Goal: Task Accomplishment & Management: Complete application form

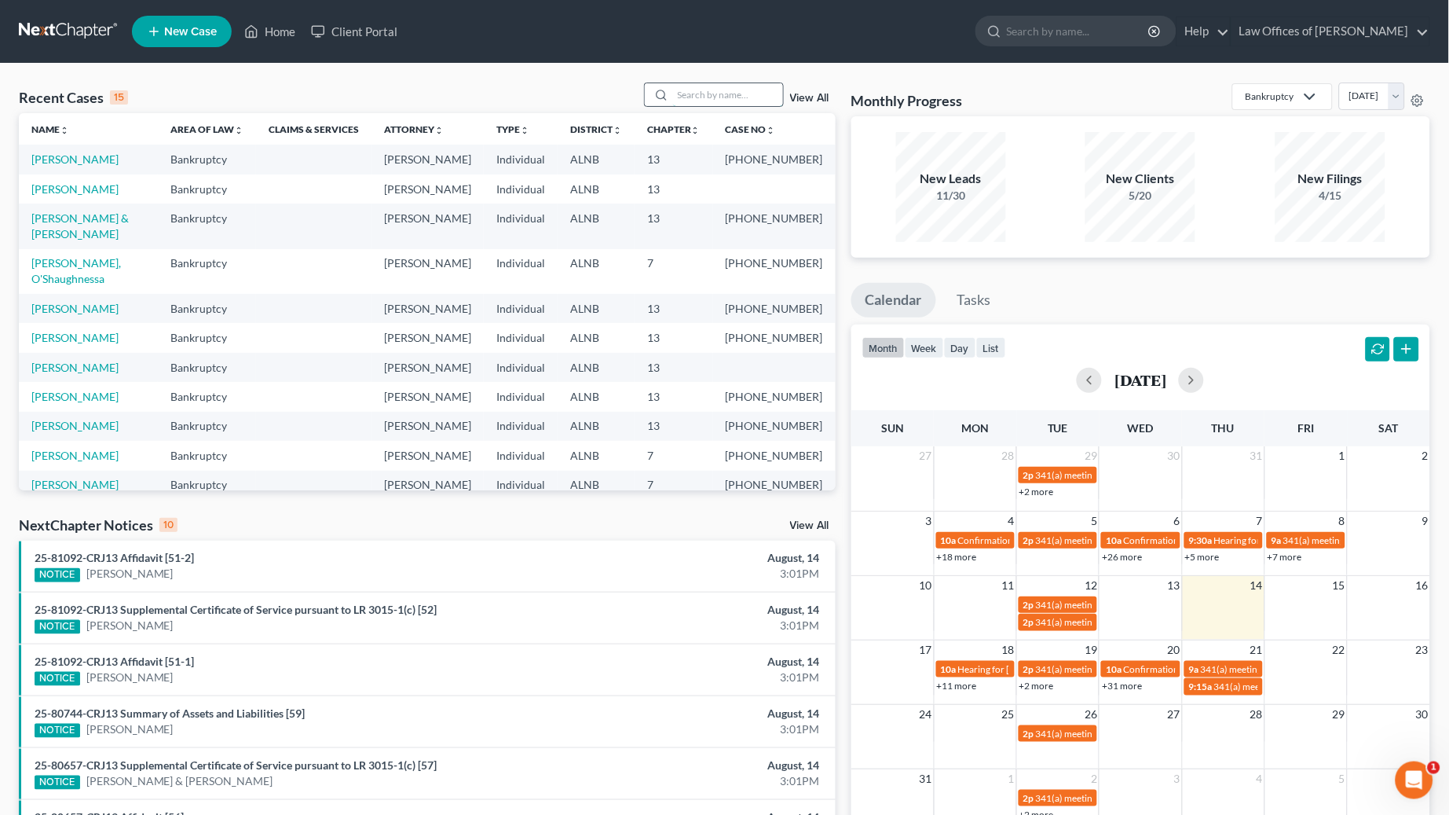
click at [737, 84] on input "search" at bounding box center [728, 94] width 110 height 23
type input "r"
type input "sharp"
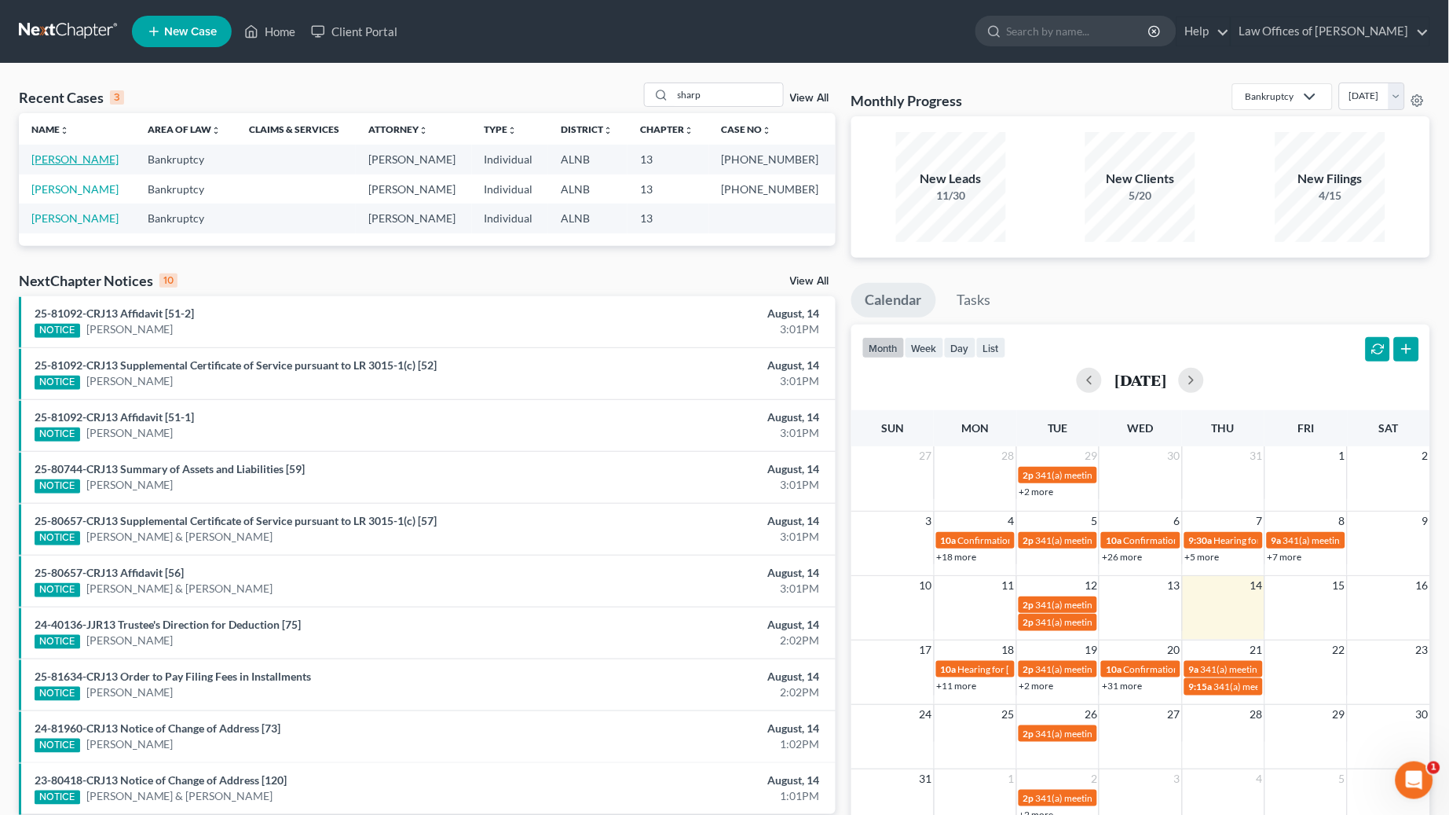
click at [37, 161] on link "[PERSON_NAME]" at bounding box center [74, 158] width 87 height 13
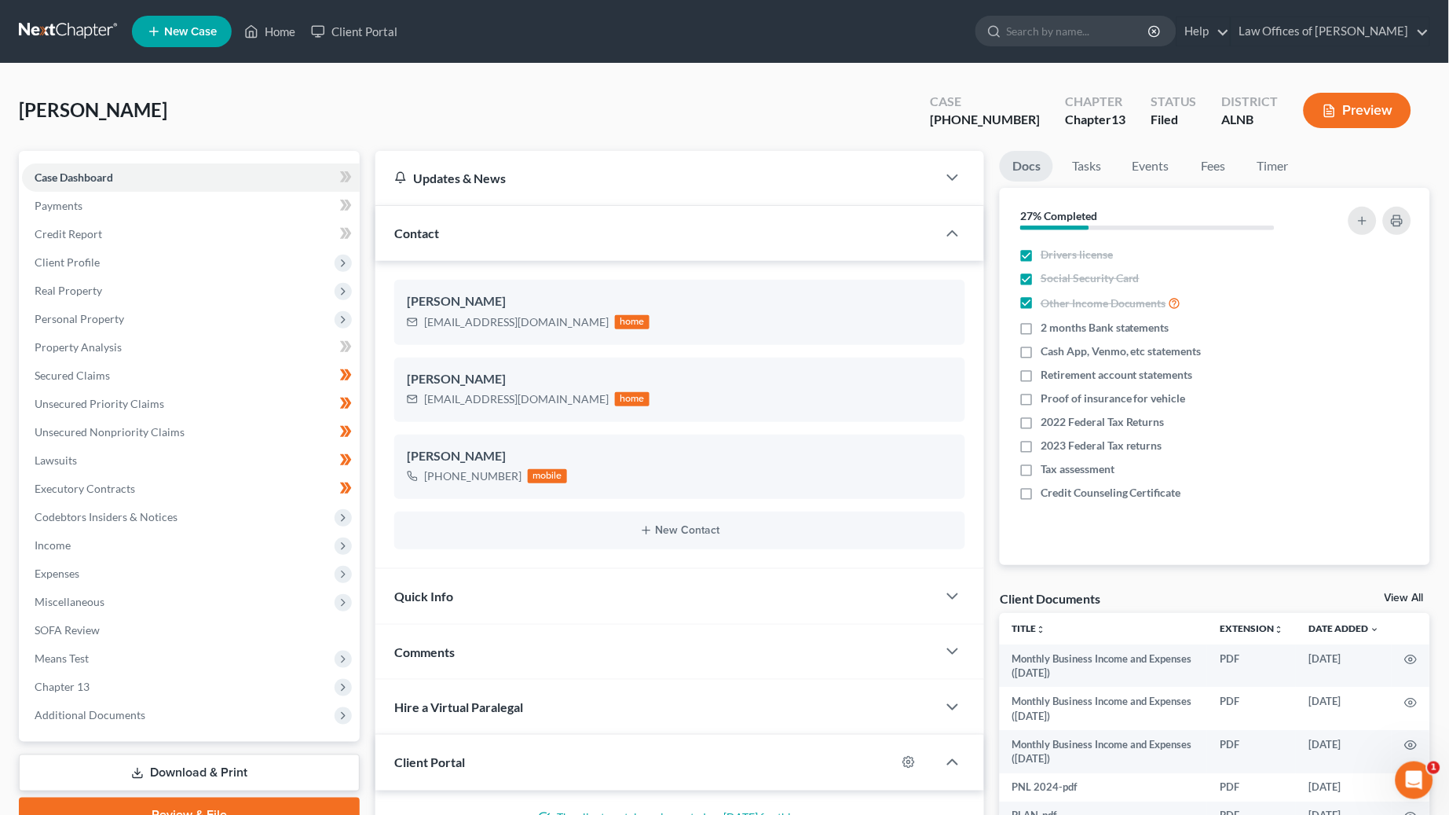
click at [81, 27] on link at bounding box center [69, 31] width 101 height 28
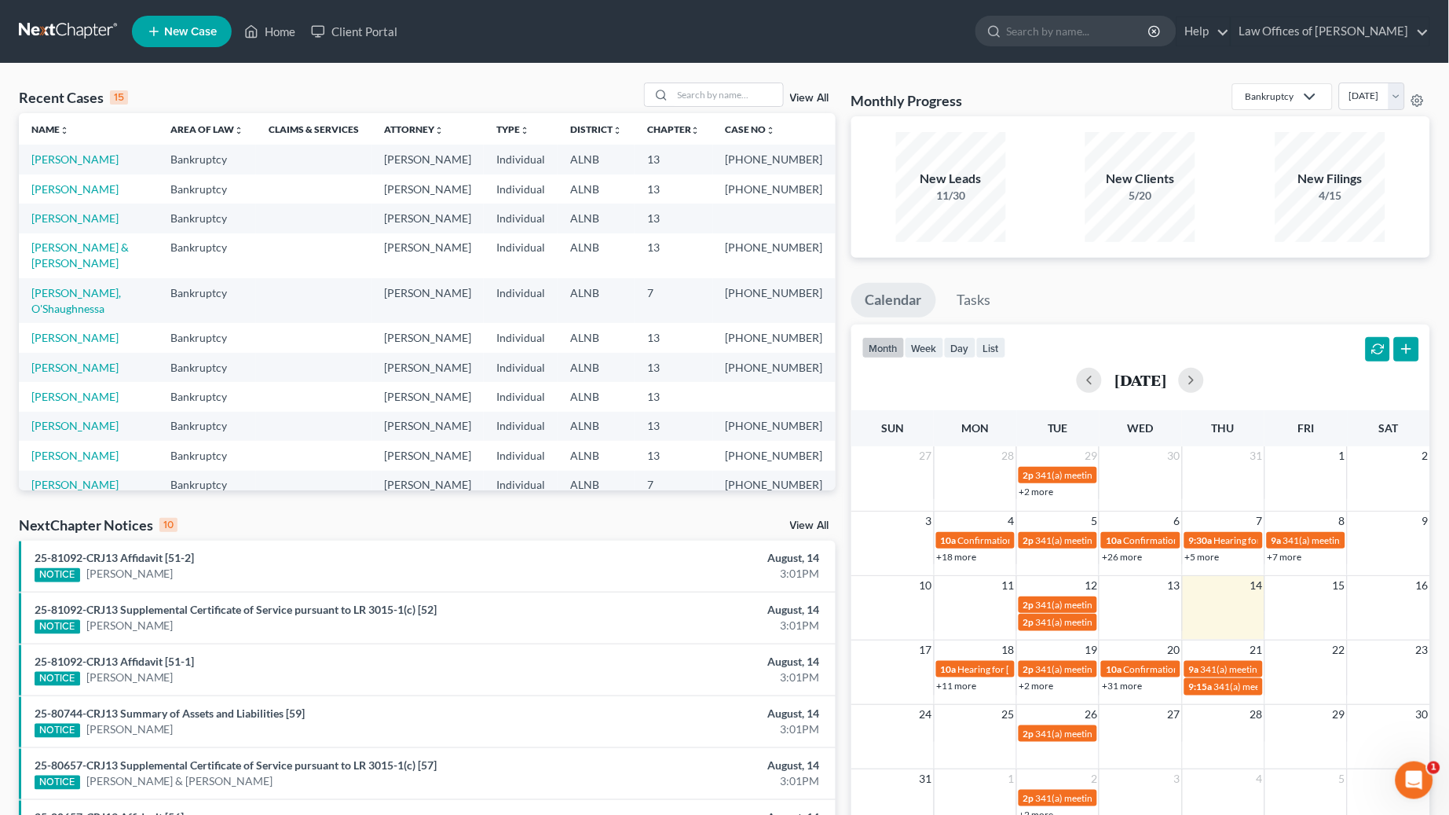
click at [826, 97] on link "View All" at bounding box center [809, 98] width 39 height 11
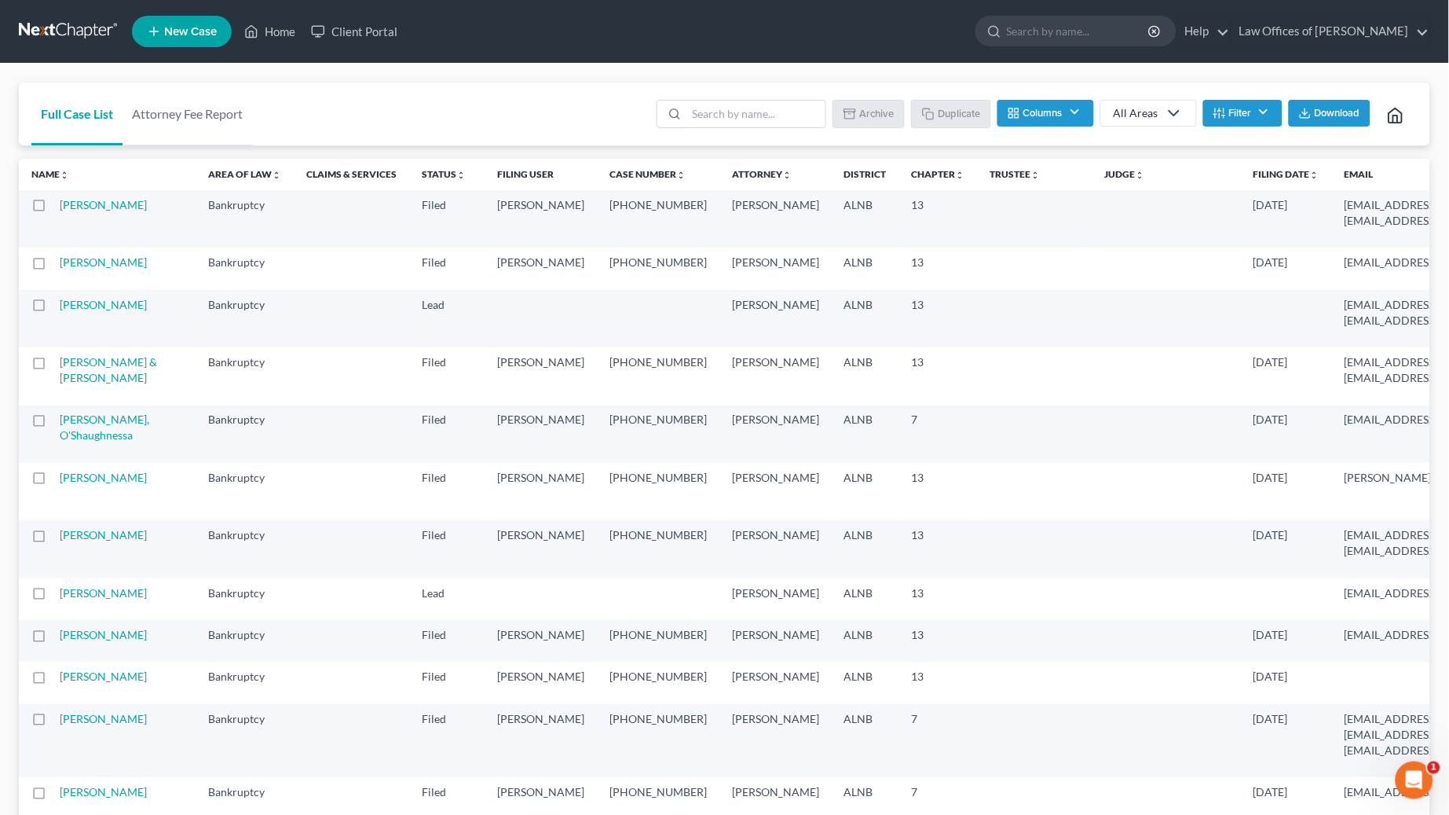
click at [53, 209] on label at bounding box center [53, 209] width 0 height 0
click at [60, 207] on input "checkbox" at bounding box center [65, 202] width 10 height 10
checkbox input "true"
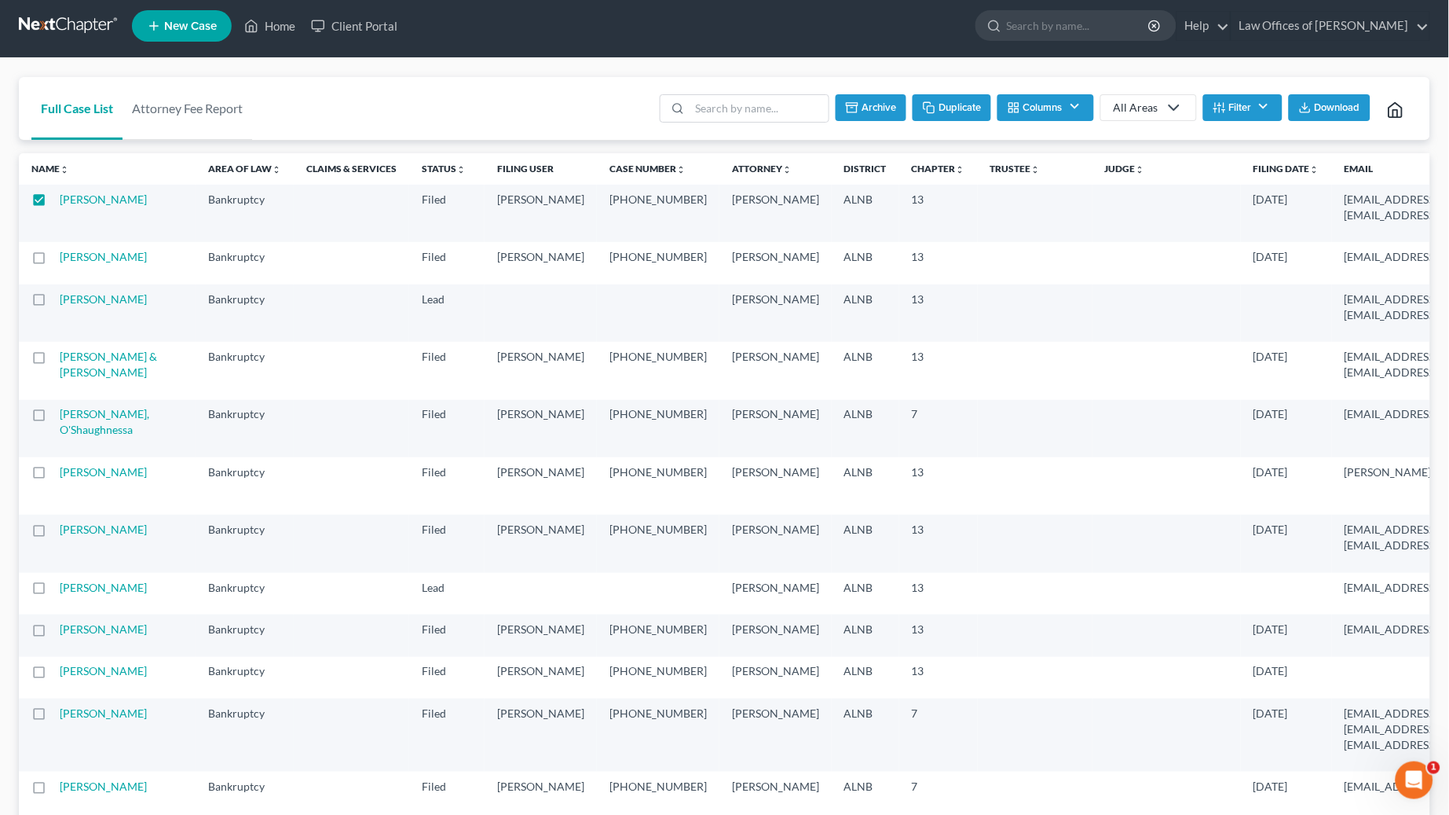
scroll to position [6, 0]
click at [962, 108] on button "Duplicate" at bounding box center [952, 106] width 79 height 27
click at [93, 22] on link at bounding box center [69, 25] width 101 height 28
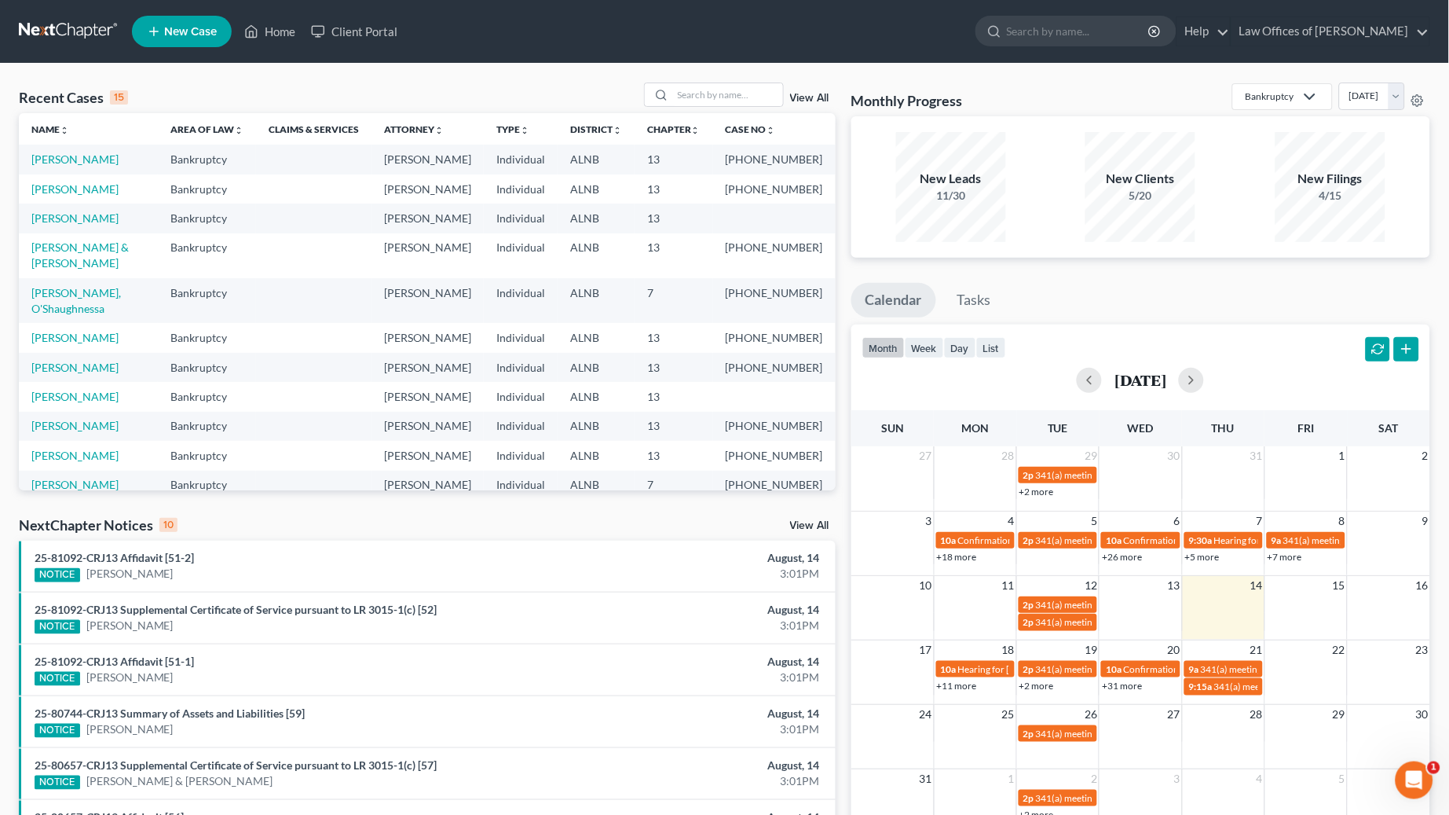
click at [805, 92] on div "View All" at bounding box center [740, 94] width 192 height 24
click at [802, 97] on link "View All" at bounding box center [809, 98] width 39 height 11
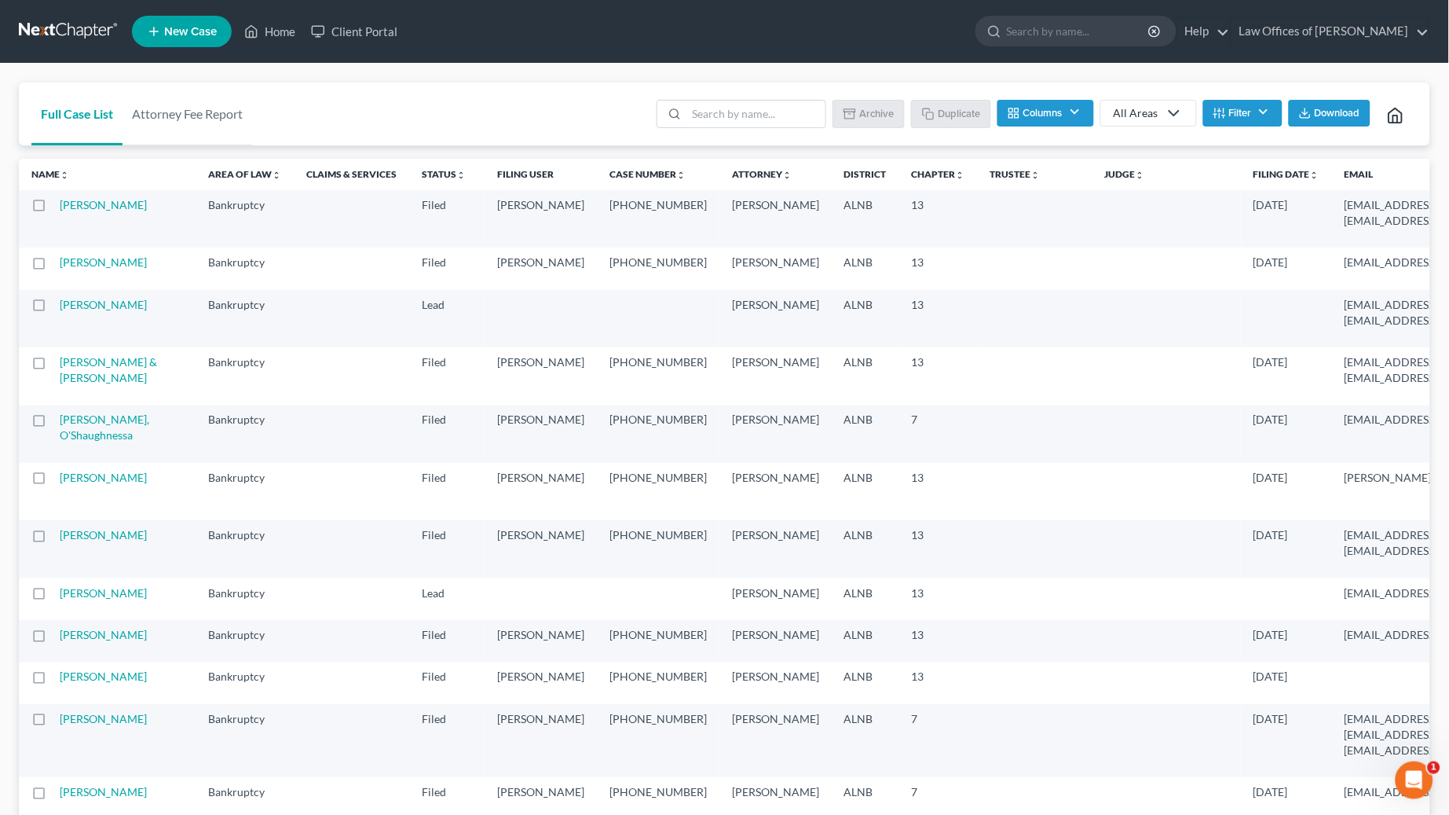
scroll to position [0, 3]
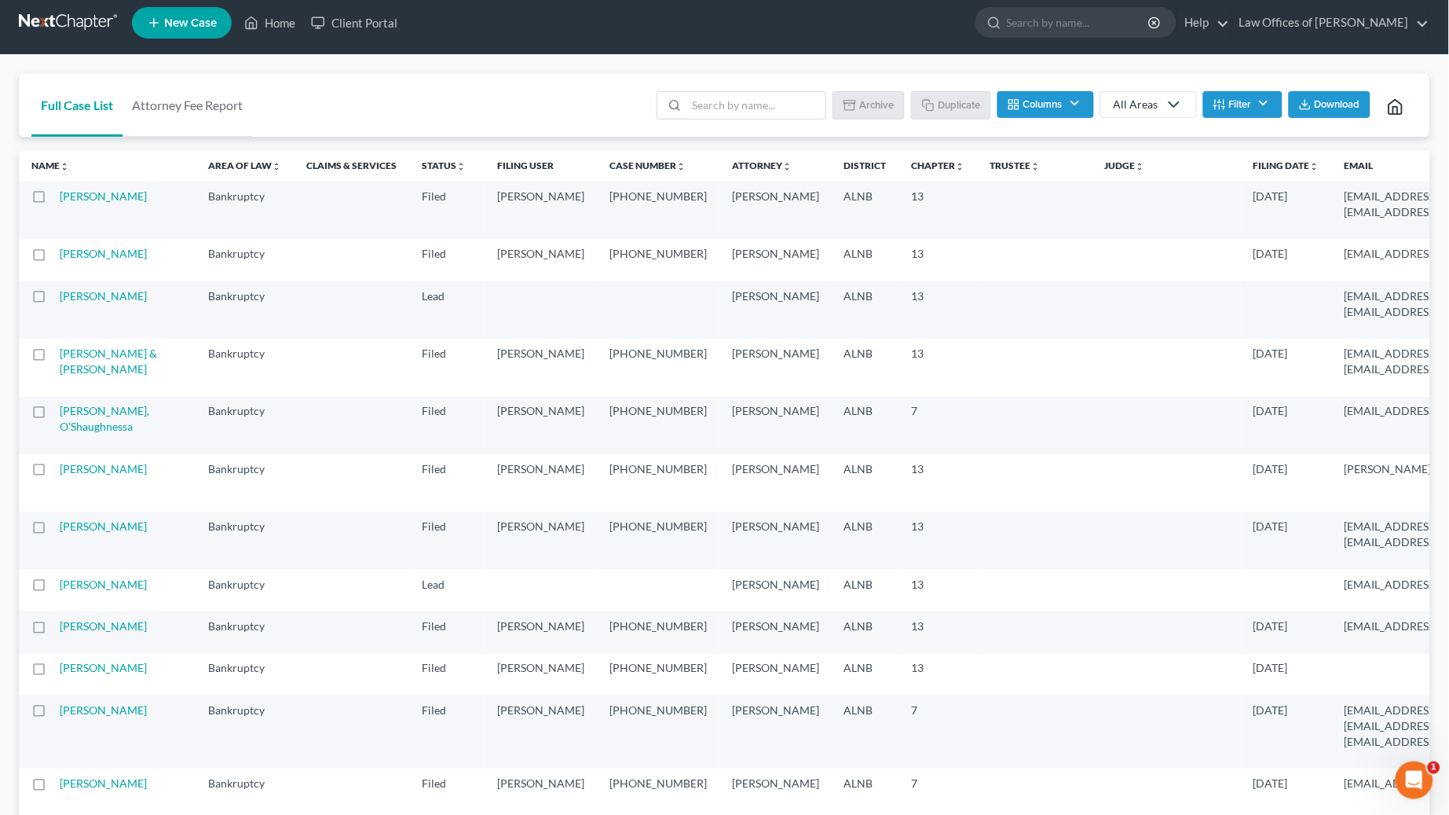
click at [53, 200] on label at bounding box center [53, 200] width 0 height 0
click at [60, 199] on input "checkbox" at bounding box center [65, 194] width 10 height 10
checkbox input "true"
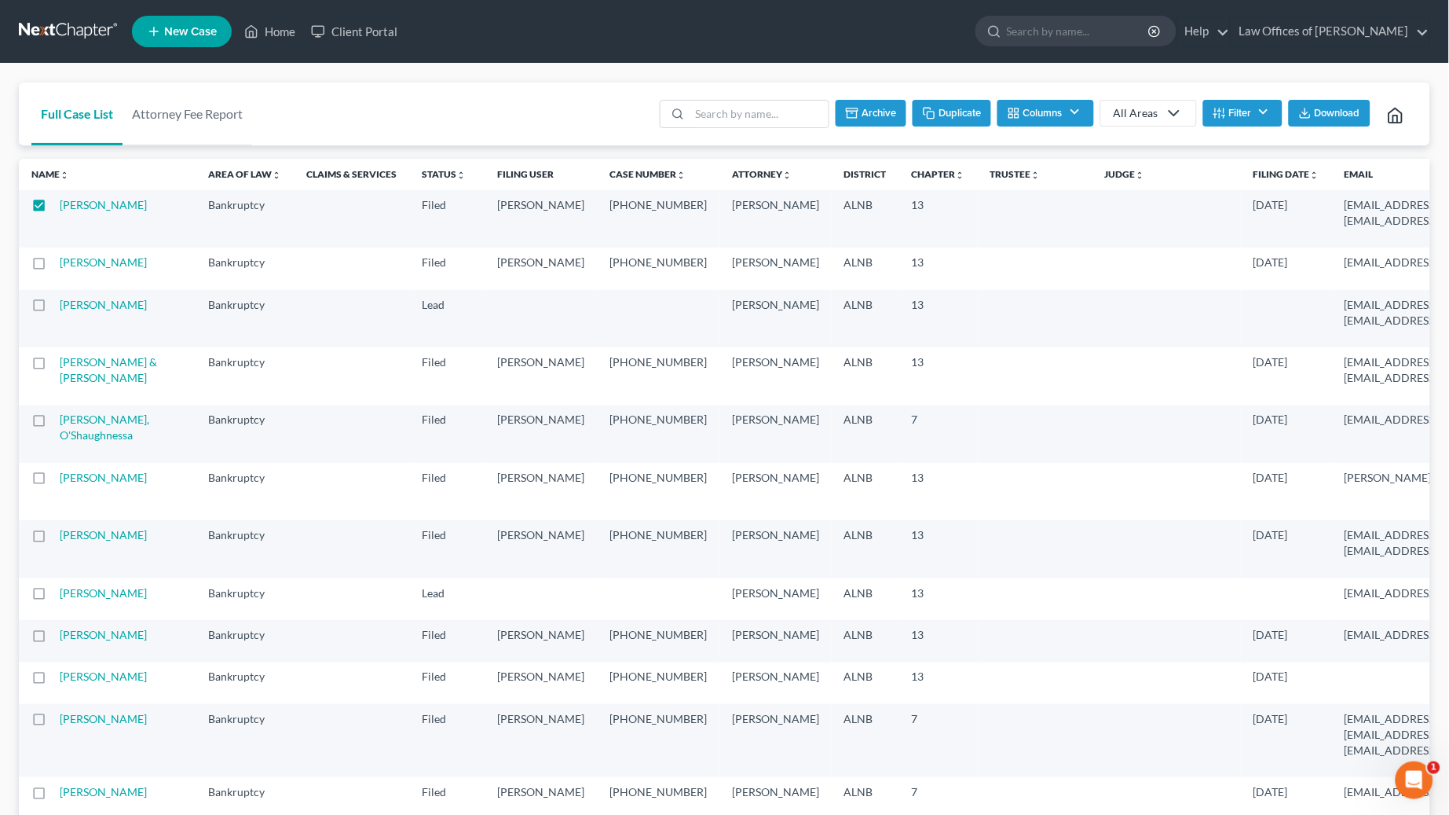
scroll to position [0, 0]
click at [90, 29] on link at bounding box center [69, 31] width 101 height 28
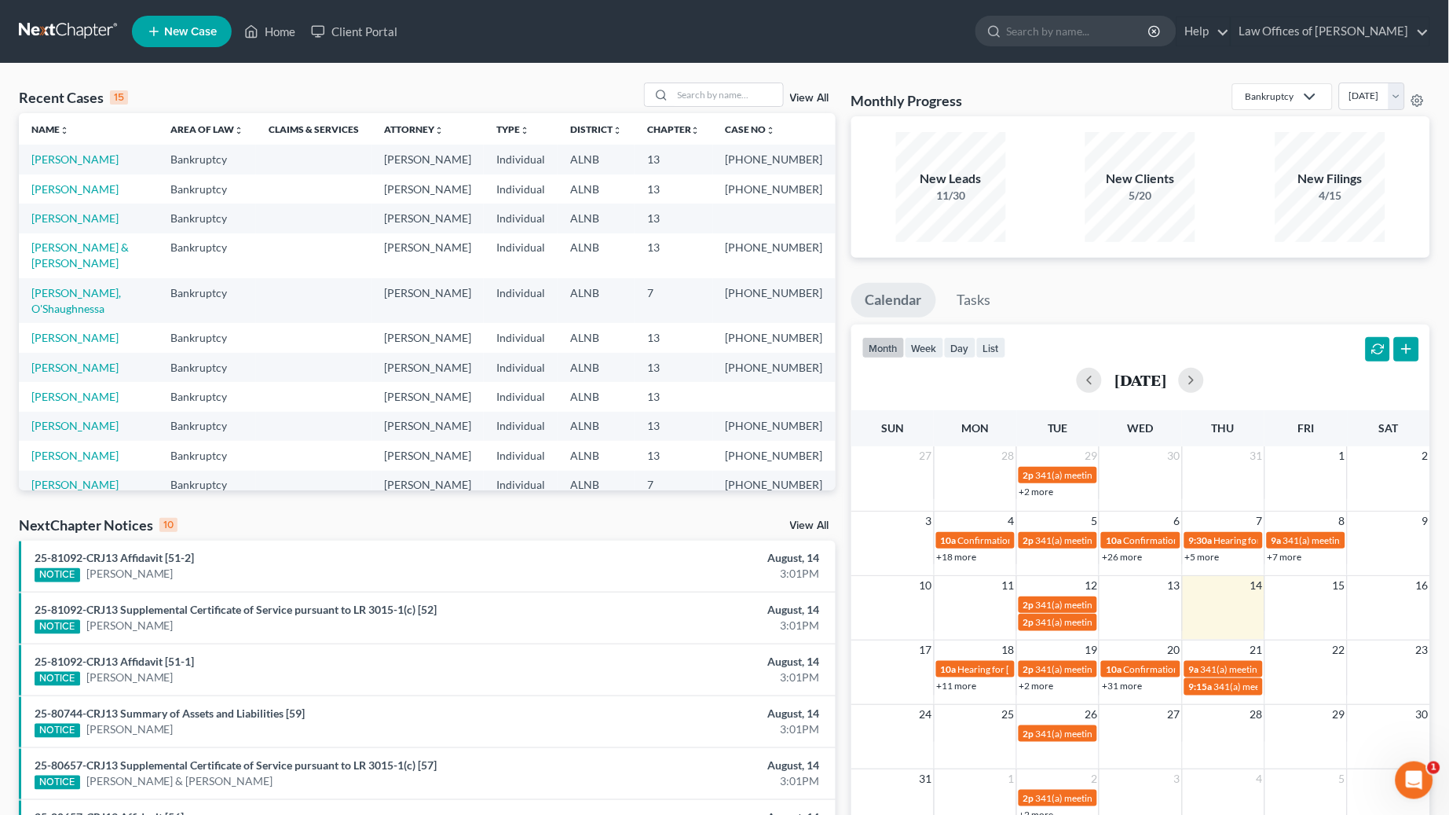
click at [819, 96] on link "View All" at bounding box center [809, 98] width 39 height 11
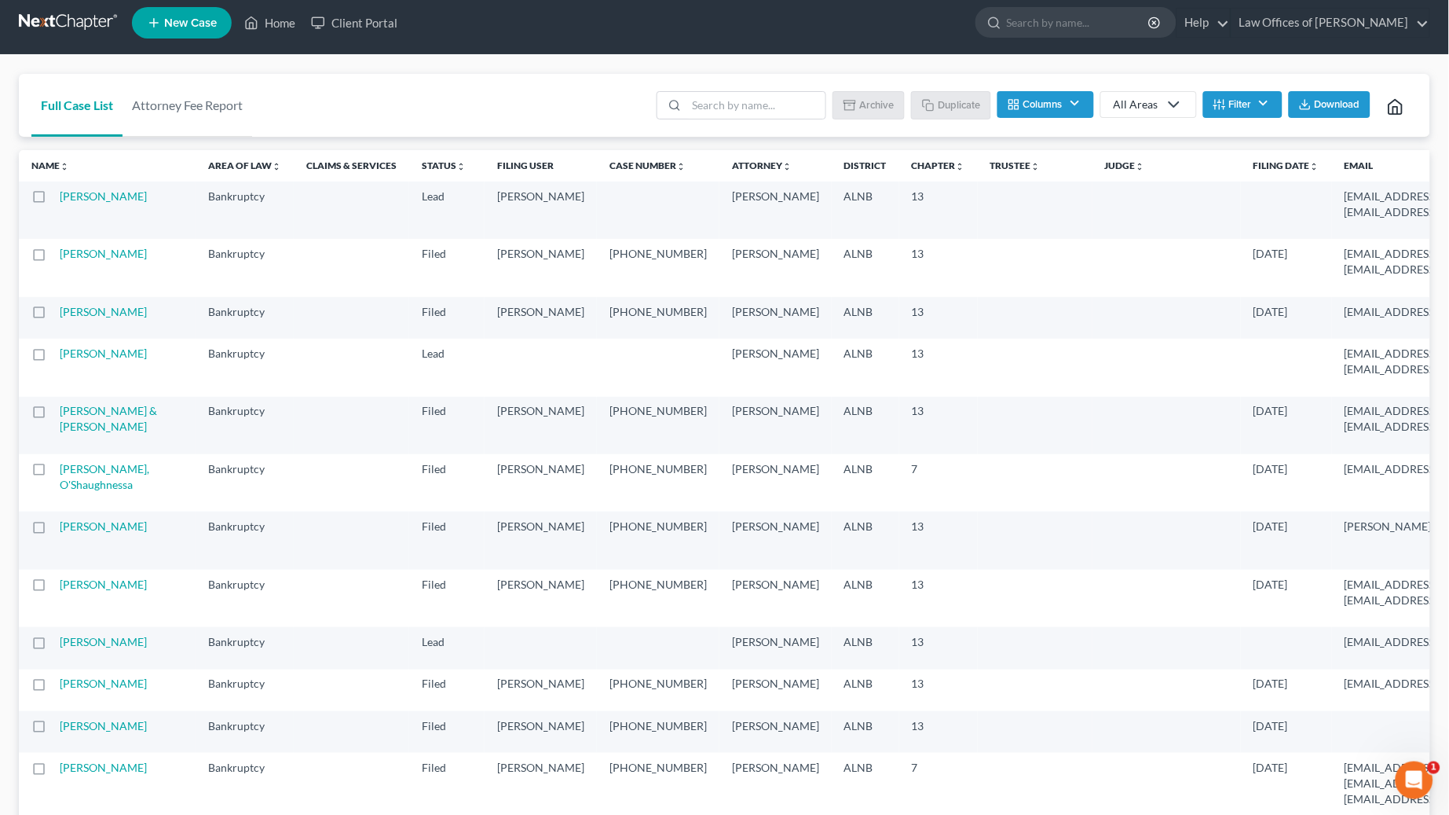
scroll to position [8, 0]
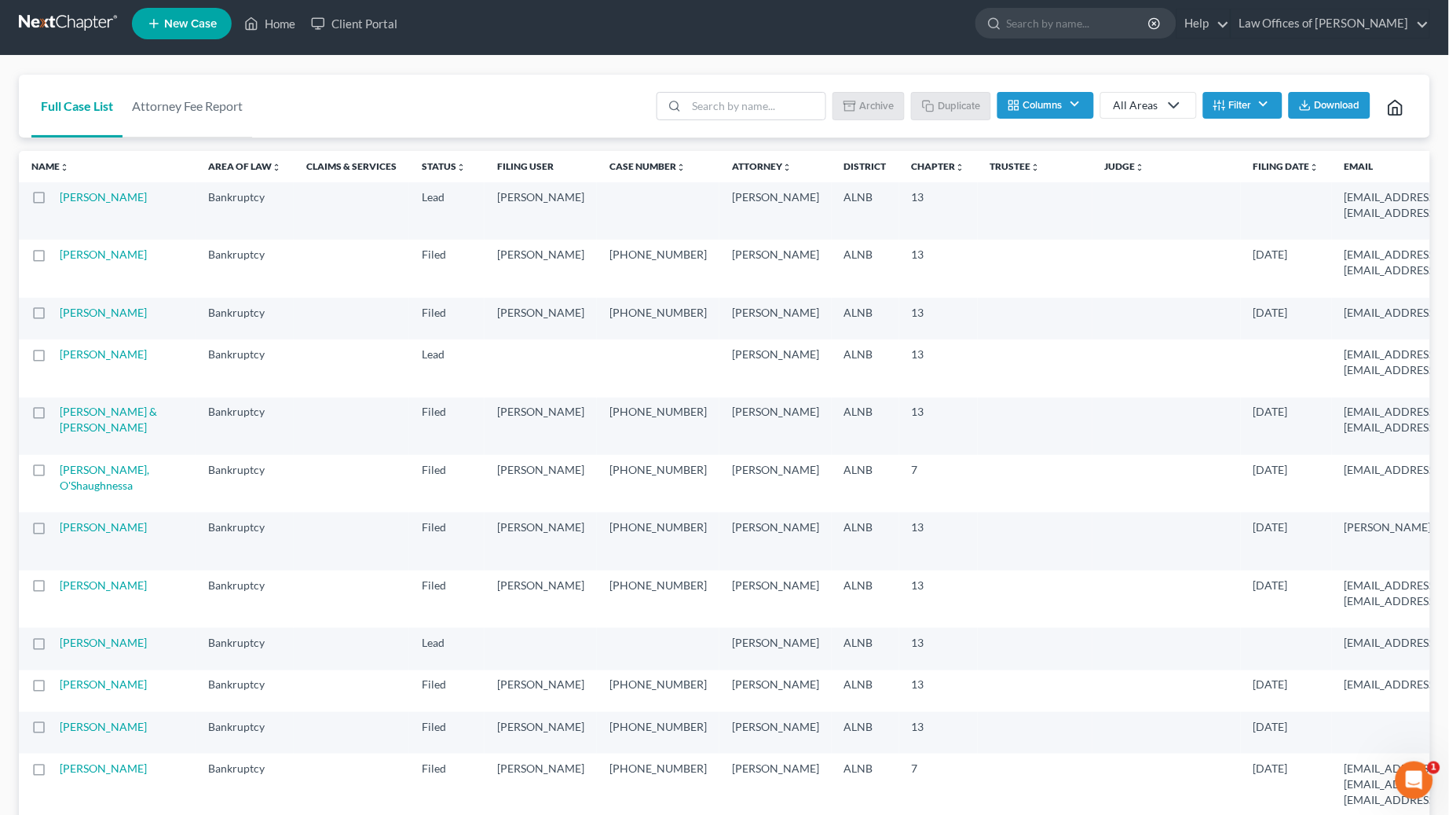
click at [76, 185] on td "[PERSON_NAME]" at bounding box center [128, 210] width 136 height 57
click at [76, 191] on link "[PERSON_NAME]" at bounding box center [103, 196] width 87 height 13
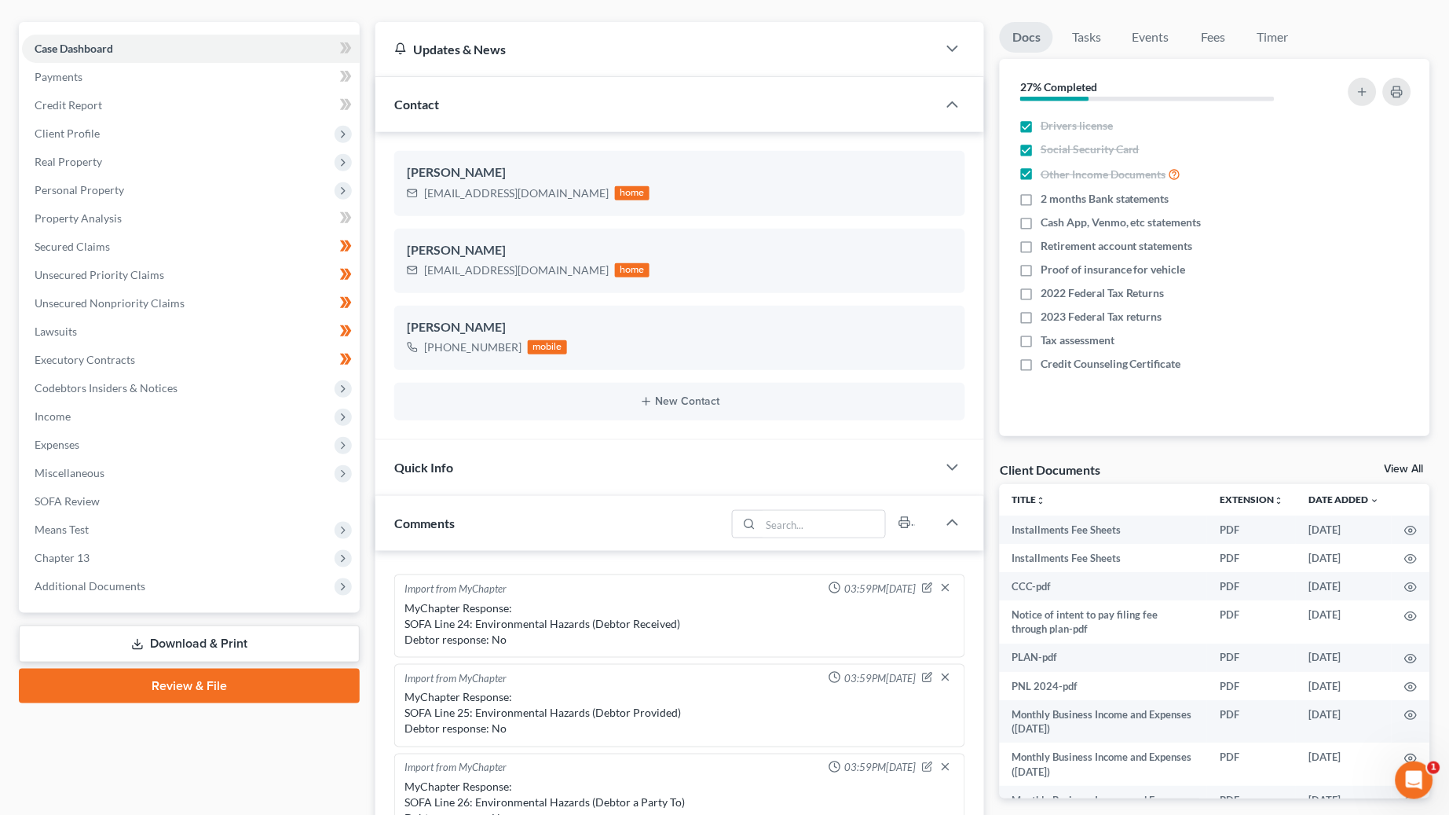
scroll to position [141, 0]
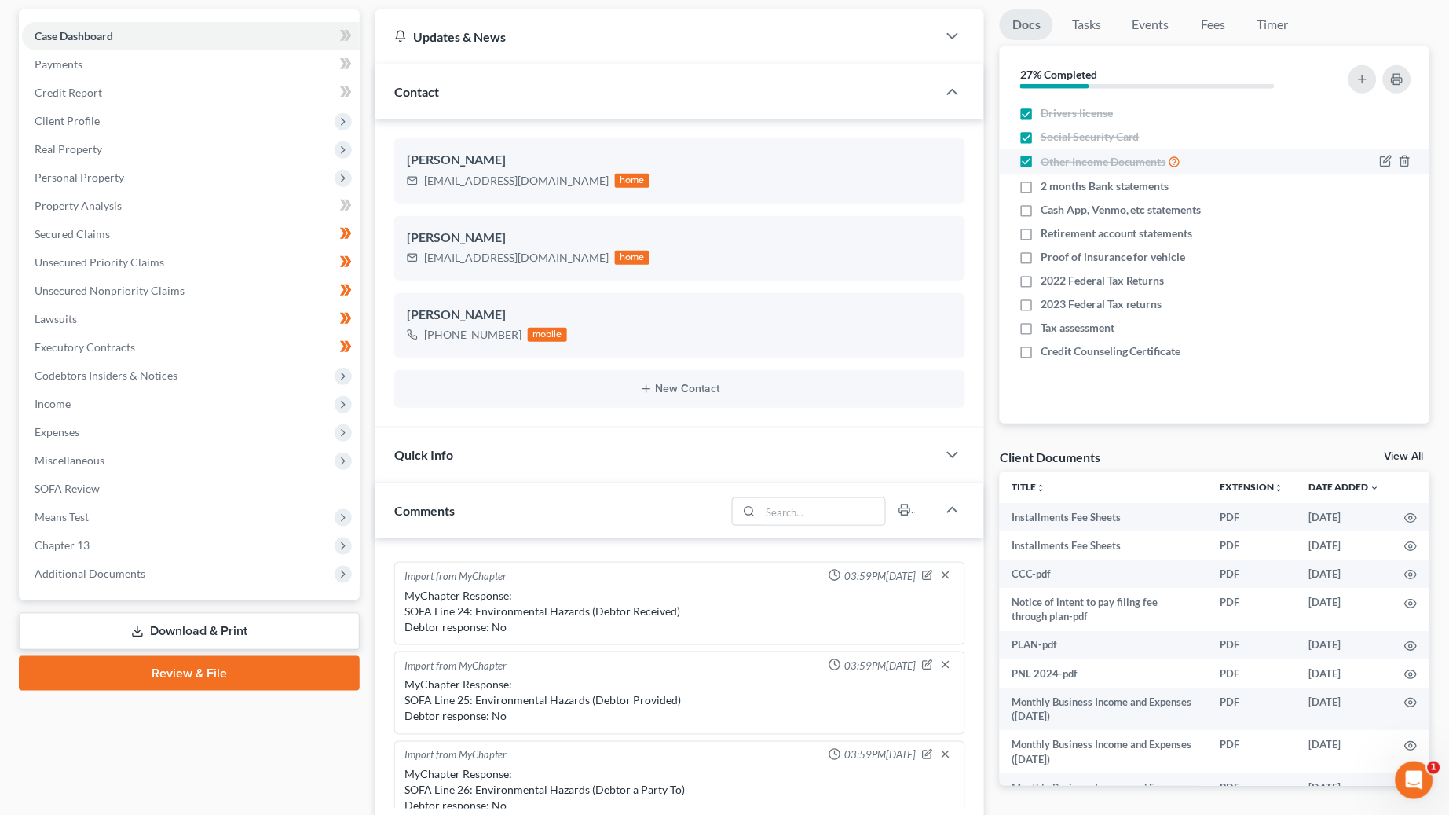
click at [1041, 161] on label "Other Income Documents" at bounding box center [1111, 161] width 141 height 18
click at [1047, 161] on input "Other Income Documents" at bounding box center [1052, 157] width 10 height 10
checkbox input "false"
click at [1041, 328] on label "Tax assessment" at bounding box center [1078, 328] width 74 height 16
click at [1047, 328] on input "Tax assessment" at bounding box center [1052, 325] width 10 height 10
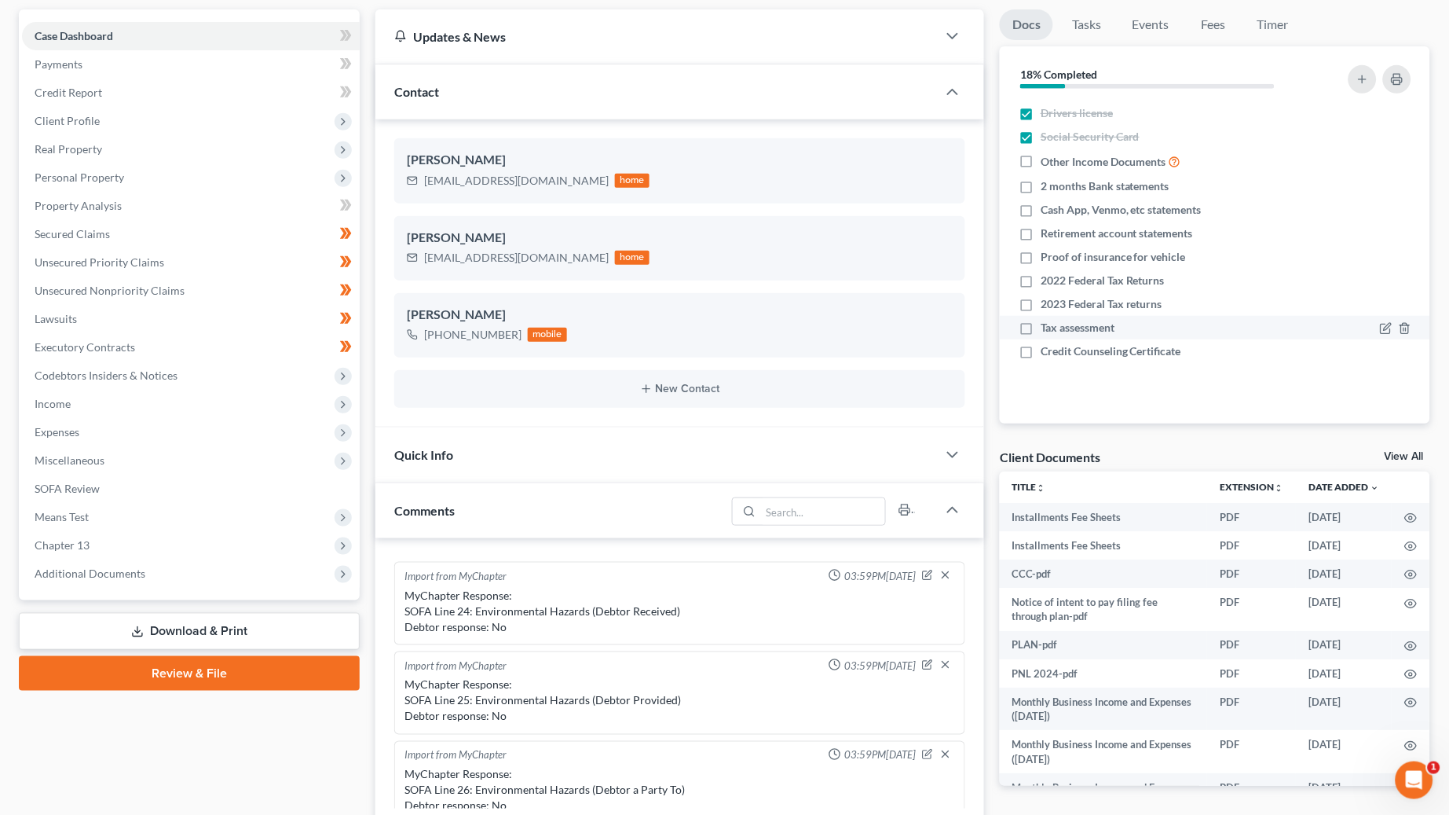
checkbox input "true"
click at [1389, 277] on icon "button" at bounding box center [1387, 280] width 7 height 7
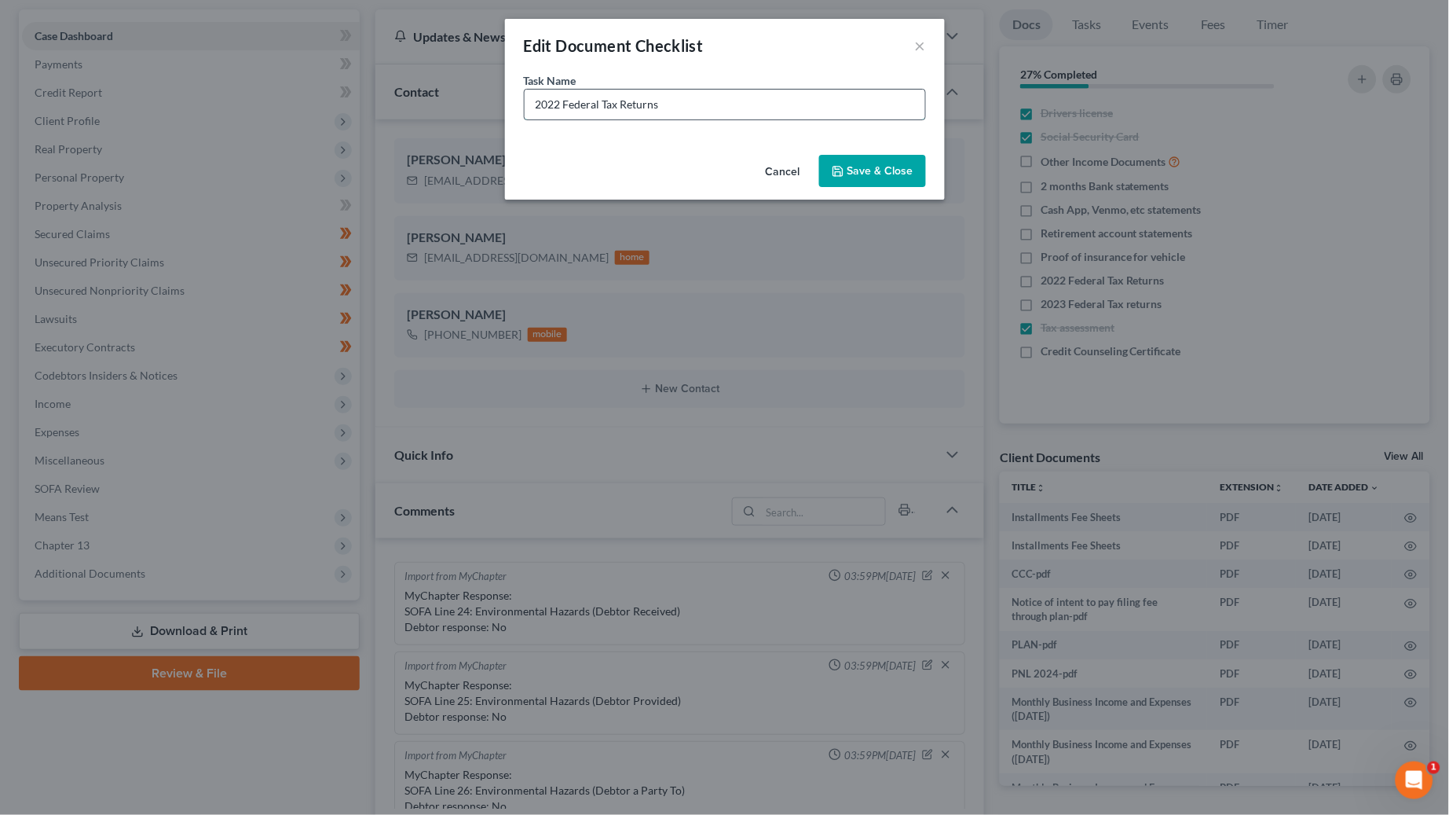
click at [562, 103] on input "2022 Federal Tax Returns" at bounding box center [725, 105] width 401 height 30
type input "2024 Federal Tax Returns"
click at [898, 170] on button "Save & Close" at bounding box center [872, 171] width 107 height 33
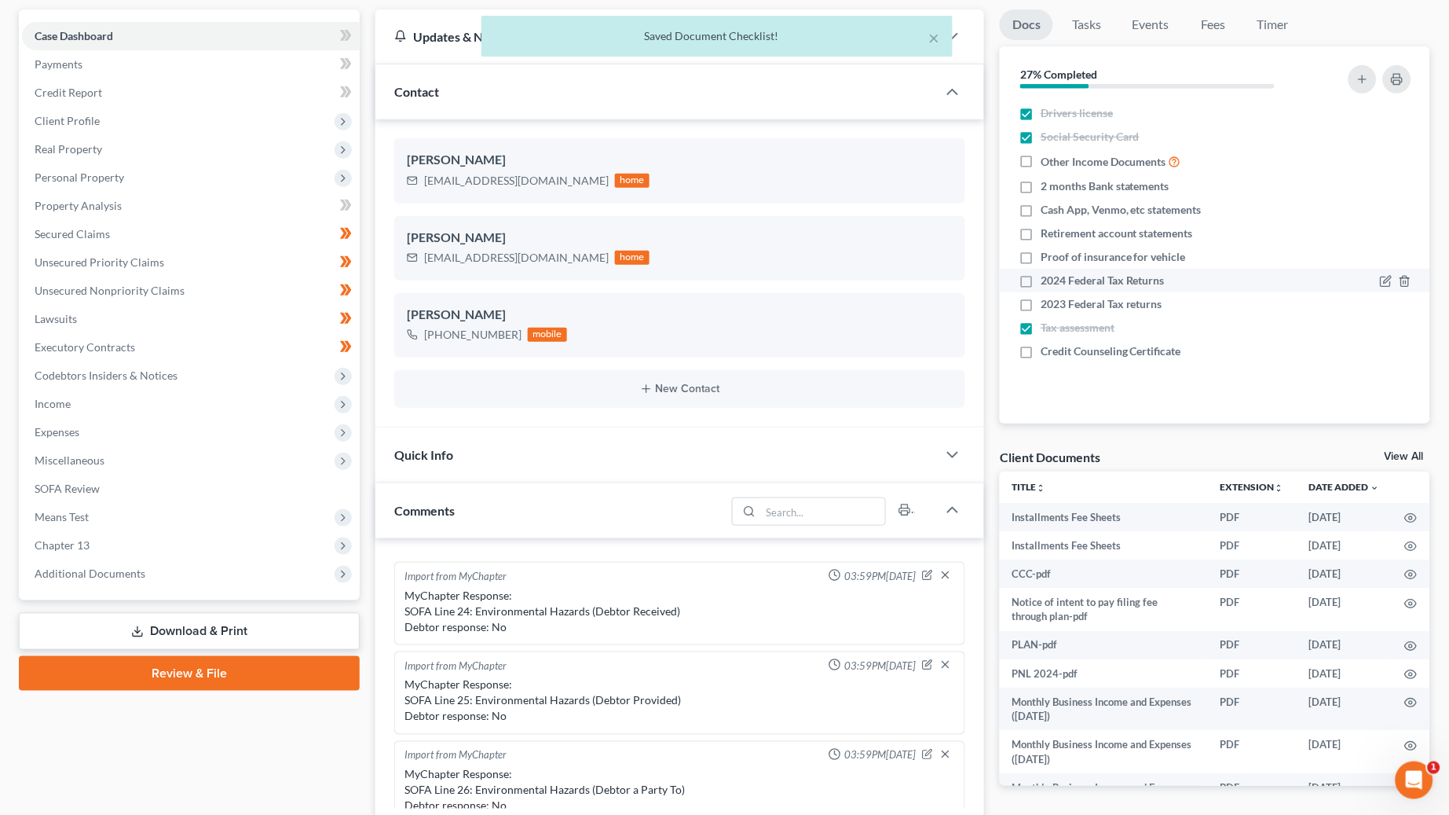
click at [1041, 277] on label "2024 Federal Tax Returns" at bounding box center [1103, 281] width 124 height 16
click at [1047, 277] on input "2024 Federal Tax Returns" at bounding box center [1052, 278] width 10 height 10
click at [1041, 279] on label "2024 Federal Tax Returns" at bounding box center [1103, 281] width 124 height 16
click at [1047, 279] on input "2024 Federal Tax Returns" at bounding box center [1052, 278] width 10 height 10
checkbox input "false"
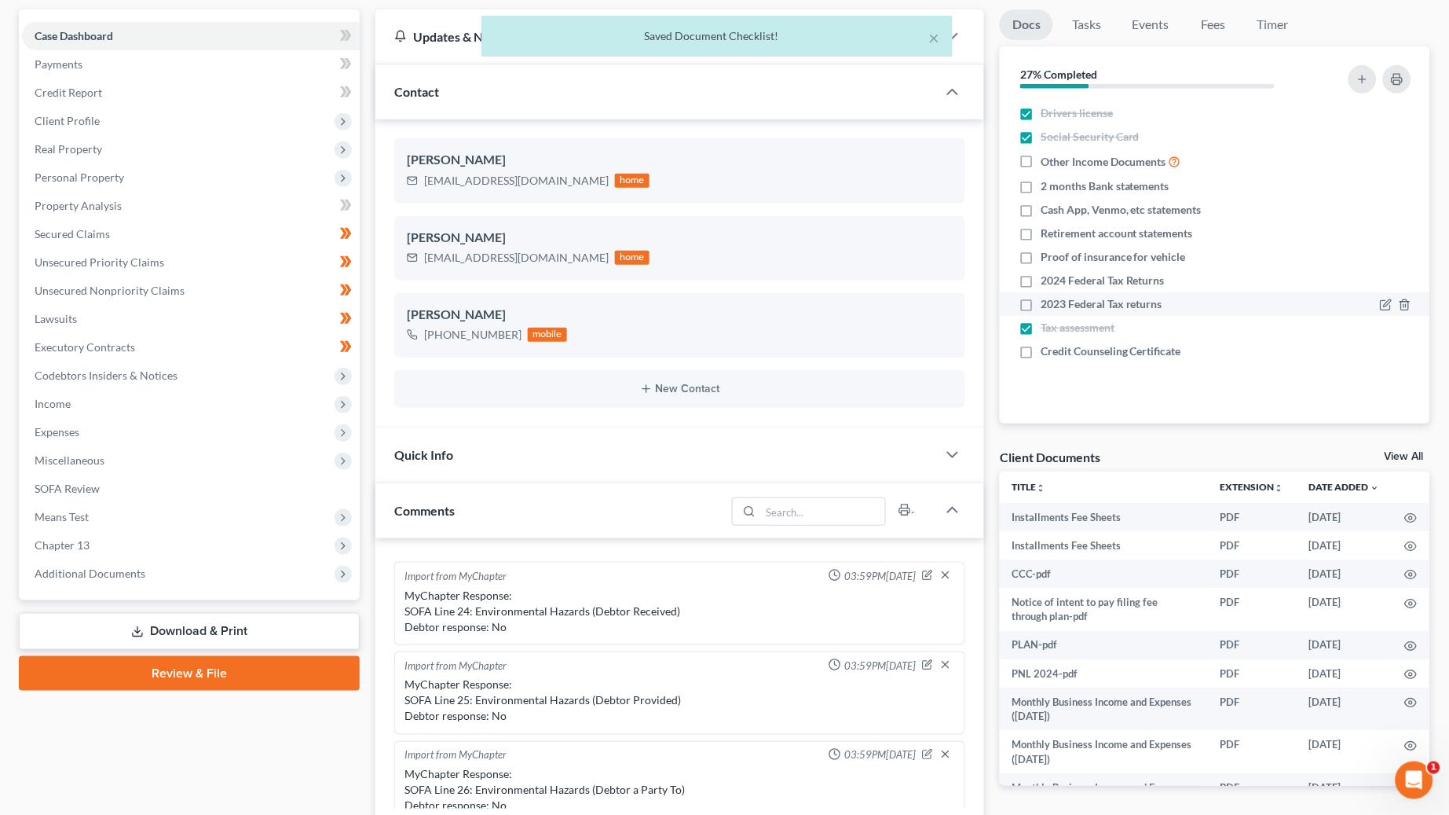
scroll to position [140, 0]
click at [1041, 299] on label "2023 Federal Tax returns" at bounding box center [1102, 306] width 122 height 16
click at [1047, 299] on input "2023 Federal Tax returns" at bounding box center [1052, 303] width 10 height 10
checkbox input "true"
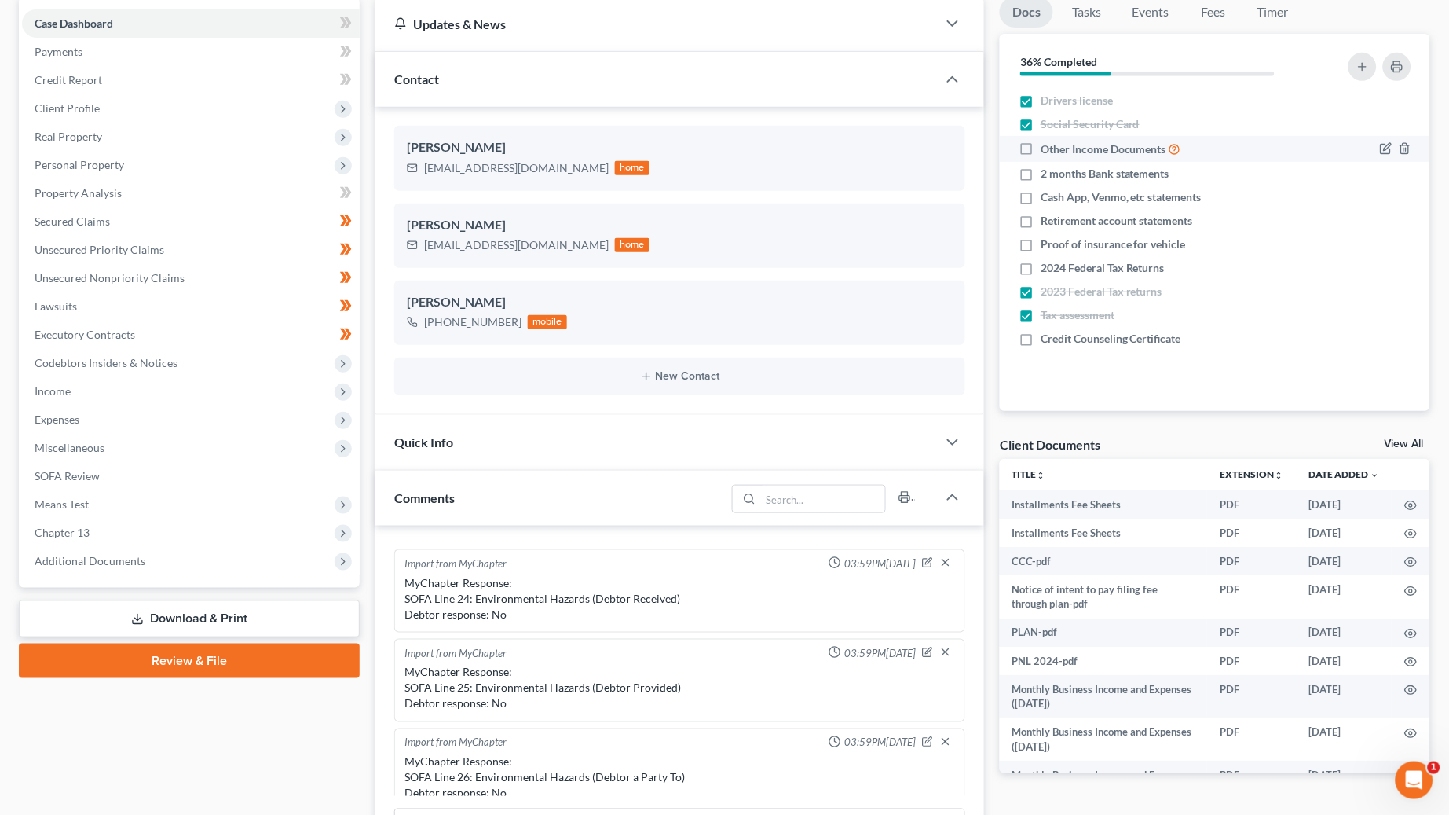
scroll to position [155, 1]
click at [1388, 145] on icon "button" at bounding box center [1386, 147] width 13 height 13
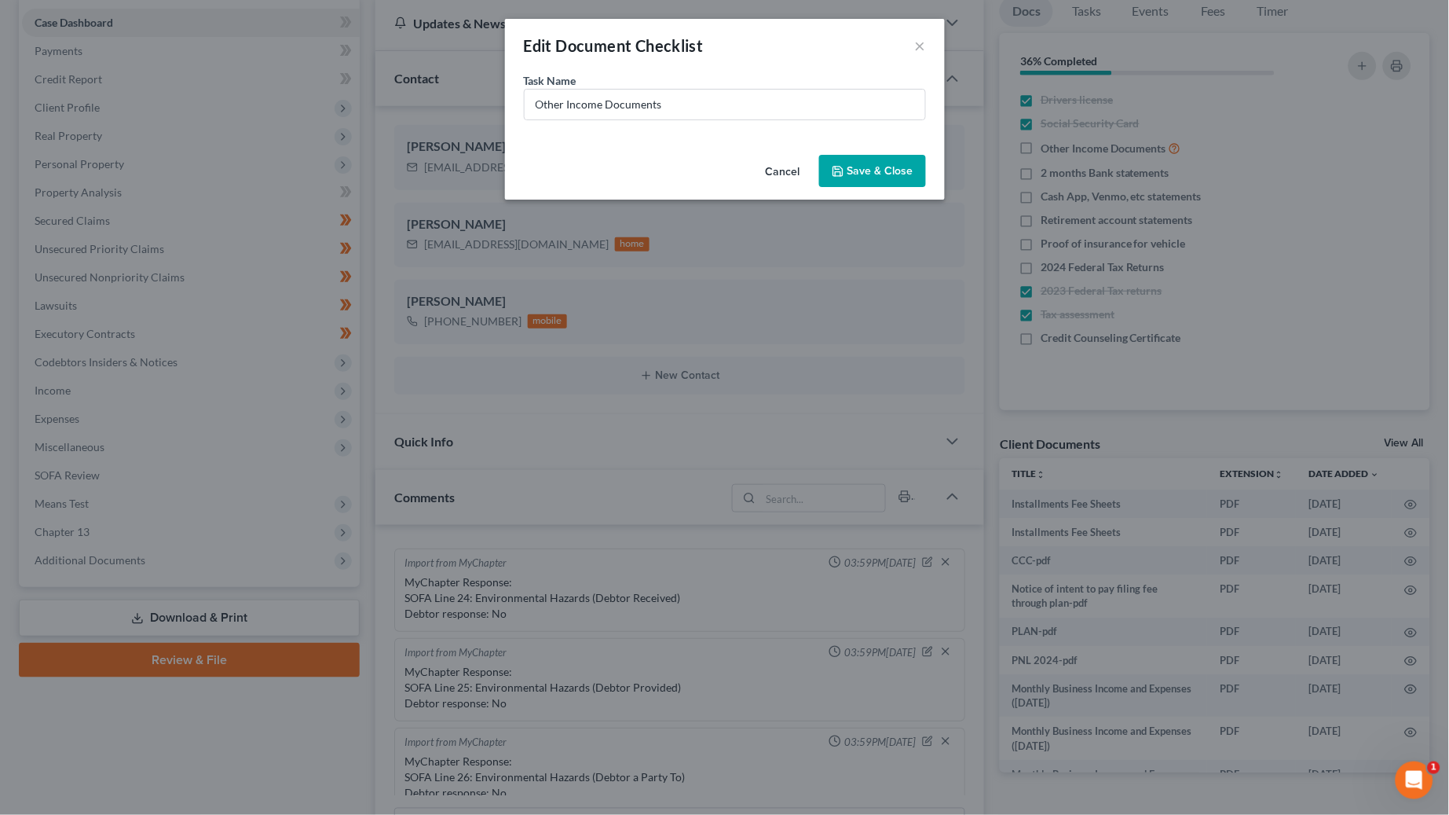
scroll to position [156, 1]
click at [714, 98] on input "Other Income Documents" at bounding box center [725, 105] width 401 height 30
type input "Other Income Documents (profit loss statements for 6 months)"
click at [907, 167] on button "Save & Close" at bounding box center [872, 171] width 107 height 33
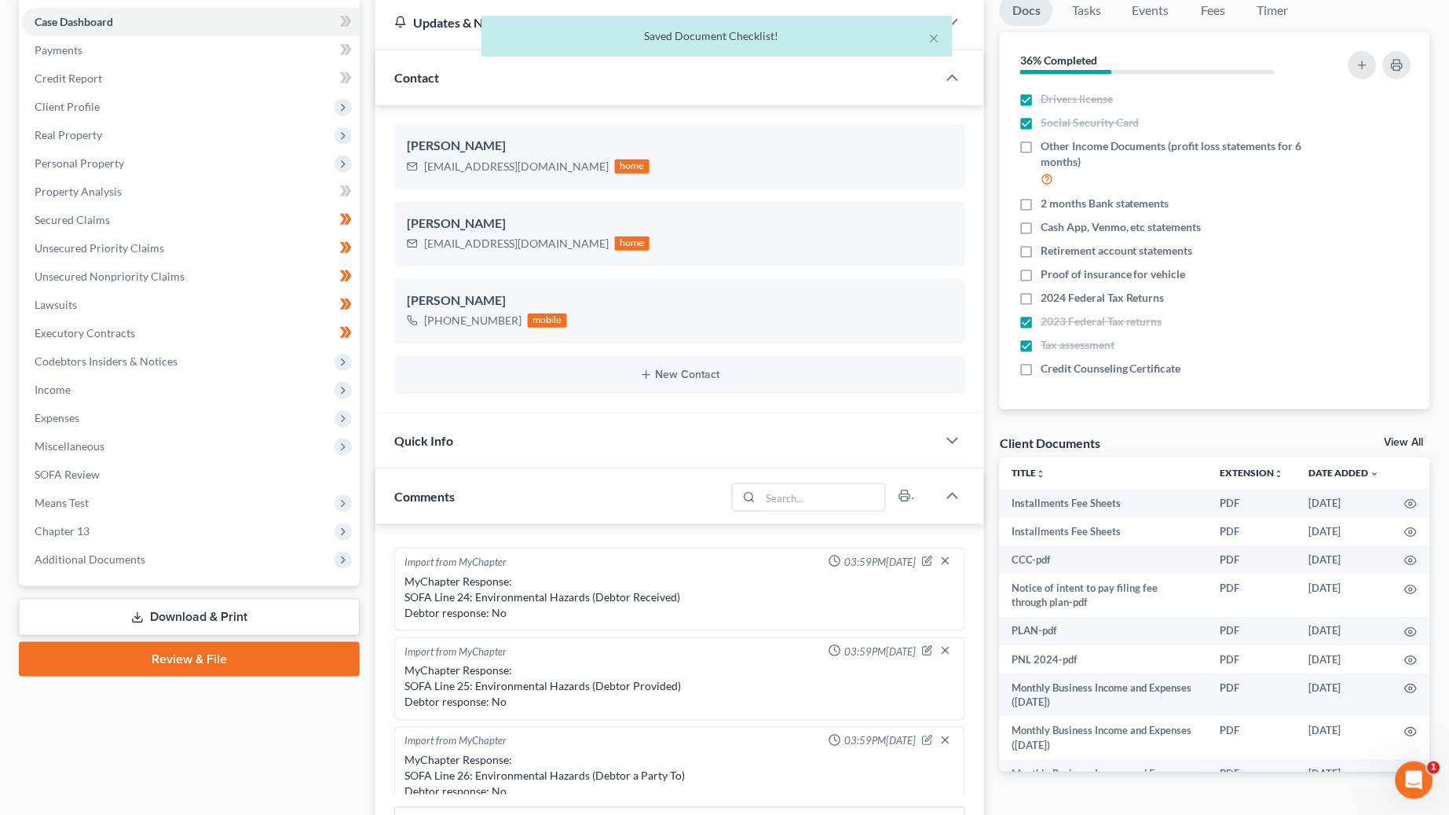
scroll to position [156, 0]
click at [62, 101] on span "Client Profile" at bounding box center [67, 106] width 65 height 13
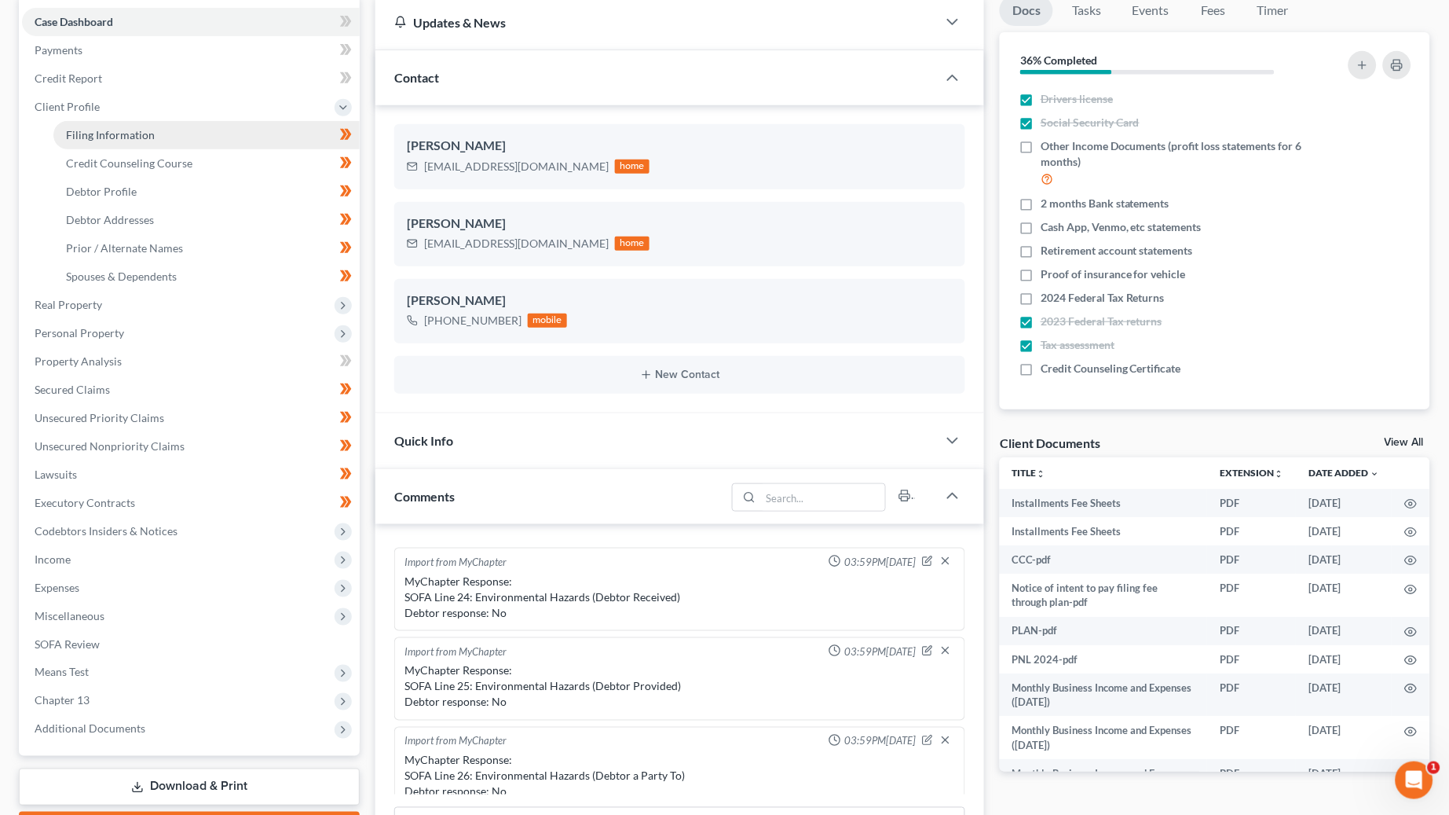
click at [67, 128] on span "Filing Information" at bounding box center [110, 134] width 89 height 13
select select "1"
select select "0"
select select "3"
select select "1"
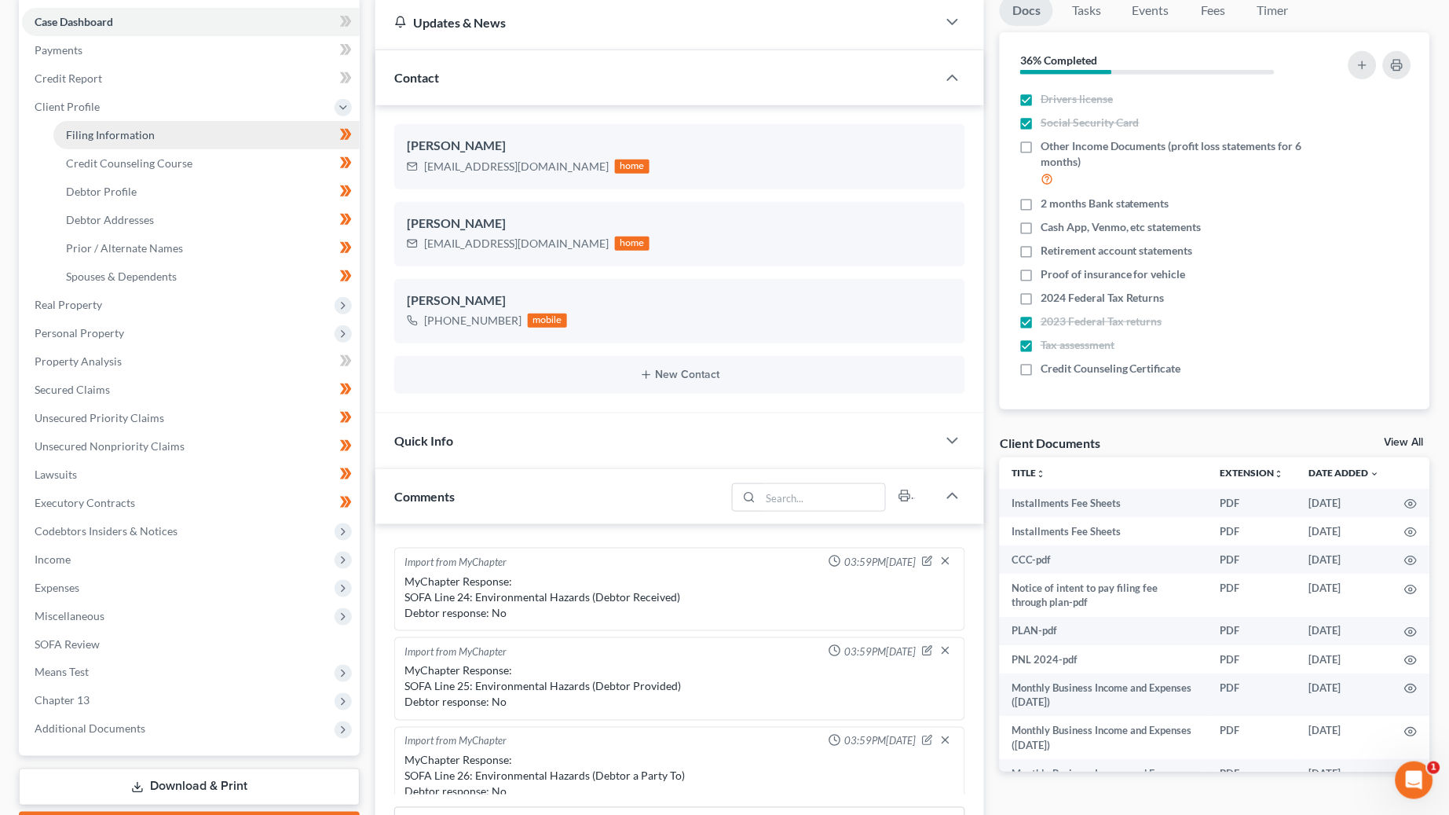
select select "0"
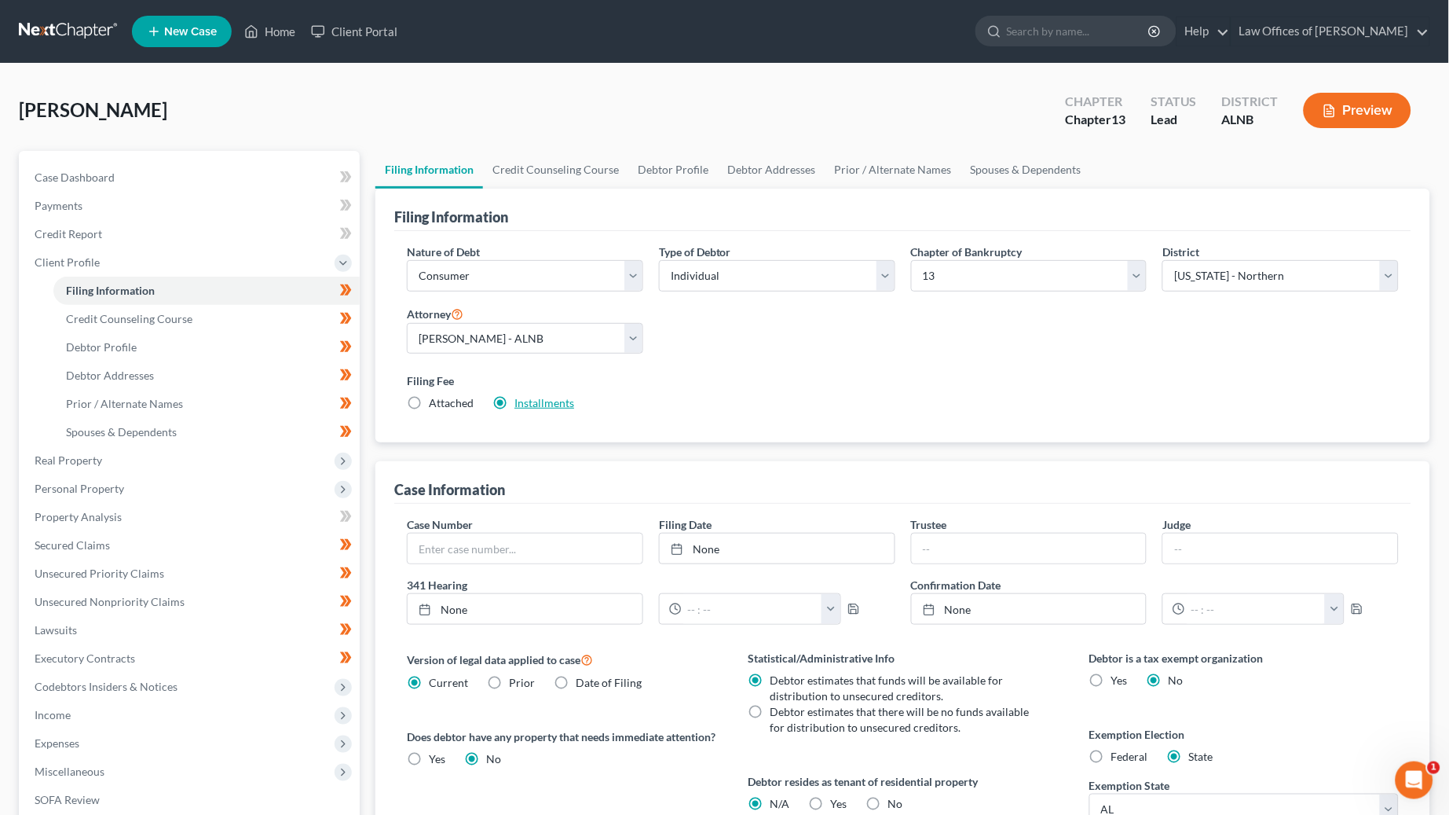
click at [570, 398] on link "Installments" at bounding box center [545, 402] width 60 height 13
type input "78.25"
radio input "true"
type input "78.25"
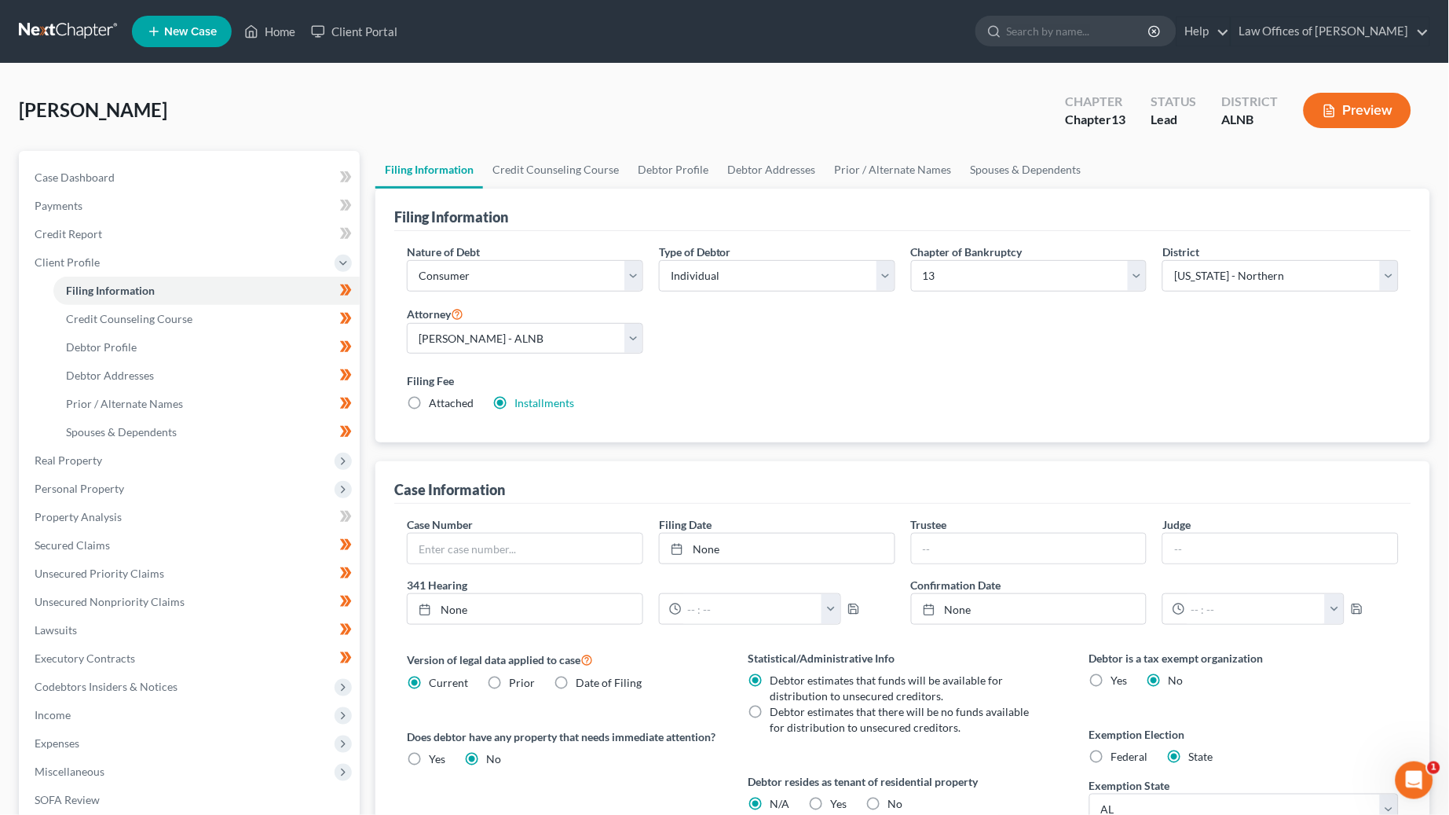
type input "78.25"
type input "08/14/2025"
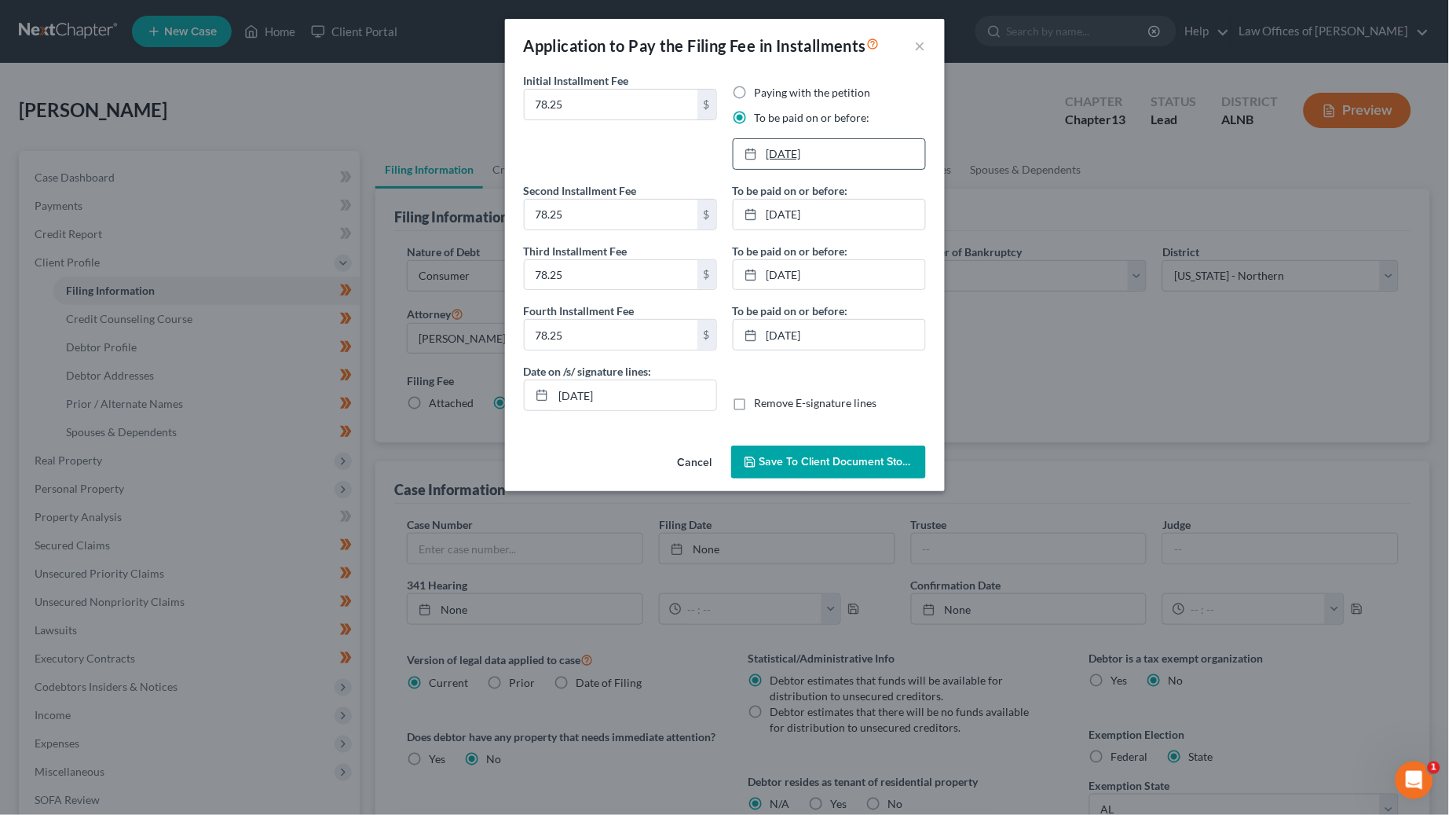
click at [828, 145] on link "10/10/2024" at bounding box center [830, 154] width 192 height 30
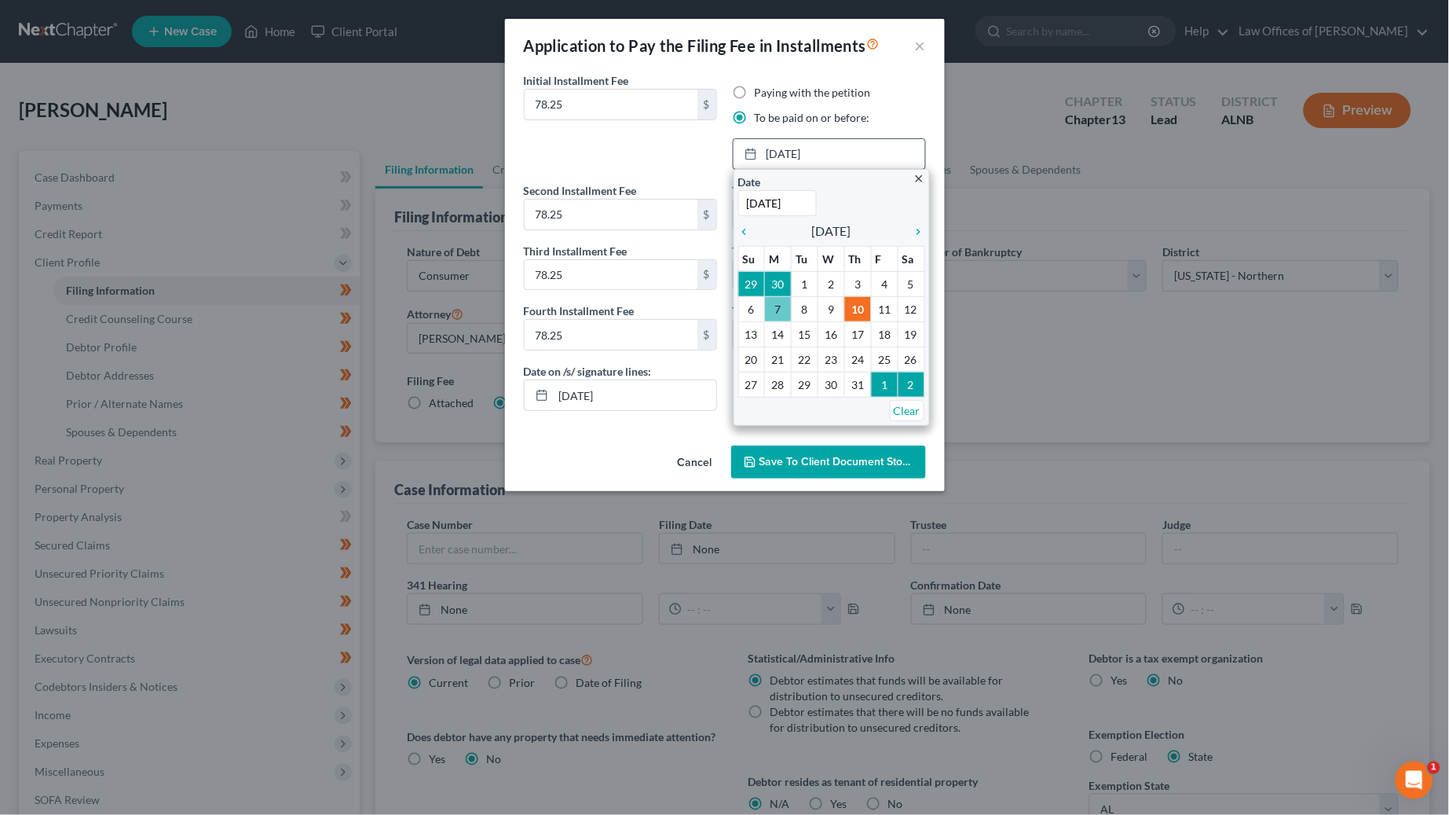
type input "8/19/2025"
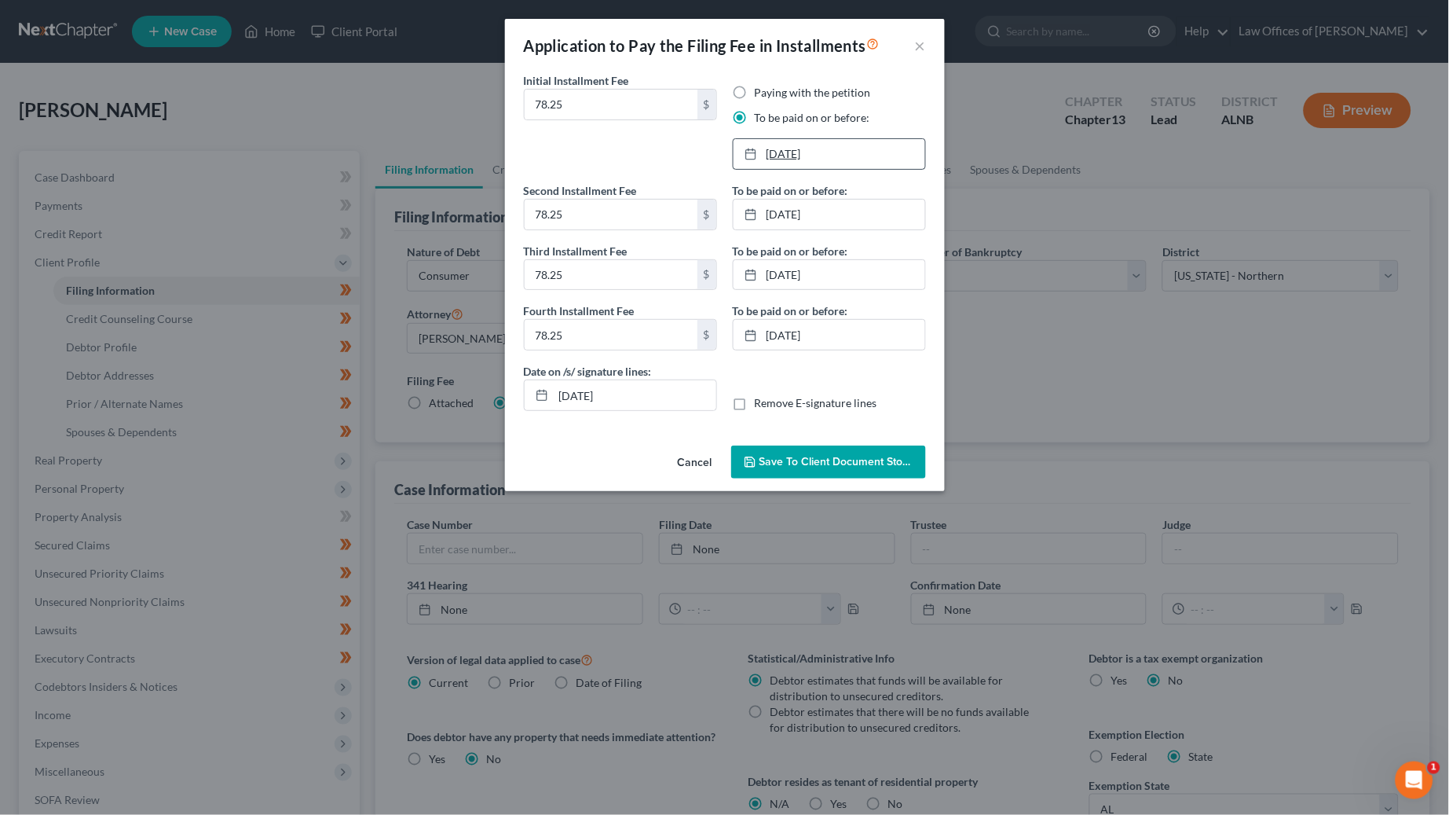
click at [774, 142] on link "8/19/2025" at bounding box center [830, 154] width 192 height 30
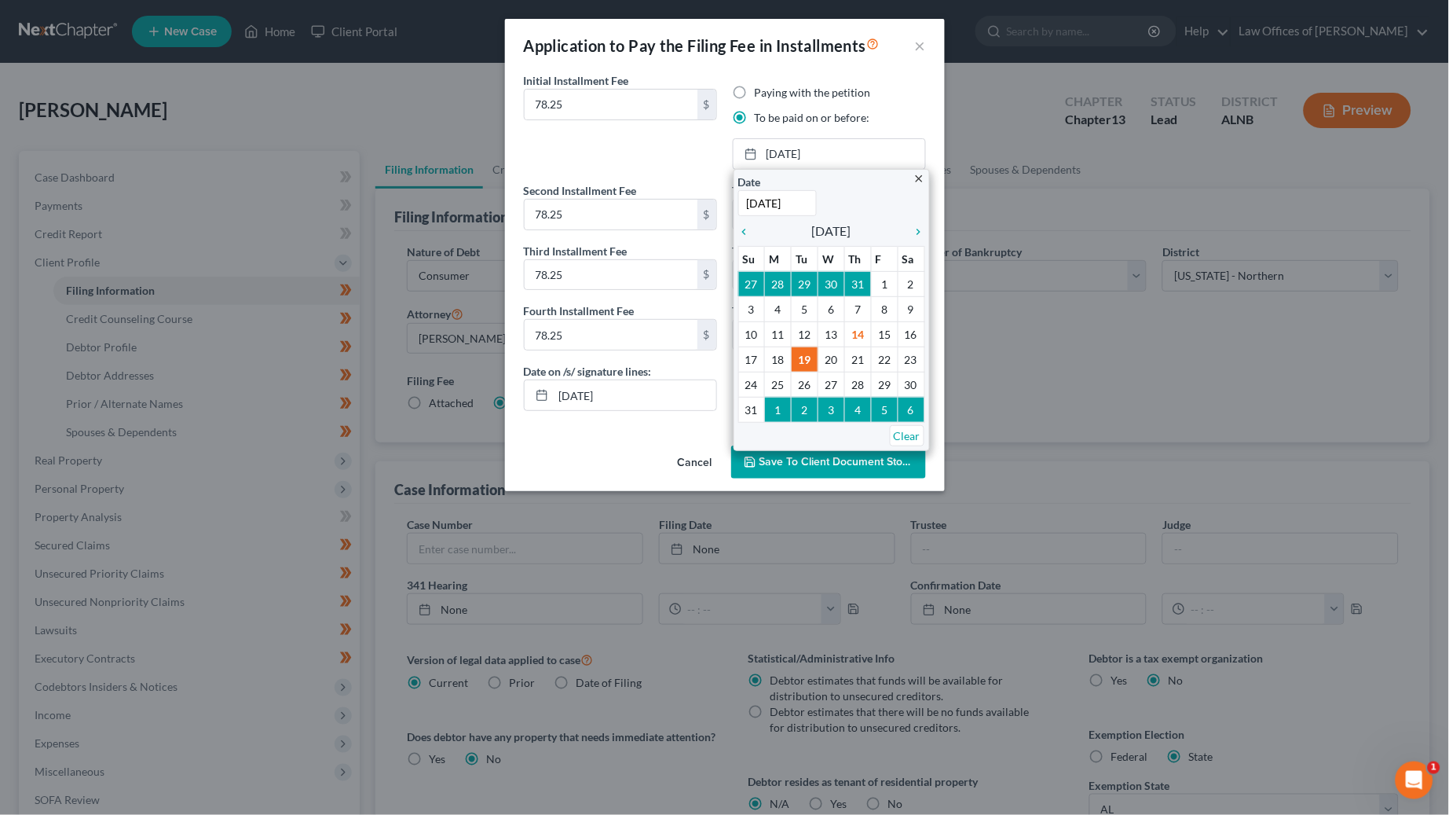
click at [753, 198] on input "8/19/2025" at bounding box center [777, 203] width 79 height 26
drag, startPoint x: 753, startPoint y: 198, endPoint x: 732, endPoint y: 201, distance: 21.4
click at [732, 201] on div "Initial Installment Fee 78.25 $ Paying with the petition To be paid on or befor…" at bounding box center [725, 255] width 440 height 367
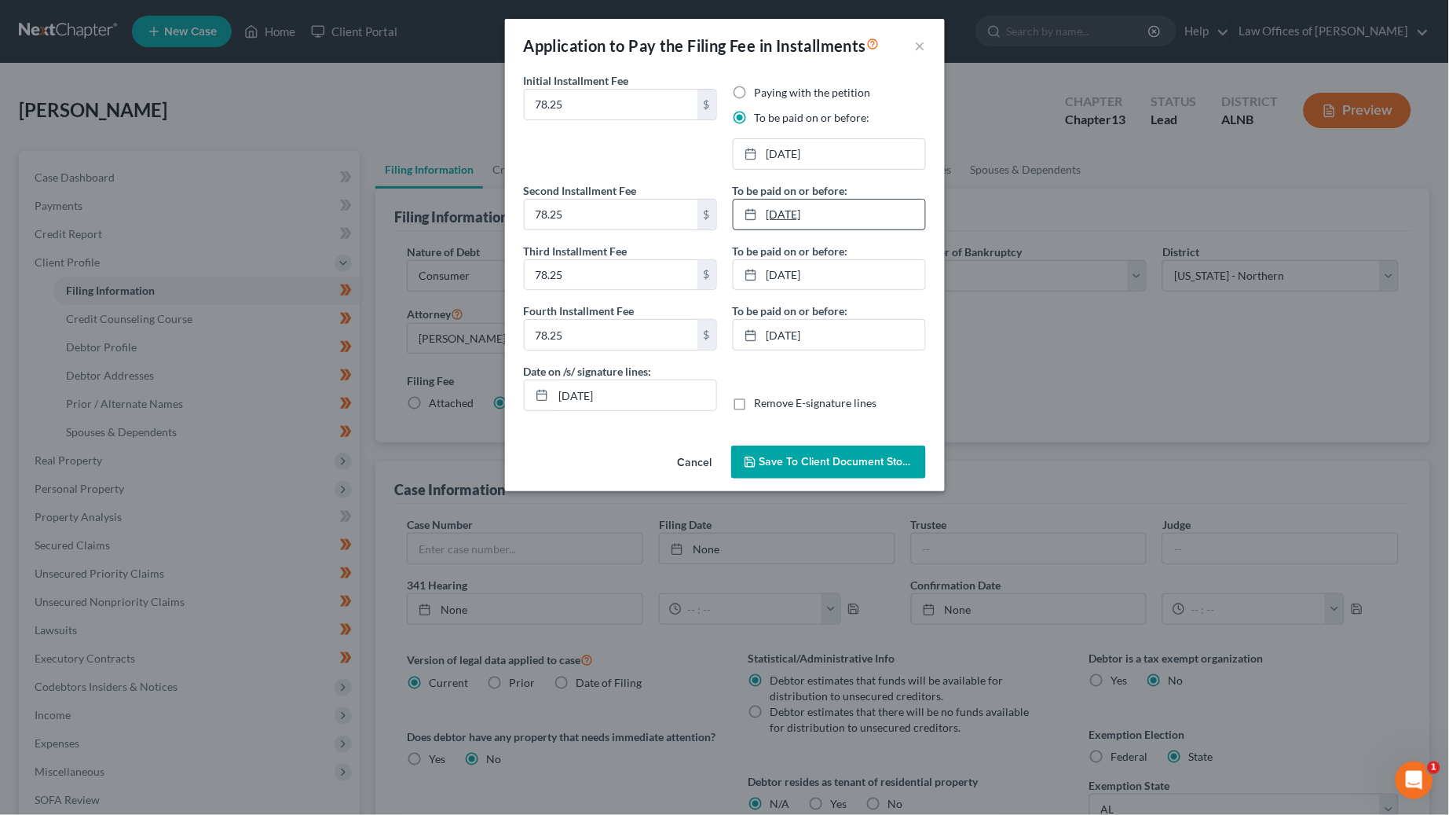
click at [771, 215] on link "11/10/2024" at bounding box center [830, 215] width 192 height 30
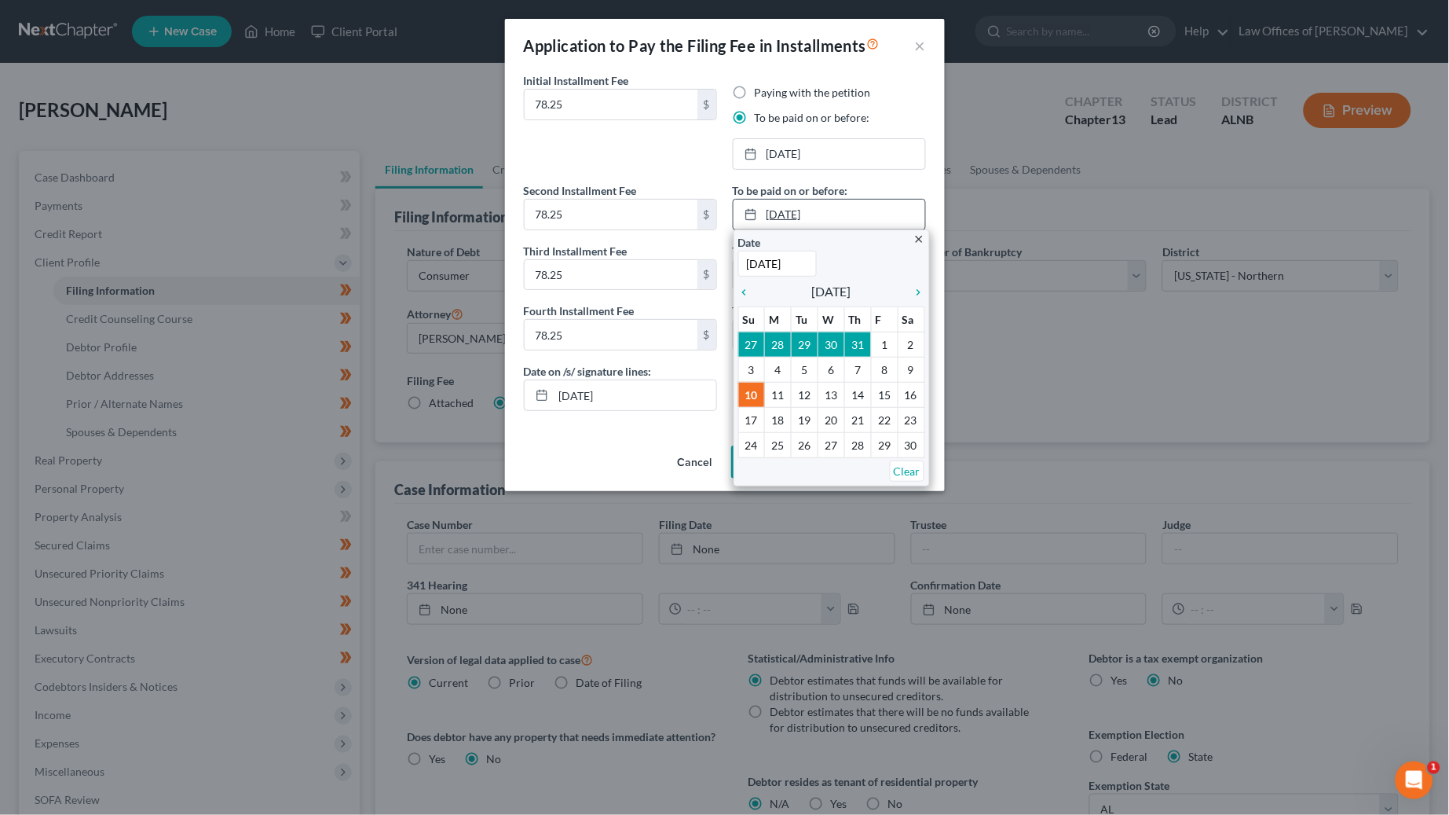
type input "9"
type input "10/19/25"
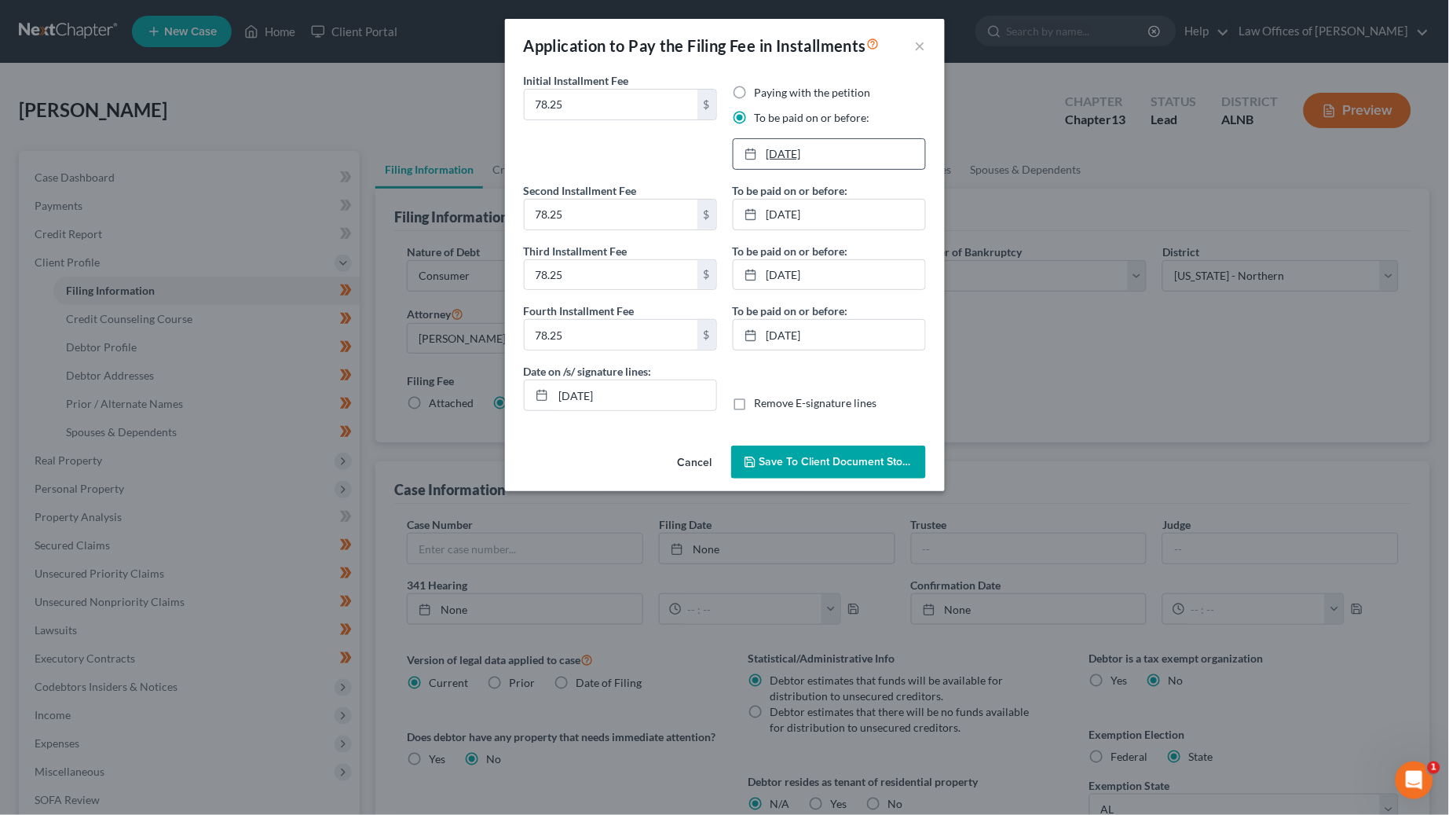
click at [782, 152] on link "8/19/2025" at bounding box center [830, 154] width 192 height 30
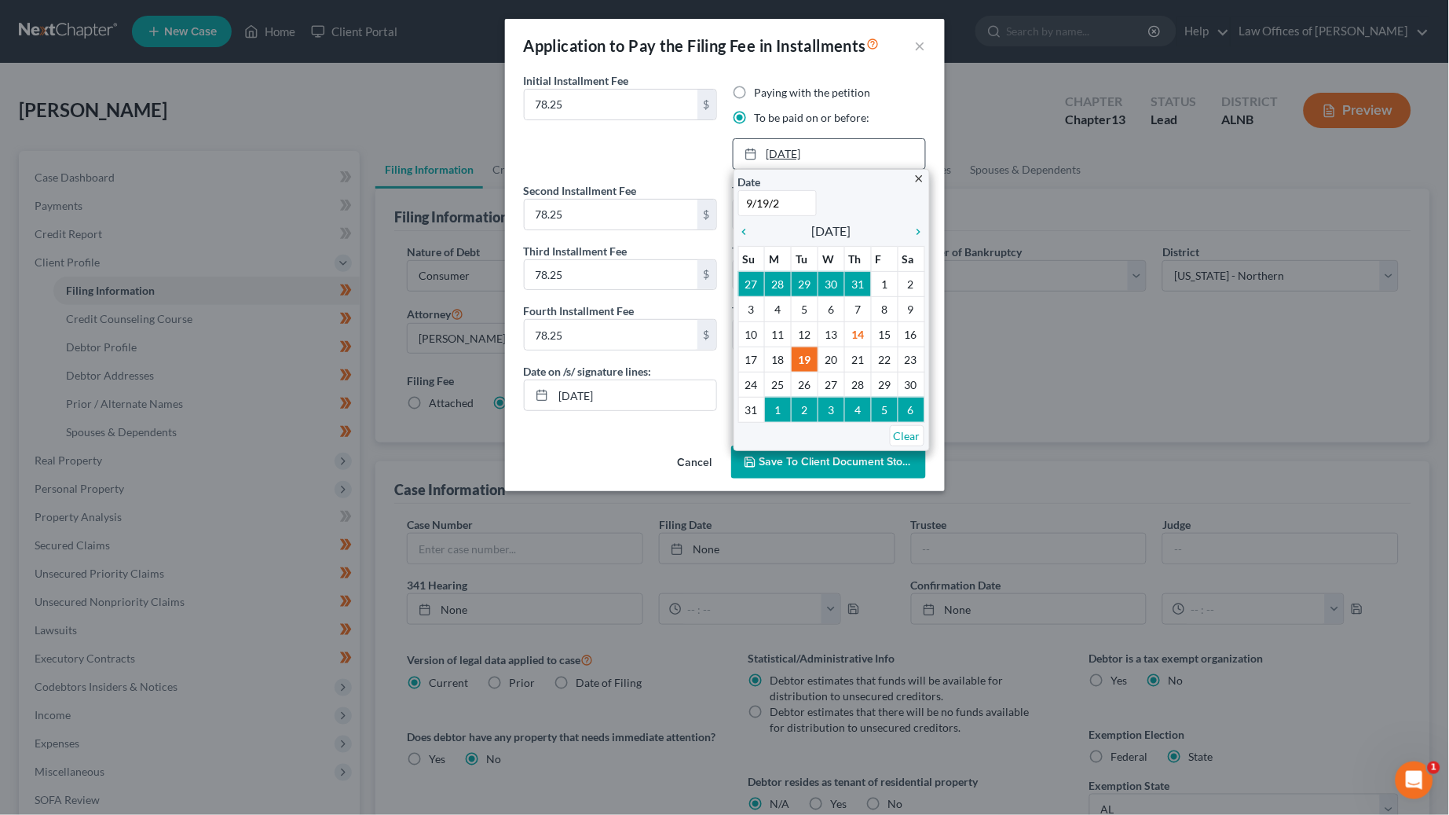
type input "9/19/25"
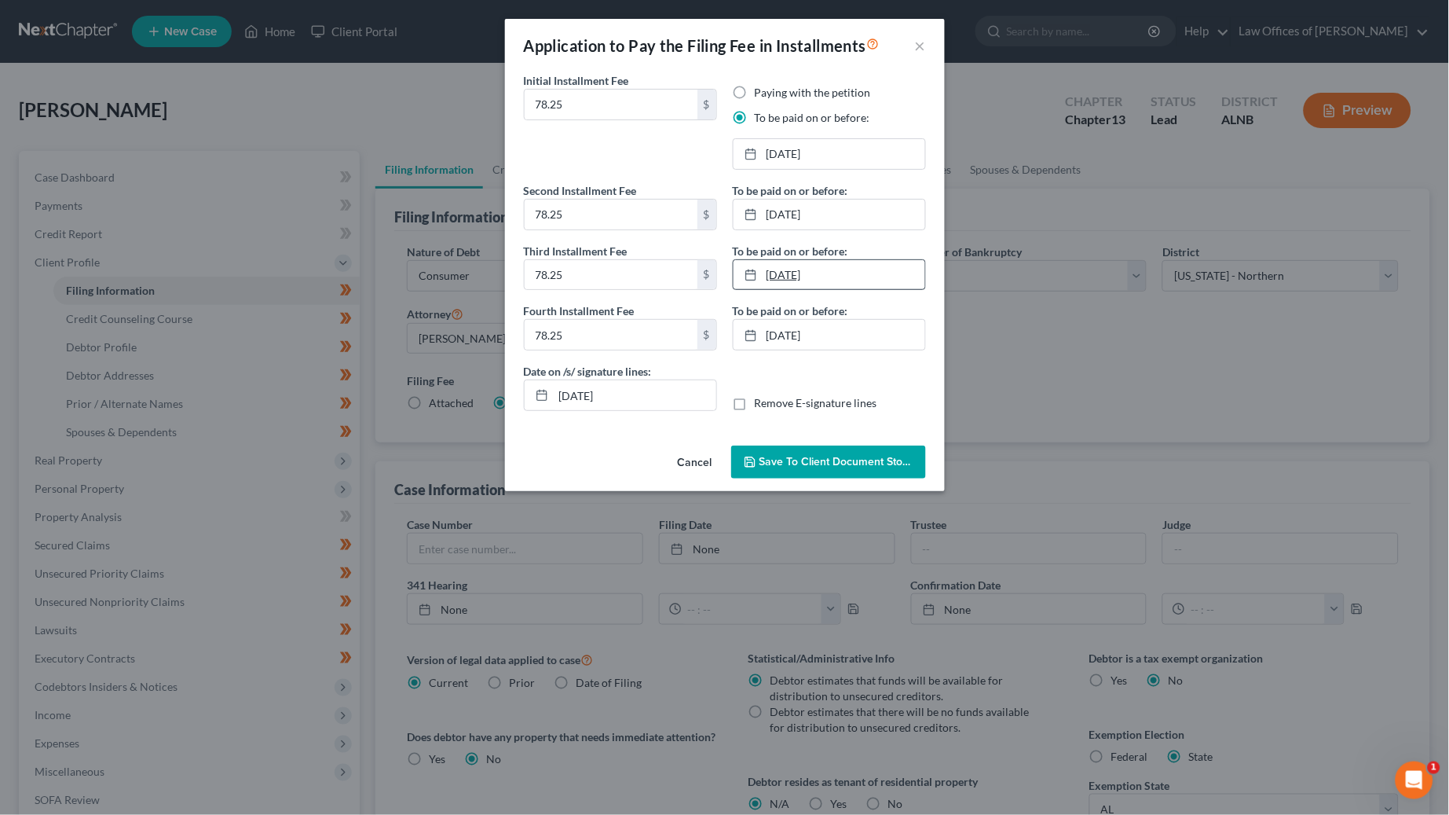
click at [789, 266] on link "12/10/2024" at bounding box center [830, 275] width 192 height 30
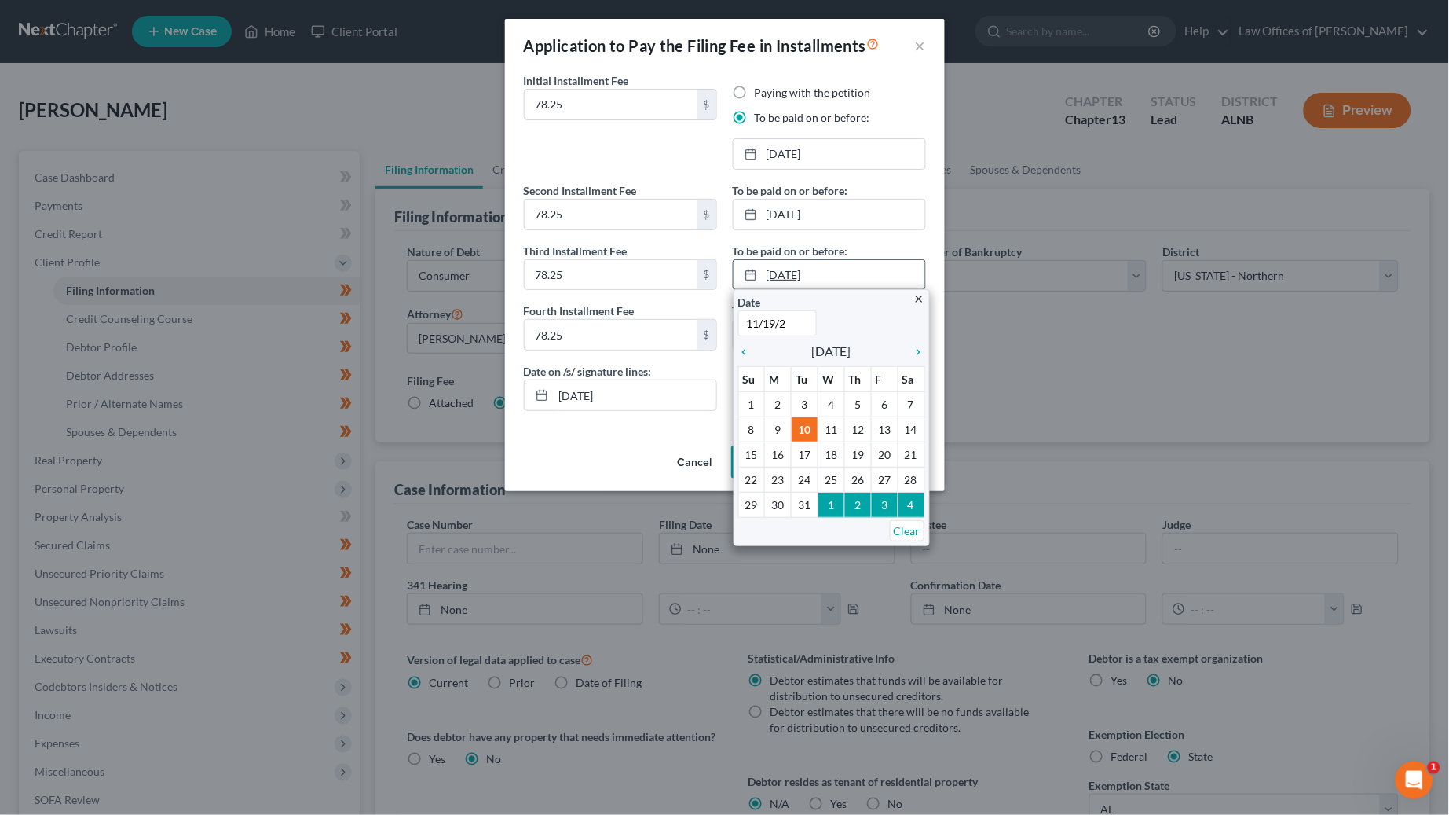
type input "11/19/25"
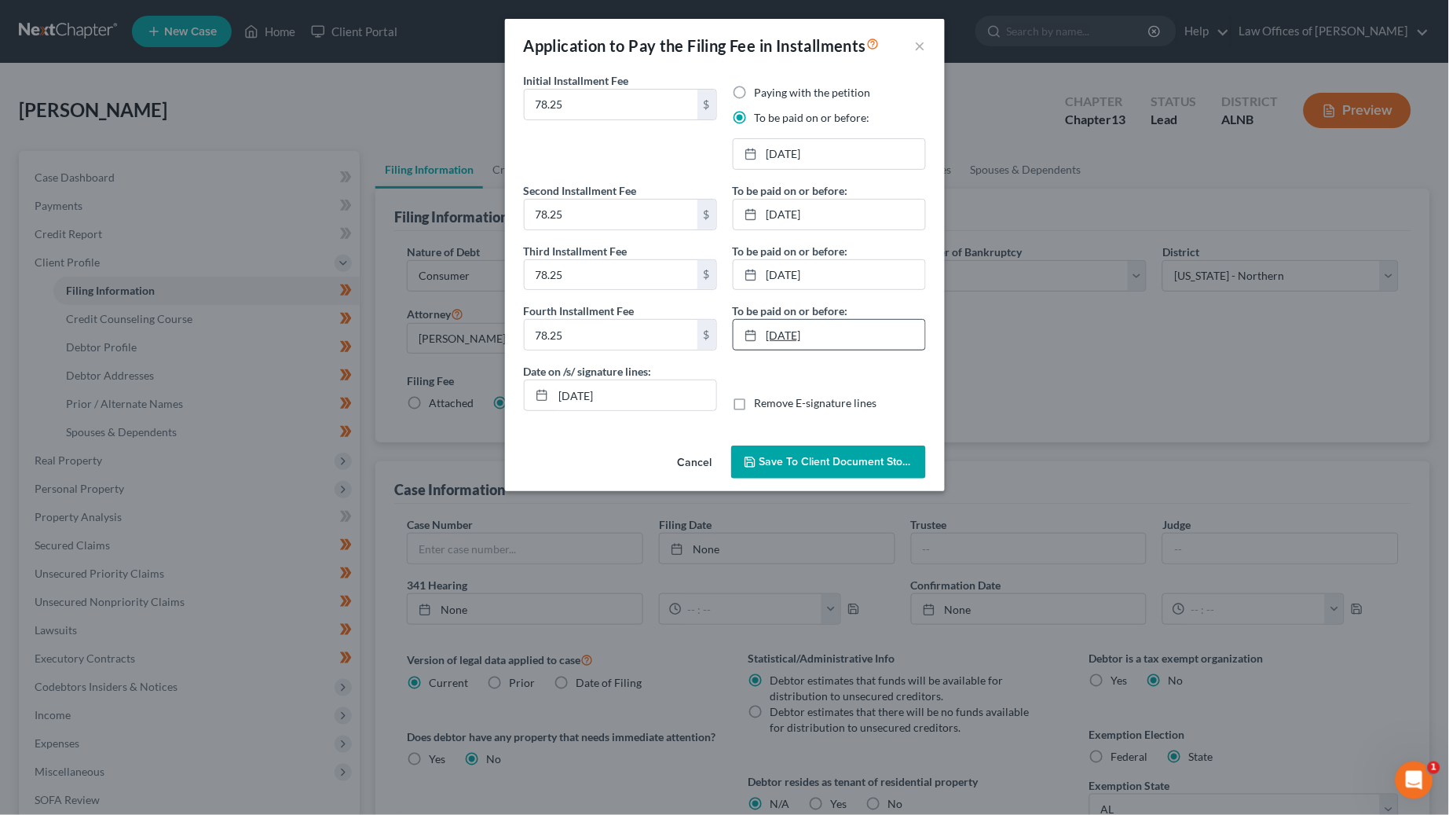
click at [779, 325] on link "1/10/2025" at bounding box center [830, 335] width 192 height 30
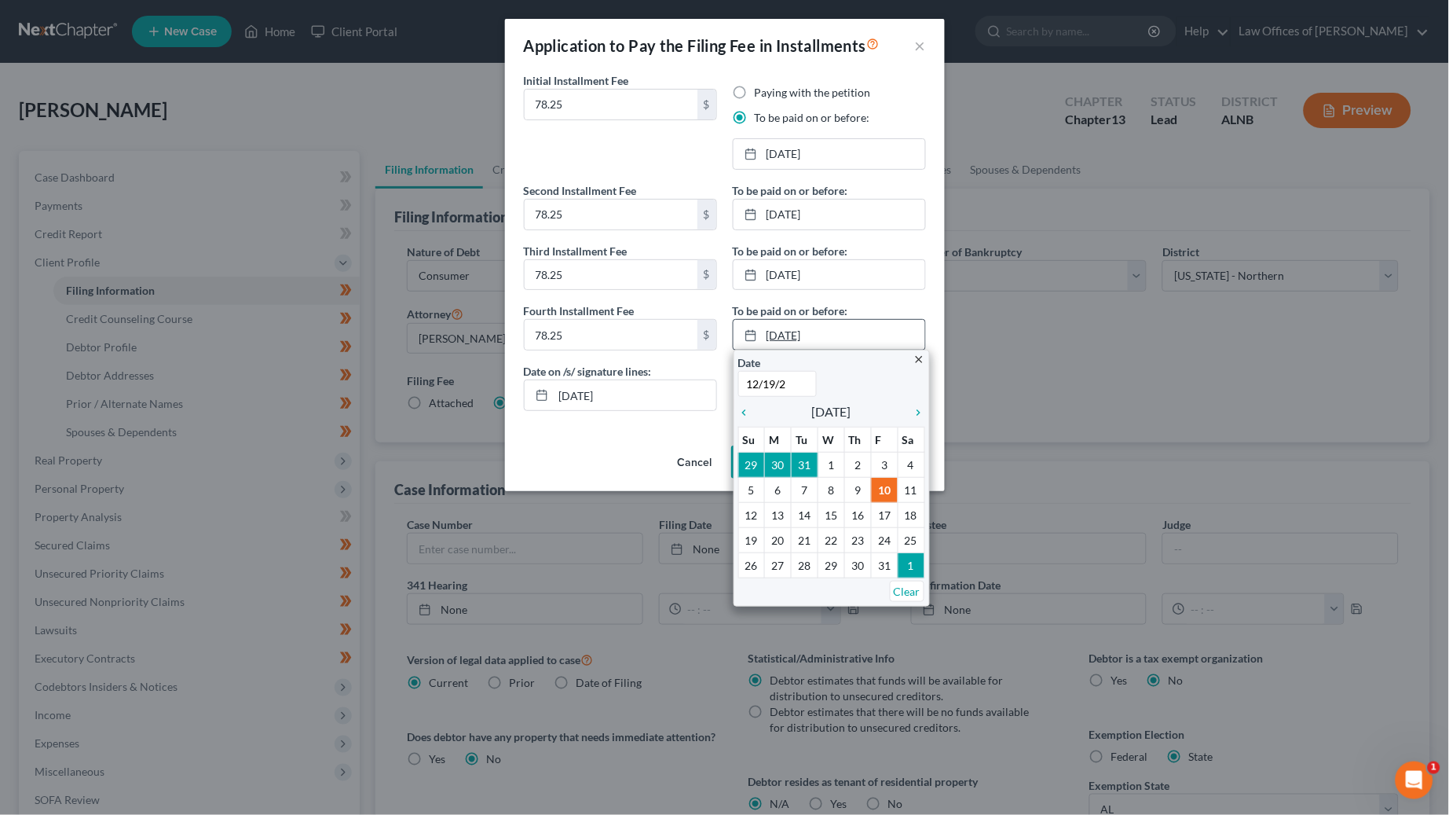
type input "12/19/25"
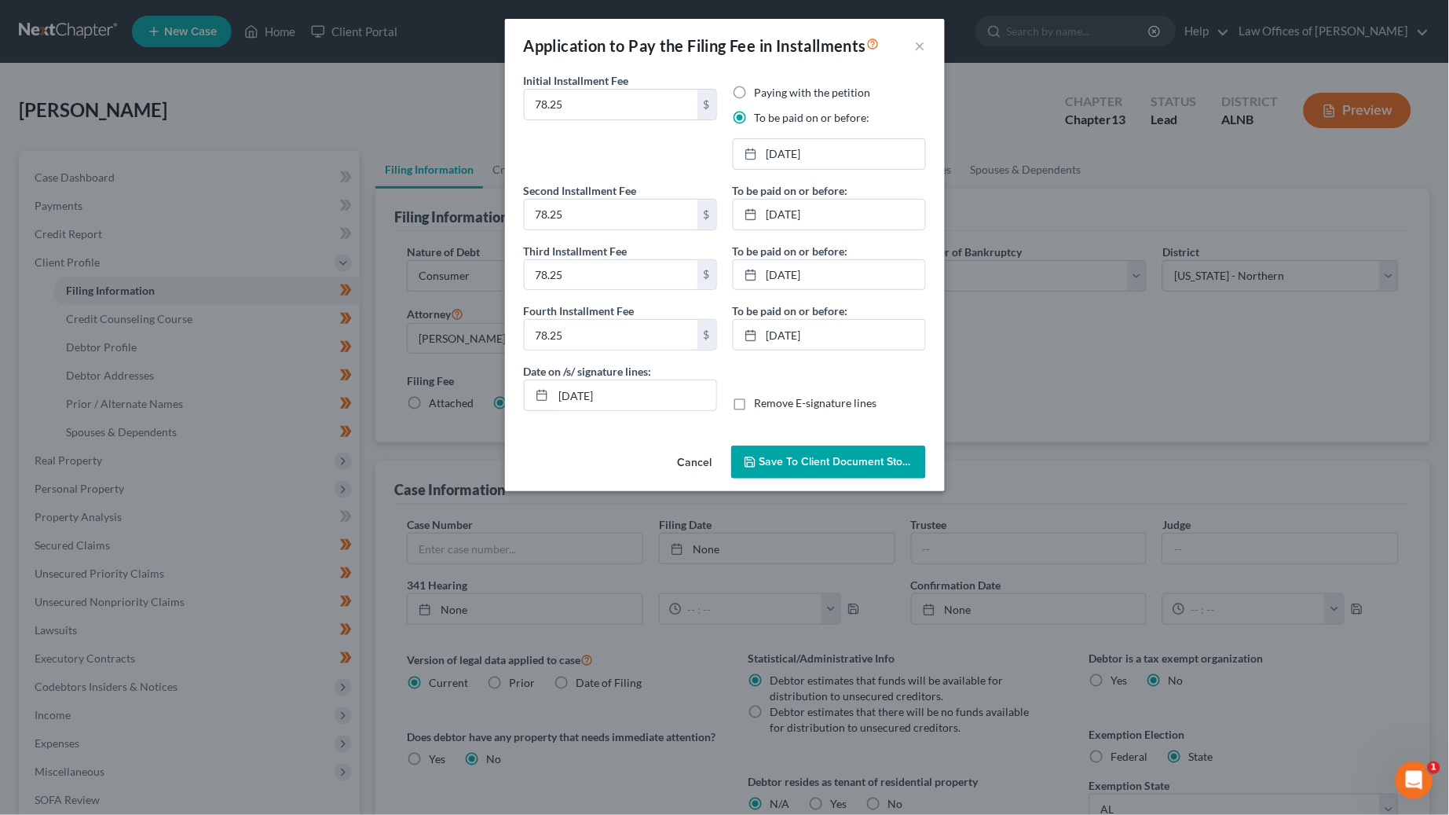
click at [850, 462] on span "Save to Client Document Storage" at bounding box center [843, 461] width 167 height 13
click at [1043, 419] on div "Application to Pay the Filing Fee in Installments × Initial Installment Fee 78.…" at bounding box center [724, 407] width 1449 height 815
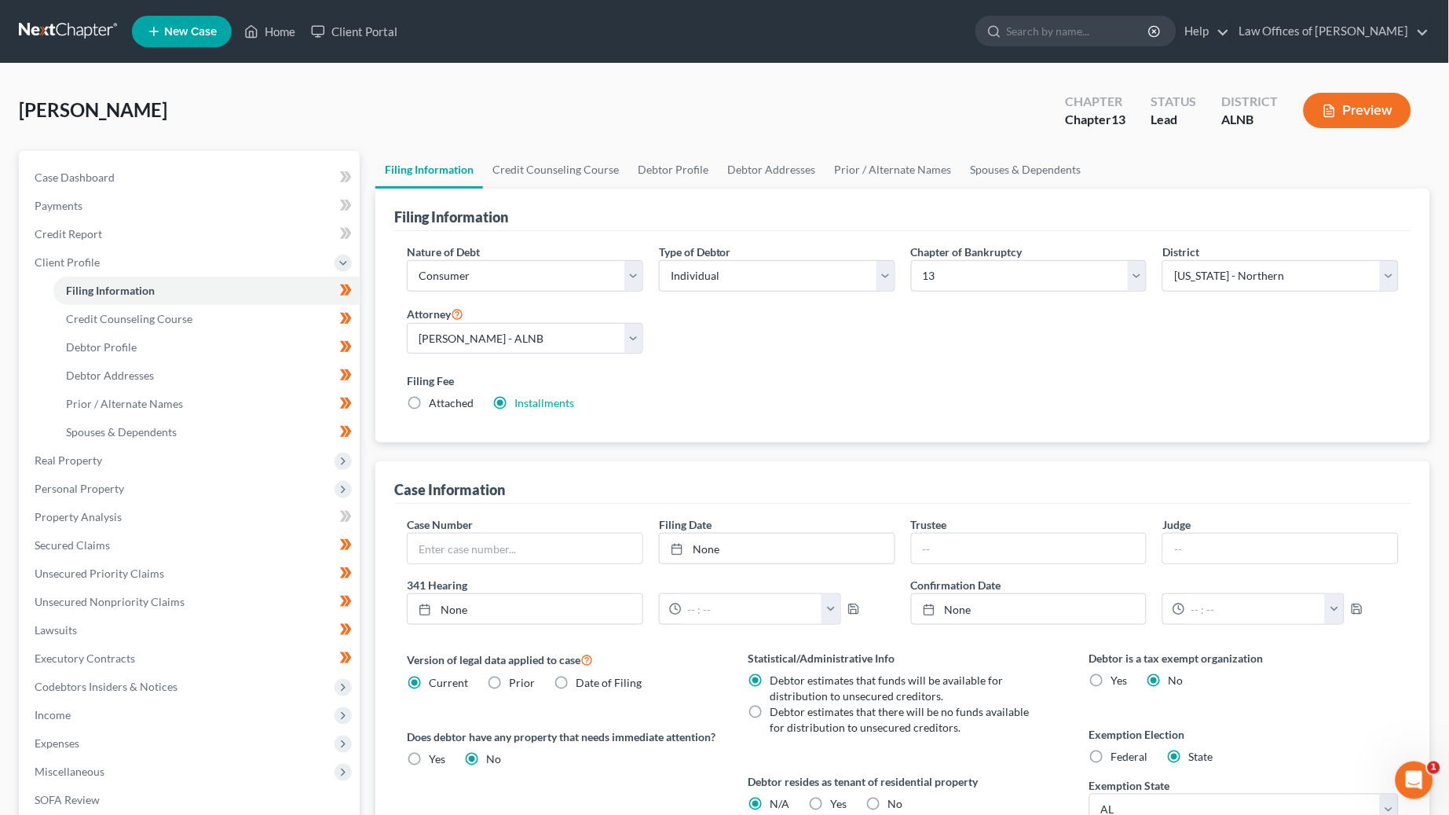
scroll to position [2, 0]
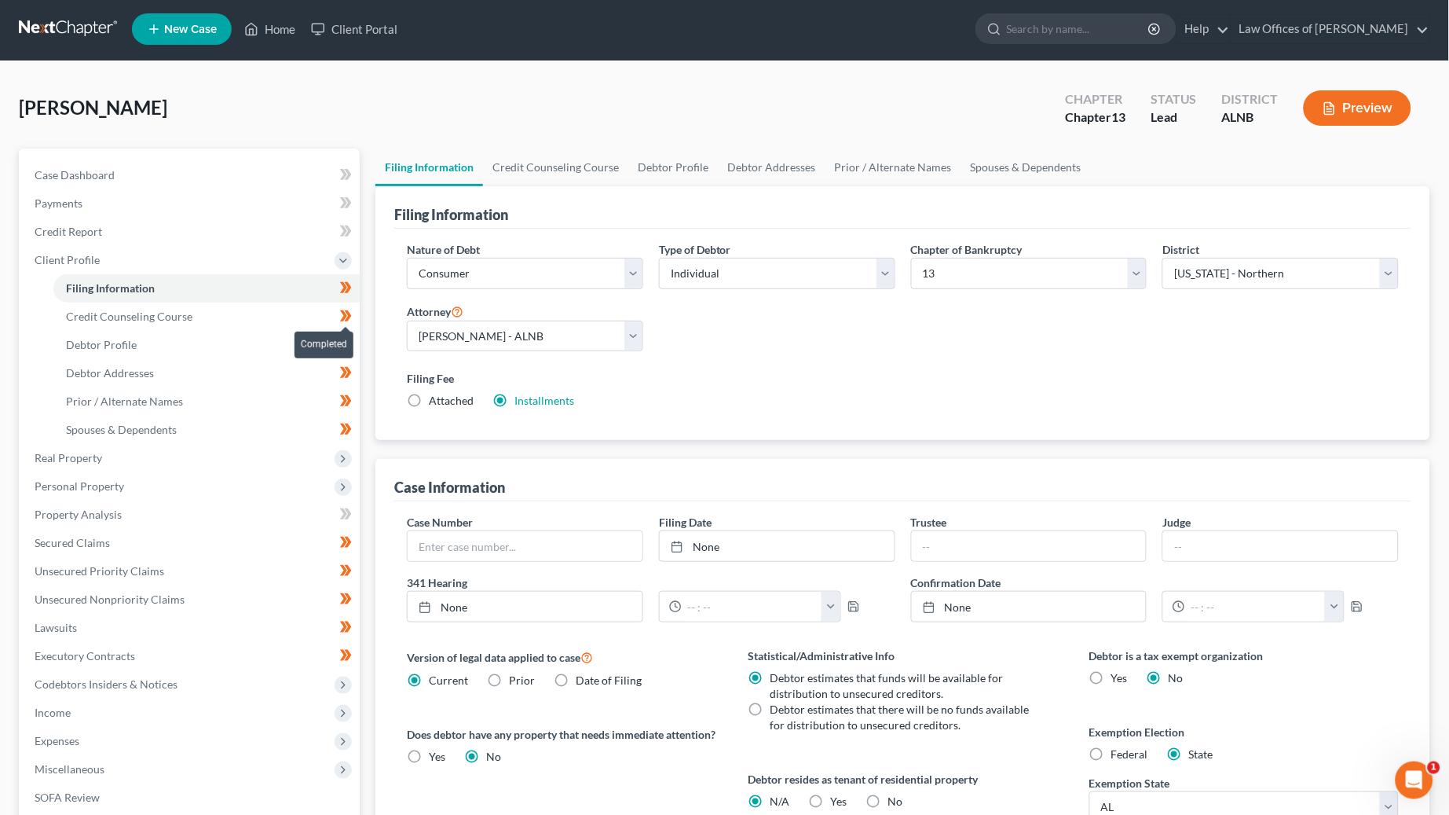
click at [343, 306] on icon at bounding box center [346, 316] width 12 height 20
click at [349, 313] on icon at bounding box center [348, 315] width 7 height 11
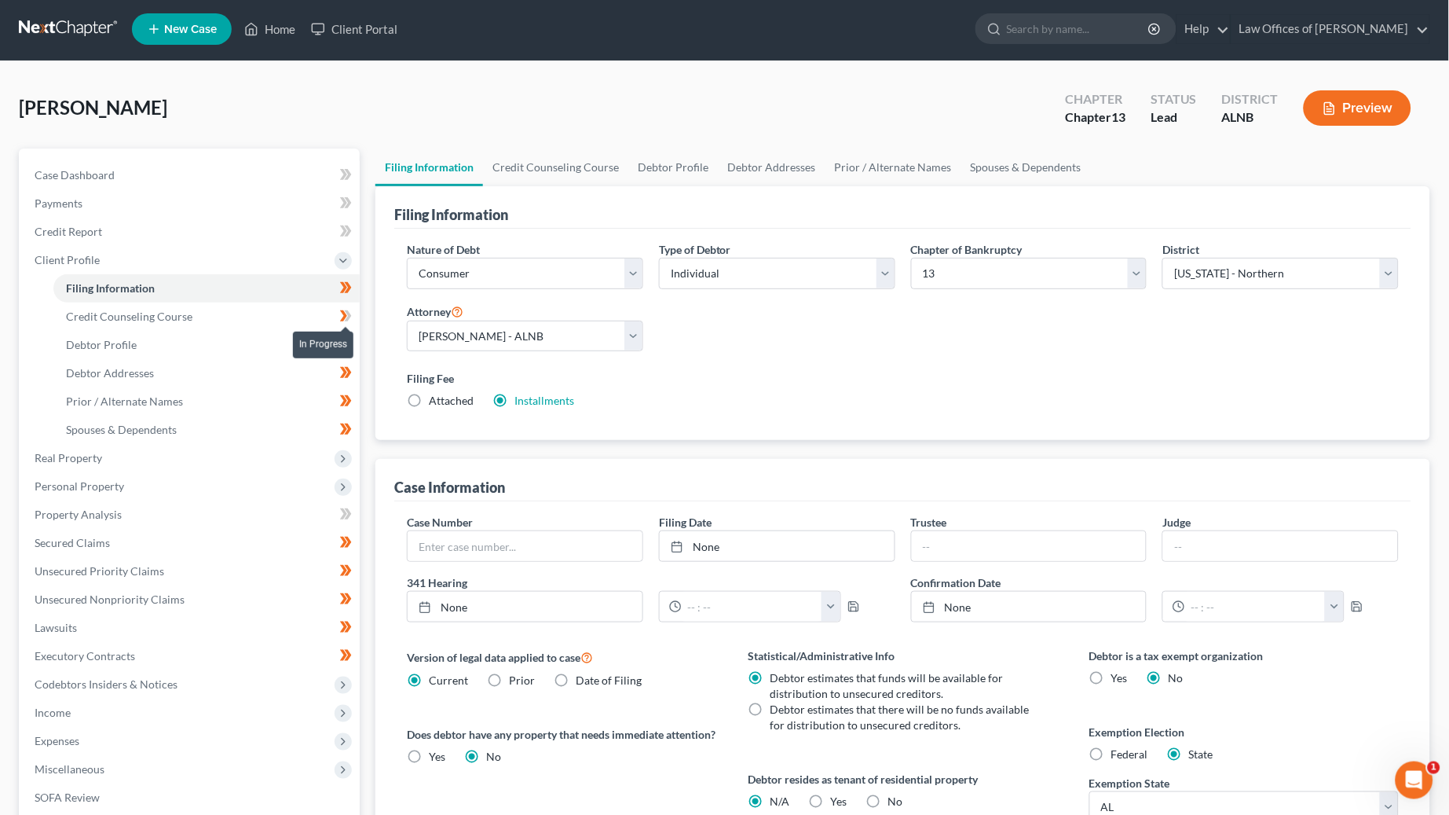
click at [349, 313] on icon at bounding box center [348, 315] width 7 height 11
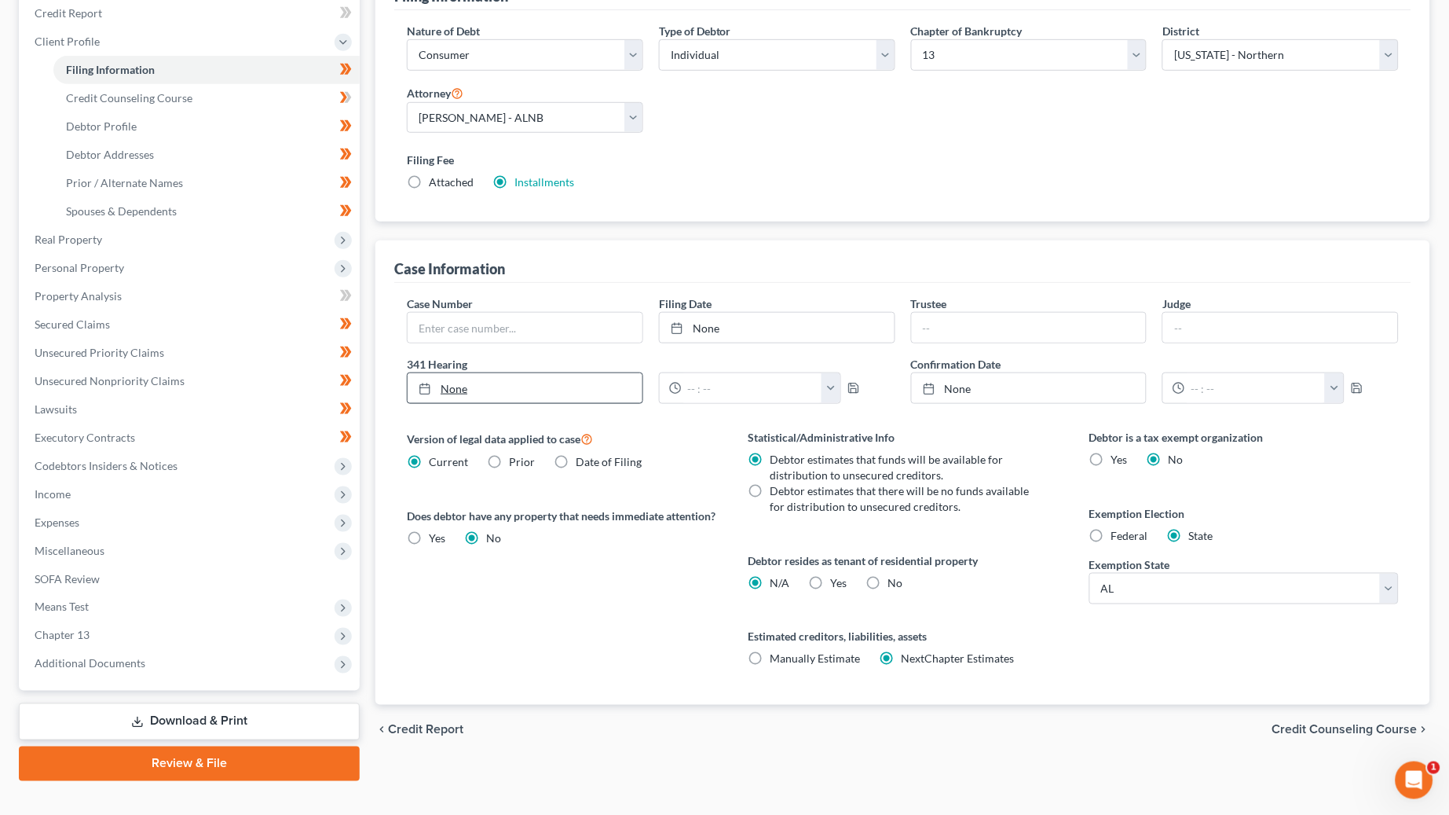
scroll to position [218, 0]
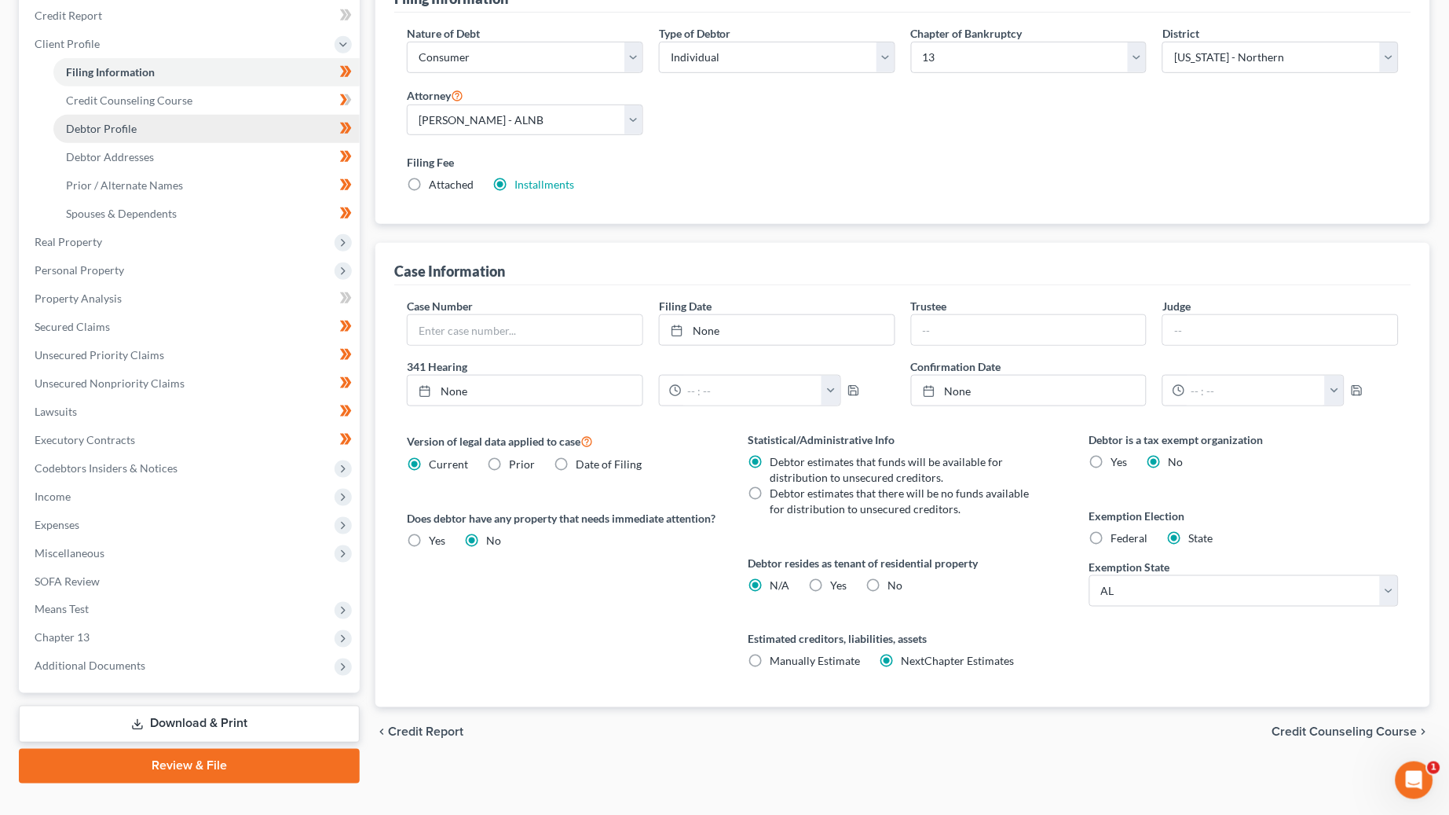
click at [310, 115] on link "Debtor Profile" at bounding box center [206, 129] width 306 height 28
select select "1"
select select "2"
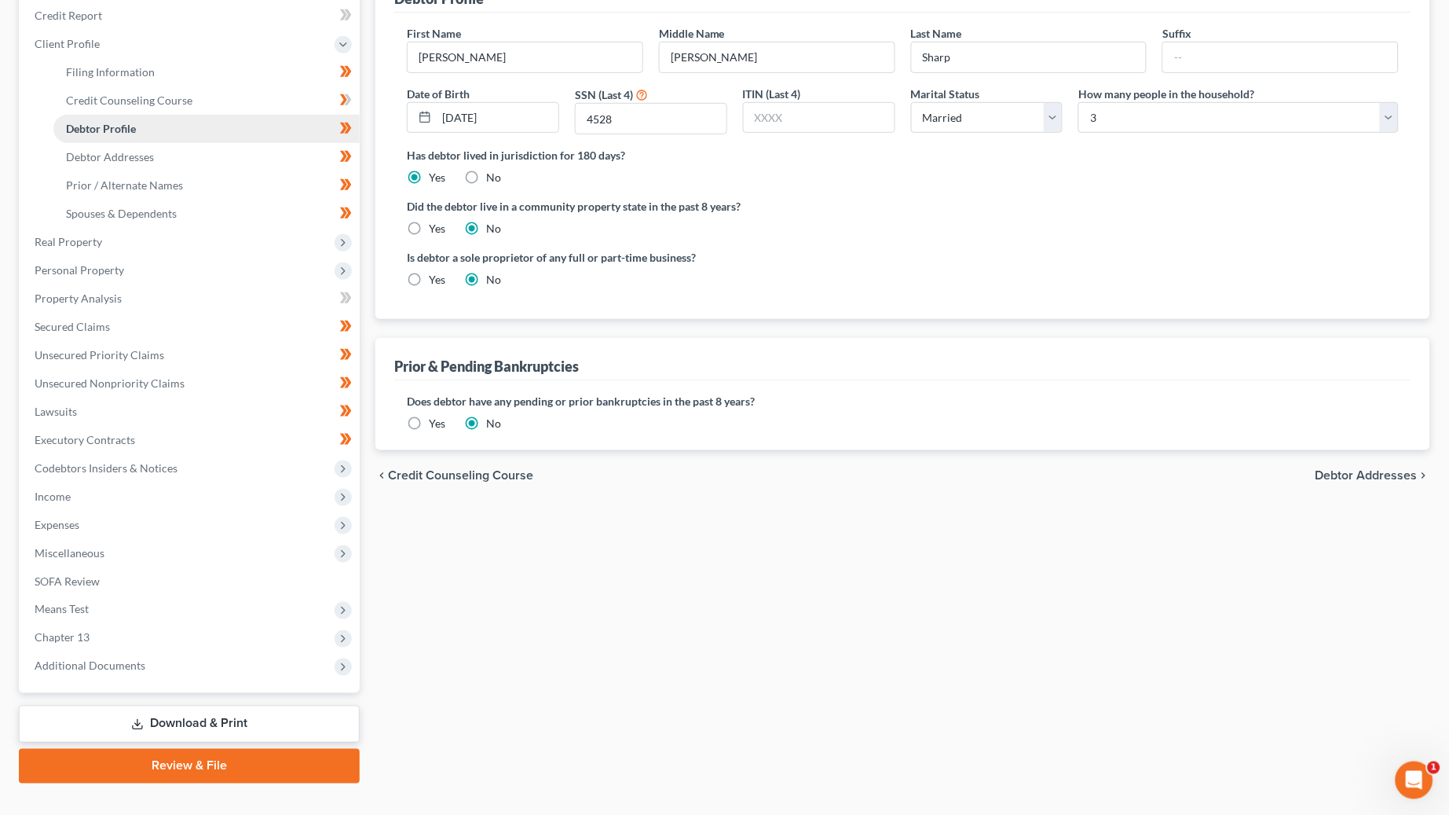
radio input "true"
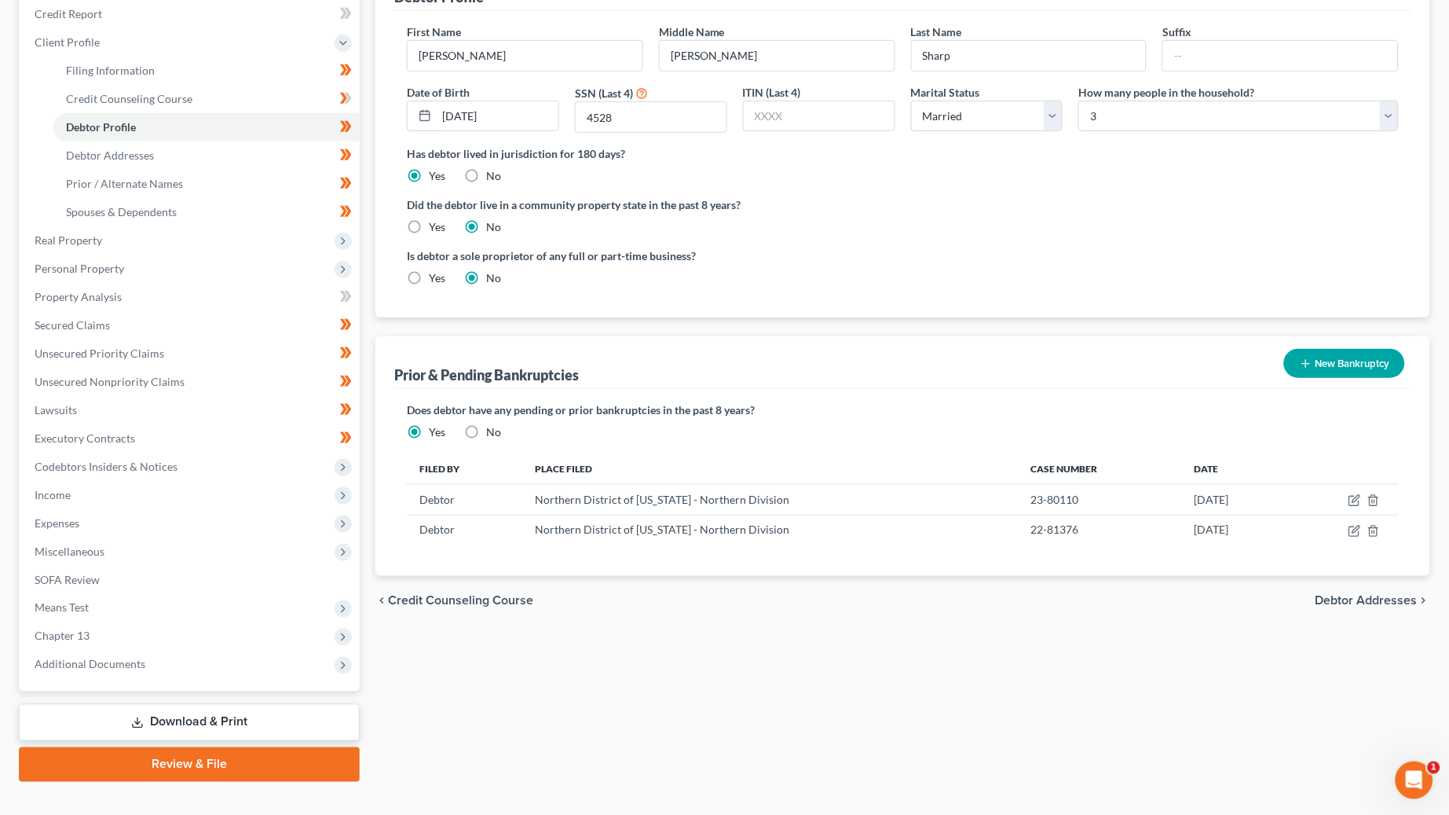
scroll to position [218, 0]
click at [1302, 359] on icon "button" at bounding box center [1306, 365] width 13 height 13
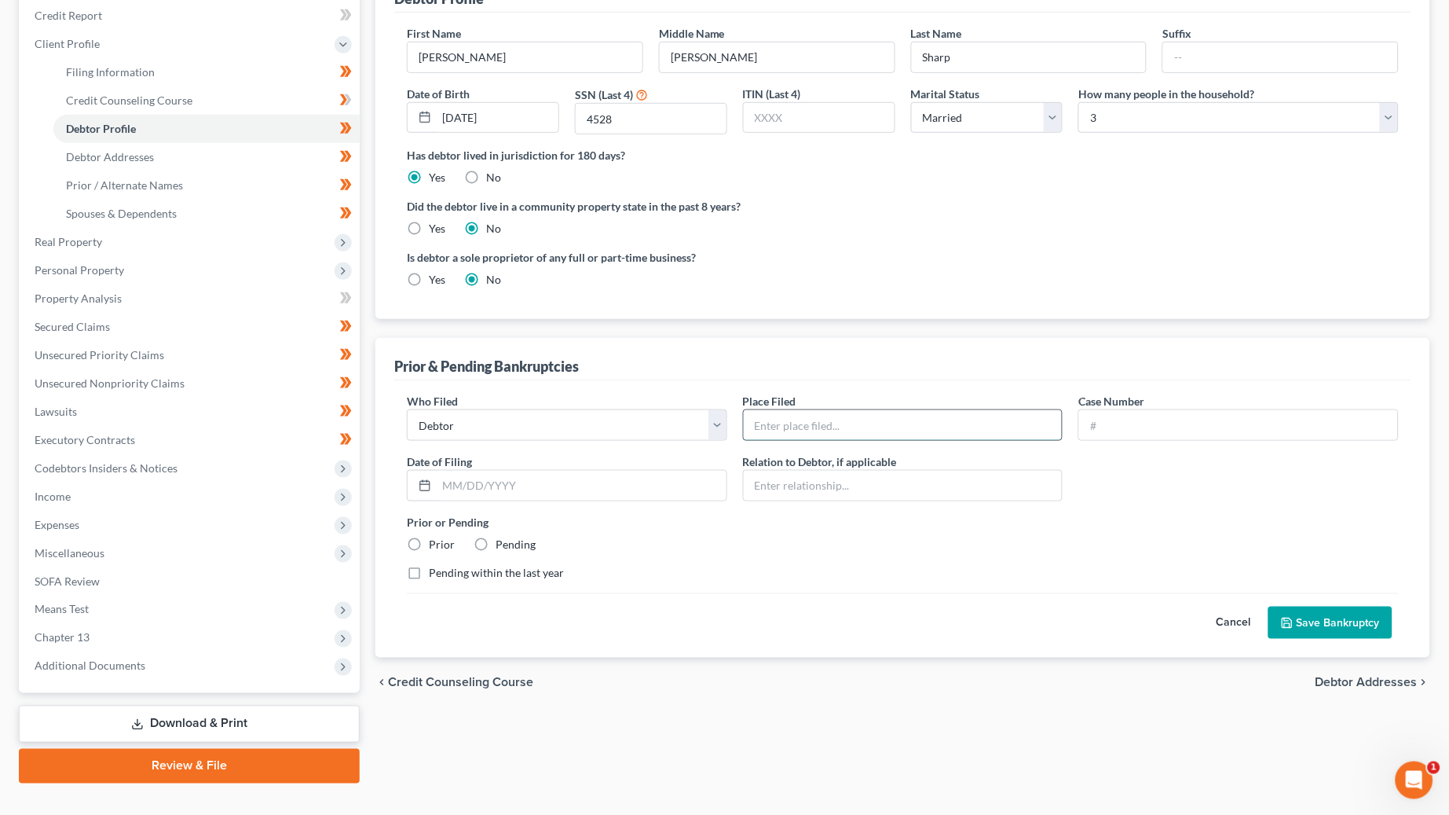
click at [784, 415] on input "text" at bounding box center [903, 425] width 319 height 30
type input "Northern District of Alabama"
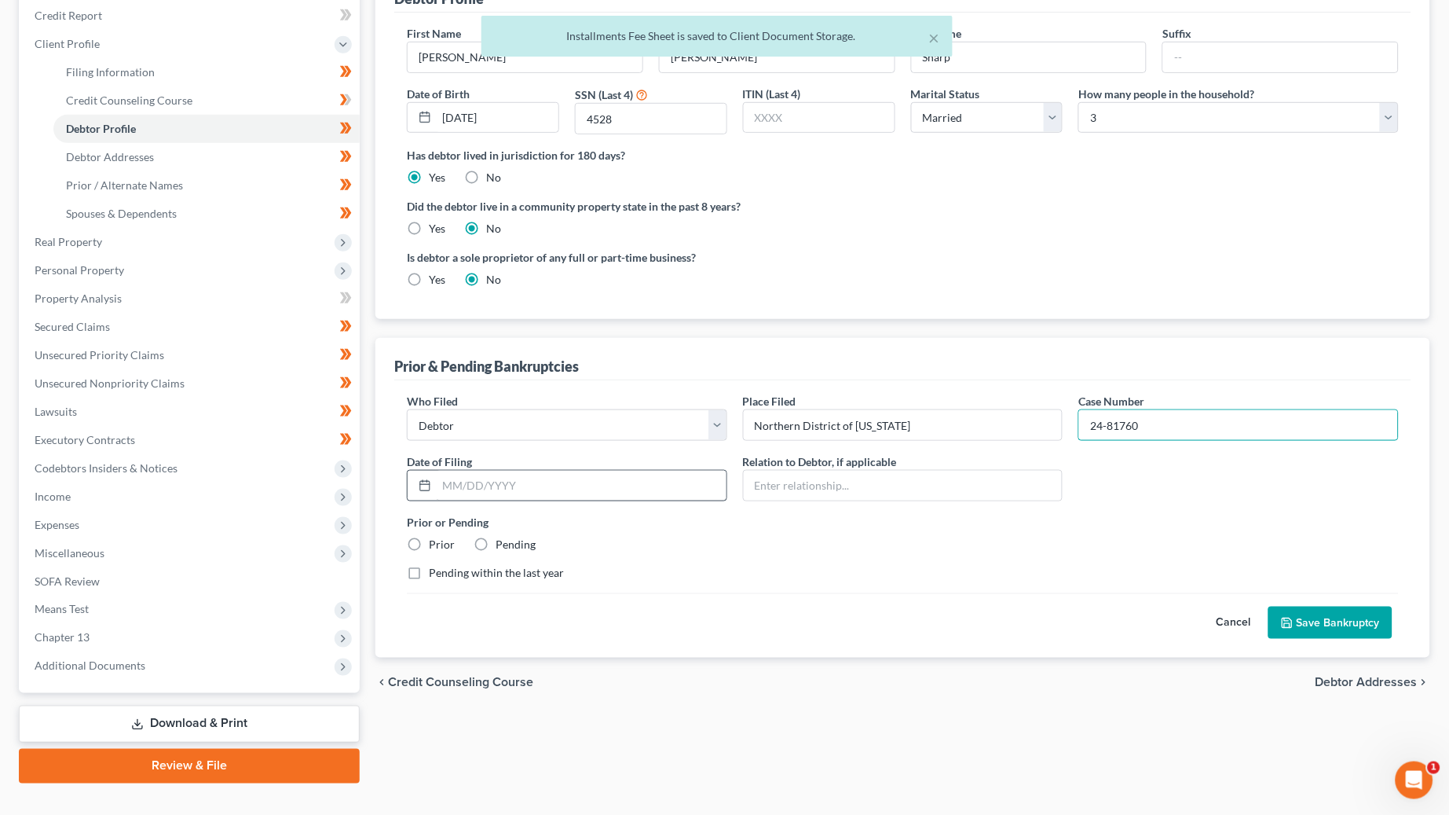
type input "24-81760"
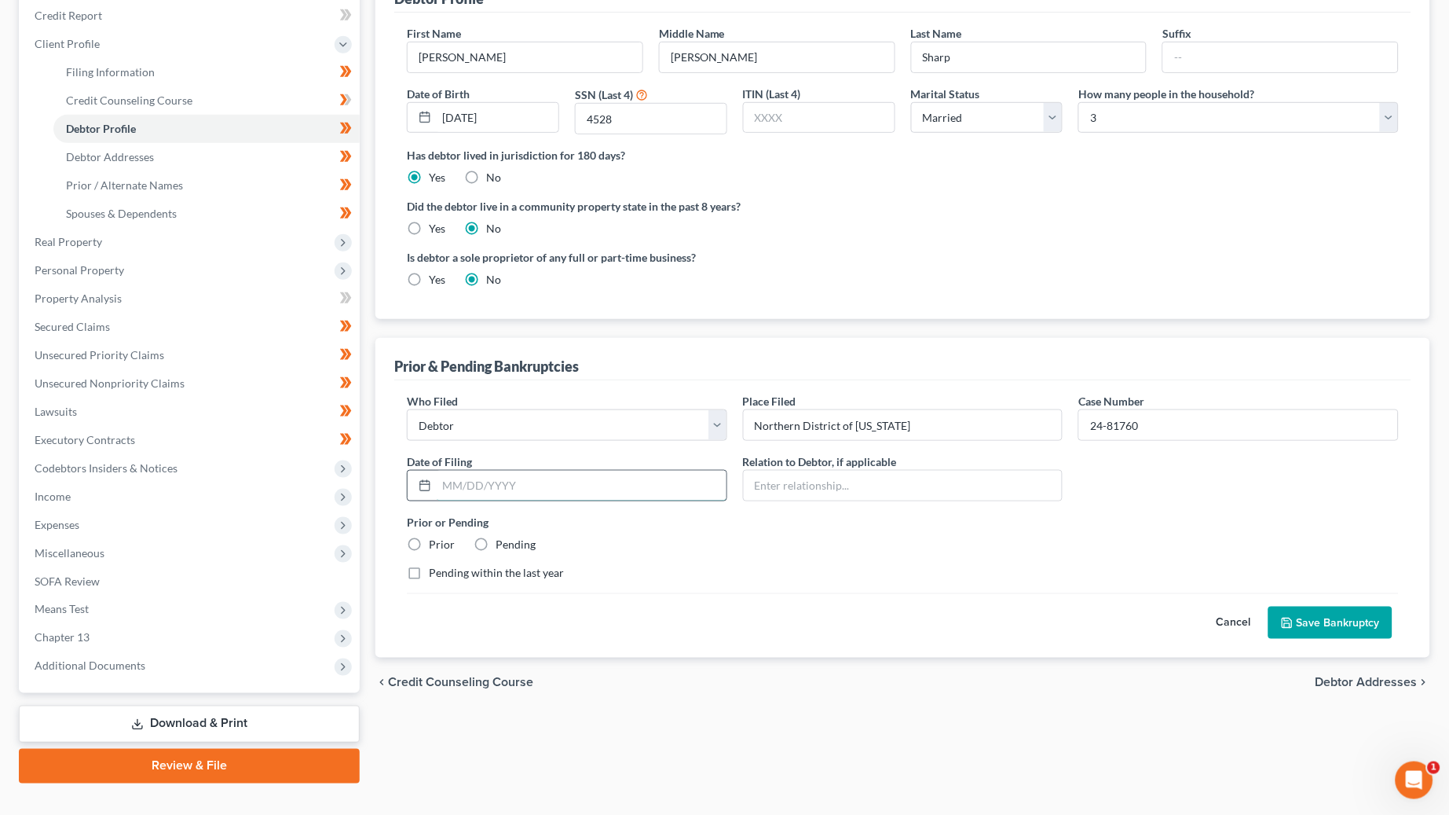
click at [538, 471] on input "text" at bounding box center [582, 486] width 290 height 30
type input "9/10/2024"
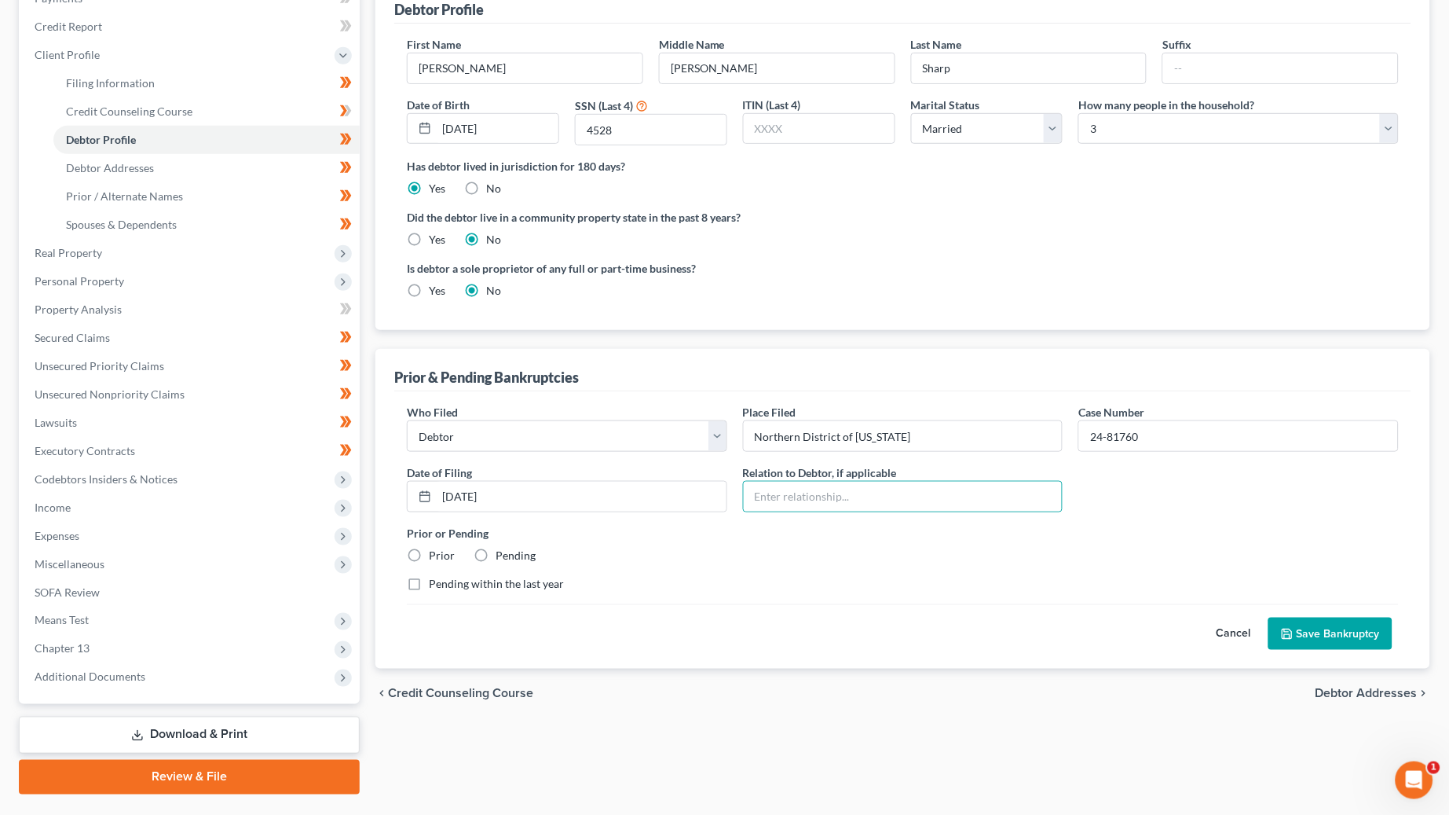
click at [431, 548] on label "Prior" at bounding box center [442, 556] width 26 height 16
click at [435, 548] on input "Prior" at bounding box center [440, 553] width 10 height 10
radio input "true"
drag, startPoint x: 430, startPoint y: 572, endPoint x: 486, endPoint y: 589, distance: 58.4
click at [430, 576] on label "Pending within the last year" at bounding box center [496, 584] width 135 height 16
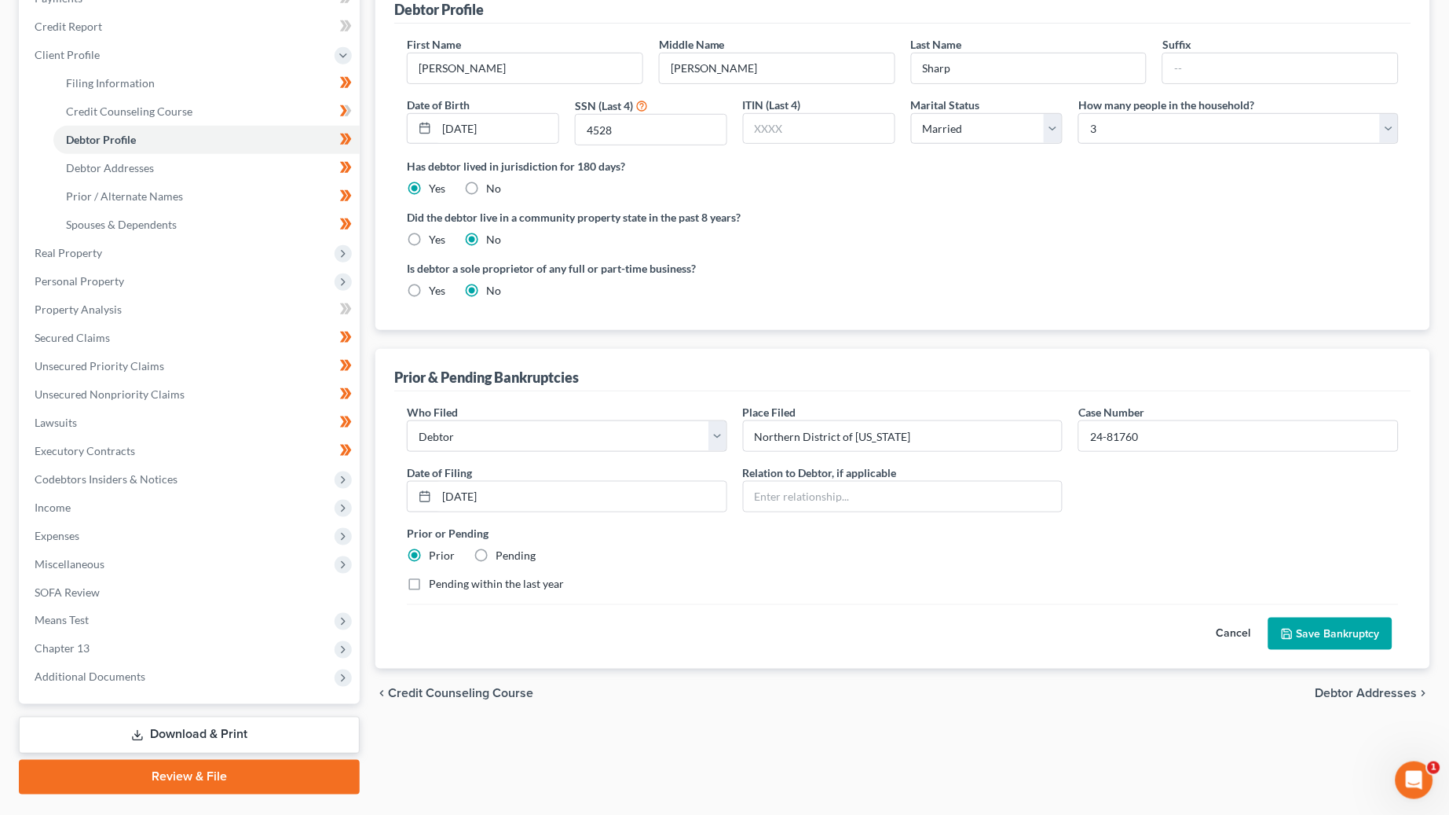
click at [435, 576] on input "Pending within the last year" at bounding box center [440, 581] width 10 height 10
checkbox input "true"
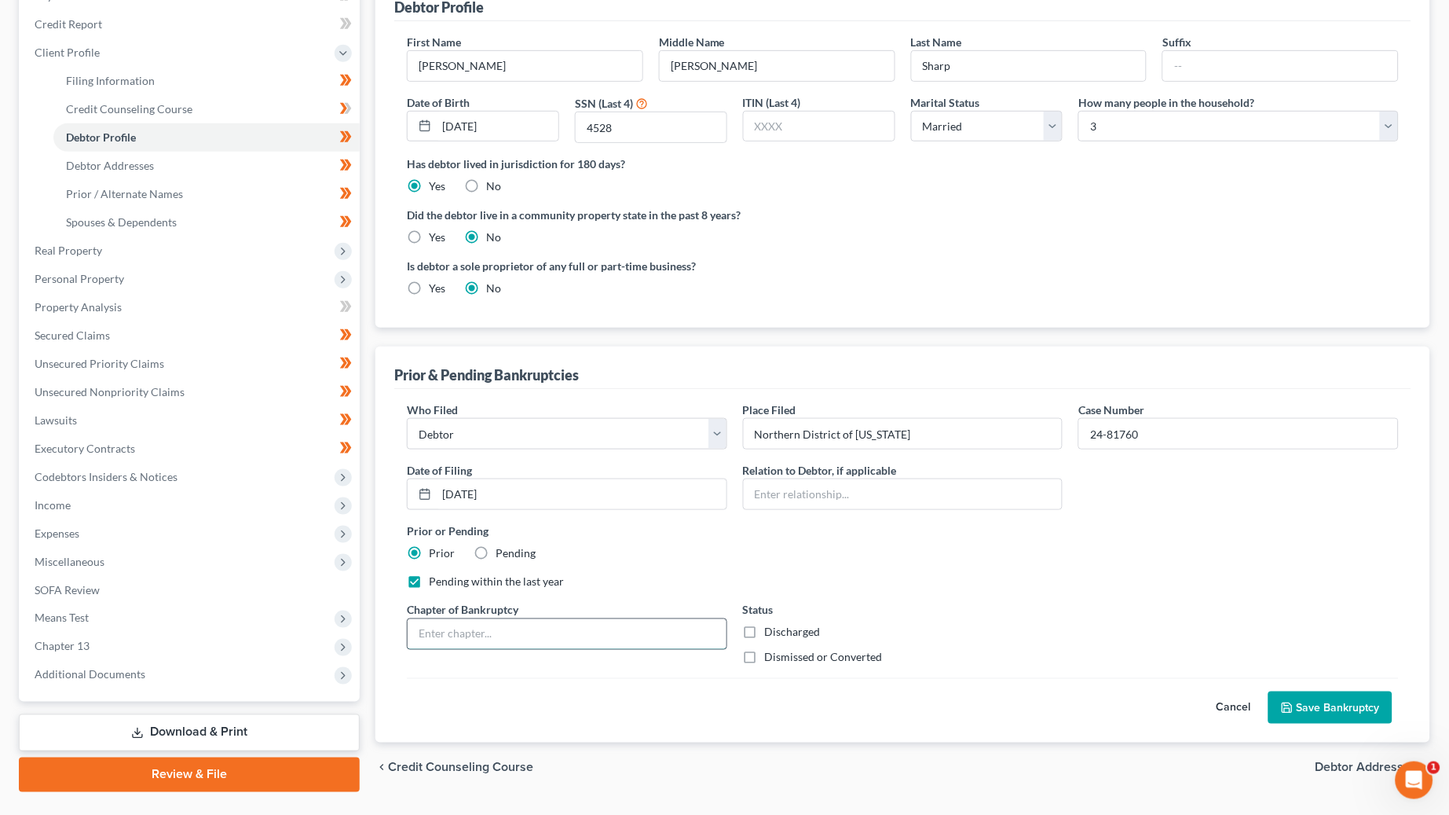
click at [625, 636] on input "text" at bounding box center [567, 634] width 319 height 30
type input "13"
click at [803, 652] on label "Dismissed or Converted" at bounding box center [824, 658] width 118 height 16
click at [782, 652] on input "Dismissed or Converted" at bounding box center [776, 655] width 10 height 10
checkbox input "true"
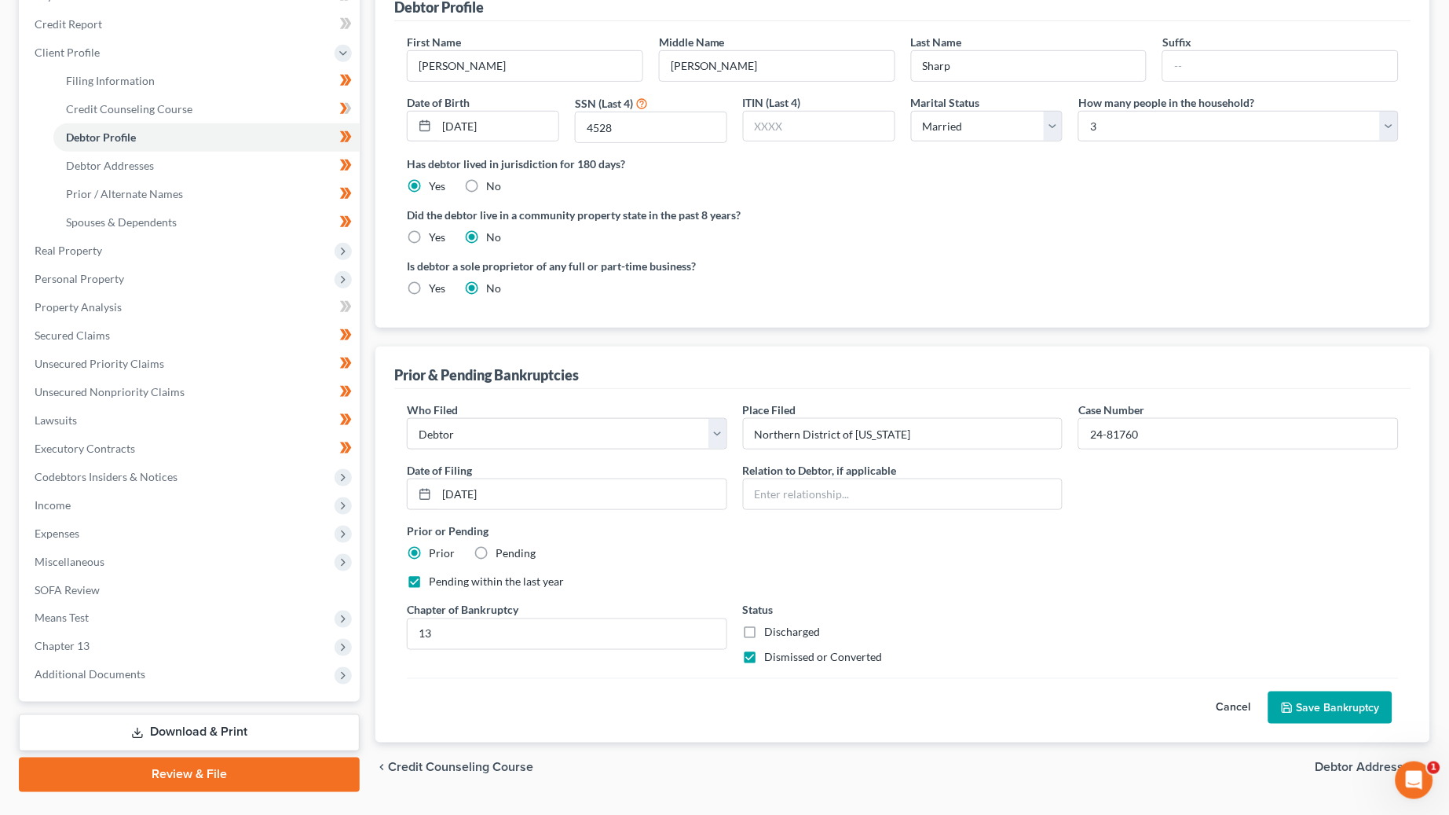
click at [1307, 704] on button "Save Bankruptcy" at bounding box center [1331, 707] width 124 height 33
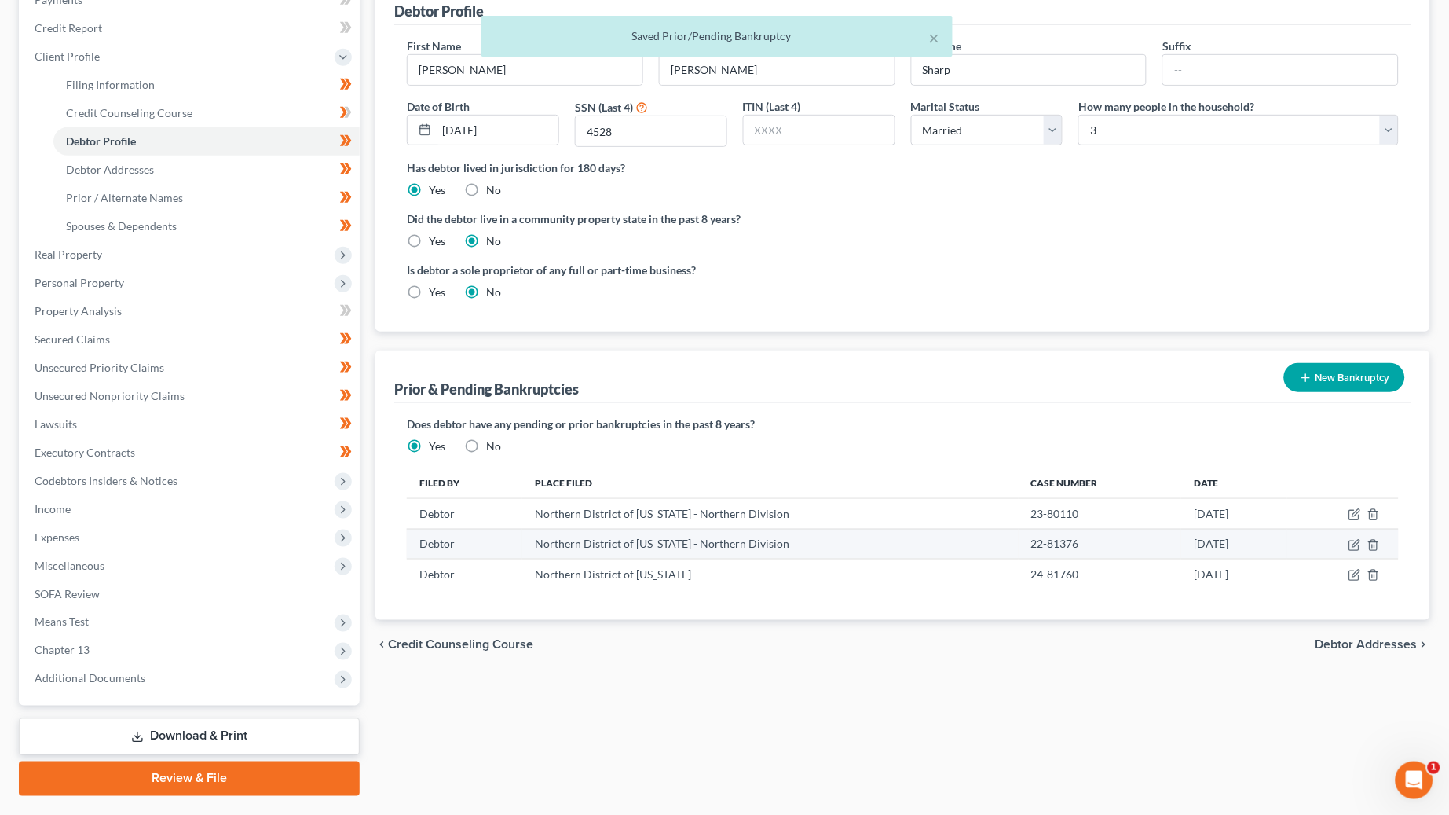
scroll to position [202, 0]
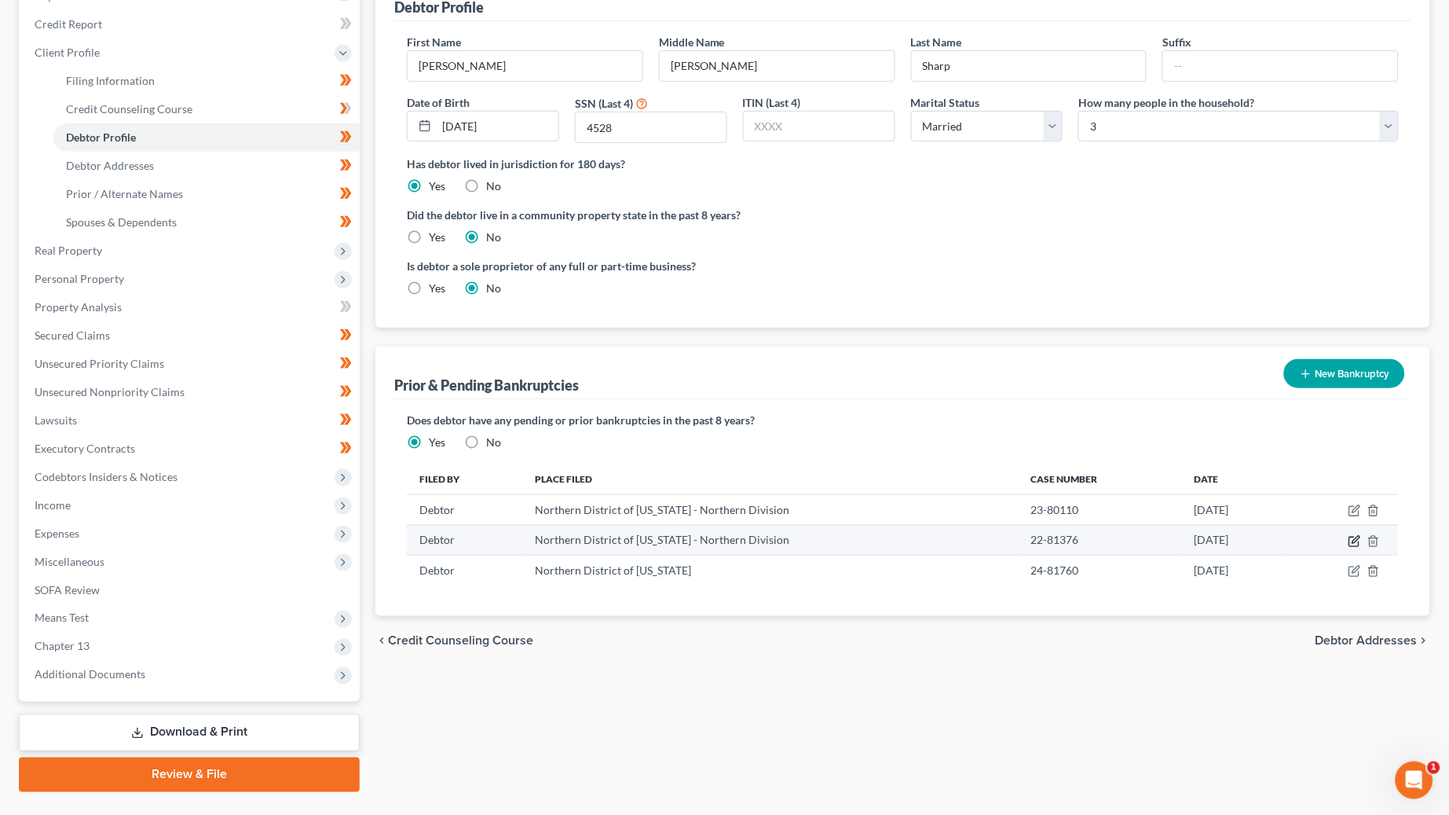
click at [1352, 540] on td at bounding box center [1344, 540] width 112 height 30
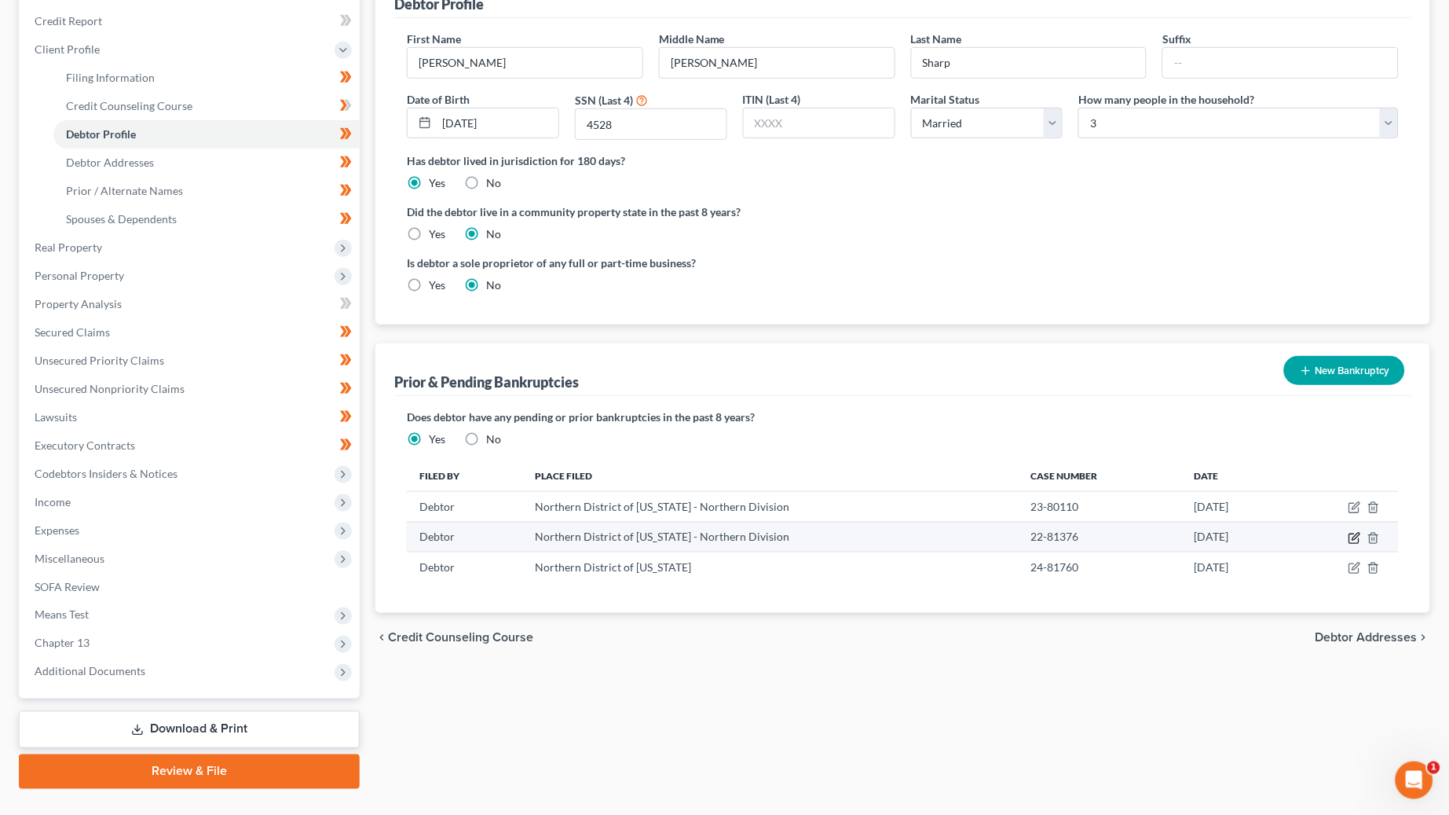
scroll to position [215, 0]
click at [1354, 536] on td at bounding box center [1344, 535] width 112 height 30
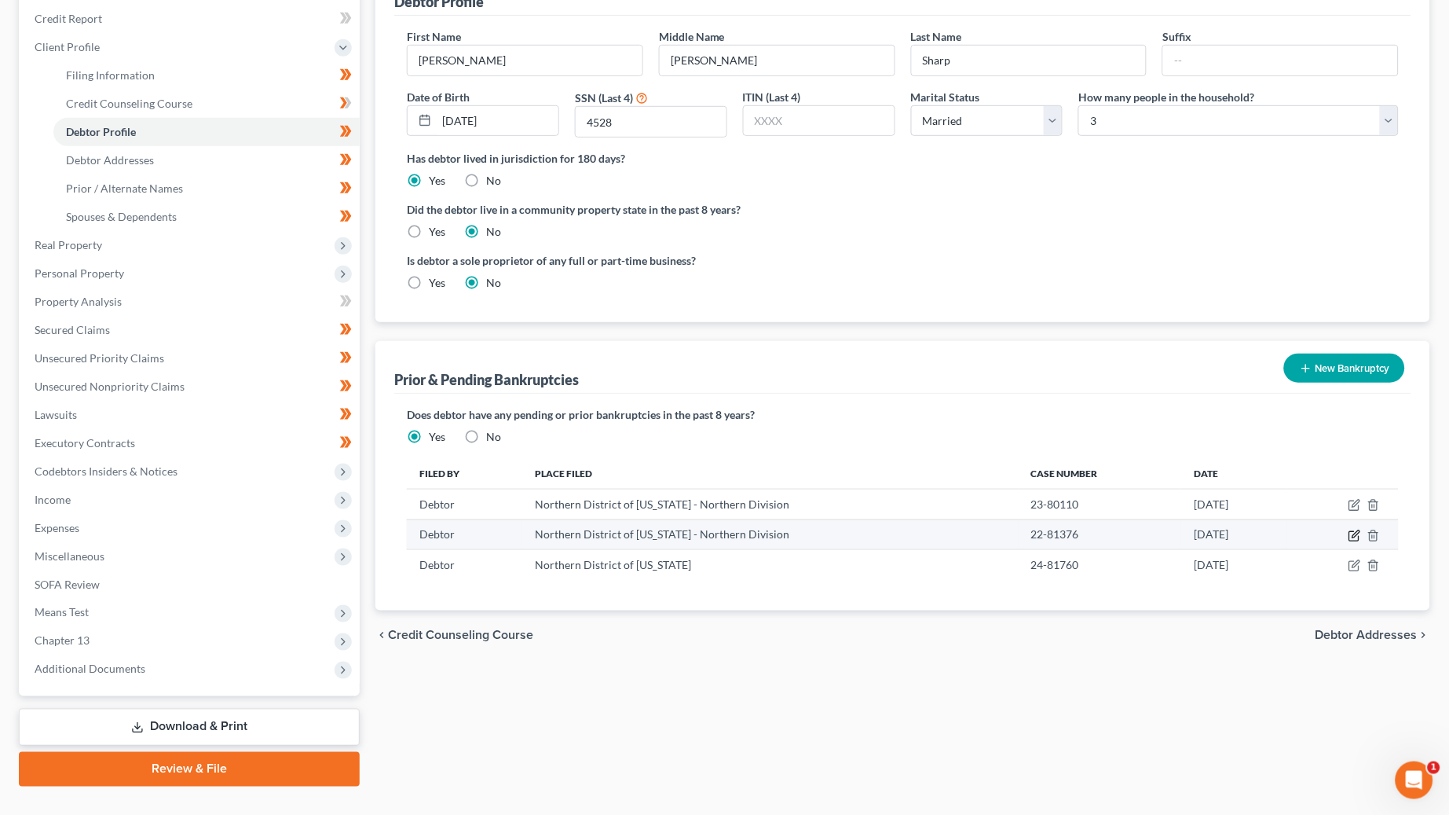
scroll to position [217, 1]
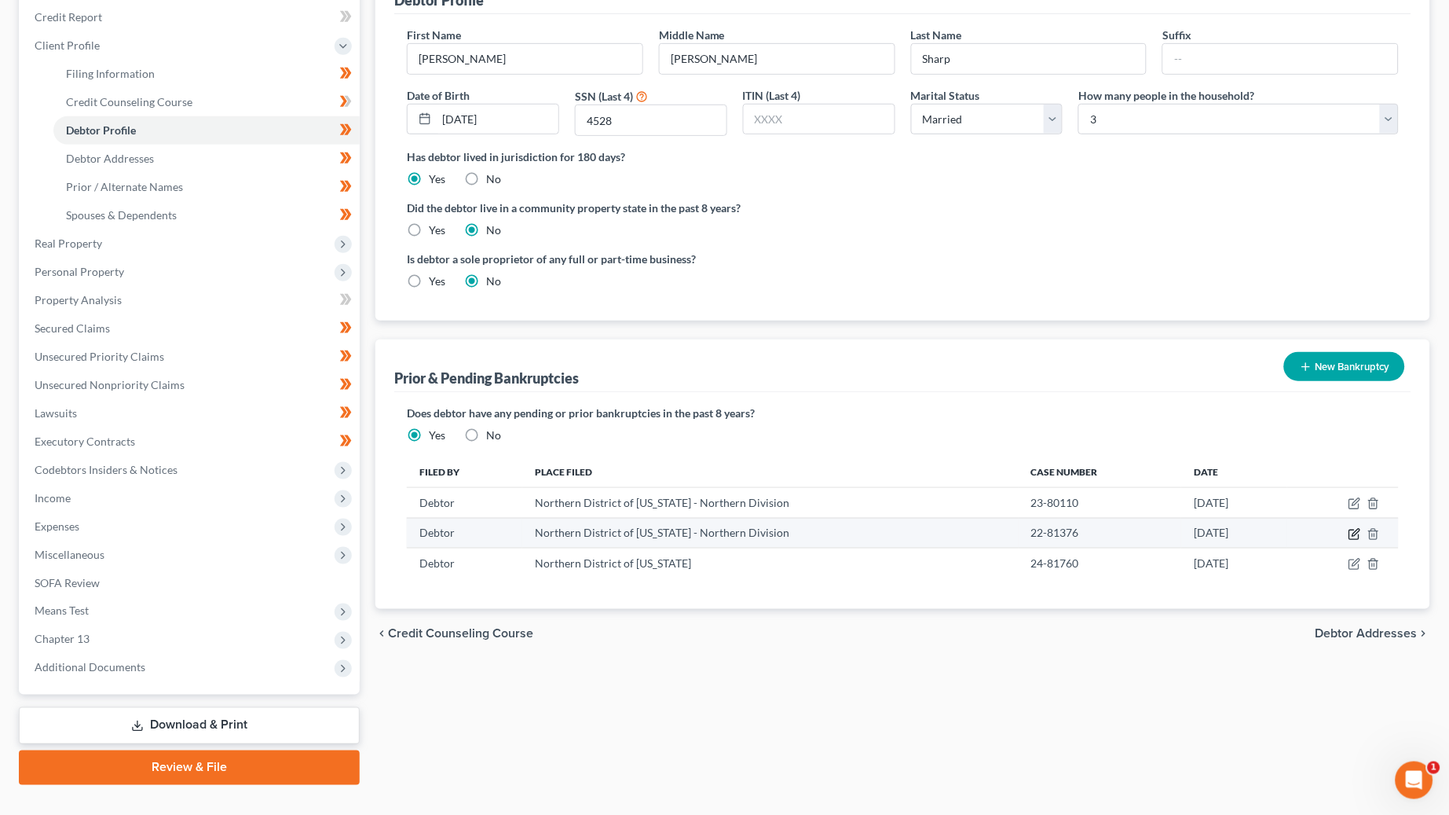
click at [1361, 527] on td at bounding box center [1344, 533] width 112 height 30
click at [1357, 527] on icon "button" at bounding box center [1355, 532] width 13 height 13
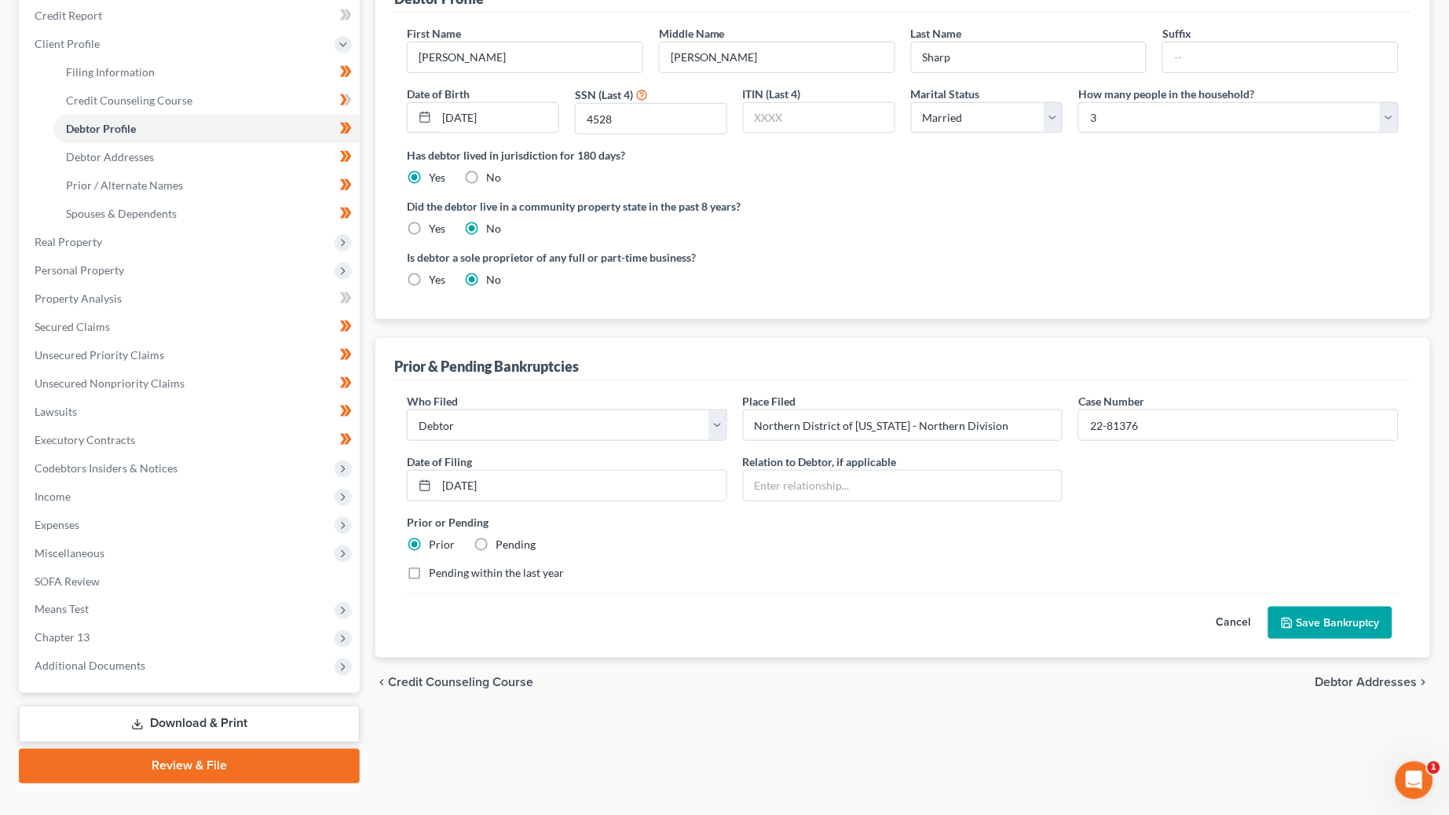
scroll to position [218, 0]
click at [1383, 621] on button "Save Bankruptcy" at bounding box center [1331, 622] width 124 height 33
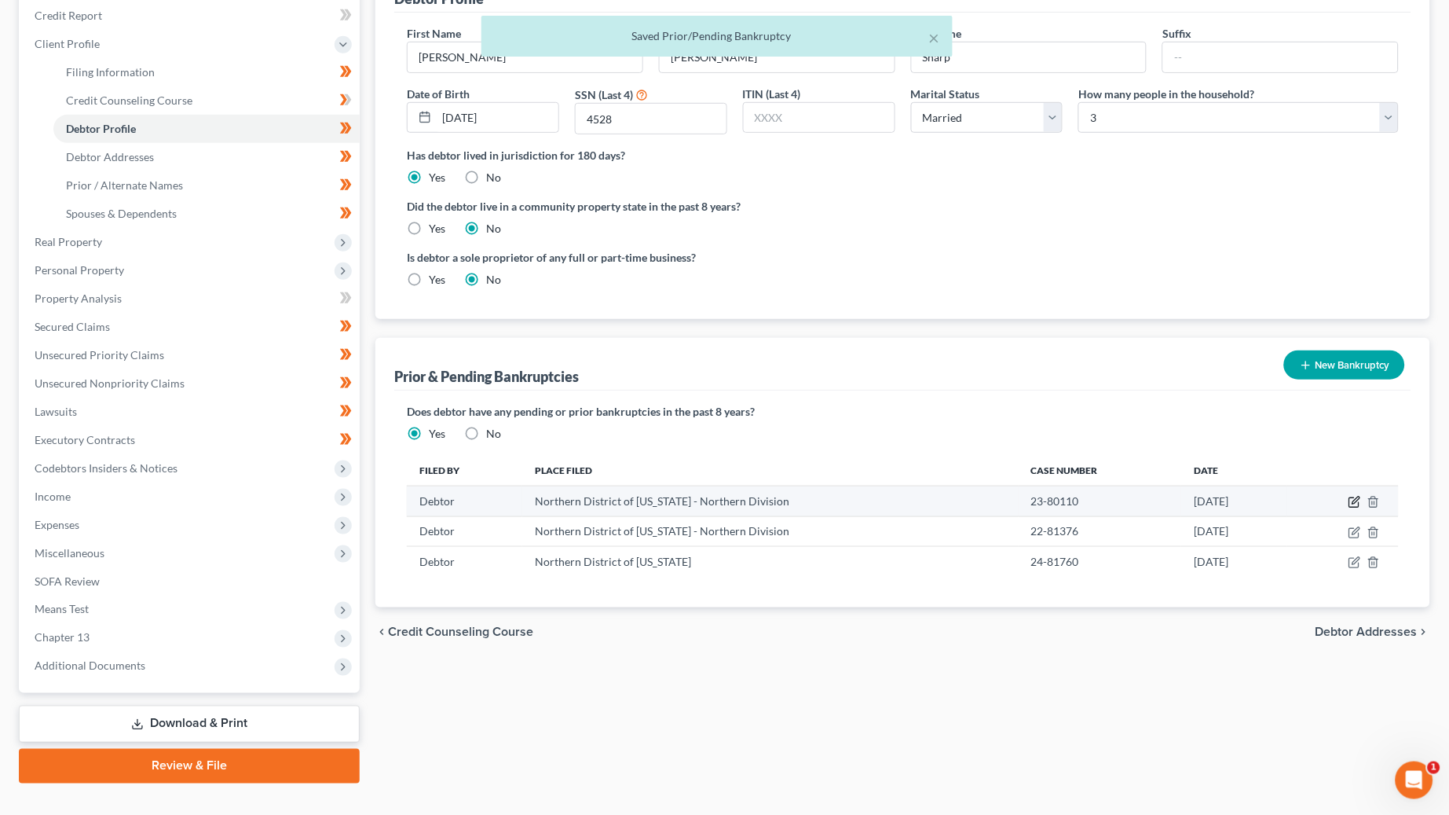
click at [1360, 497] on icon "button" at bounding box center [1356, 500] width 7 height 7
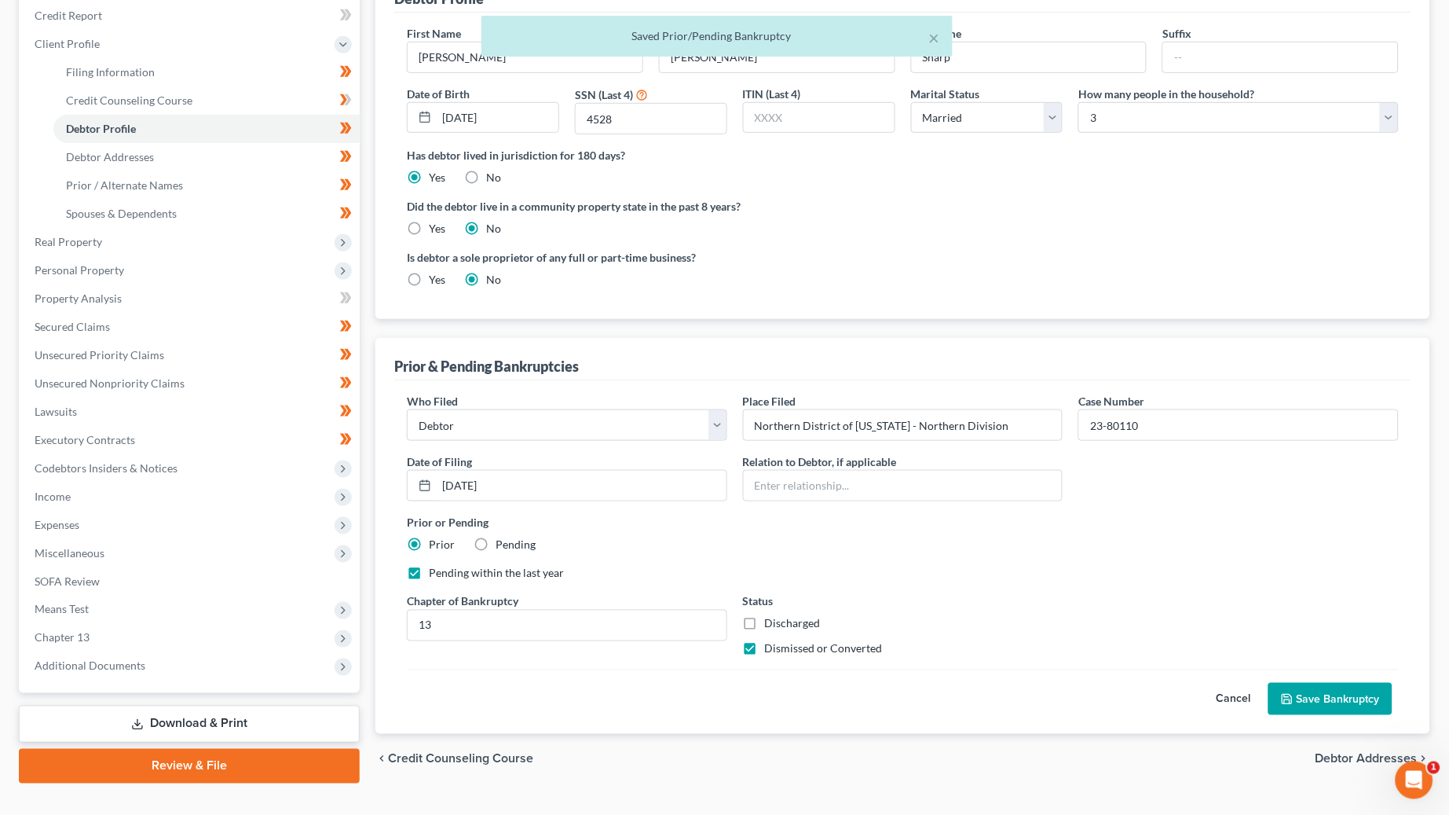
click at [478, 565] on label "Pending within the last year" at bounding box center [496, 573] width 135 height 16
click at [445, 565] on input "Pending within the last year" at bounding box center [440, 570] width 10 height 10
checkbox input "false"
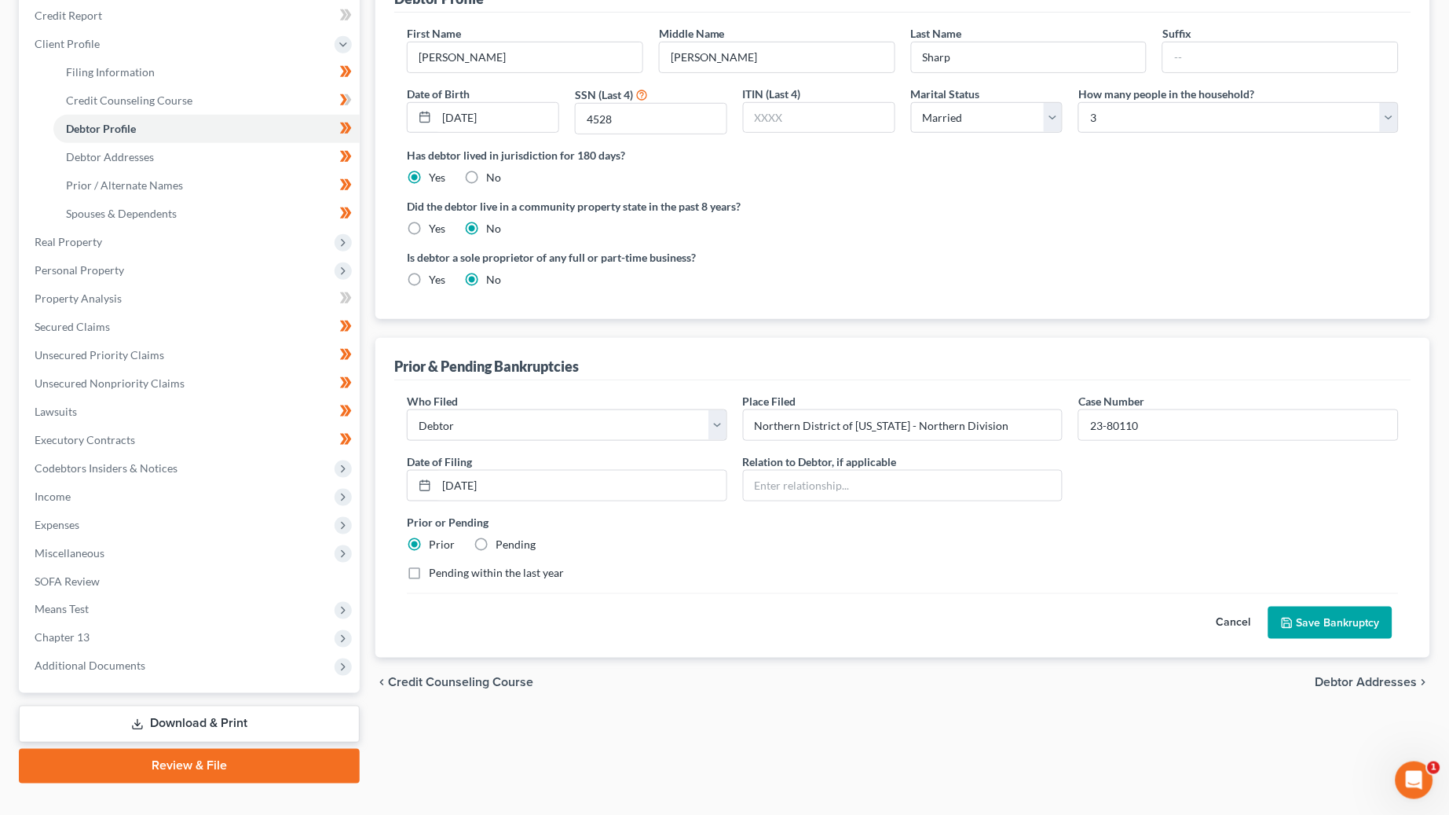
click at [1299, 606] on button "Save Bankruptcy" at bounding box center [1331, 622] width 124 height 33
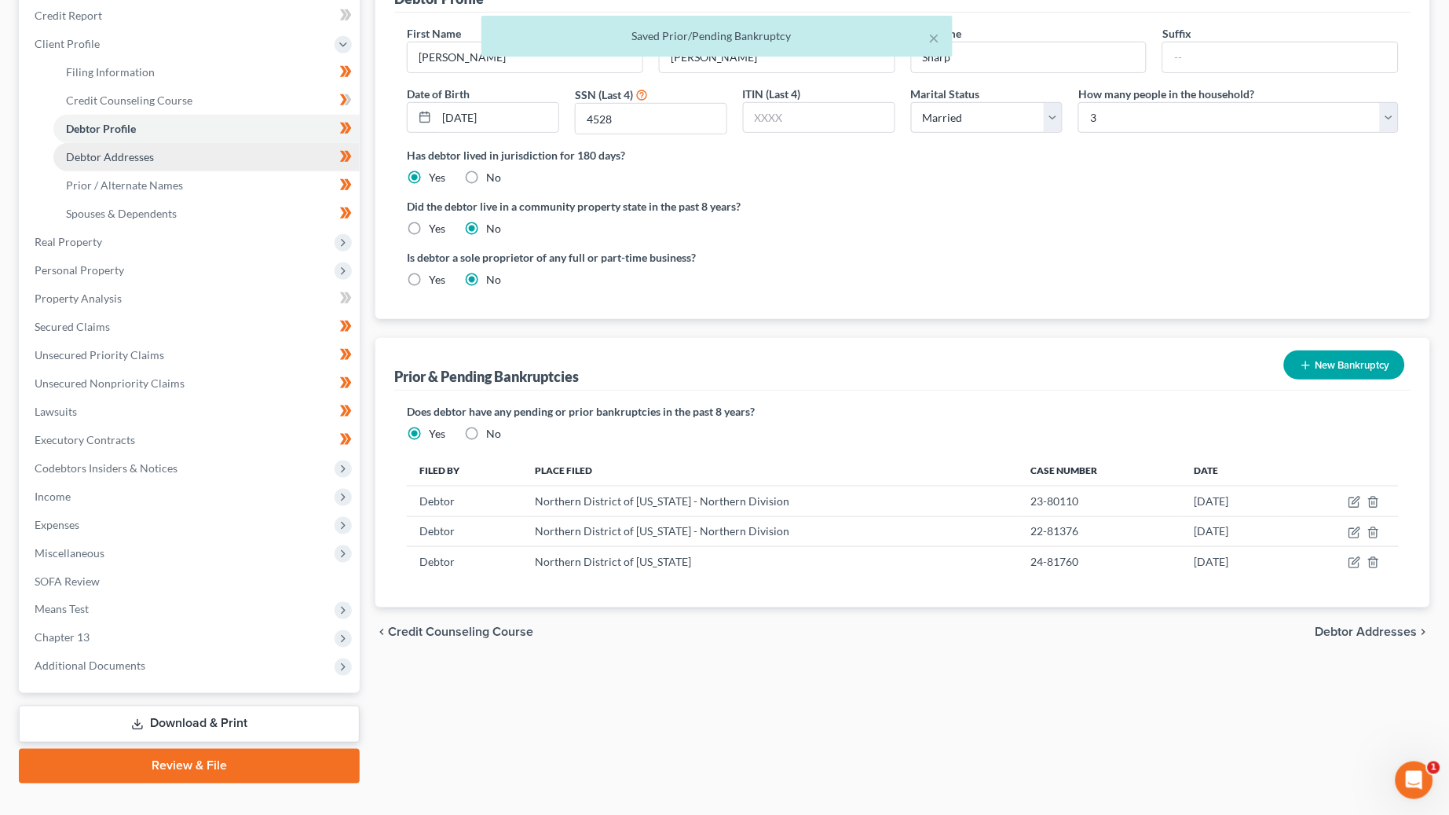
click at [263, 148] on link "Debtor Addresses" at bounding box center [206, 157] width 306 height 28
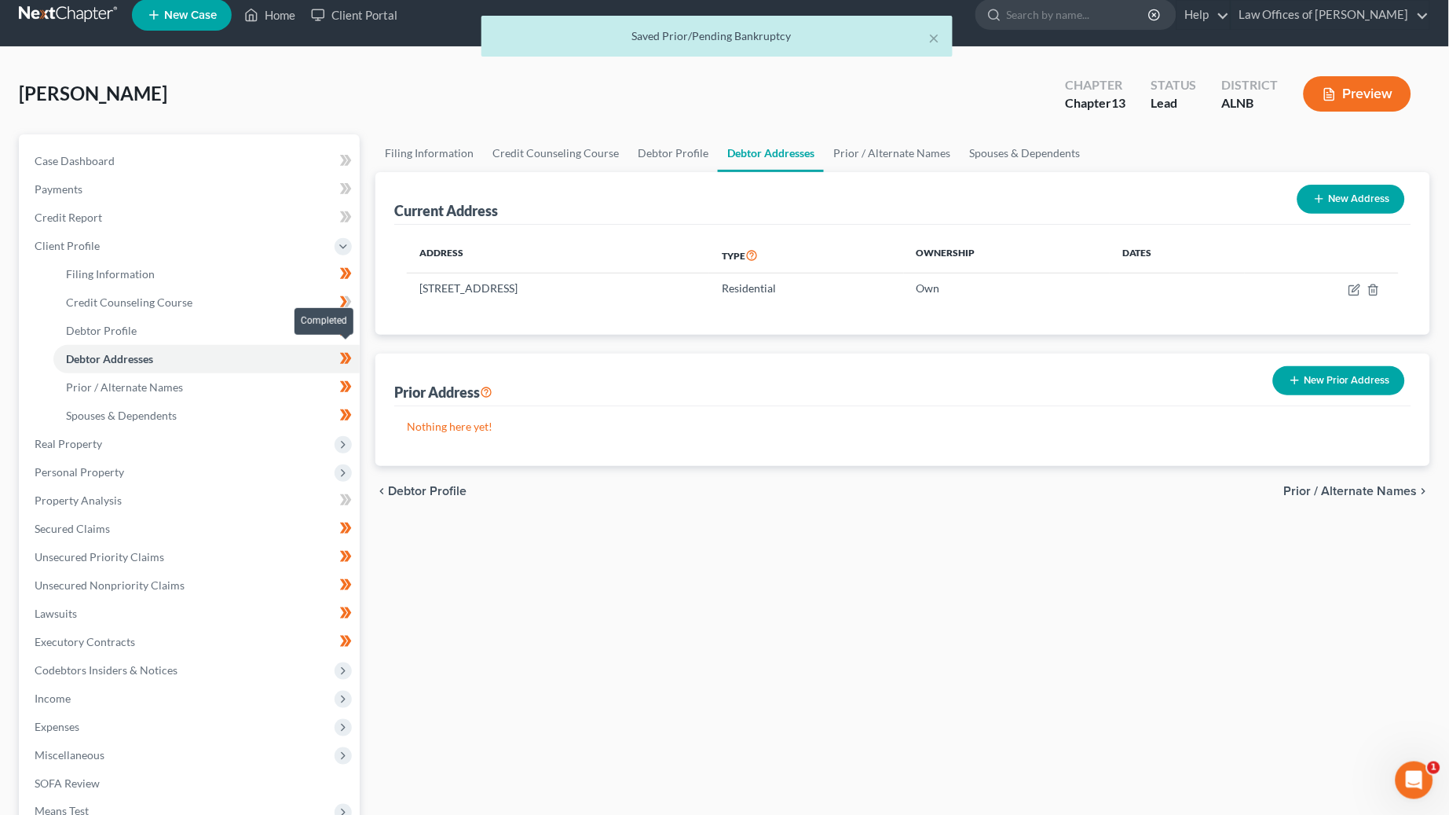
scroll to position [16, 0]
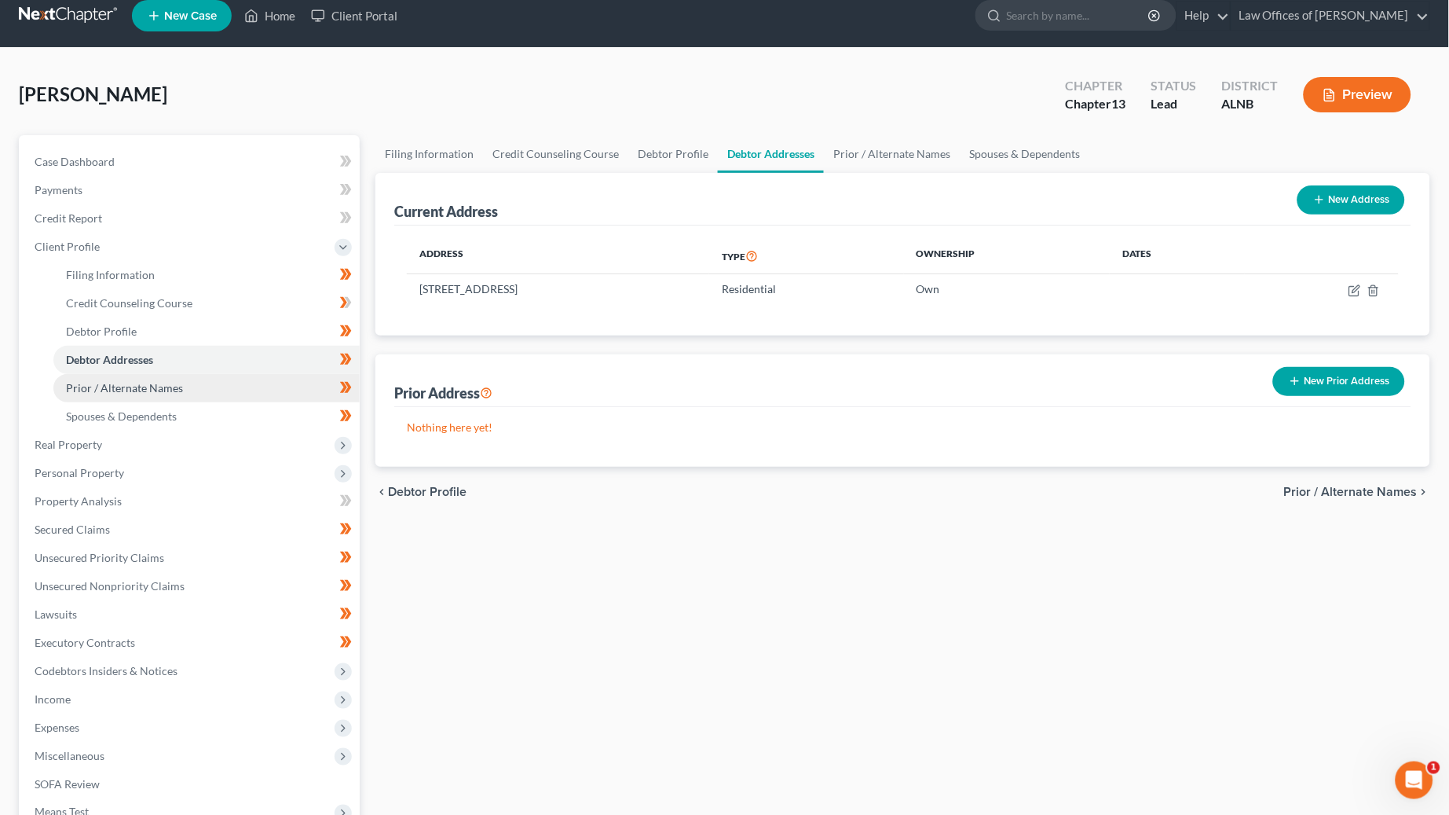
click at [324, 379] on link "Prior / Alternate Names" at bounding box center [206, 388] width 306 height 28
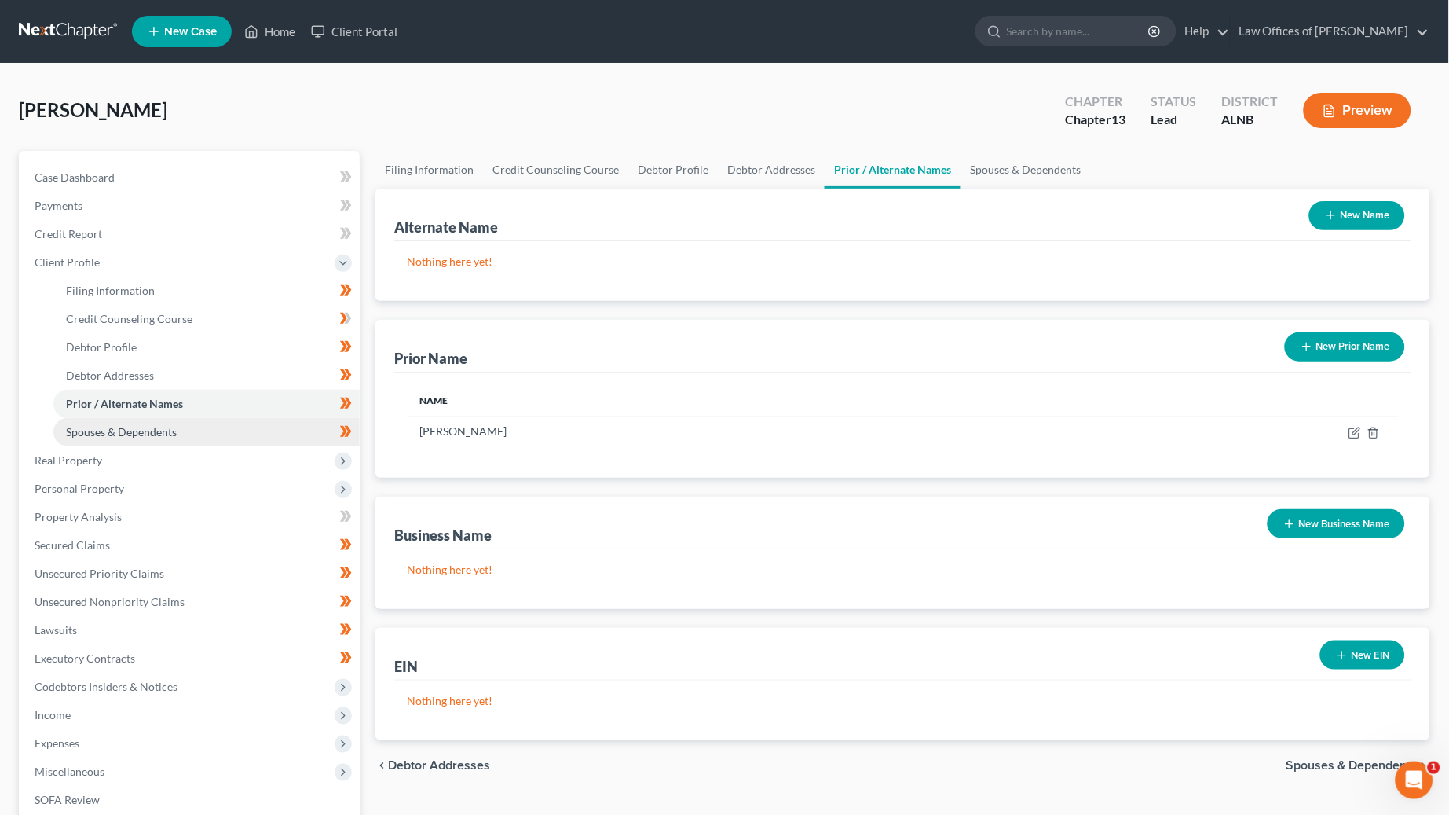
click at [190, 418] on link "Spouses & Dependents" at bounding box center [206, 432] width 306 height 28
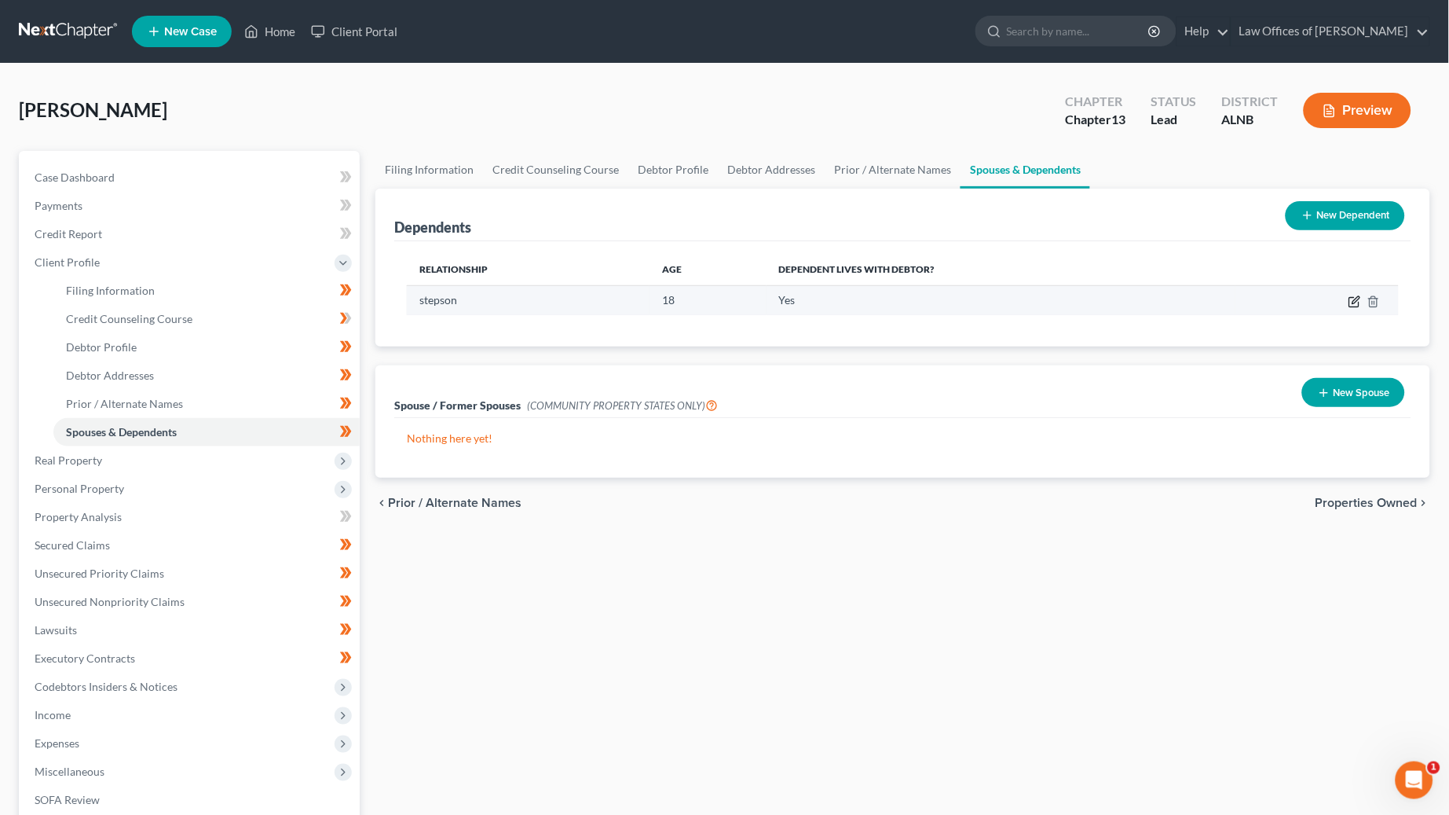
click at [1350, 298] on icon "button" at bounding box center [1355, 301] width 13 height 13
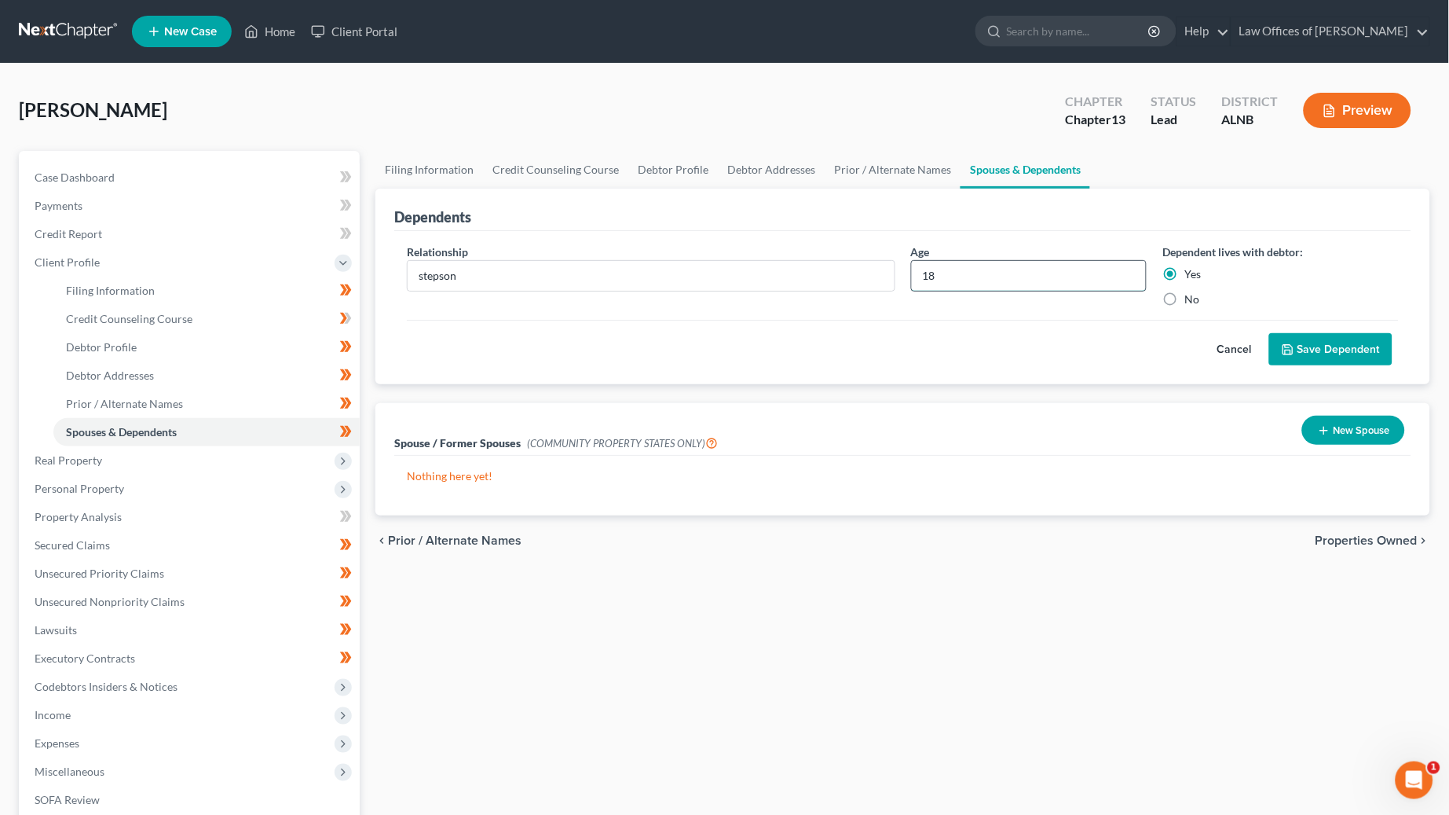
click at [978, 270] on input "18" at bounding box center [1029, 276] width 235 height 30
type input "19"
click at [1328, 336] on button "Save Dependent" at bounding box center [1330, 349] width 123 height 33
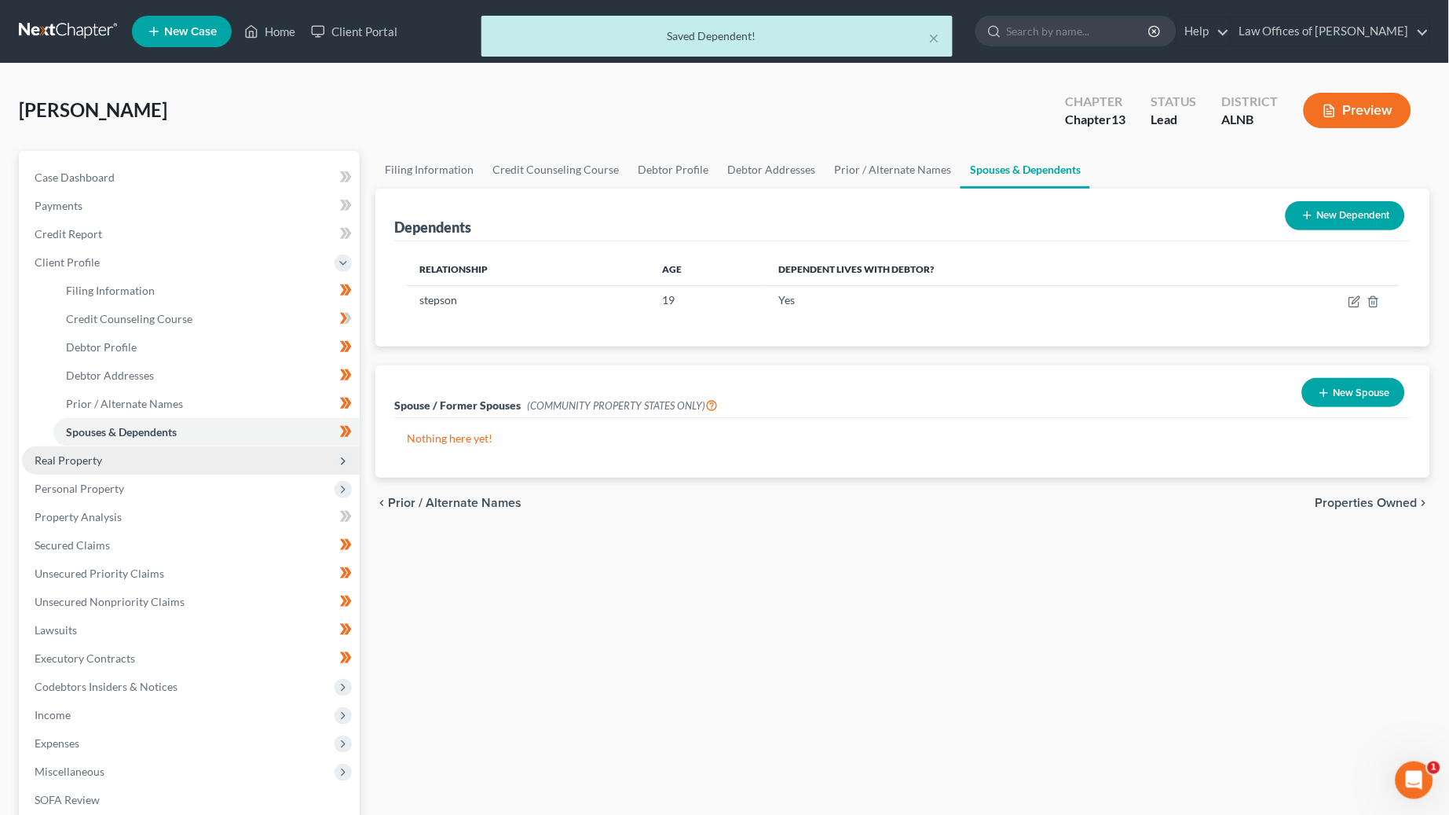
click at [78, 453] on span "Real Property" at bounding box center [69, 459] width 68 height 13
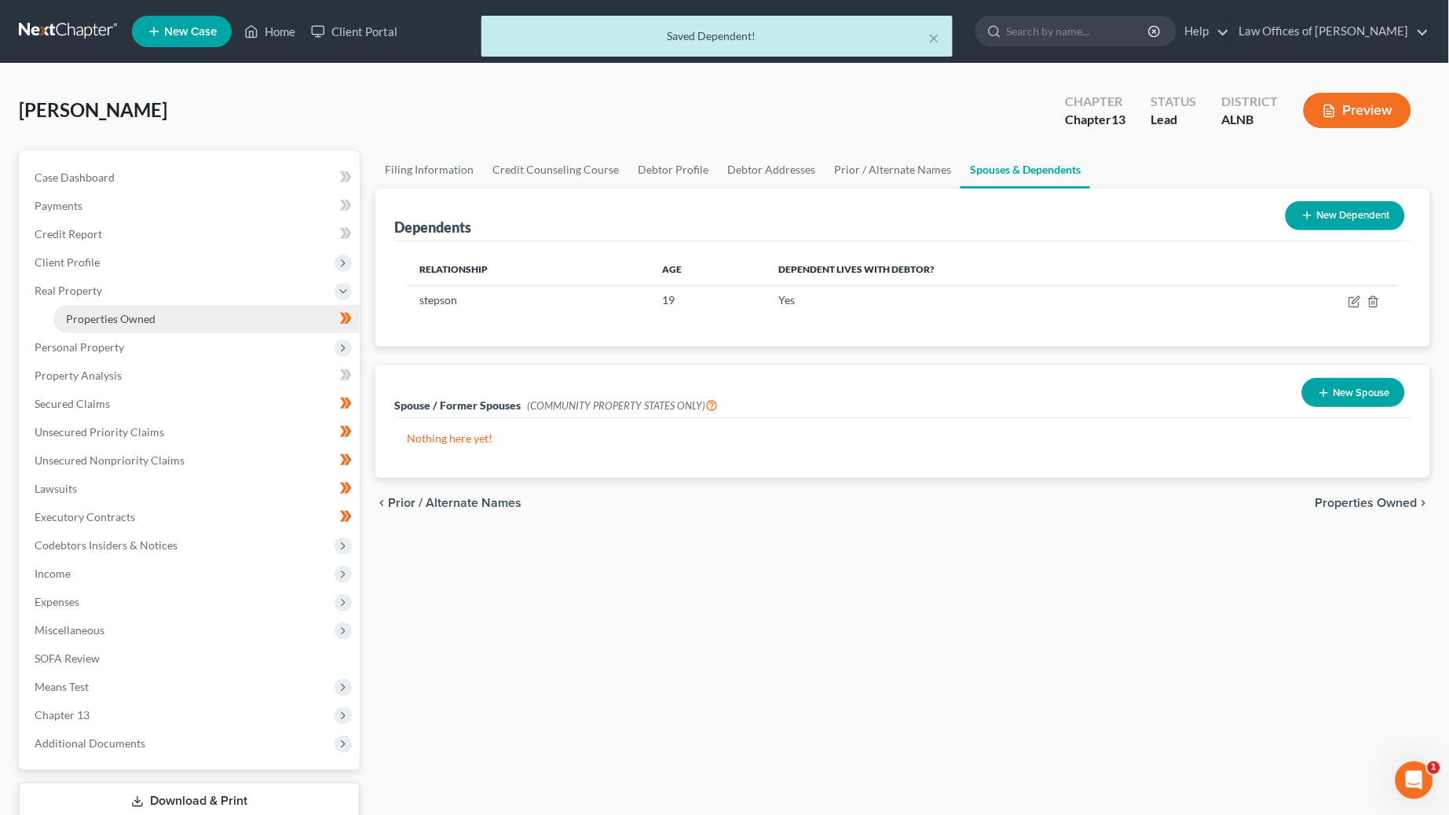
click at [258, 317] on link "Properties Owned" at bounding box center [206, 319] width 306 height 28
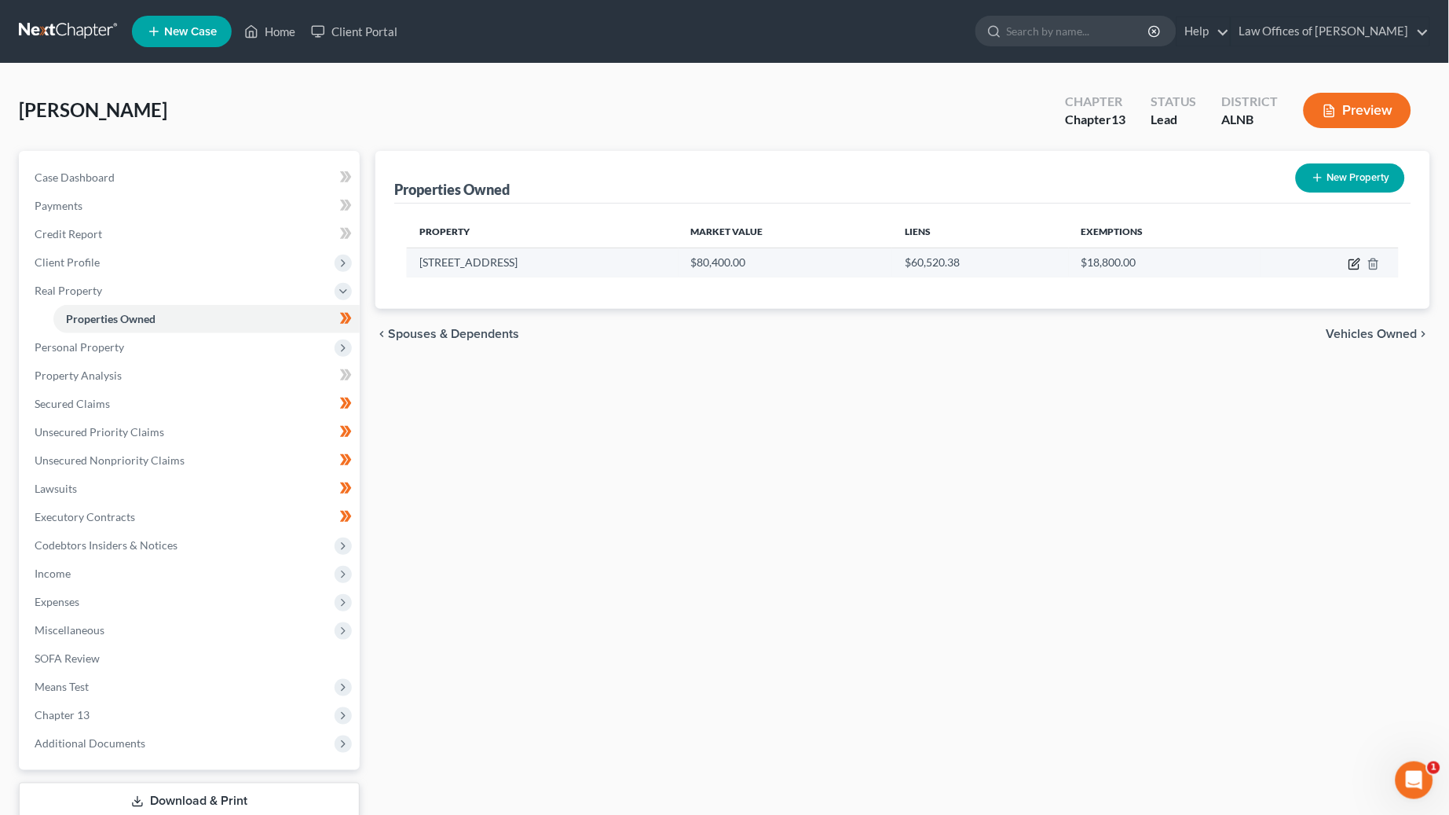
click at [1350, 264] on icon "button" at bounding box center [1355, 264] width 13 height 13
select select "0"
select select "44"
select select "0"
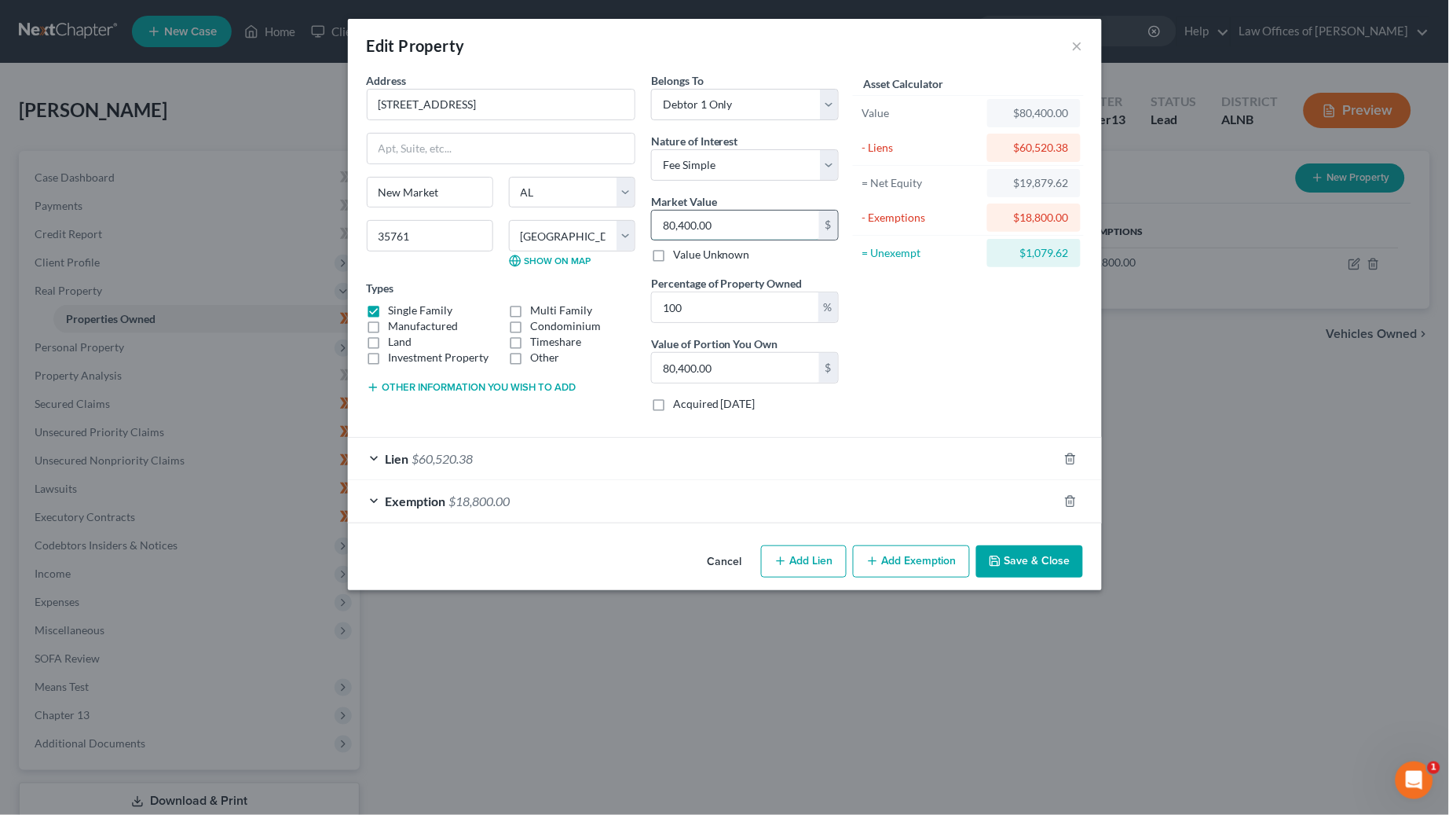
click at [709, 219] on input "80,400.00" at bounding box center [735, 226] width 167 height 30
type input "8"
type input "8.00"
type input "85"
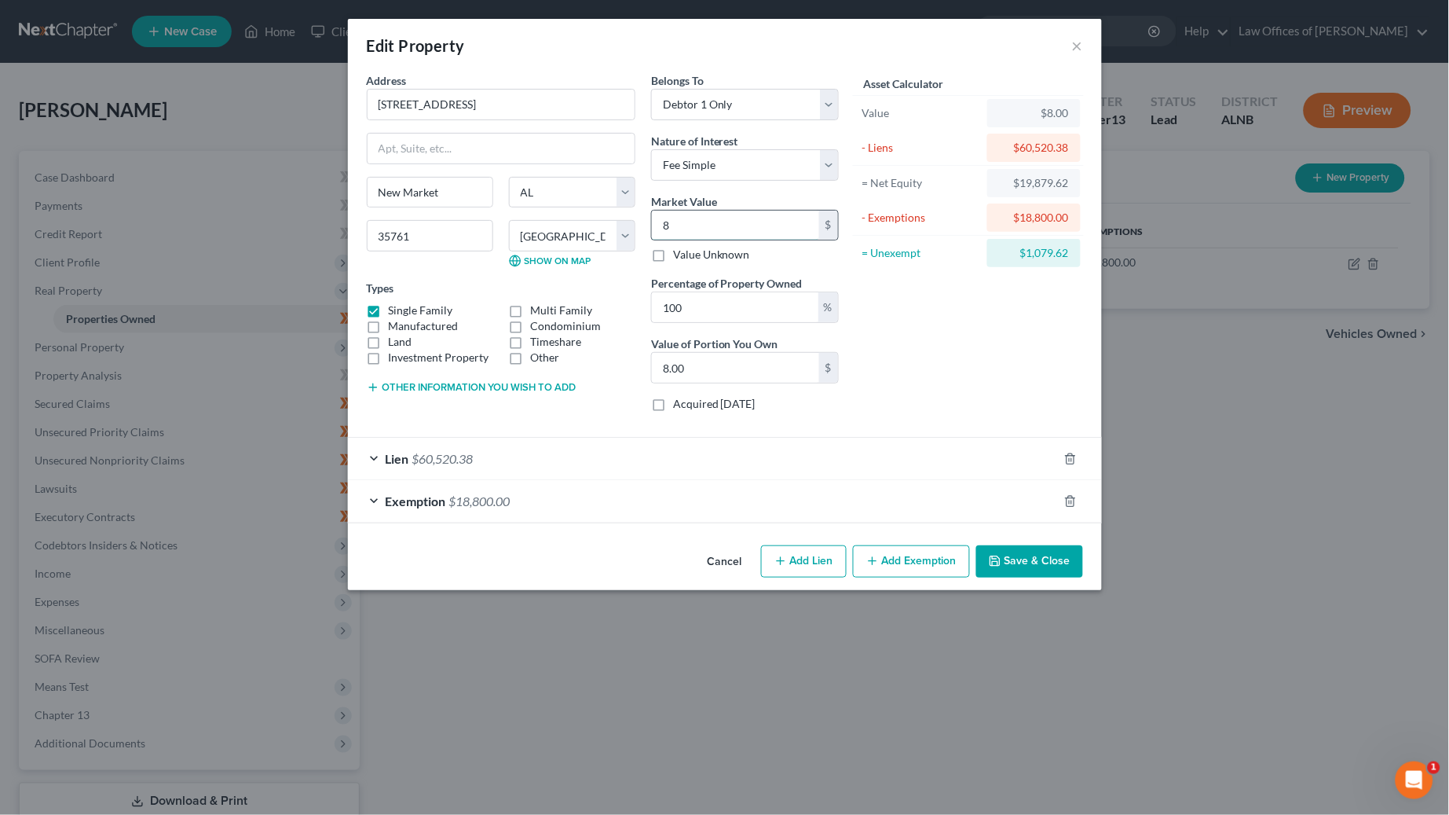
type input "85.00"
type input "8"
type input "8.00"
type input "85"
type input "85.00"
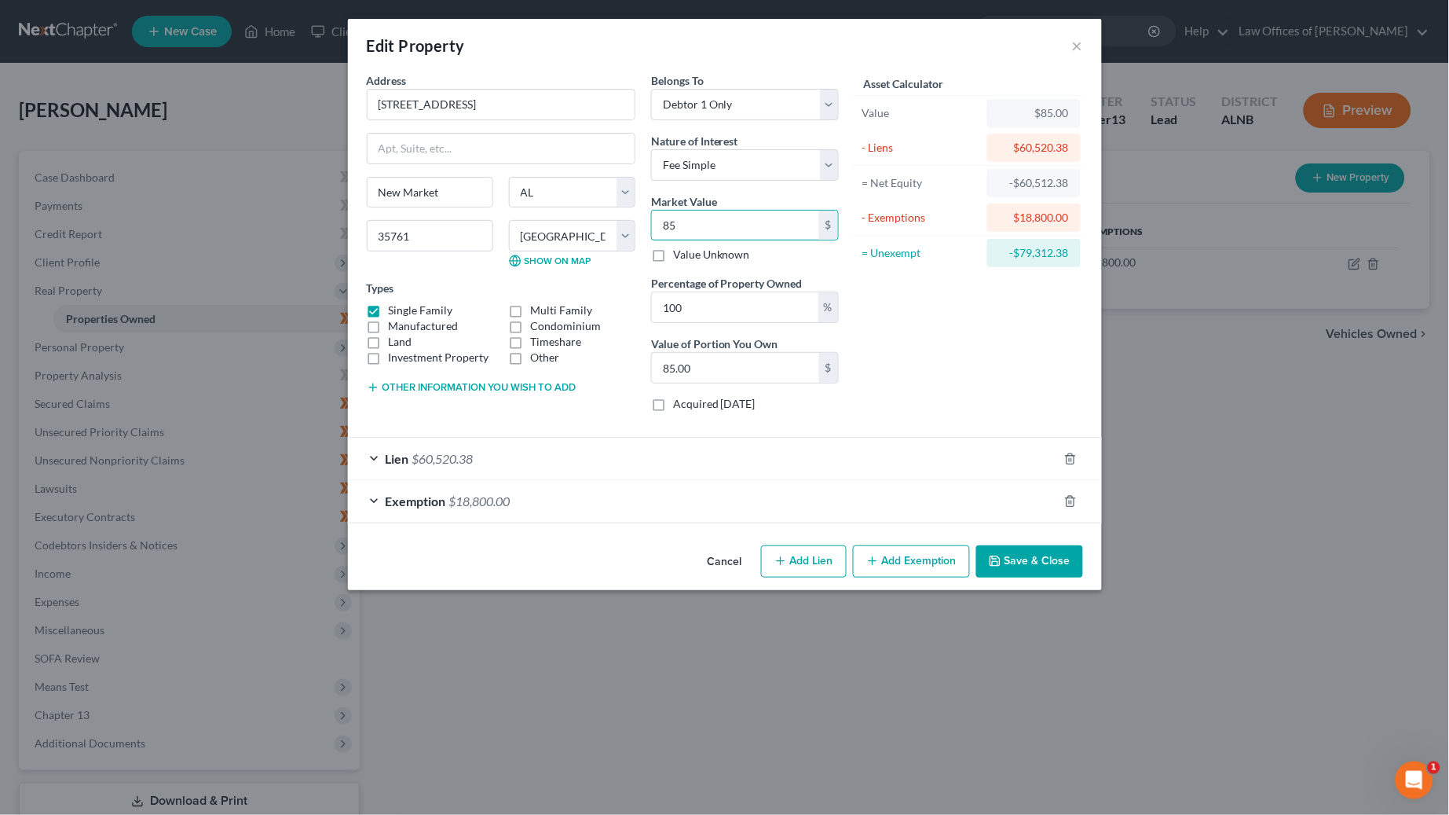
type input "853"
type input "853.00"
type input "8530"
type input "8,530.00"
type input "8,5300"
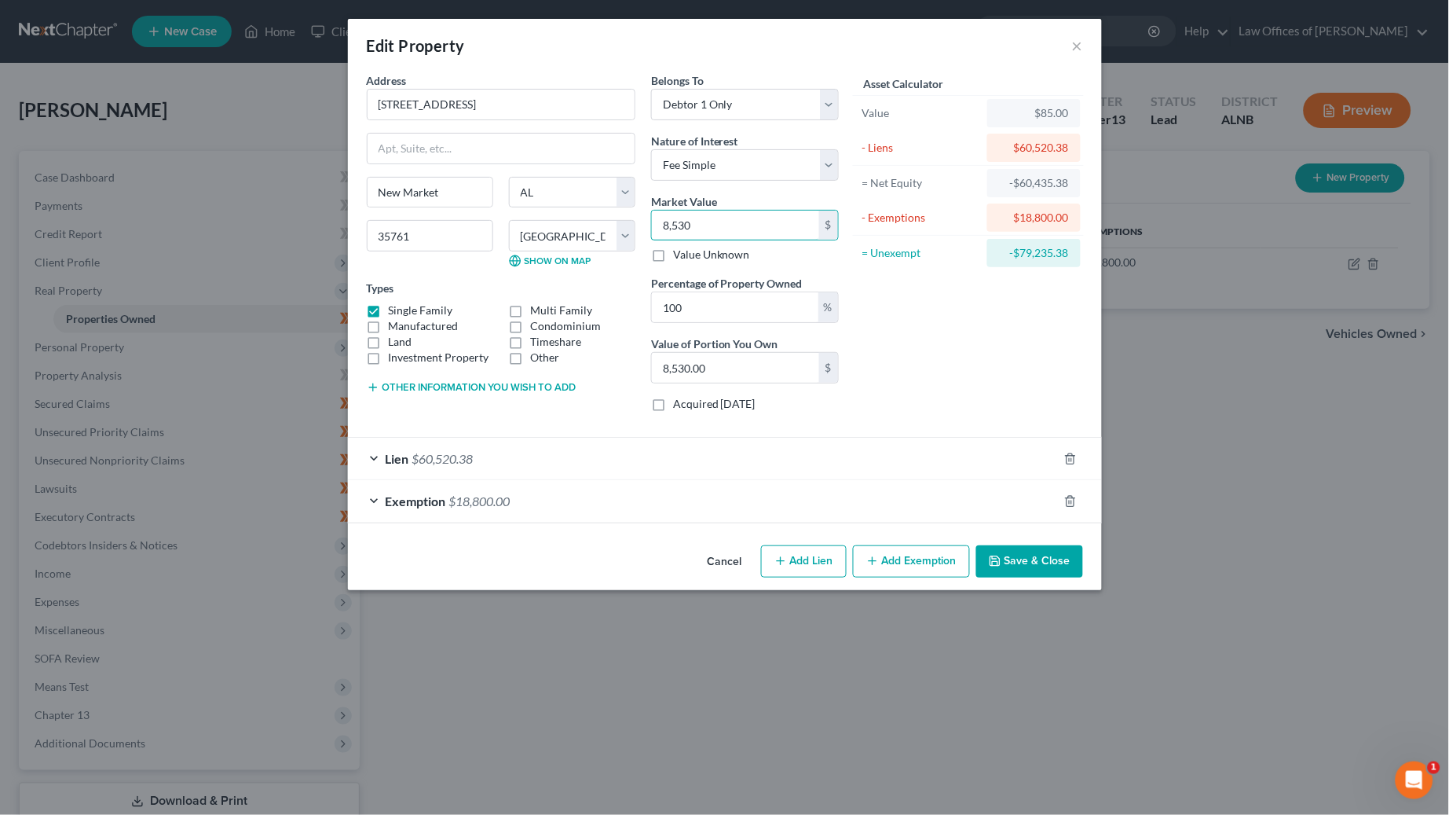
type input "85,300.00"
type input "85,300"
click at [1061, 563] on button "Save & Close" at bounding box center [1029, 561] width 107 height 33
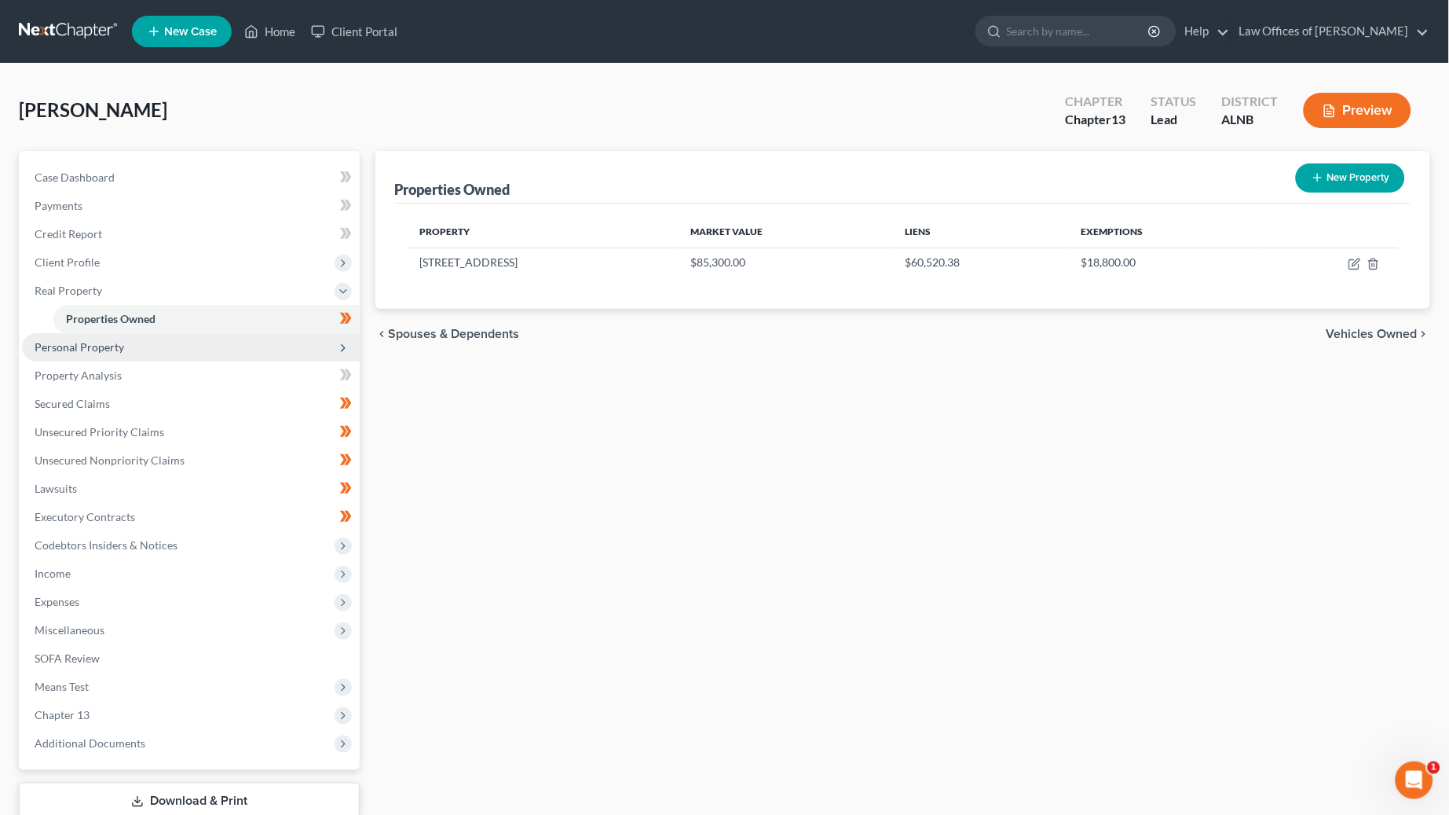
click at [138, 343] on span "Personal Property" at bounding box center [191, 347] width 338 height 28
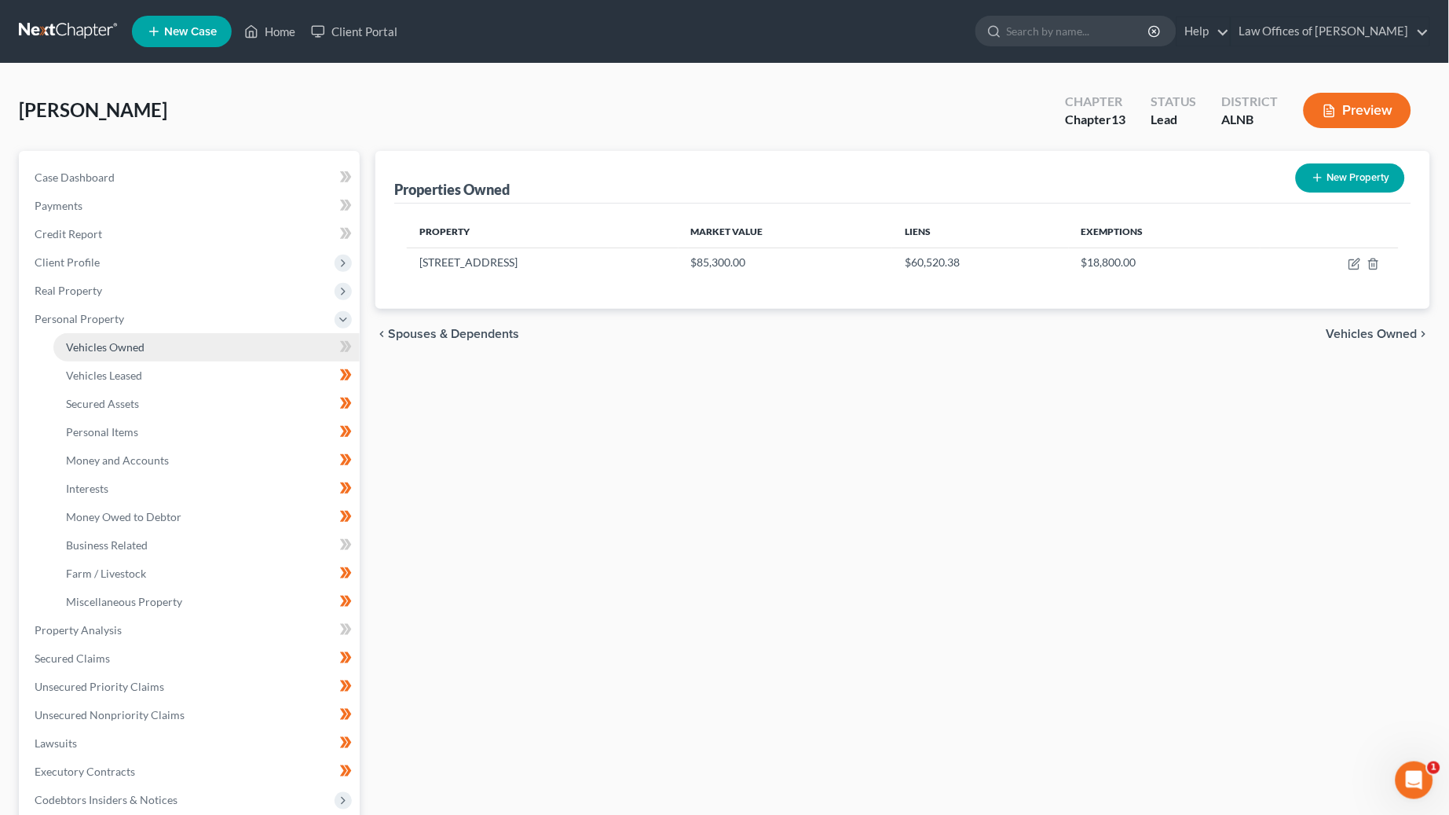
click at [142, 351] on link "Vehicles Owned" at bounding box center [206, 347] width 306 height 28
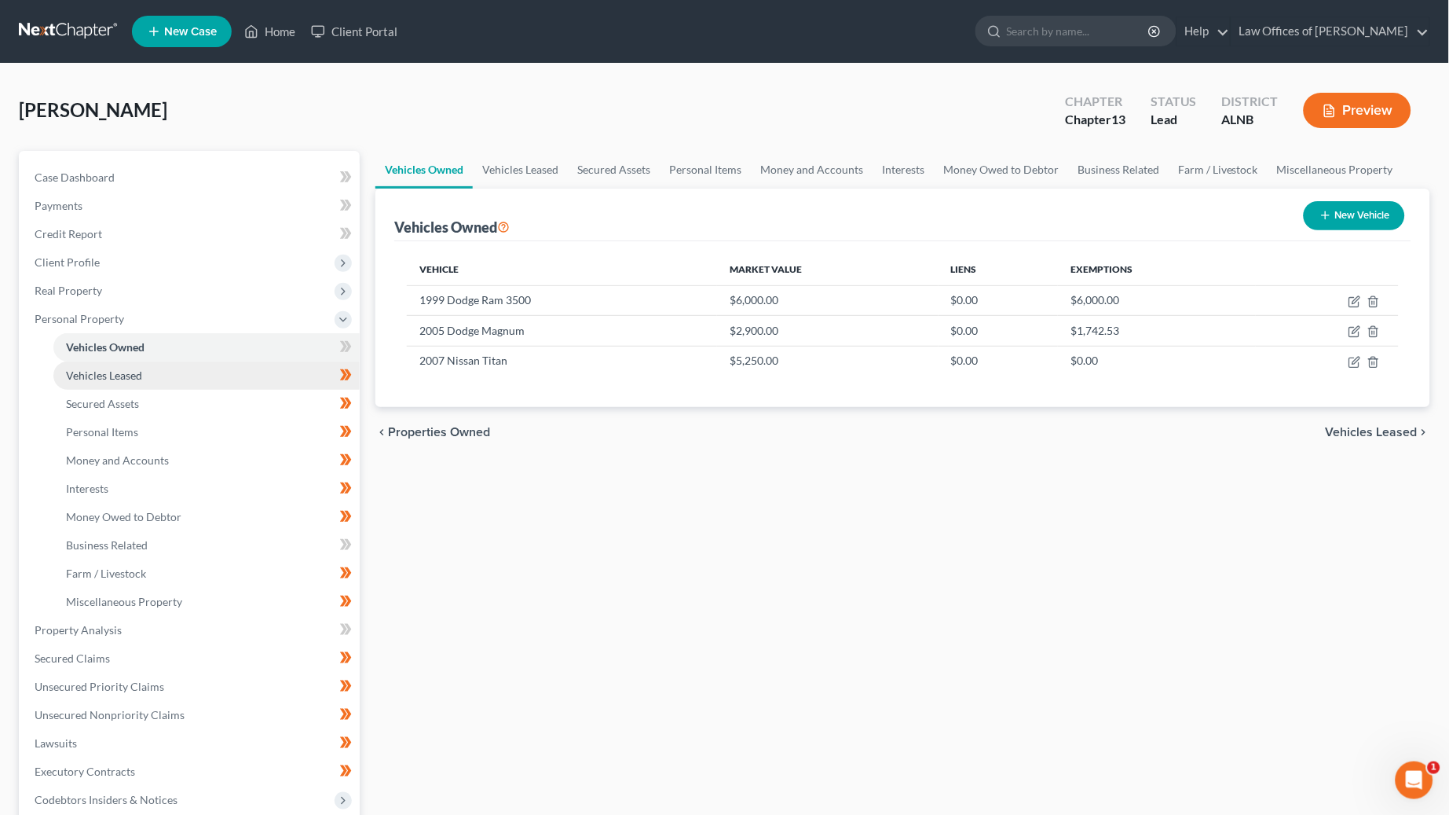
click at [208, 371] on link "Vehicles Leased" at bounding box center [206, 375] width 306 height 28
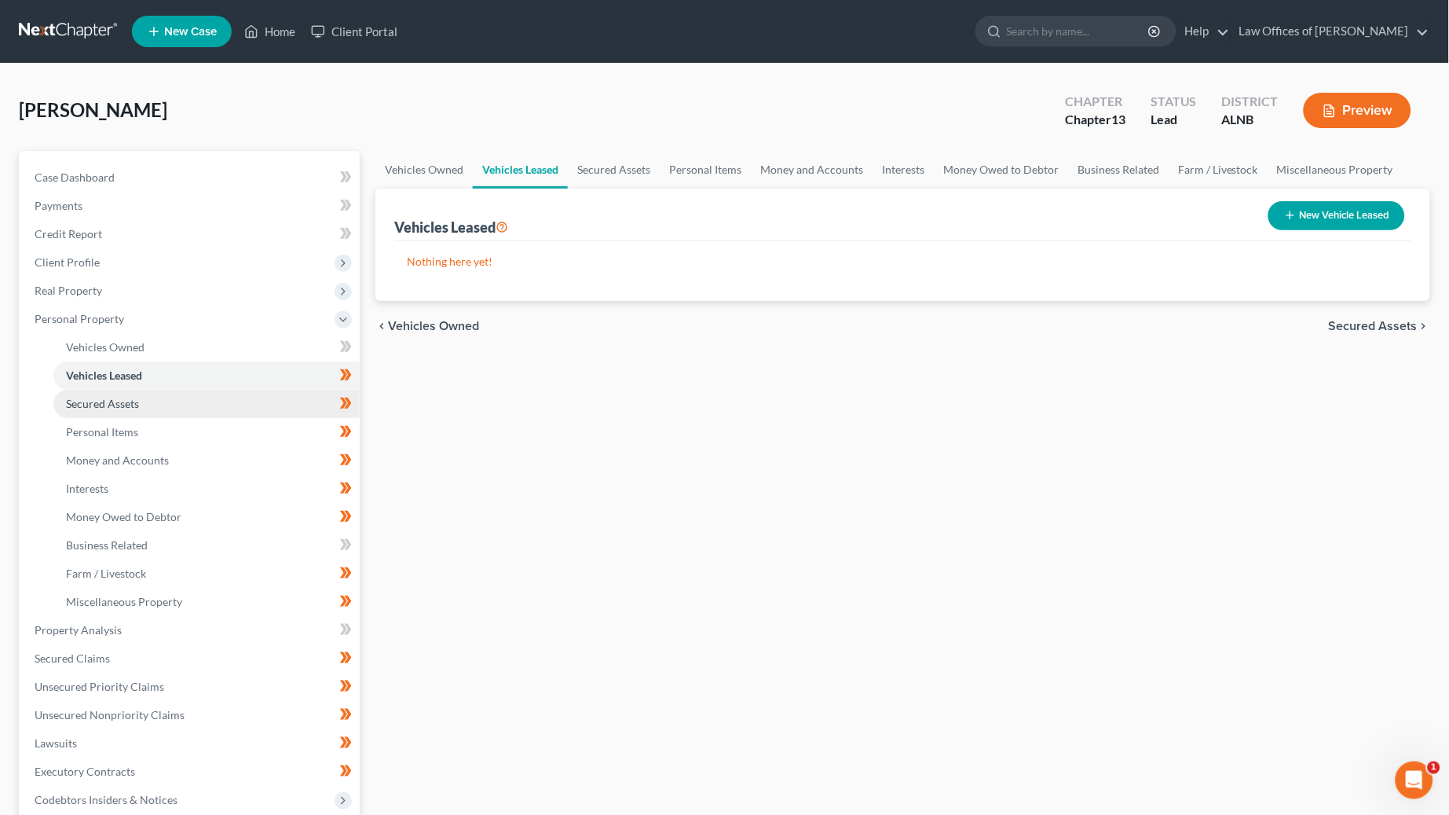
click at [211, 394] on link "Secured Assets" at bounding box center [206, 404] width 306 height 28
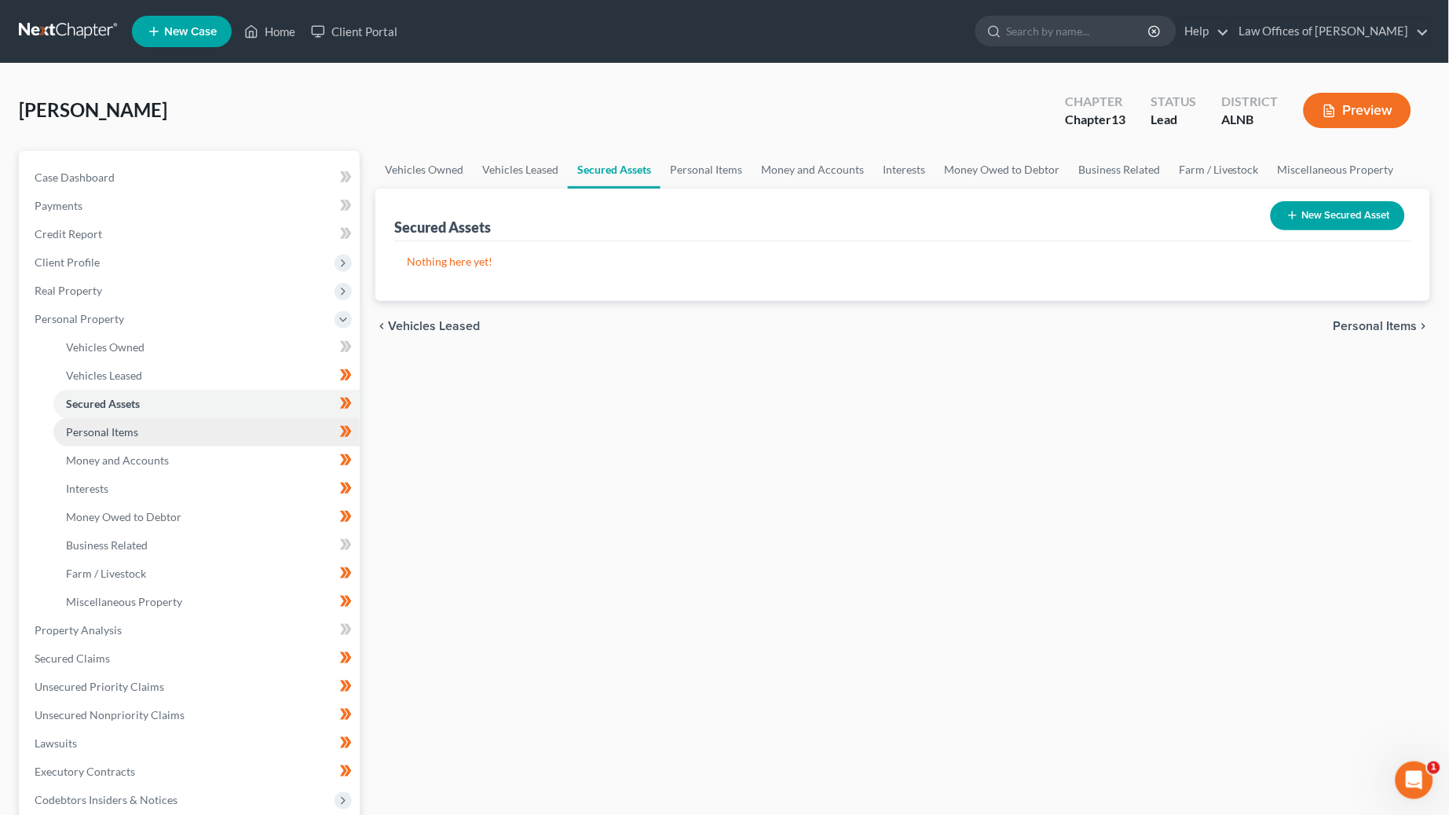
click at [191, 418] on link "Personal Items" at bounding box center [206, 432] width 306 height 28
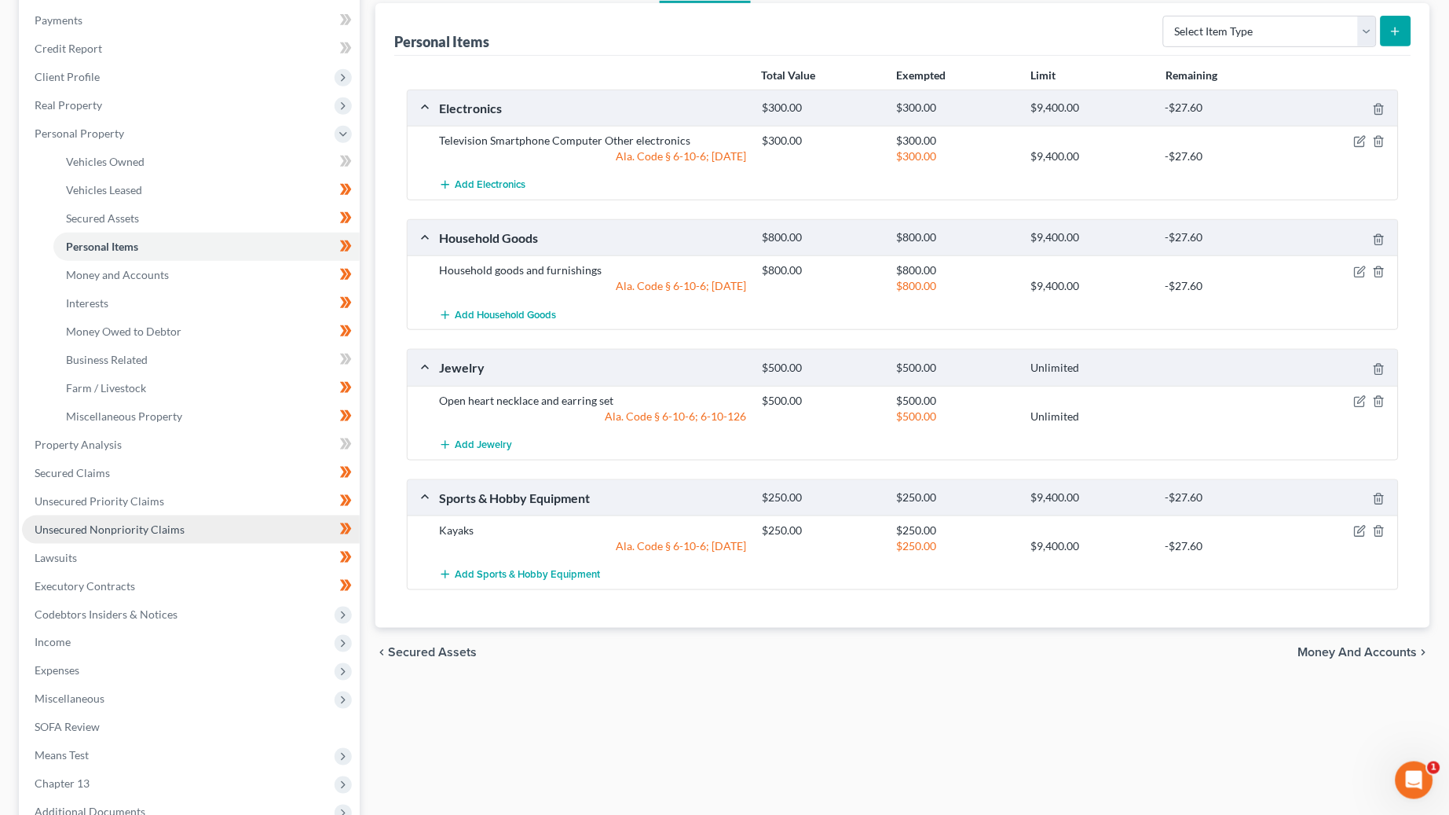
scroll to position [185, 0]
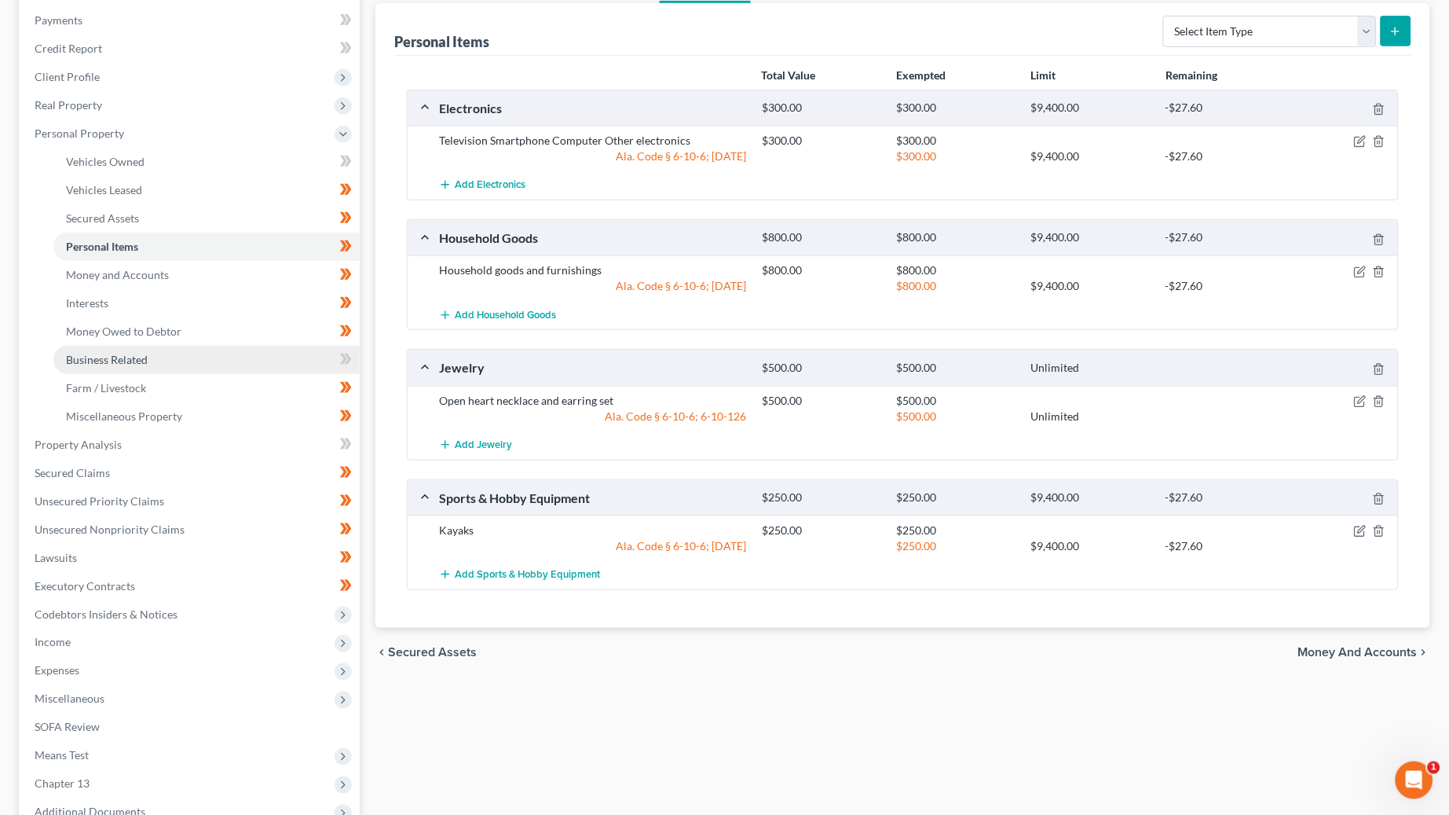
click at [148, 346] on link "Business Related" at bounding box center [206, 360] width 306 height 28
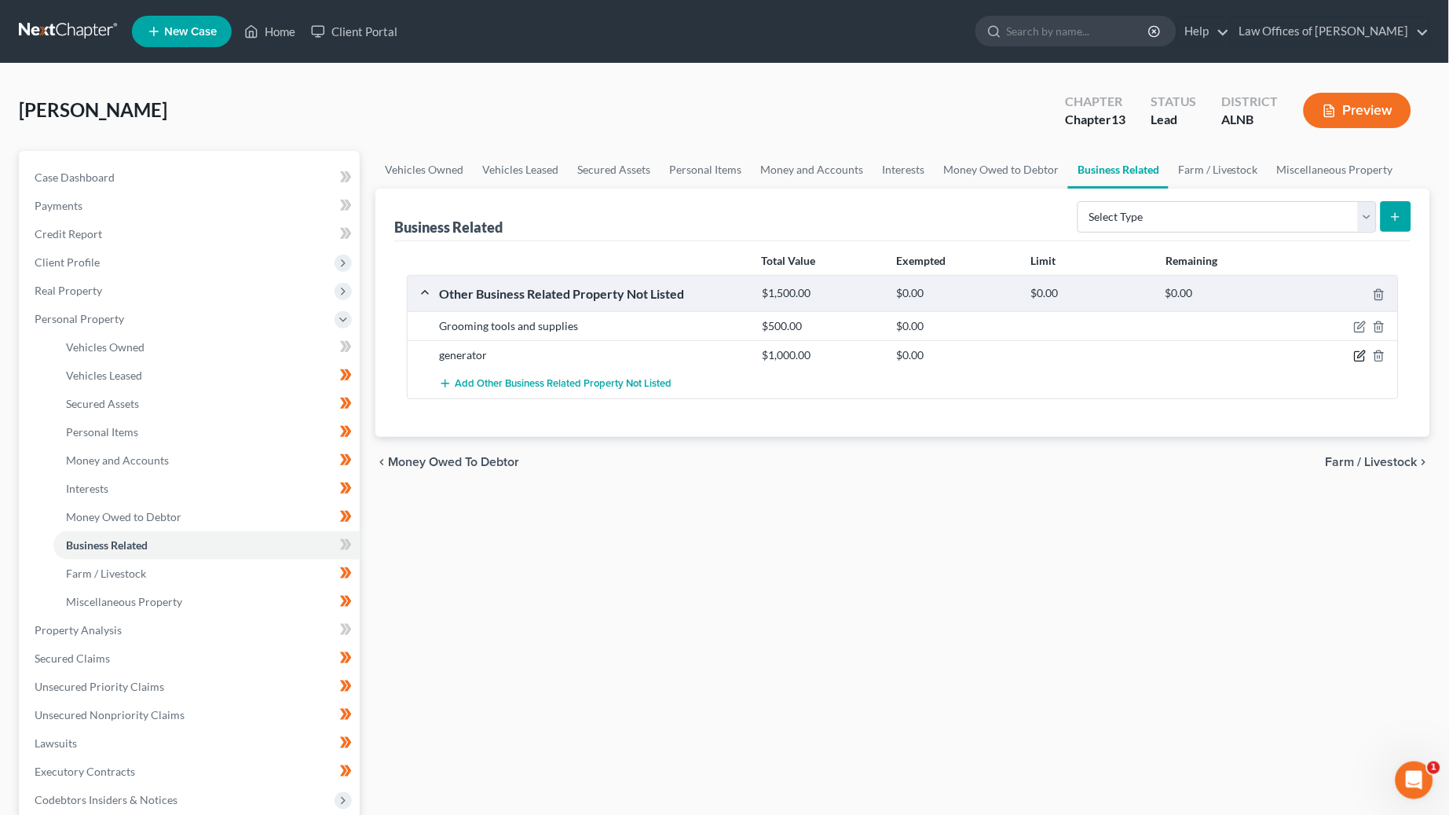
click at [1360, 350] on icon "button" at bounding box center [1360, 356] width 13 height 13
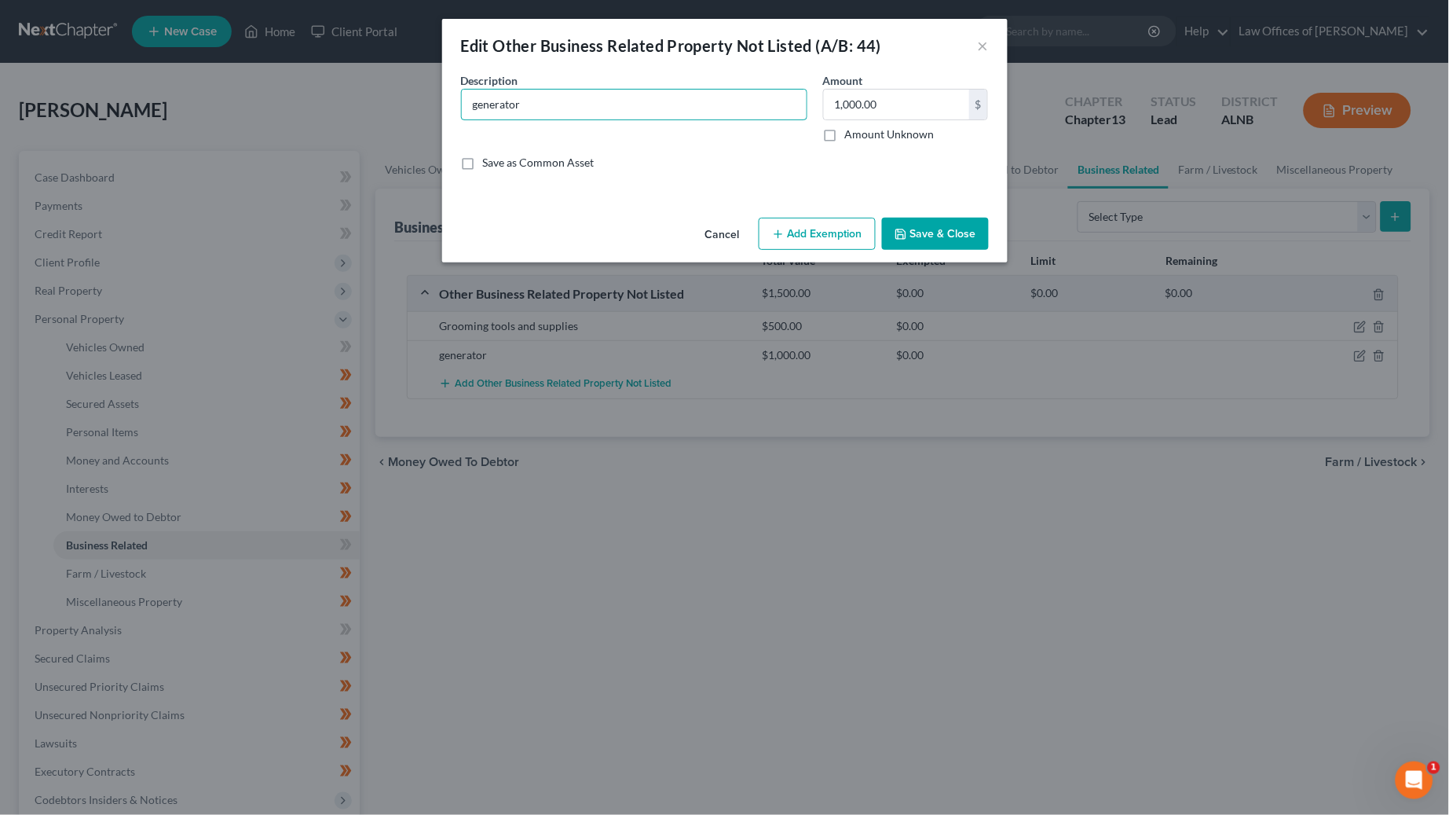
drag, startPoint x: 515, startPoint y: 103, endPoint x: 341, endPoint y: 85, distance: 175.3
click at [341, 85] on div "Edit Other Business Related Property Not Listed (A/B: 44) × An exemption set mu…" at bounding box center [724, 407] width 1449 height 815
type input "Generator"
click at [845, 108] on input "1,000.00" at bounding box center [896, 105] width 145 height 30
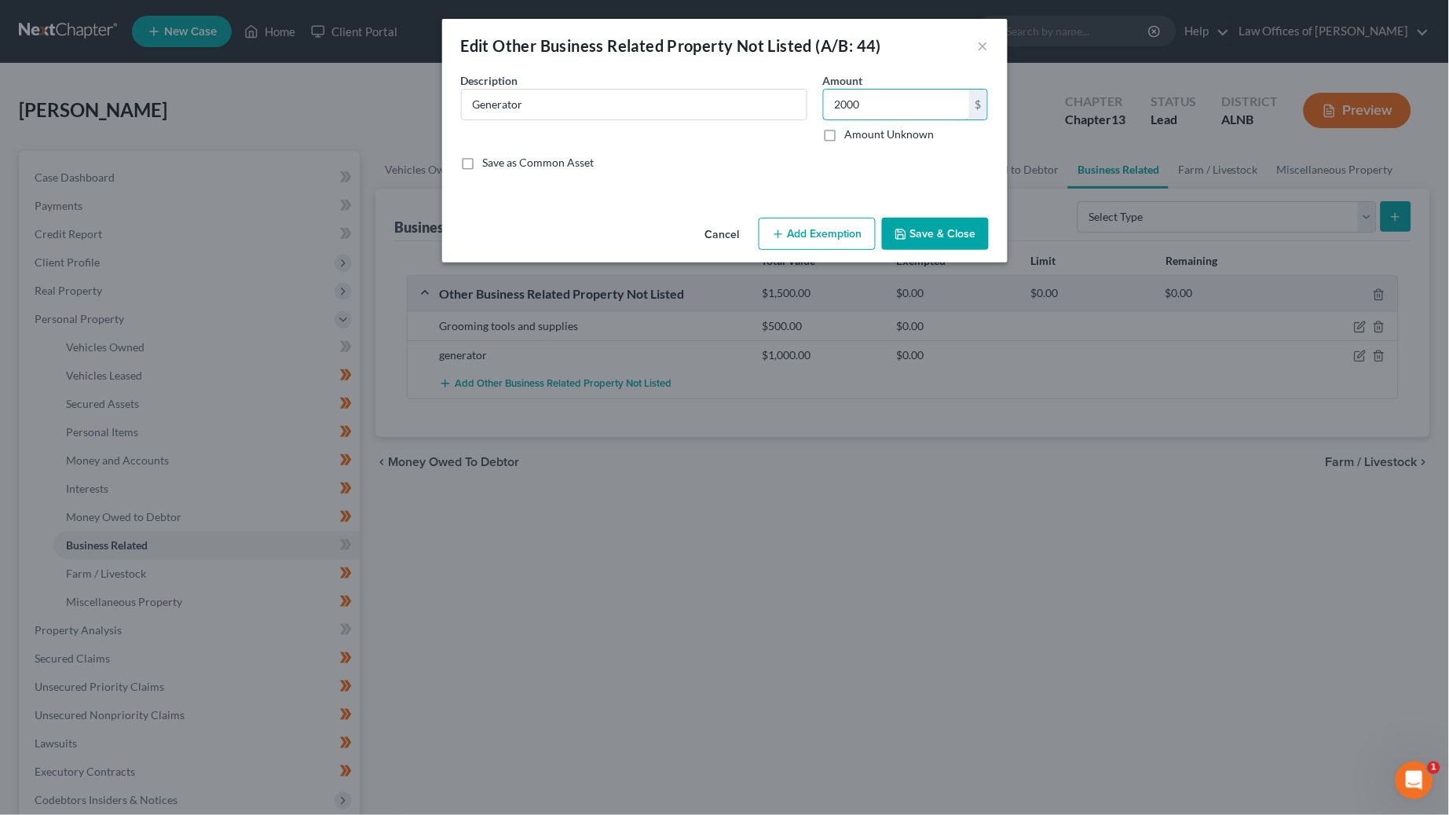
type input "2,000"
click at [925, 236] on button "Save & Close" at bounding box center [935, 234] width 107 height 33
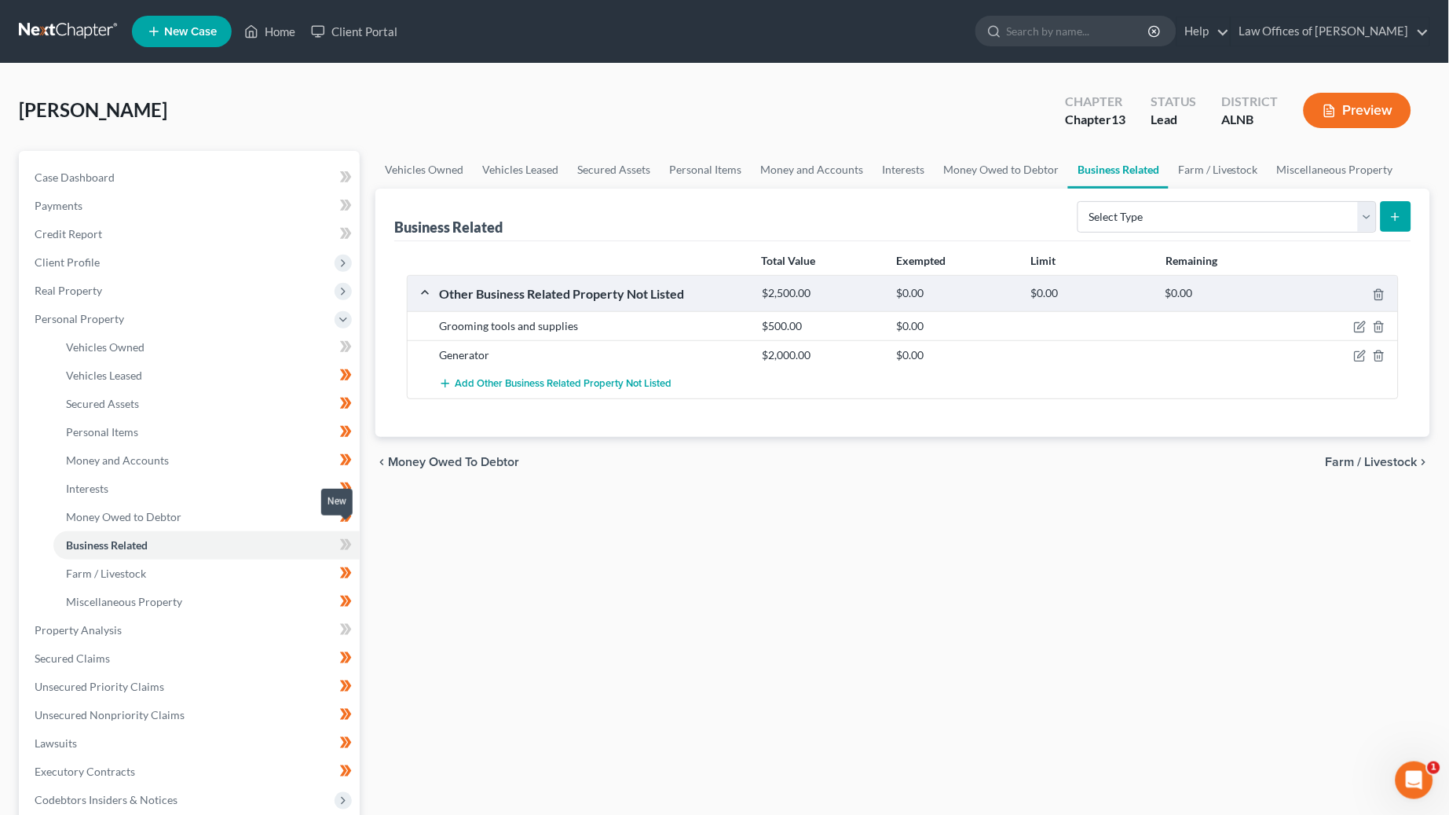
click at [345, 539] on icon at bounding box center [348, 544] width 7 height 11
click at [105, 397] on span "Secured Assets" at bounding box center [102, 403] width 73 height 13
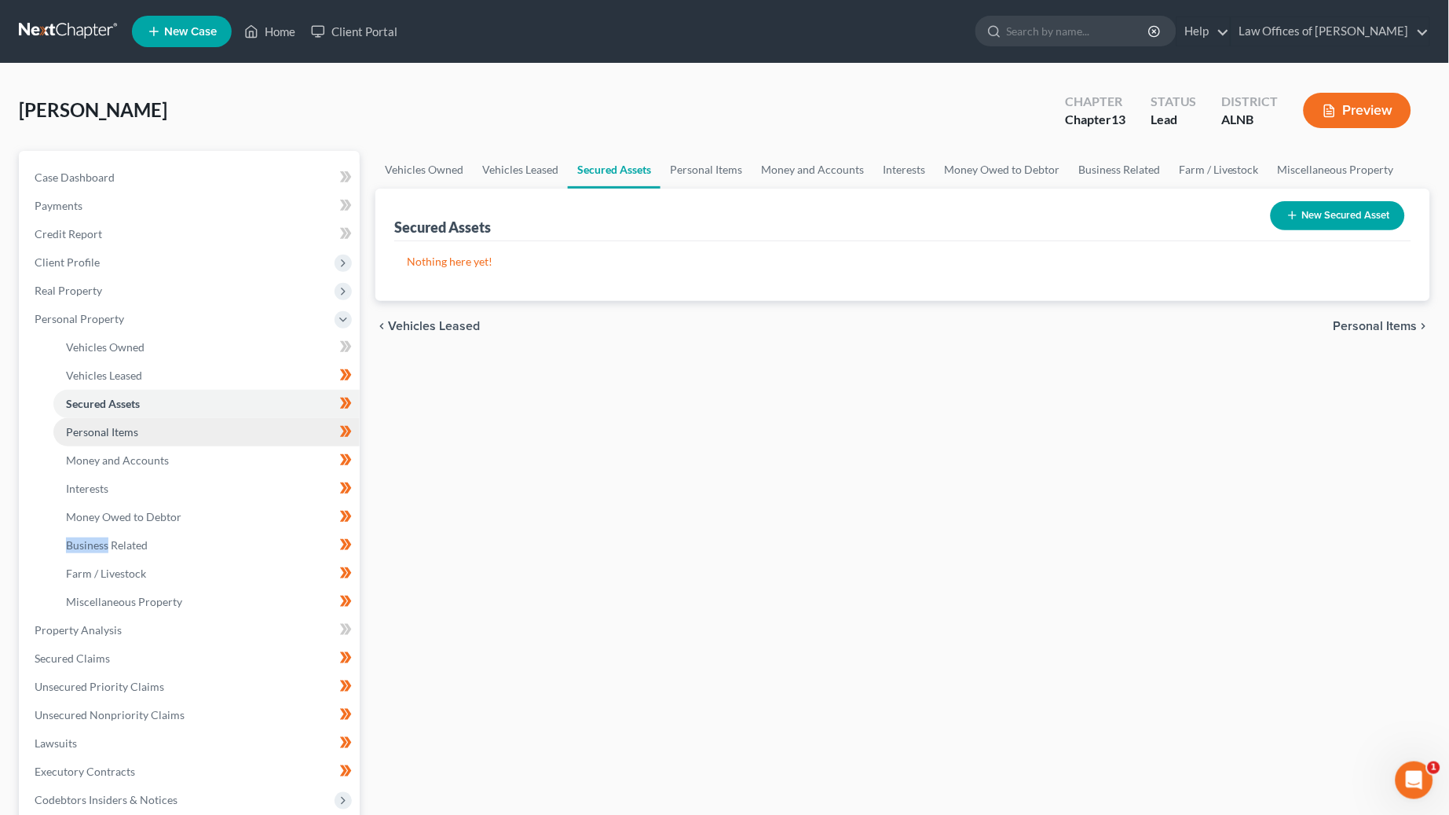
click at [112, 425] on span "Personal Items" at bounding box center [102, 431] width 72 height 13
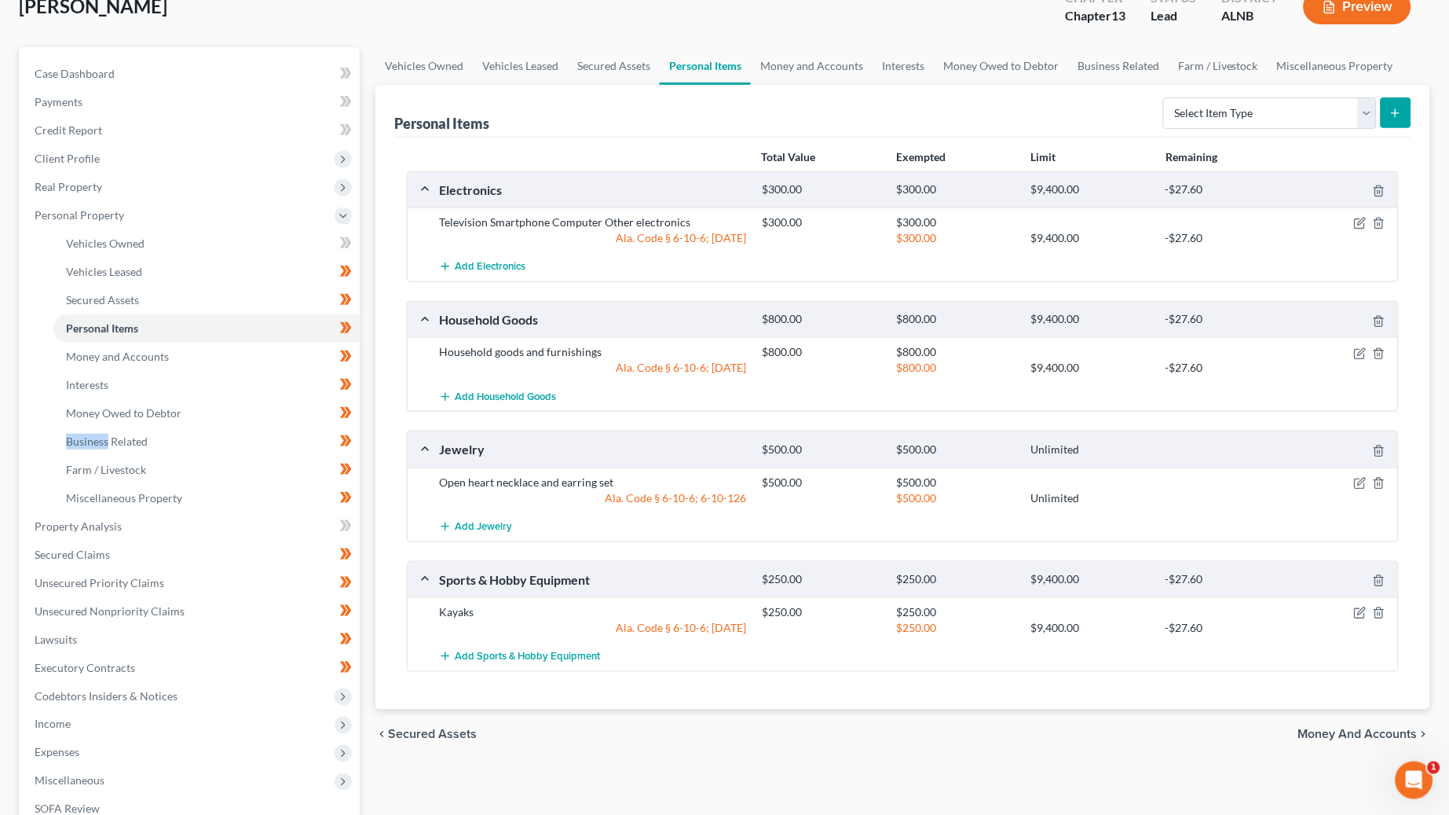
scroll to position [124, 0]
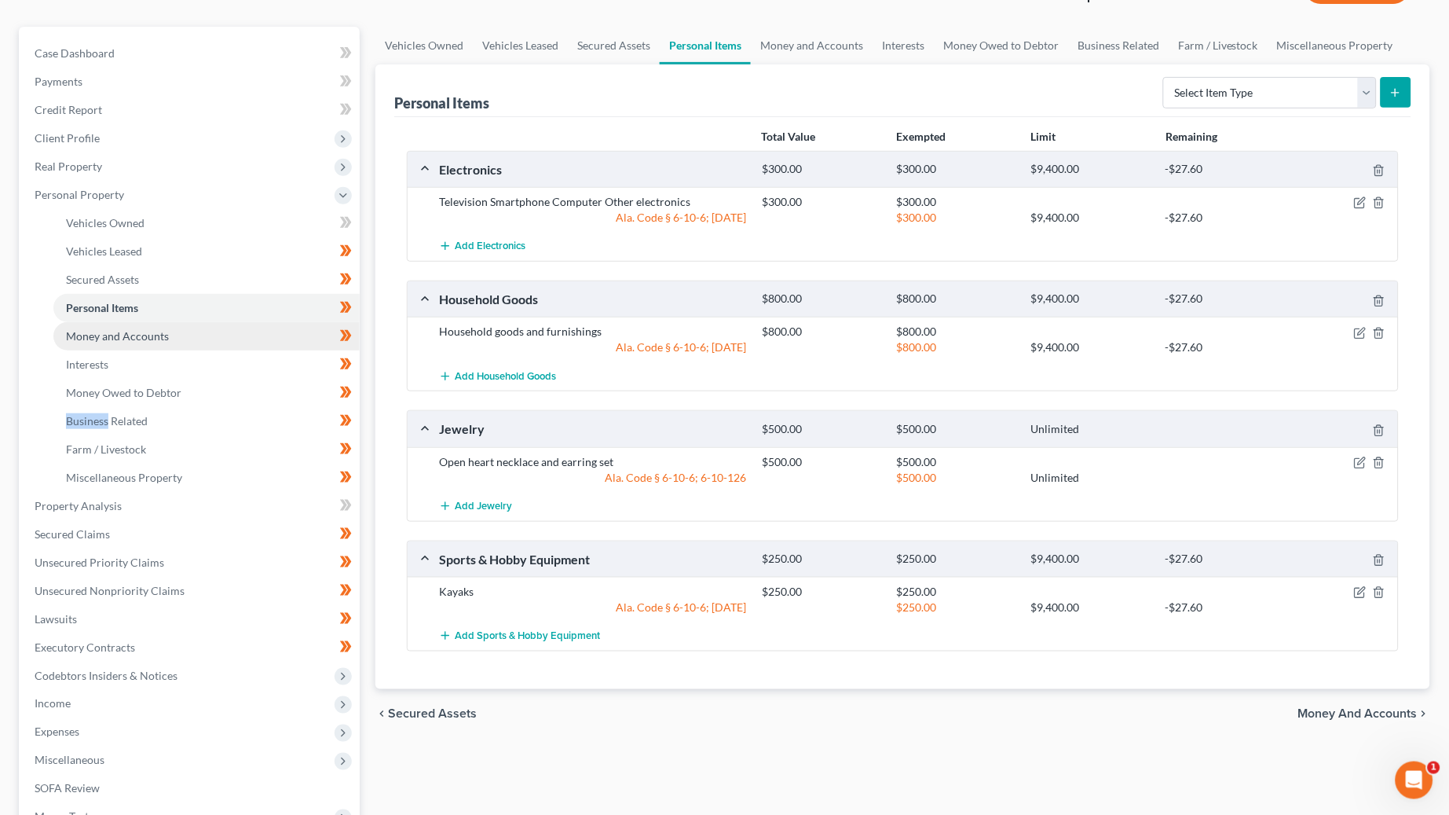
click at [191, 322] on link "Money and Accounts" at bounding box center [206, 336] width 306 height 28
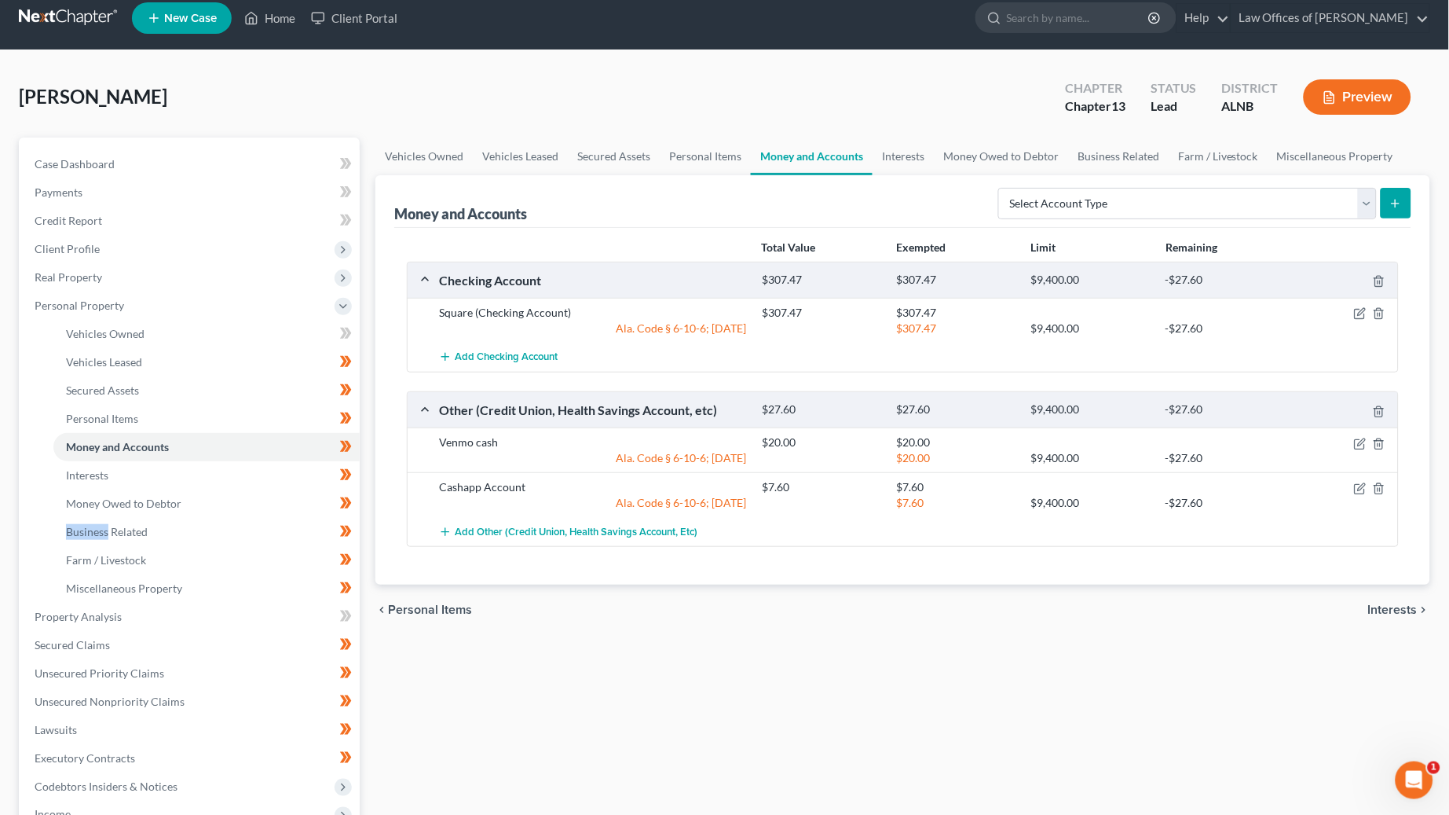
scroll to position [19, 0]
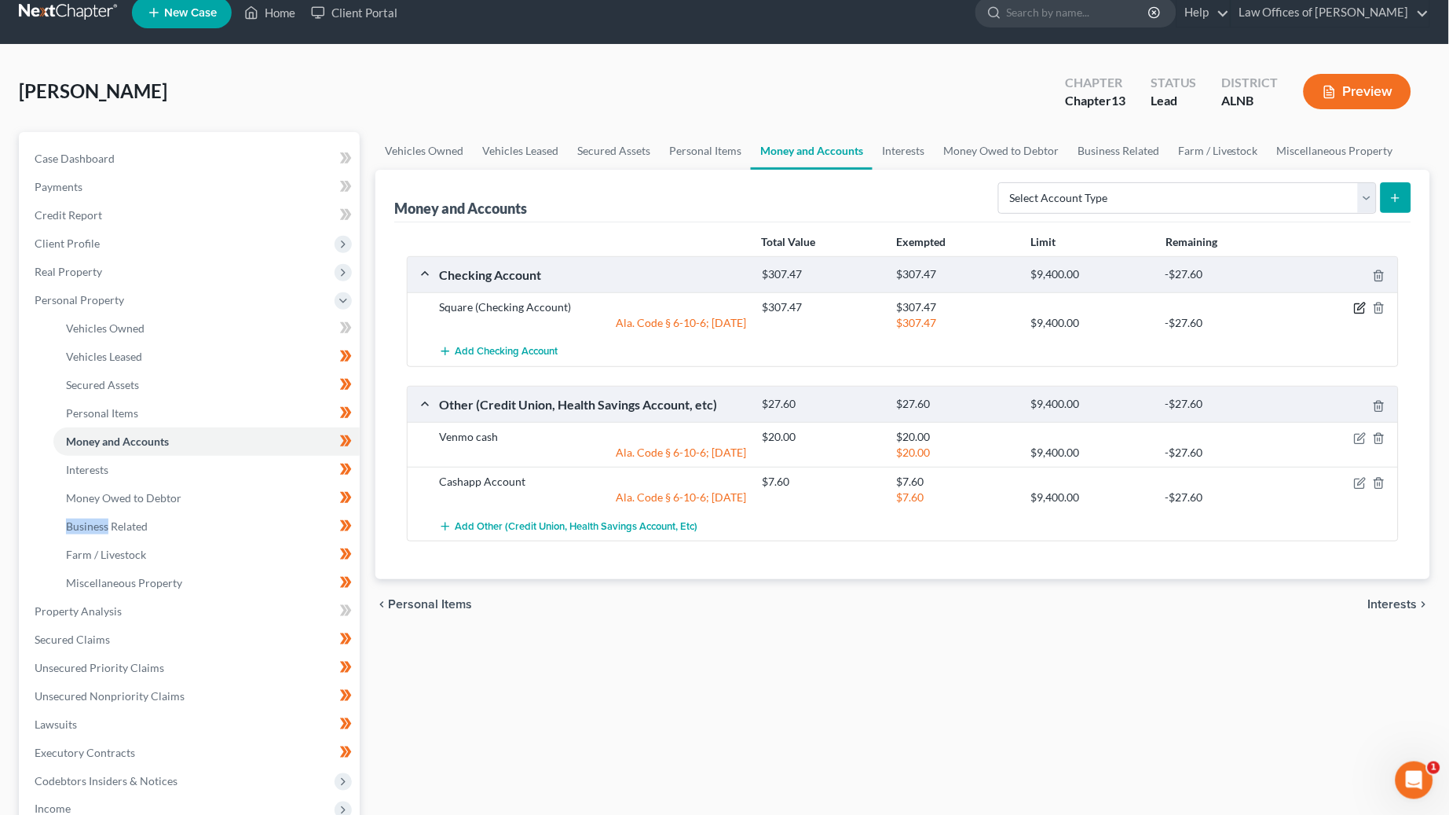
click at [1365, 305] on icon "button" at bounding box center [1360, 308] width 13 height 13
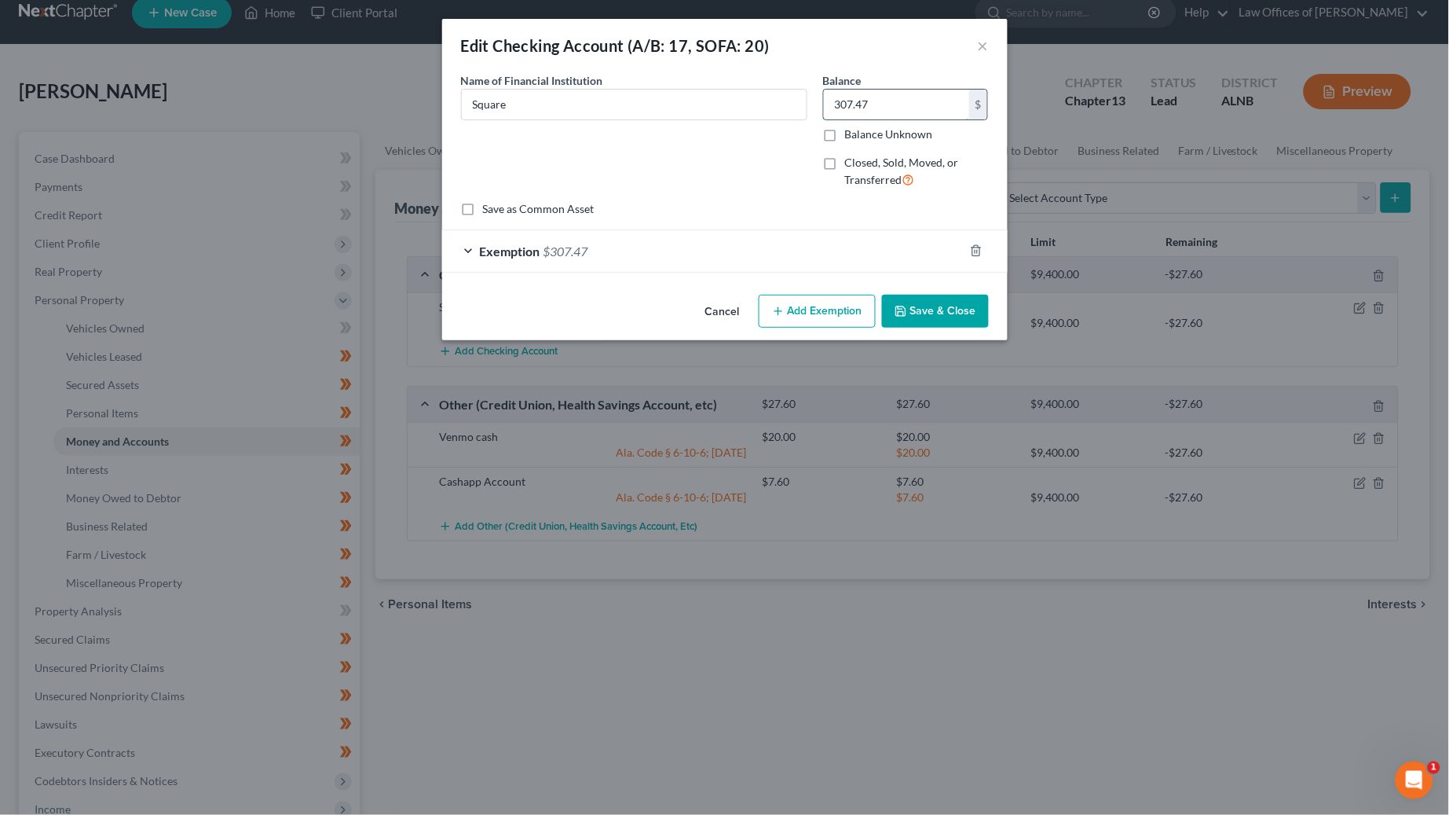
click at [885, 103] on input "307.47" at bounding box center [896, 105] width 145 height 30
type input "428"
click at [524, 250] on span "Exemption" at bounding box center [510, 251] width 60 height 15
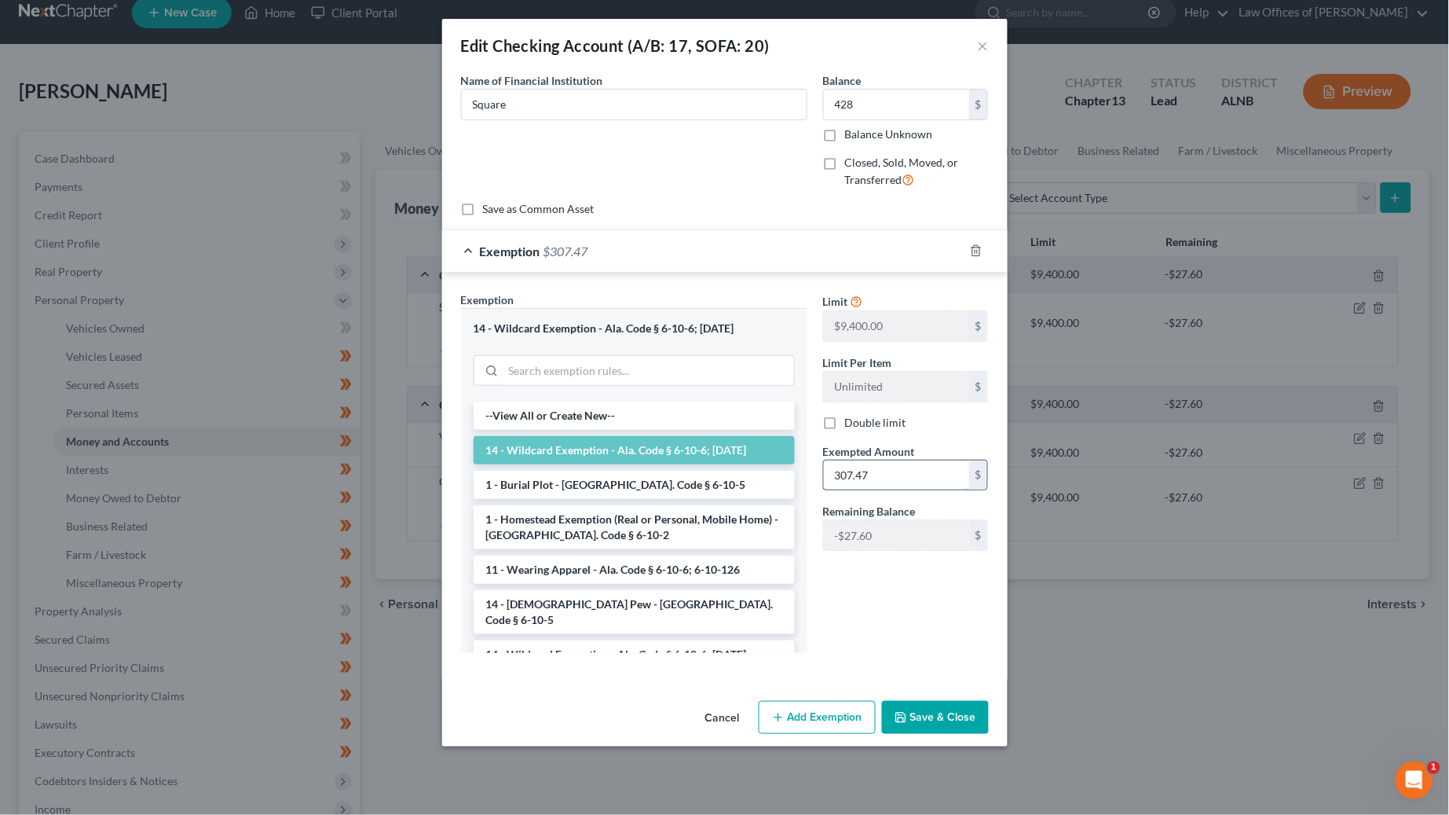
click at [863, 465] on input "307.47" at bounding box center [896, 475] width 145 height 30
type input "3"
type input "270"
click at [965, 716] on button "Save & Close" at bounding box center [935, 717] width 107 height 33
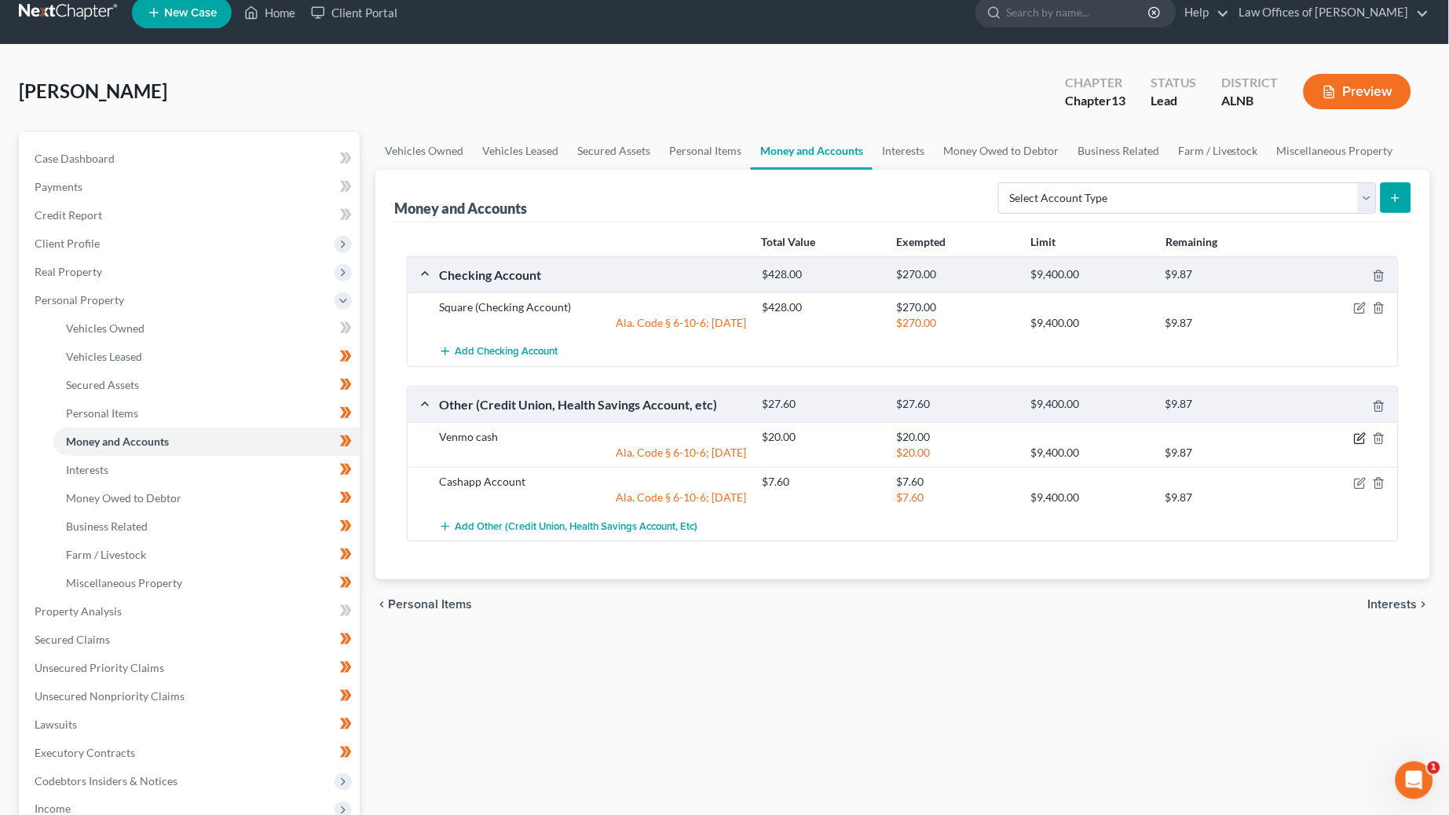
click at [1361, 432] on icon "button" at bounding box center [1360, 438] width 13 height 13
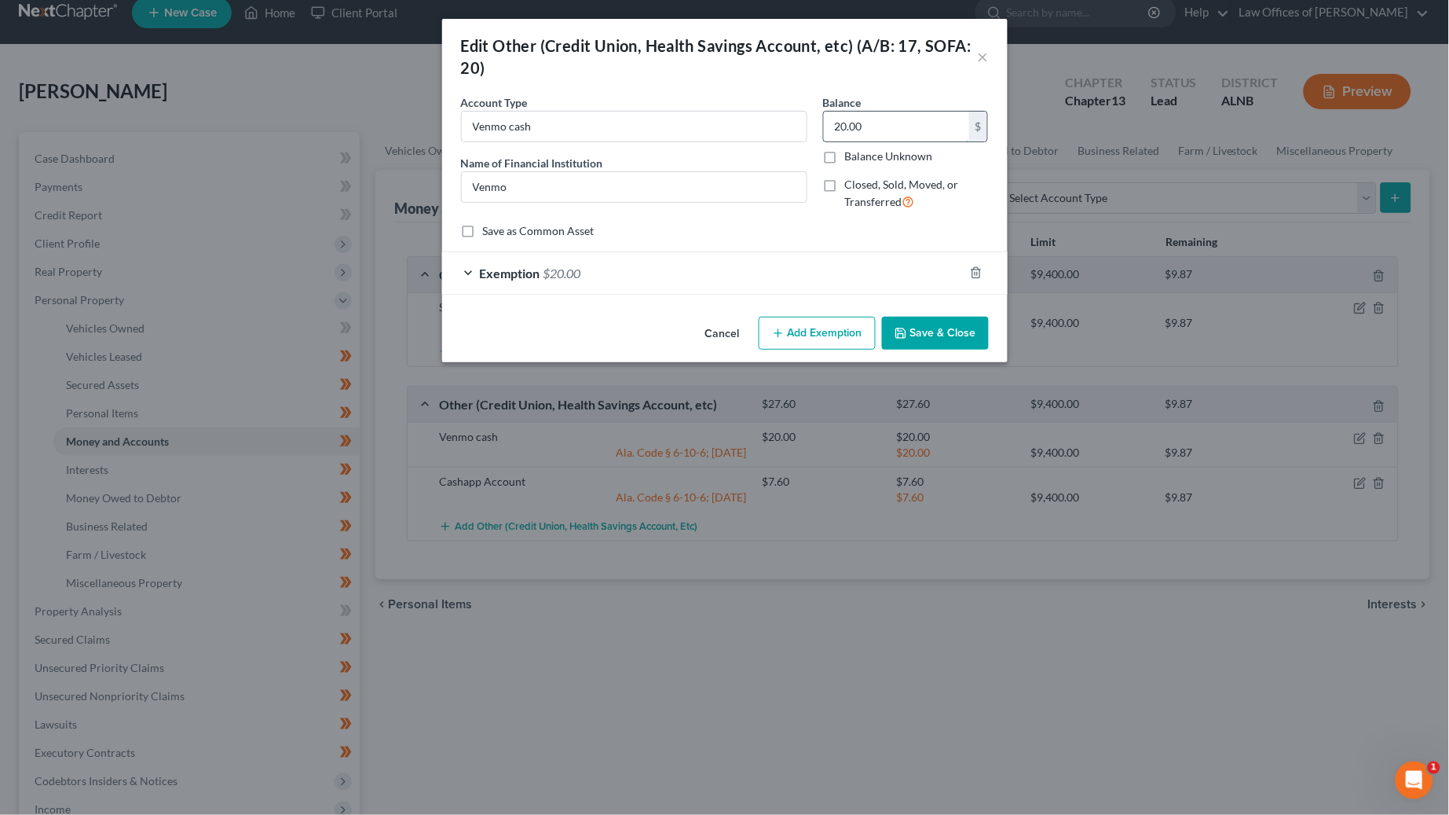
click at [885, 123] on input "20.00" at bounding box center [896, 127] width 145 height 30
type input "115"
click at [935, 327] on button "Save & Close" at bounding box center [935, 333] width 107 height 33
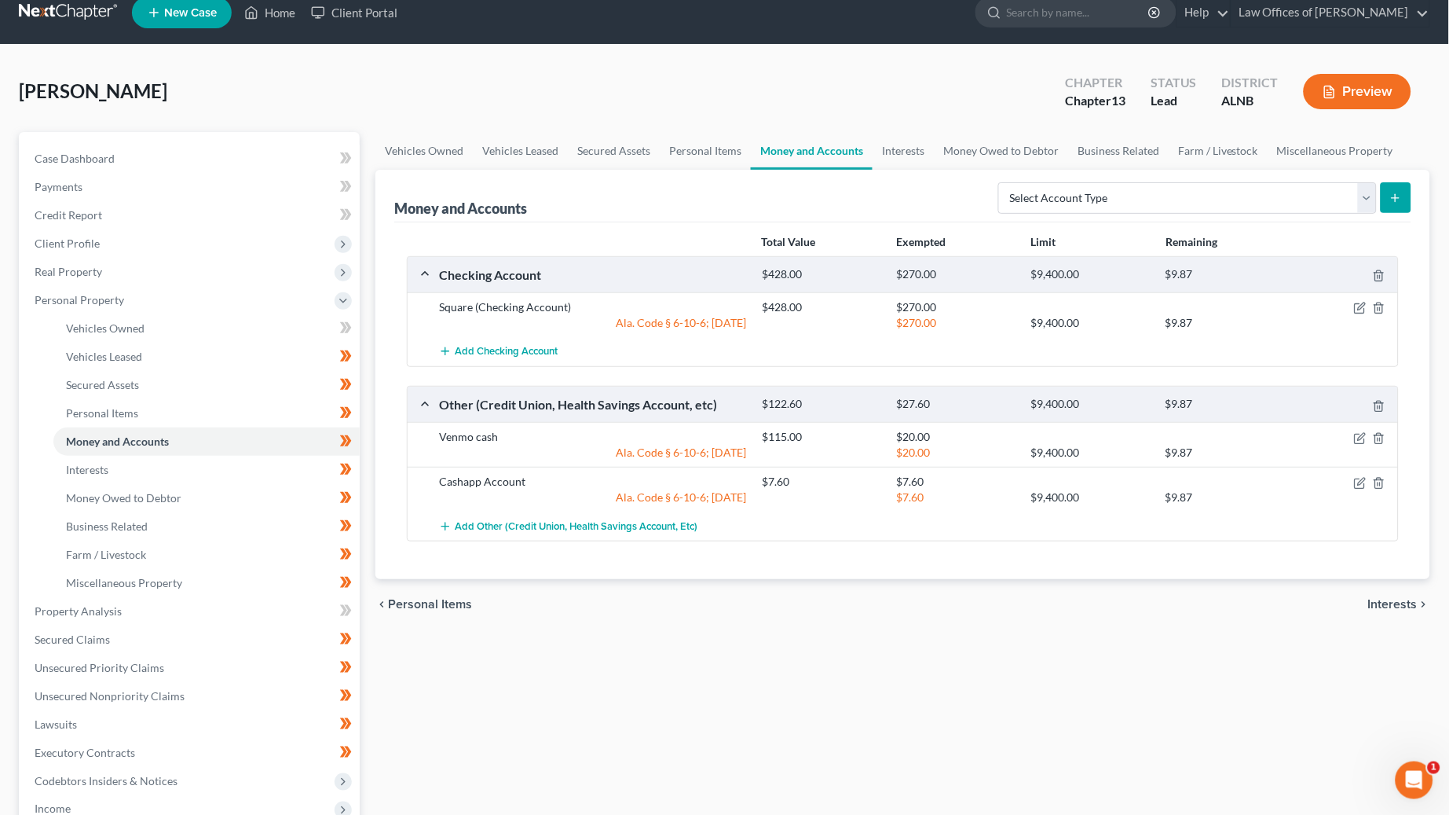
click at [1368, 474] on div at bounding box center [1346, 482] width 108 height 16
click at [1362, 477] on icon "button" at bounding box center [1360, 483] width 13 height 13
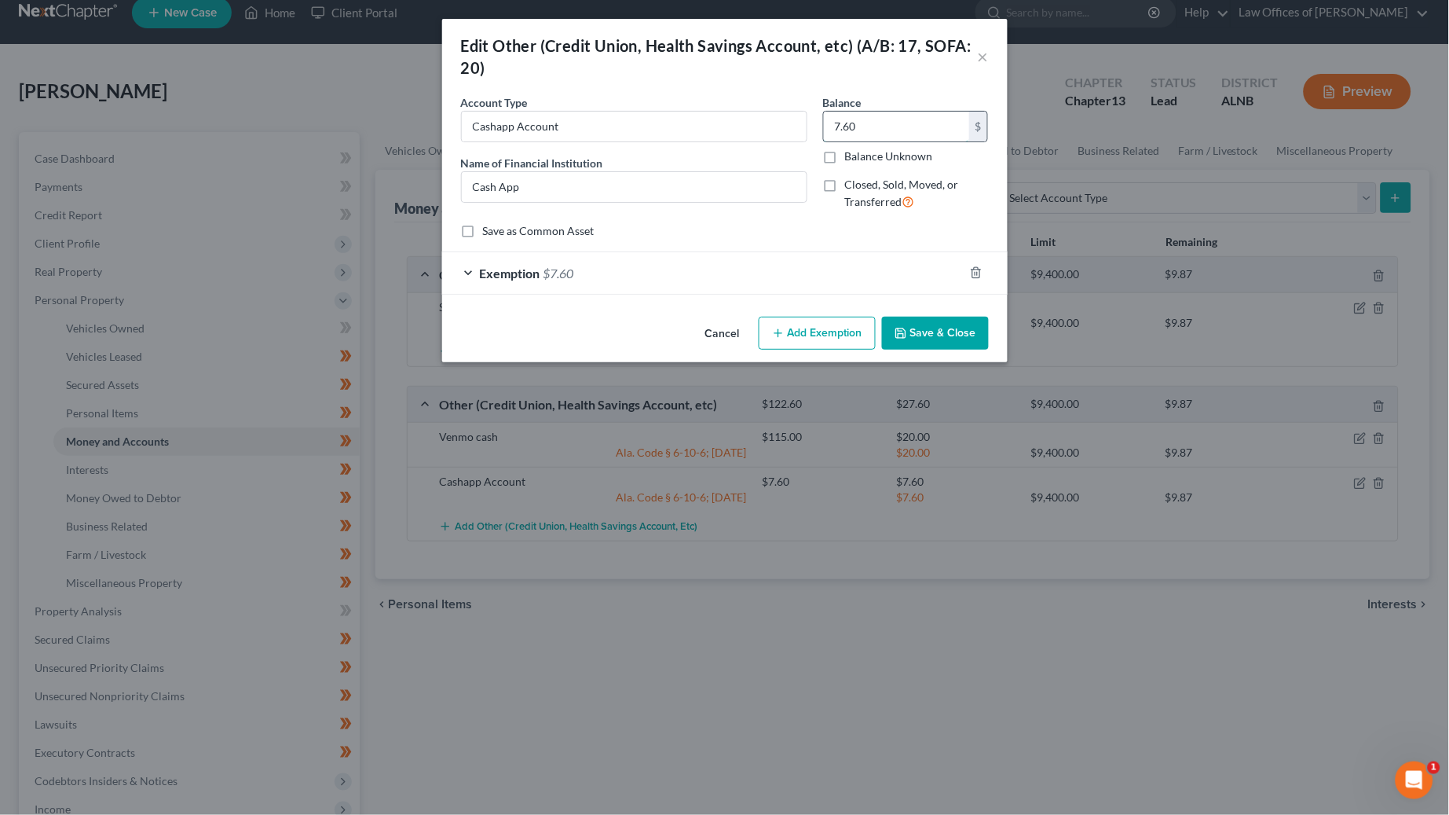
click at [850, 123] on input "7.60" at bounding box center [896, 127] width 145 height 30
click at [847, 124] on input "7.60" at bounding box center [896, 127] width 145 height 30
click at [841, 125] on input "7.60" at bounding box center [896, 127] width 145 height 30
drag, startPoint x: 866, startPoint y: 122, endPoint x: 797, endPoint y: 126, distance: 69.3
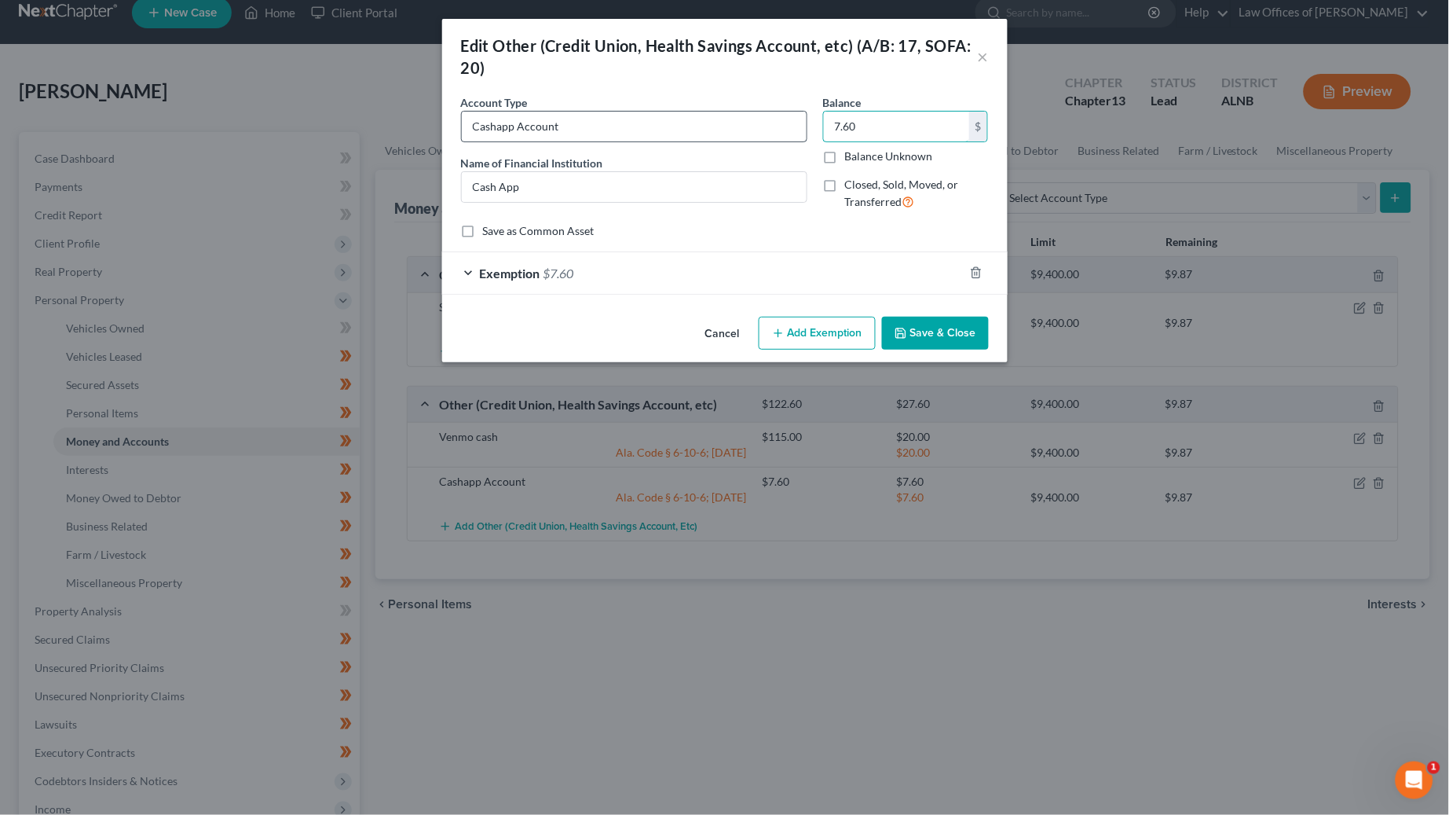
click at [797, 126] on div "Account Type Cashapp Account Name of Financial Institution * Cash App Balance 7…" at bounding box center [725, 158] width 544 height 129
type input "39"
click at [910, 328] on button "Save & Close" at bounding box center [935, 333] width 107 height 33
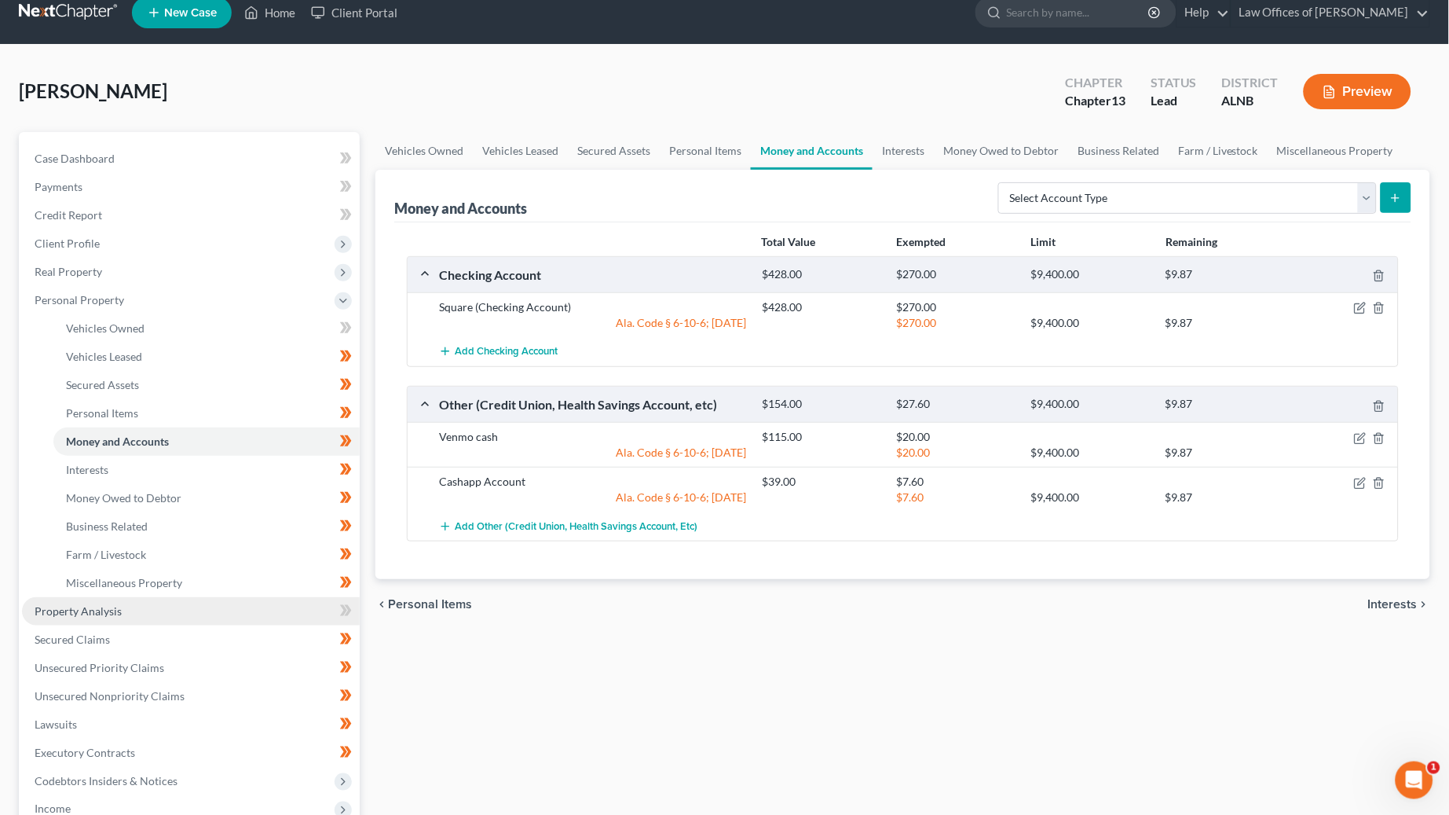
click at [228, 606] on link "Property Analysis" at bounding box center [191, 611] width 338 height 28
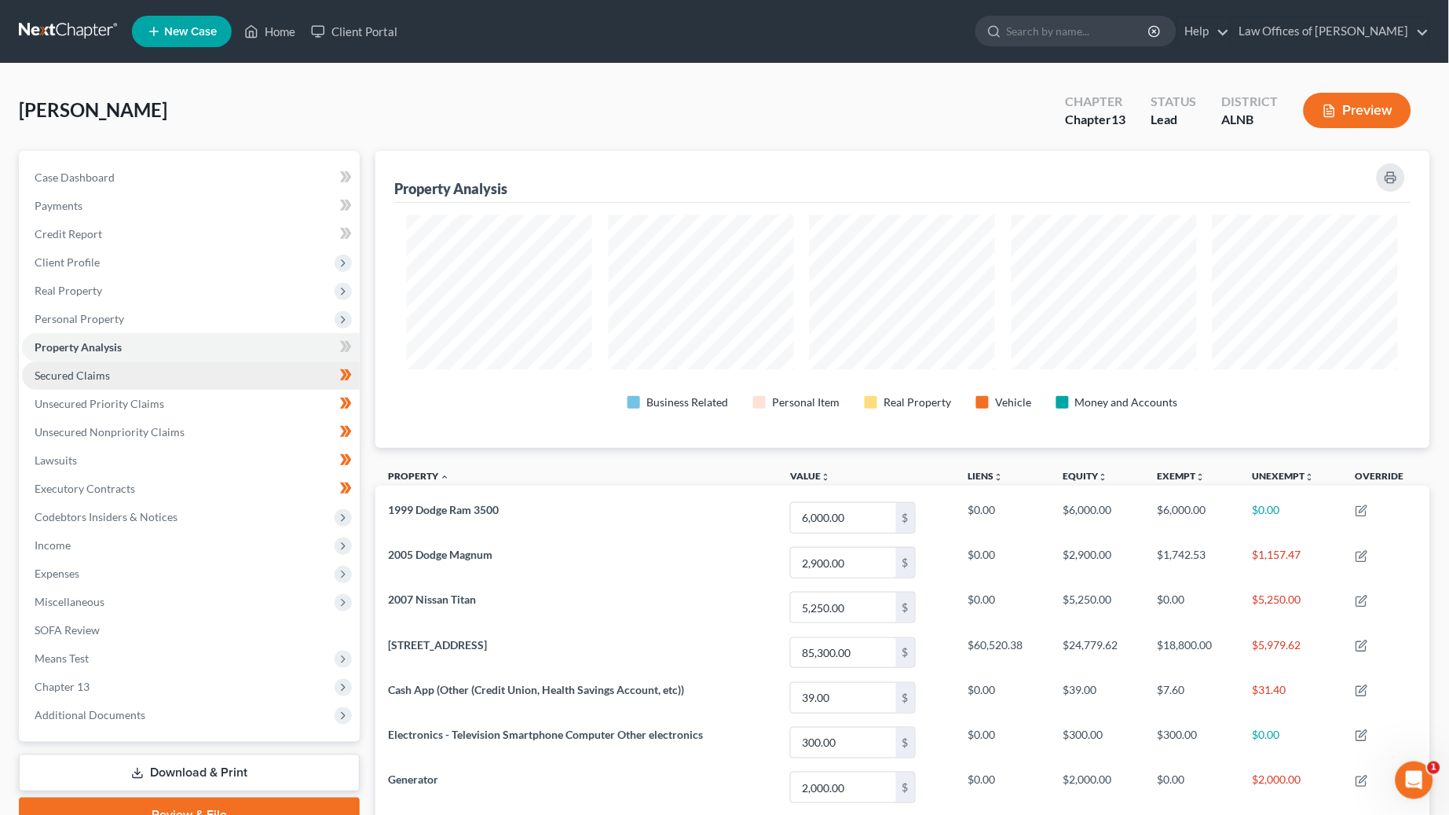
click at [108, 368] on span "Secured Claims" at bounding box center [72, 374] width 75 height 13
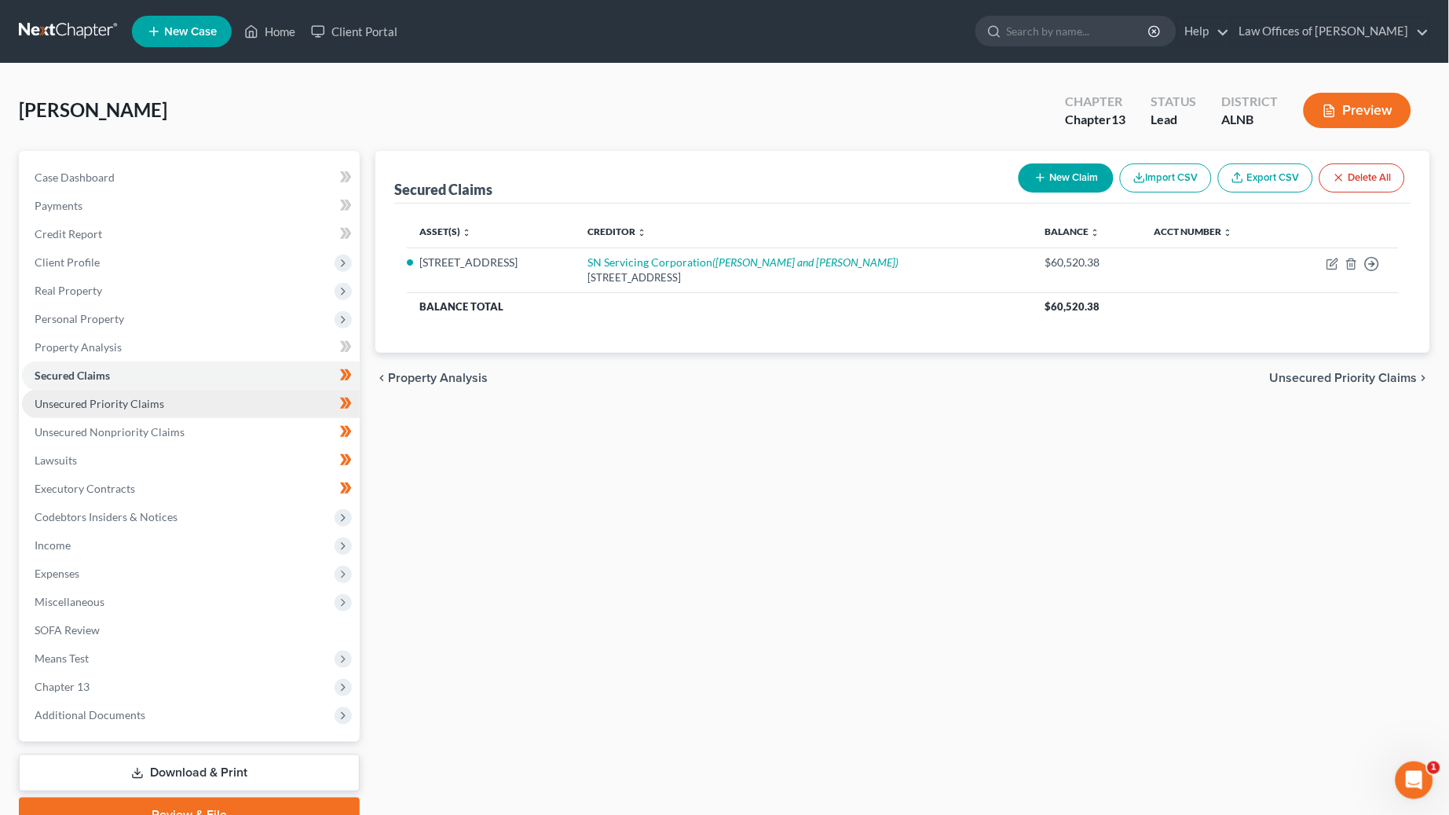
click at [208, 390] on link "Unsecured Priority Claims" at bounding box center [191, 404] width 338 height 28
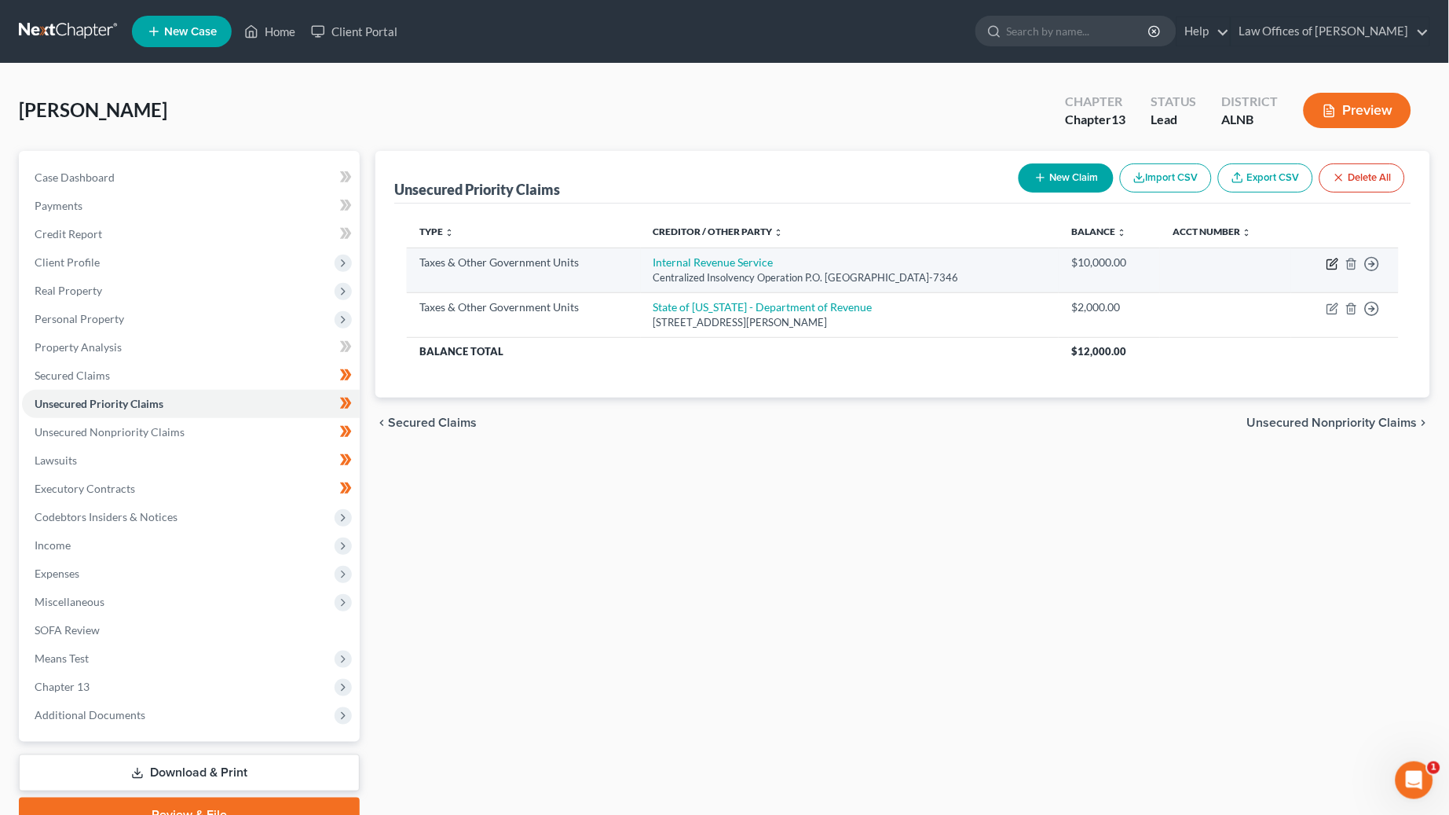
click at [1338, 260] on icon "button" at bounding box center [1333, 264] width 13 height 13
select select "0"
select select "39"
select select "0"
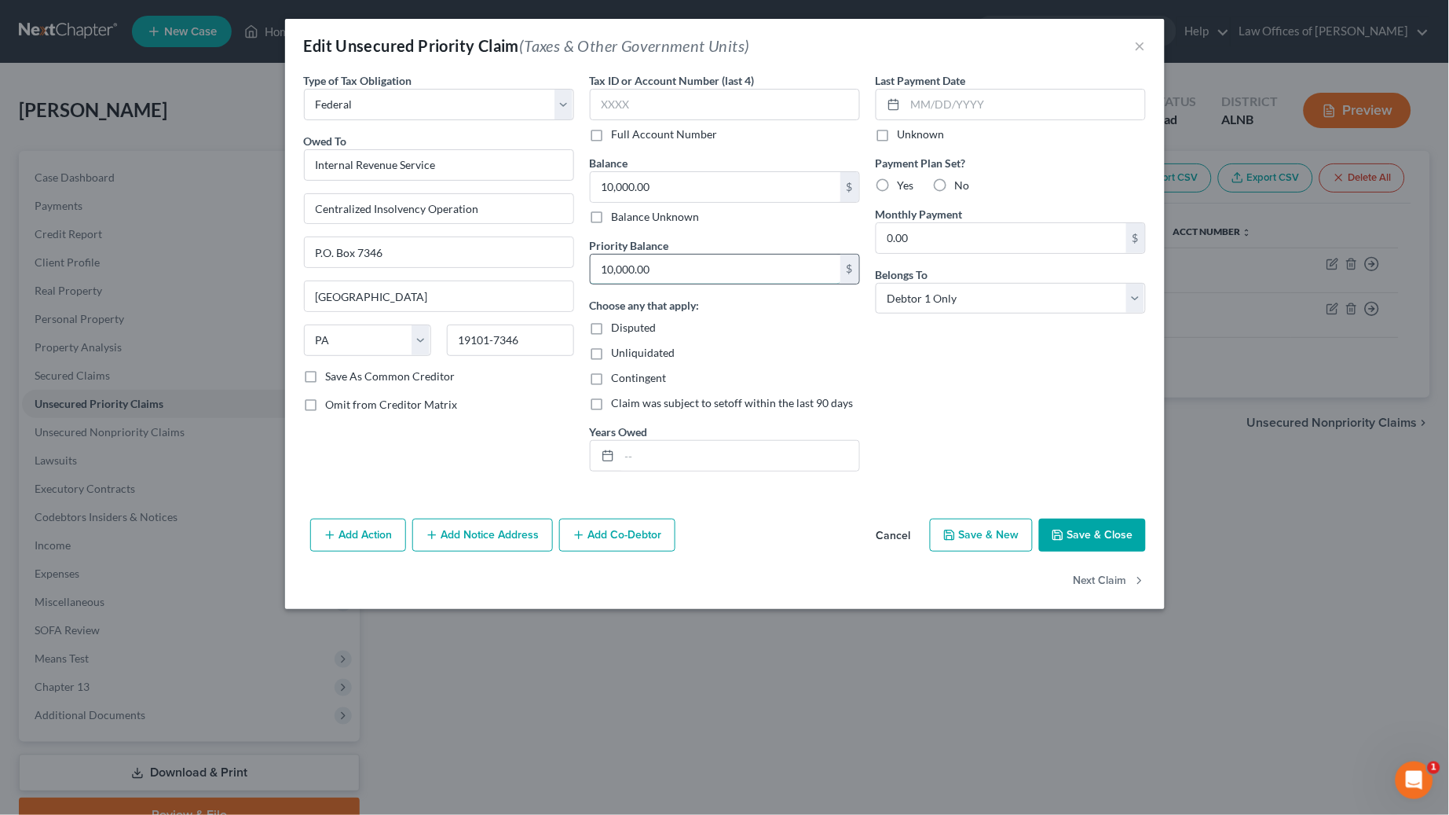
click at [746, 276] on input "10,000.00" at bounding box center [716, 270] width 250 height 30
type input "20,000"
click at [1066, 530] on button "Save & Close" at bounding box center [1092, 534] width 107 height 33
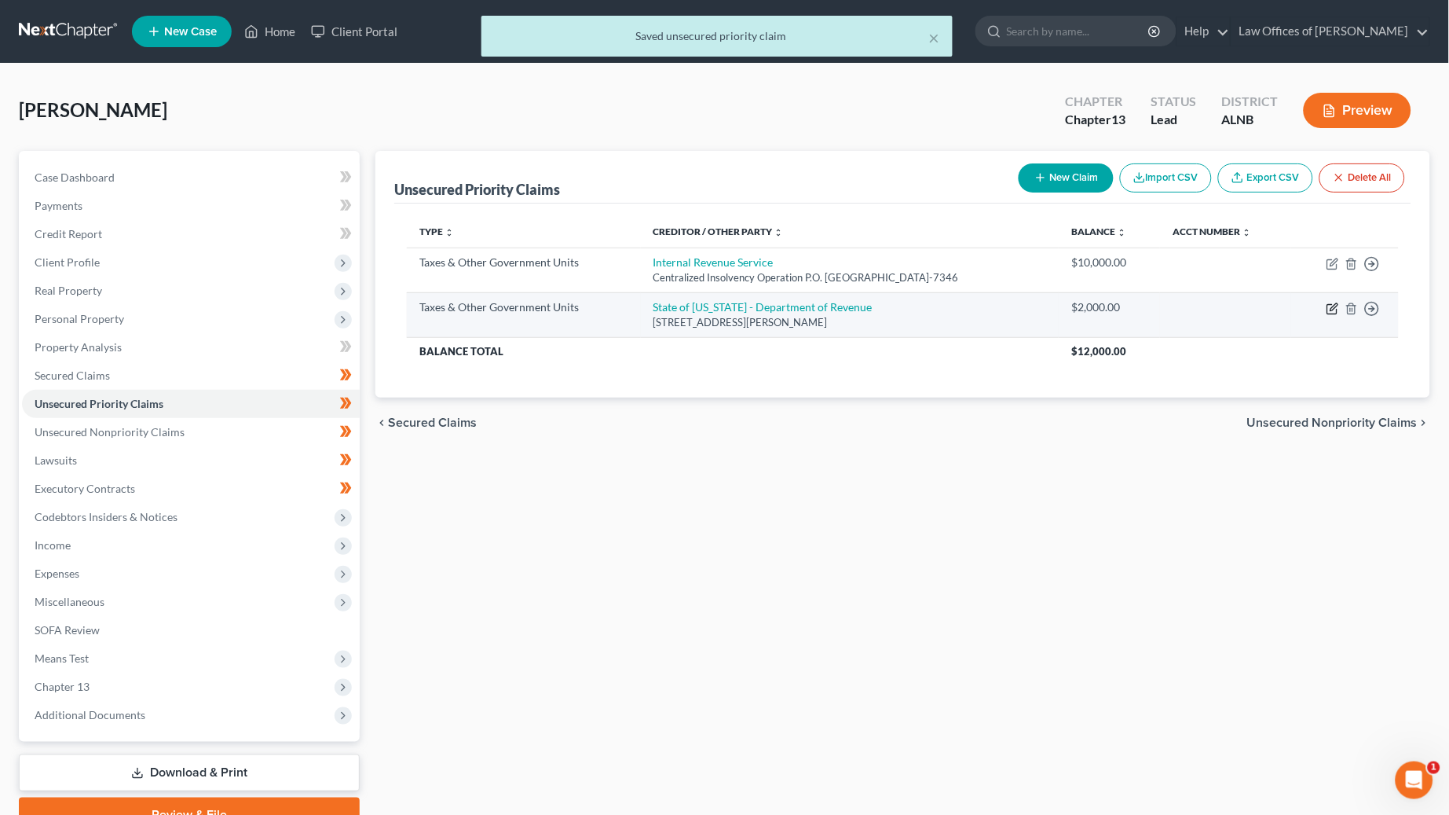
click at [1332, 305] on icon "button" at bounding box center [1334, 306] width 7 height 7
select select "2"
select select "0"
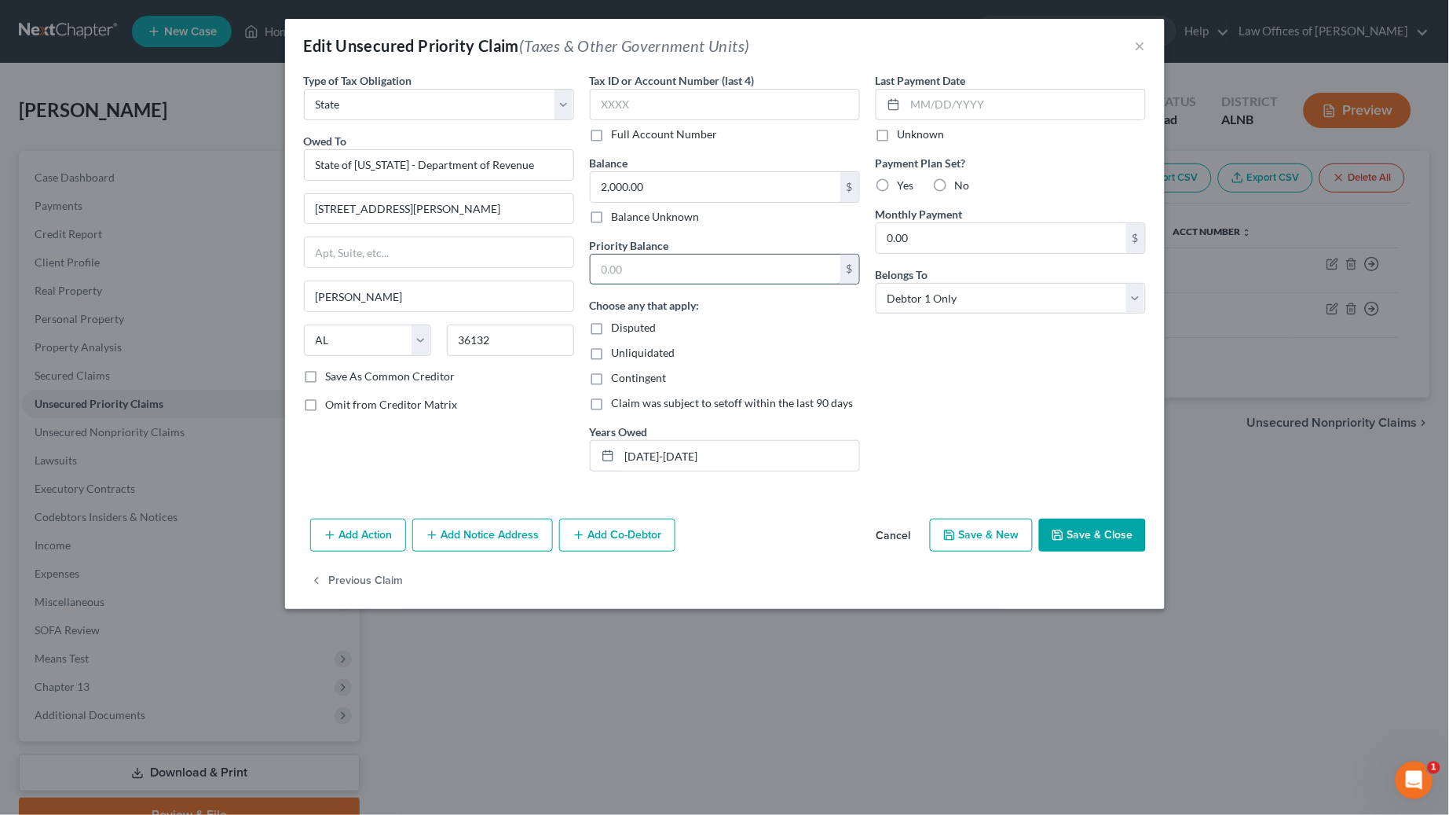
click at [618, 263] on input "text" at bounding box center [716, 270] width 250 height 30
click at [662, 185] on input "2,000.00" at bounding box center [716, 187] width 250 height 30
type input "3,000"
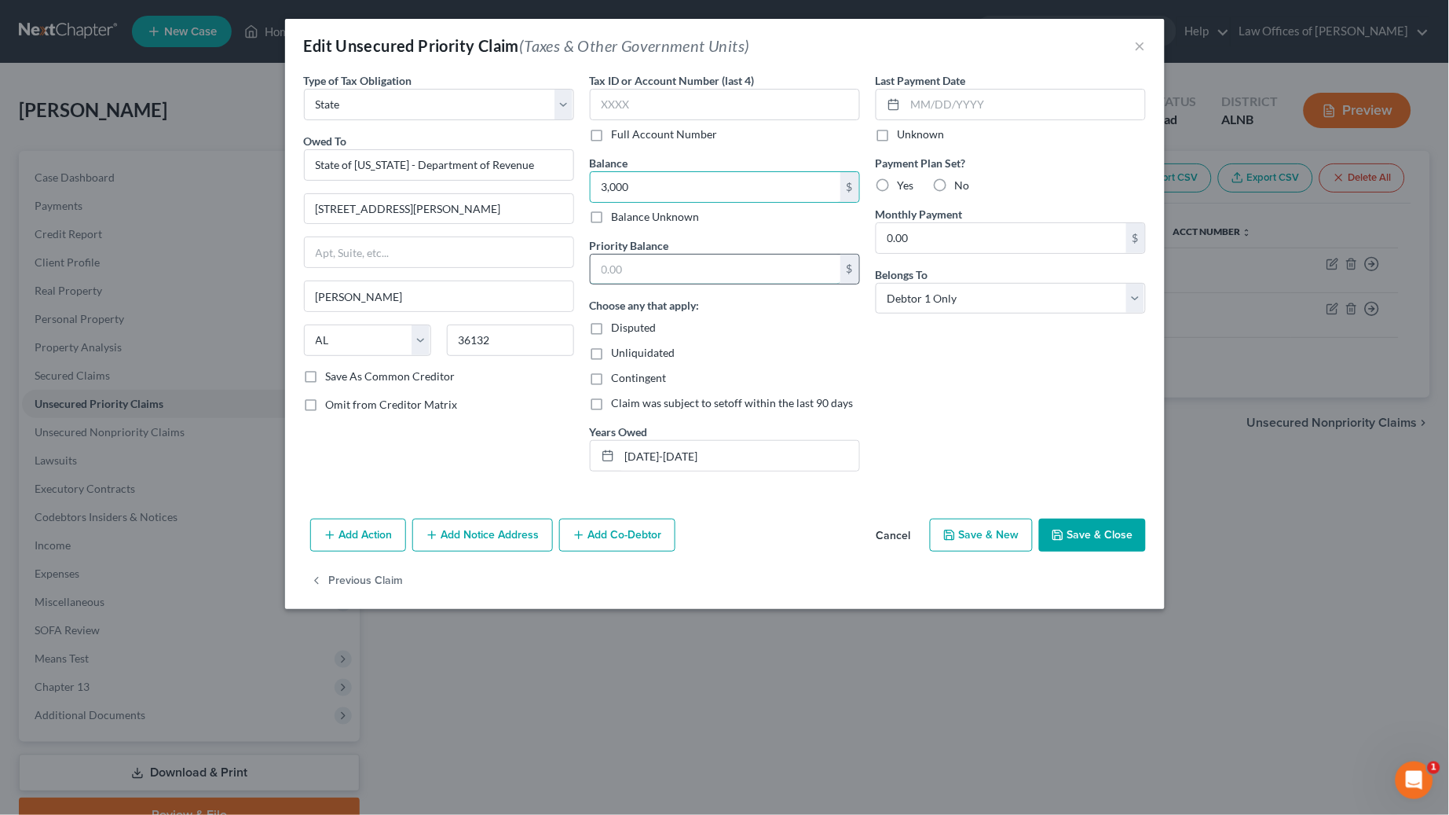
click at [674, 258] on input "text" at bounding box center [716, 270] width 250 height 30
type input "3,000"
click at [690, 452] on input "2021-2023" at bounding box center [740, 456] width 240 height 30
click at [683, 455] on input "2021-2023" at bounding box center [740, 456] width 240 height 30
type input "2021-2024"
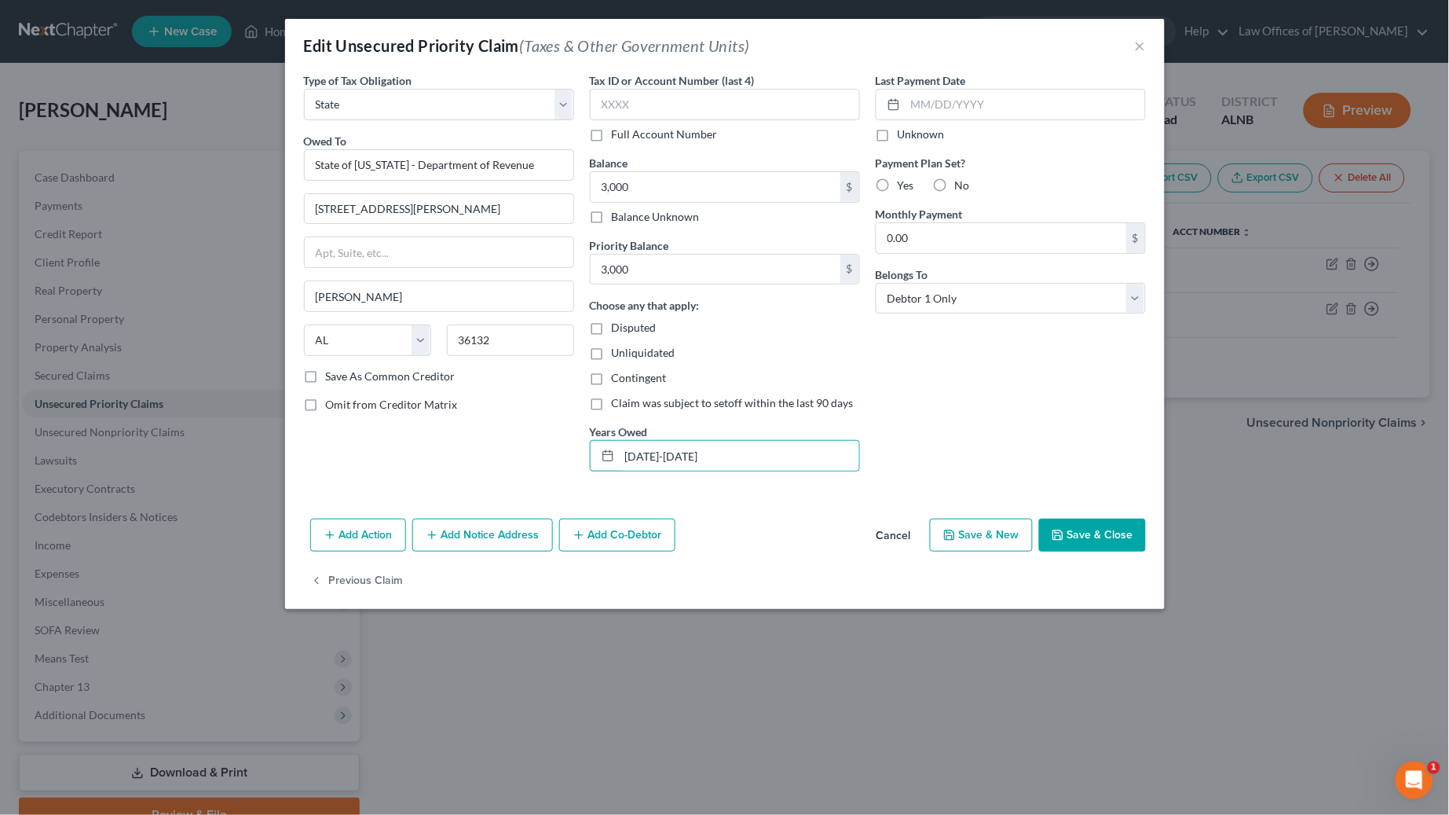
click at [1122, 528] on button "Save & Close" at bounding box center [1092, 534] width 107 height 33
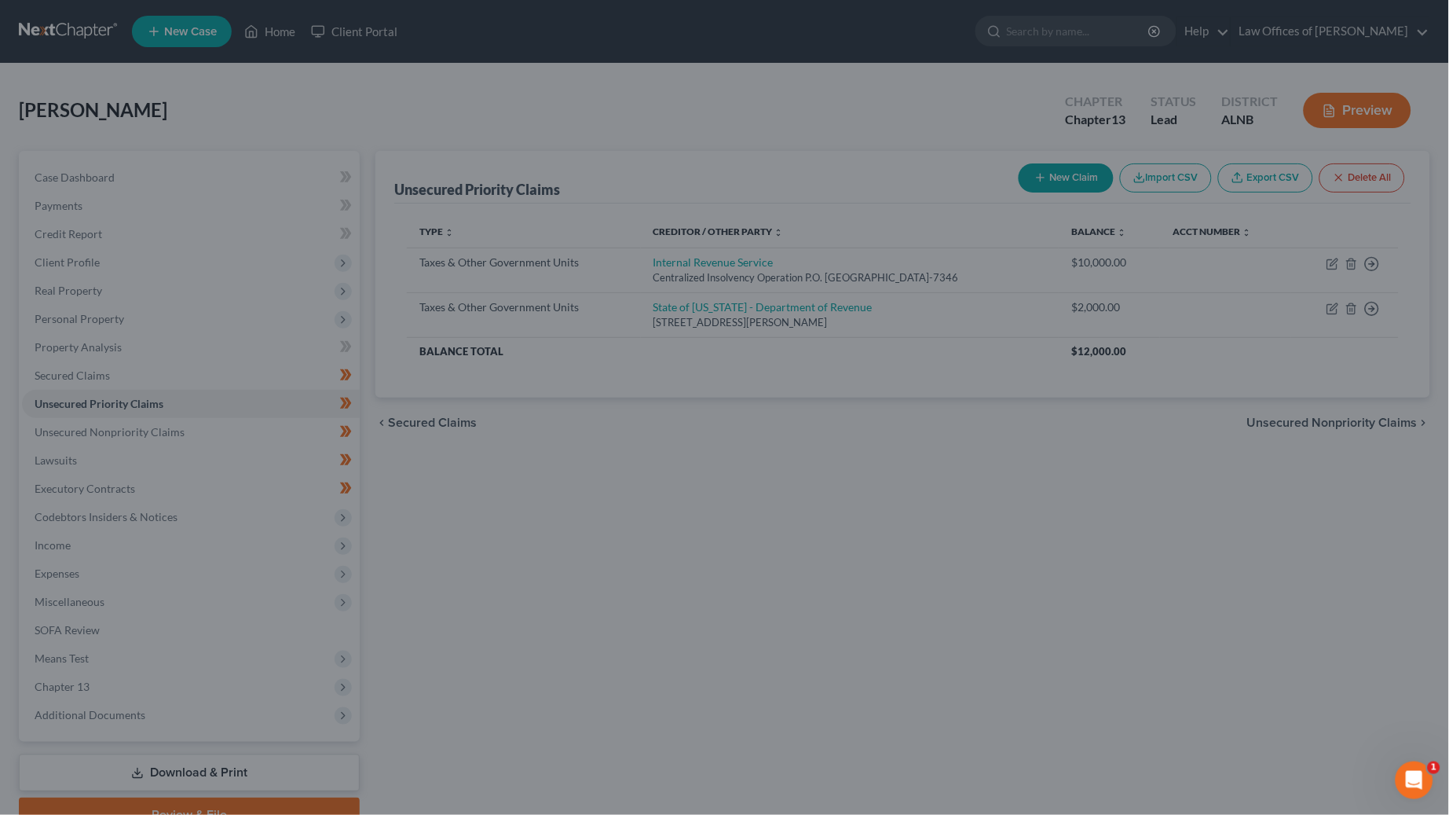
type input "3,000.00"
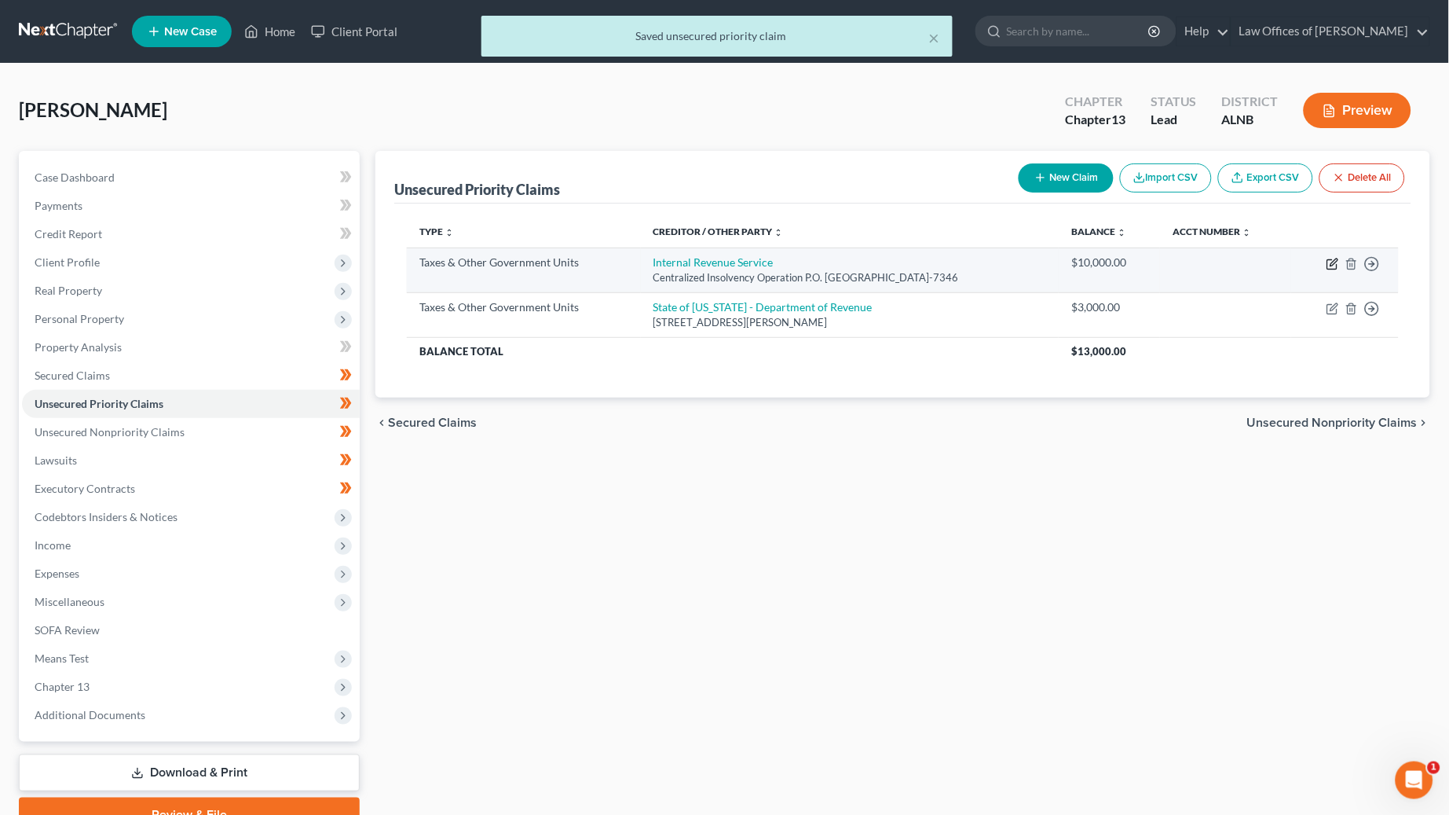
click at [1335, 262] on icon "button" at bounding box center [1334, 261] width 7 height 7
select select "0"
select select "39"
select select "0"
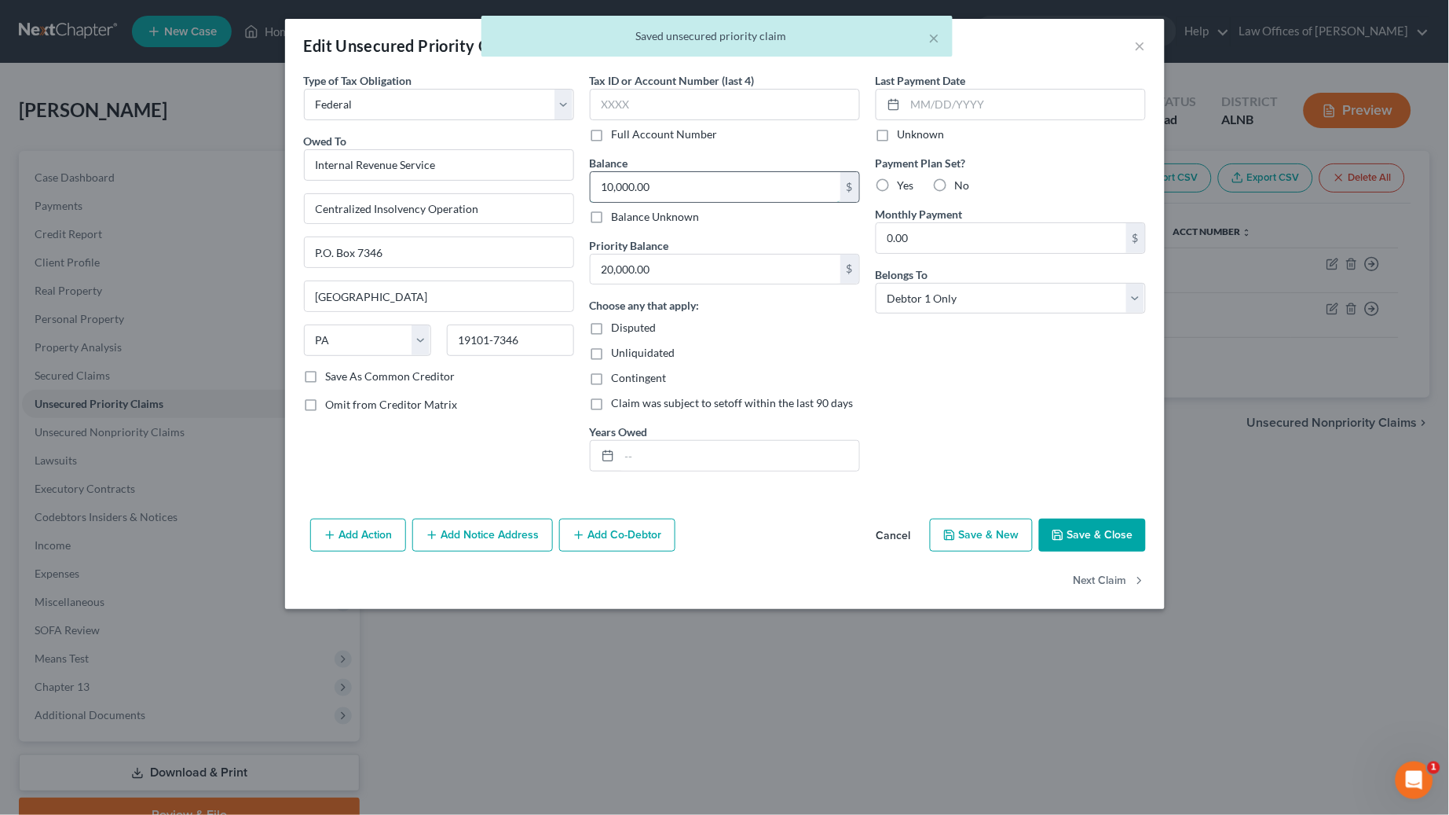
click at [647, 191] on input "10,000.00" at bounding box center [716, 187] width 250 height 30
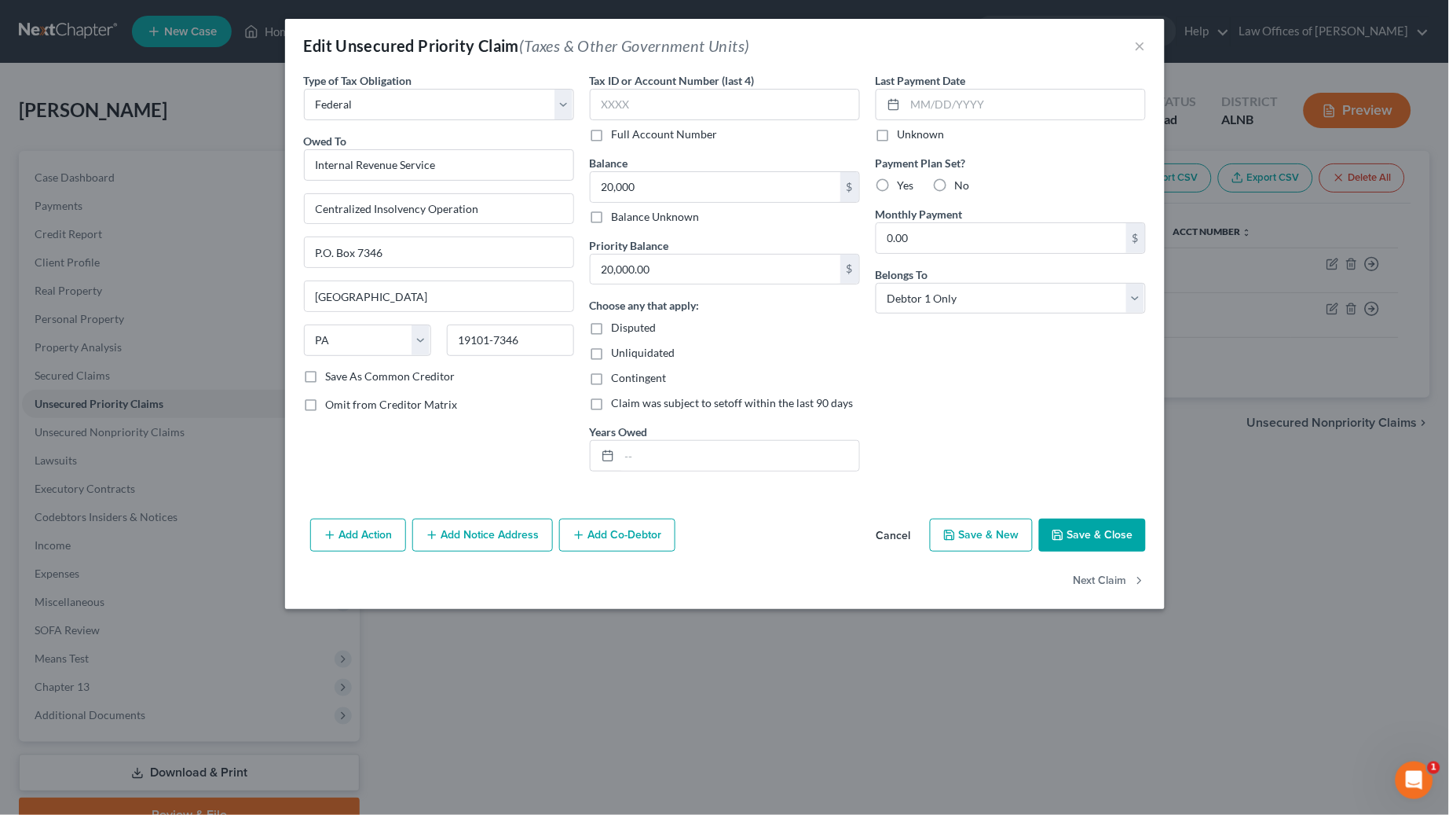
click at [1068, 531] on button "Save & Close" at bounding box center [1092, 534] width 107 height 33
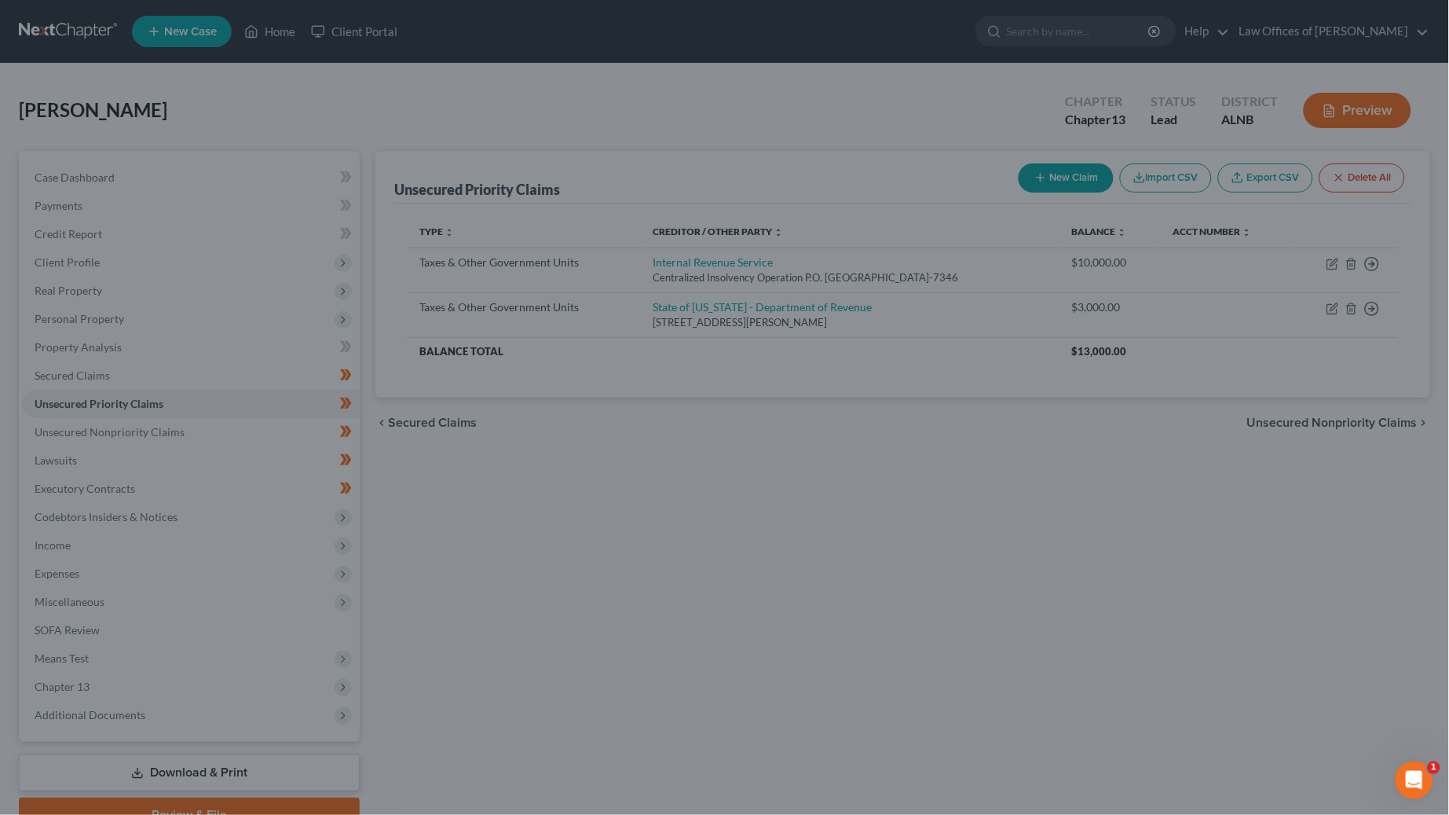
type input "20,000.00"
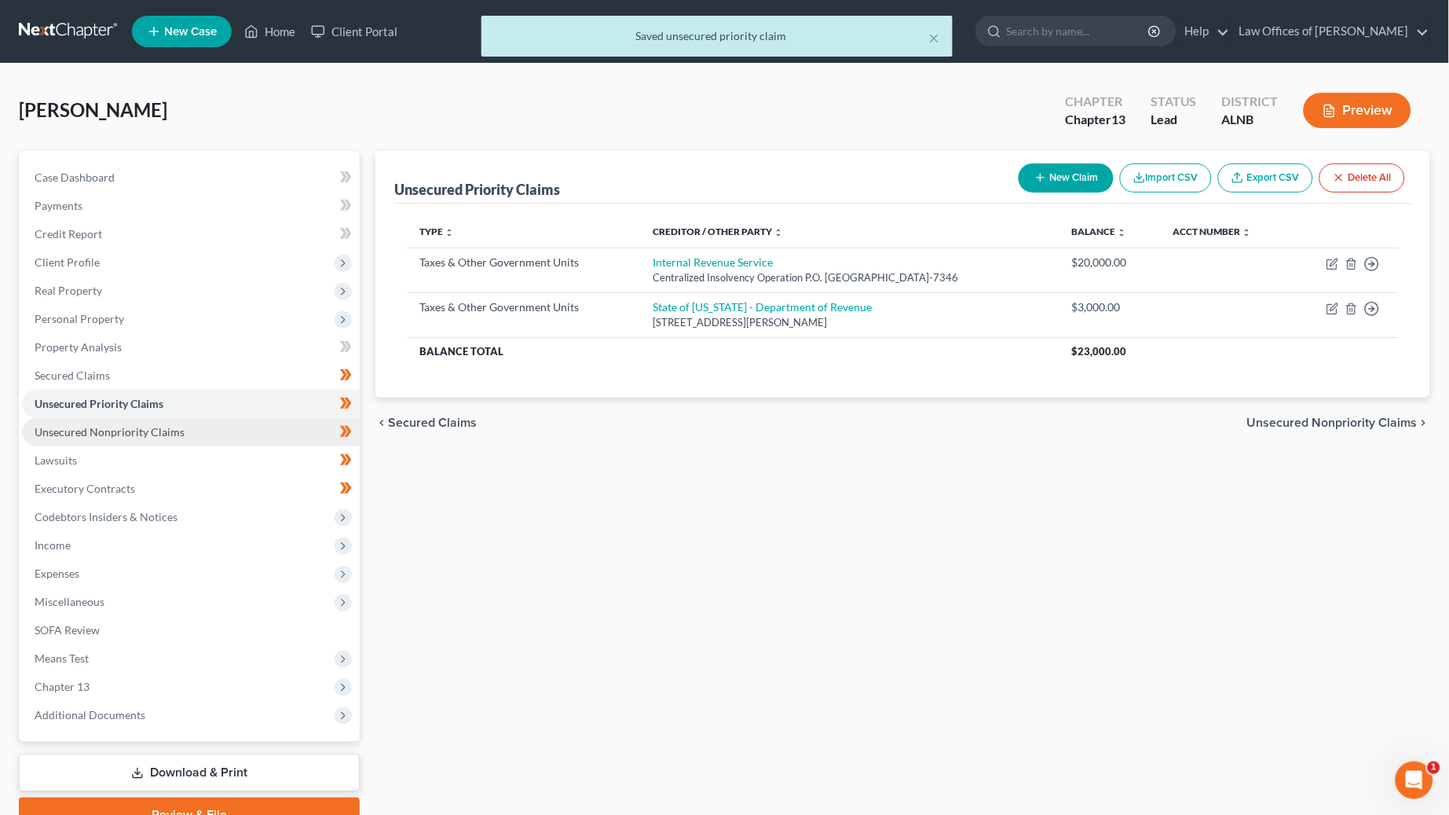
click at [223, 420] on link "Unsecured Nonpriority Claims" at bounding box center [191, 432] width 338 height 28
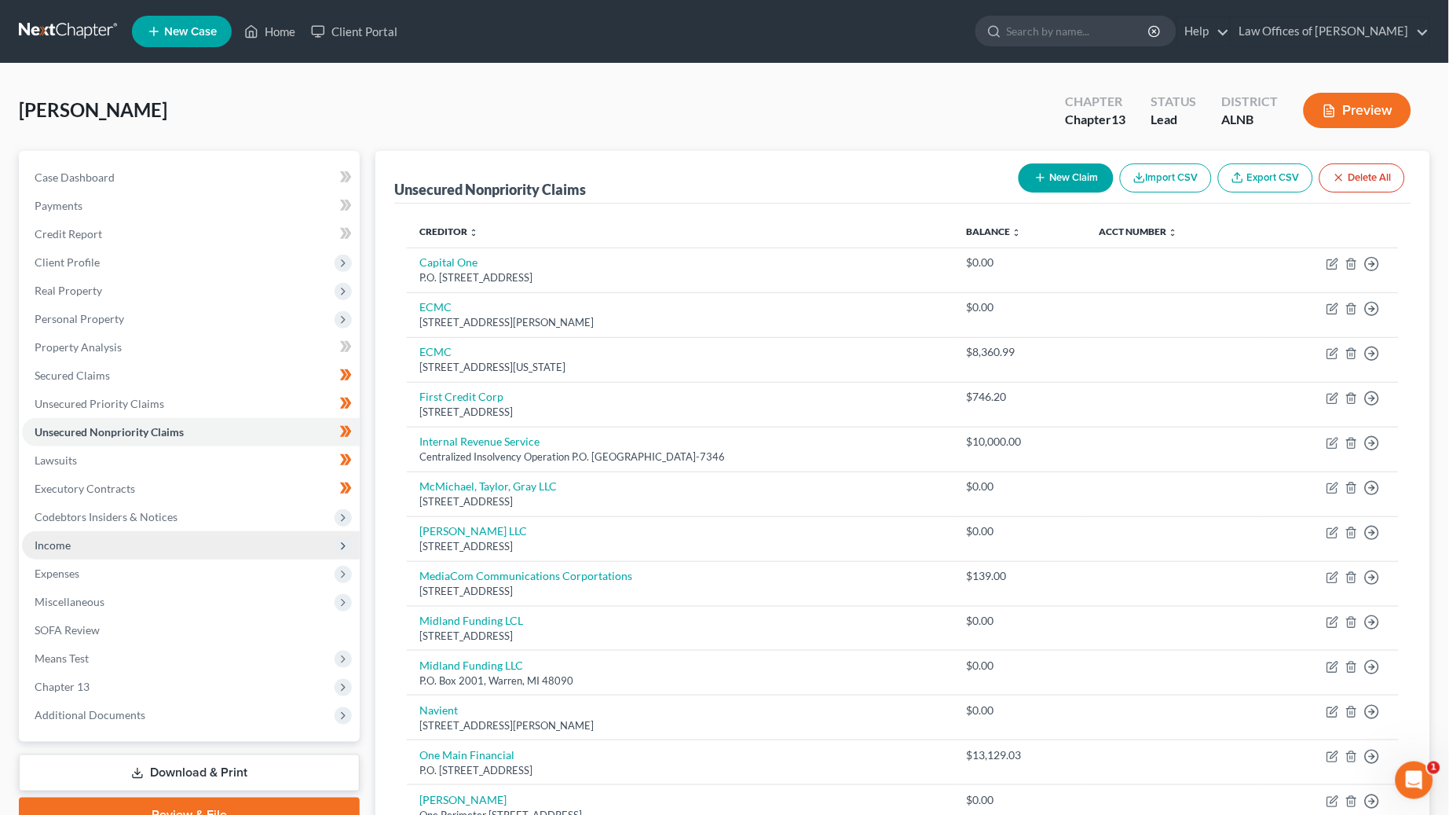
click at [163, 538] on span "Income" at bounding box center [191, 545] width 338 height 28
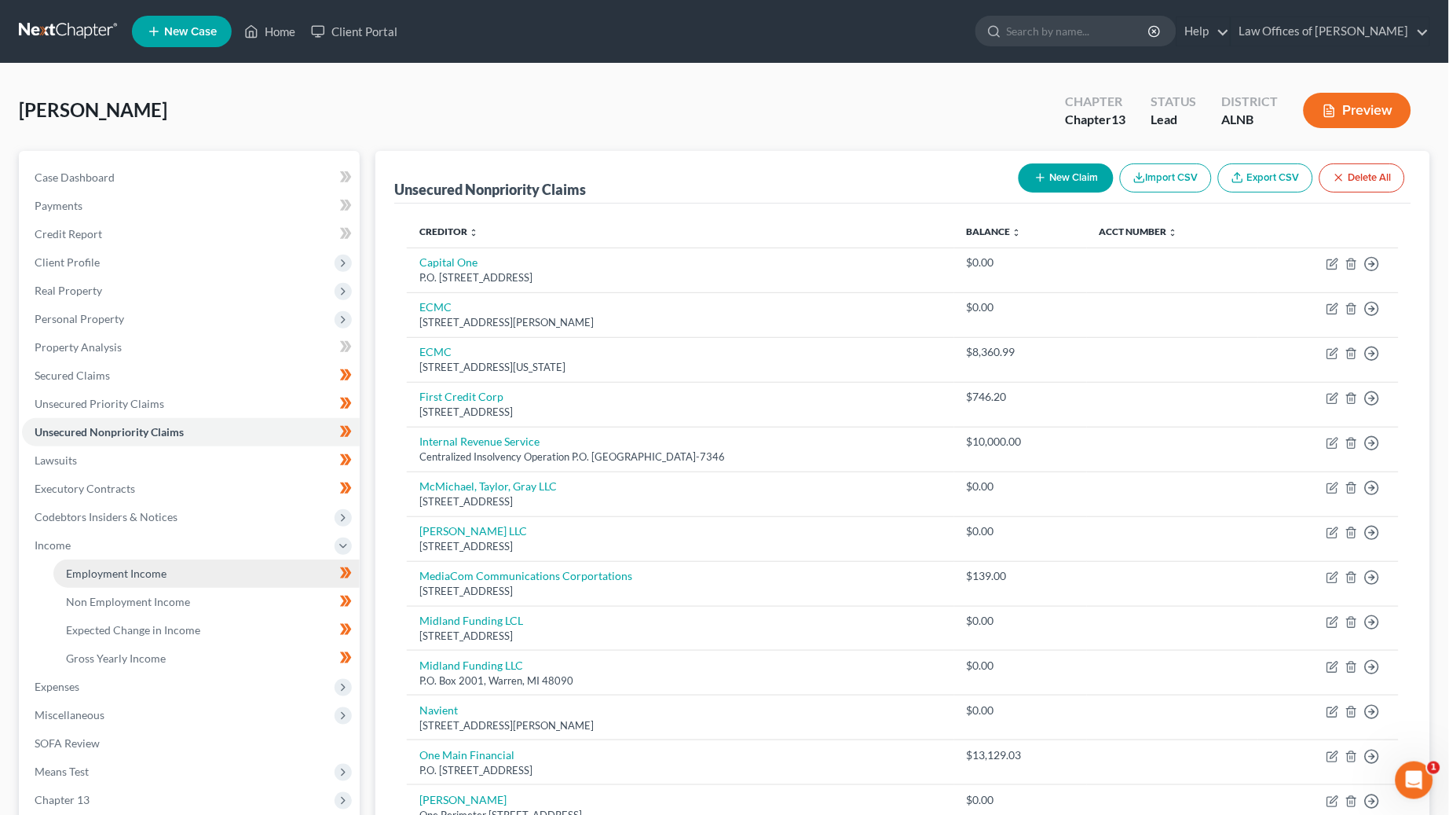
click at [161, 566] on span "Employment Income" at bounding box center [116, 572] width 101 height 13
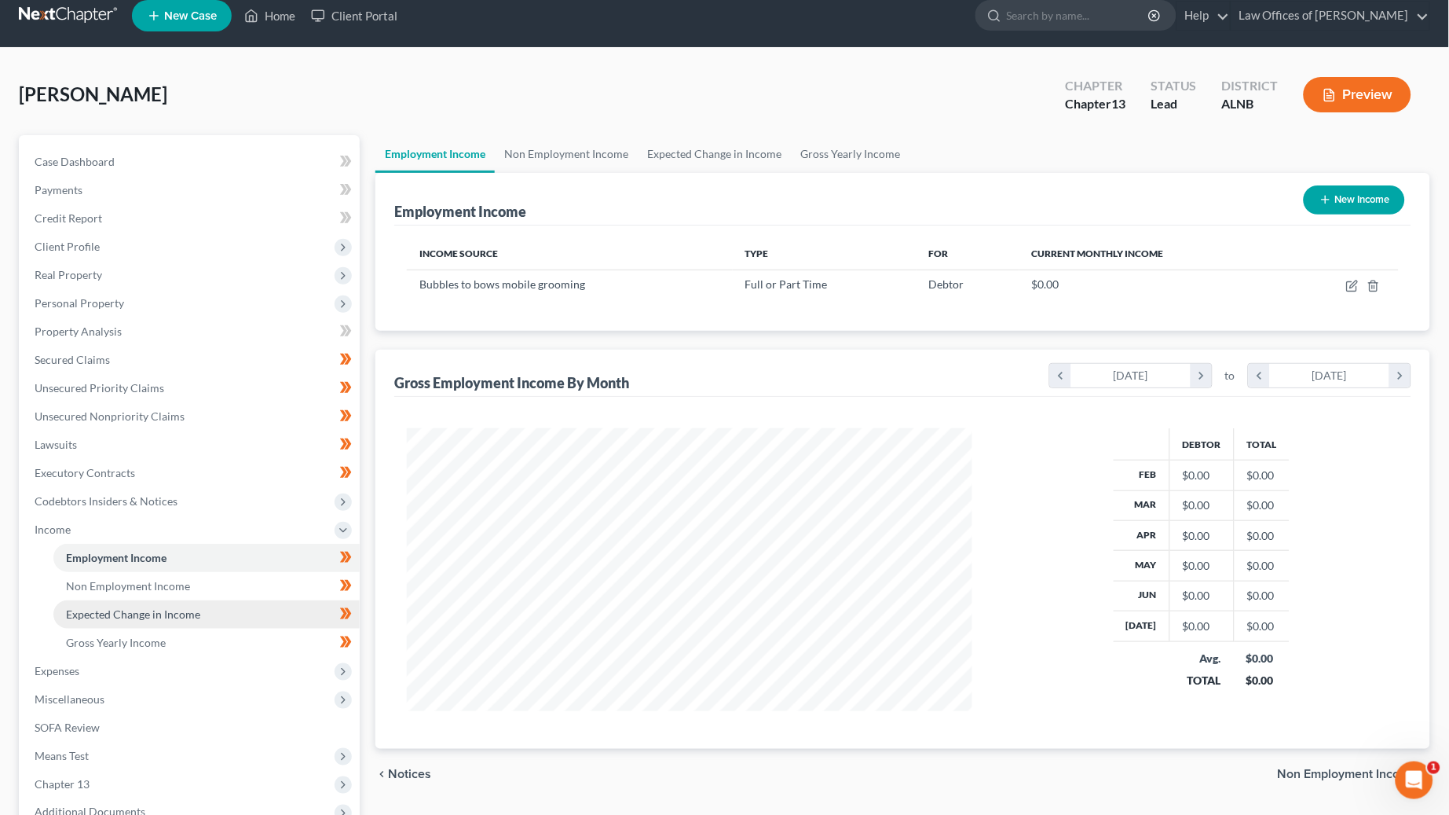
scroll to position [16, 0]
click at [192, 572] on link "Non Employment Income" at bounding box center [206, 586] width 306 height 28
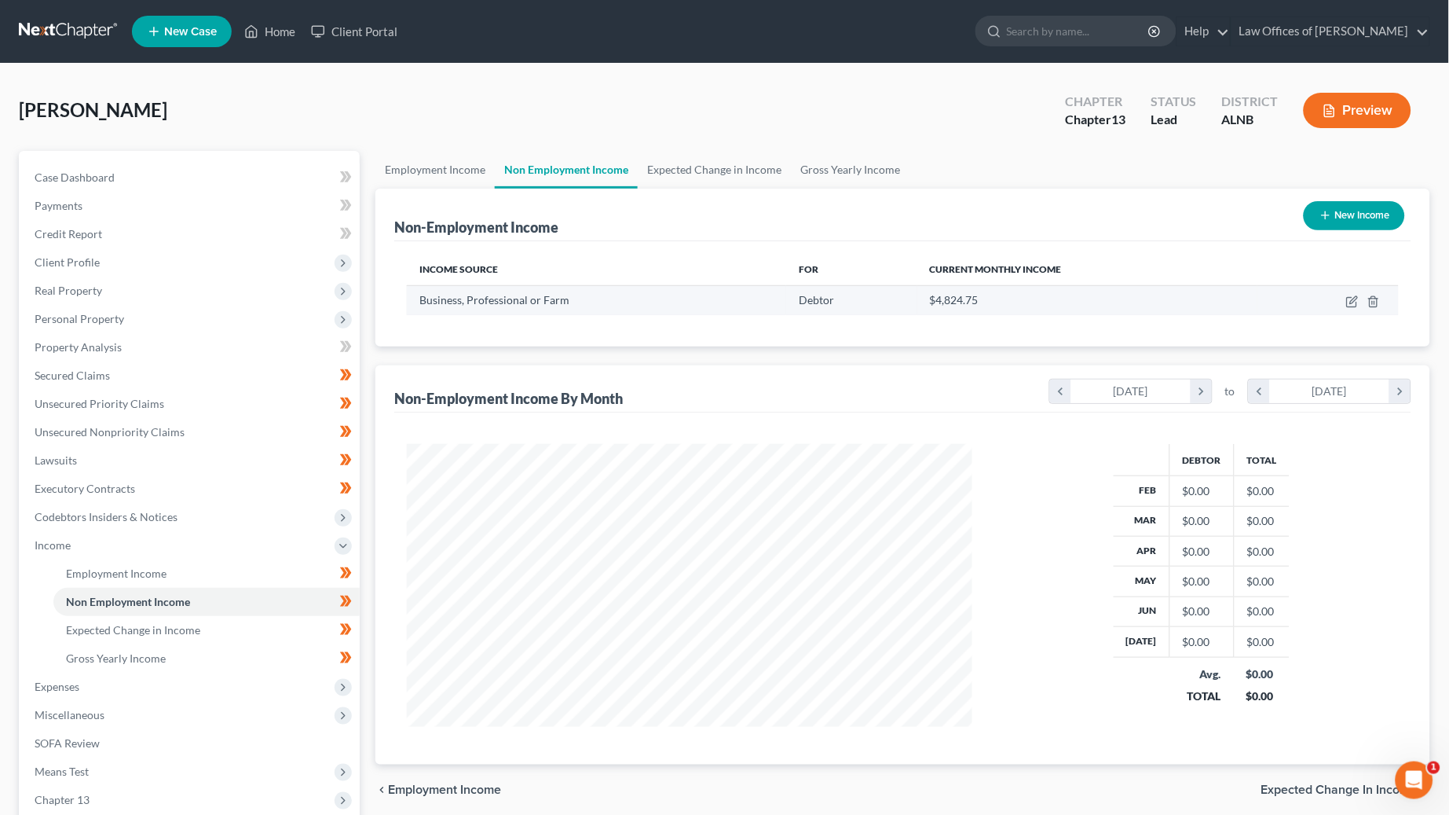
scroll to position [1, 0]
click at [1353, 305] on td at bounding box center [1328, 299] width 141 height 30
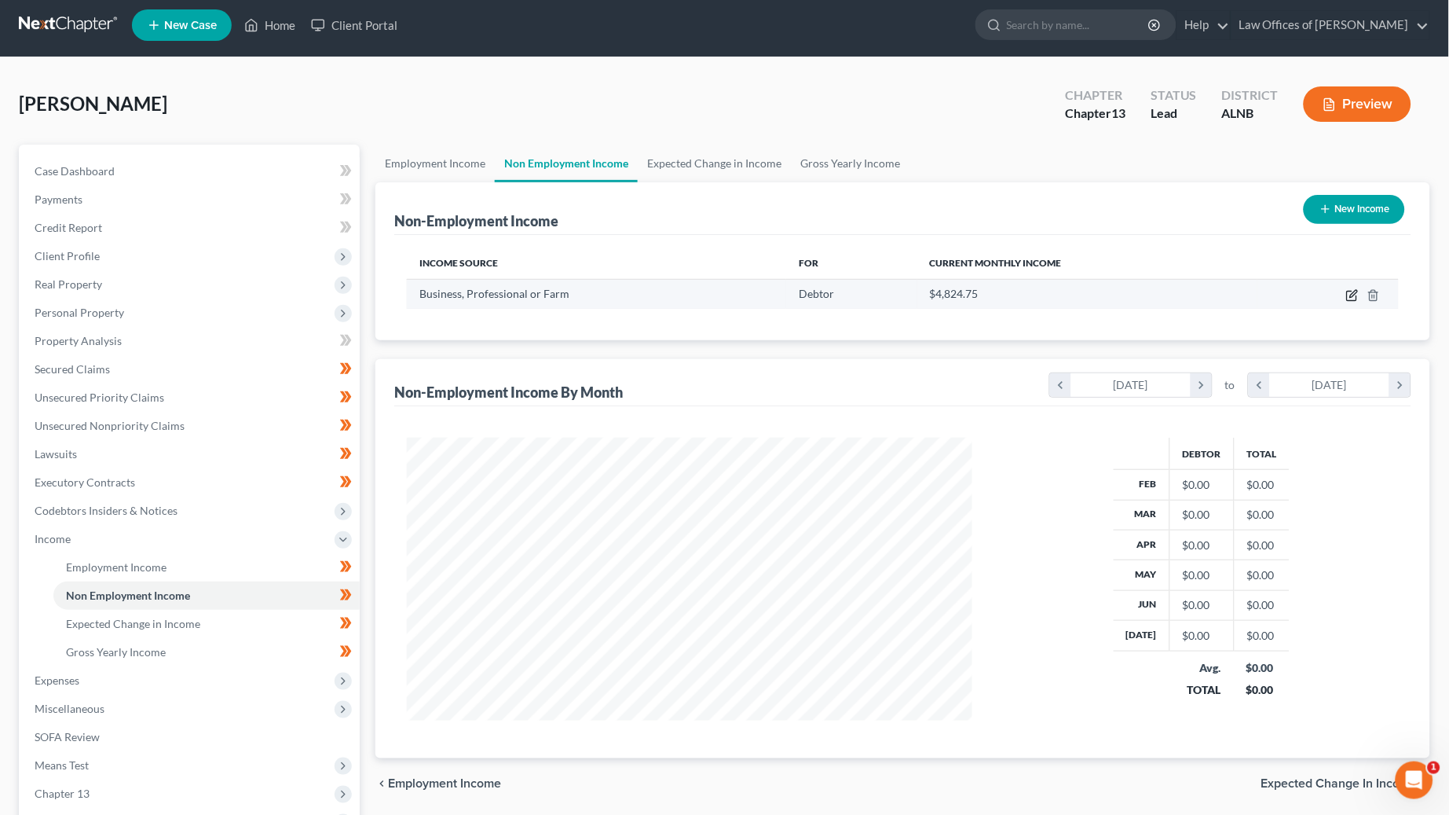
scroll to position [8, 1]
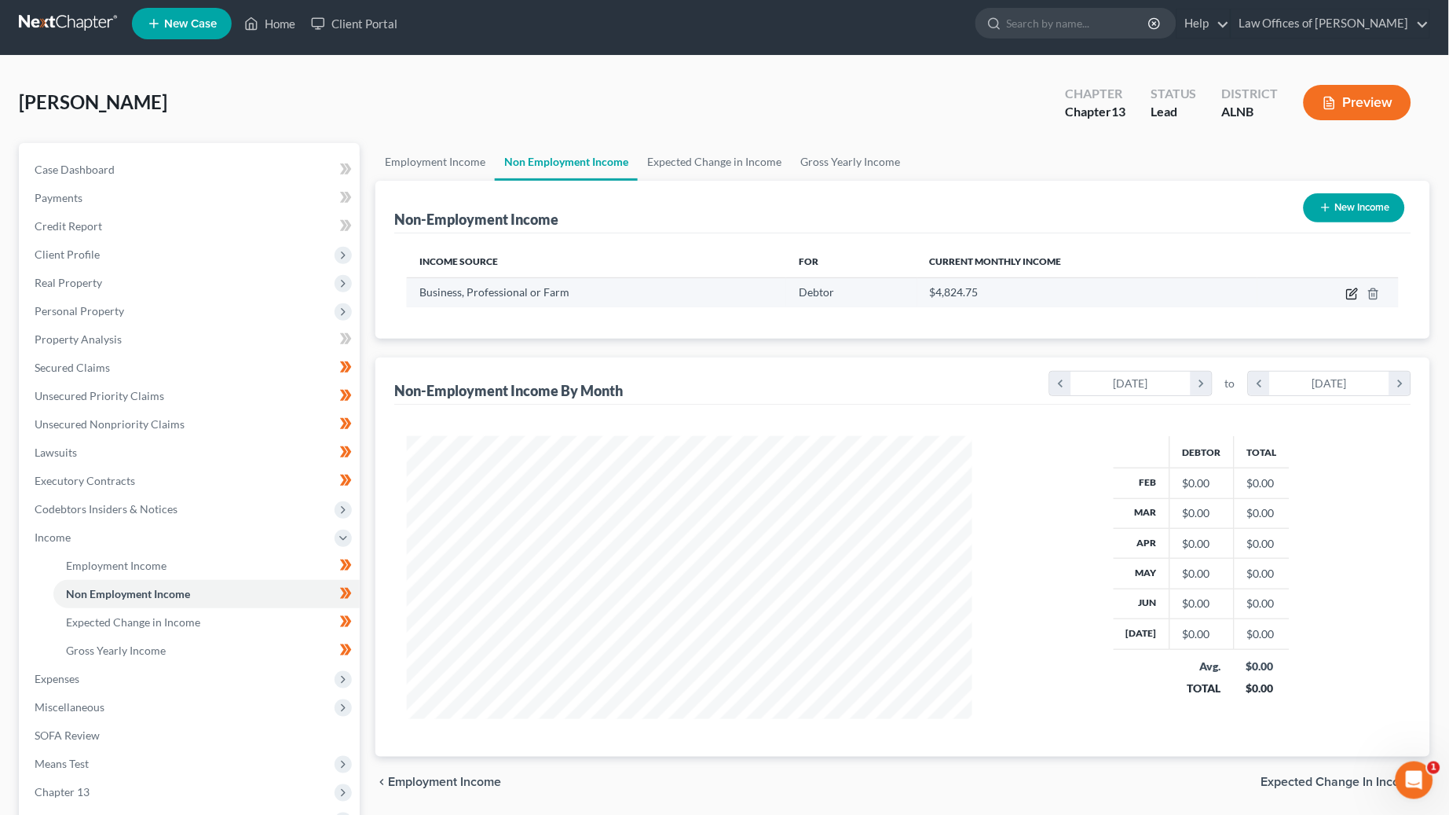
click at [1352, 296] on icon "button" at bounding box center [1351, 294] width 9 height 9
select select "10"
select select "0"
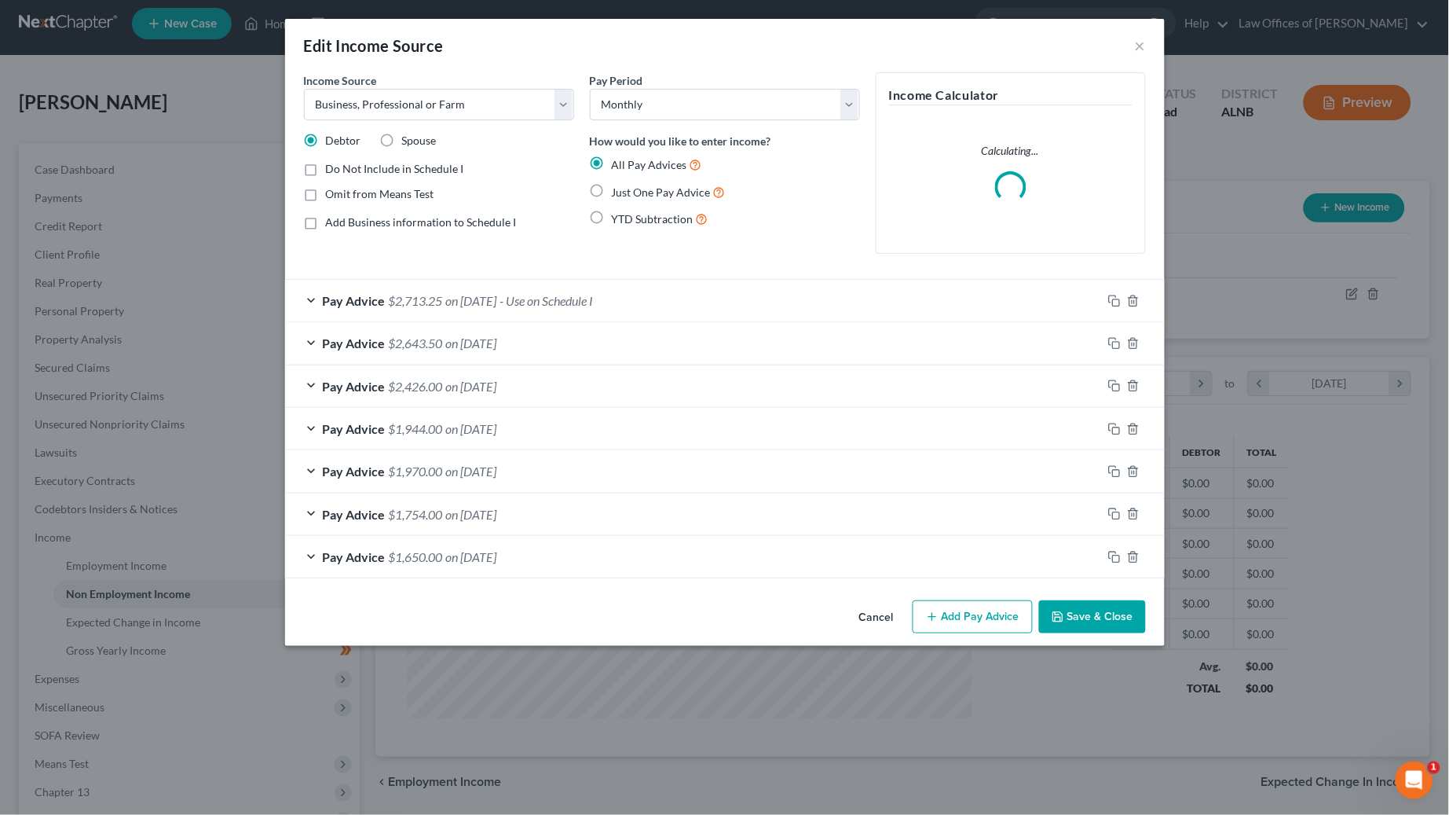
click at [418, 302] on span "$2,713.25" at bounding box center [416, 300] width 54 height 15
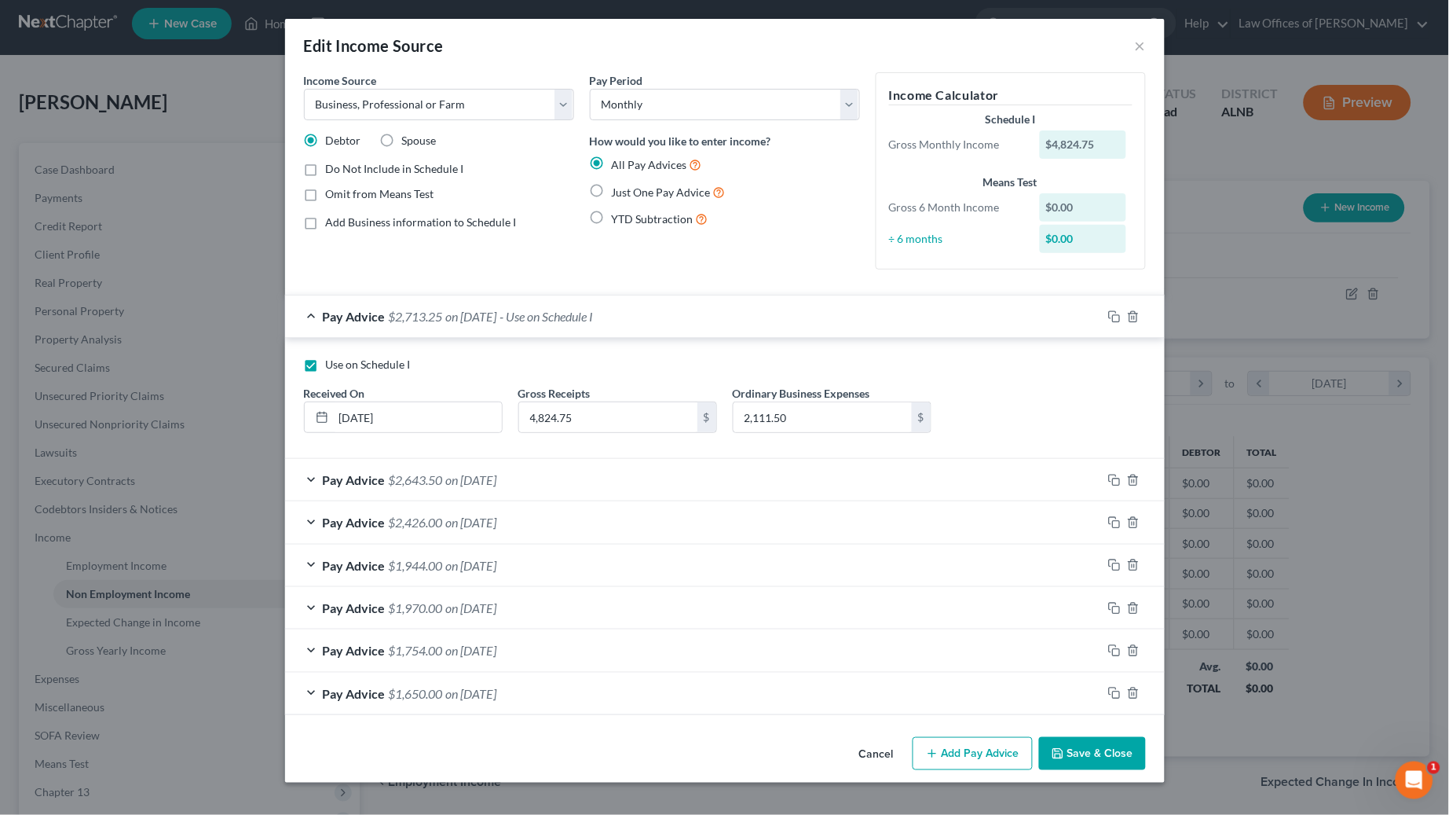
click at [940, 745] on button "Add Pay Advice" at bounding box center [973, 753] width 120 height 33
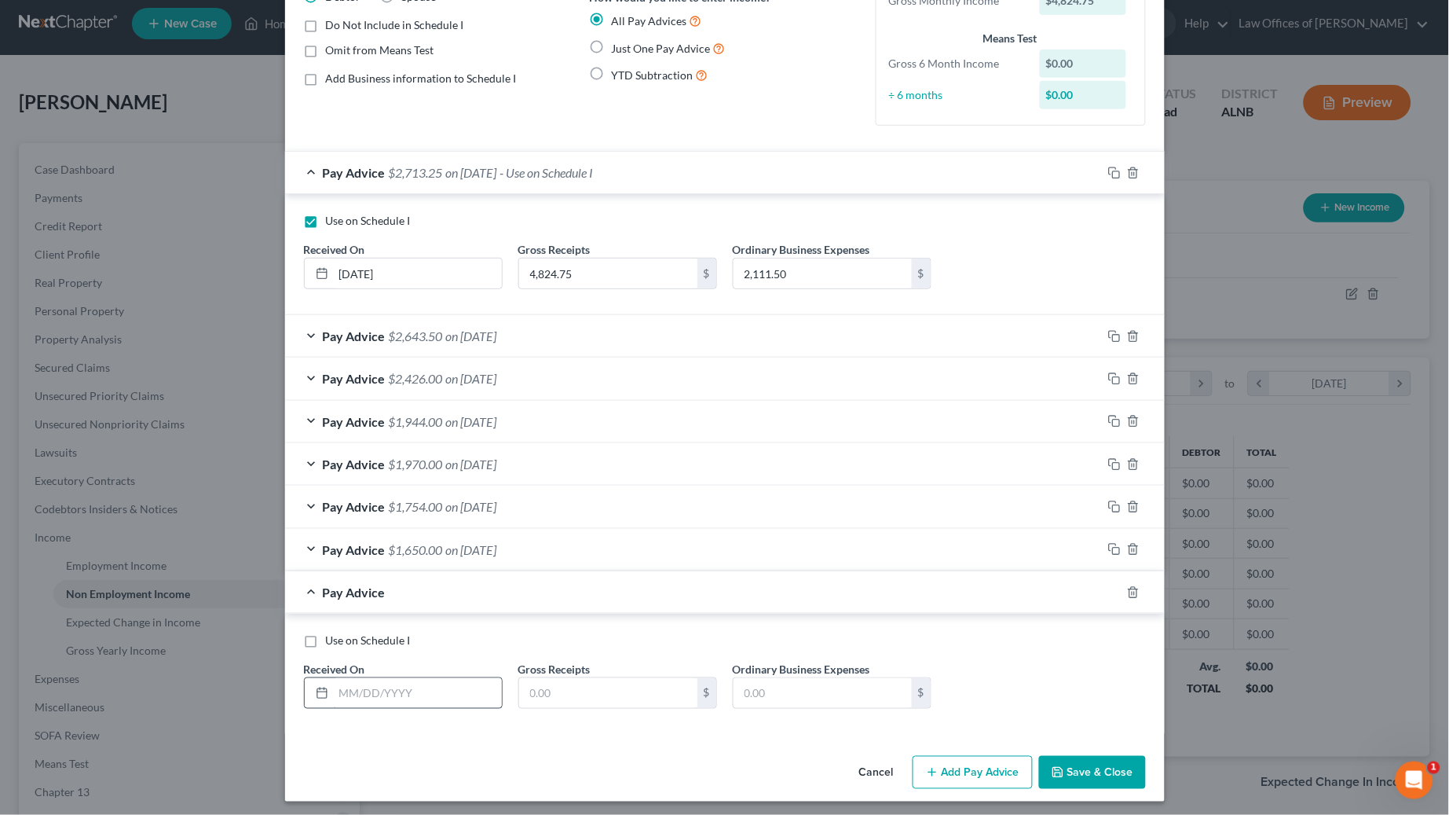
scroll to position [142, 0]
click at [368, 680] on input "text" at bounding box center [418, 695] width 168 height 30
type input "9/1/2025"
type input "4,200"
type input "1"
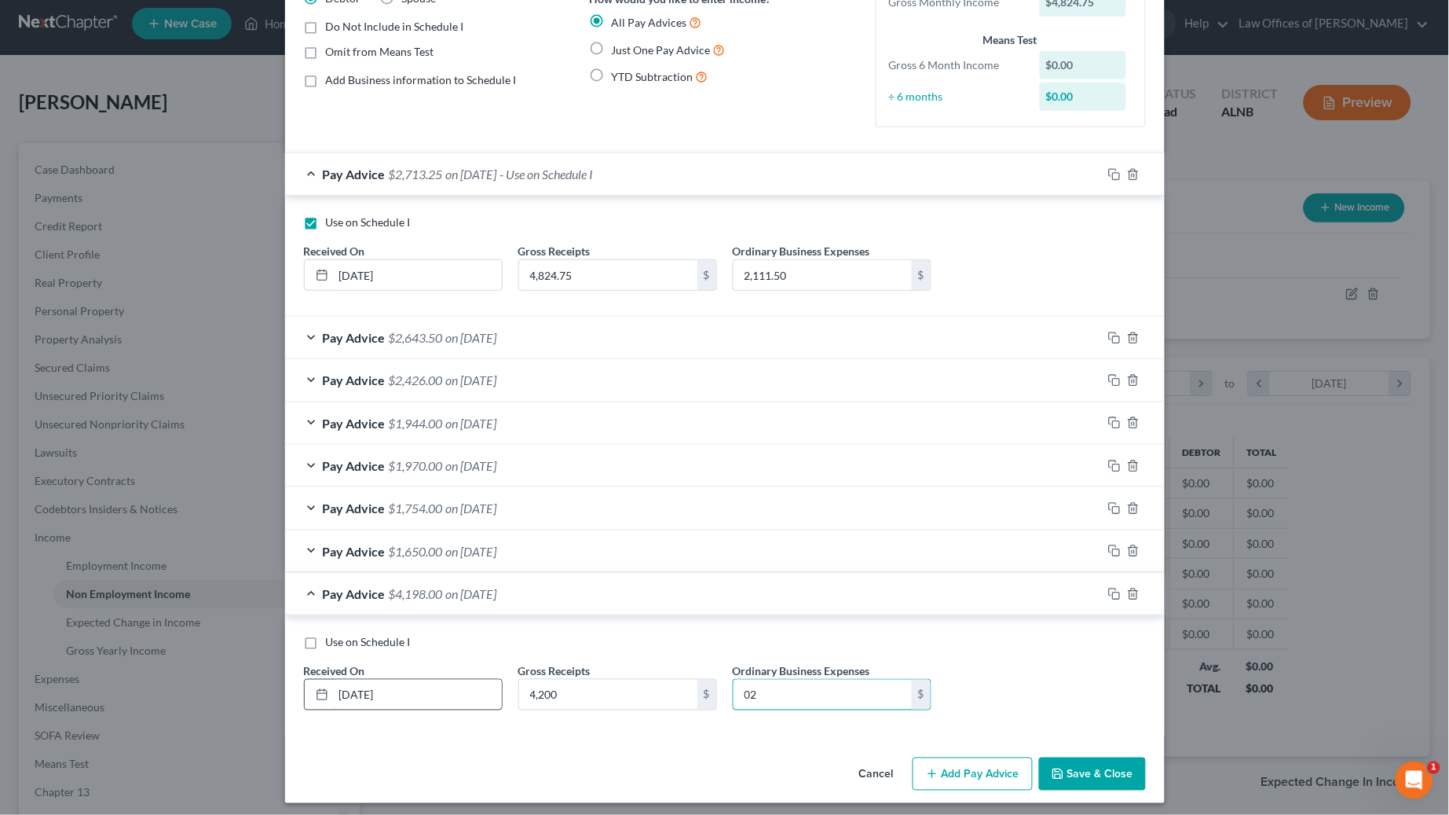
type input "0"
type input "2,000"
click at [1107, 765] on button "Save & Close" at bounding box center [1092, 772] width 107 height 33
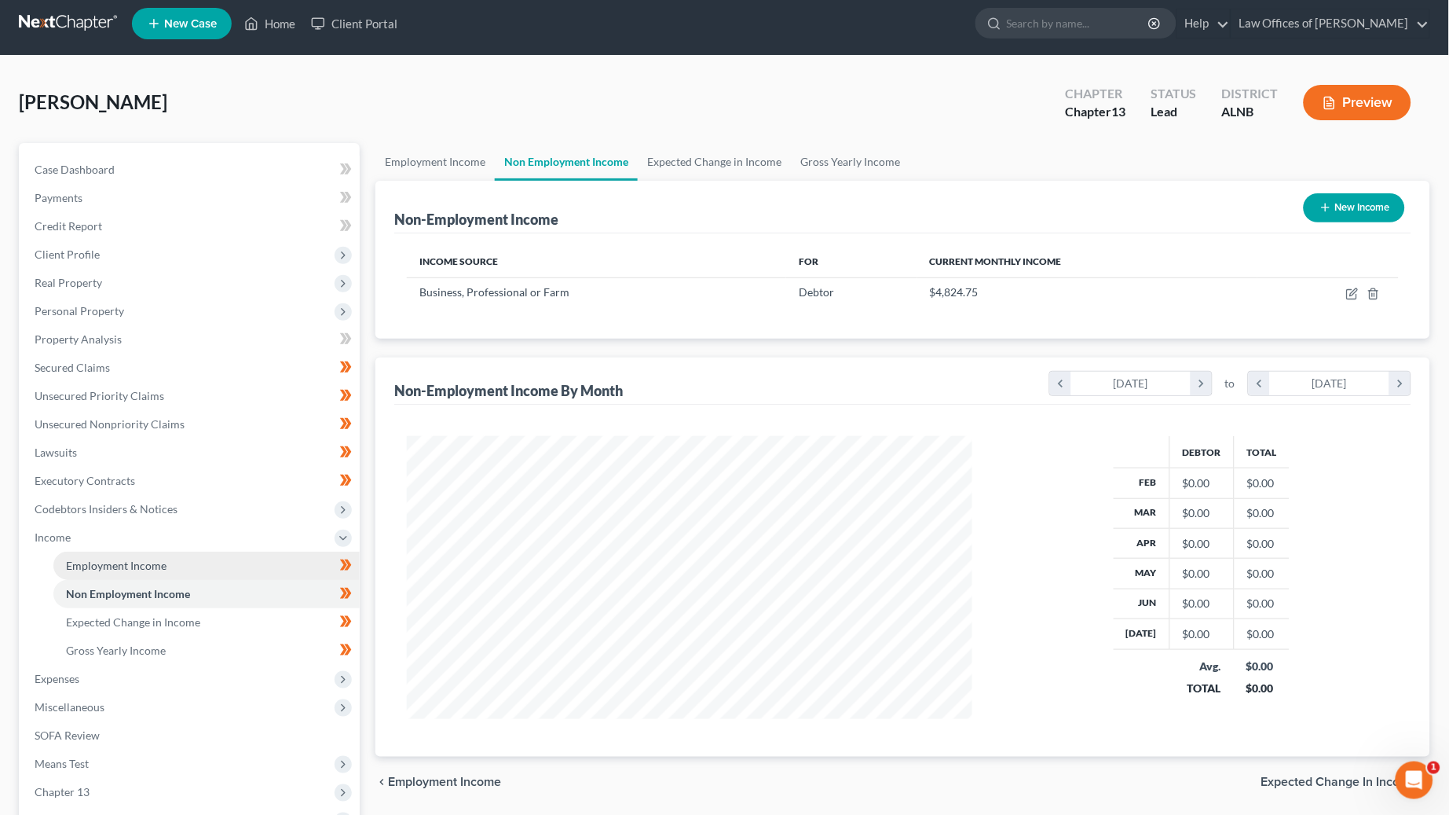
click at [211, 552] on link "Employment Income" at bounding box center [206, 565] width 306 height 28
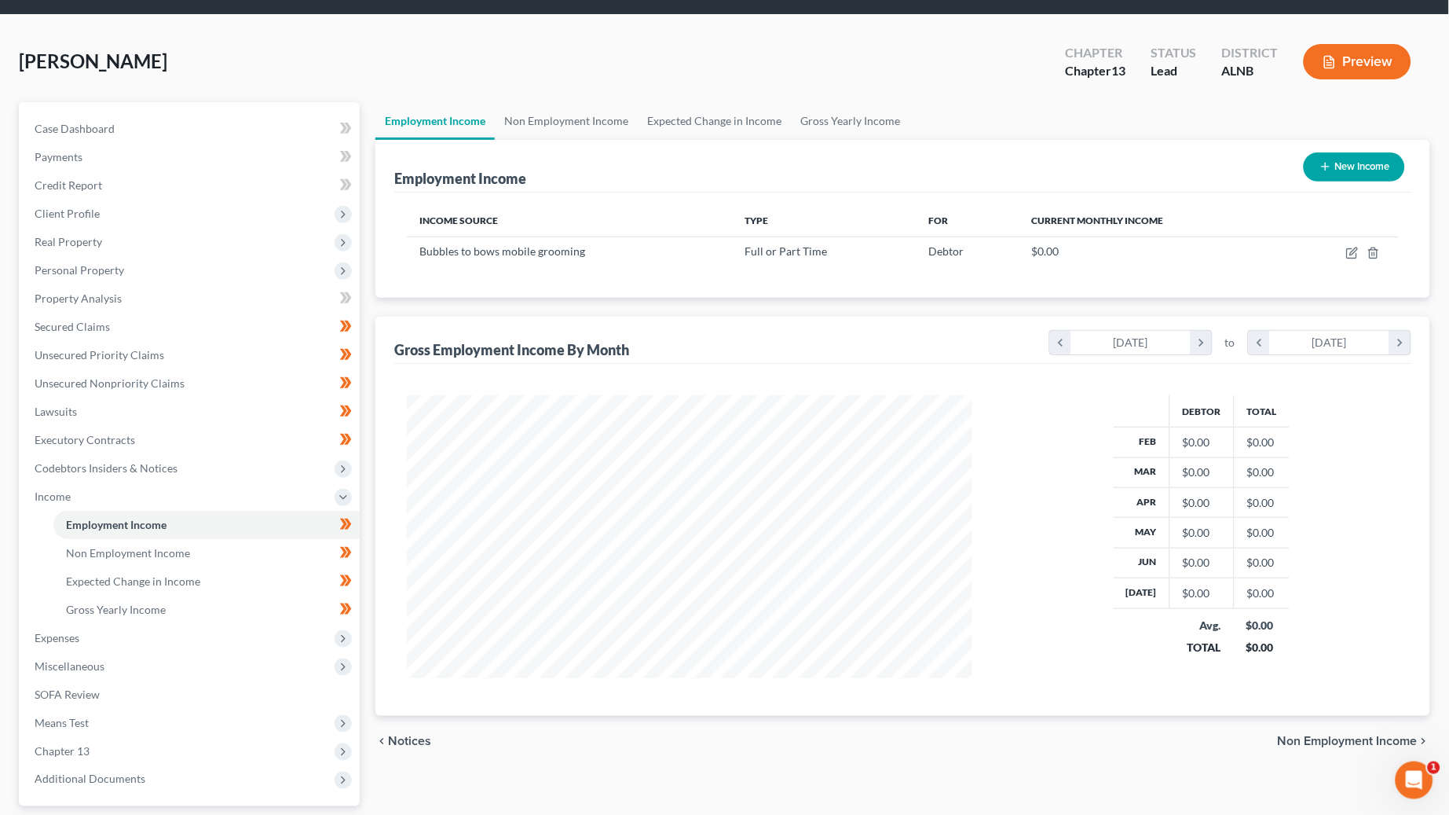
scroll to position [57, 0]
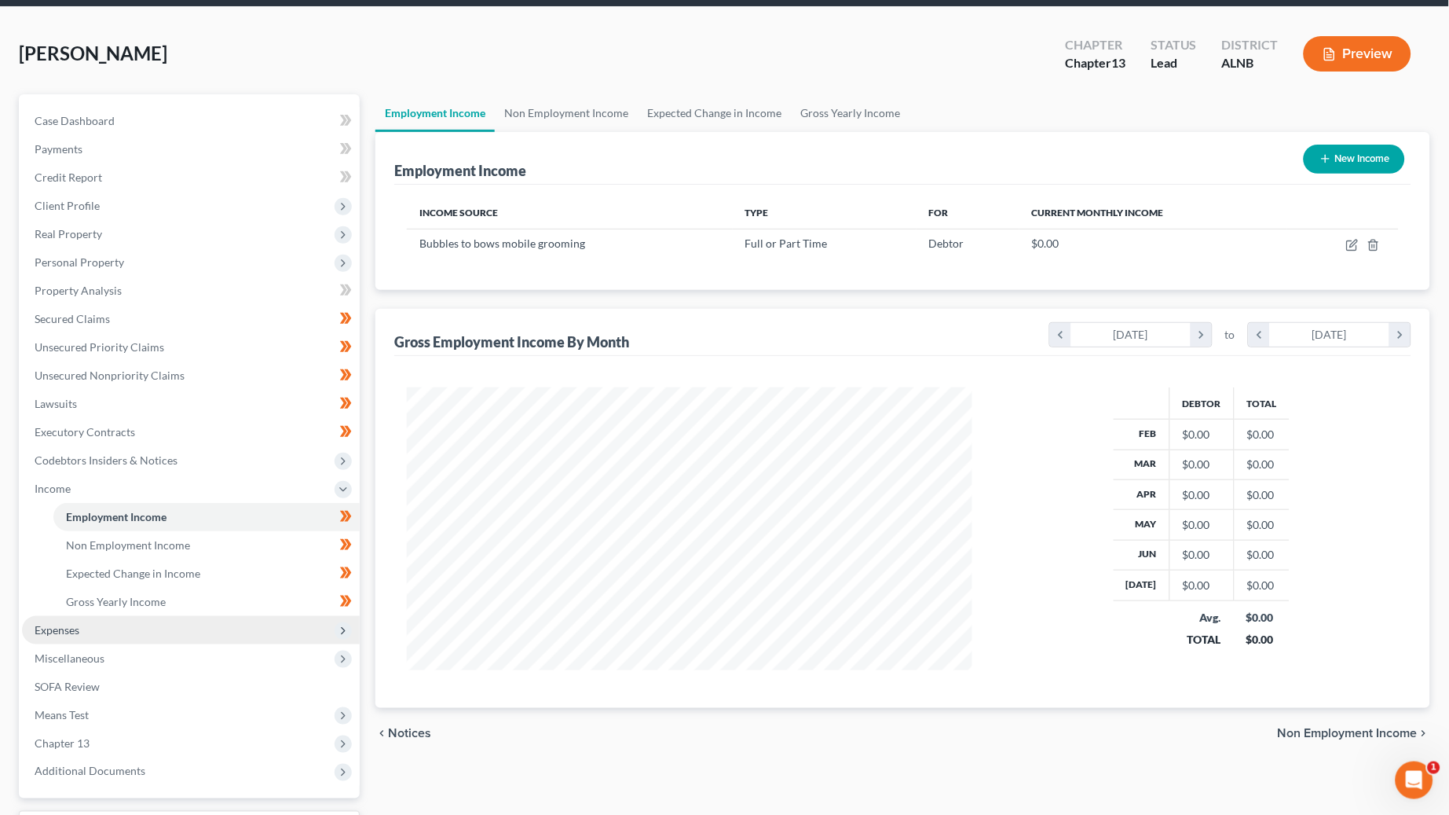
click at [192, 616] on span "Expenses" at bounding box center [191, 630] width 338 height 28
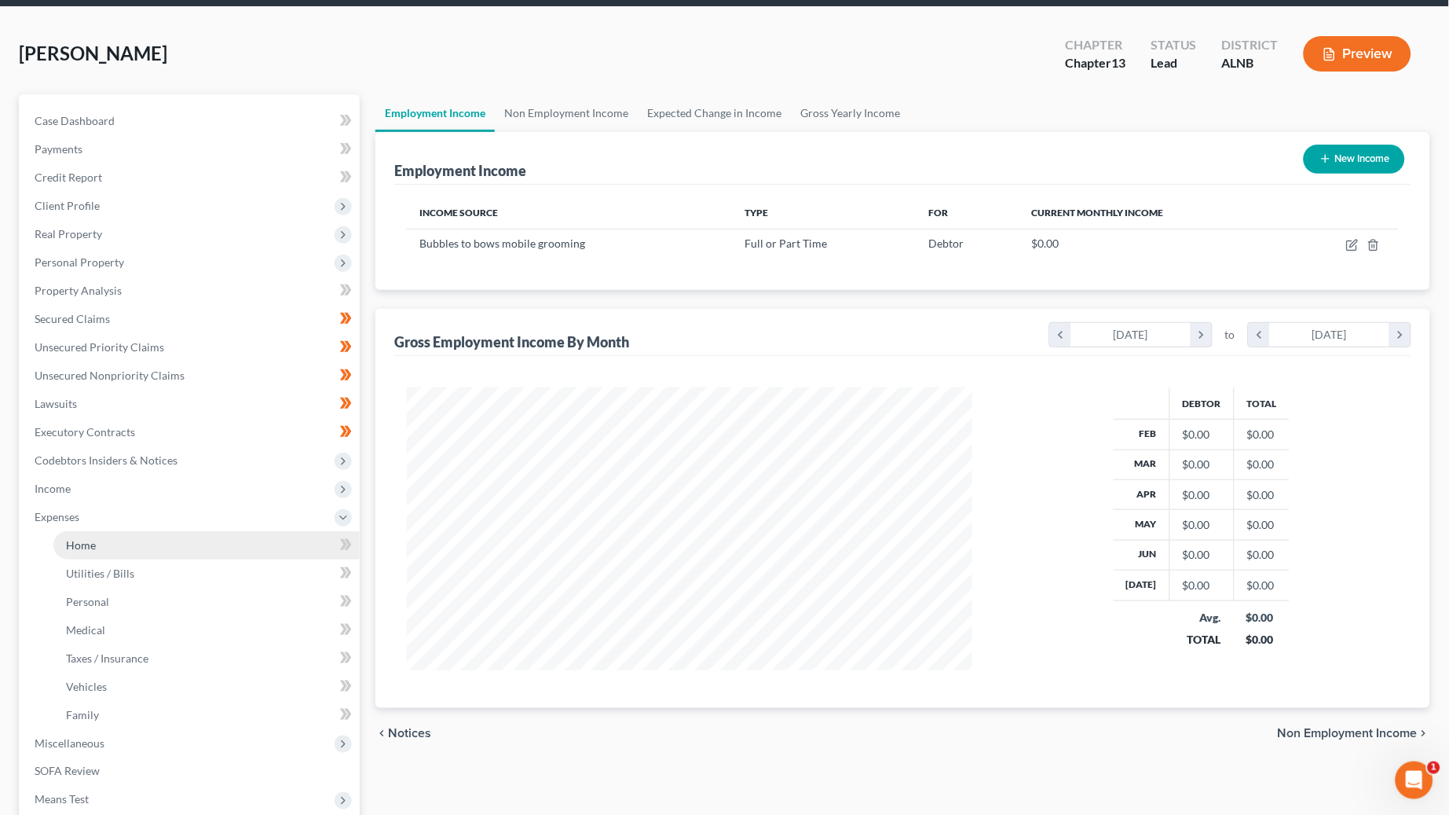
click at [229, 533] on link "Home" at bounding box center [206, 545] width 306 height 28
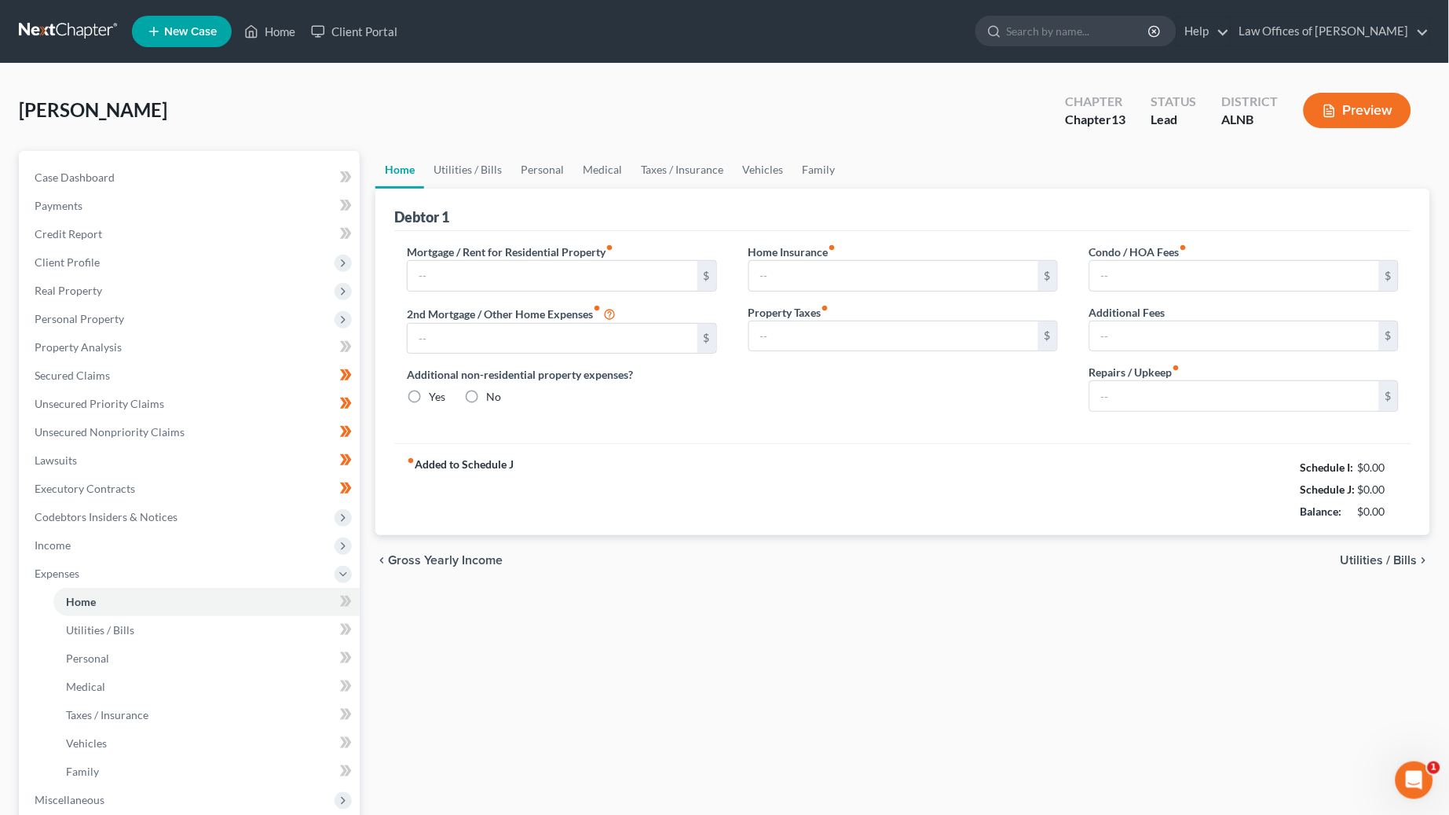
type input "534.00"
type input "0.00"
radio input "true"
type input "0.00"
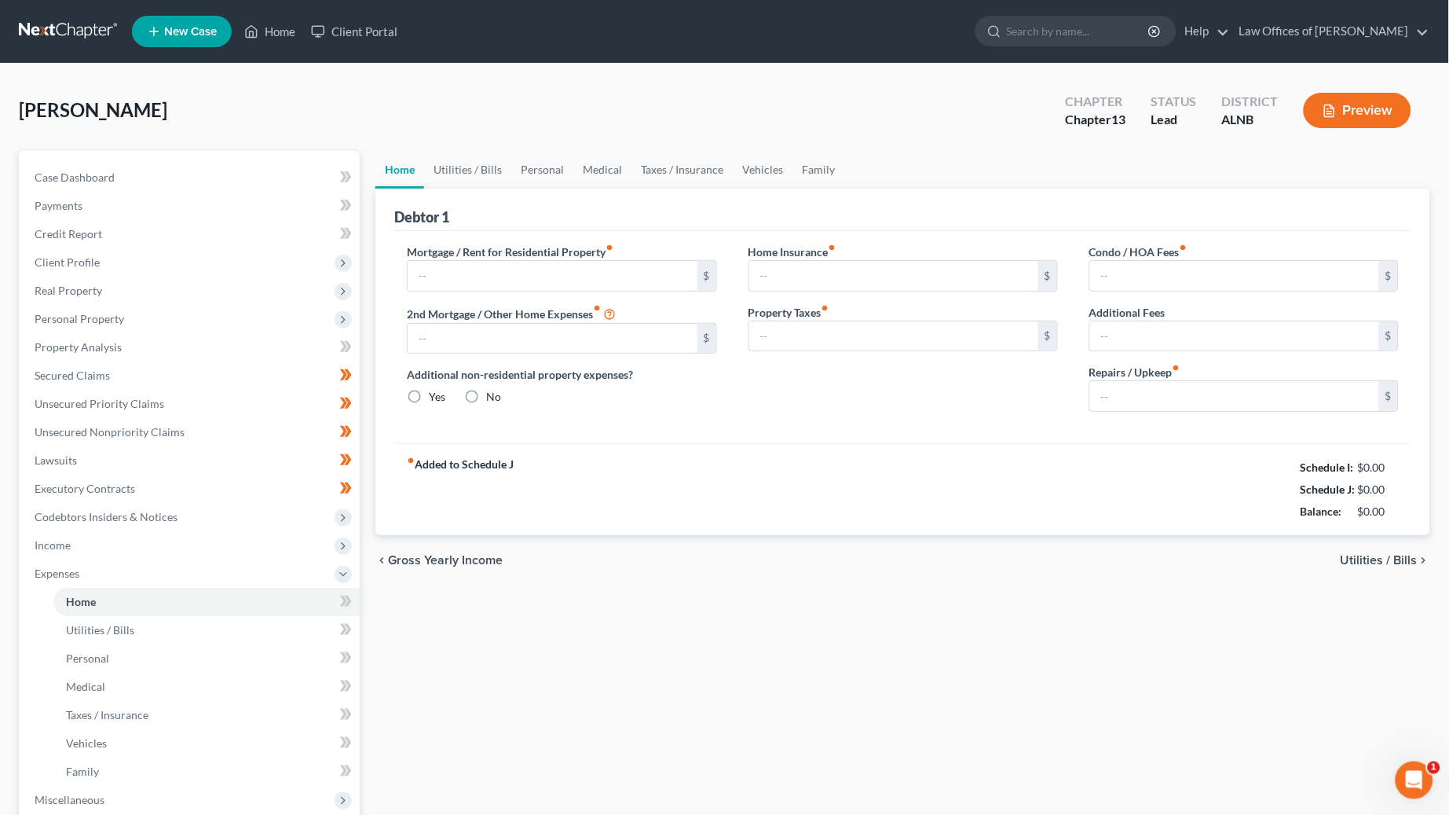
type input "0.00"
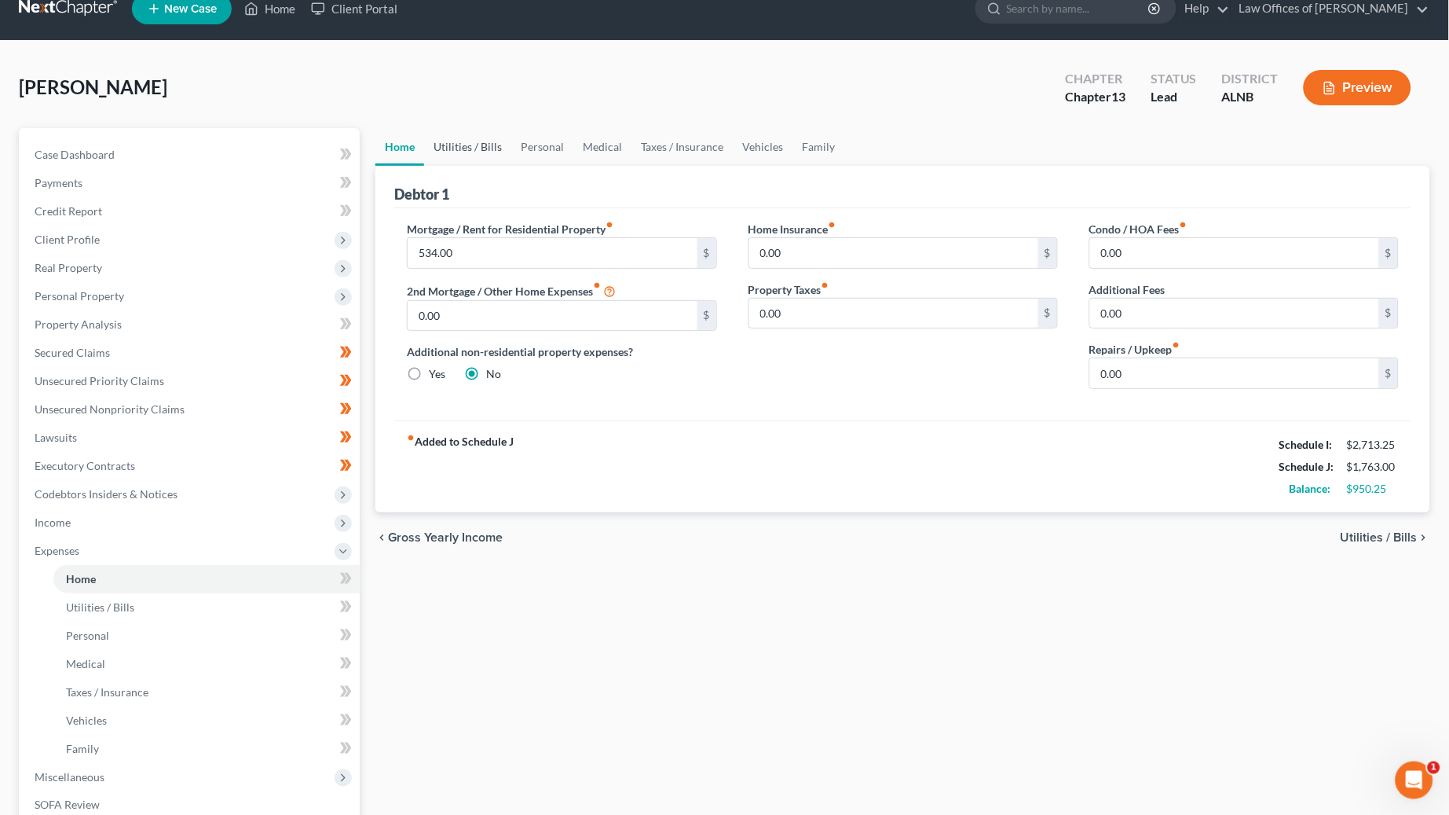
click at [485, 141] on link "Utilities / Bills" at bounding box center [467, 147] width 87 height 38
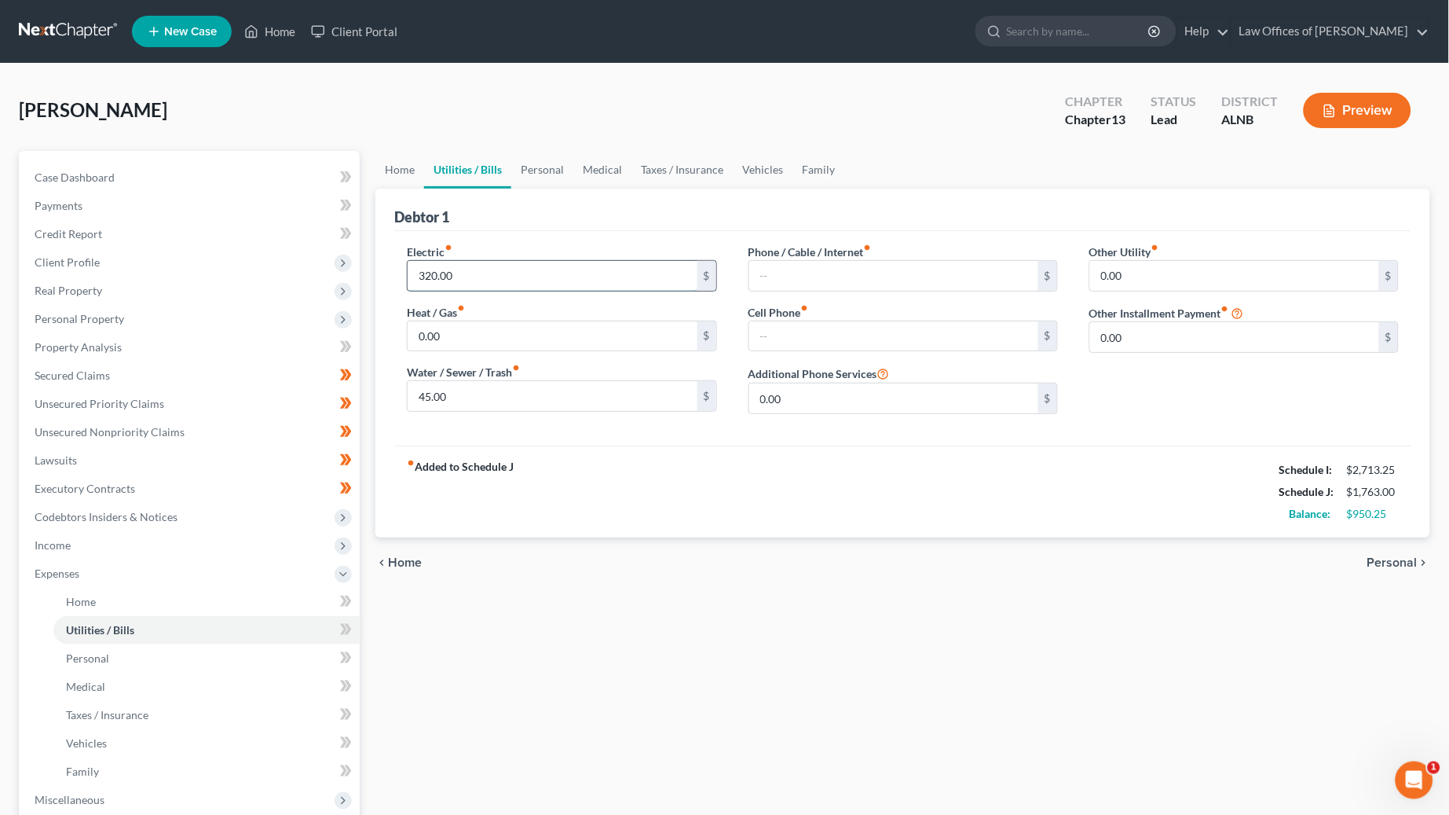
click at [521, 277] on input "320.00" at bounding box center [552, 276] width 289 height 30
type input "200"
click at [551, 159] on link "Personal" at bounding box center [542, 170] width 62 height 38
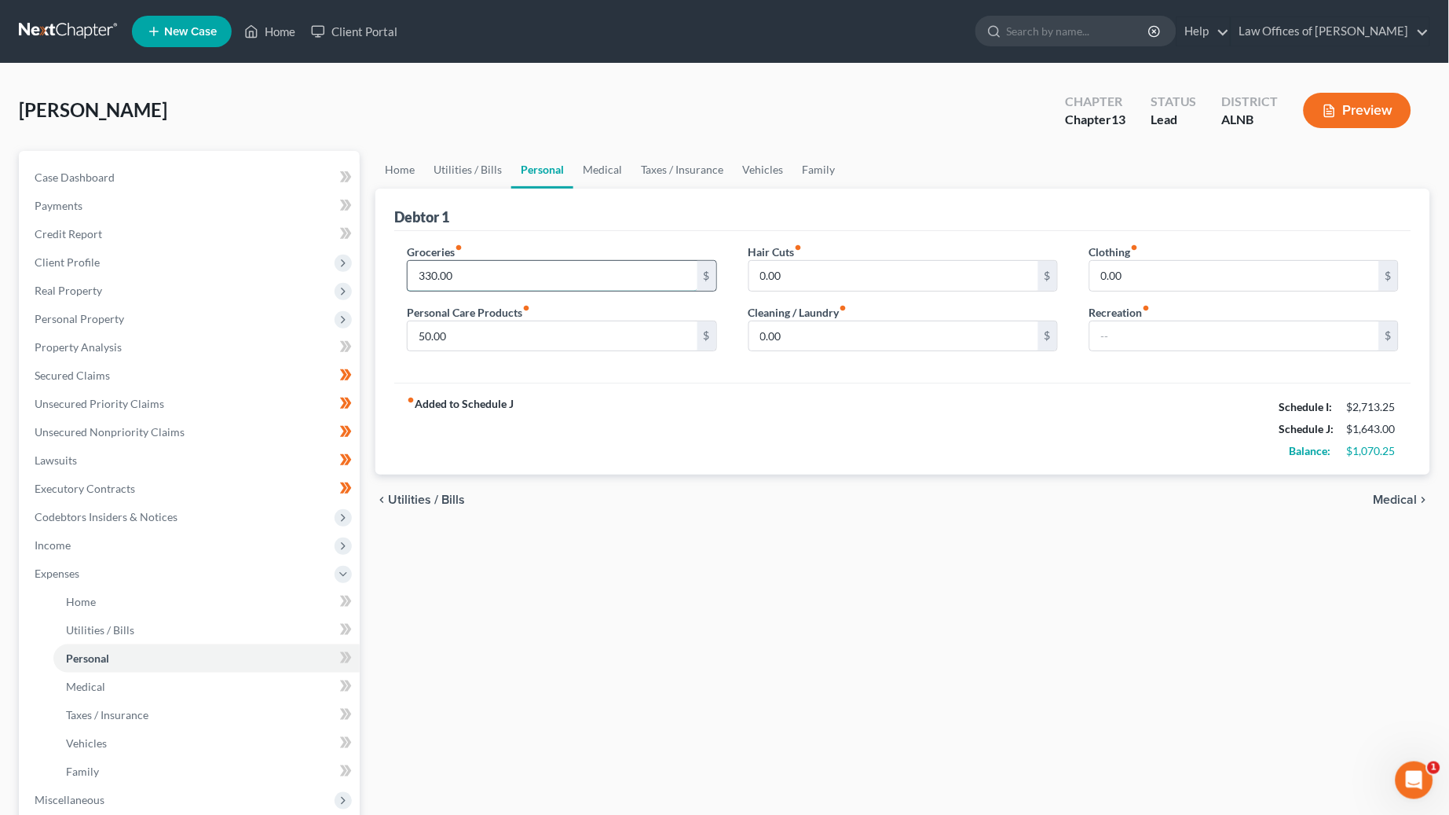
click at [511, 277] on input "330.00" at bounding box center [552, 276] width 289 height 30
type input "300"
click at [392, 168] on link "Home" at bounding box center [399, 170] width 49 height 38
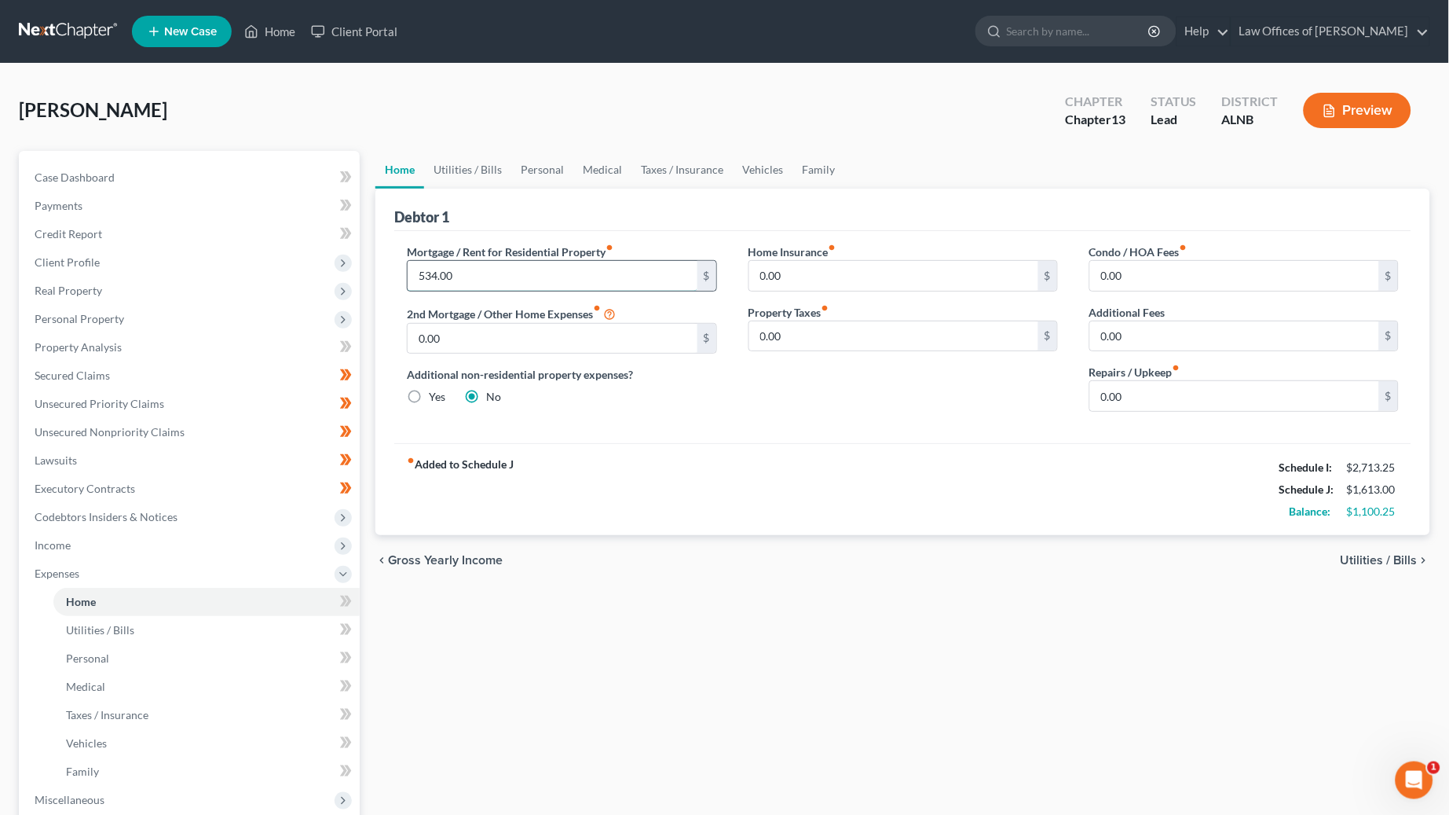
click at [459, 280] on input "534.00" at bounding box center [552, 276] width 289 height 30
type input "412"
click at [480, 170] on link "Utilities / Bills" at bounding box center [467, 170] width 87 height 38
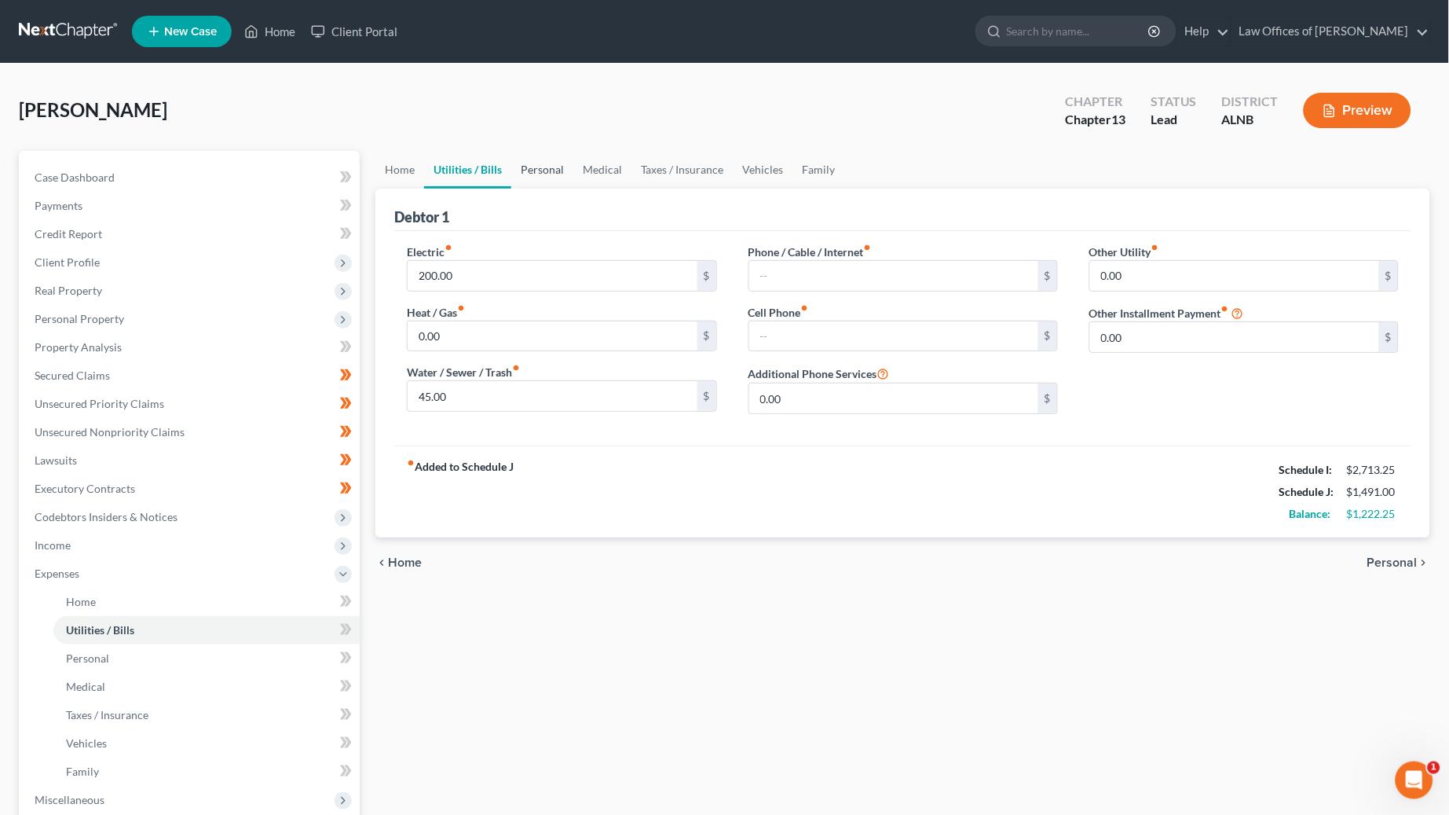
click at [546, 169] on link "Personal" at bounding box center [542, 170] width 62 height 38
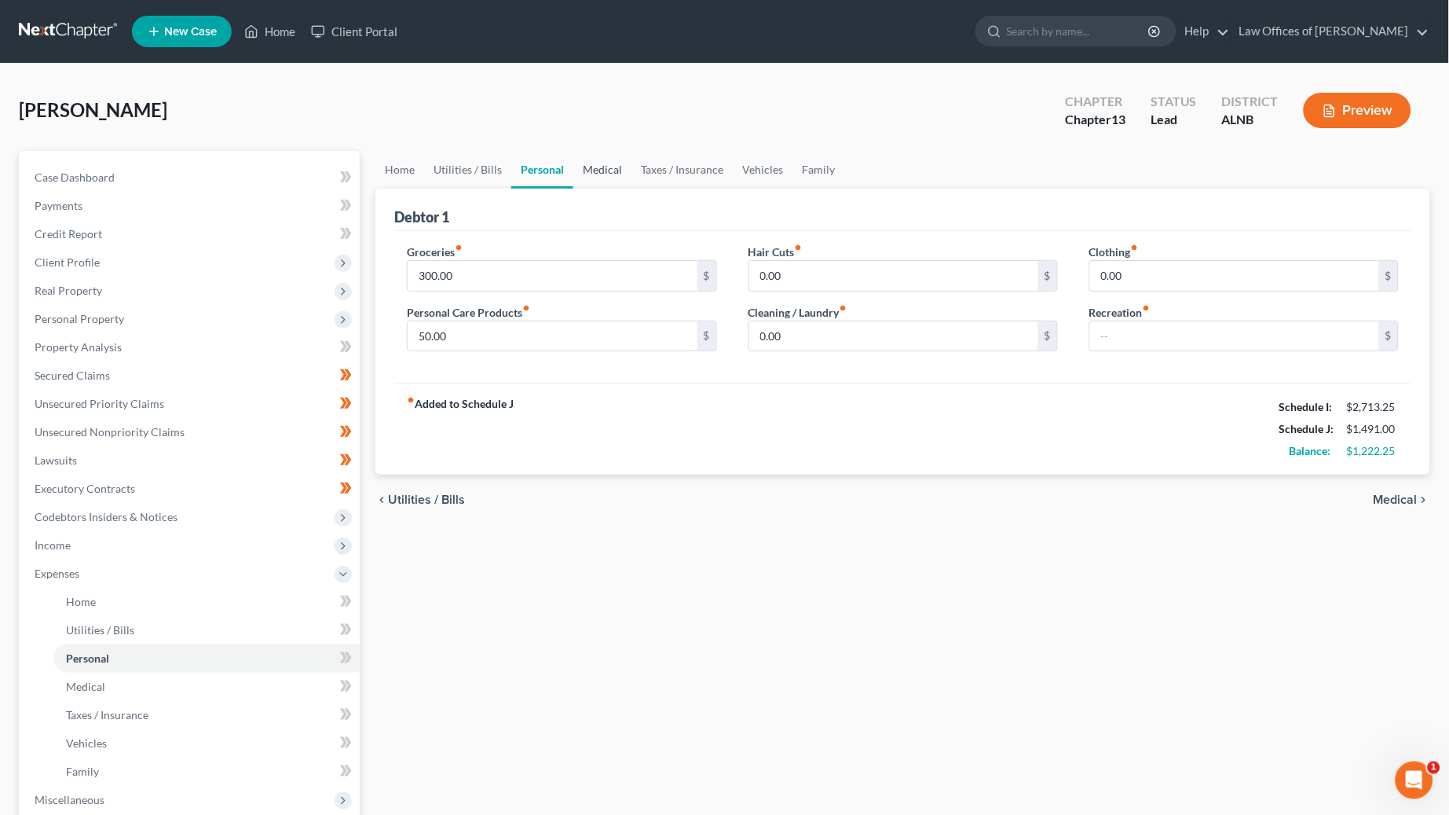
click at [612, 178] on link "Medical" at bounding box center [602, 170] width 58 height 38
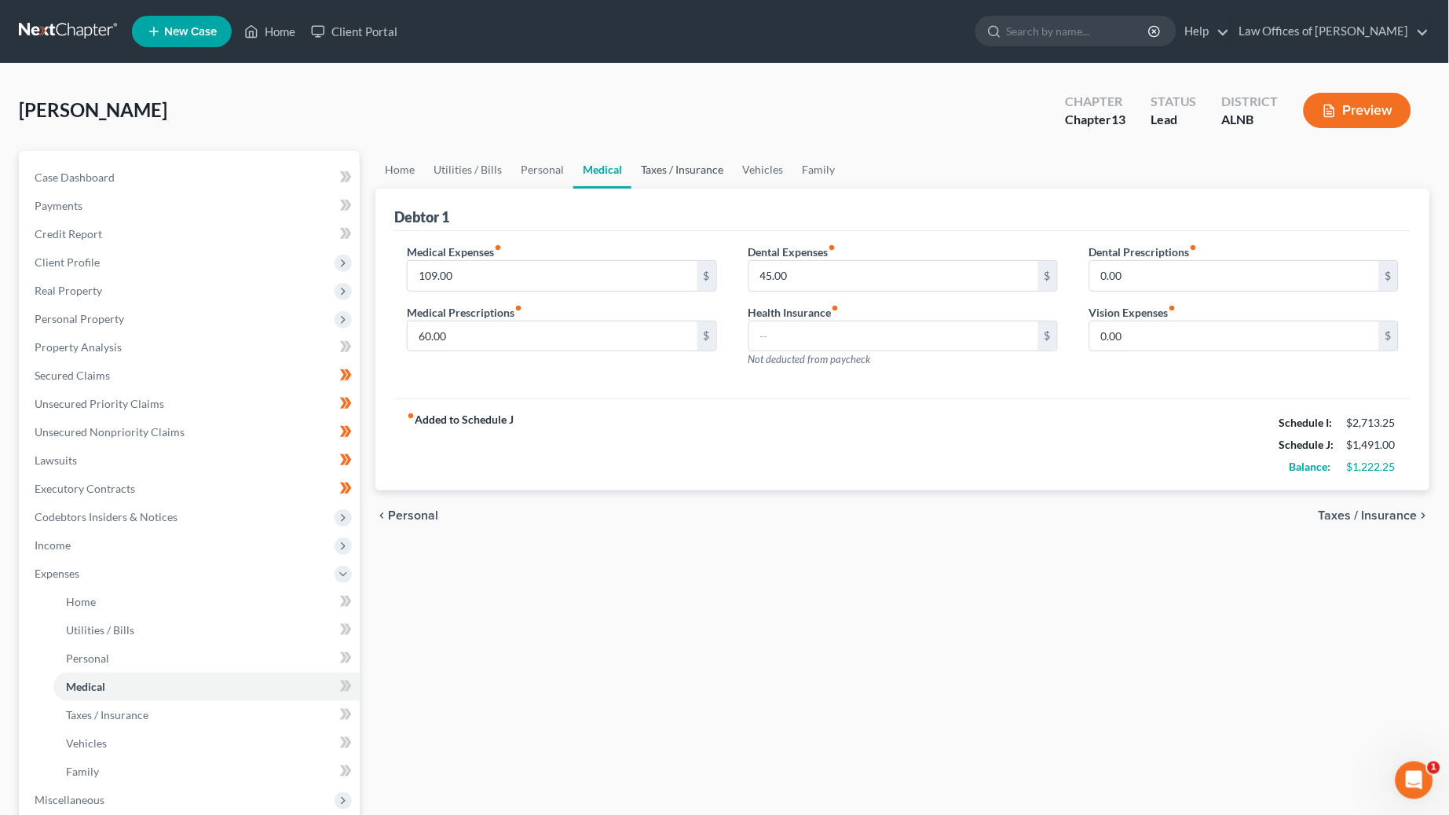
click at [648, 159] on link "Taxes / Insurance" at bounding box center [682, 170] width 101 height 38
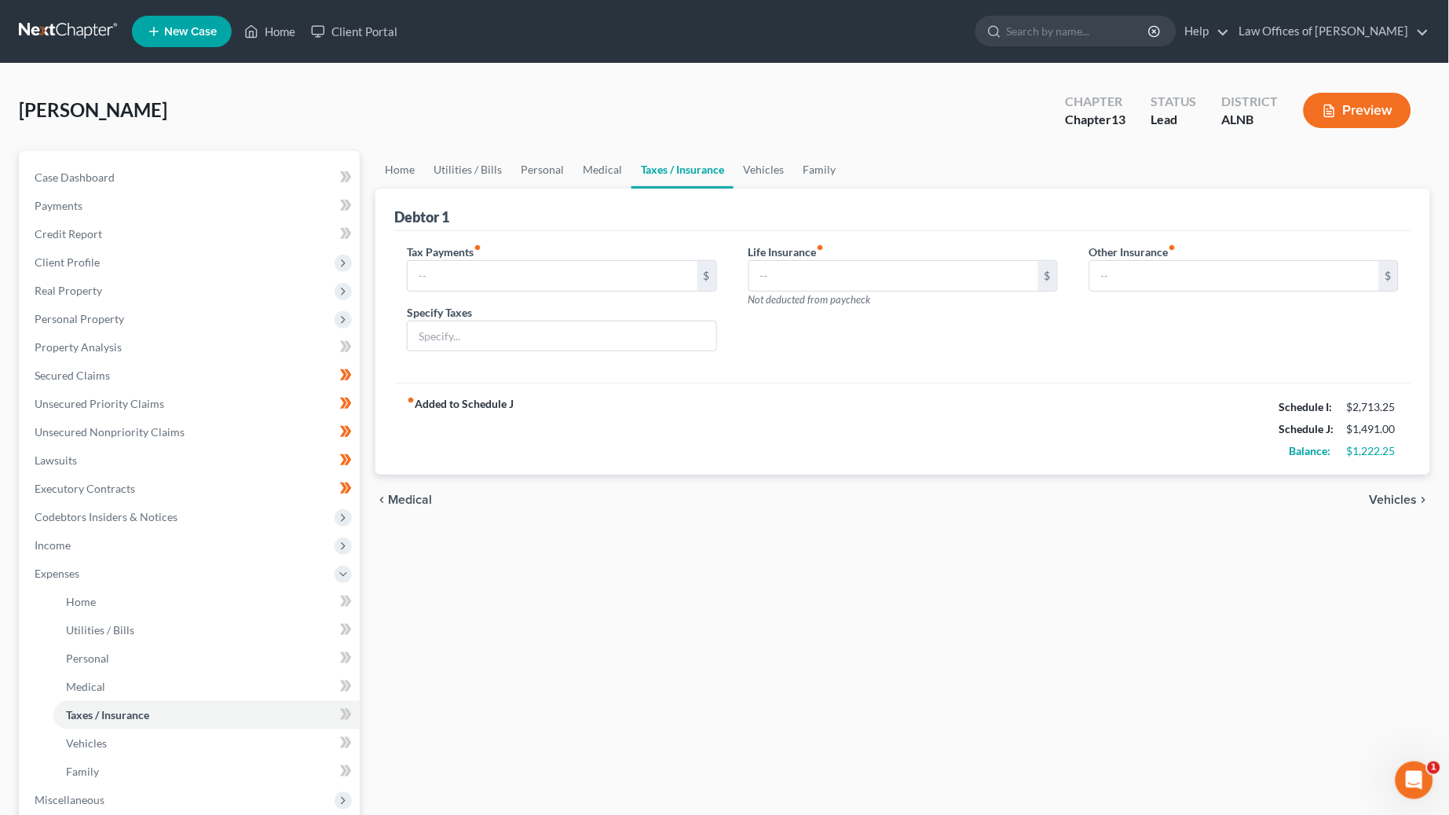
click at [728, 169] on link "Taxes / Insurance" at bounding box center [683, 170] width 102 height 38
click at [752, 165] on link "Vehicles" at bounding box center [764, 170] width 60 height 38
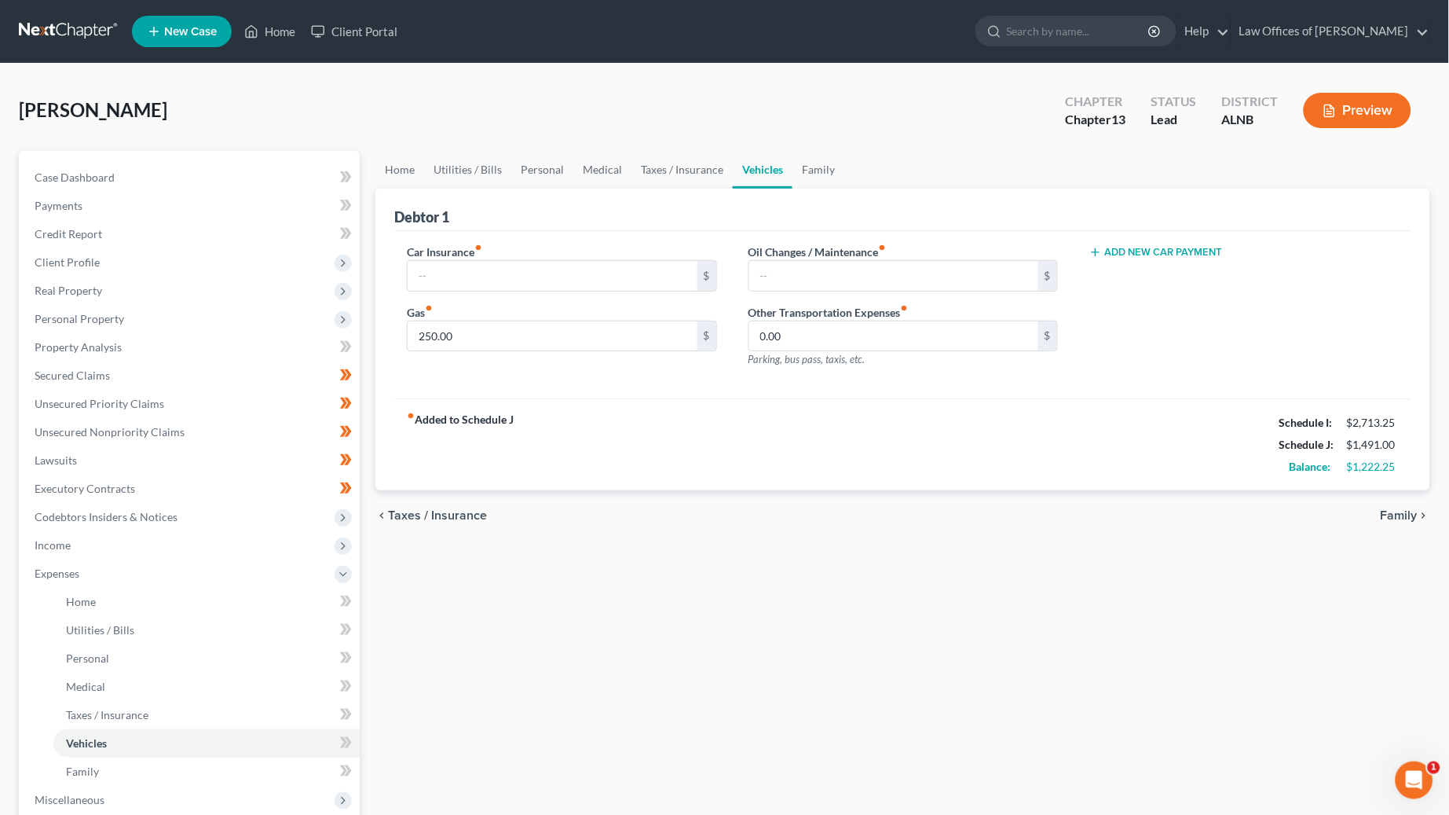
click at [863, 172] on ul "Home Utilities / Bills Personal Medical Taxes / Insurance Vehicles Family" at bounding box center [902, 170] width 1055 height 38
click at [808, 170] on link "Family" at bounding box center [819, 170] width 52 height 38
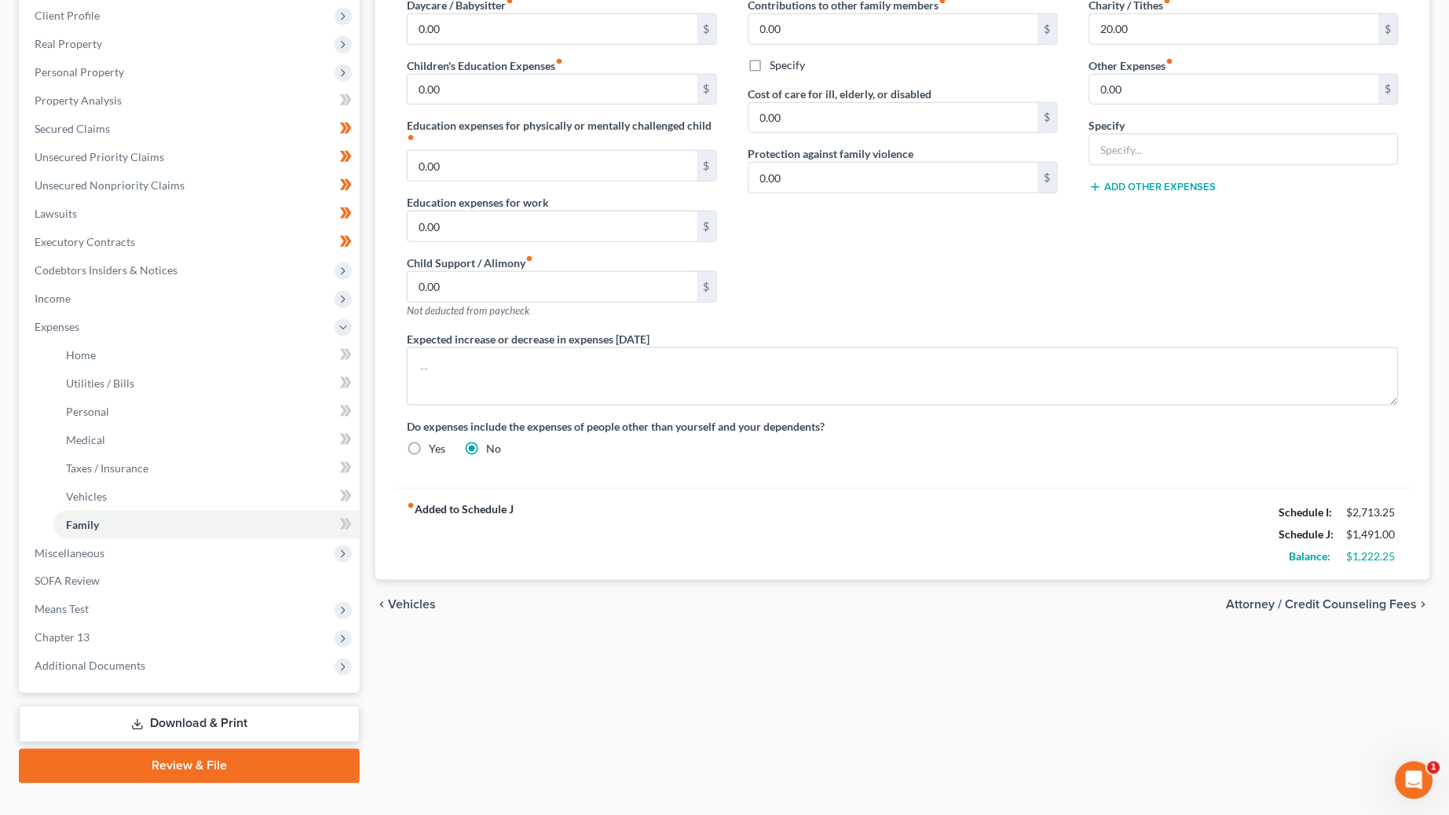
scroll to position [233, 0]
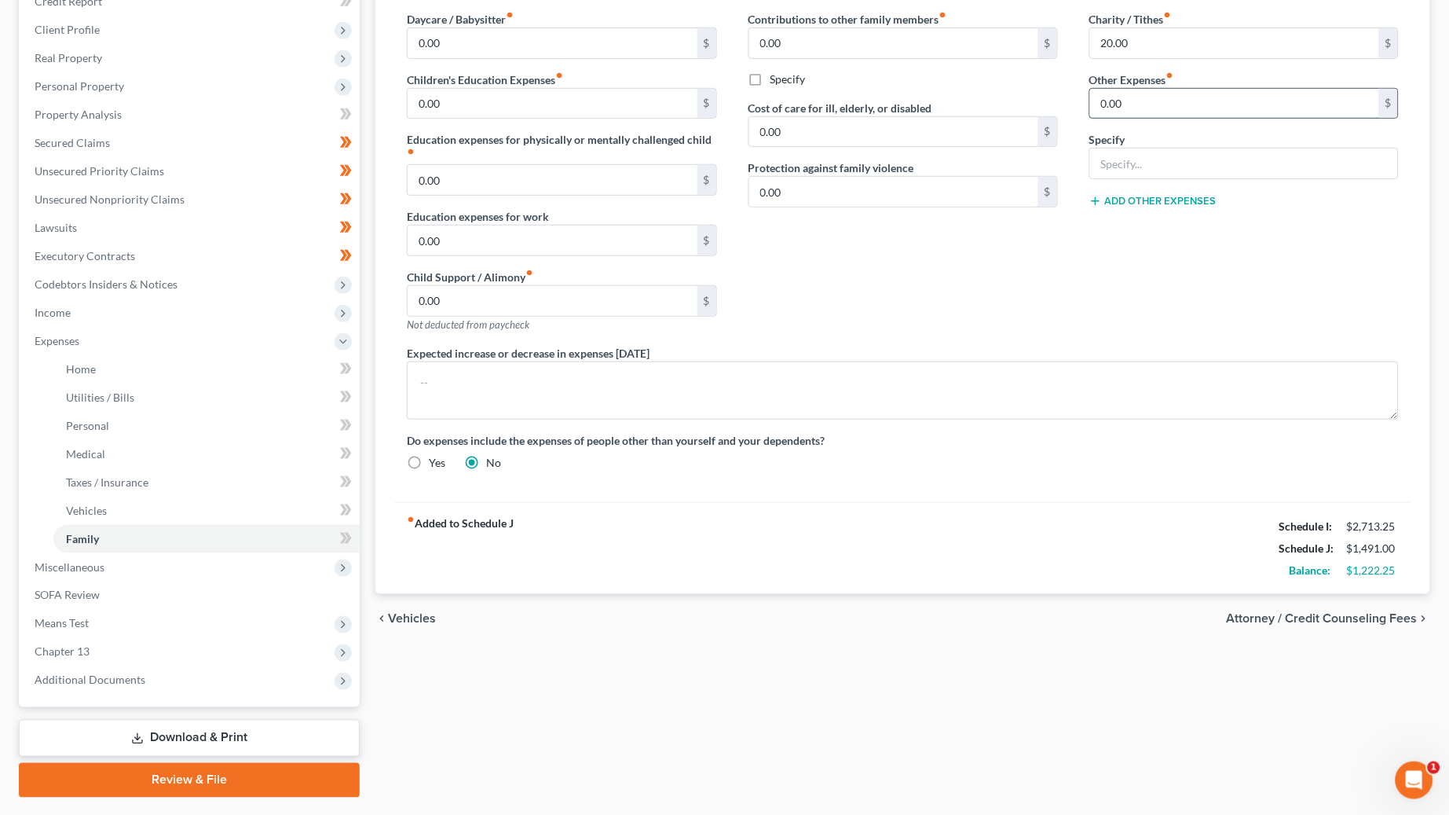
click at [1116, 98] on input "0.00" at bounding box center [1234, 104] width 289 height 30
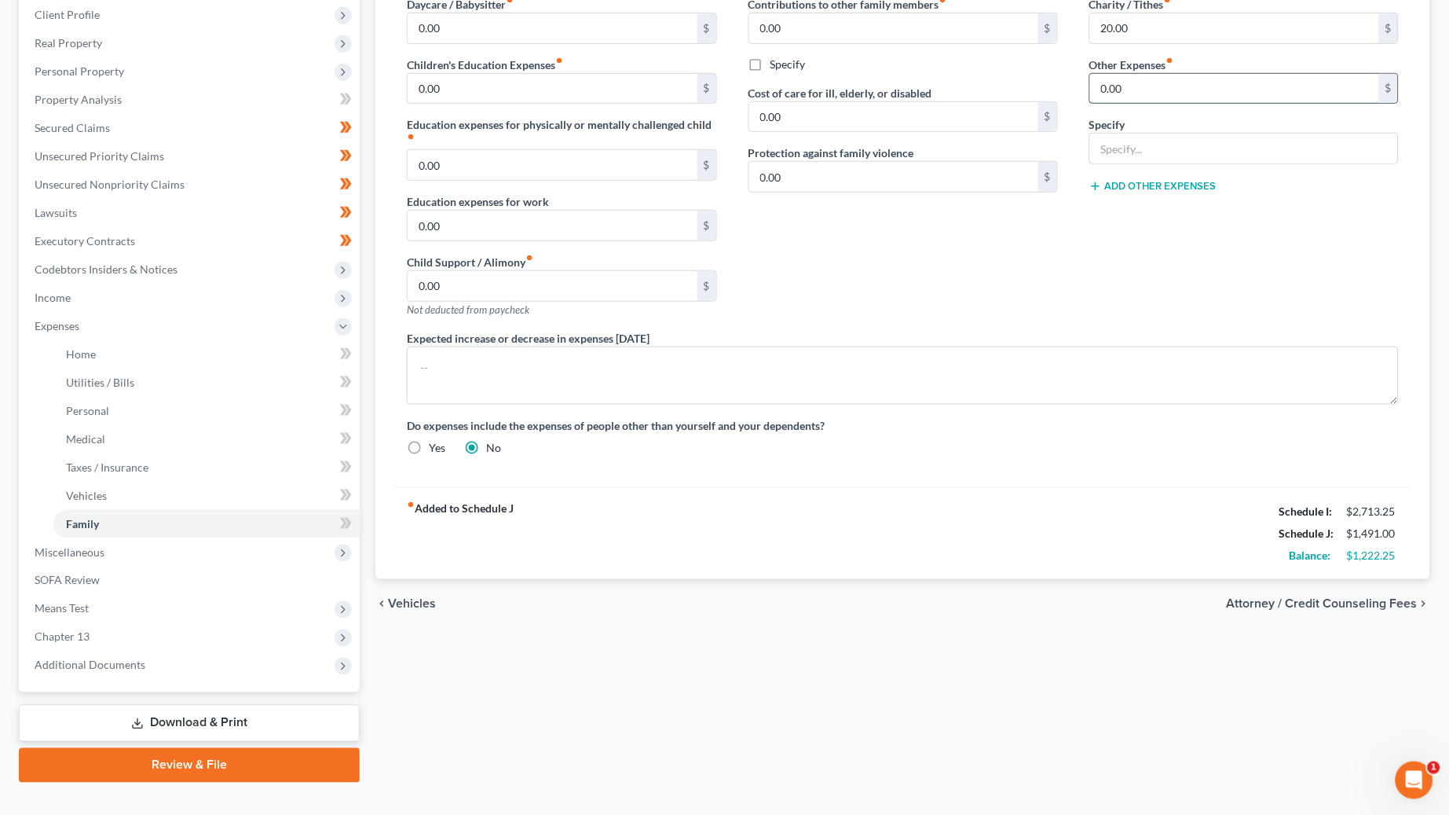
scroll to position [247, 0]
click at [242, 539] on span "Miscellaneous" at bounding box center [191, 553] width 338 height 28
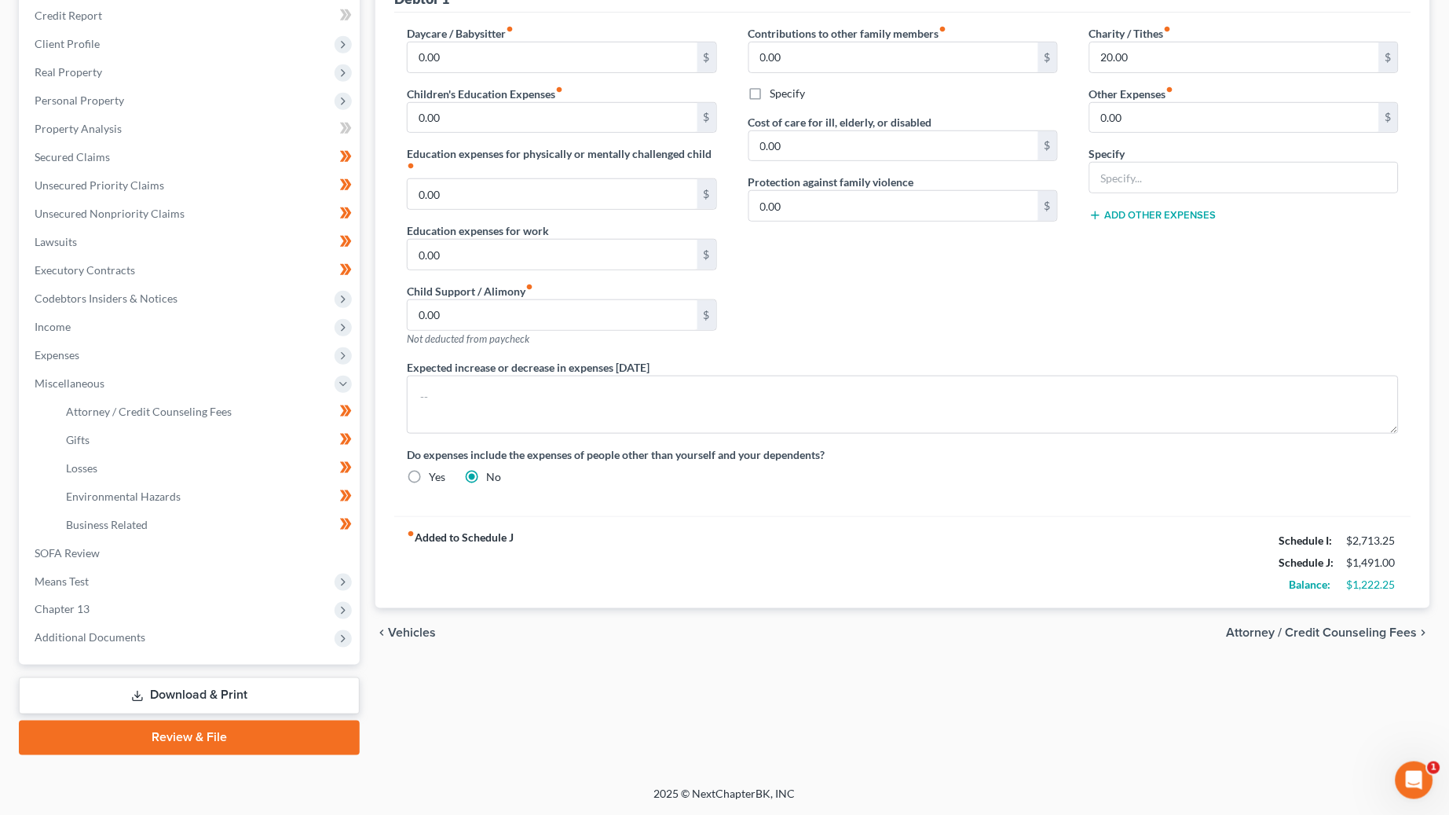
scroll to position [192, 0]
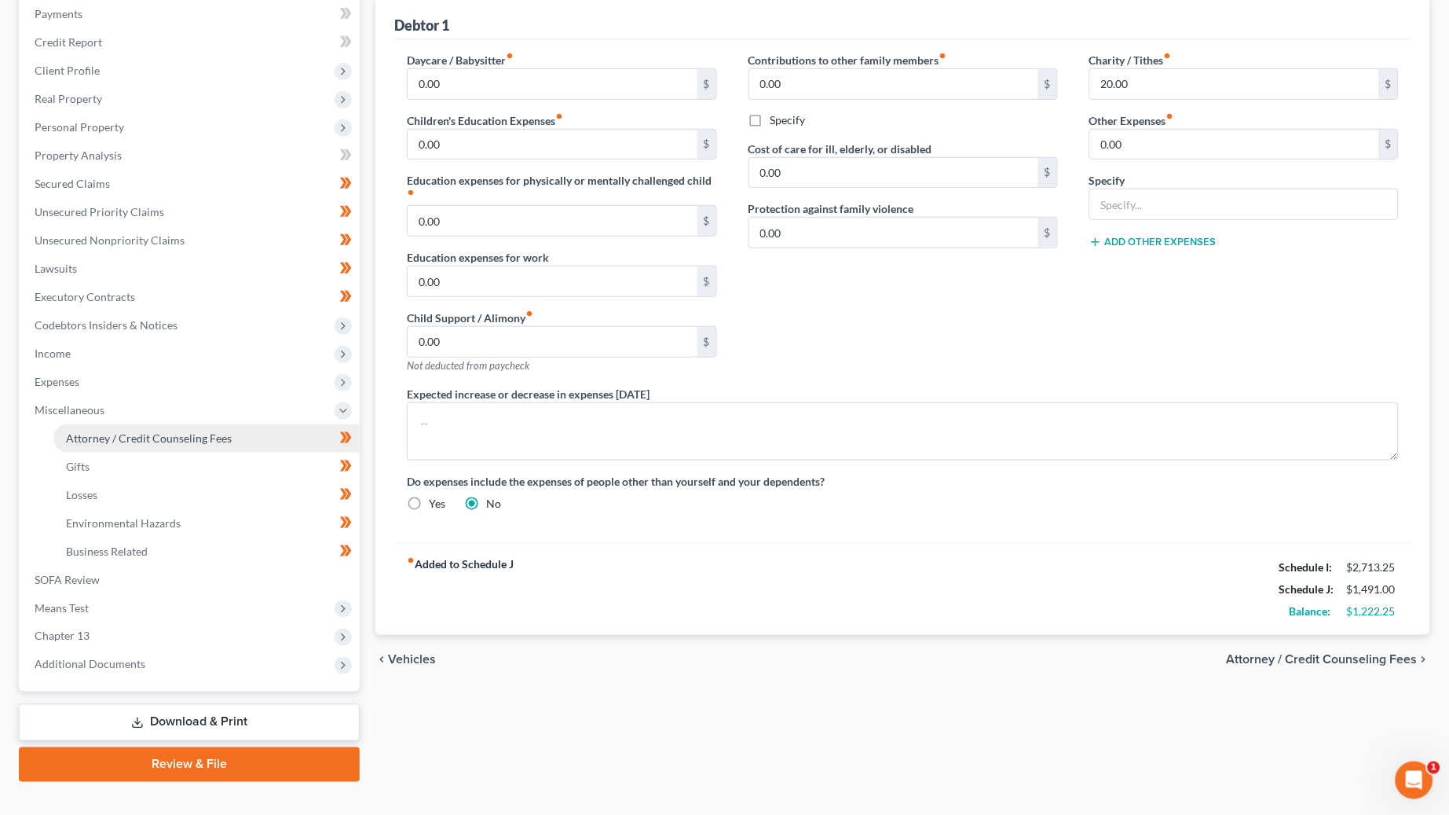
click at [192, 431] on span "Attorney / Credit Counseling Fees" at bounding box center [149, 437] width 166 height 13
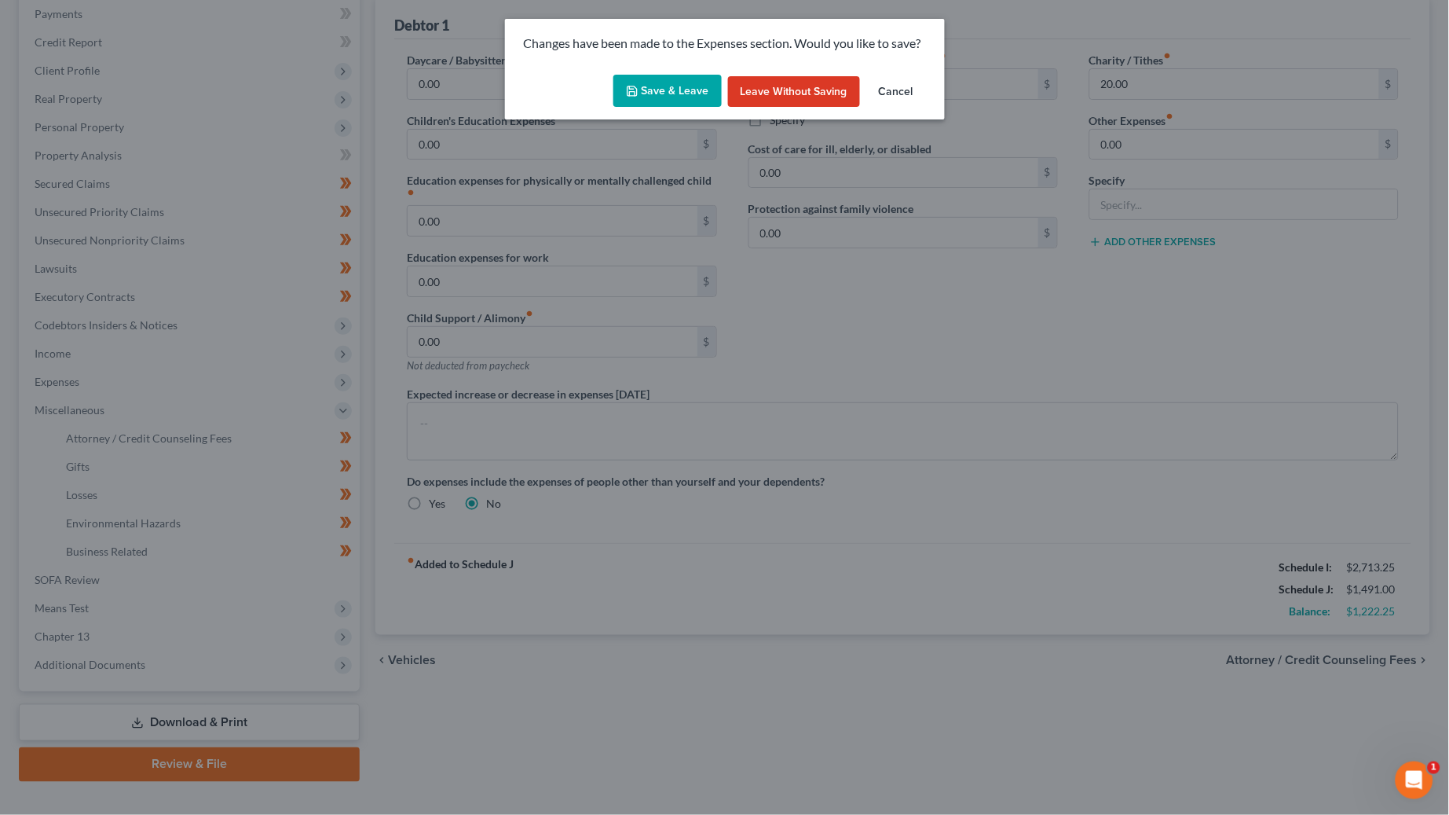
click at [665, 86] on button "Save & Leave" at bounding box center [668, 91] width 108 height 33
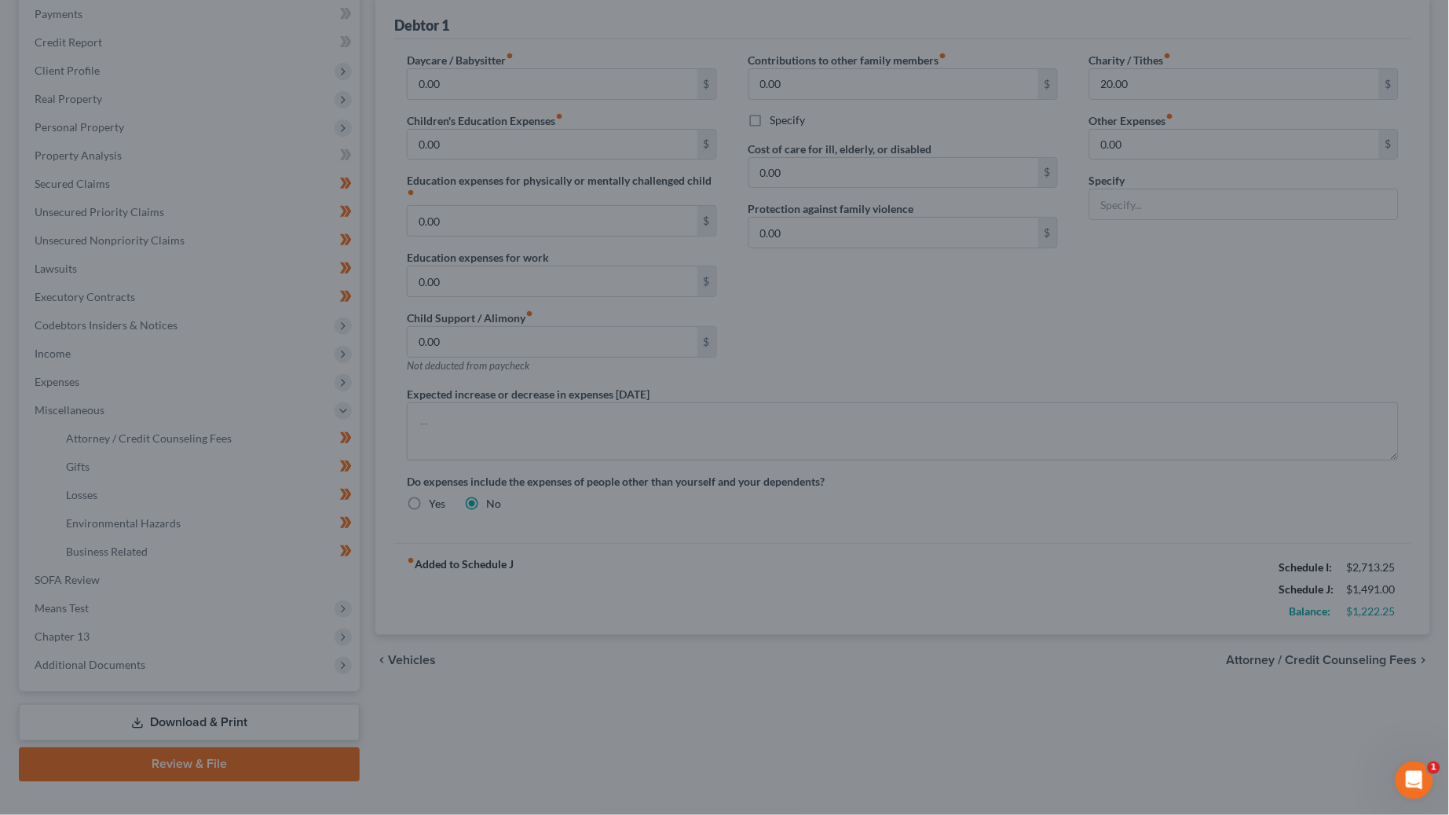
select select "0"
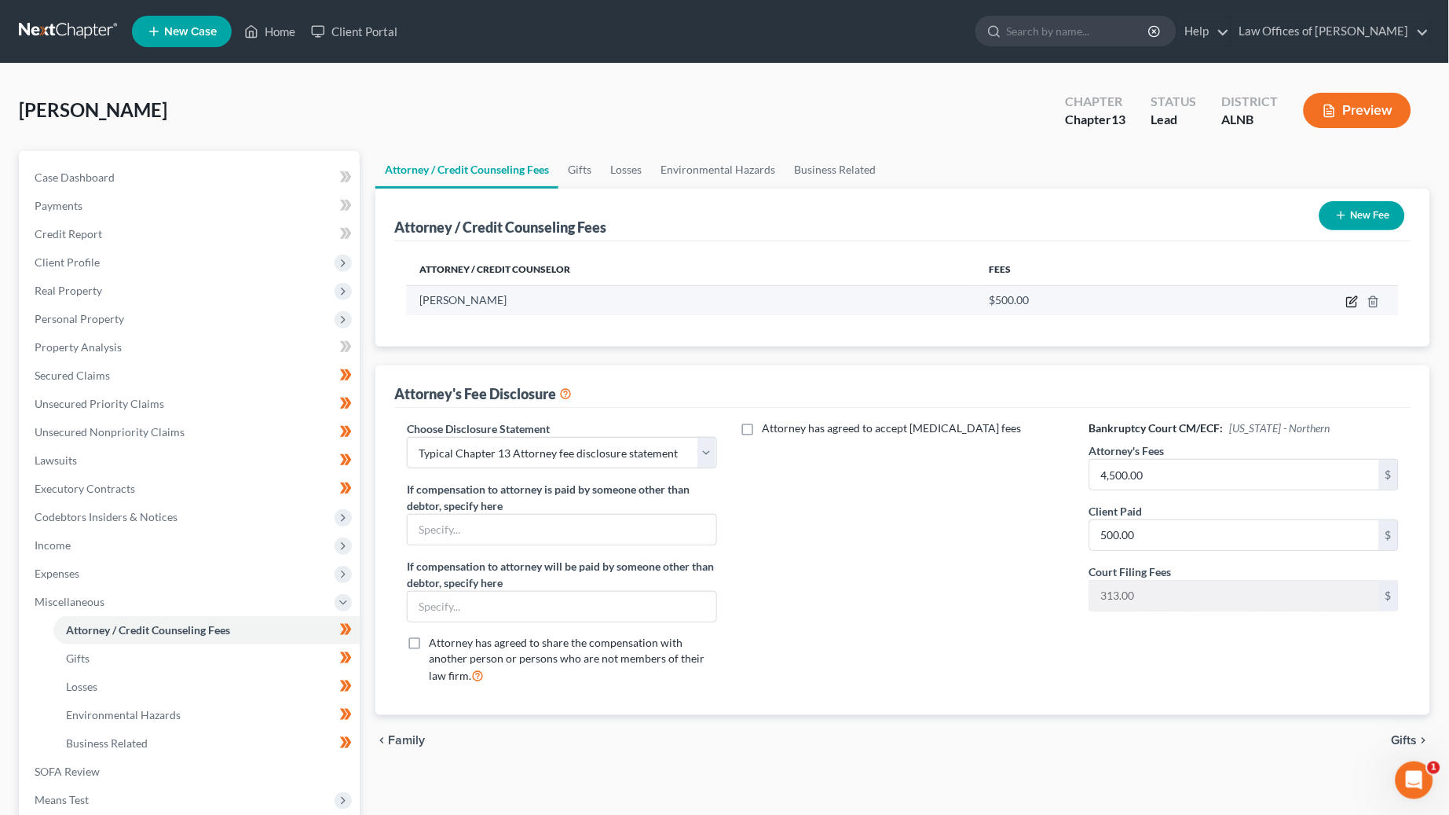
click at [1353, 302] on icon "button" at bounding box center [1352, 301] width 13 height 13
select select "0"
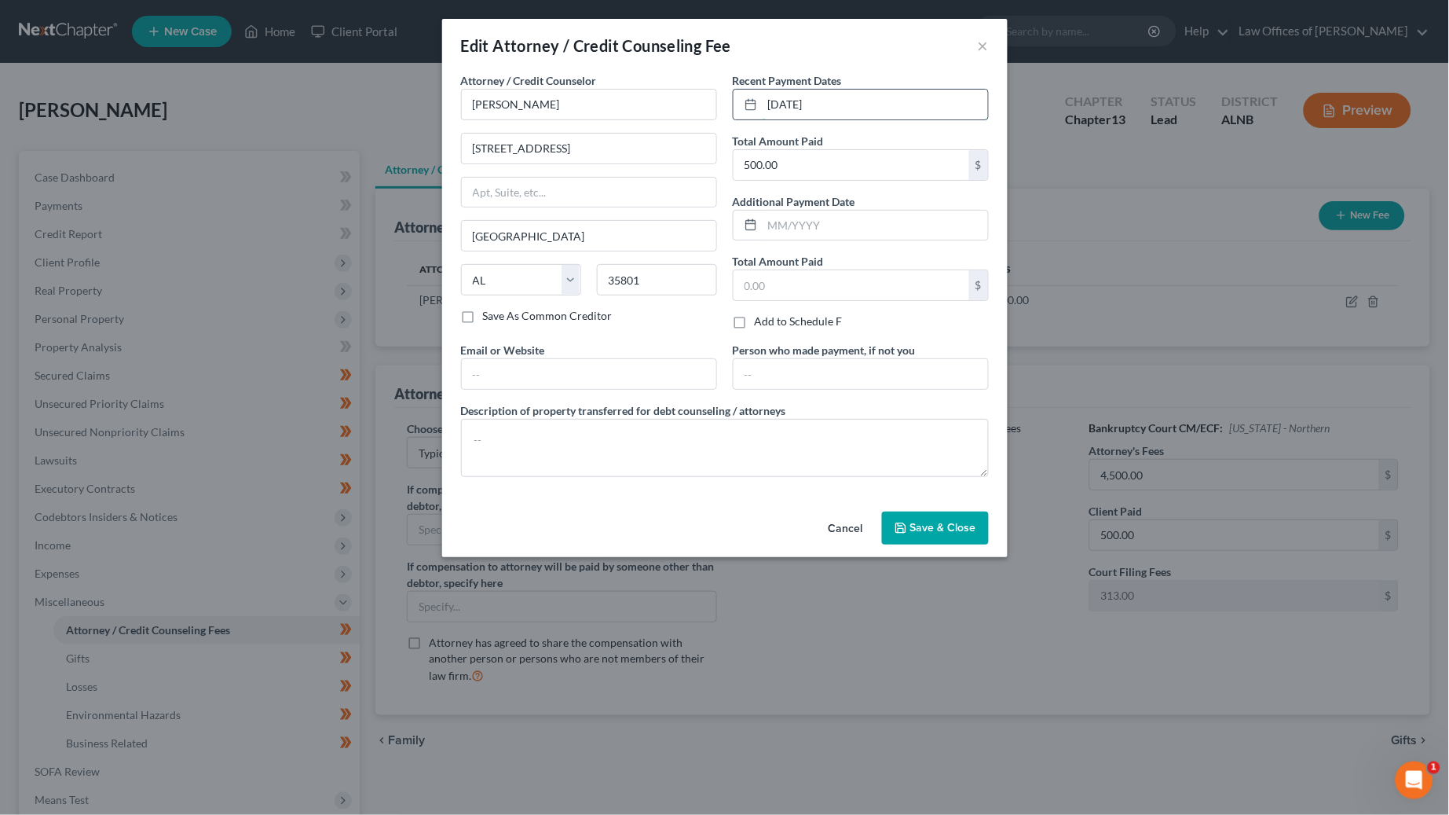
click at [834, 101] on input "9-10-2024" at bounding box center [875, 105] width 225 height 30
type input "8/14/2025"
click at [942, 528] on span "Save & Close" at bounding box center [943, 527] width 66 height 13
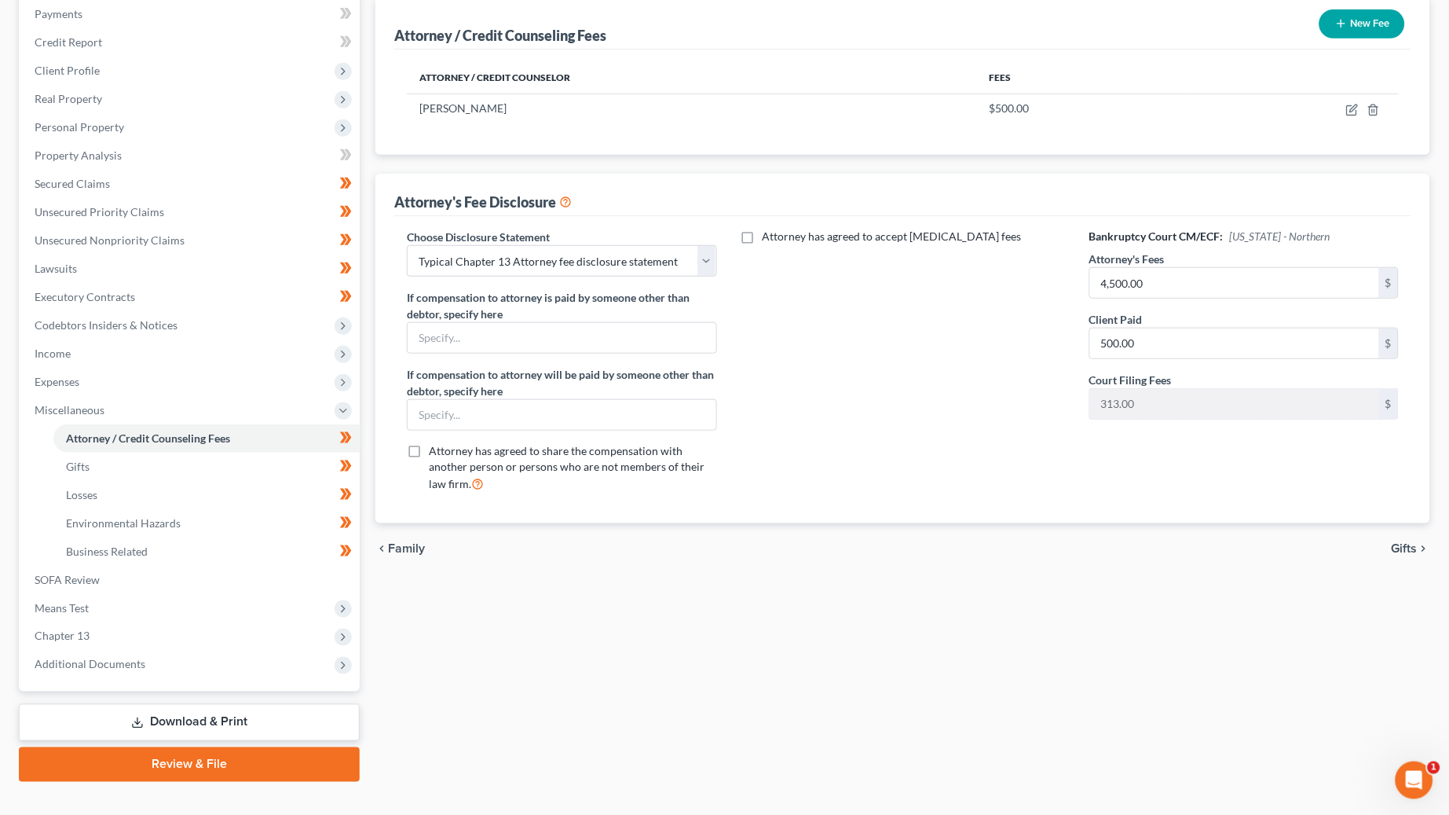
scroll to position [192, 0]
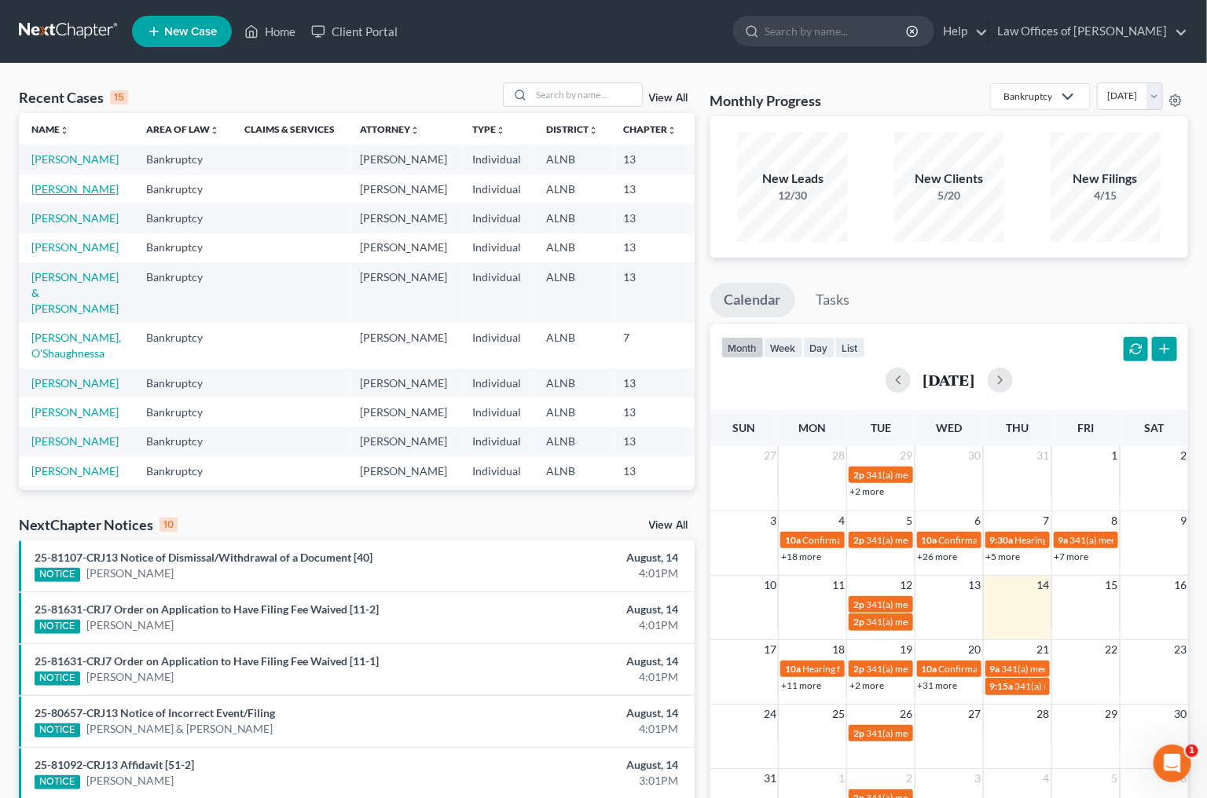
click at [60, 196] on link "[PERSON_NAME]" at bounding box center [74, 188] width 87 height 13
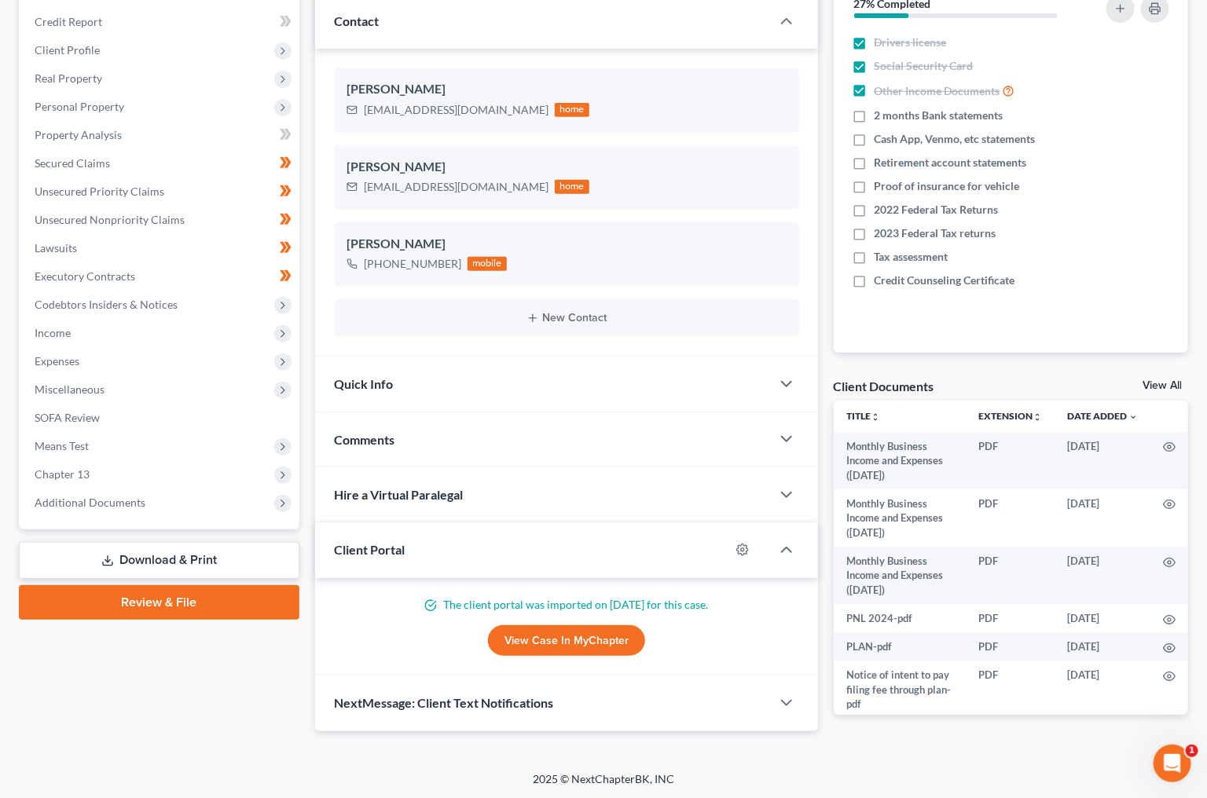
scroll to position [211, 0]
click at [379, 368] on div "Quick Info" at bounding box center [543, 384] width 456 height 54
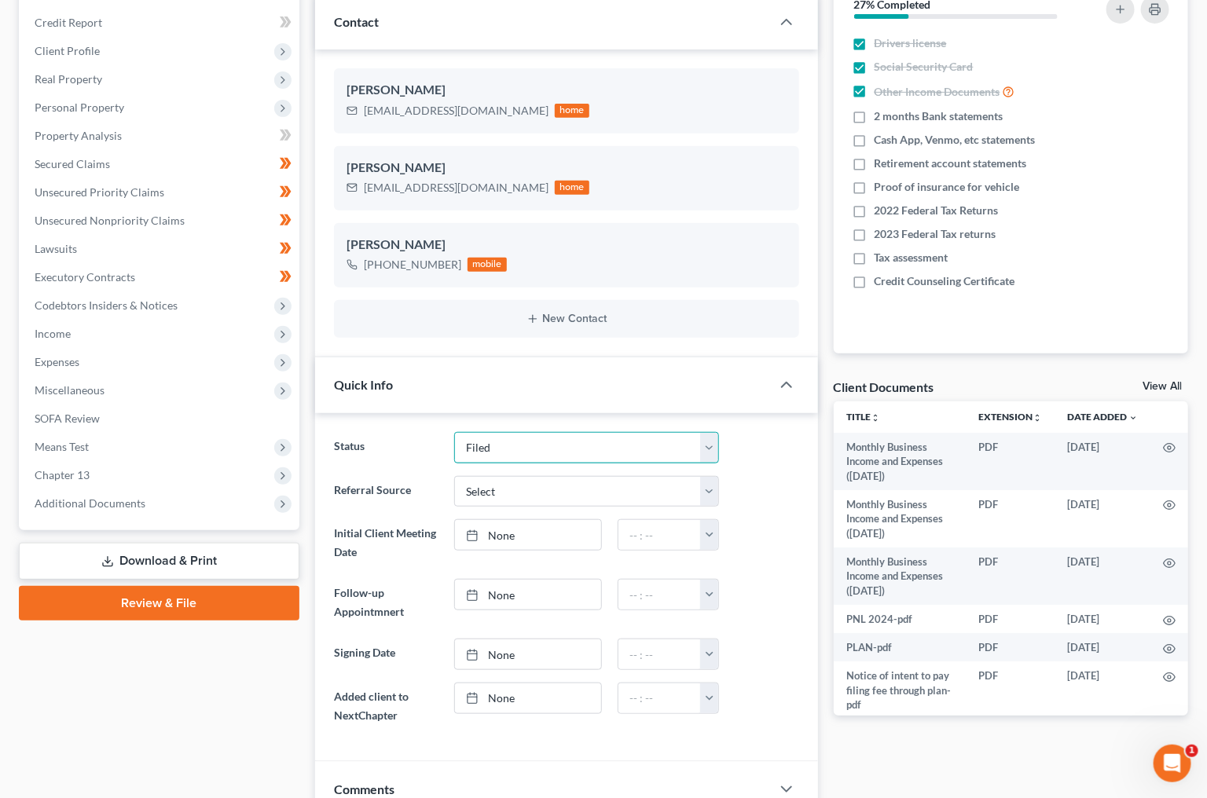
select select "2"
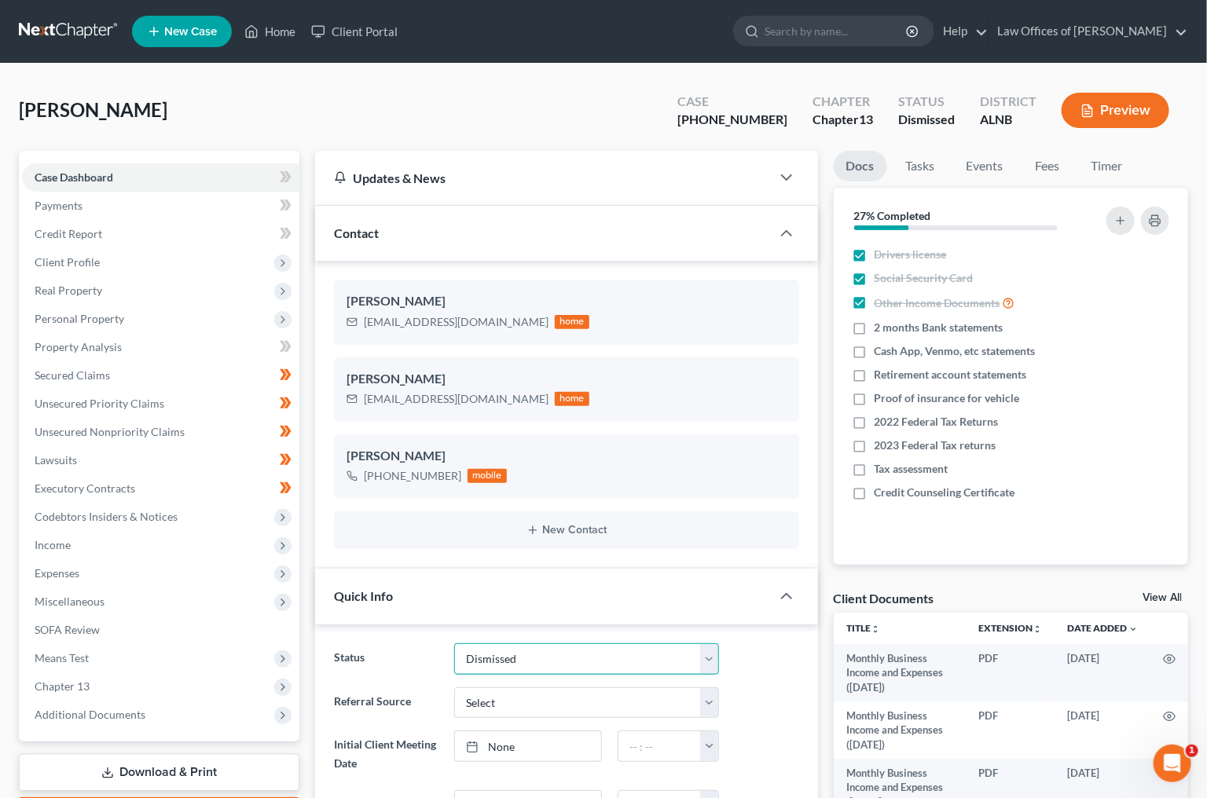
scroll to position [0, 0]
click at [38, 25] on link at bounding box center [69, 31] width 101 height 28
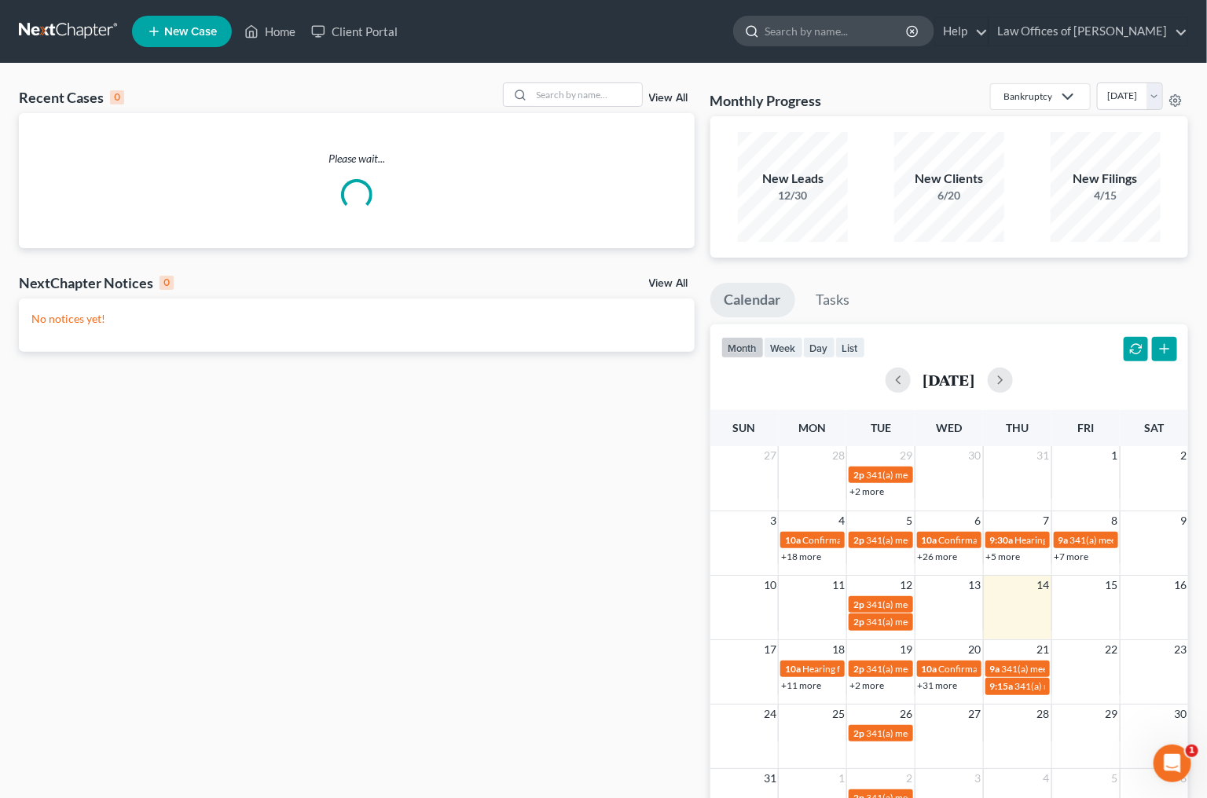
click at [808, 34] on input "search" at bounding box center [836, 30] width 144 height 29
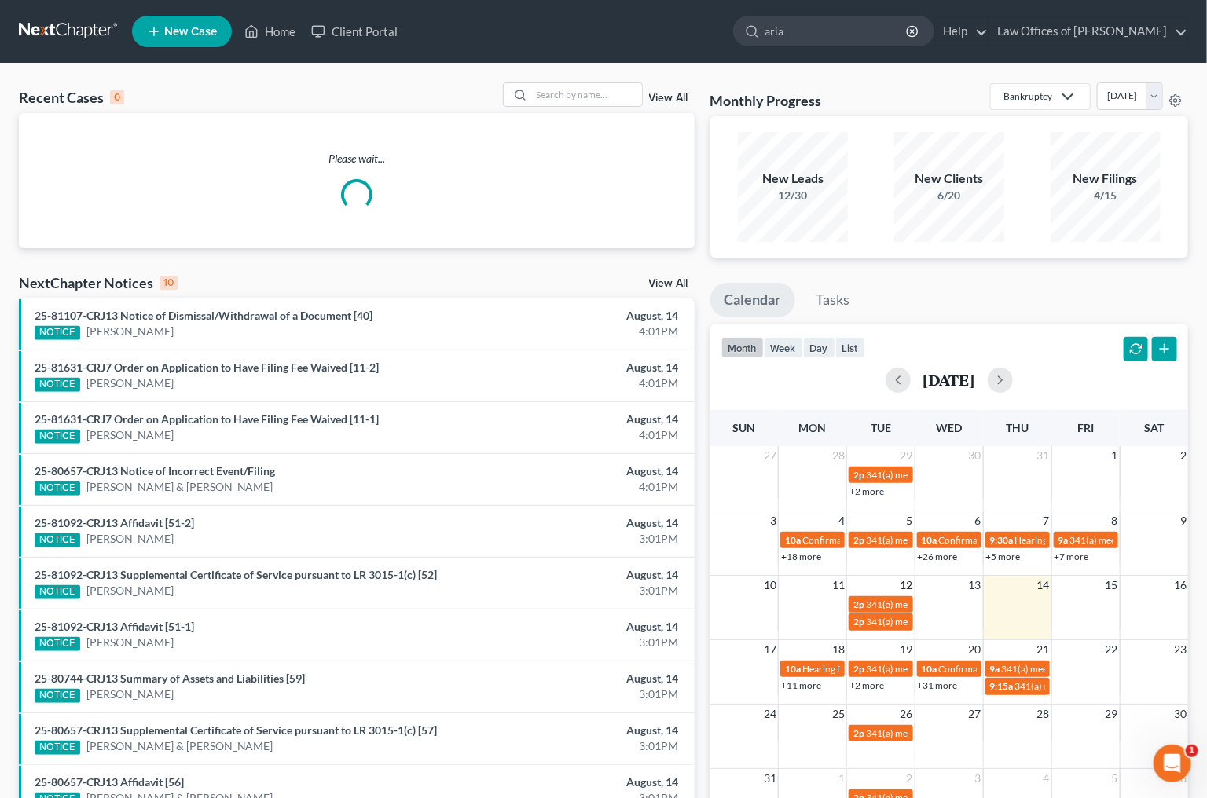
type input "[PERSON_NAME]"
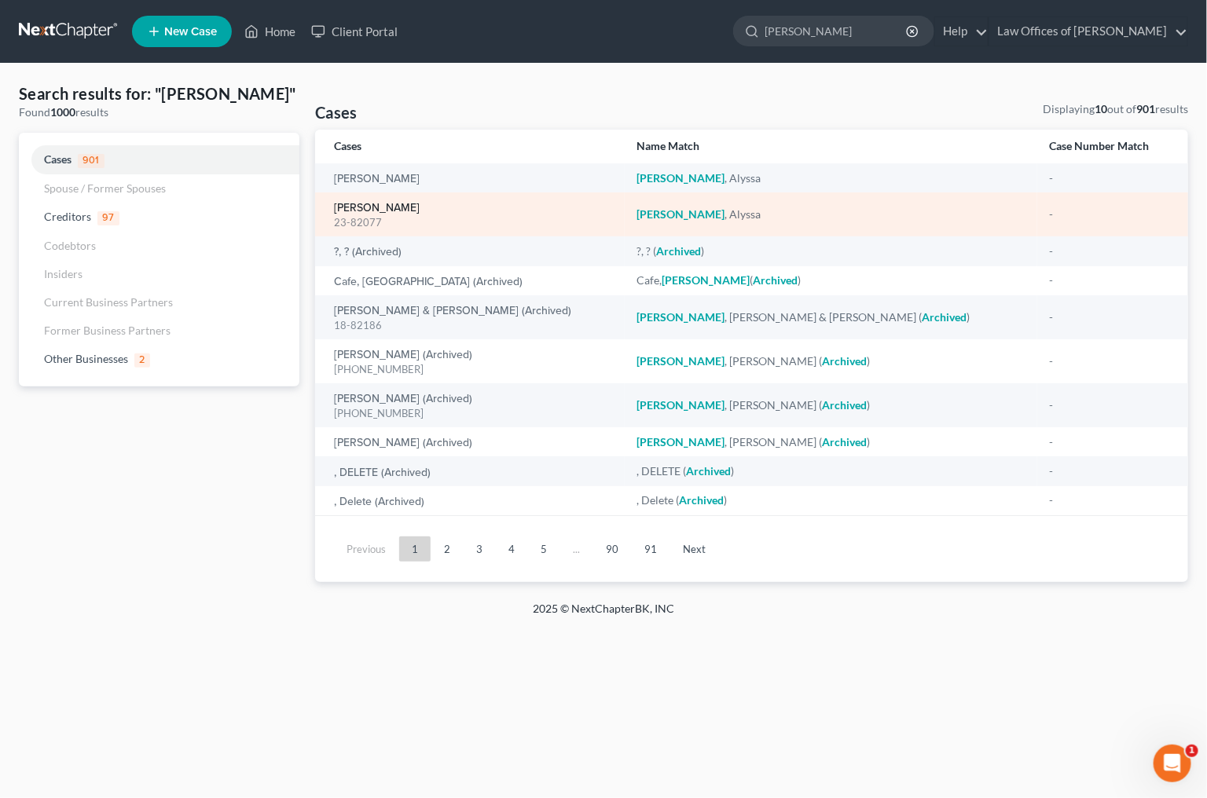
click at [354, 207] on link "[PERSON_NAME]" at bounding box center [377, 208] width 86 height 11
select select "0"
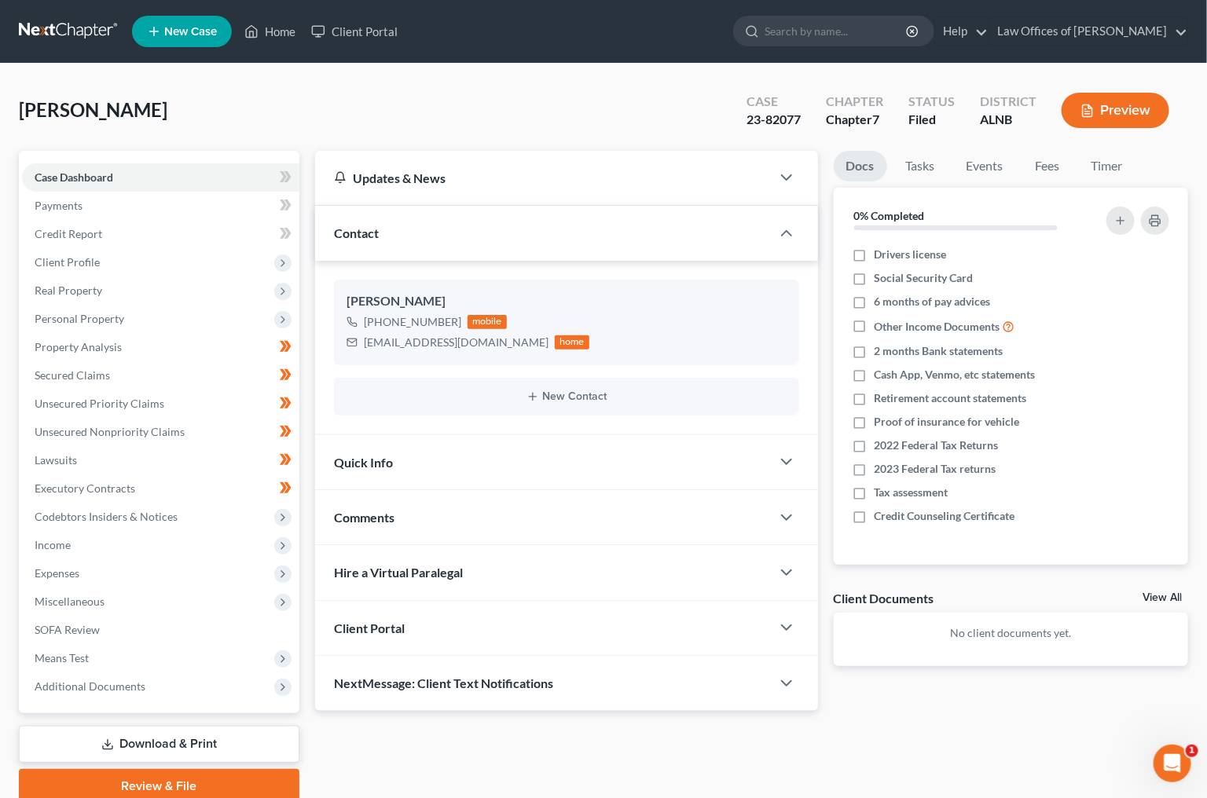
click at [373, 446] on div "Quick Info" at bounding box center [543, 462] width 456 height 54
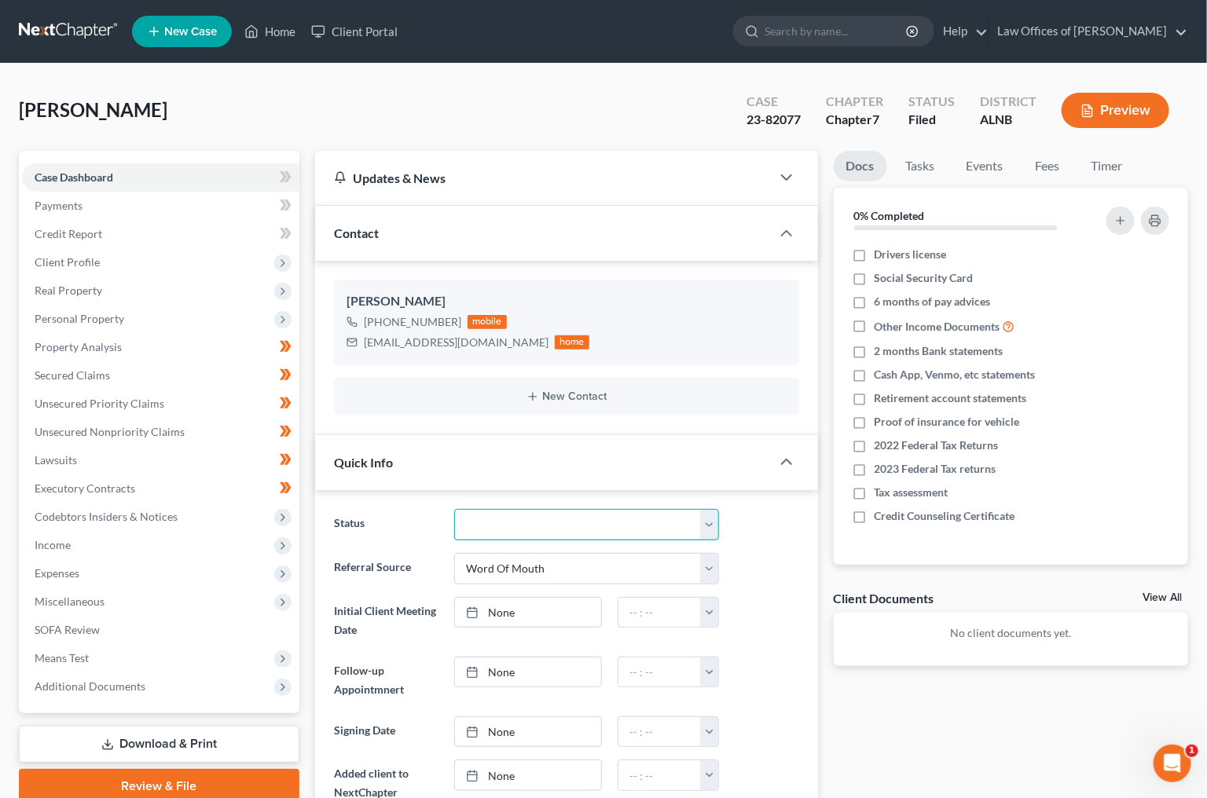
select select "2"
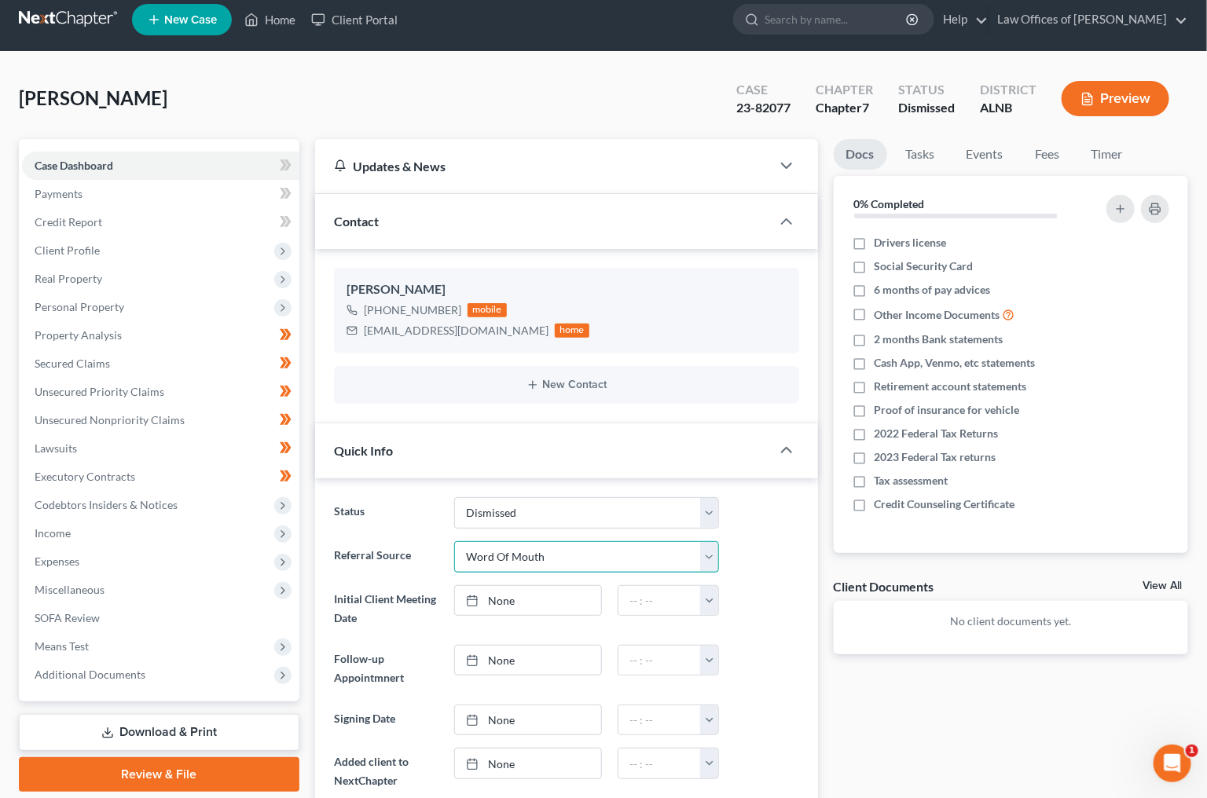
select select "1"
click at [145, 238] on span "Client Profile" at bounding box center [160, 250] width 277 height 28
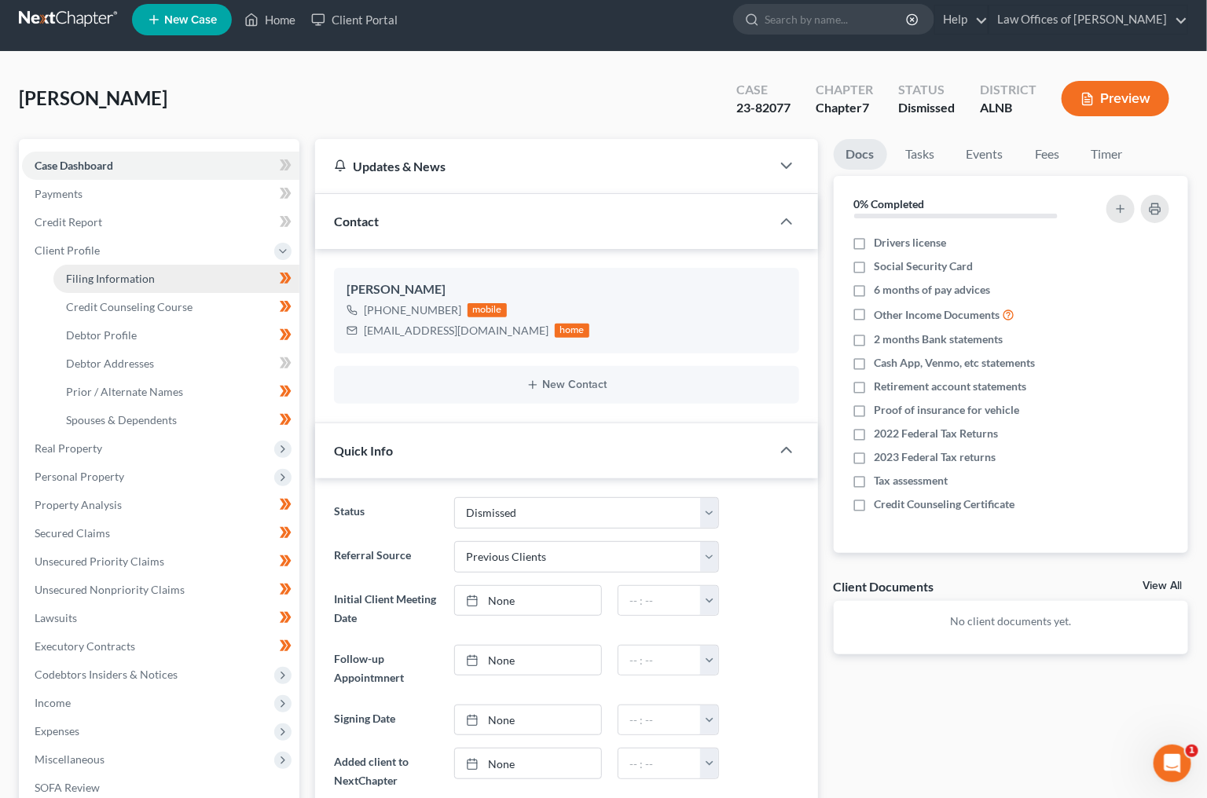
click at [130, 274] on span "Filing Information" at bounding box center [110, 278] width 89 height 13
select select "1"
select select "0"
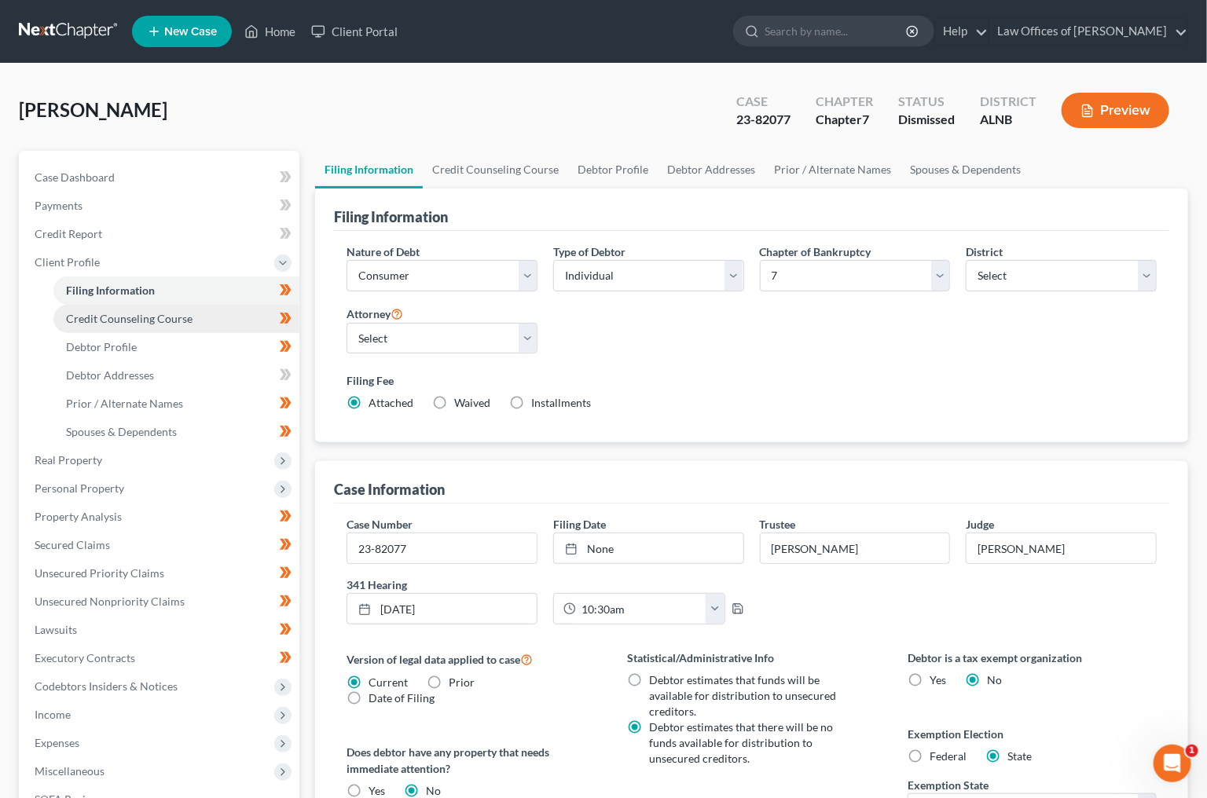
click at [177, 312] on span "Credit Counseling Course" at bounding box center [129, 318] width 126 height 13
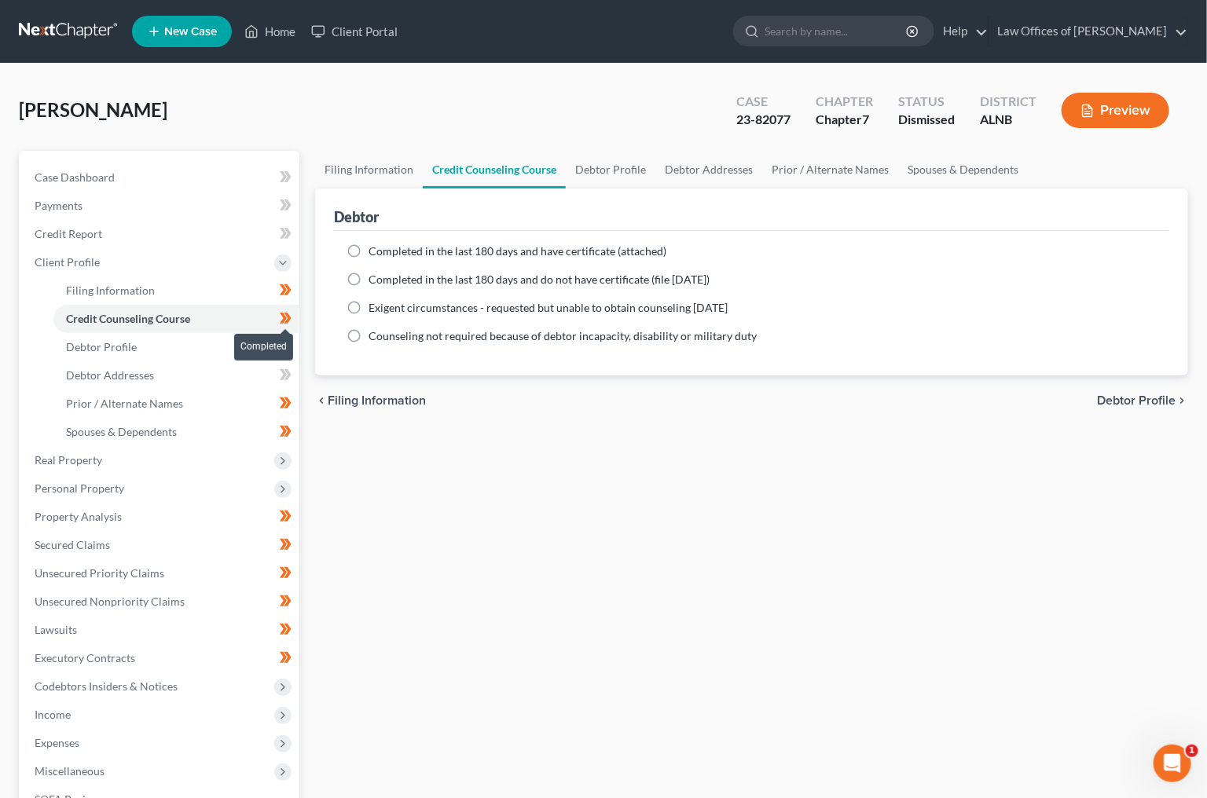
click at [278, 313] on span at bounding box center [285, 321] width 27 height 24
click at [224, 344] on link "Debtor Profile" at bounding box center [176, 347] width 246 height 28
select select "1"
select select "0"
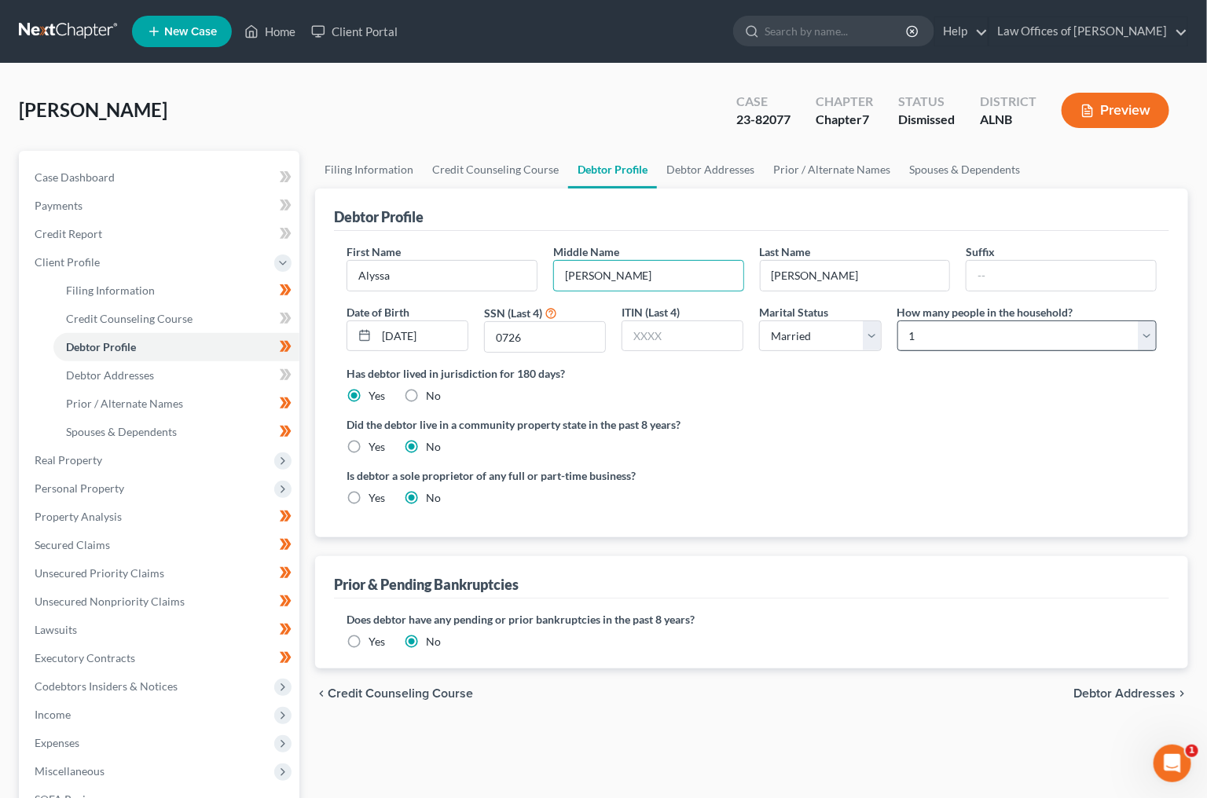
type input "[PERSON_NAME]"
select select "1"
click at [145, 430] on link "Spouses & Dependents" at bounding box center [176, 432] width 246 height 28
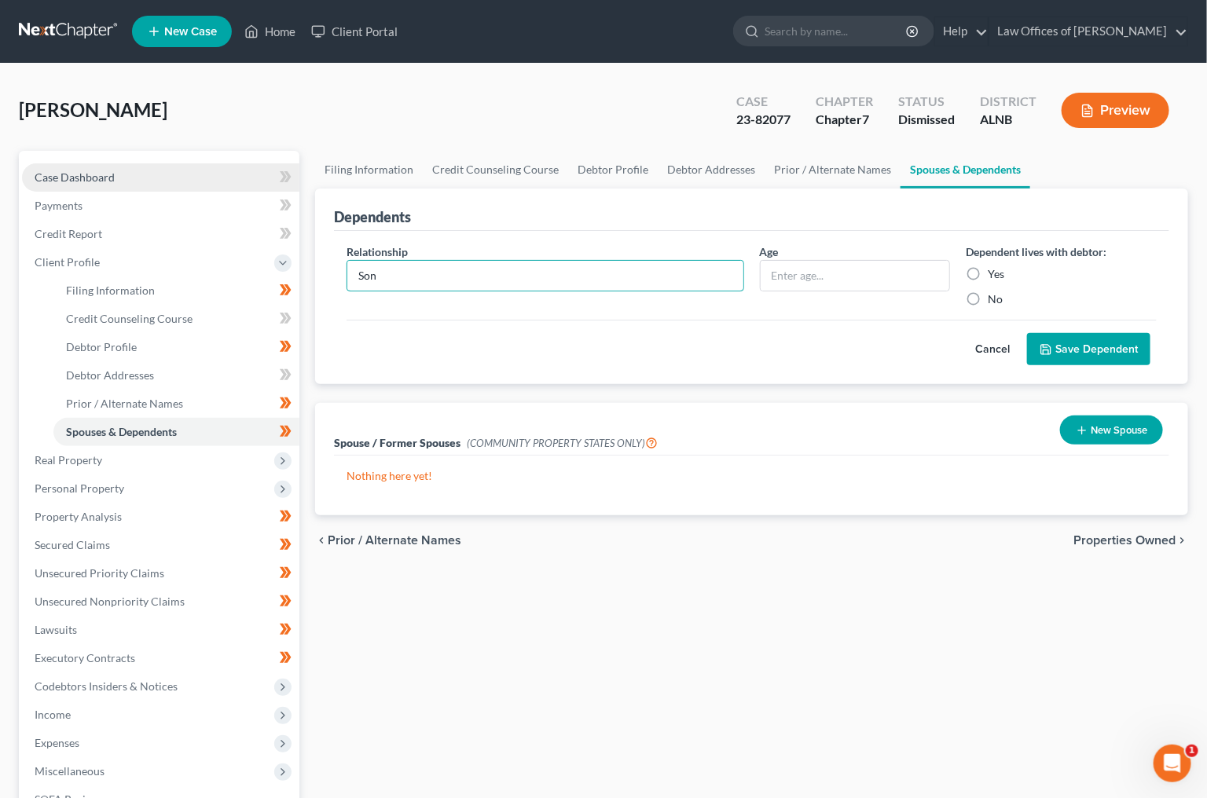
type input "Son"
type input "18"
click at [987, 270] on label "Yes" at bounding box center [995, 274] width 16 height 16
click at [994, 270] on input "Yes" at bounding box center [999, 271] width 10 height 10
radio input "true"
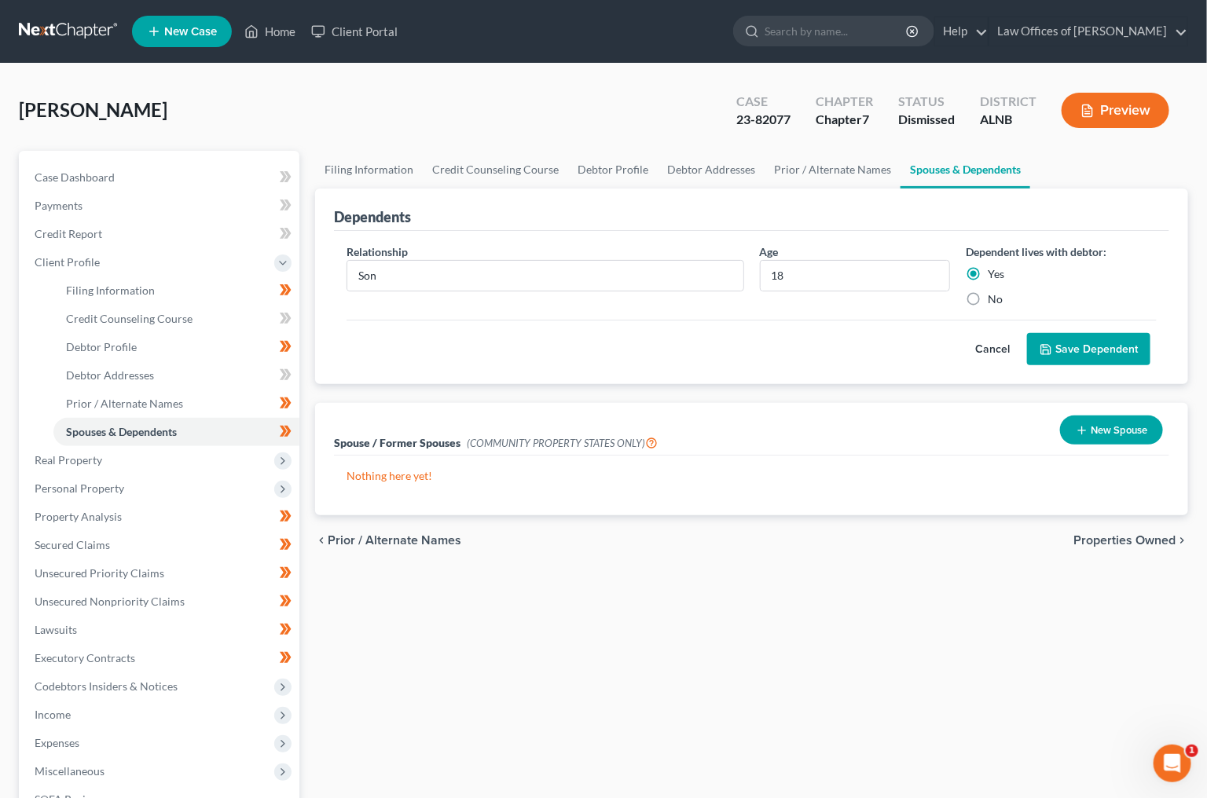
click at [1065, 357] on button "Save Dependent" at bounding box center [1088, 349] width 123 height 33
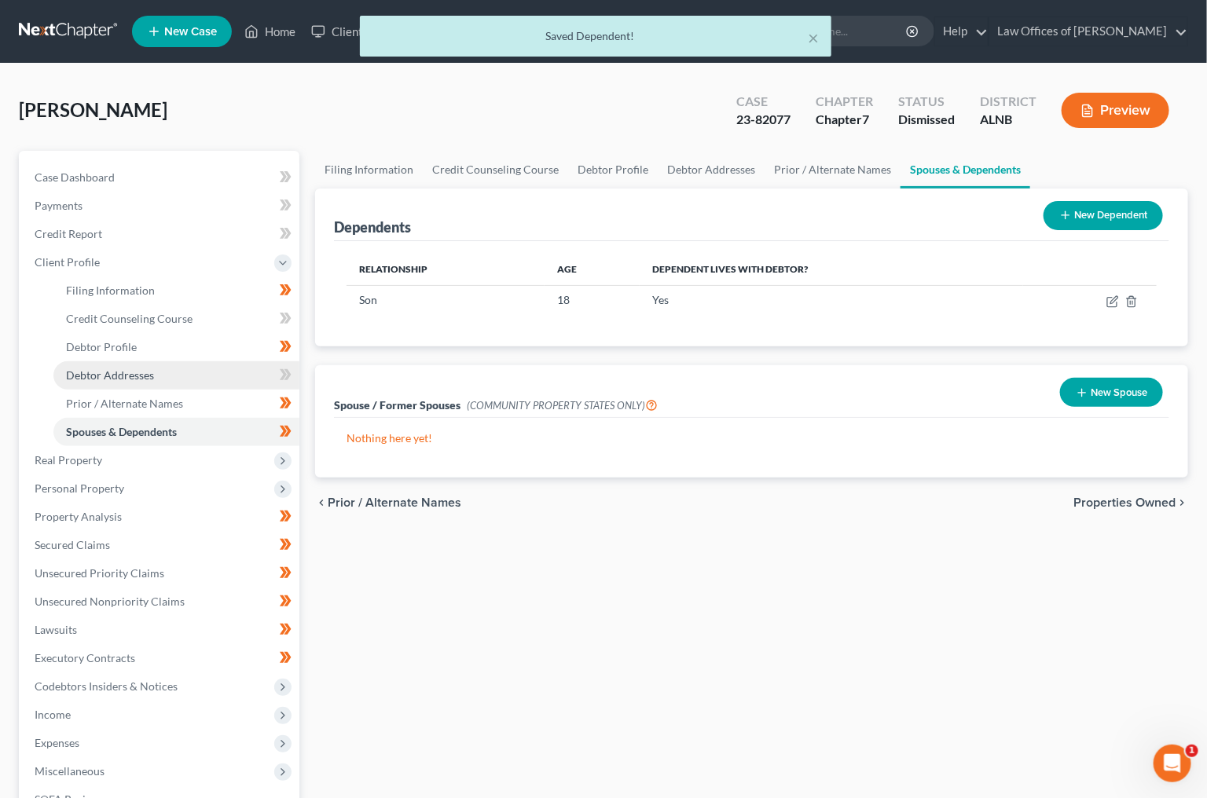
click at [191, 364] on link "Debtor Addresses" at bounding box center [176, 375] width 246 height 28
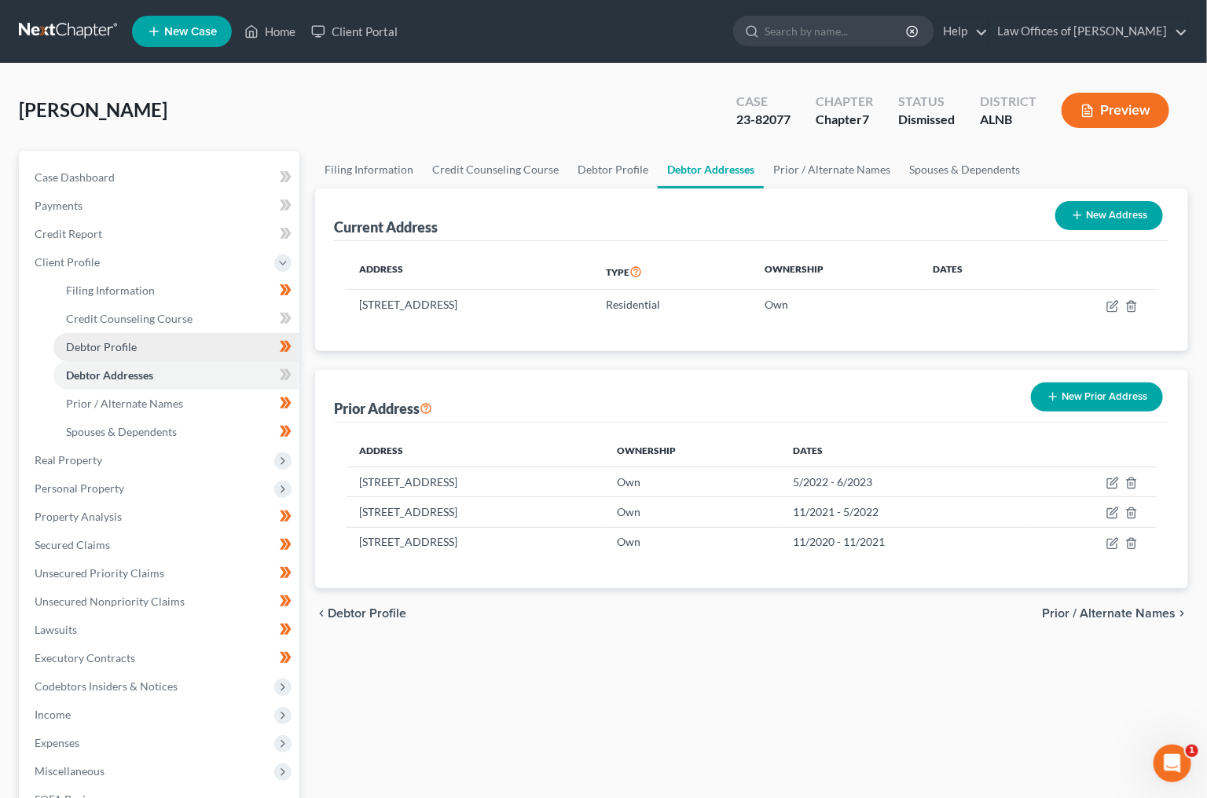
click at [170, 334] on link "Debtor Profile" at bounding box center [176, 347] width 246 height 28
select select "1"
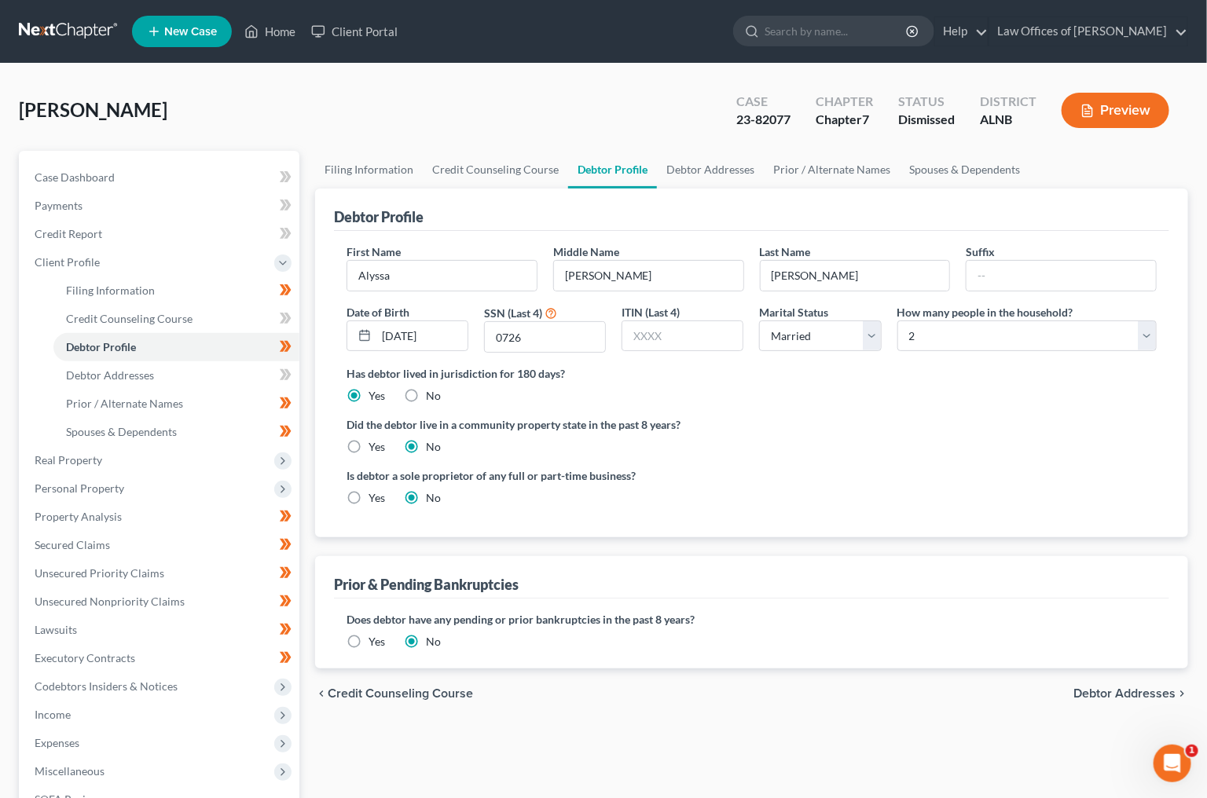
scroll to position [1, 0]
select select "2"
click at [181, 389] on link "Prior / Alternate Names" at bounding box center [176, 403] width 246 height 28
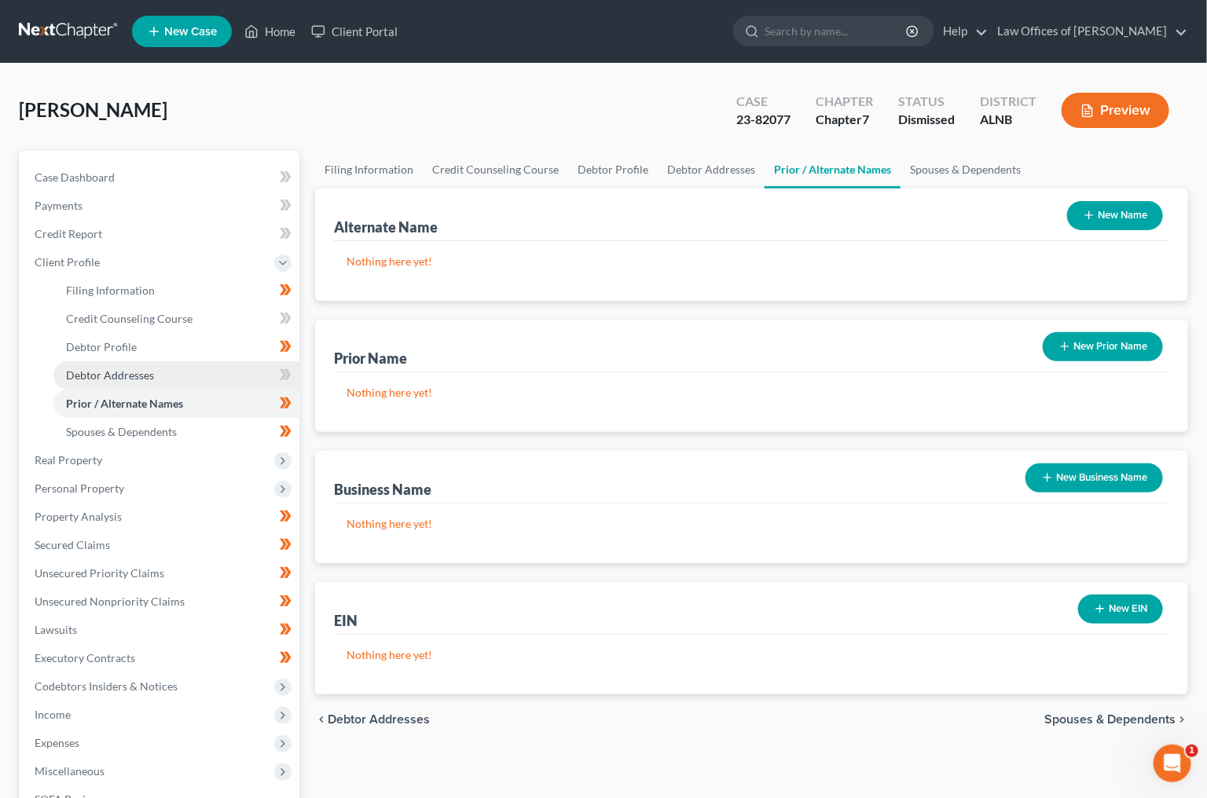
click at [211, 361] on link "Debtor Addresses" at bounding box center [176, 375] width 246 height 28
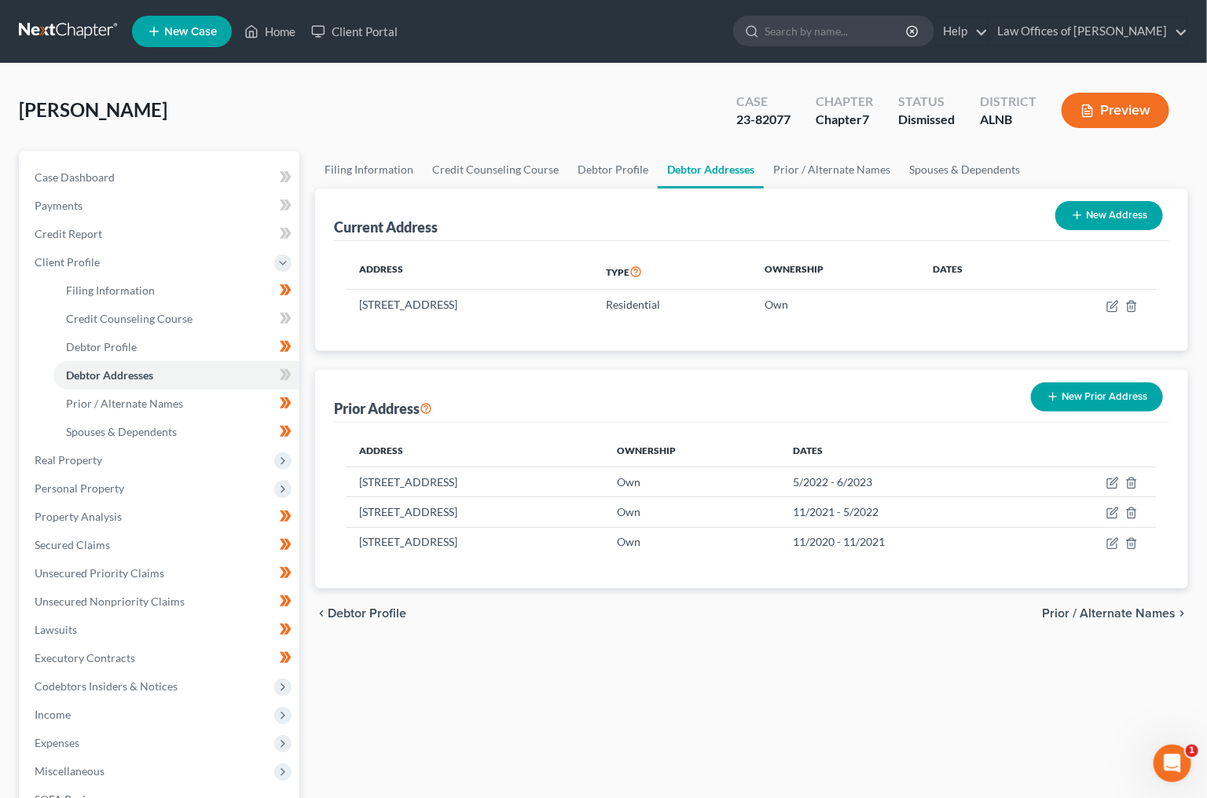
click at [1097, 392] on button "New Prior Address" at bounding box center [1097, 397] width 132 height 29
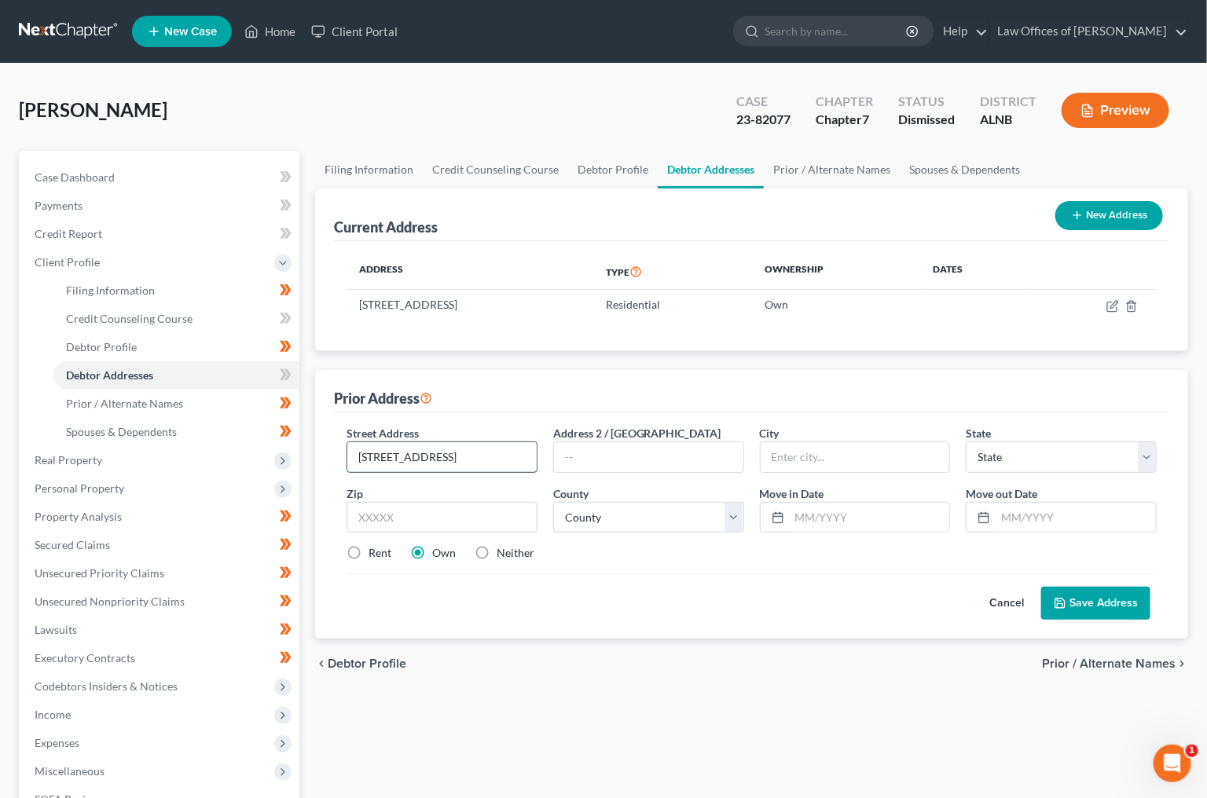
type input "[STREET_ADDRESS]"
type input "35816"
type input "[GEOGRAPHIC_DATA]"
select select "0"
select select "44"
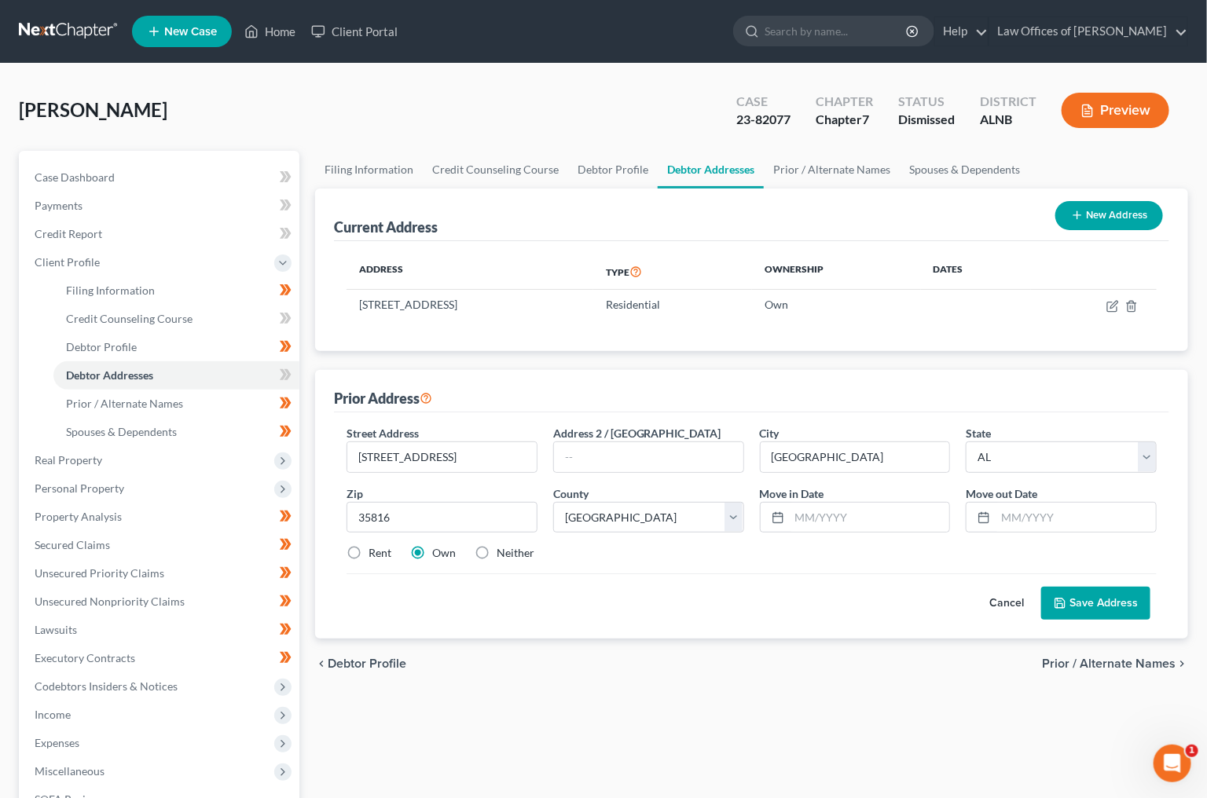
click at [375, 548] on label "Rent" at bounding box center [379, 553] width 23 height 16
click at [375, 548] on input "Rent" at bounding box center [380, 550] width 10 height 10
radio input "true"
click at [1118, 603] on button "Save Address" at bounding box center [1095, 603] width 109 height 33
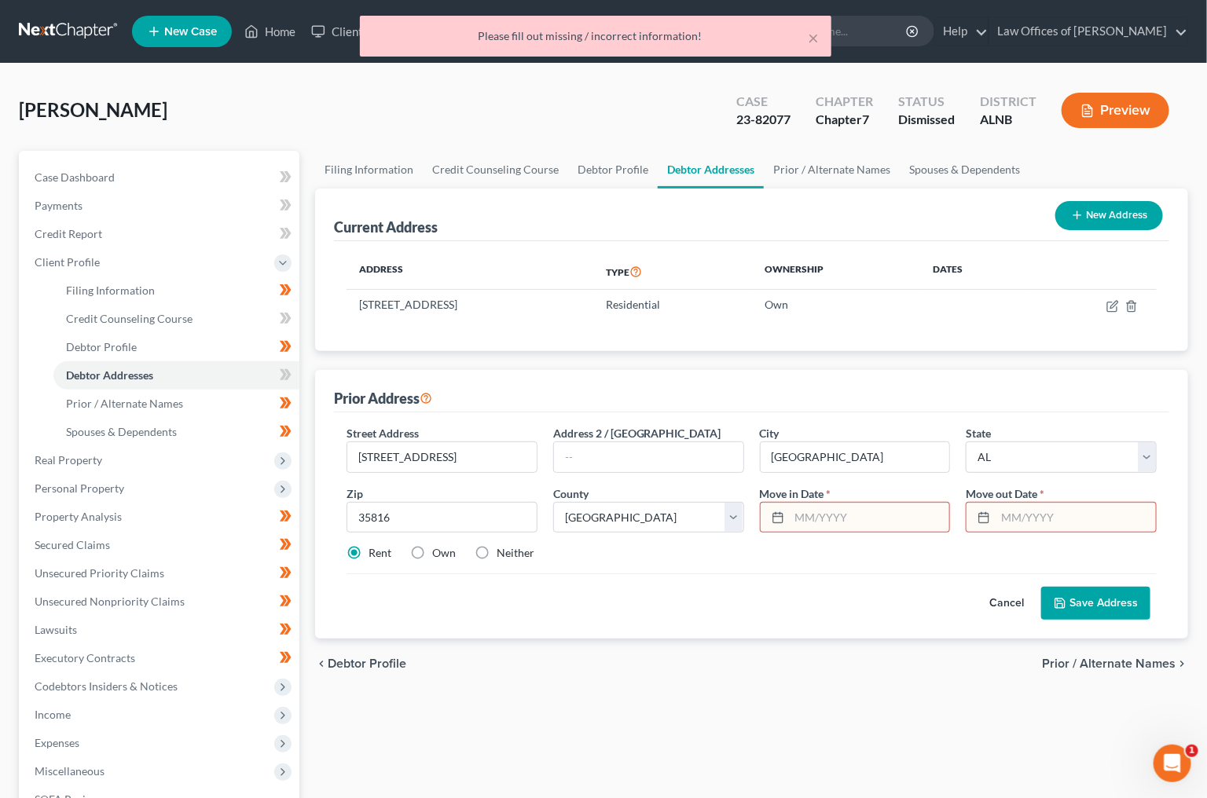
click at [1060, 520] on input "text" at bounding box center [1075, 518] width 160 height 30
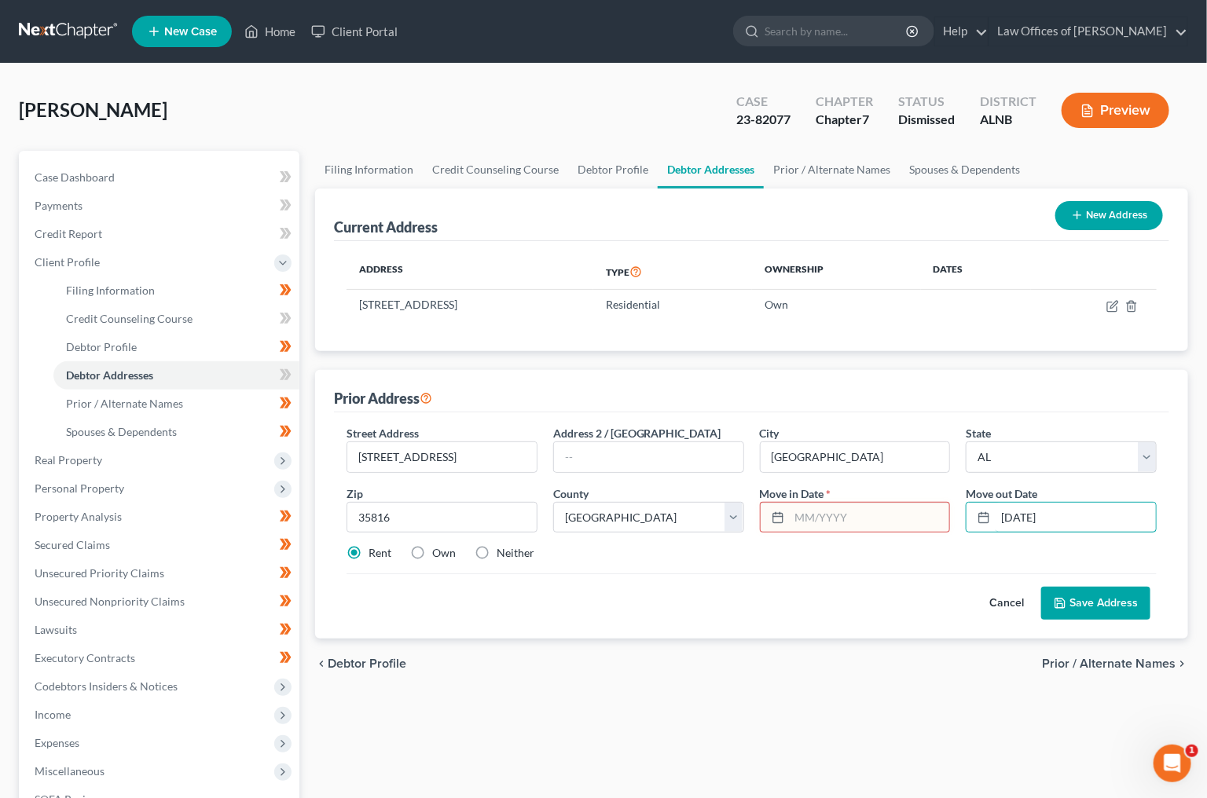
type input "[DATE]"
click at [896, 517] on input "text" at bounding box center [869, 518] width 160 height 30
type input "[DATE]"
click at [1122, 593] on button "Save Address" at bounding box center [1095, 603] width 109 height 33
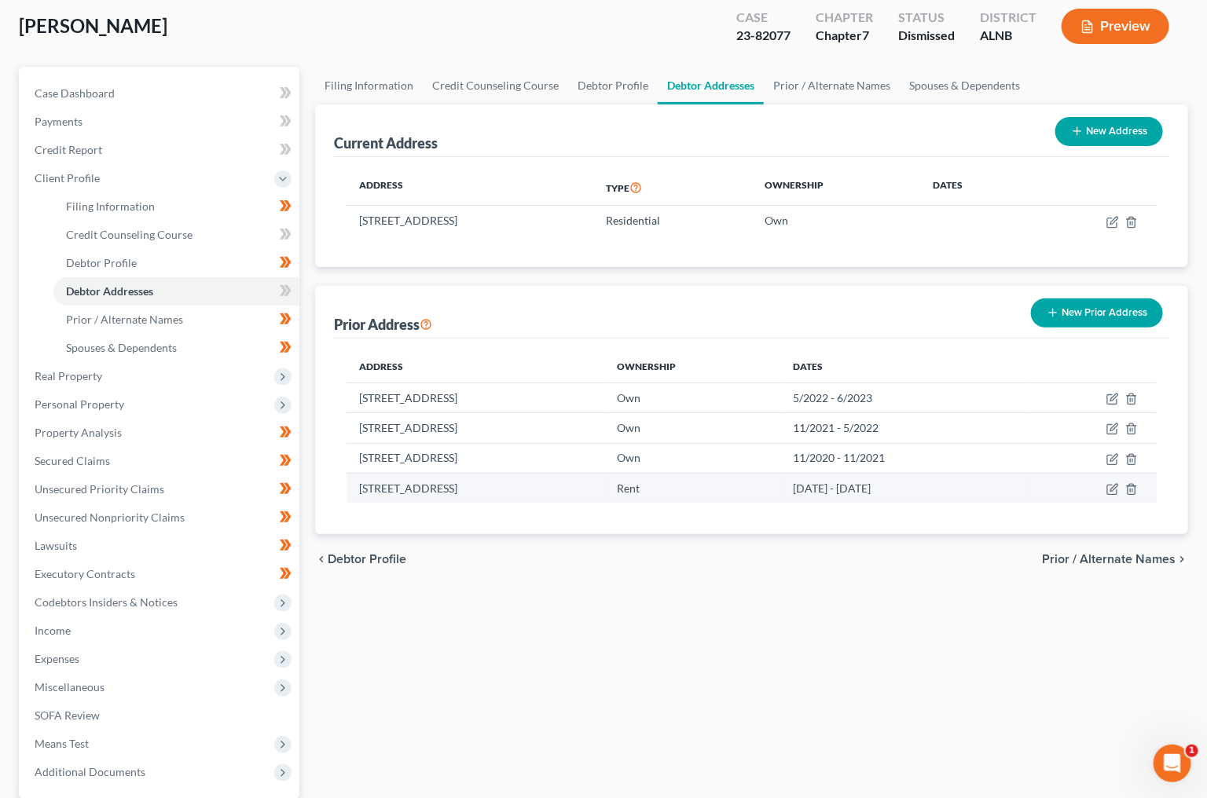
scroll to position [86, 0]
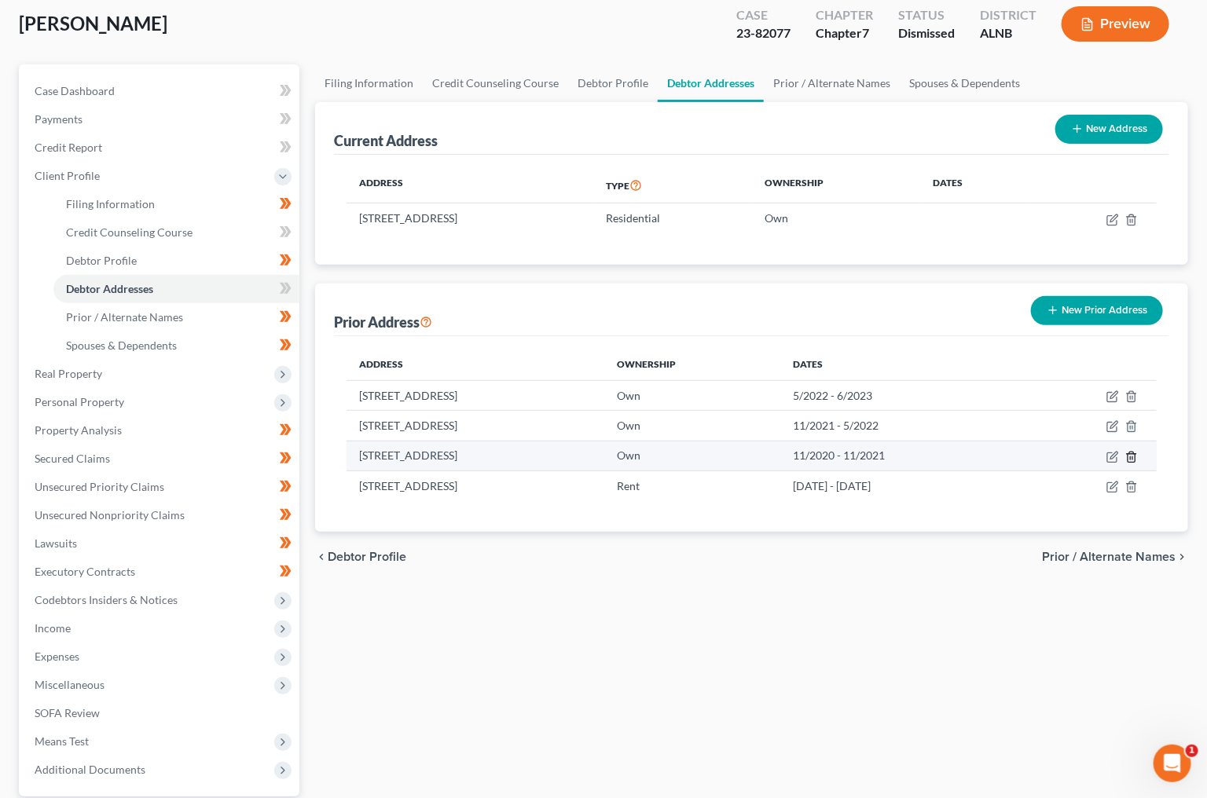
click at [1134, 452] on icon "button" at bounding box center [1131, 457] width 13 height 13
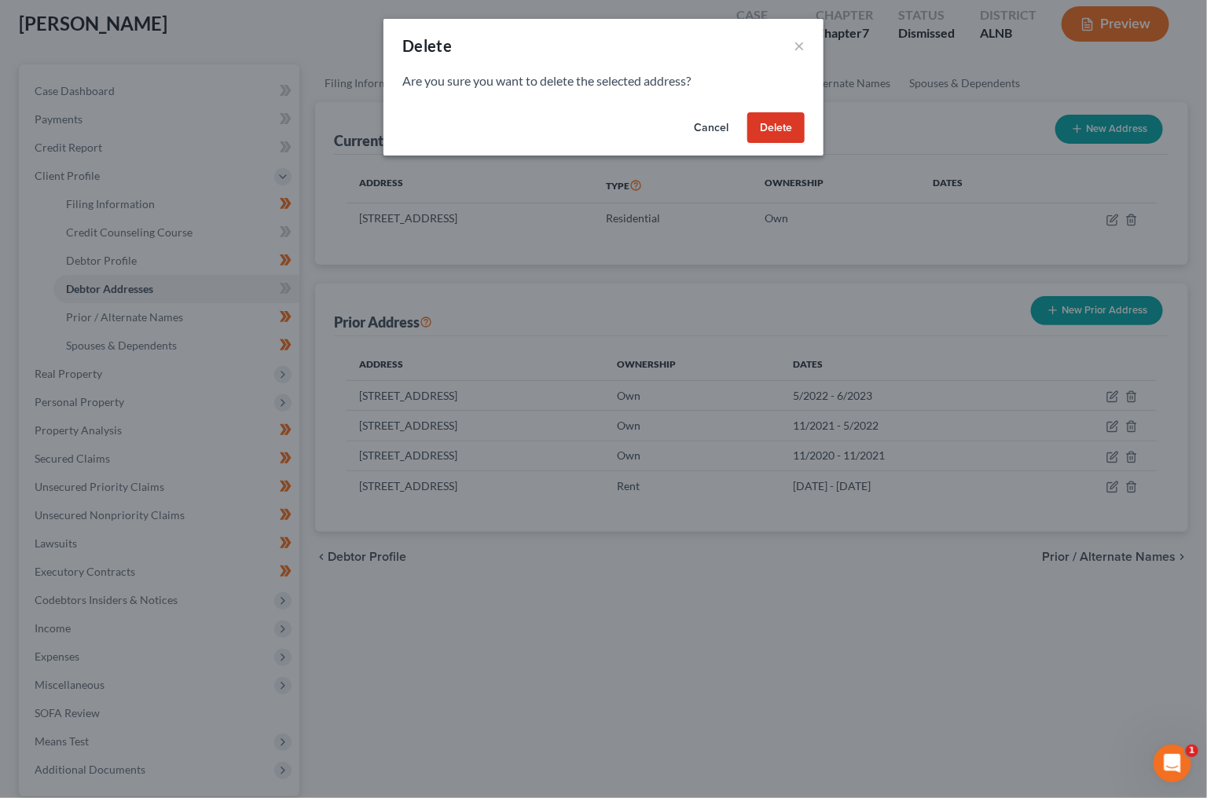
click at [792, 128] on button "Delete" at bounding box center [775, 127] width 57 height 31
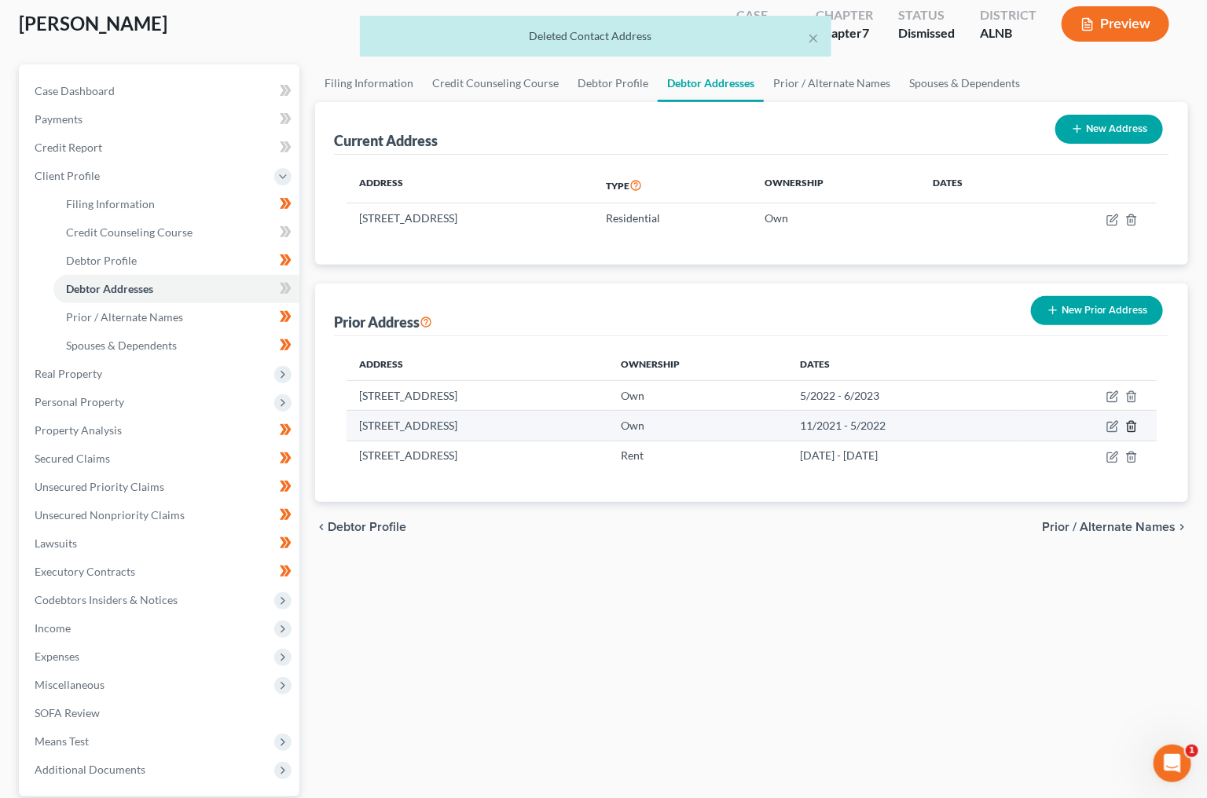
click at [1130, 421] on icon "button" at bounding box center [1131, 426] width 13 height 13
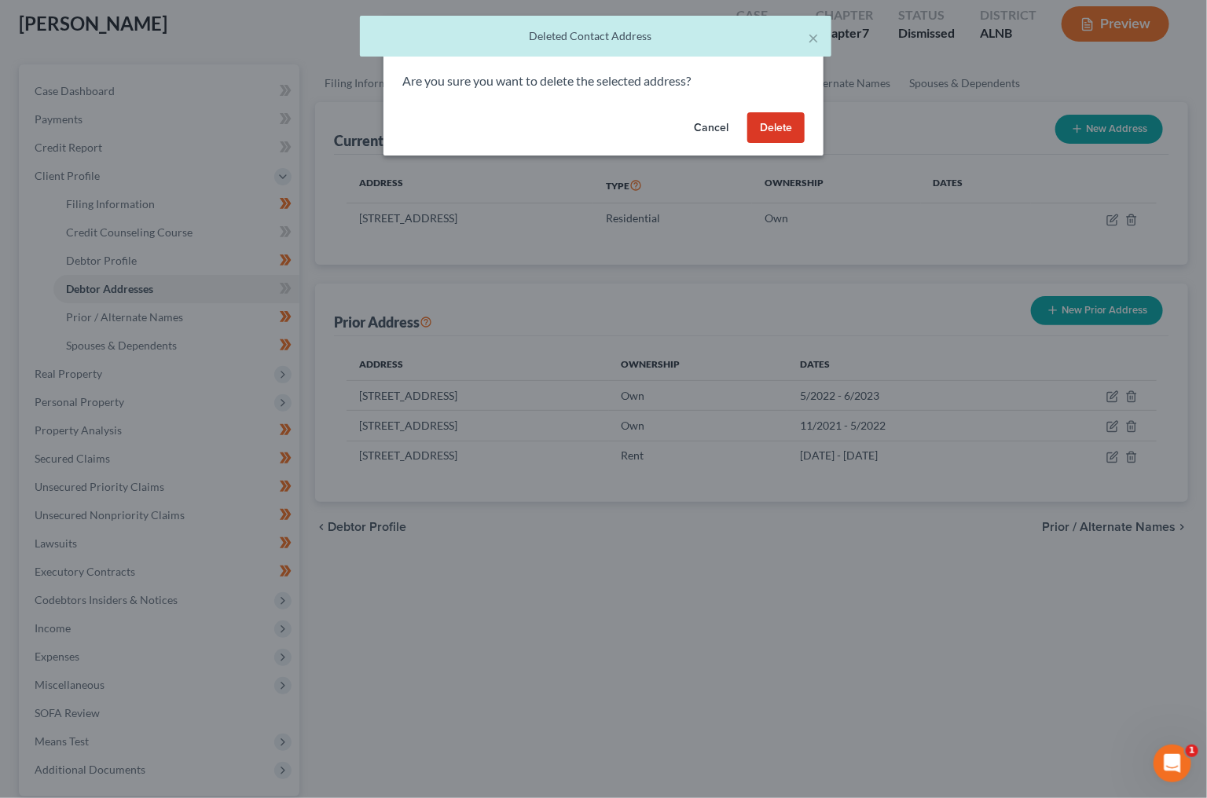
click at [787, 126] on button "Delete" at bounding box center [775, 127] width 57 height 31
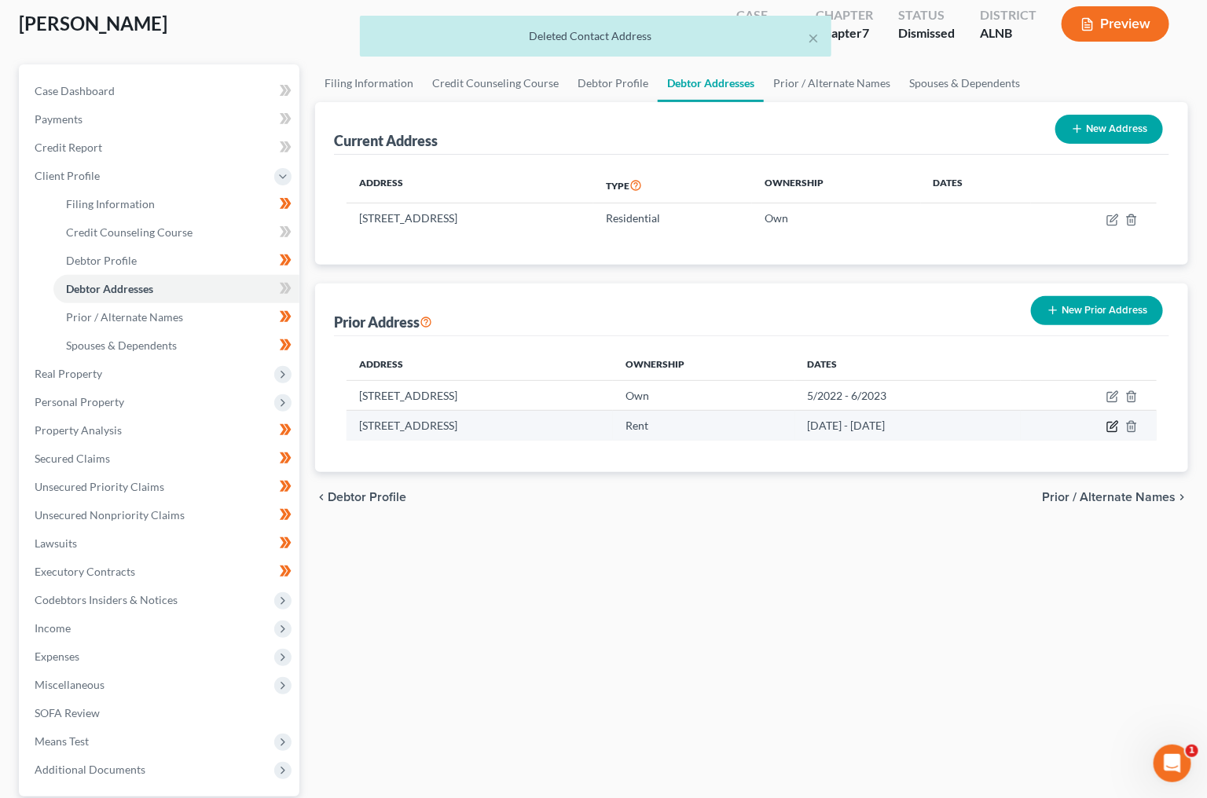
click at [1115, 422] on icon "button" at bounding box center [1113, 425] width 7 height 7
select select "0"
select select "44"
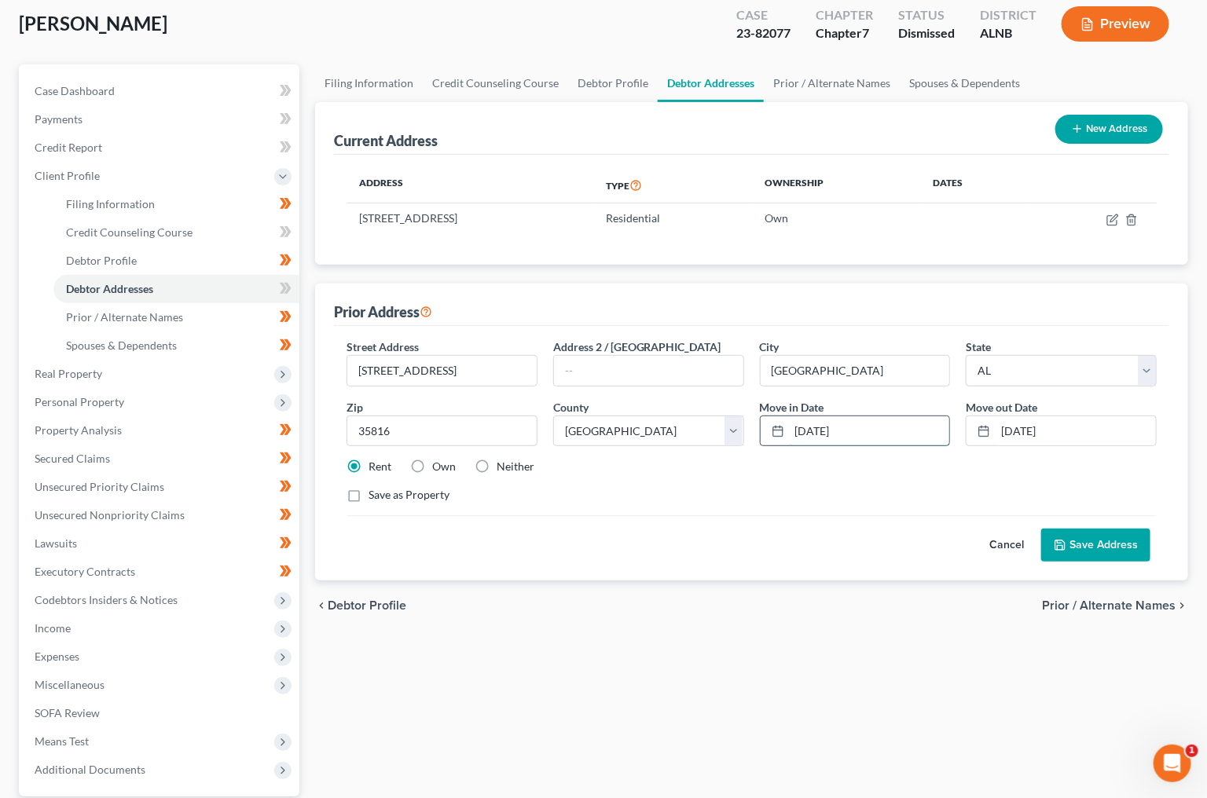
click at [830, 418] on input "[DATE]" at bounding box center [869, 431] width 160 height 30
type input "[DATE]"
click at [1044, 427] on input "[DATE]" at bounding box center [1075, 431] width 160 height 30
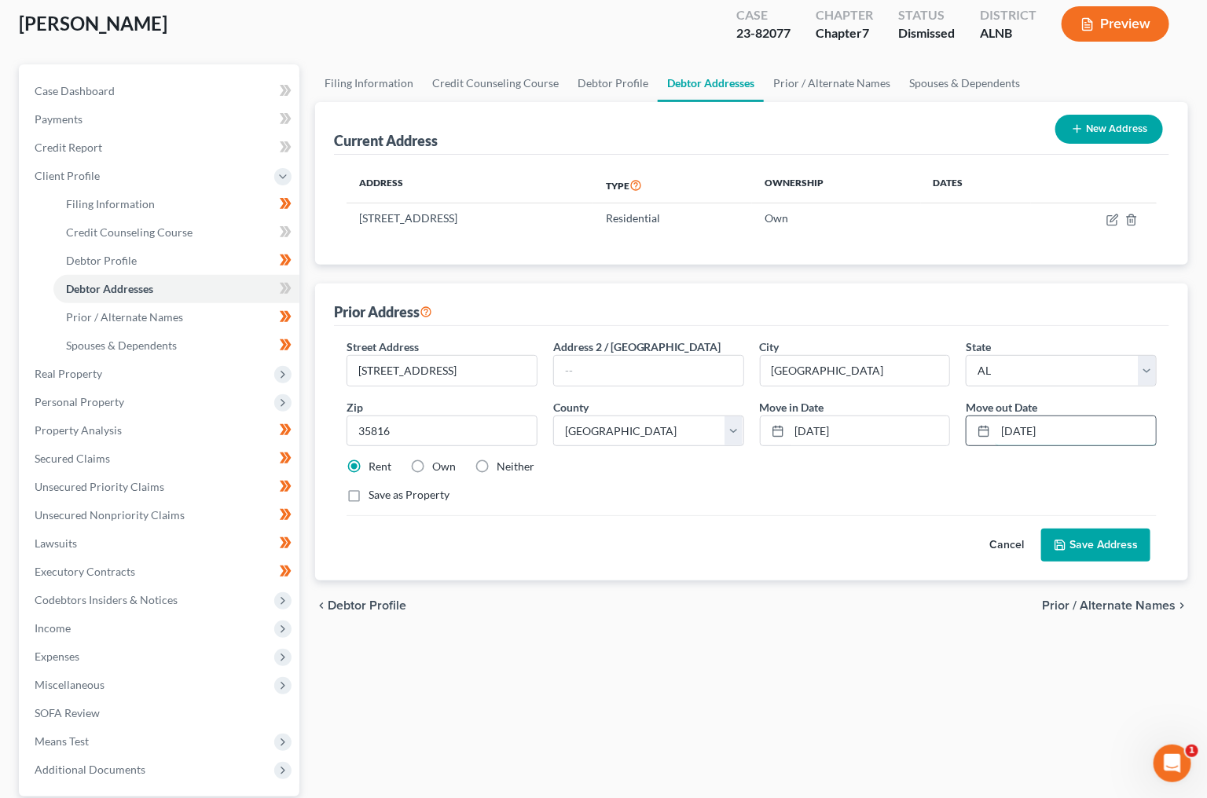
click at [1044, 427] on input "[DATE]" at bounding box center [1075, 431] width 160 height 30
type input "7"
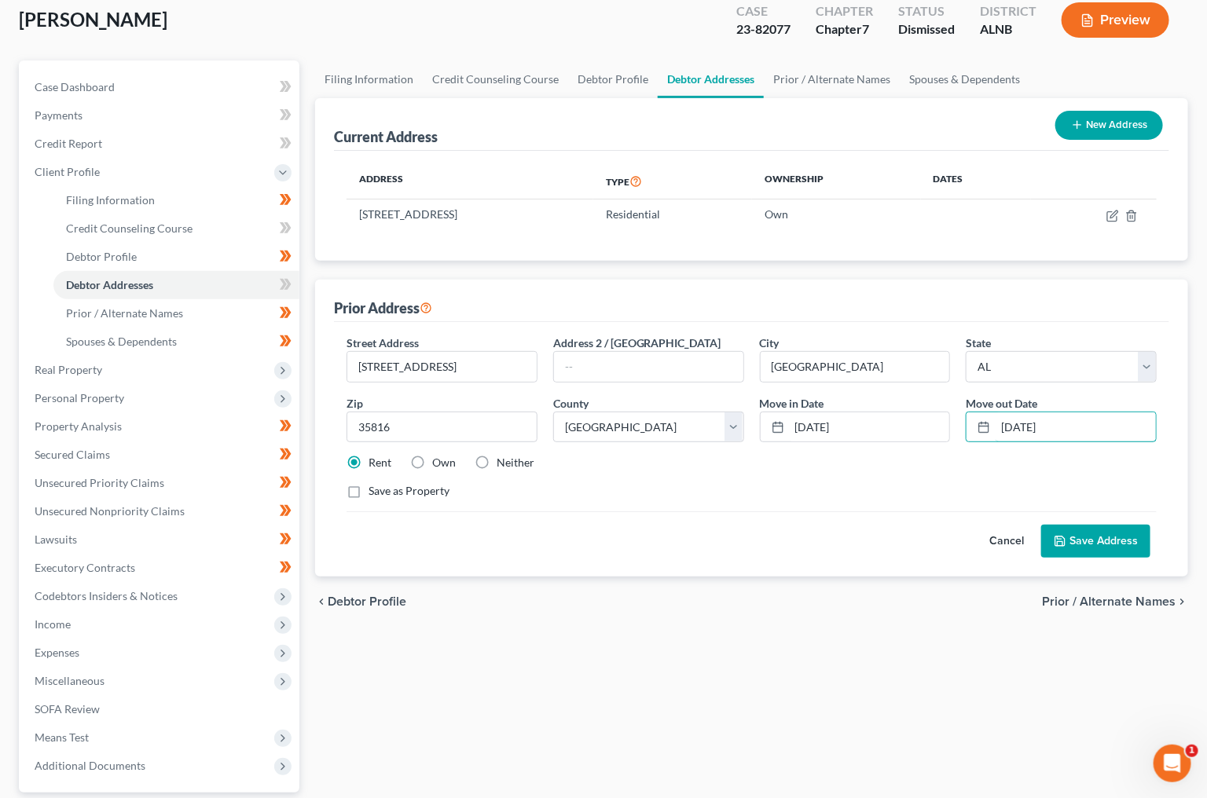
type input "[DATE]"
click at [1121, 537] on button "Save Address" at bounding box center [1095, 541] width 109 height 33
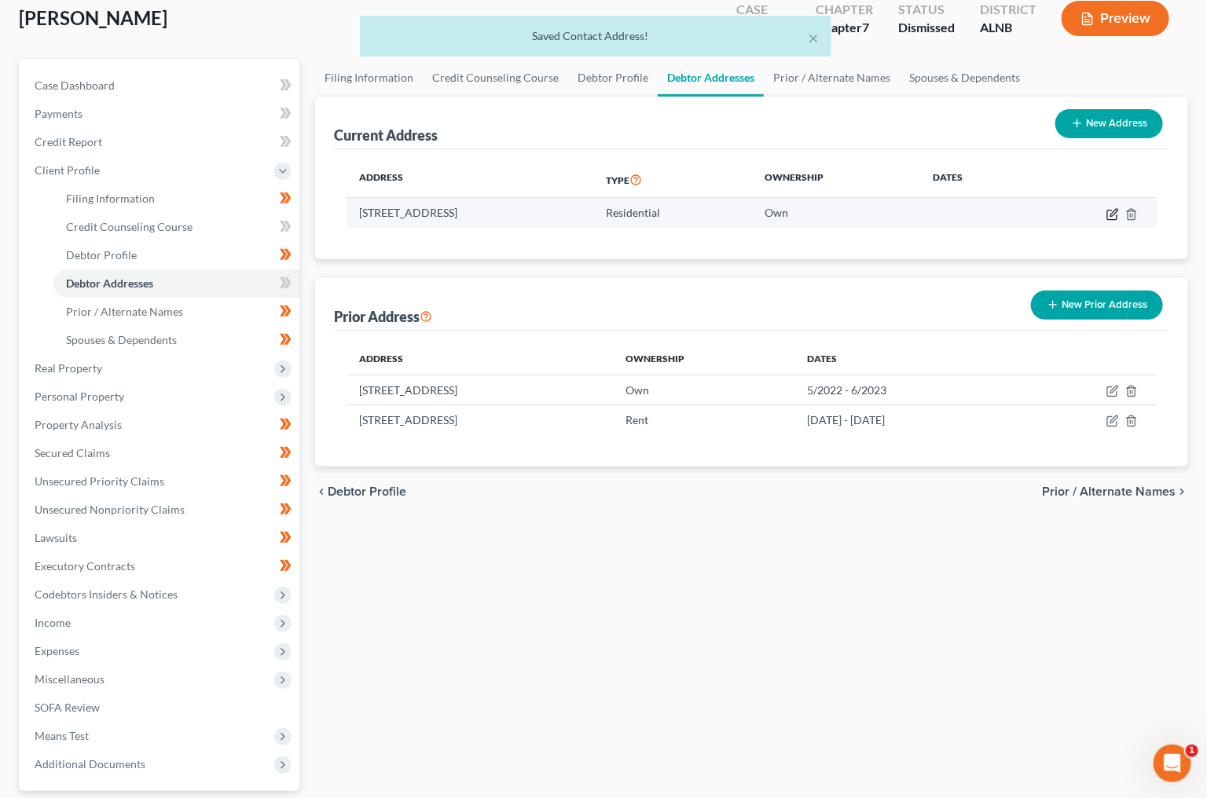
click at [1116, 210] on icon "button" at bounding box center [1113, 212] width 7 height 7
select select "0"
select select "44"
select select "0"
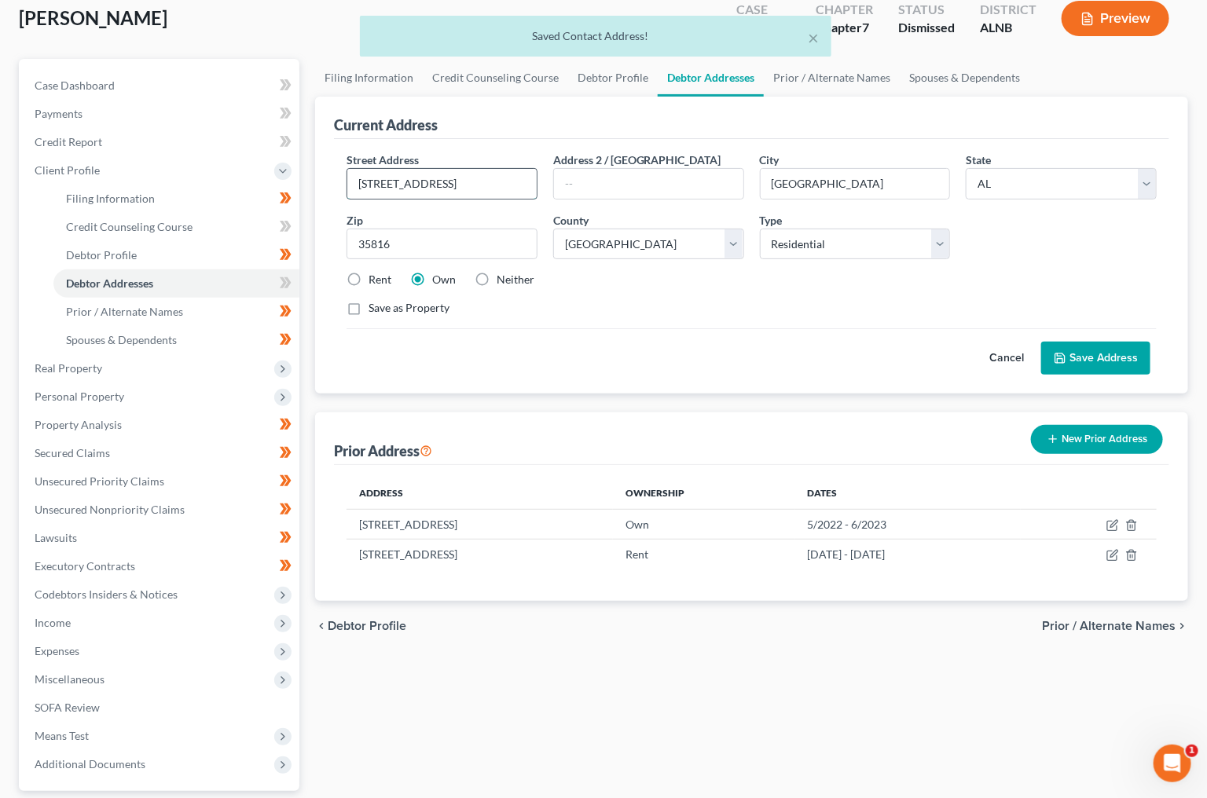
click at [502, 188] on input "[STREET_ADDRESS]" at bounding box center [441, 184] width 189 height 30
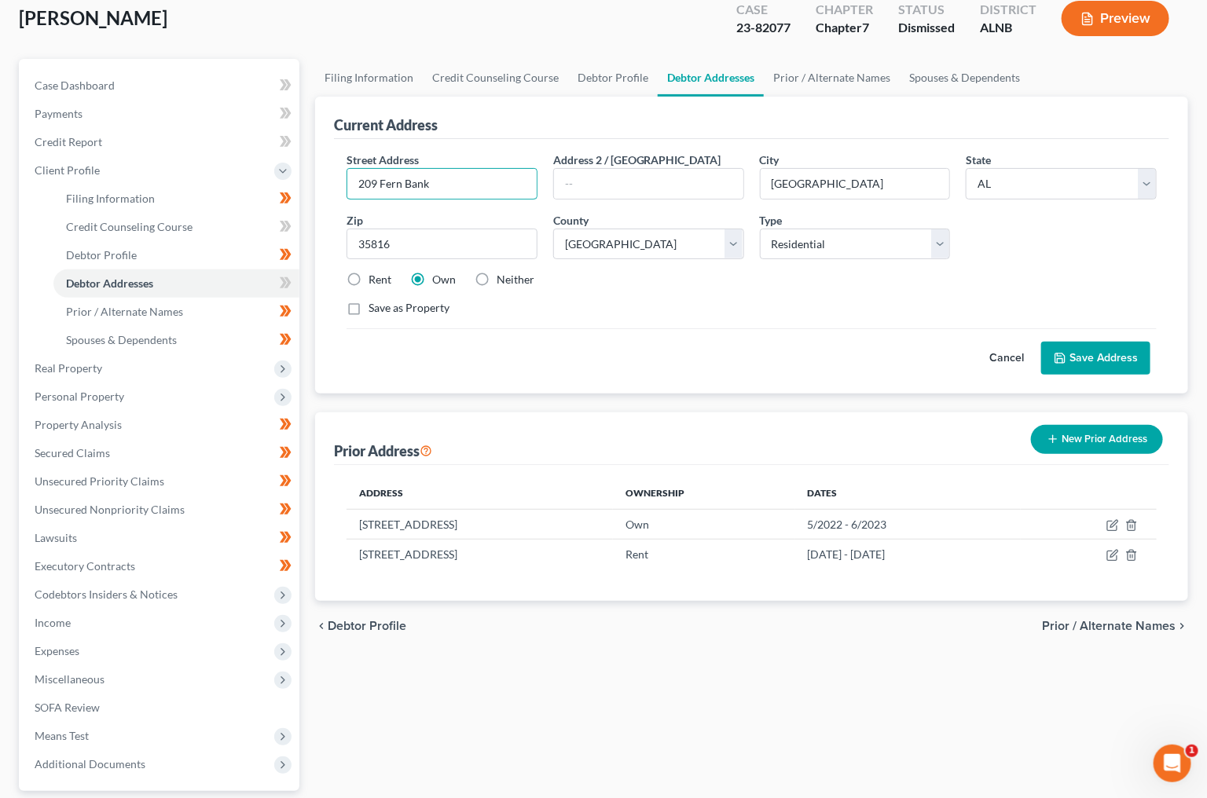
type input "209 Fern Bank"
type input "35750"
type input "[PERSON_NAME] Green"
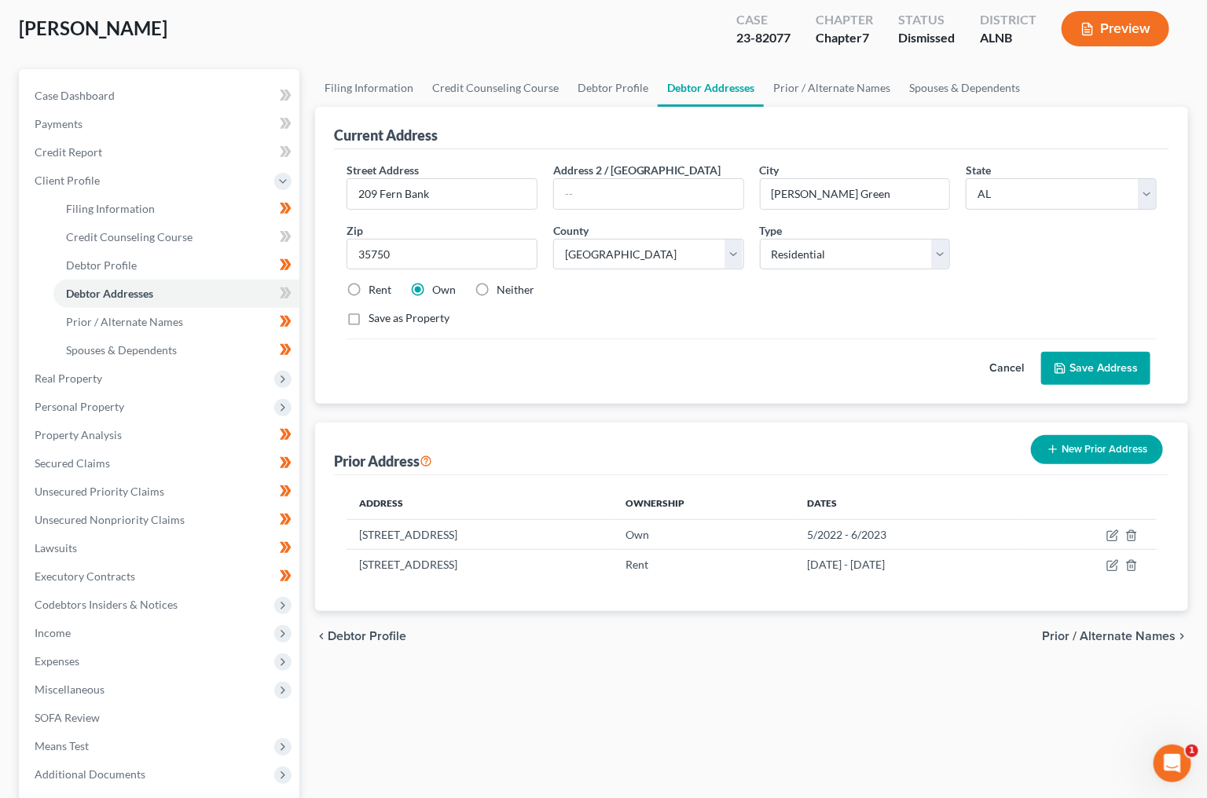
click at [368, 284] on label "Rent" at bounding box center [379, 290] width 23 height 16
click at [375, 284] on input "Rent" at bounding box center [380, 287] width 10 height 10
radio input "true"
drag, startPoint x: 1075, startPoint y: 349, endPoint x: 1087, endPoint y: 357, distance: 14.8
click at [1075, 352] on button "Save Address" at bounding box center [1095, 368] width 109 height 33
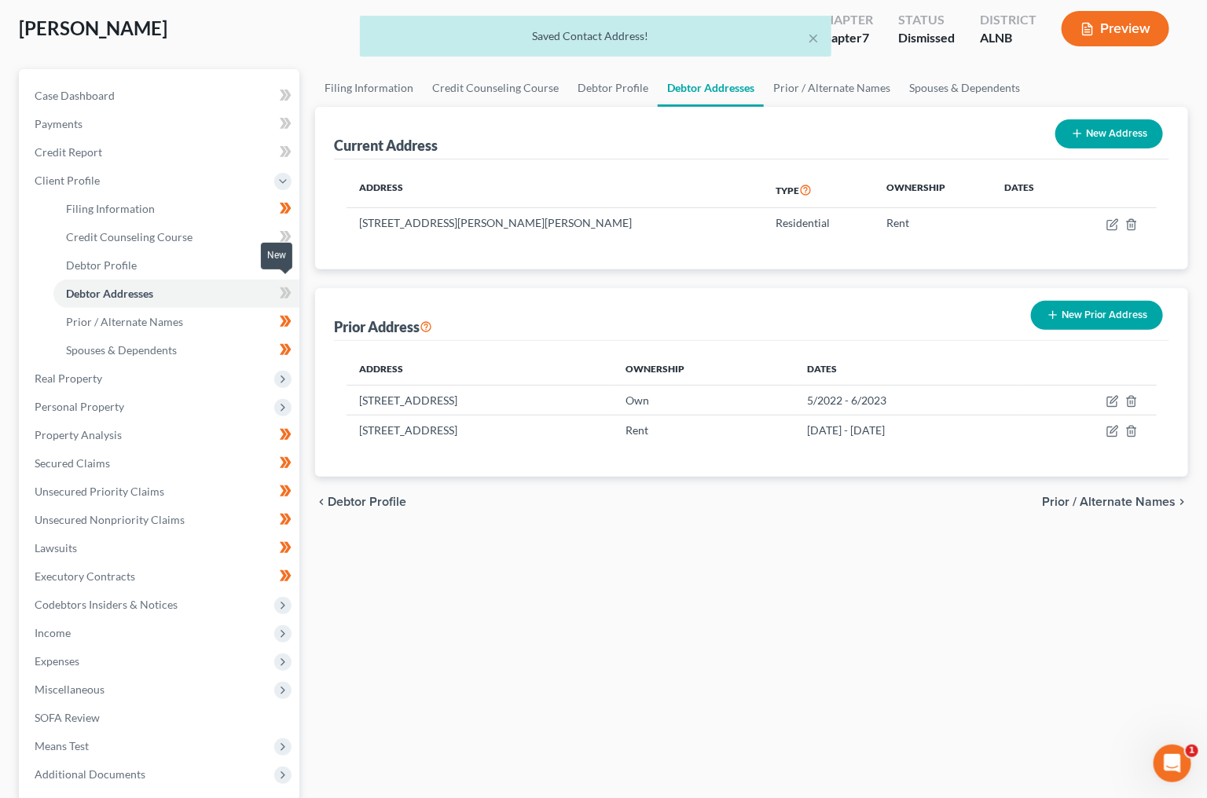
click at [291, 288] on icon at bounding box center [287, 293] width 7 height 11
click at [290, 288] on icon at bounding box center [287, 293] width 7 height 11
click at [133, 365] on span "Real Property" at bounding box center [160, 379] width 277 height 28
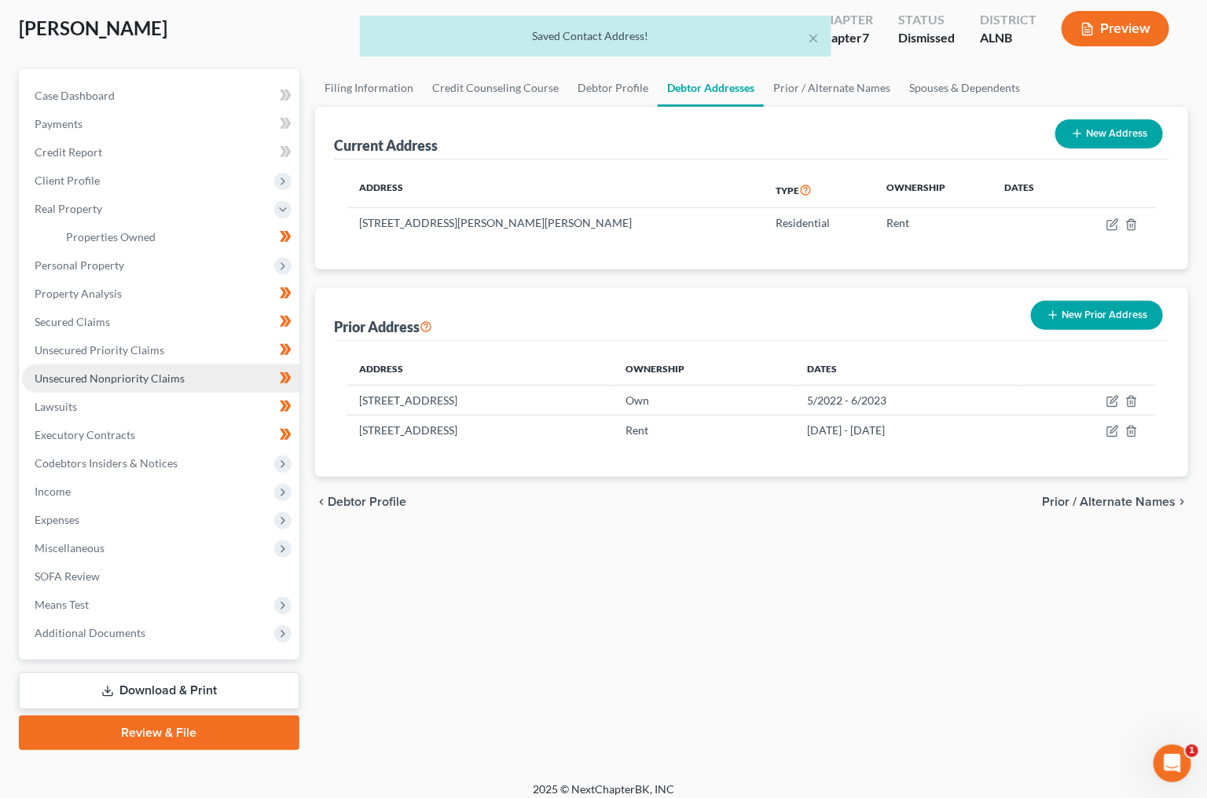
scroll to position [71, 0]
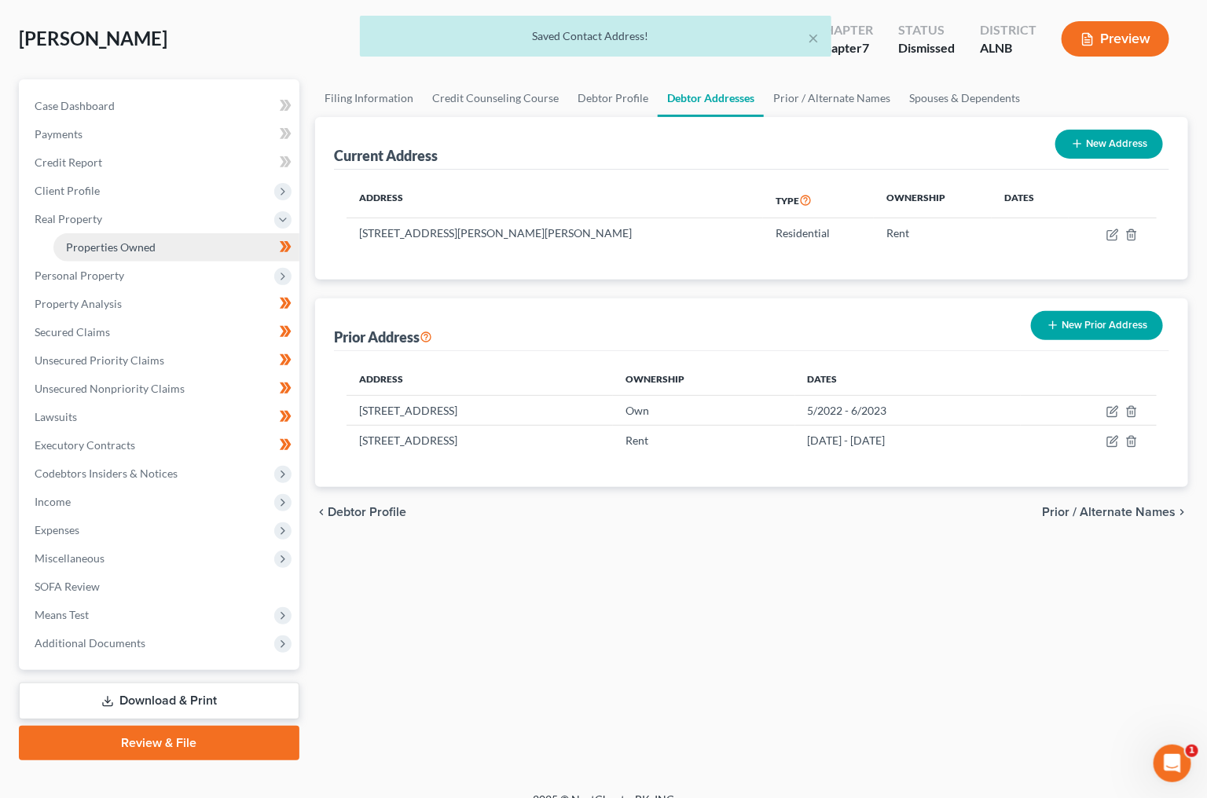
click at [181, 242] on link "Properties Owned" at bounding box center [176, 247] width 246 height 28
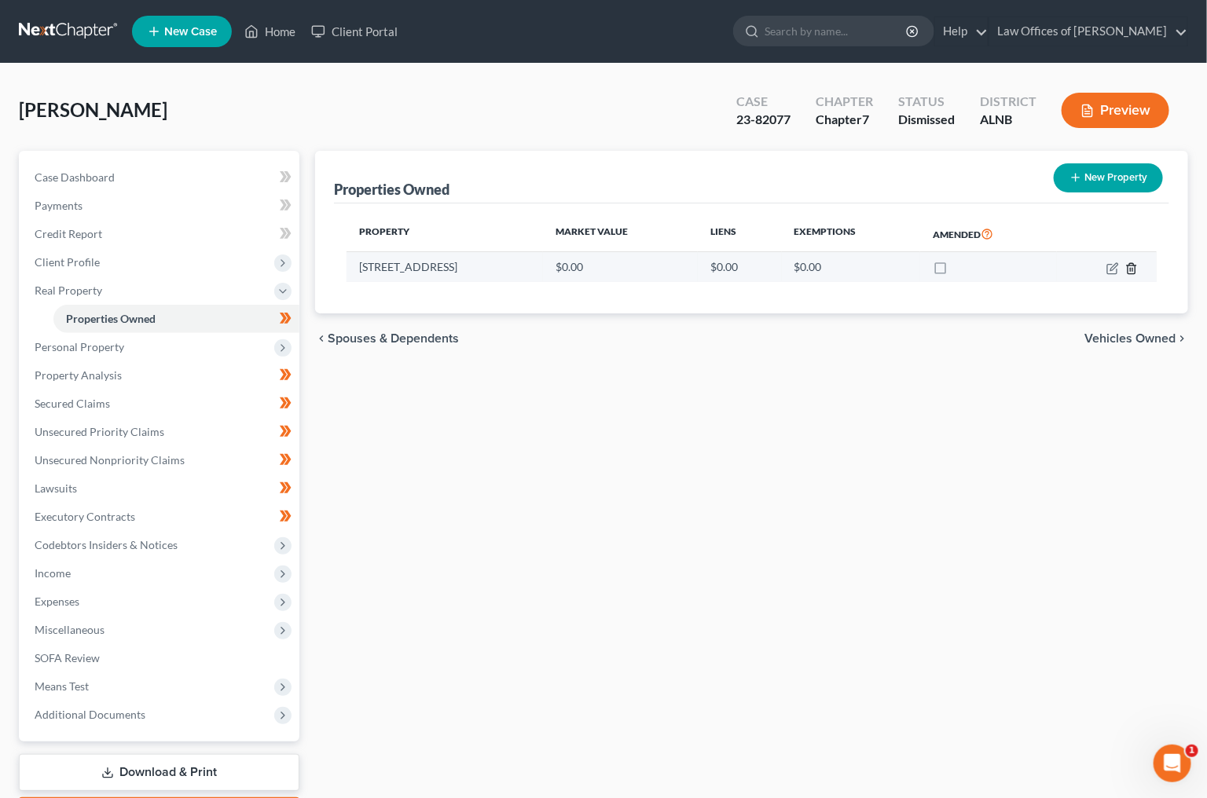
click at [1130, 262] on icon "button" at bounding box center [1131, 268] width 13 height 13
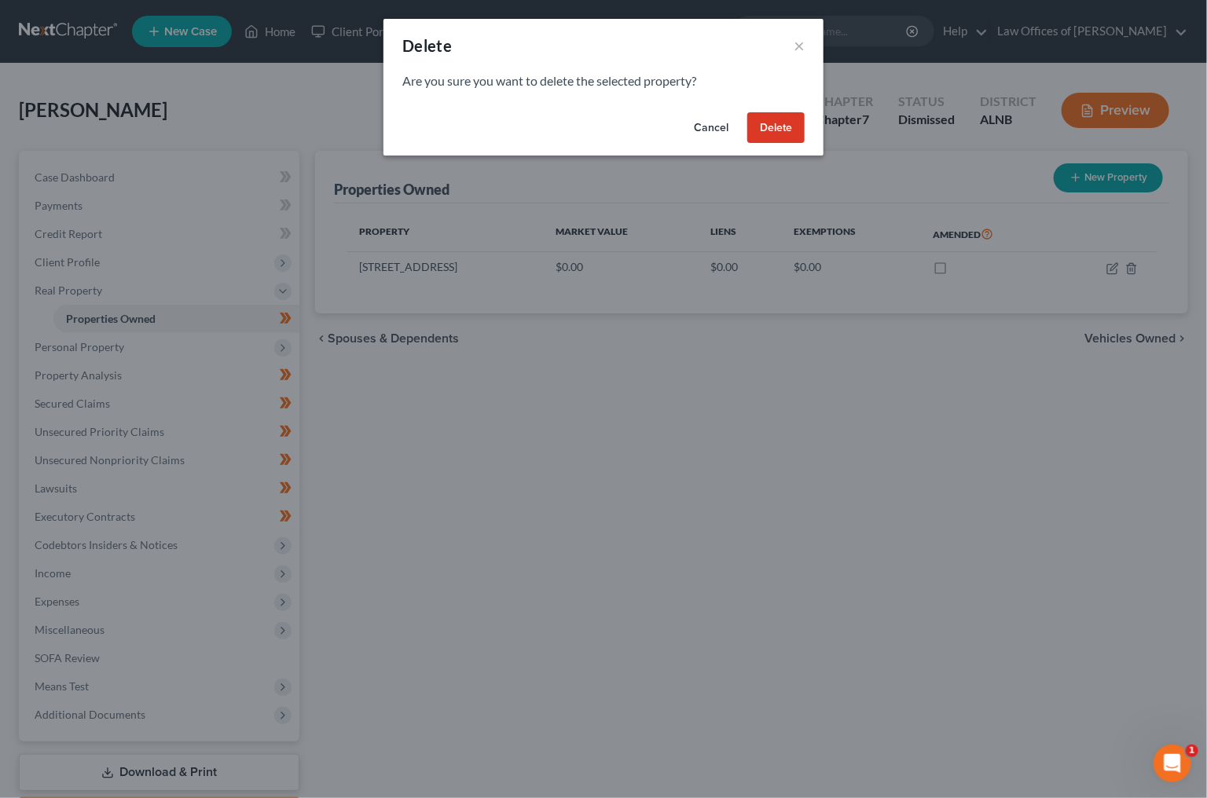
click at [778, 119] on button "Delete" at bounding box center [775, 127] width 57 height 31
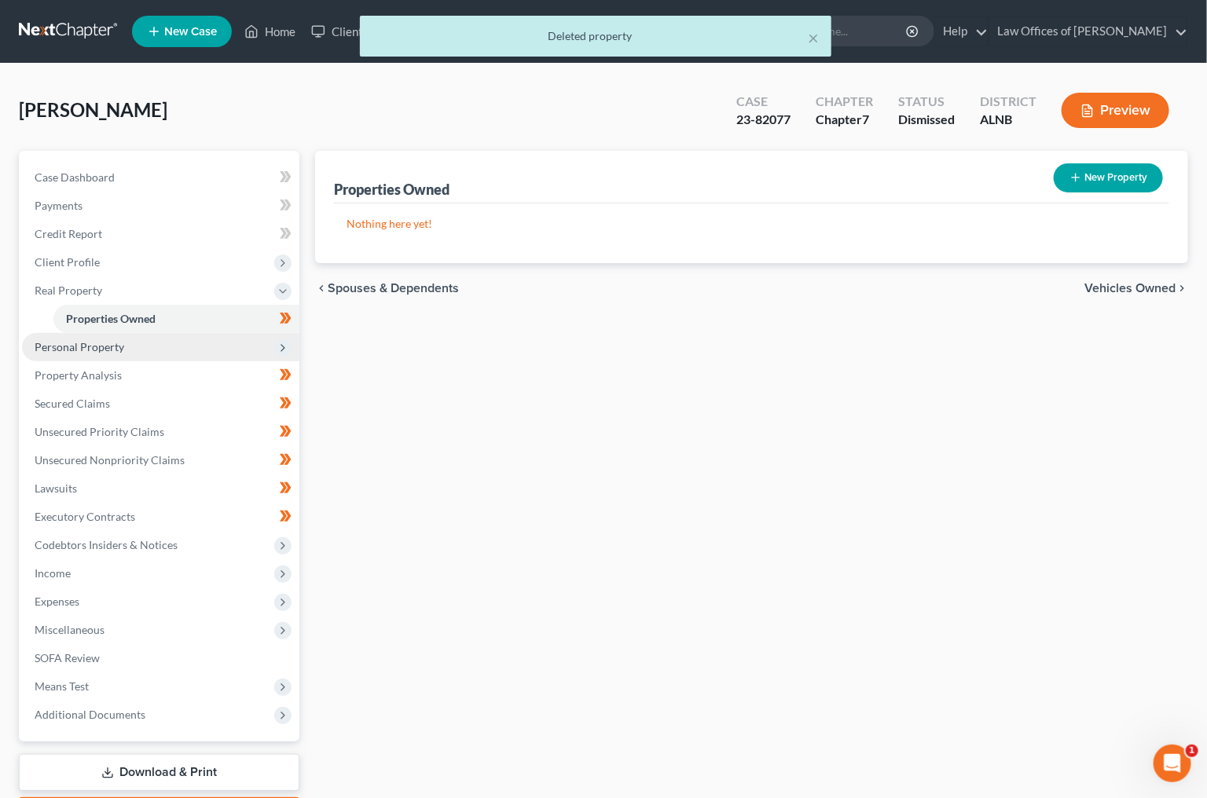
click at [150, 346] on span "Personal Property" at bounding box center [160, 347] width 277 height 28
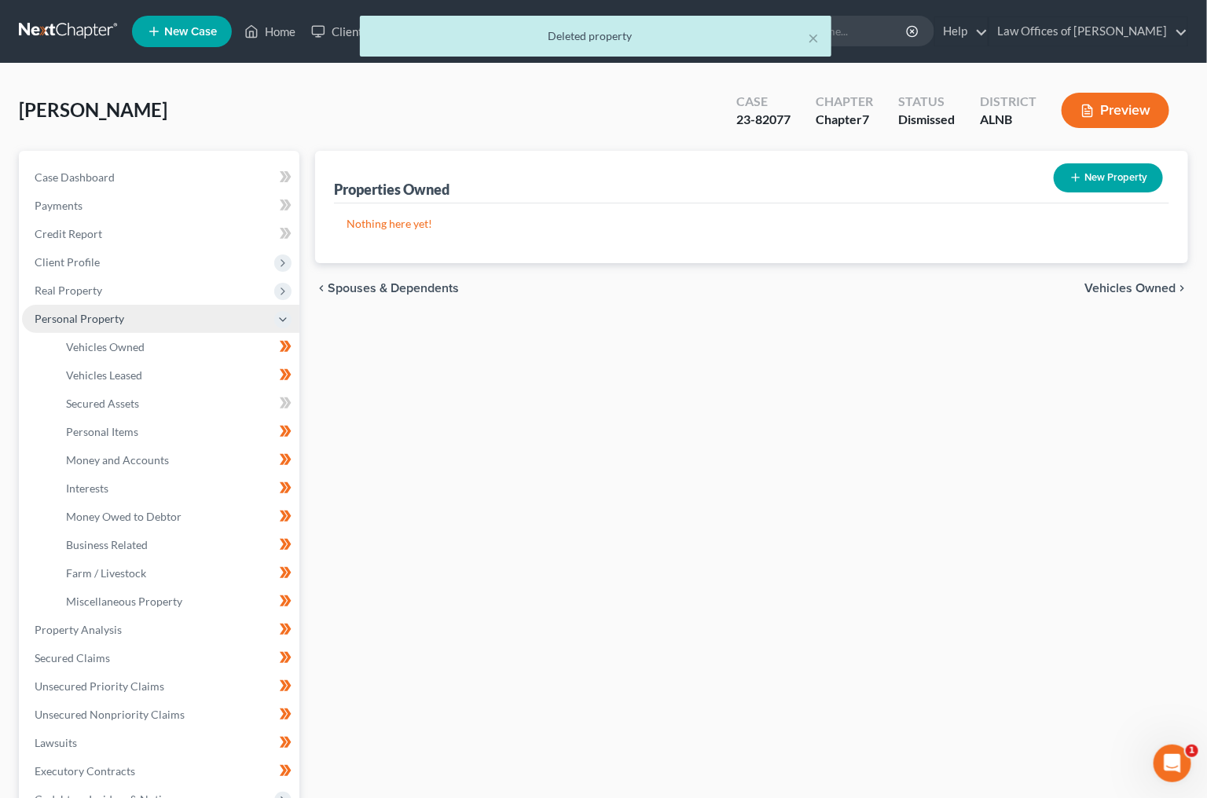
click at [150, 346] on link "Vehicles Owned" at bounding box center [176, 347] width 246 height 28
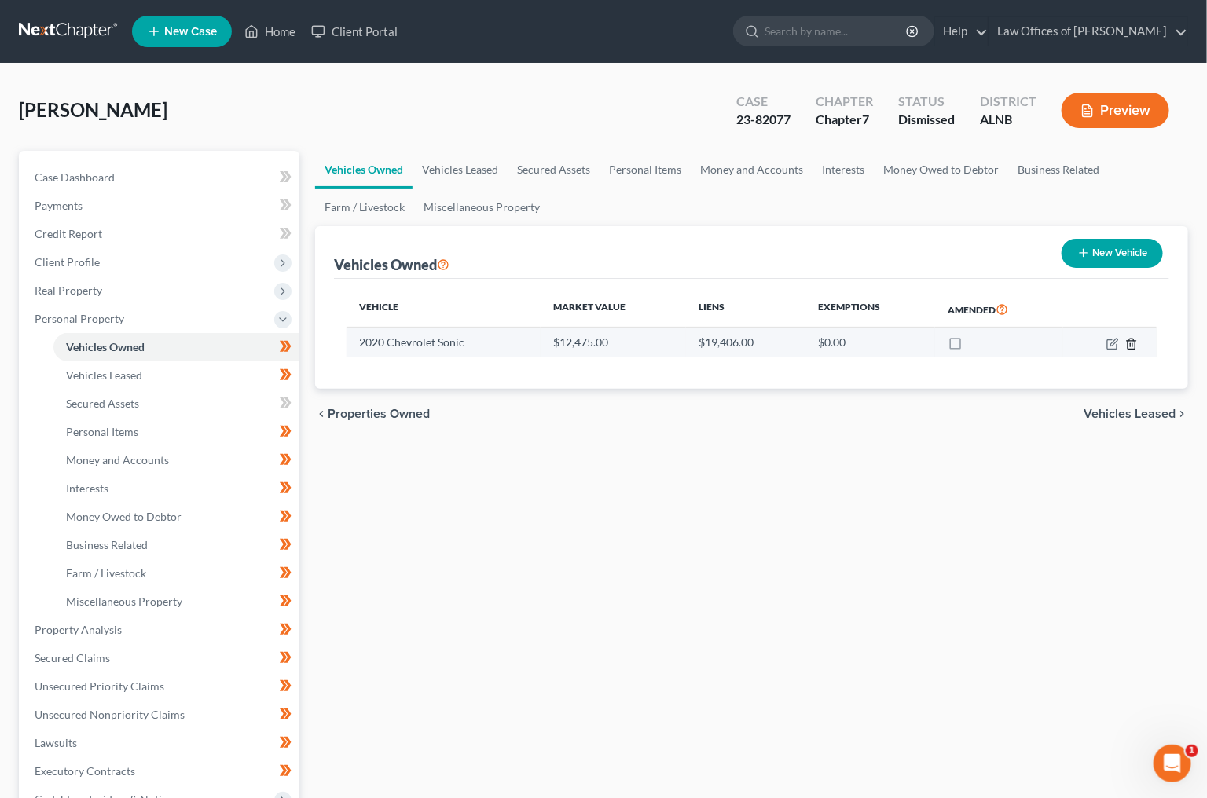
click at [1134, 346] on icon "button" at bounding box center [1131, 344] width 13 height 13
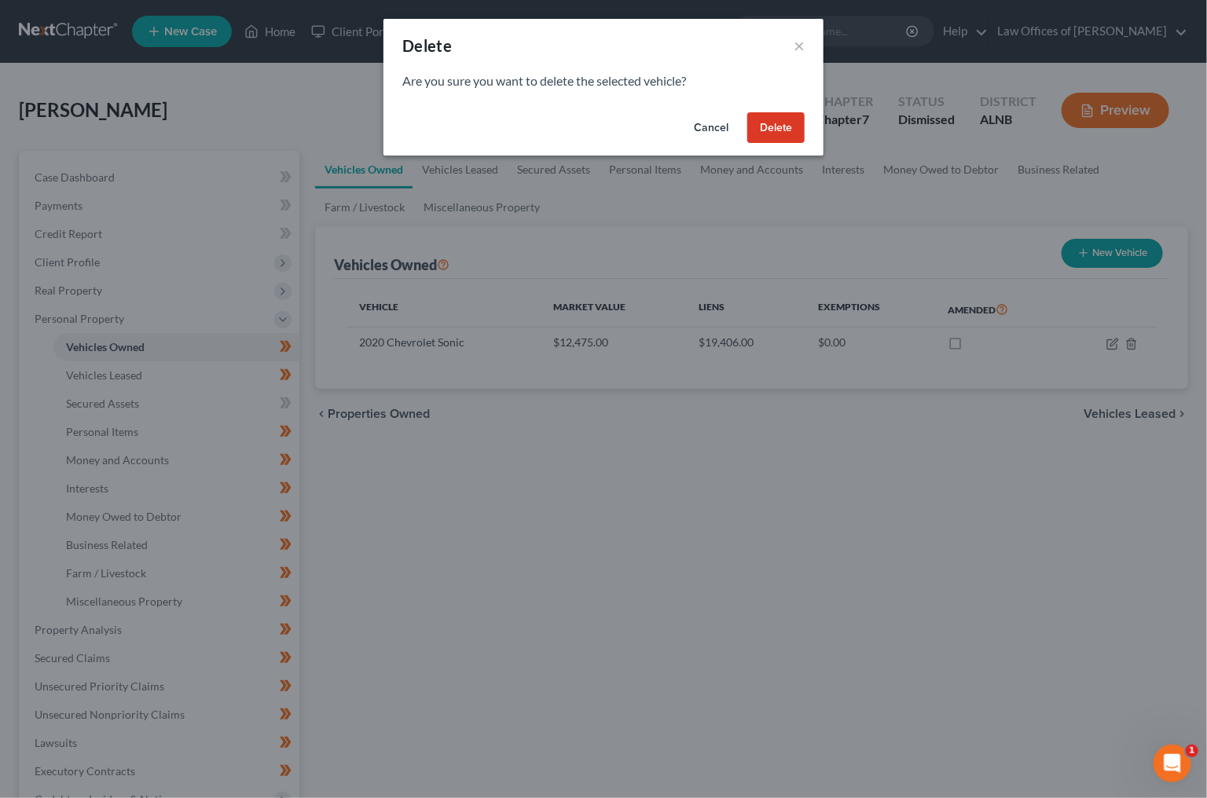
click at [795, 128] on button "Delete" at bounding box center [775, 127] width 57 height 31
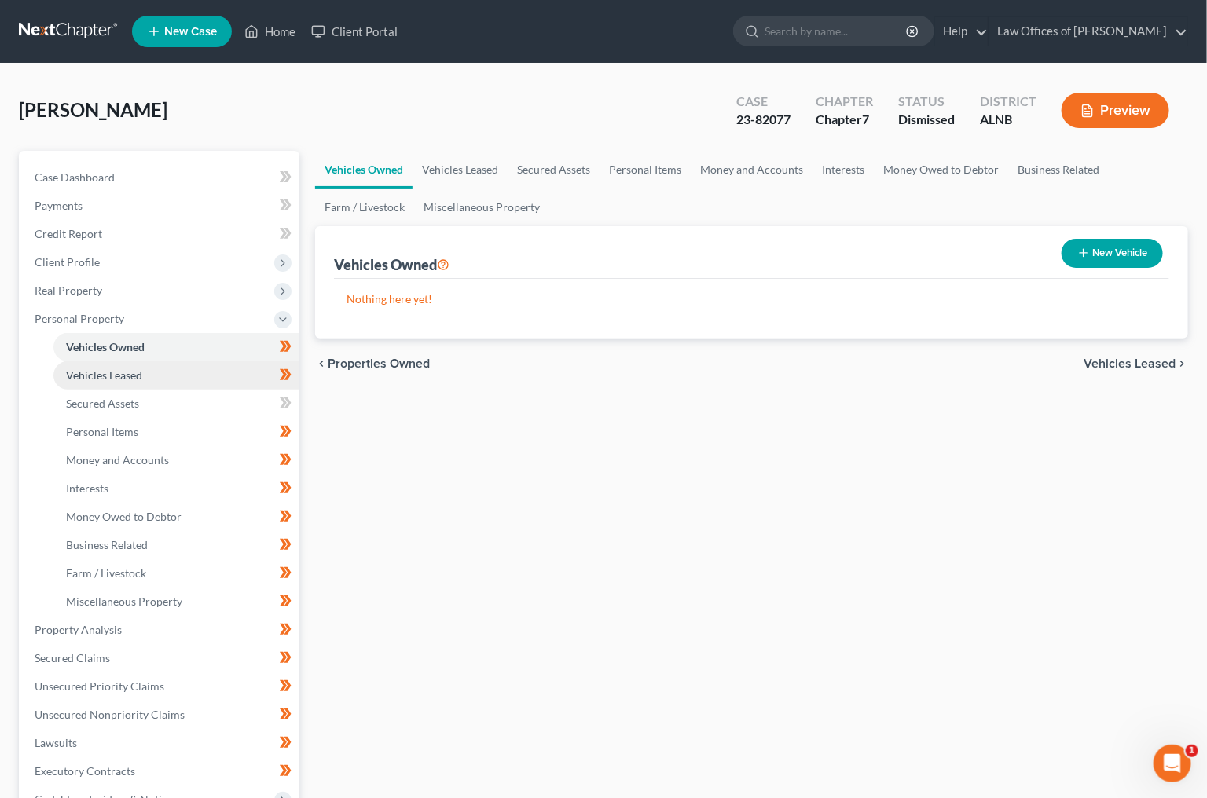
click at [203, 365] on link "Vehicles Leased" at bounding box center [176, 375] width 246 height 28
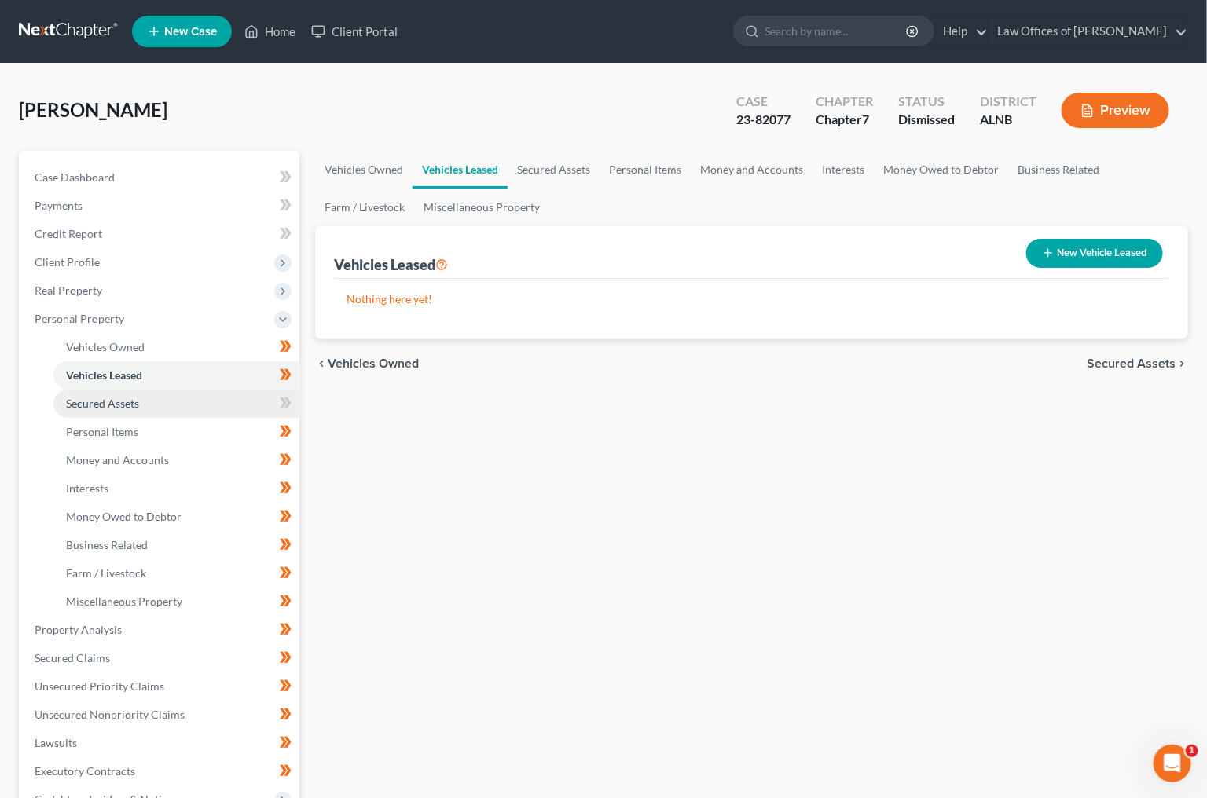
click at [195, 390] on link "Secured Assets" at bounding box center [176, 404] width 246 height 28
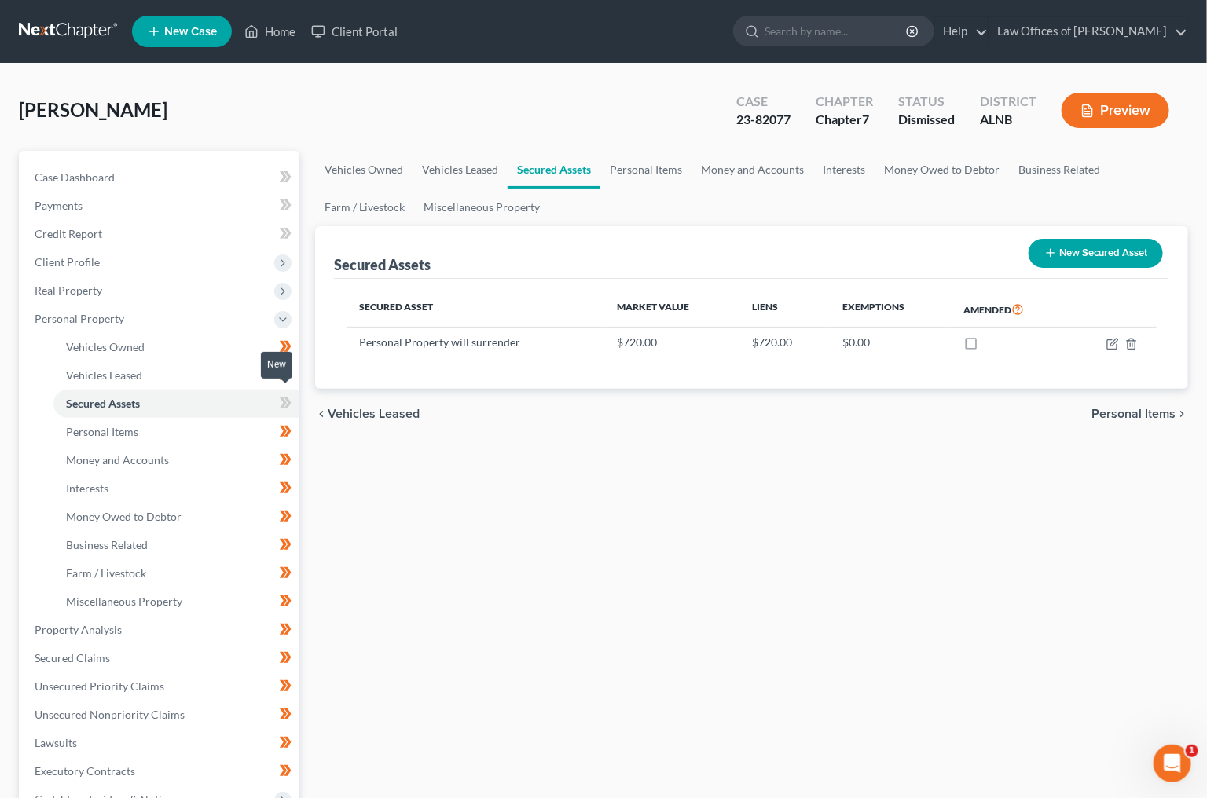
click at [295, 397] on span at bounding box center [285, 406] width 27 height 24
click at [296, 397] on span at bounding box center [285, 406] width 27 height 24
click at [1130, 344] on icon "button" at bounding box center [1131, 344] width 13 height 13
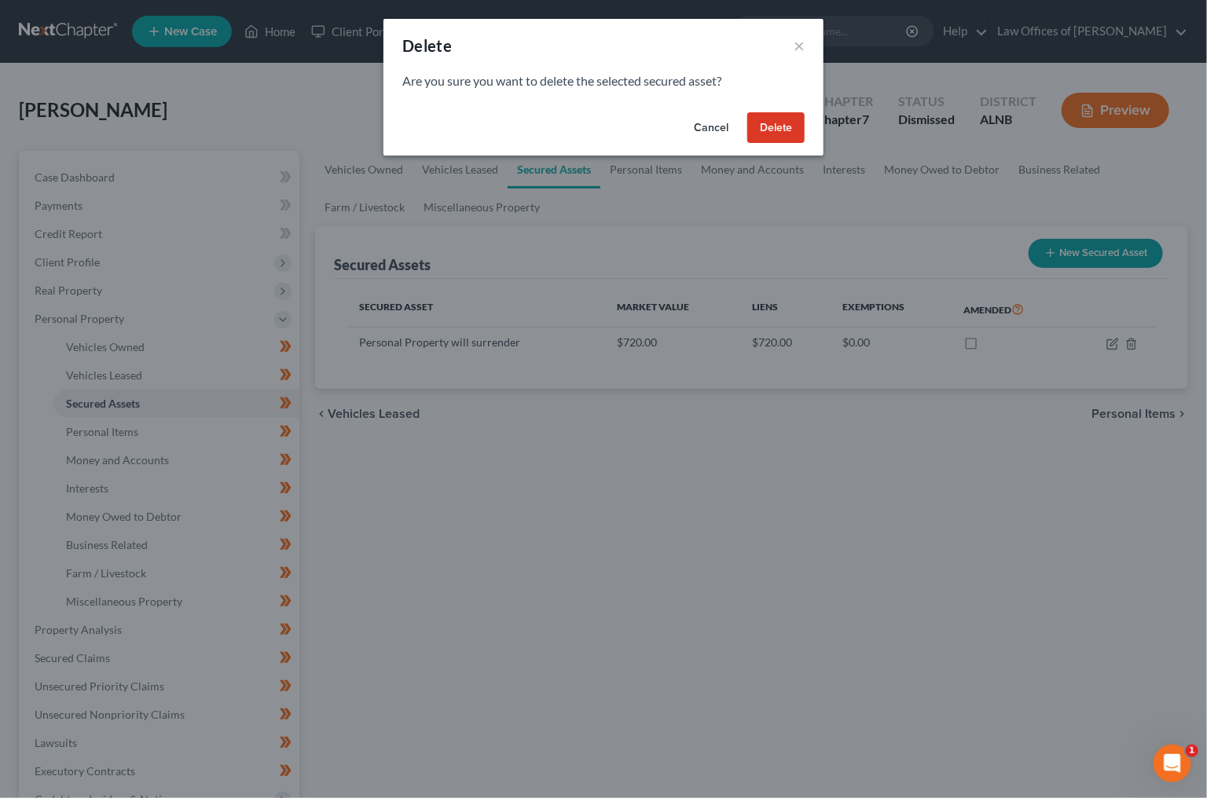
click at [776, 112] on button "Delete" at bounding box center [775, 127] width 57 height 31
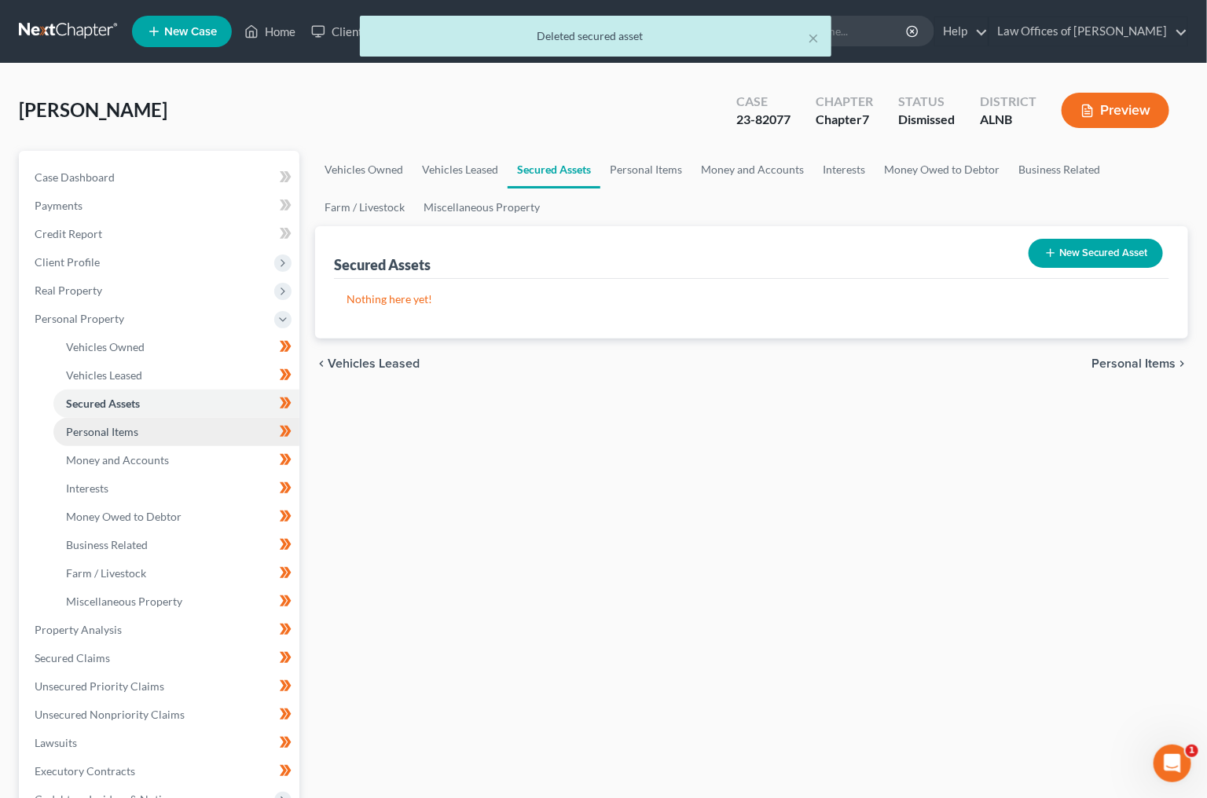
click at [169, 419] on link "Personal Items" at bounding box center [176, 432] width 246 height 28
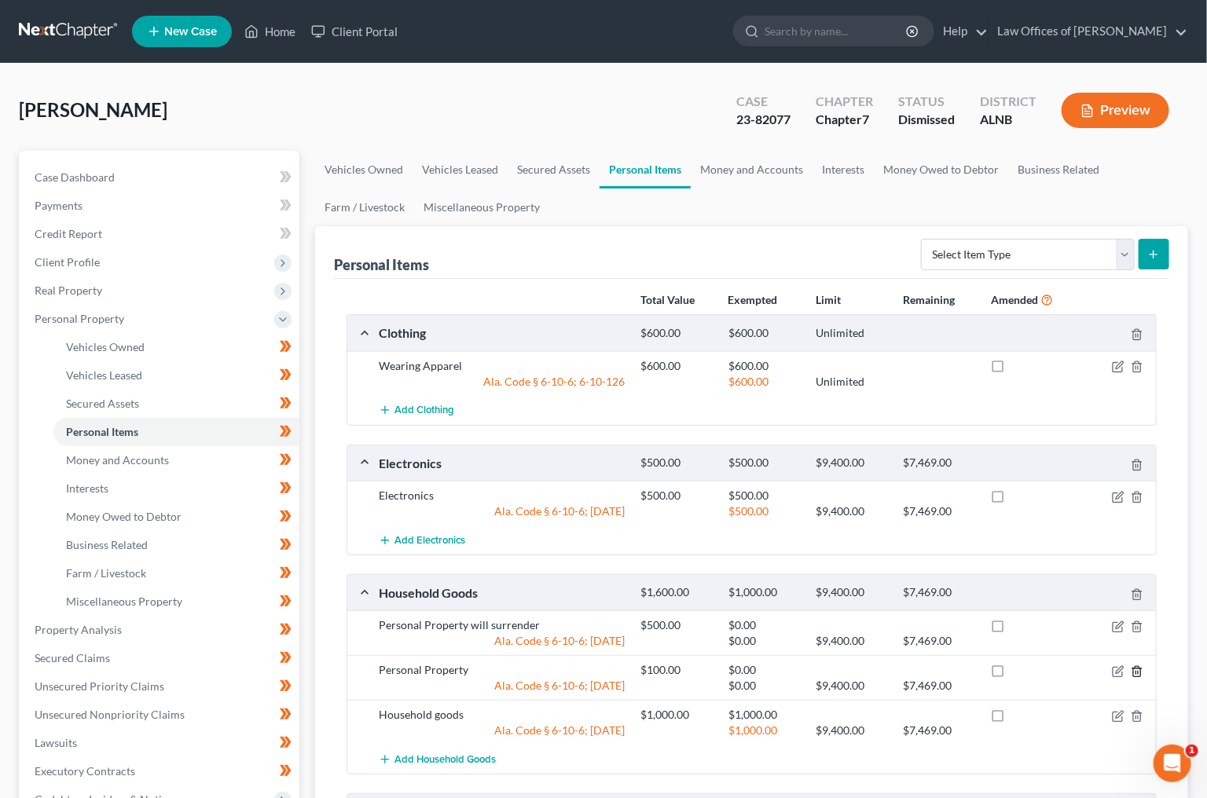
click at [1134, 668] on icon "button" at bounding box center [1136, 671] width 13 height 13
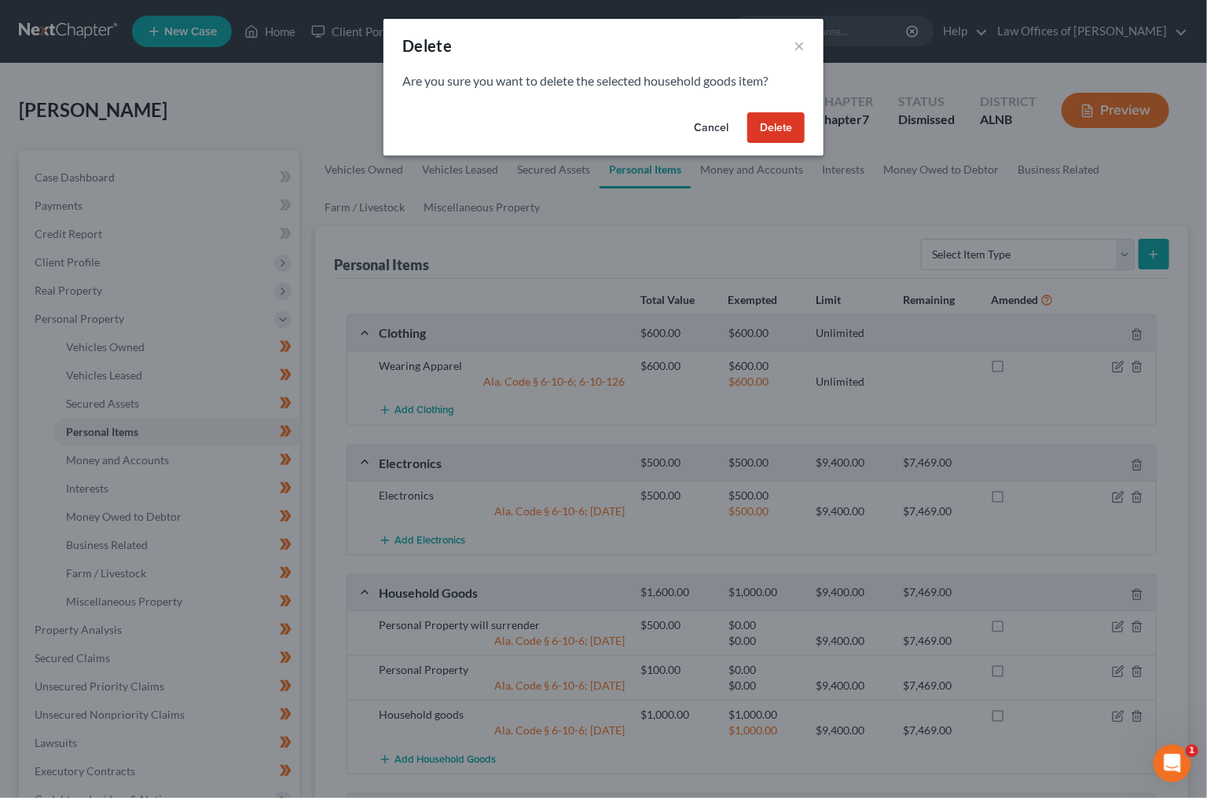
click at [782, 130] on button "Delete" at bounding box center [775, 127] width 57 height 31
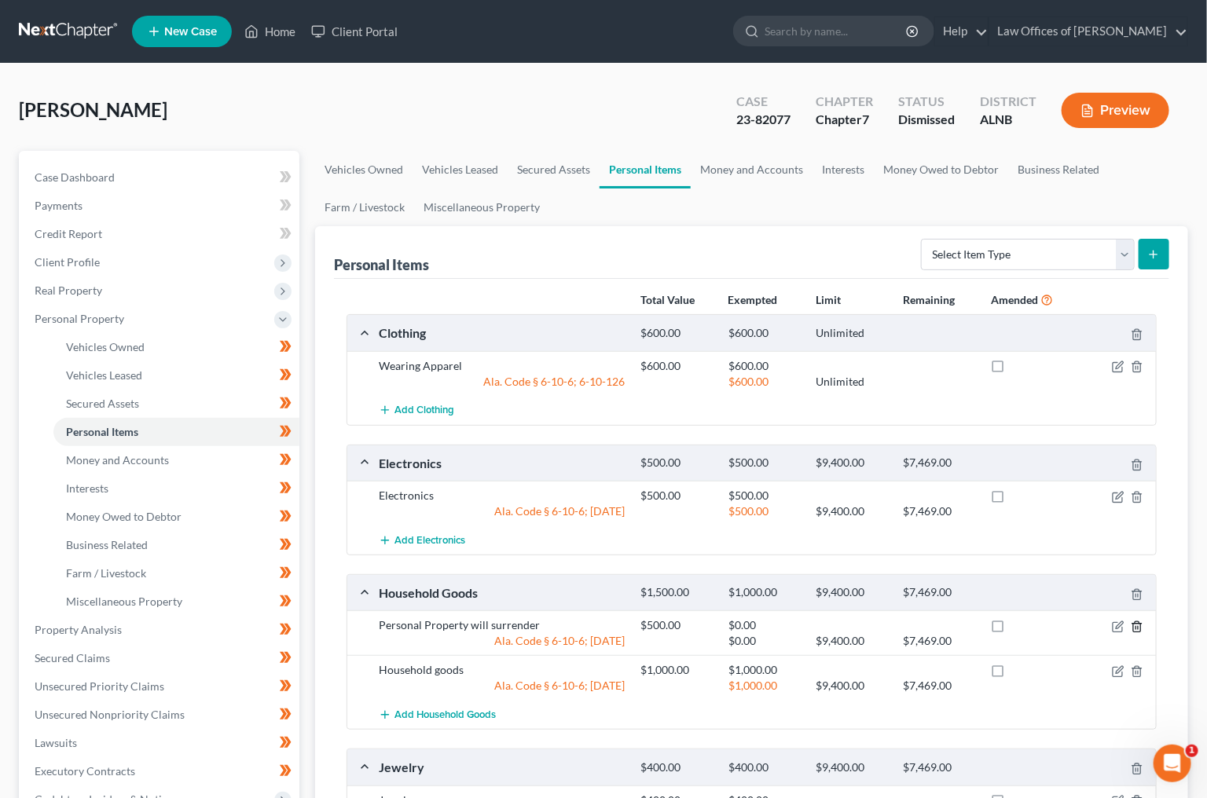
click at [1137, 629] on icon "button" at bounding box center [1136, 626] width 7 height 10
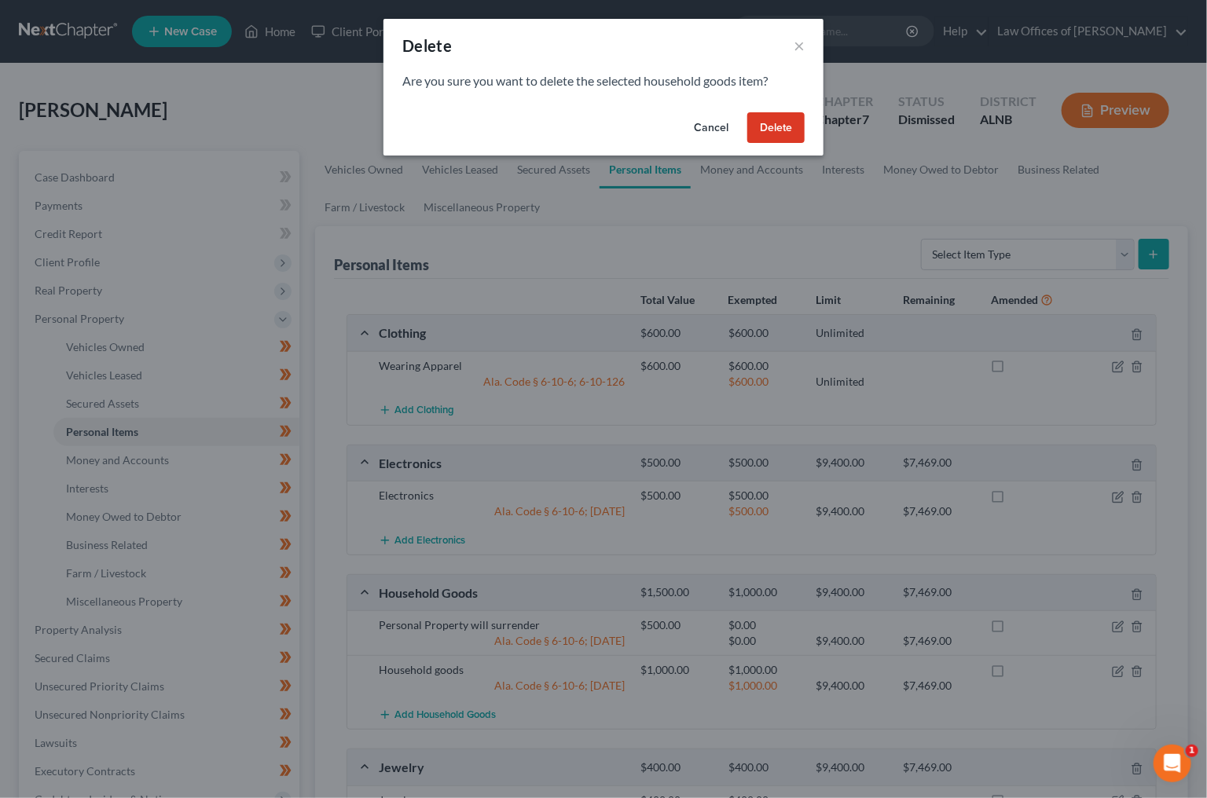
click at [756, 121] on button "Delete" at bounding box center [775, 127] width 57 height 31
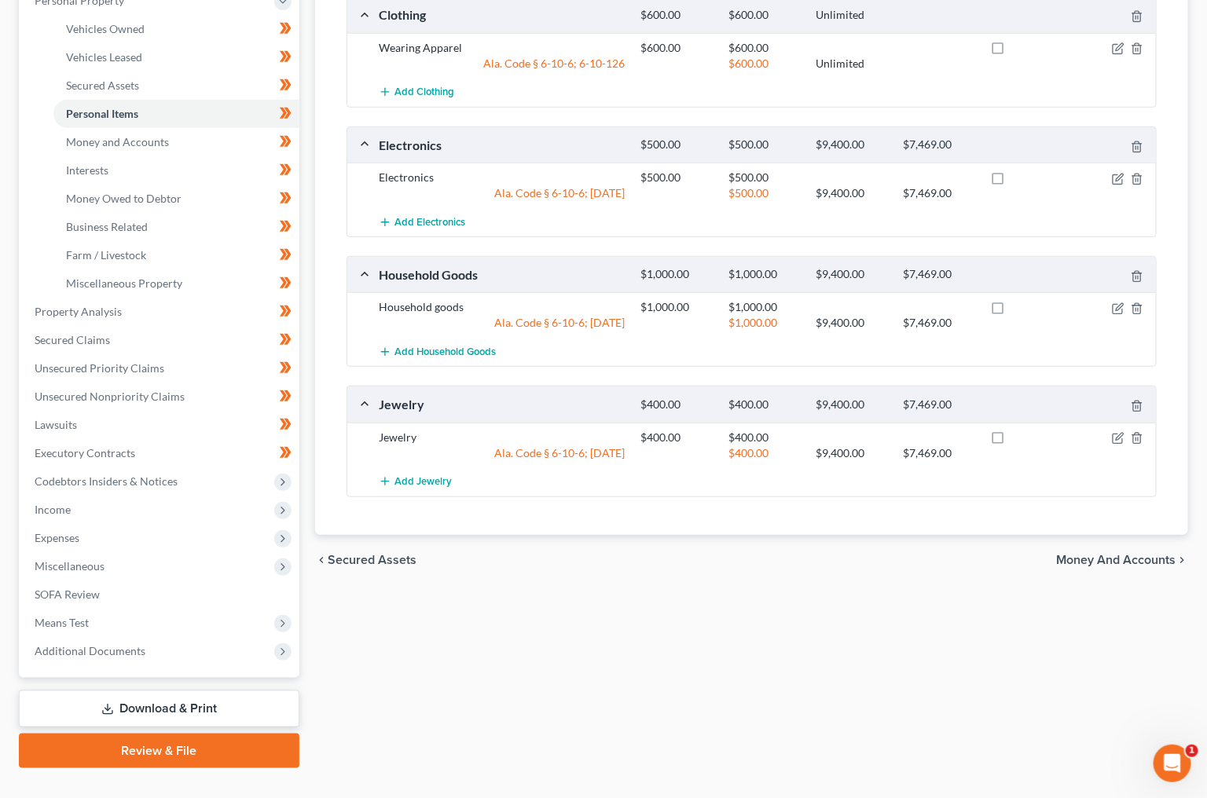
scroll to position [317, 0]
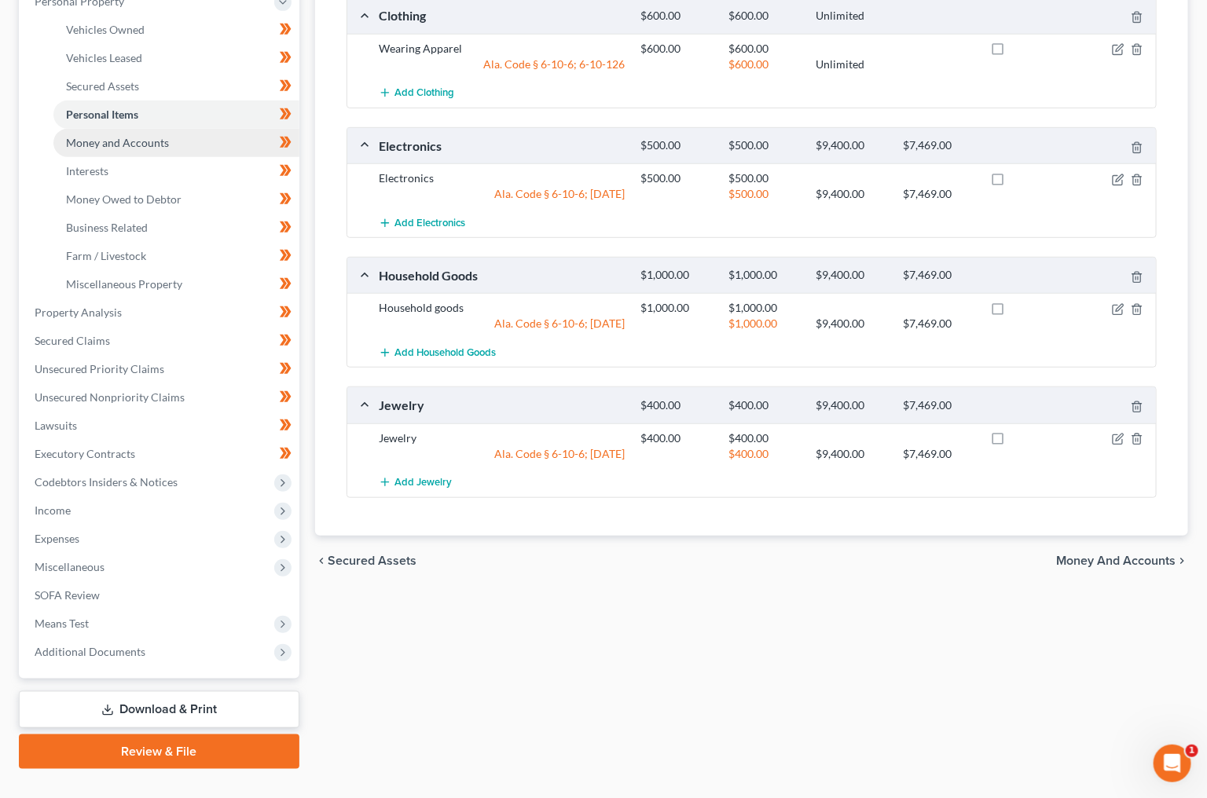
click at [195, 129] on link "Money and Accounts" at bounding box center [176, 143] width 246 height 28
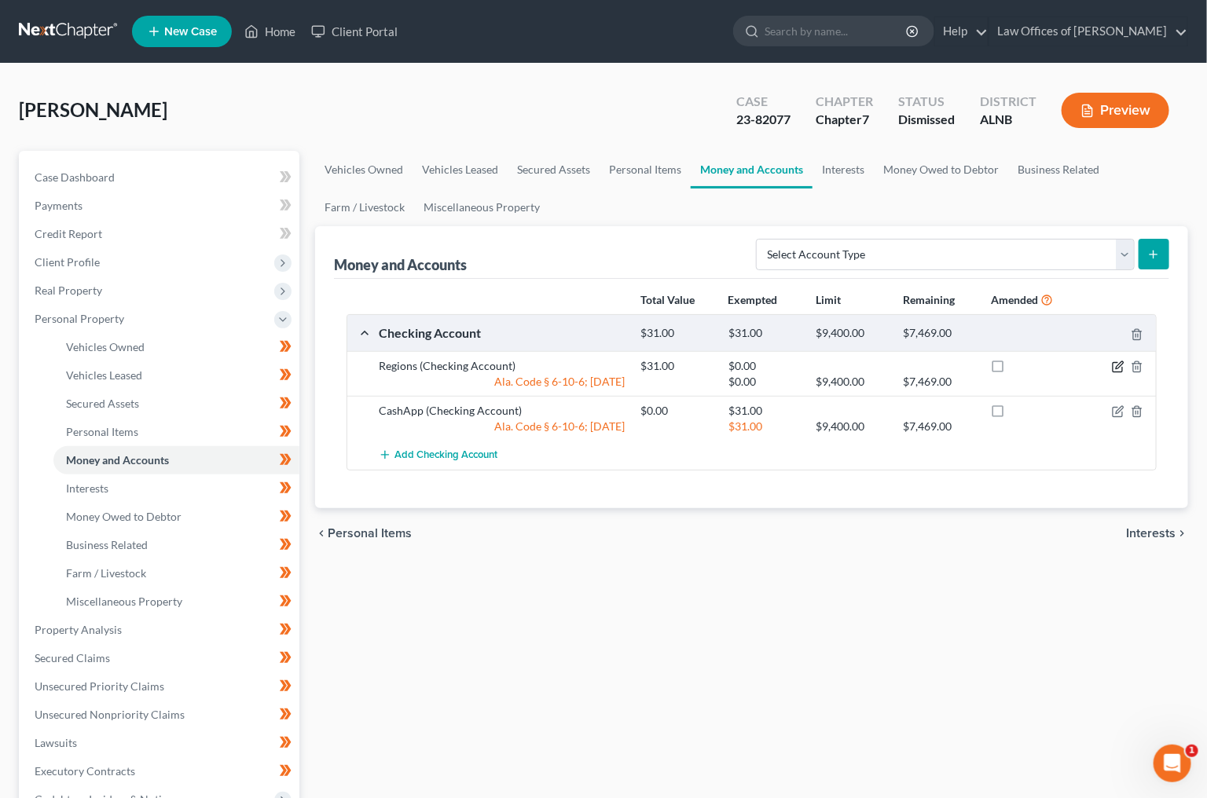
click at [1114, 364] on icon "button" at bounding box center [1118, 367] width 13 height 13
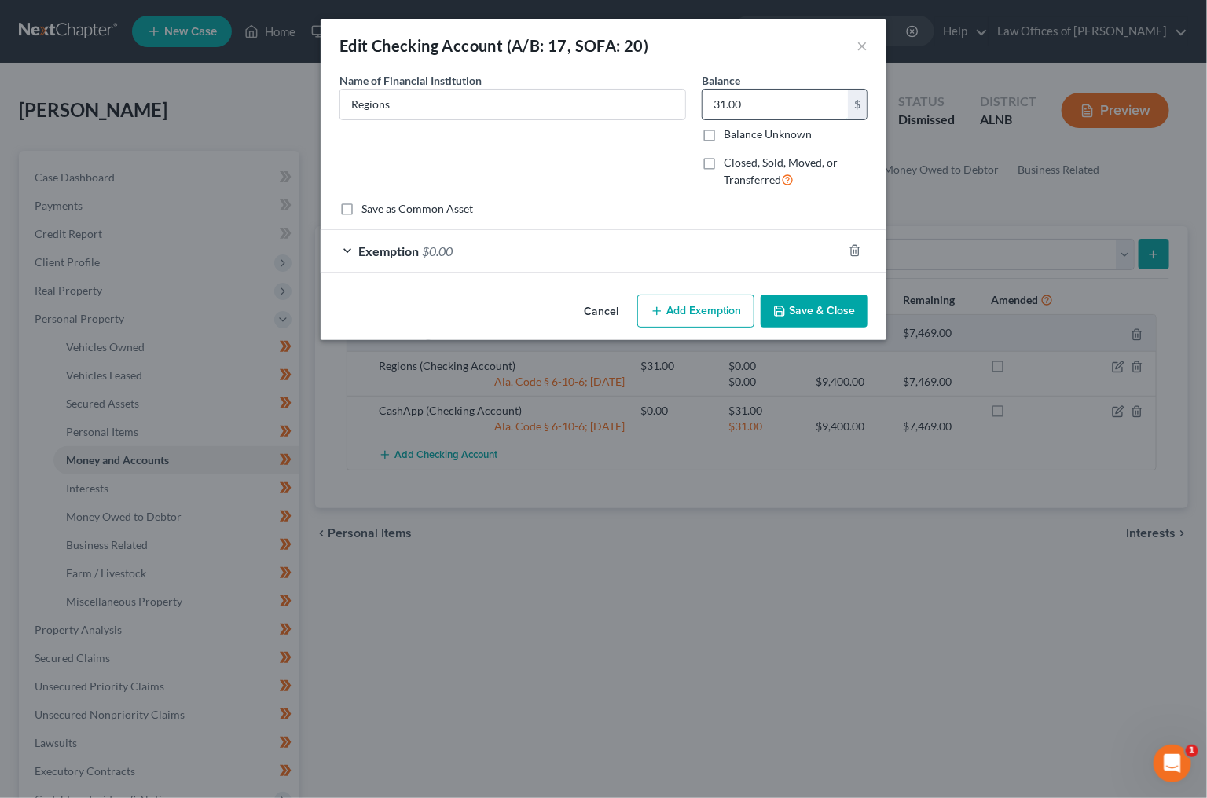
click at [738, 105] on input "31.00" at bounding box center [774, 105] width 145 height 30
type input "1,000"
click at [734, 255] on div "Exemption $0.00" at bounding box center [582, 251] width 522 height 42
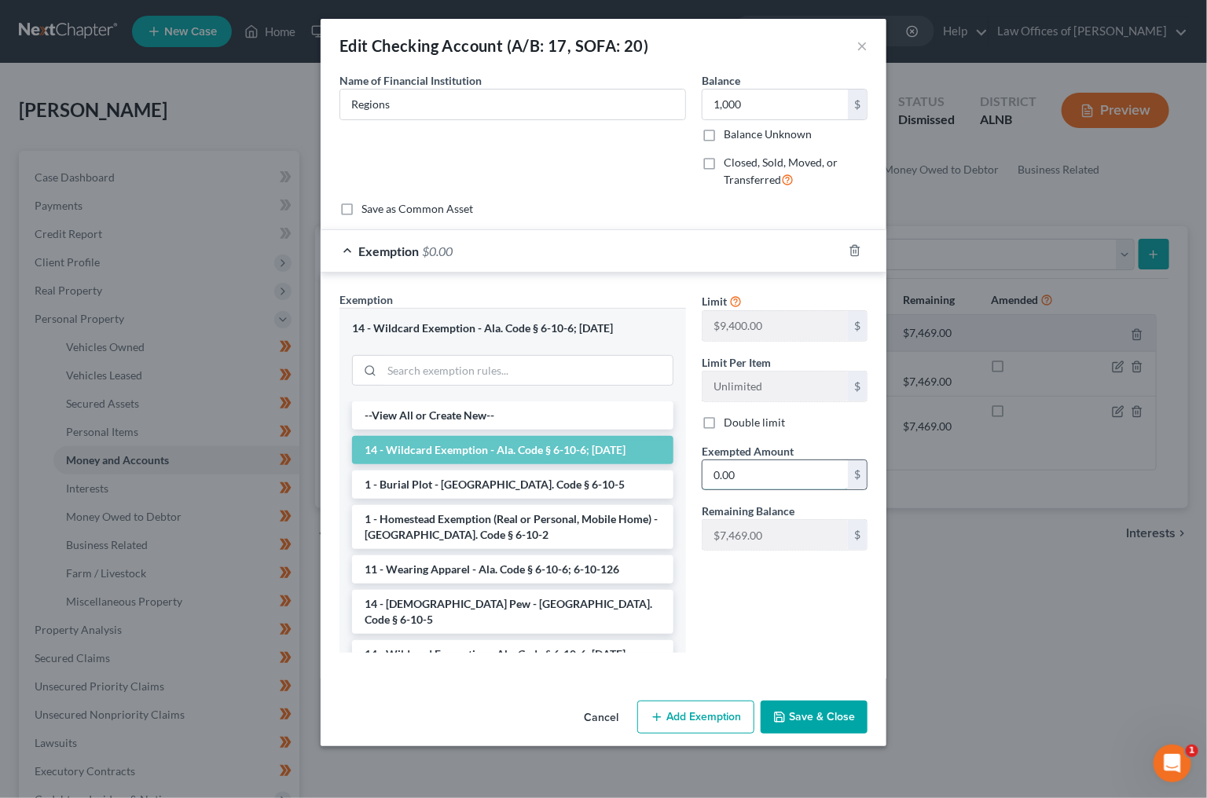
click at [727, 483] on input "0.00" at bounding box center [774, 475] width 145 height 30
type input "1,000"
click at [793, 709] on button "Save & Close" at bounding box center [813, 717] width 107 height 33
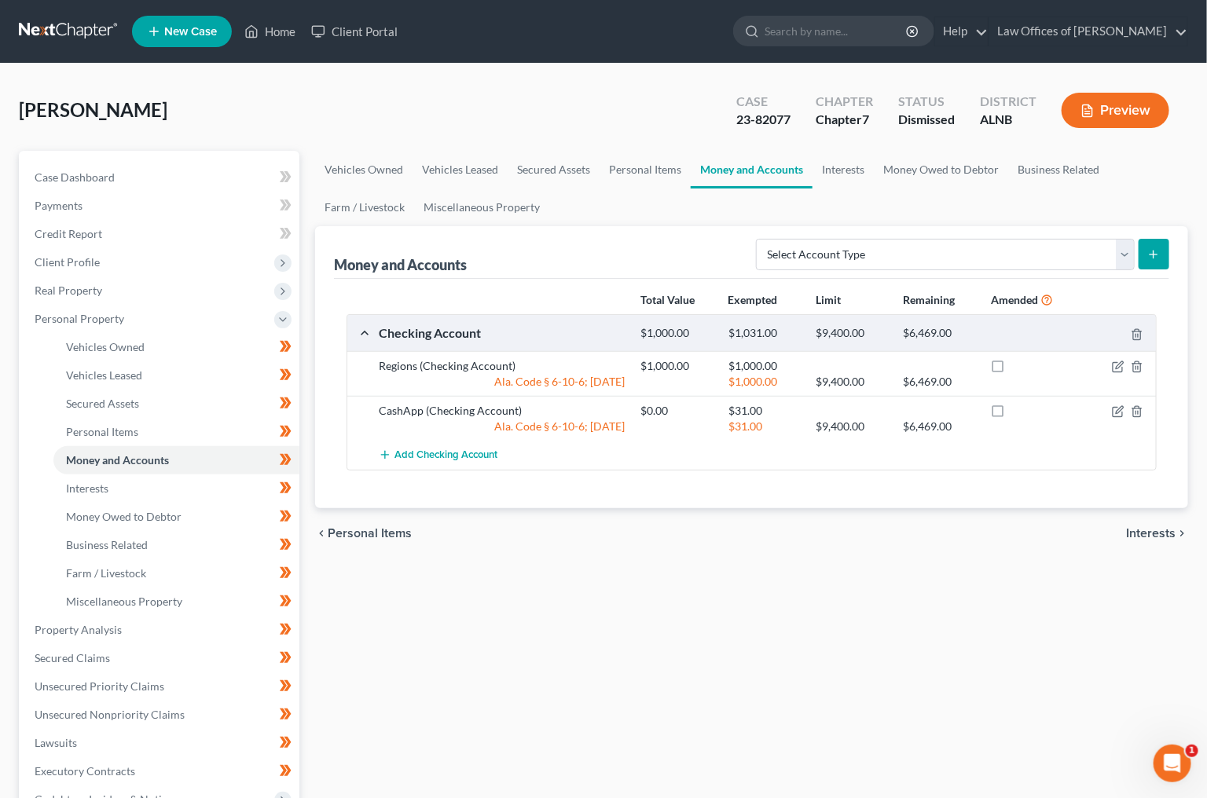
scroll to position [9, 0]
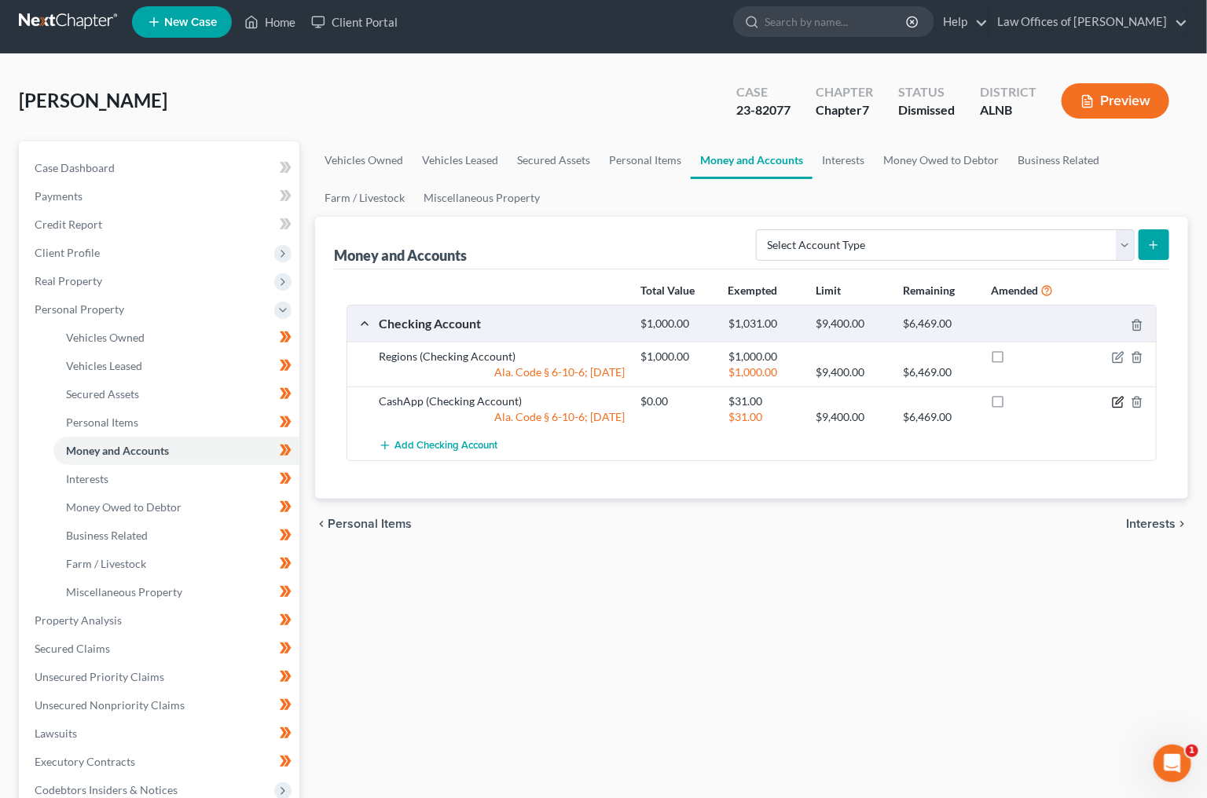
click at [1122, 399] on icon "button" at bounding box center [1118, 402] width 13 height 13
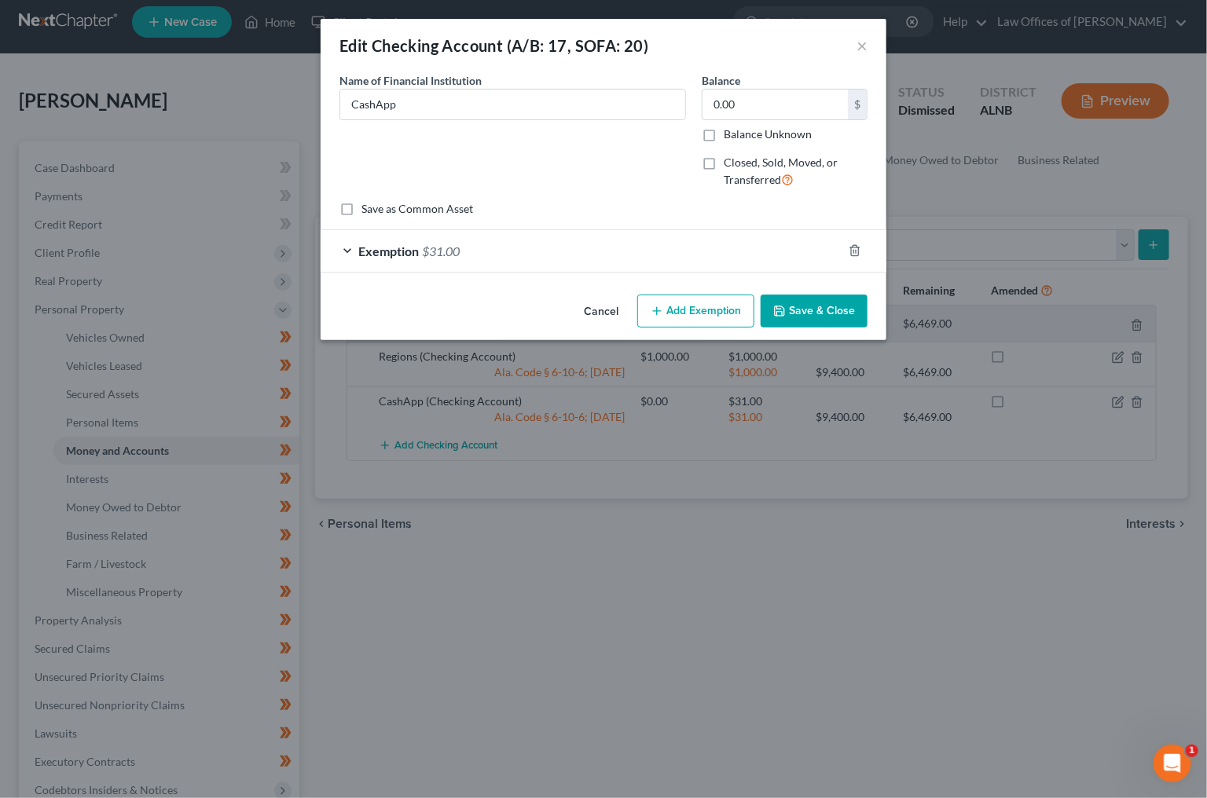
click at [643, 249] on div "Exemption $31.00" at bounding box center [582, 251] width 522 height 42
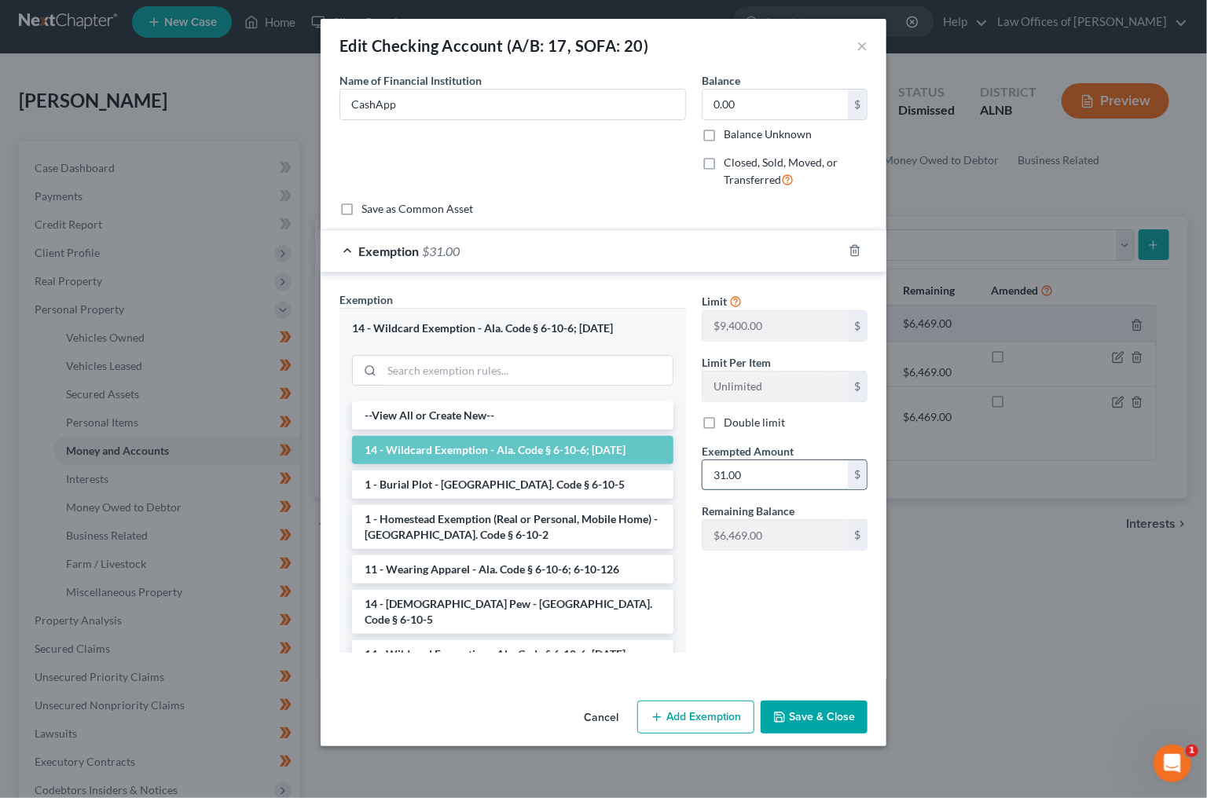
click at [726, 471] on input "31.00" at bounding box center [774, 475] width 145 height 30
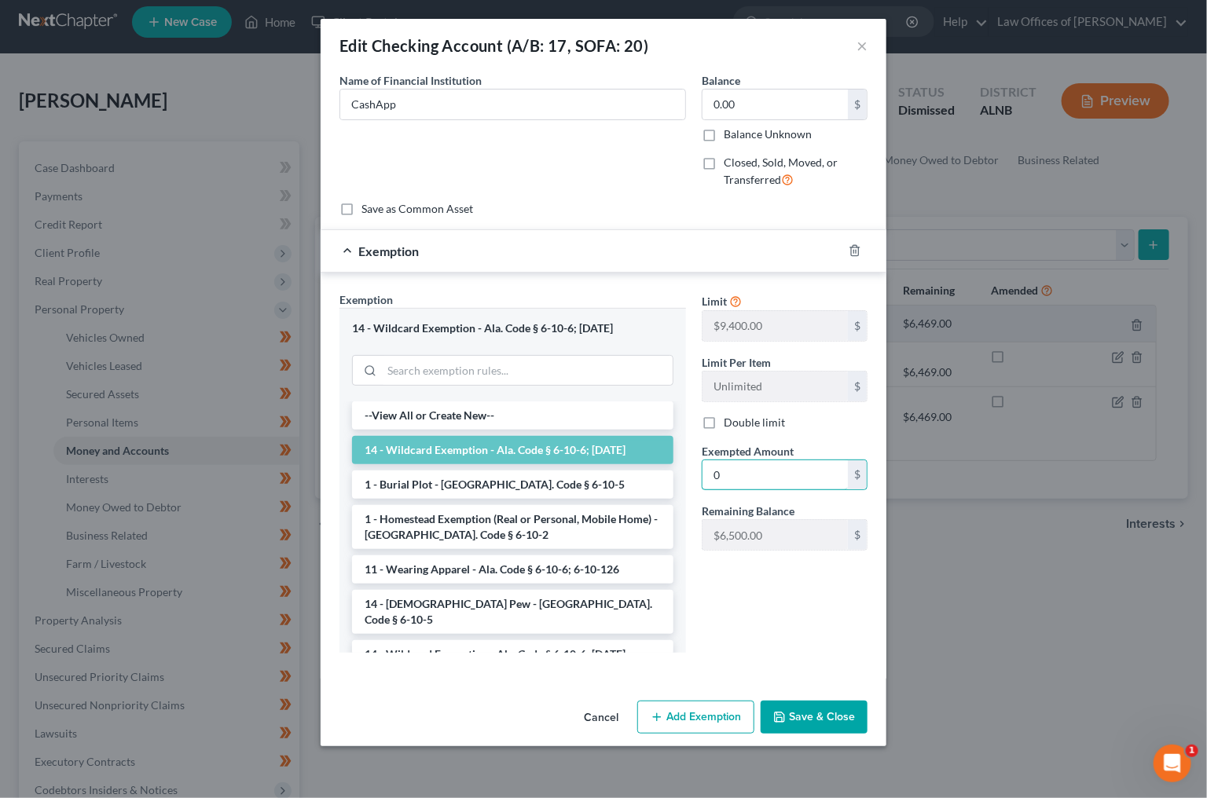
type input "0"
click at [820, 710] on button "Save & Close" at bounding box center [813, 717] width 107 height 33
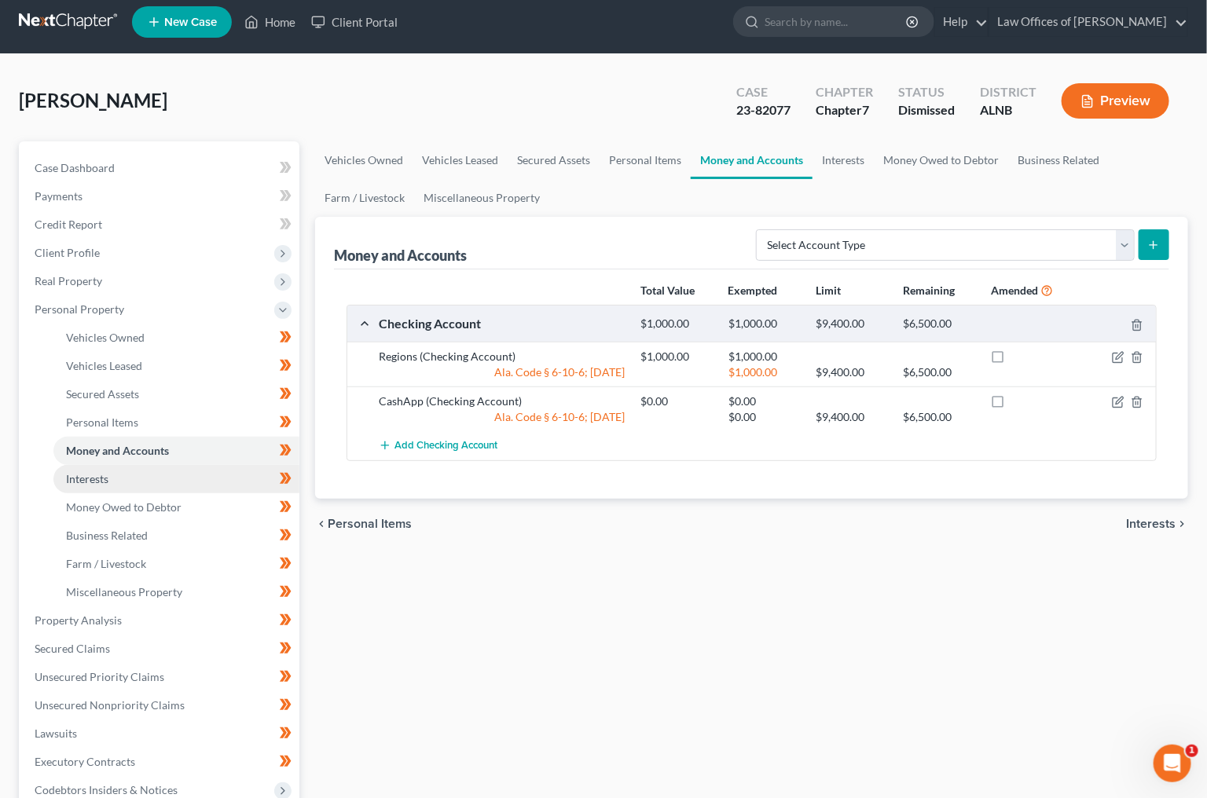
click at [191, 465] on link "Interests" at bounding box center [176, 479] width 246 height 28
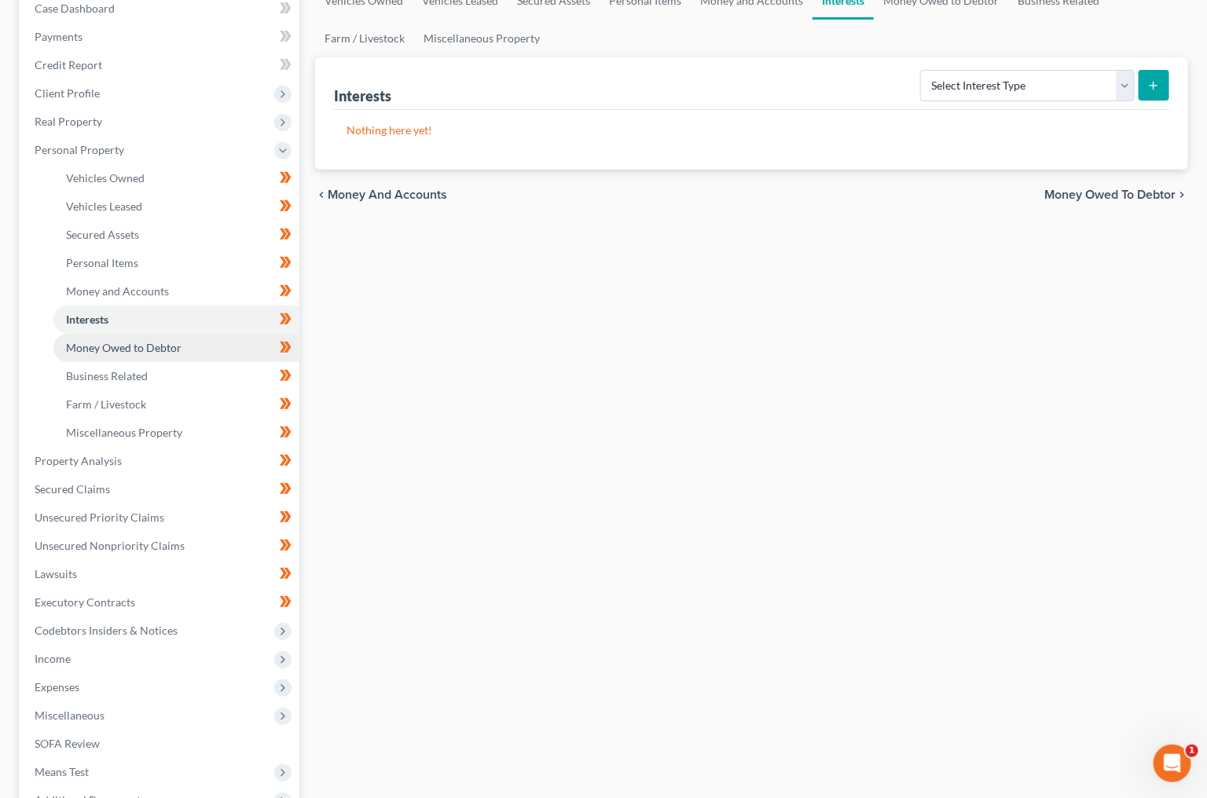
scroll to position [169, 1]
click at [207, 335] on link "Money Owed to Debtor" at bounding box center [176, 348] width 246 height 28
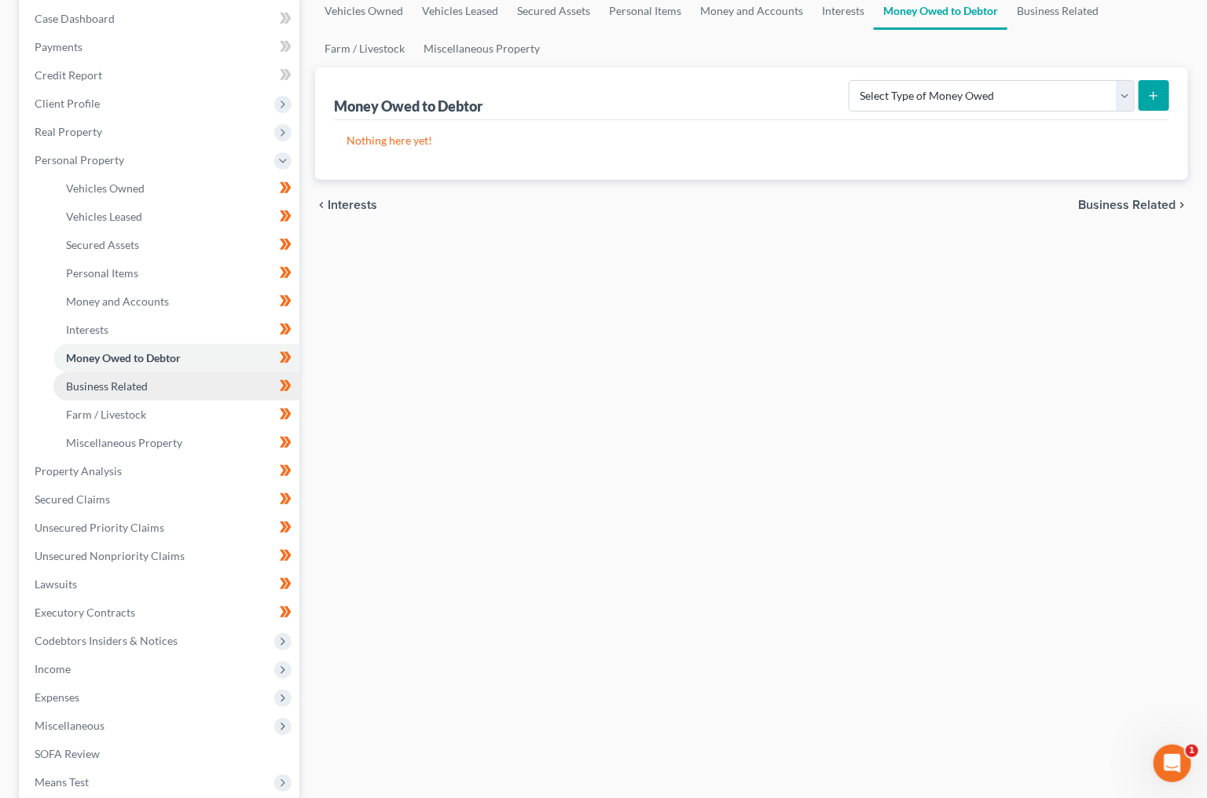
scroll to position [158, 0]
click at [207, 375] on link "Business Related" at bounding box center [176, 387] width 246 height 28
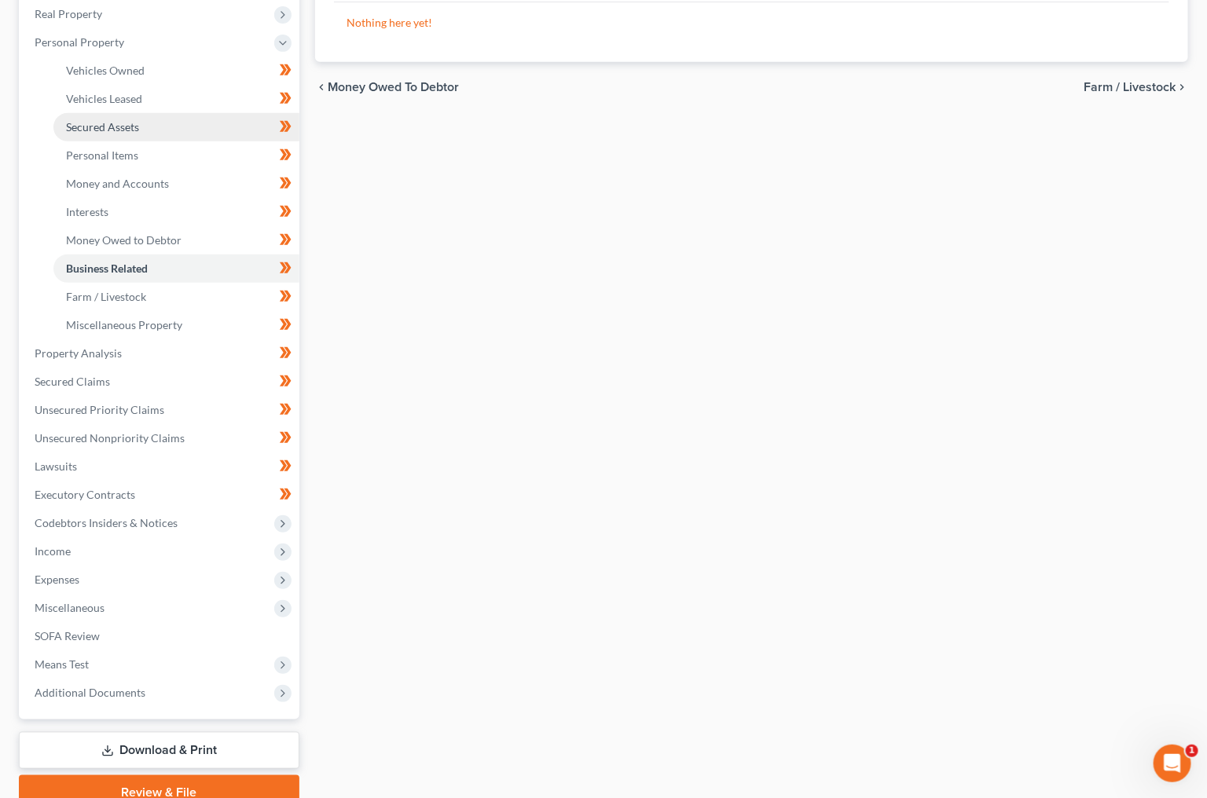
scroll to position [284, 0]
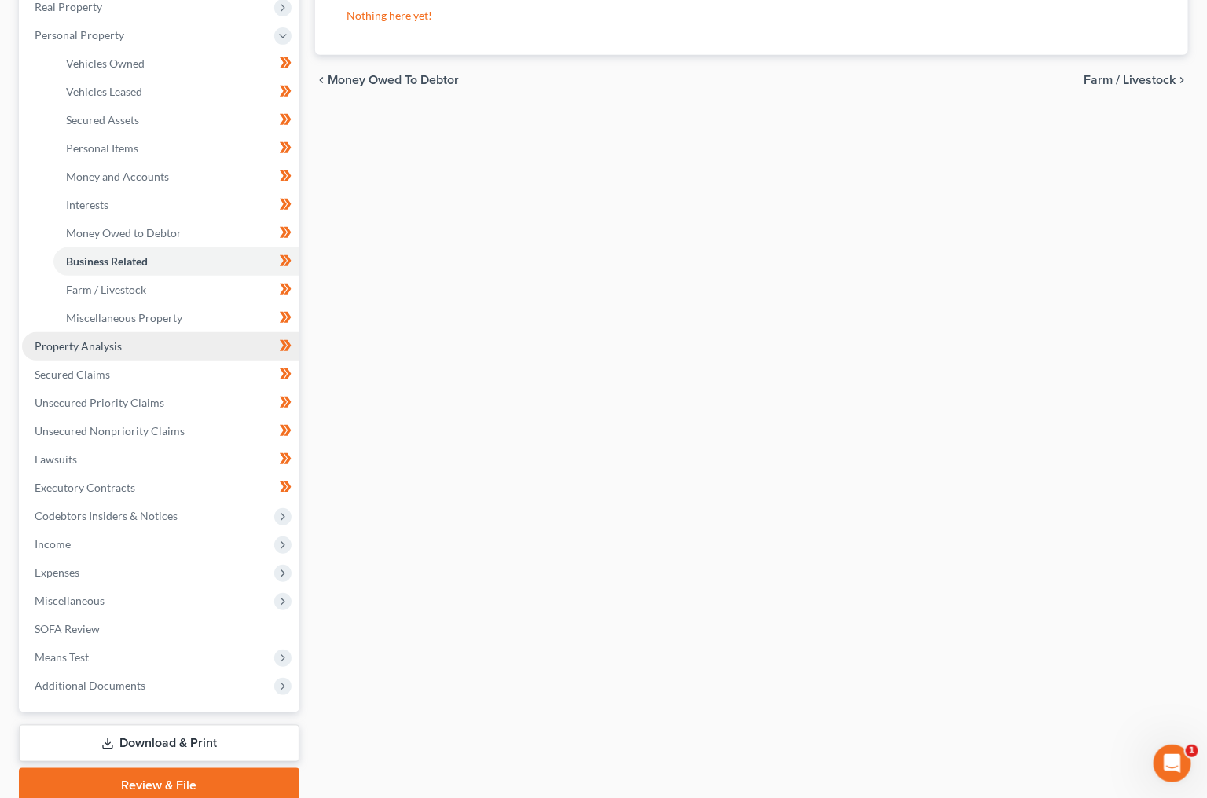
click at [159, 332] on link "Property Analysis" at bounding box center [160, 346] width 277 height 28
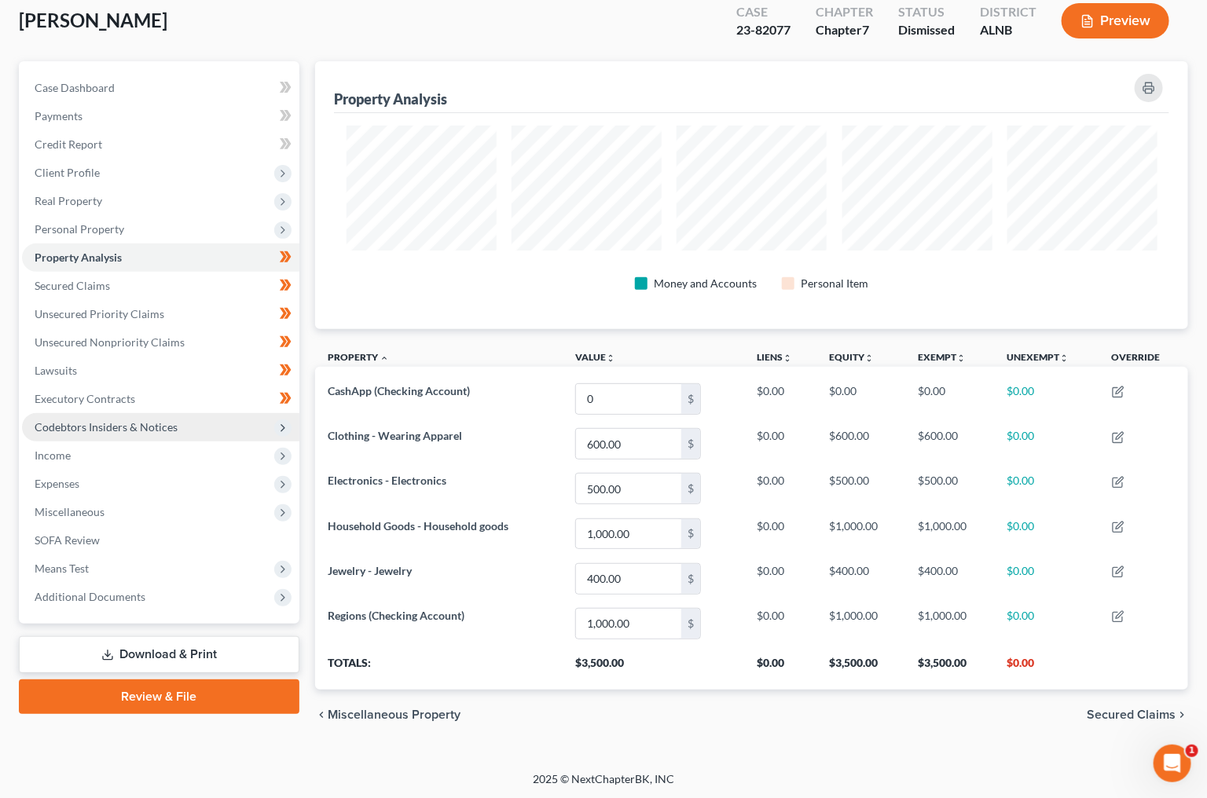
scroll to position [88, 0]
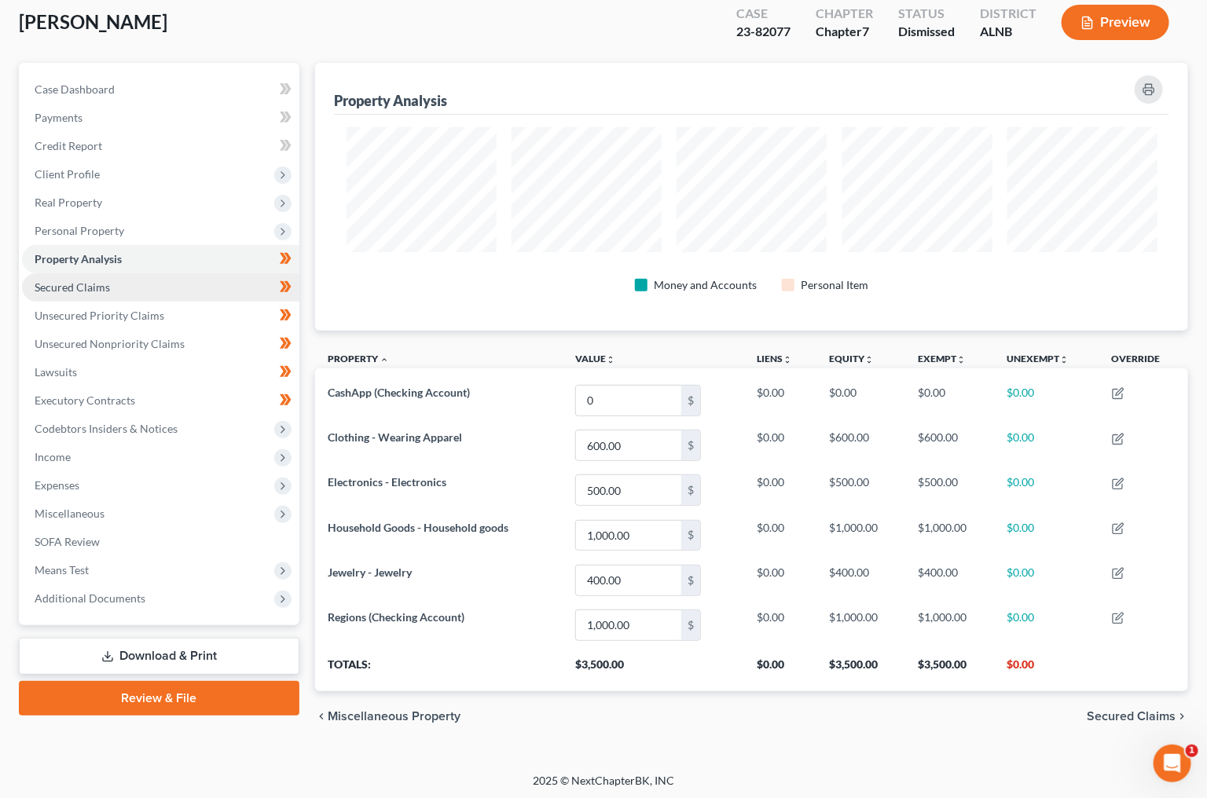
click at [119, 273] on link "Secured Claims" at bounding box center [160, 287] width 277 height 28
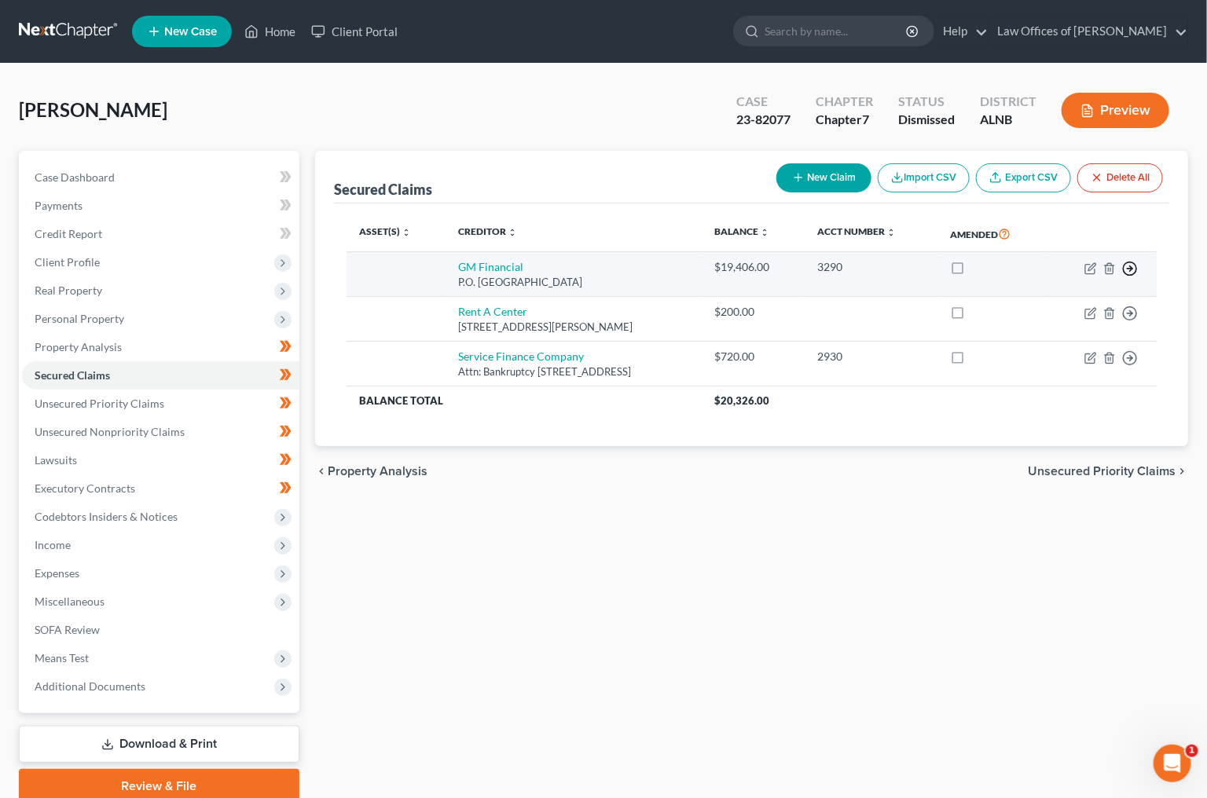
click at [1126, 264] on icon "button" at bounding box center [1130, 269] width 16 height 16
click at [1048, 302] on link "Move to F" at bounding box center [1057, 306] width 131 height 27
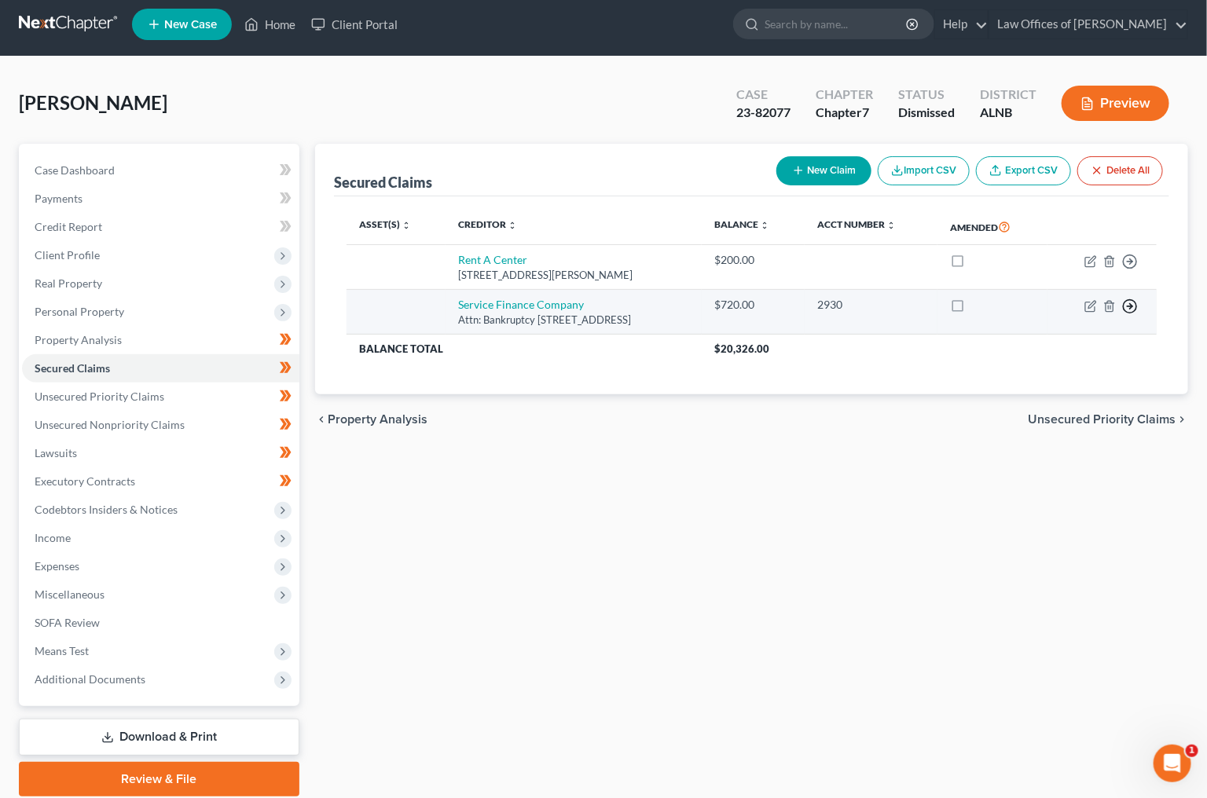
click at [1133, 269] on icon "button" at bounding box center [1130, 262] width 16 height 16
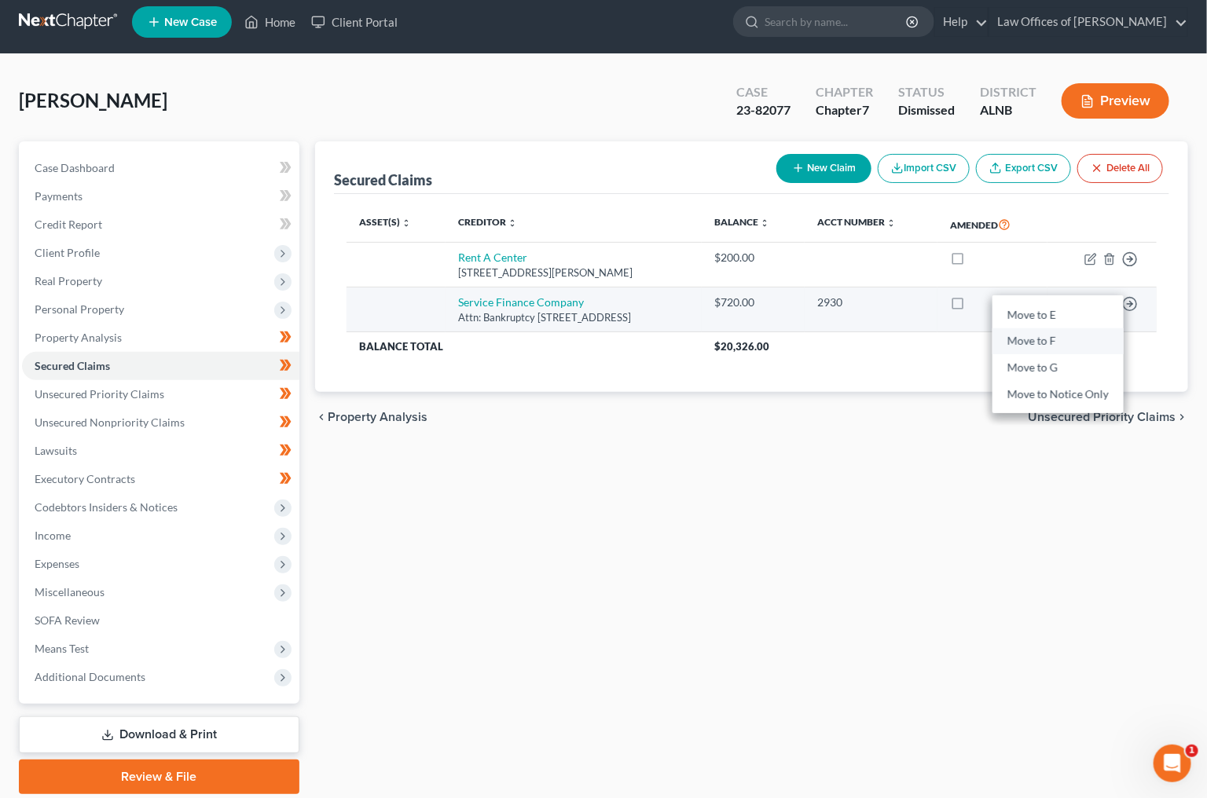
click at [1053, 335] on link "Move to F" at bounding box center [1057, 341] width 131 height 27
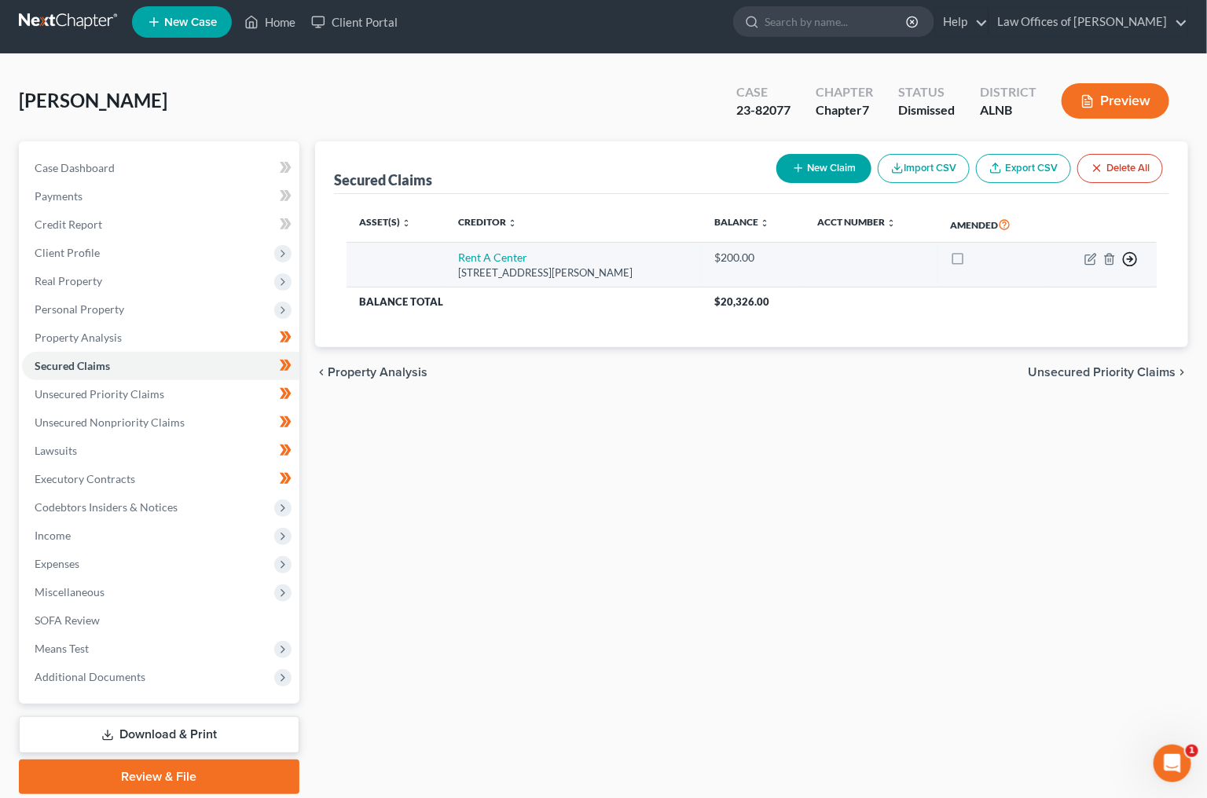
click at [1132, 259] on icon "button" at bounding box center [1130, 259] width 16 height 16
click at [1090, 292] on link "Move to F" at bounding box center [1057, 297] width 131 height 27
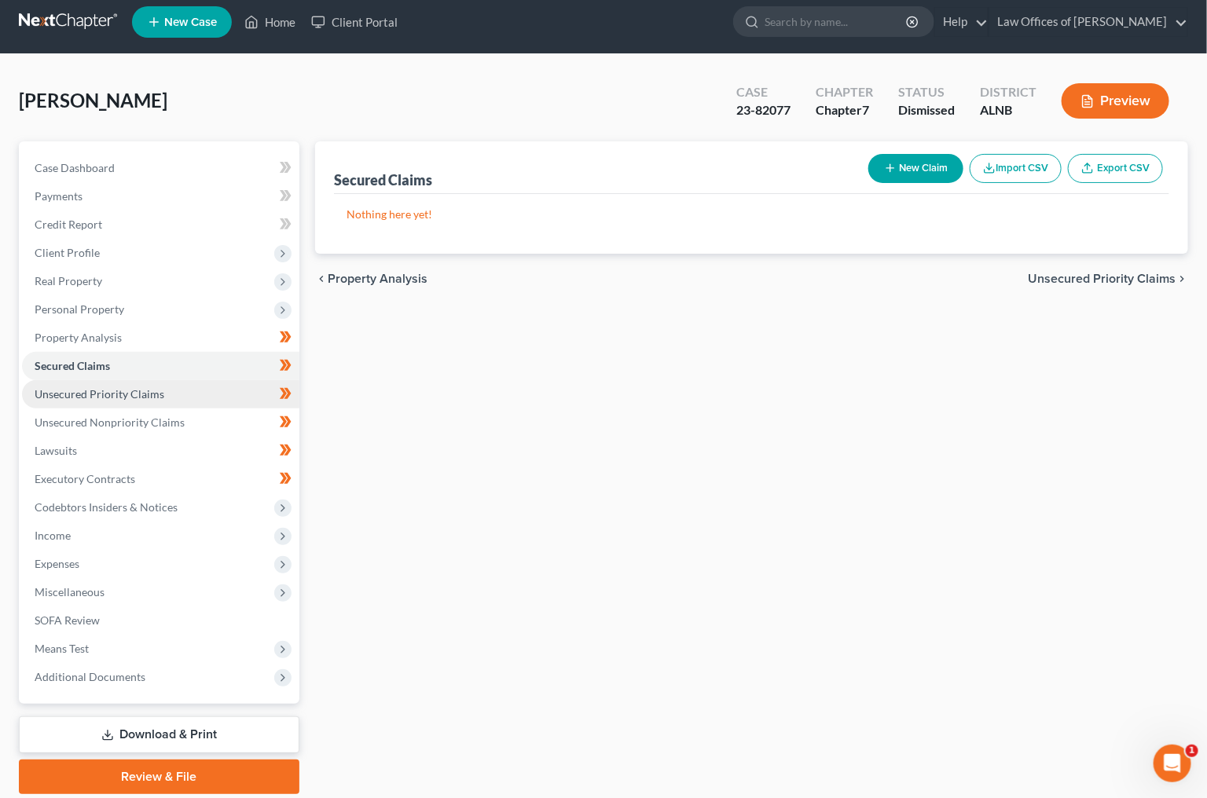
click at [221, 385] on link "Unsecured Priority Claims" at bounding box center [160, 394] width 277 height 28
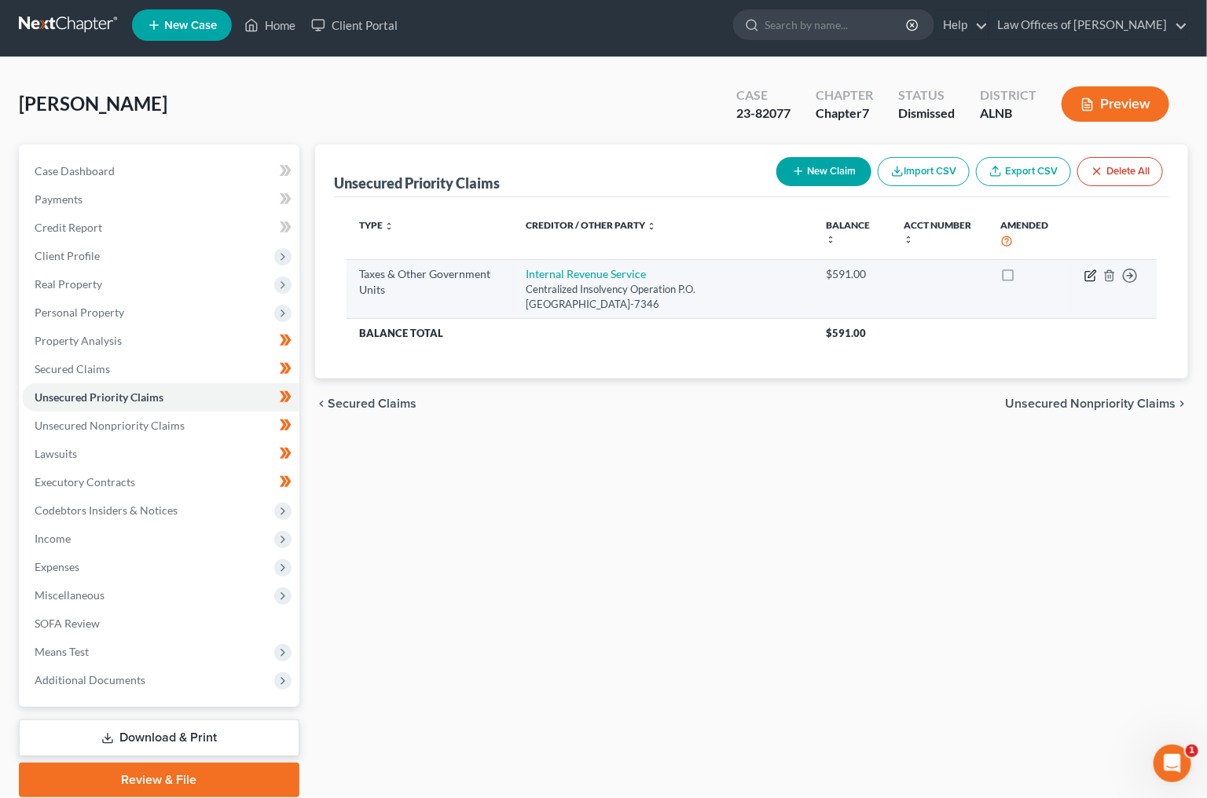
click at [1085, 273] on icon "button" at bounding box center [1090, 275] width 13 height 13
select select "0"
select select "39"
select select "0"
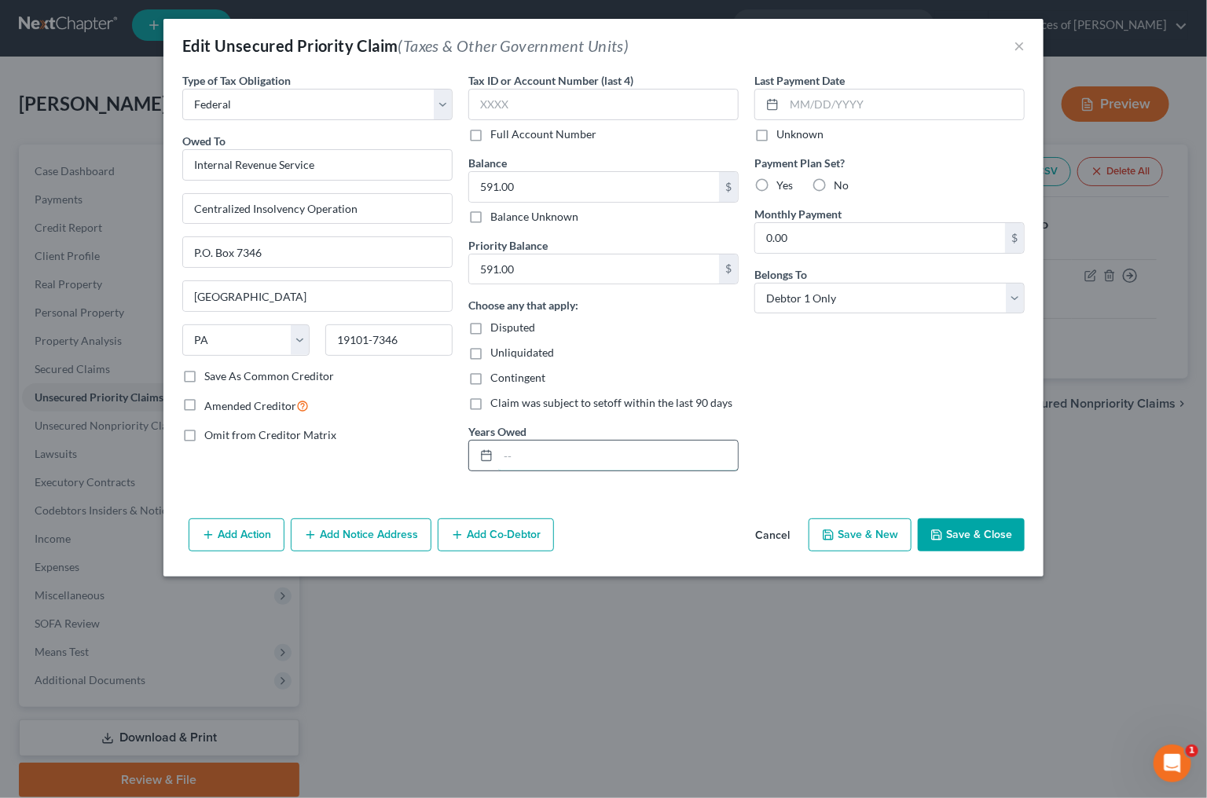
click at [569, 457] on input "text" at bounding box center [618, 456] width 240 height 30
type input "2021-22"
click at [966, 522] on button "Save & Close" at bounding box center [971, 534] width 107 height 33
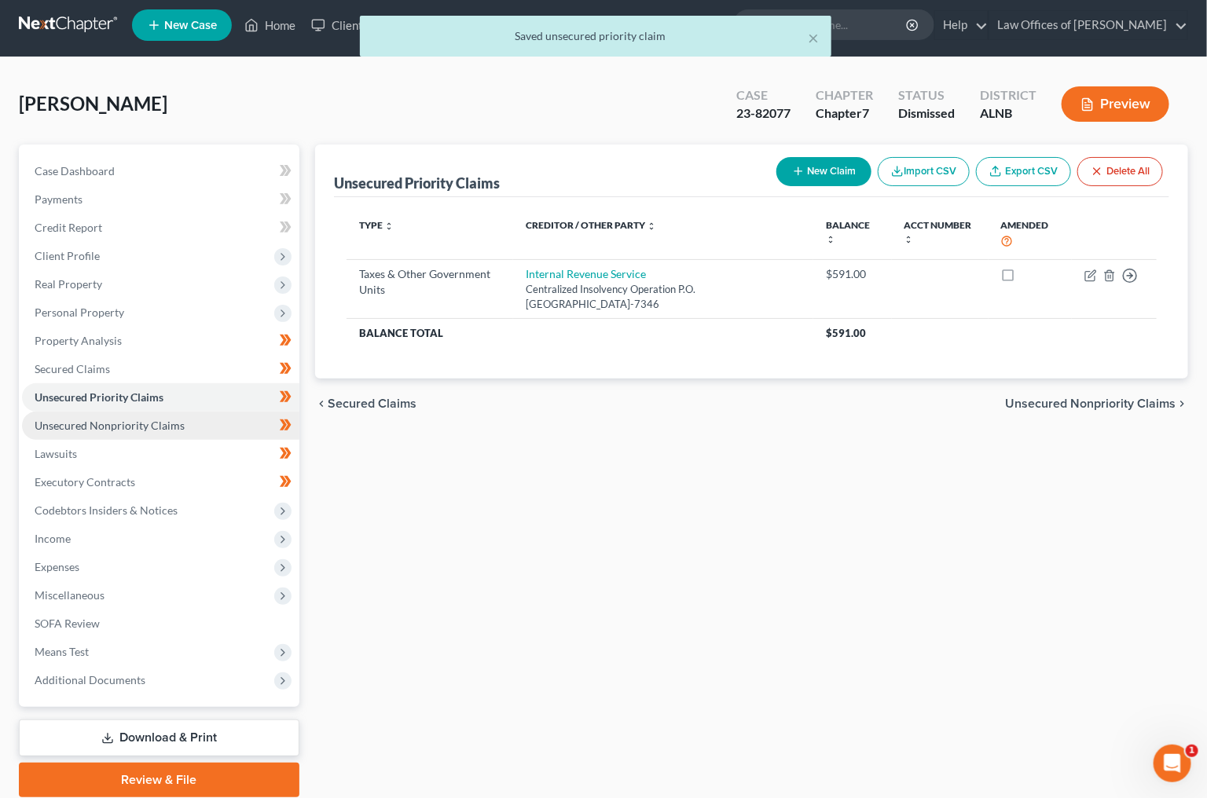
click at [225, 418] on link "Unsecured Nonpriority Claims" at bounding box center [160, 426] width 277 height 28
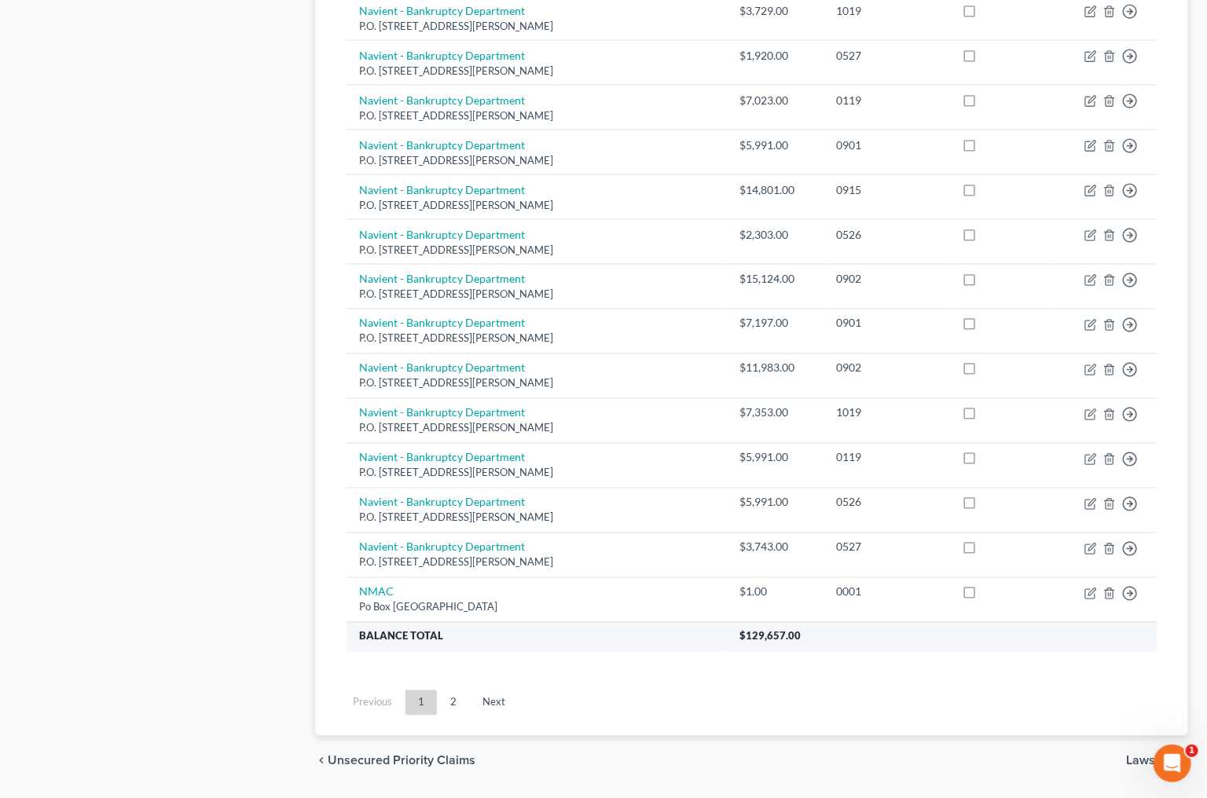
scroll to position [972, 0]
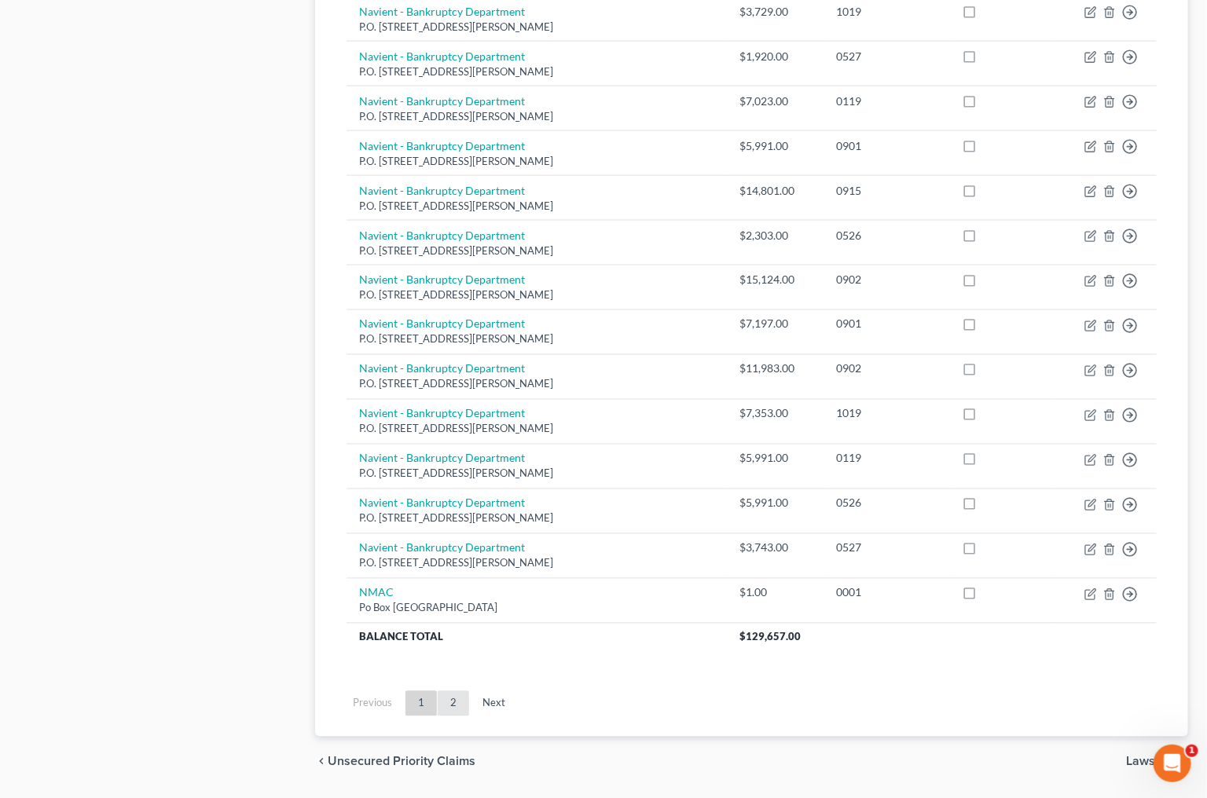
click at [448, 691] on link "2" at bounding box center [453, 703] width 31 height 25
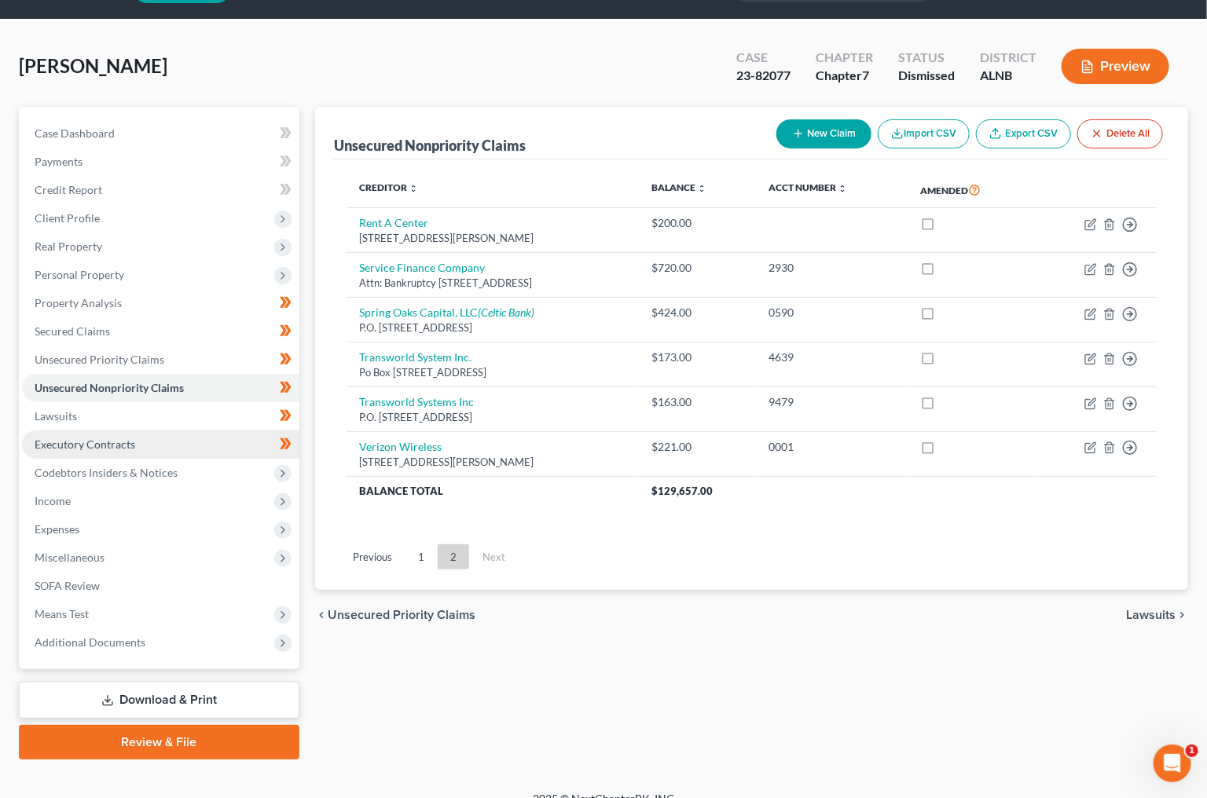
scroll to position [45, 0]
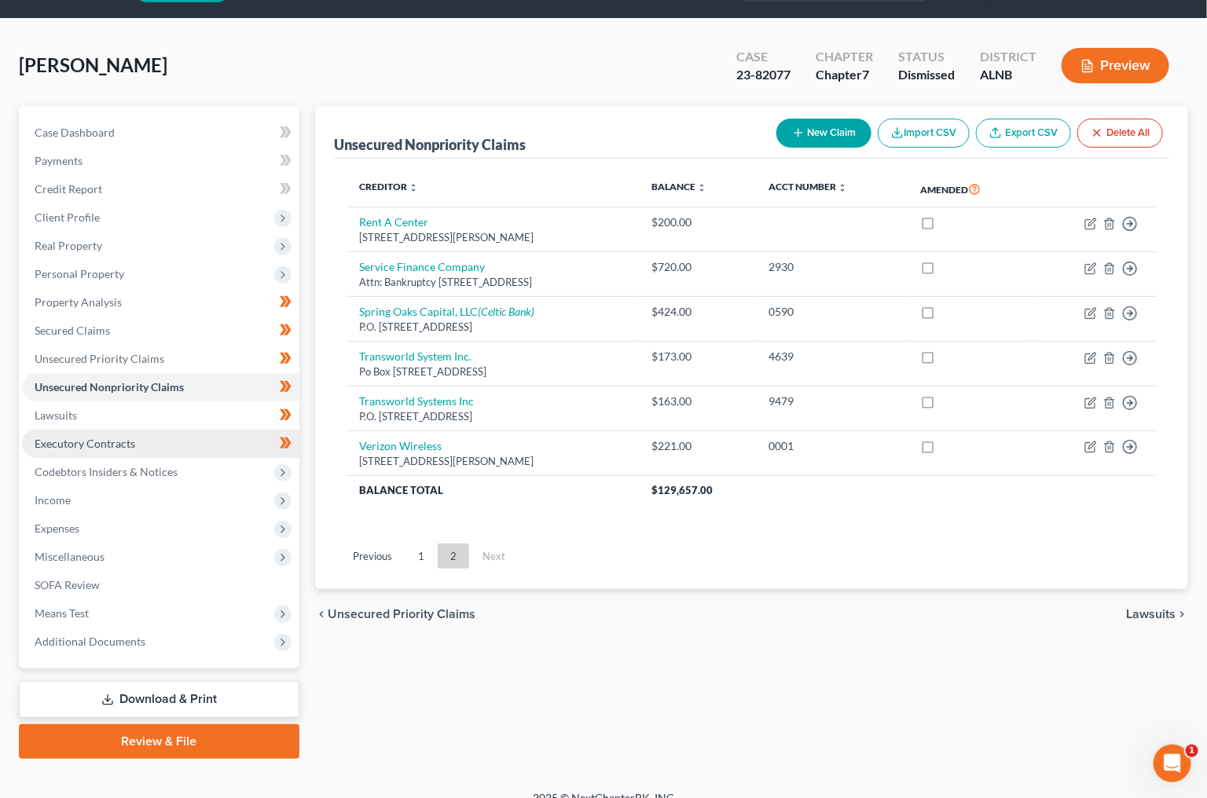
click at [138, 439] on link "Executory Contracts" at bounding box center [160, 444] width 277 height 28
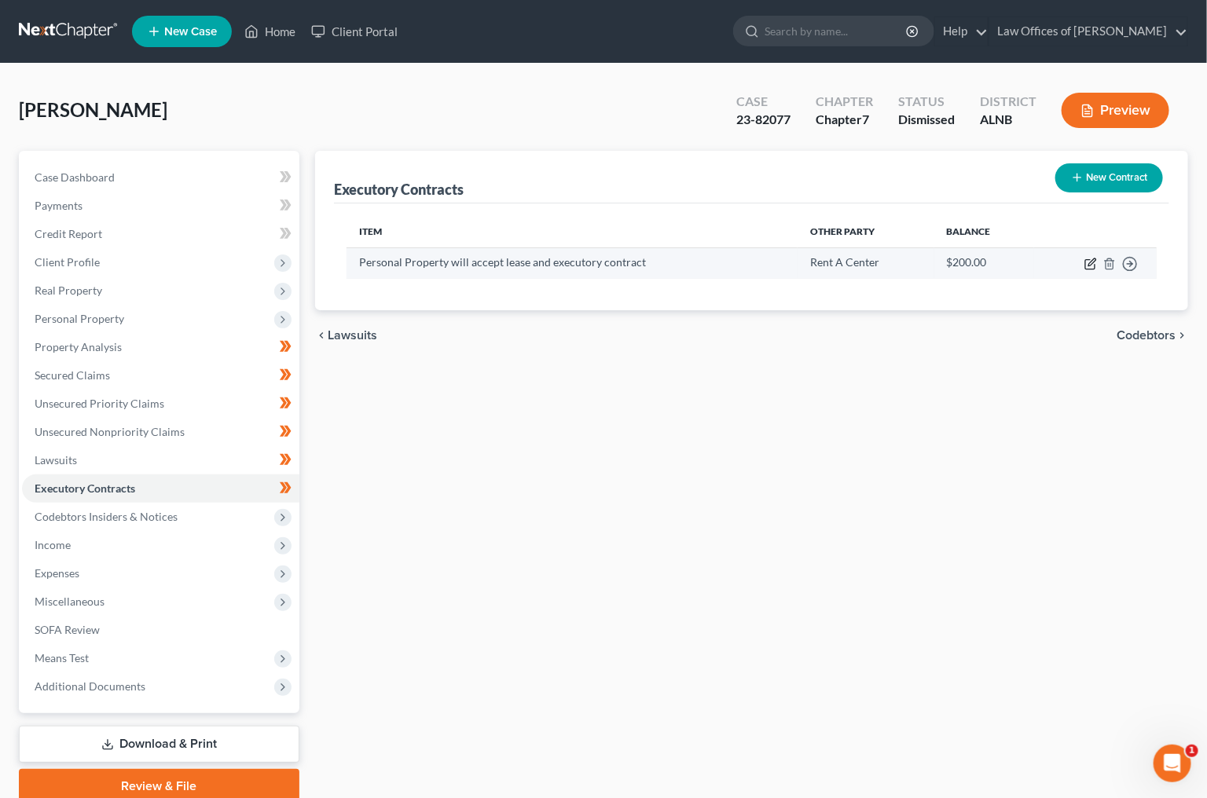
click at [1090, 261] on icon "button" at bounding box center [1091, 261] width 7 height 7
select select "0"
select select "2"
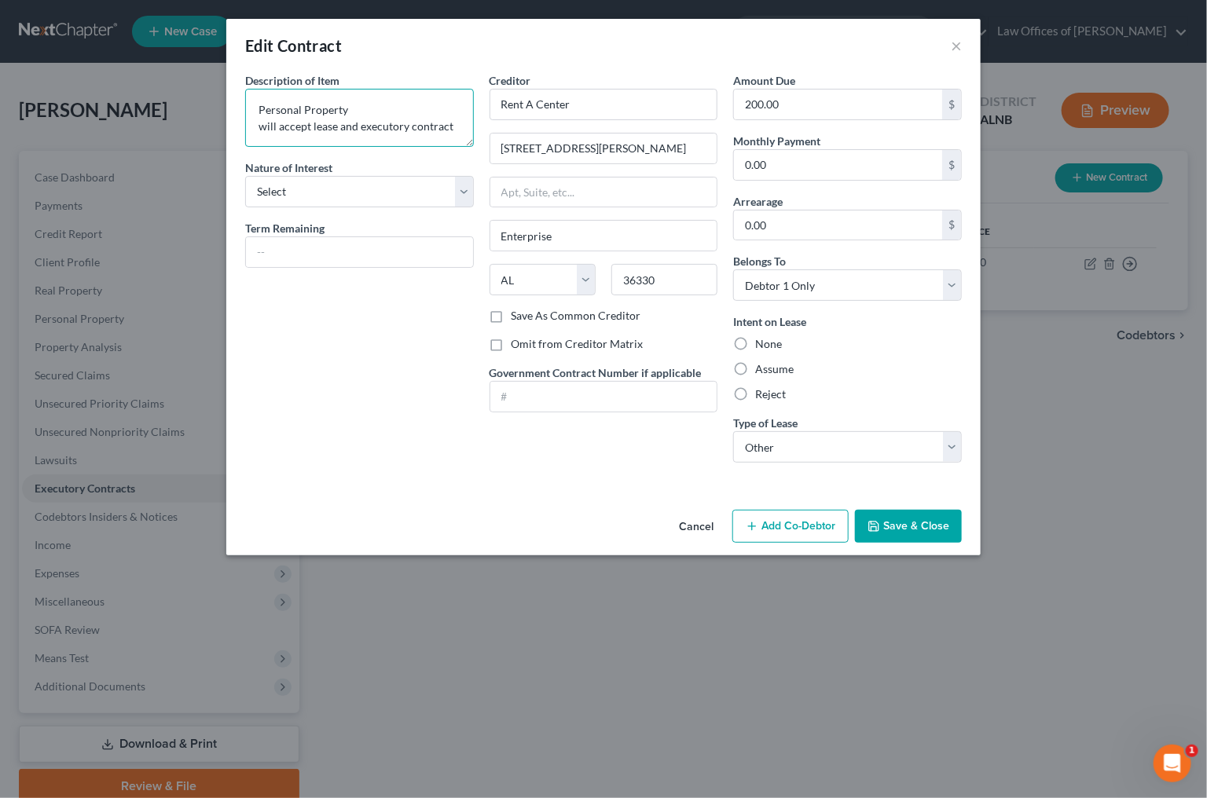
click at [354, 112] on textarea "Personal Property will accept lease and executory contract" at bounding box center [359, 118] width 229 height 58
click at [446, 123] on textarea "Personal Property will accept lease and executory contract" at bounding box center [359, 118] width 229 height 58
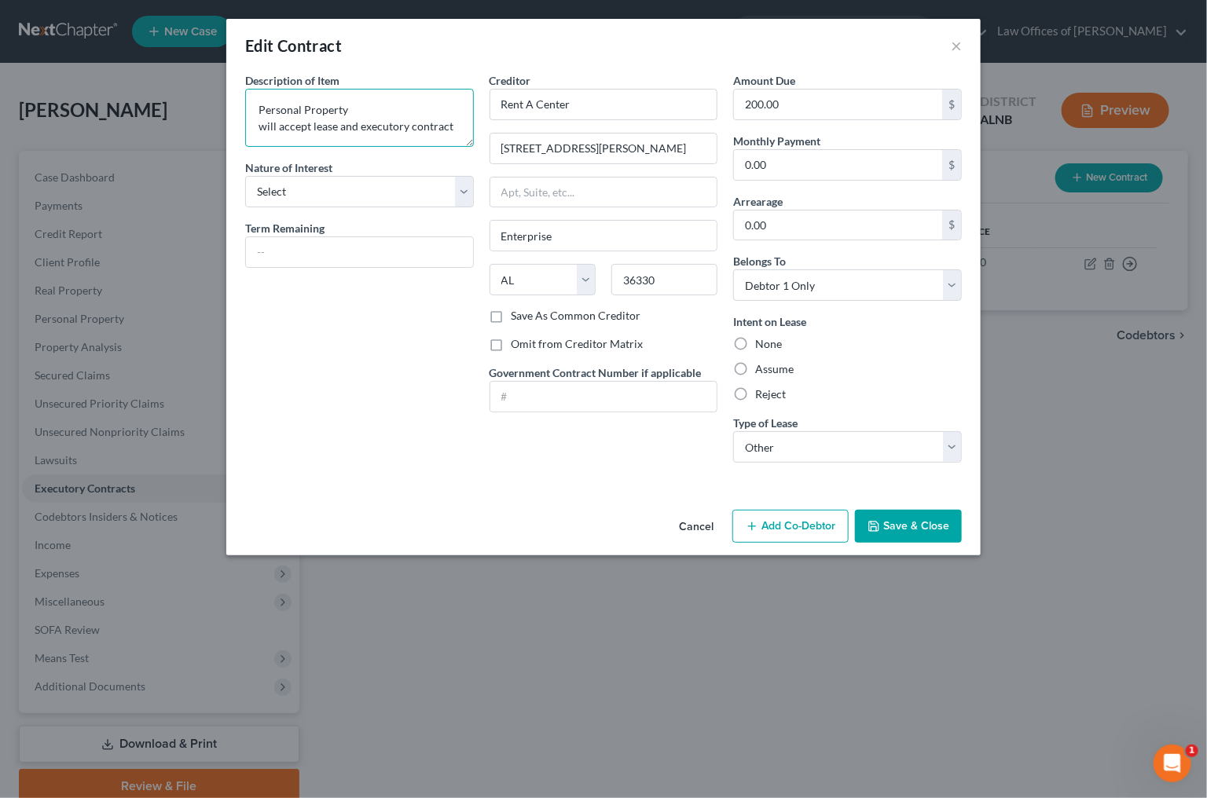
drag, startPoint x: 452, startPoint y: 121, endPoint x: 148, endPoint y: 78, distance: 306.3
click at [148, 78] on div "Edit Contract × Description of non-residential real property * Description of I…" at bounding box center [603, 399] width 1207 height 798
type textarea "Residential Lease [STREET_ADDRESS][PERSON_NAME][PERSON_NAME]"
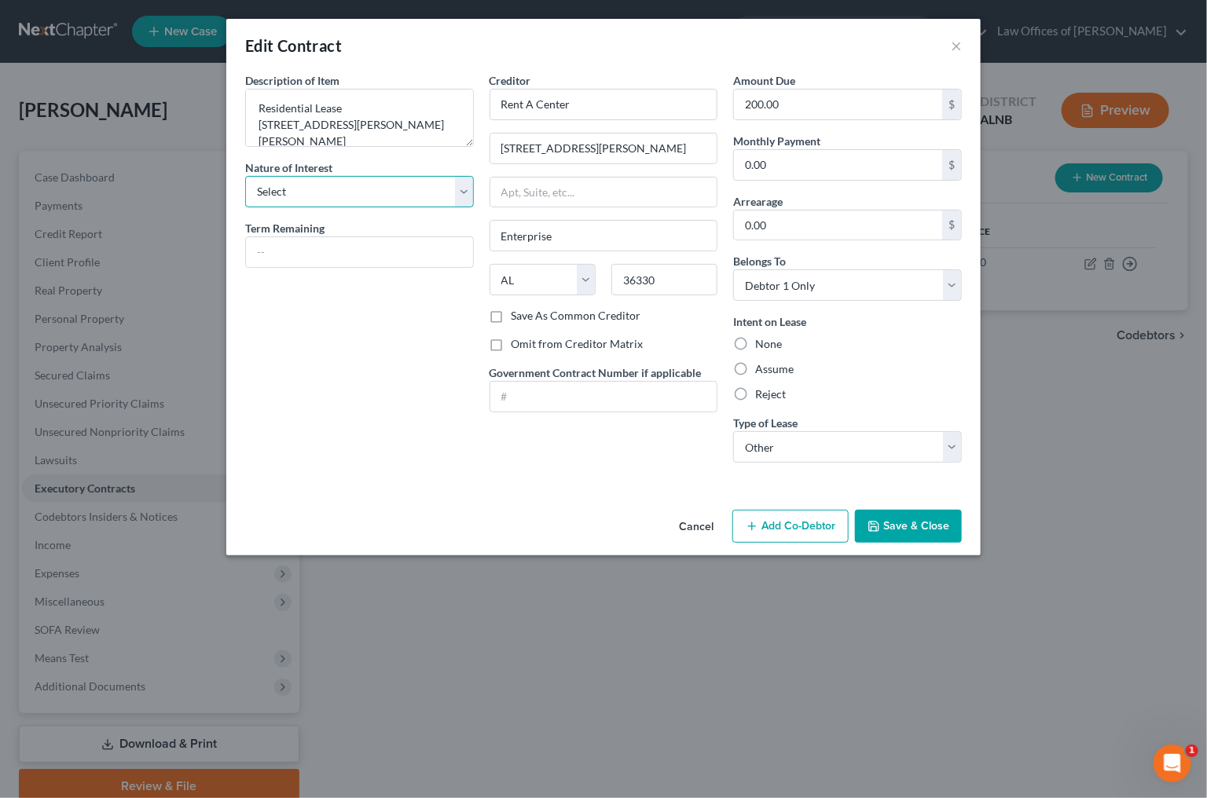
select select "2"
click at [368, 247] on input "text" at bounding box center [359, 252] width 227 height 30
type input "2 months"
click at [541, 89] on input "Rent A Center" at bounding box center [603, 104] width 229 height 31
click at [540, 103] on input "Rent A Center" at bounding box center [603, 104] width 229 height 31
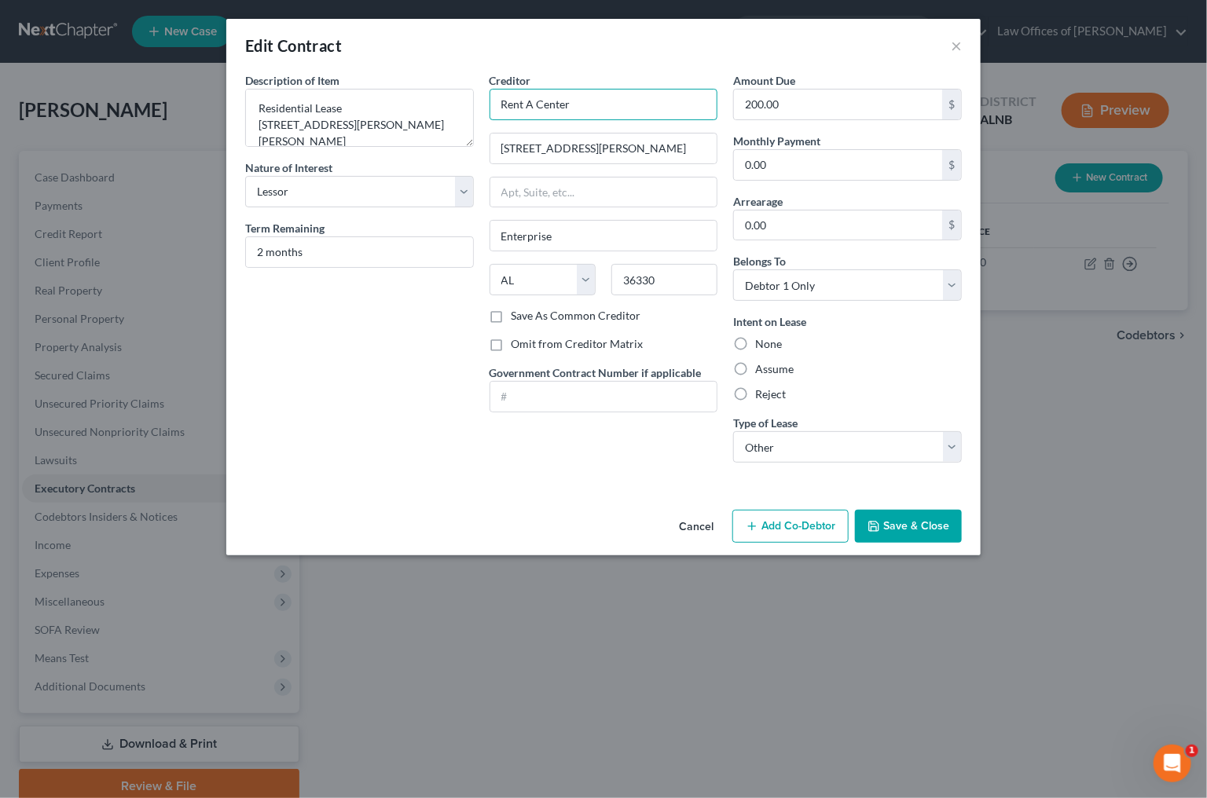
click at [540, 103] on input "Rent A Center" at bounding box center [603, 104] width 229 height 31
type input "[PERSON_NAME]"
type input "Oak Rentals"
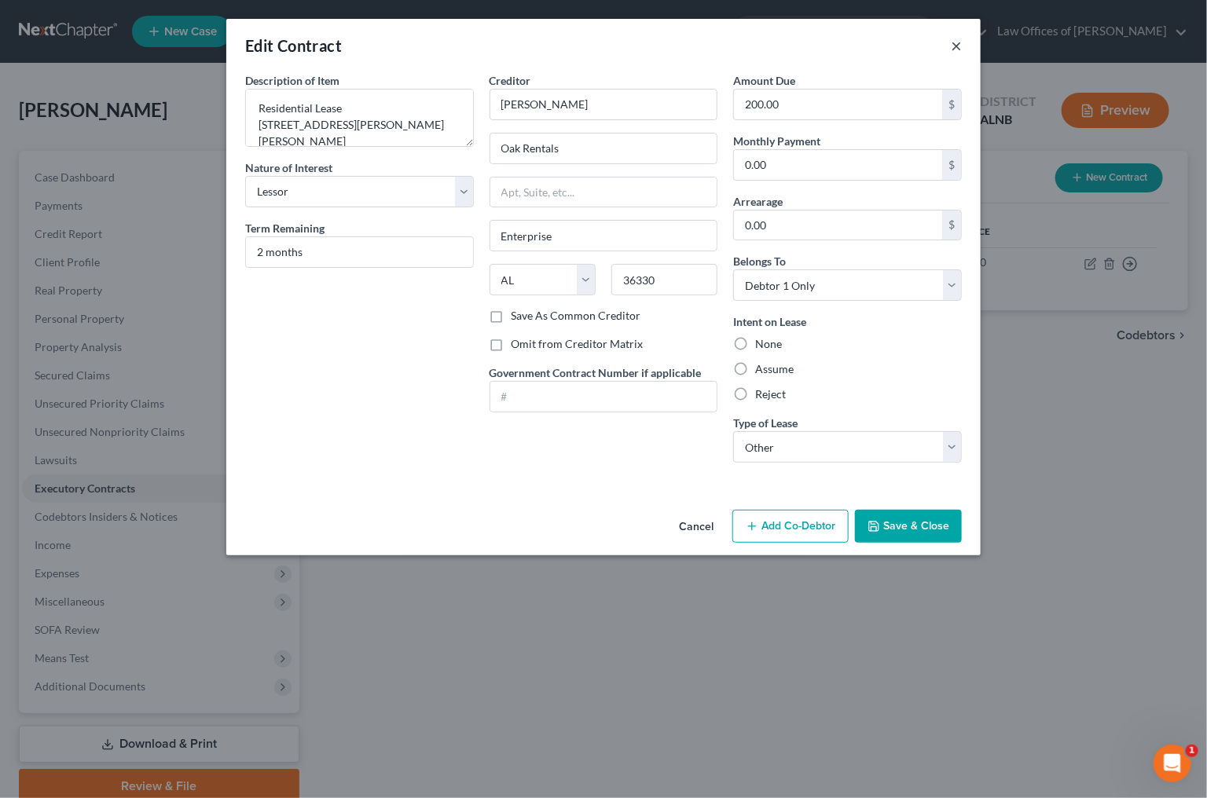
click at [959, 49] on button "×" at bounding box center [956, 45] width 11 height 19
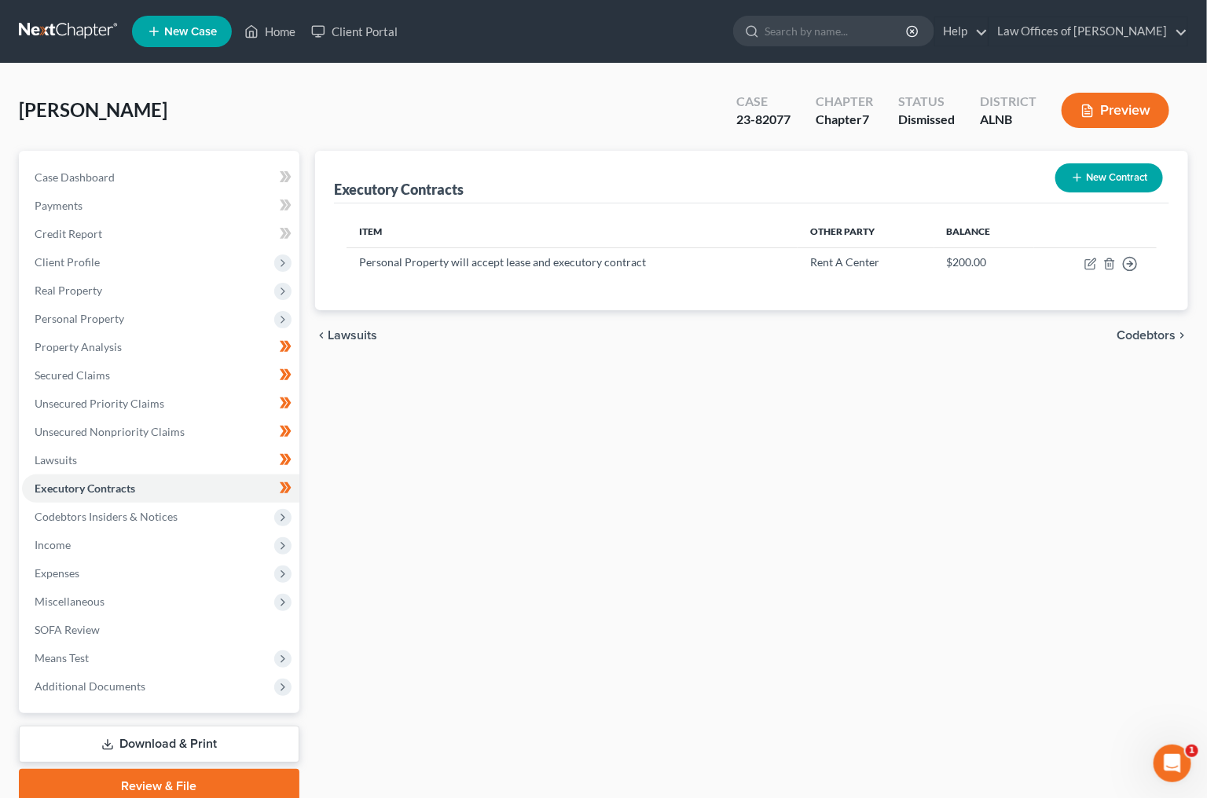
click at [305, 474] on div "Case Dashboard Payments Invoices Payments Payments Credit Report Client Profile" at bounding box center [159, 477] width 296 height 653
click at [290, 482] on icon at bounding box center [287, 487] width 7 height 11
click at [288, 483] on icon at bounding box center [286, 488] width 12 height 20
click at [211, 503] on span "Codebtors Insiders & Notices" at bounding box center [160, 517] width 277 height 28
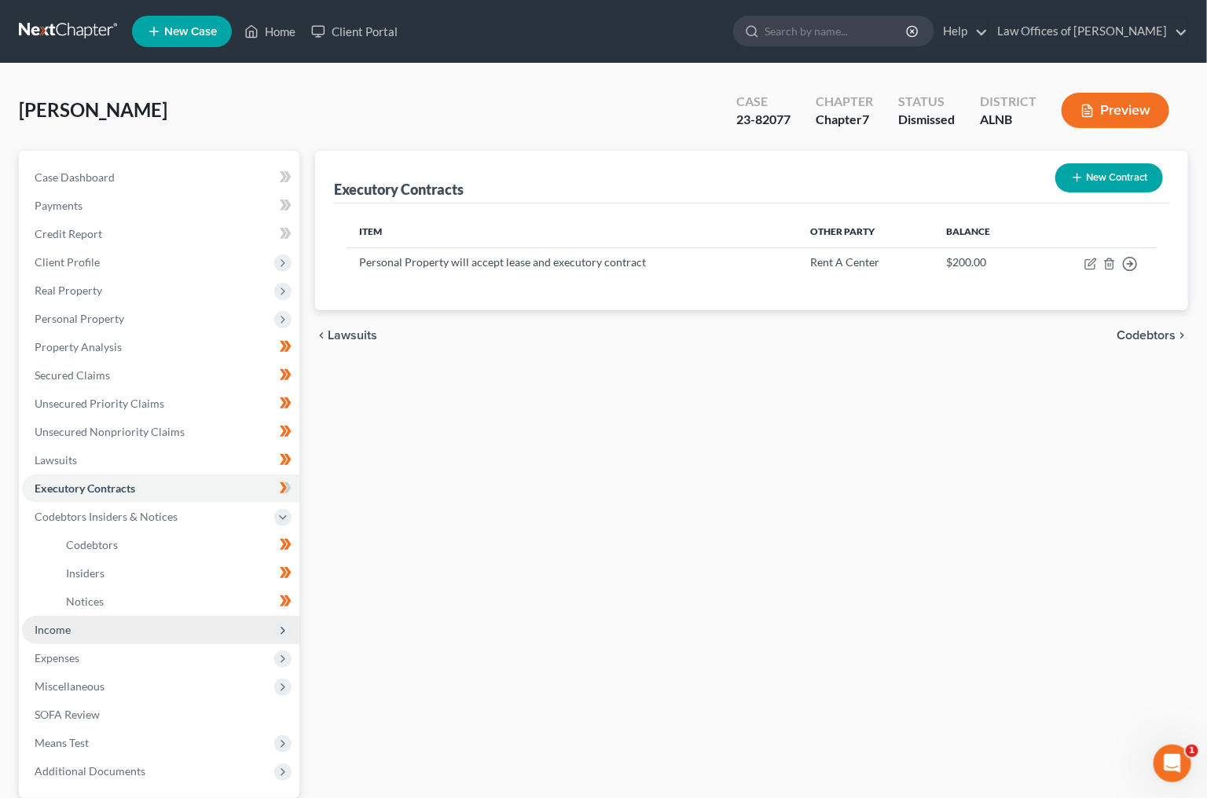
click at [144, 616] on span "Income" at bounding box center [160, 630] width 277 height 28
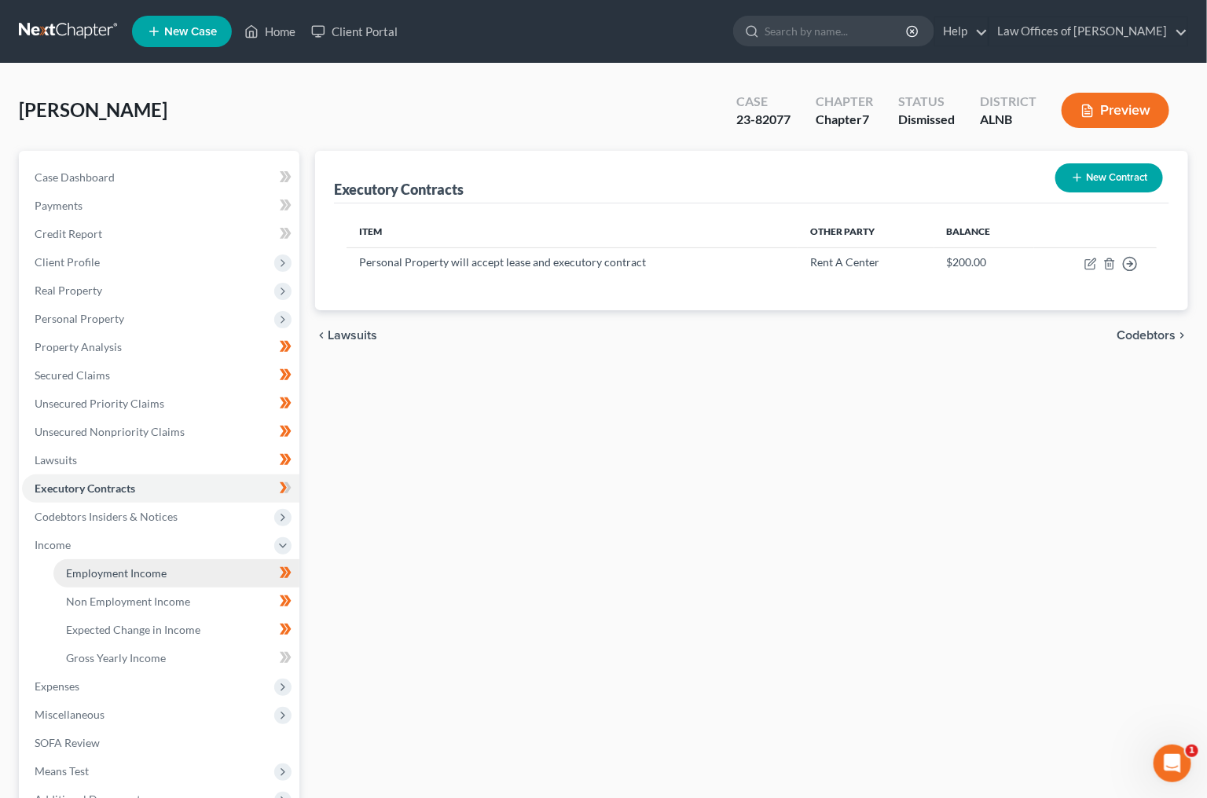
click at [238, 562] on link "Employment Income" at bounding box center [176, 573] width 246 height 28
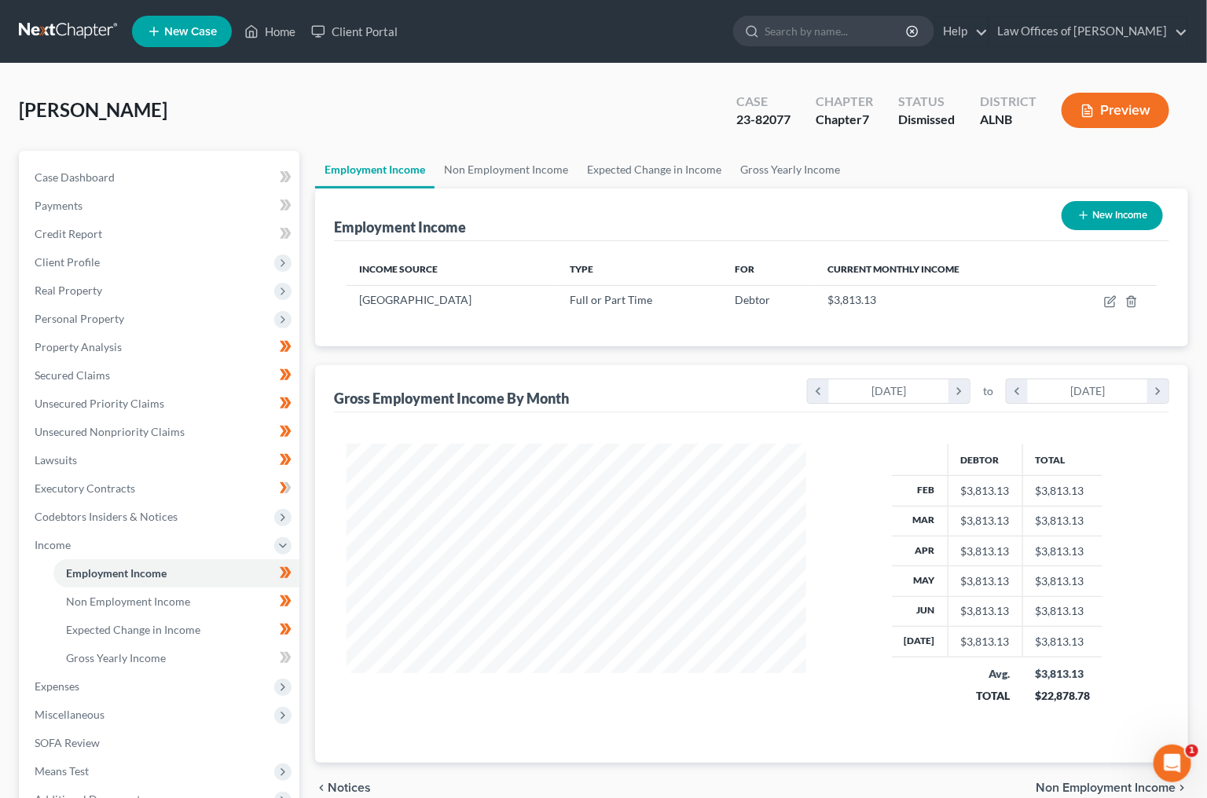
scroll to position [274, 490]
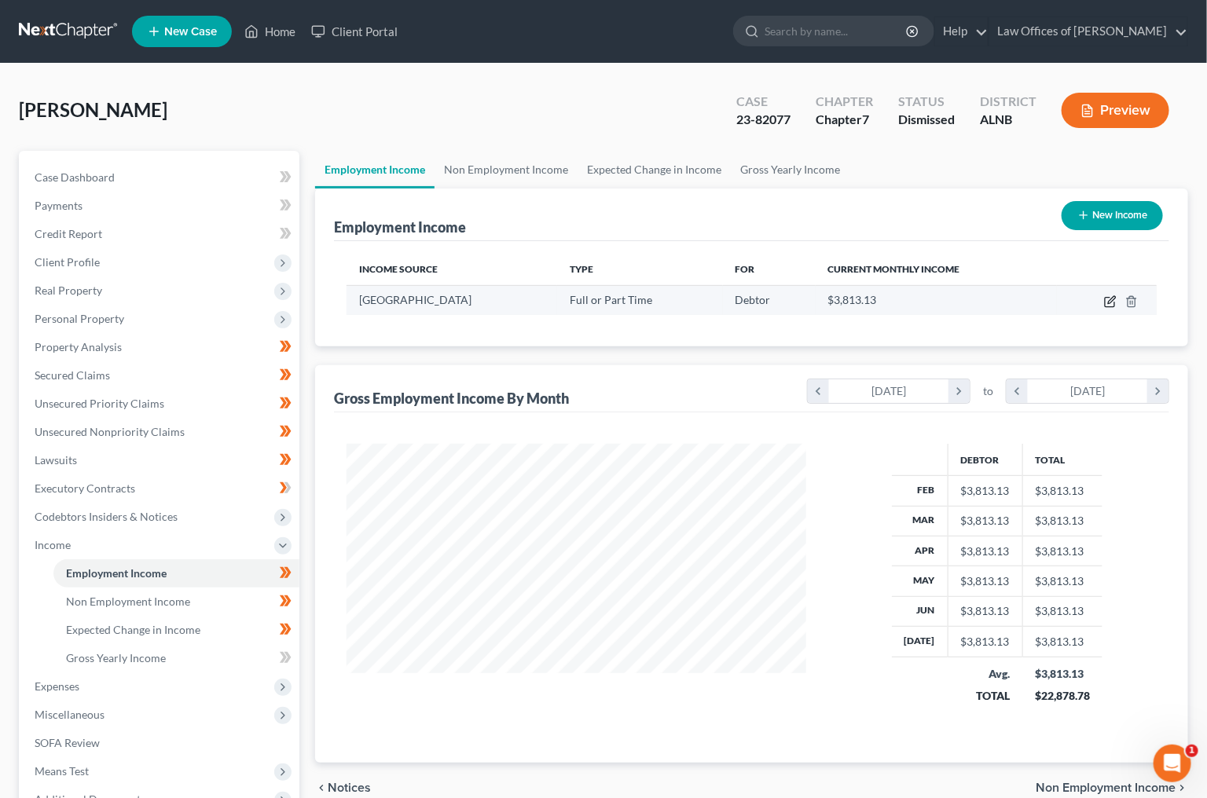
click at [1111, 299] on icon "button" at bounding box center [1110, 301] width 13 height 13
select select "0"
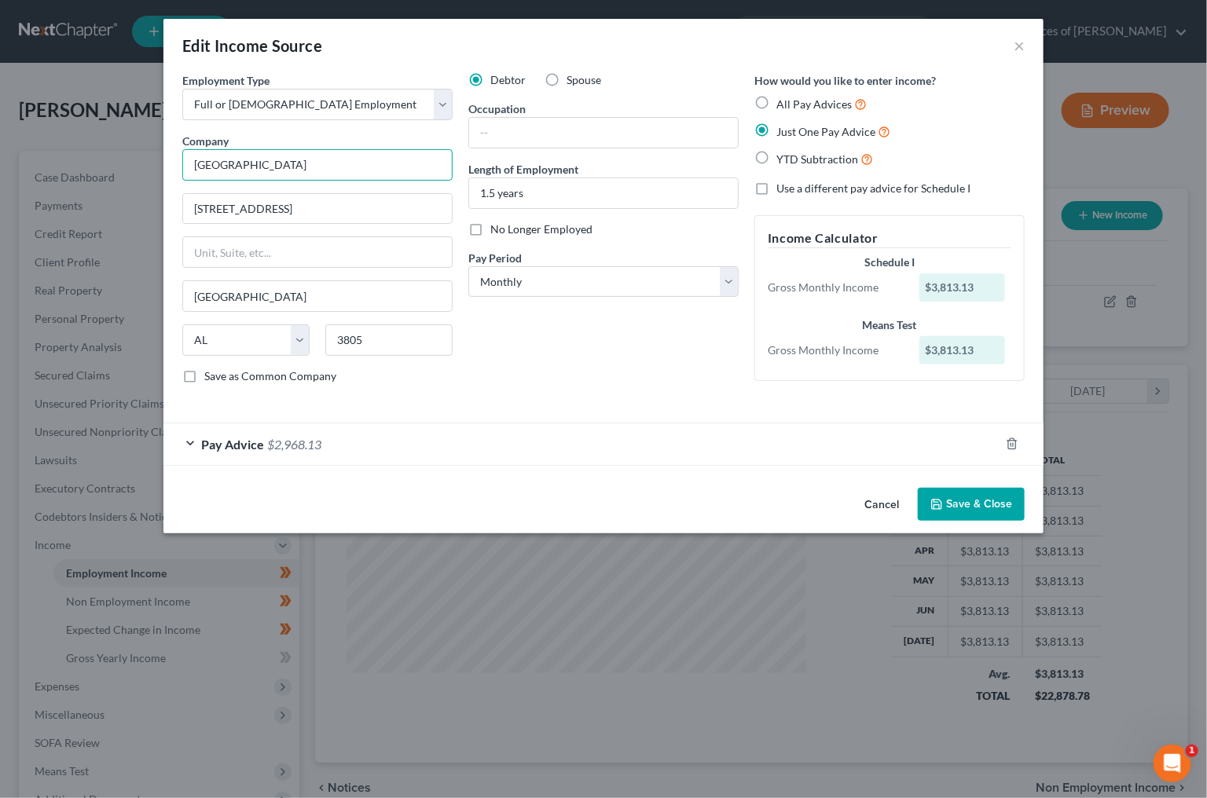
click at [343, 163] on input "[GEOGRAPHIC_DATA]" at bounding box center [317, 164] width 270 height 31
type input "Centerstone"
click at [606, 135] on input "text" at bounding box center [603, 133] width 269 height 30
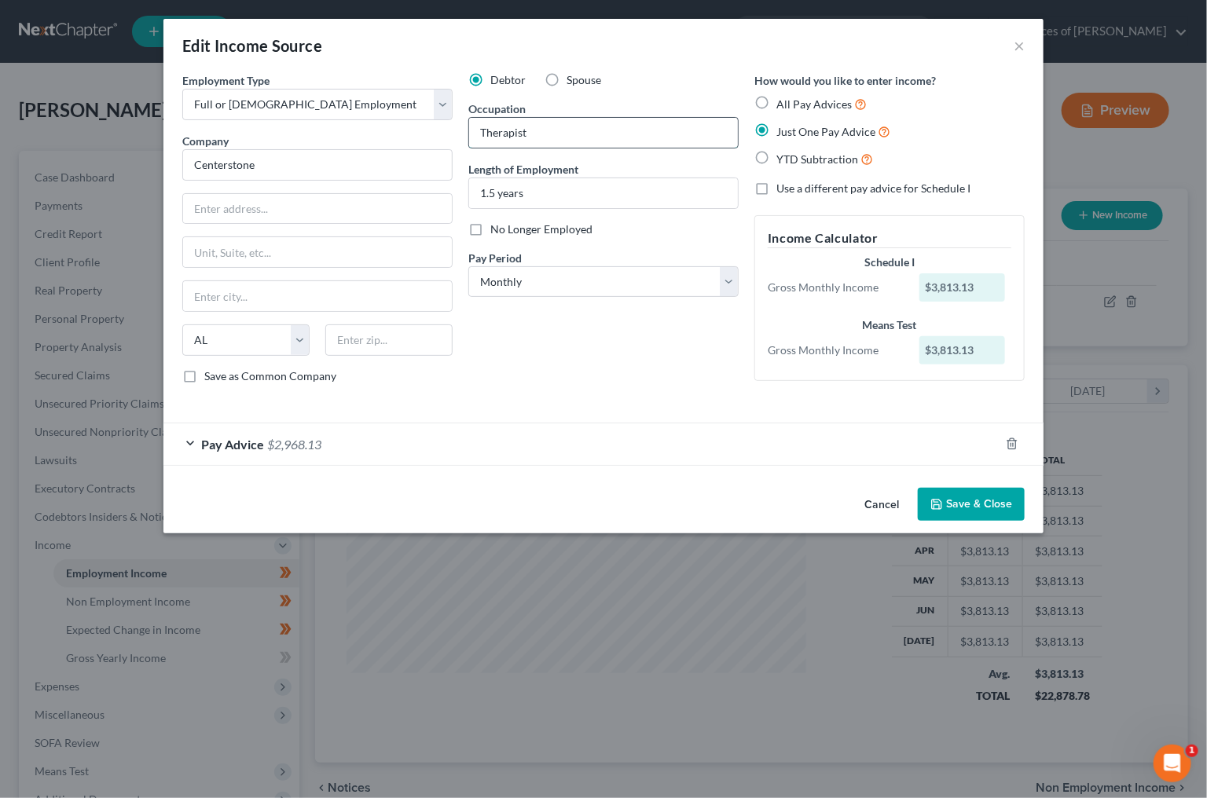
type input "Therapist"
type input "1 year"
select select "2"
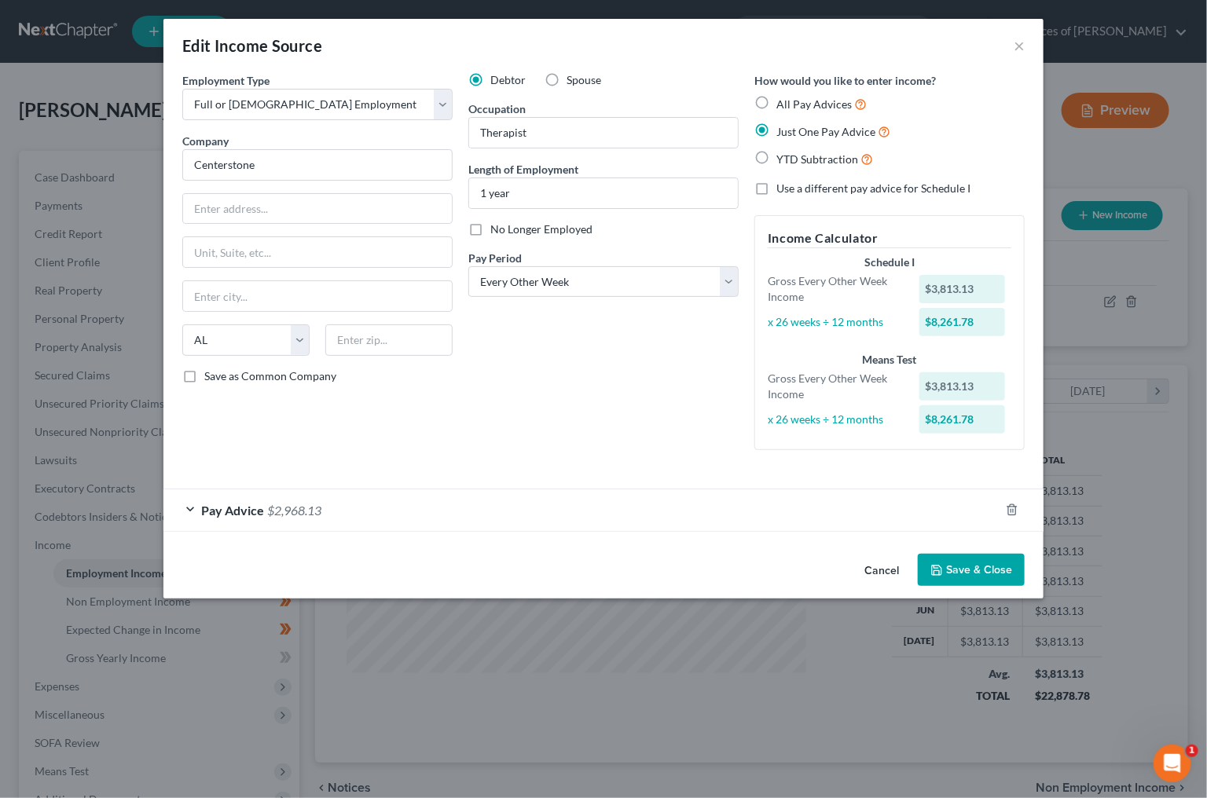
click at [966, 563] on button "Save & Close" at bounding box center [971, 570] width 107 height 33
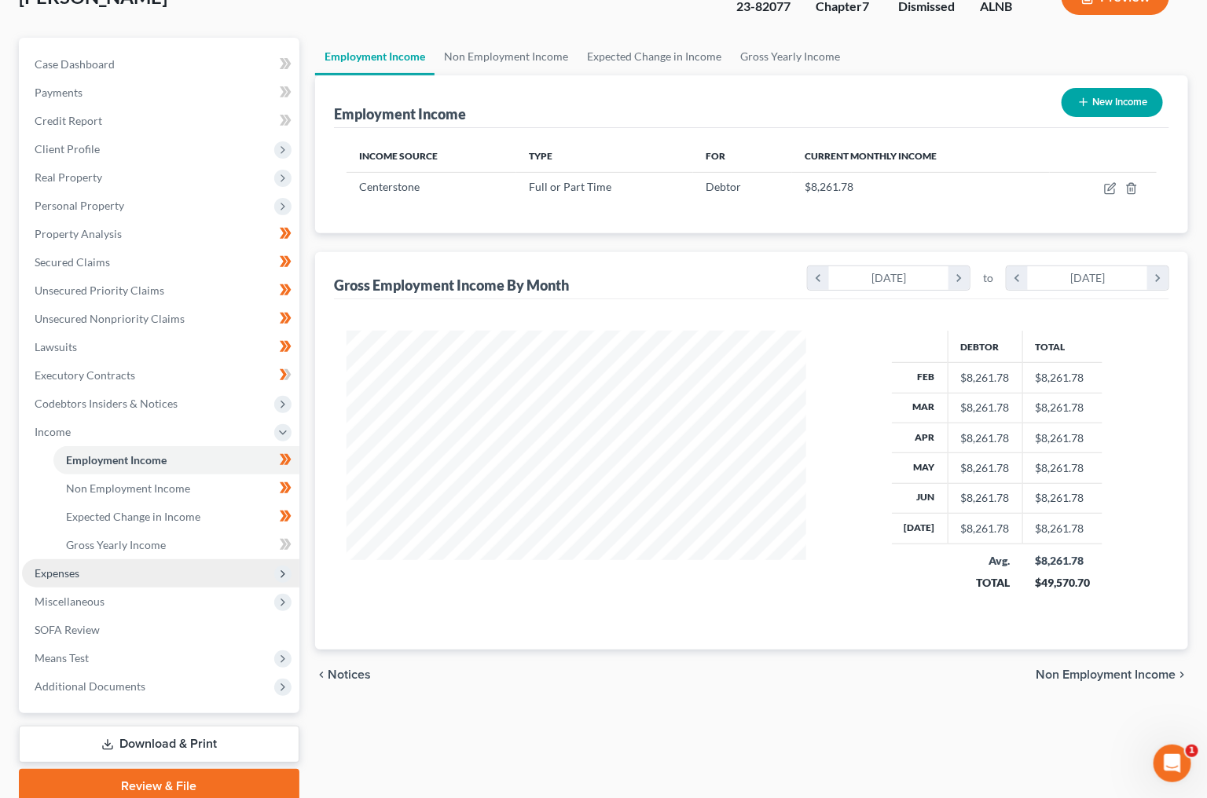
scroll to position [118, 0]
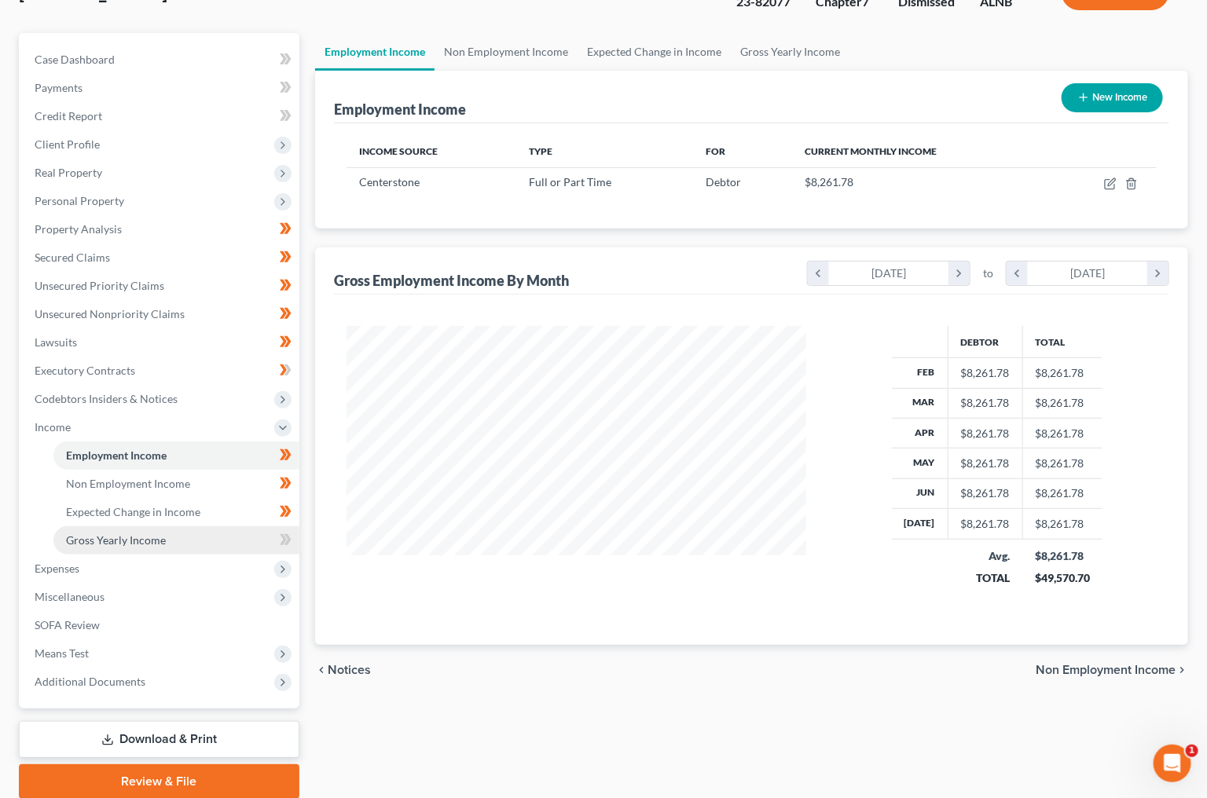
click at [185, 526] on link "Gross Yearly Income" at bounding box center [176, 540] width 246 height 28
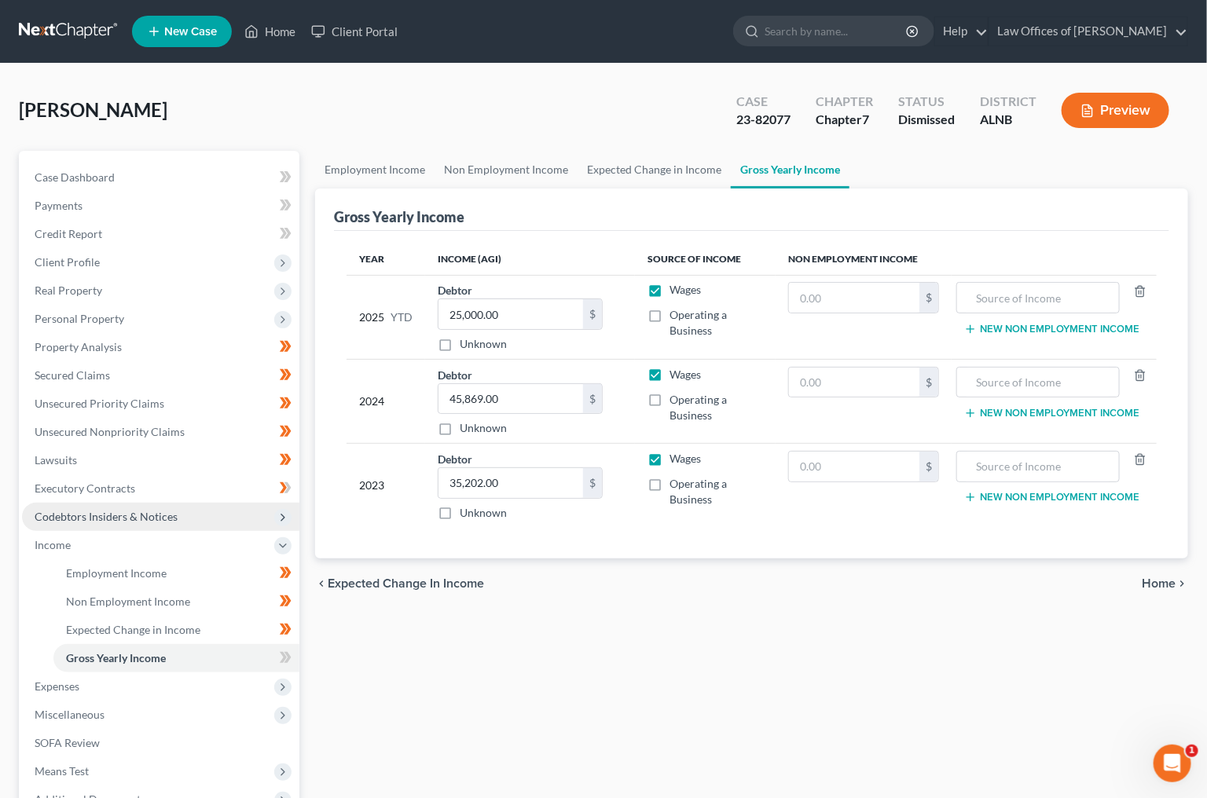
scroll to position [1, 0]
click at [524, 313] on input "25,000.00" at bounding box center [510, 314] width 145 height 30
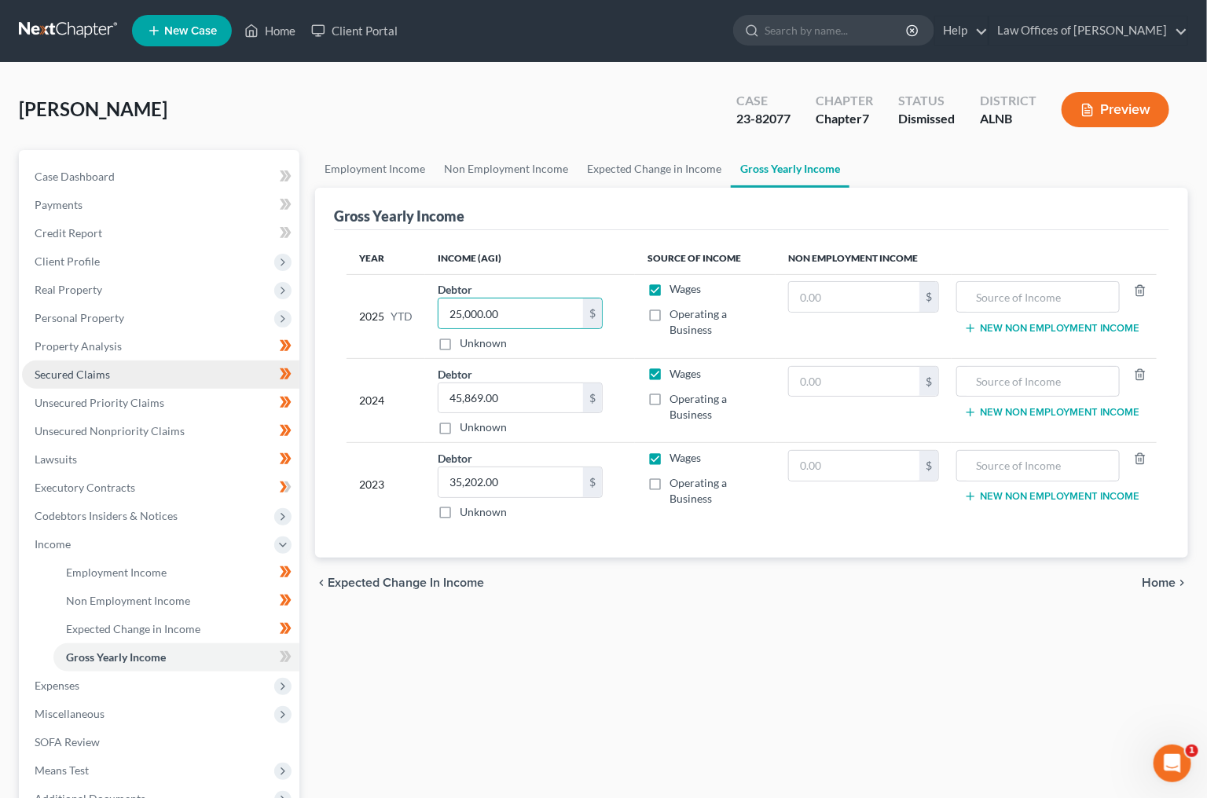
click at [133, 375] on link "Secured Claims" at bounding box center [160, 375] width 277 height 28
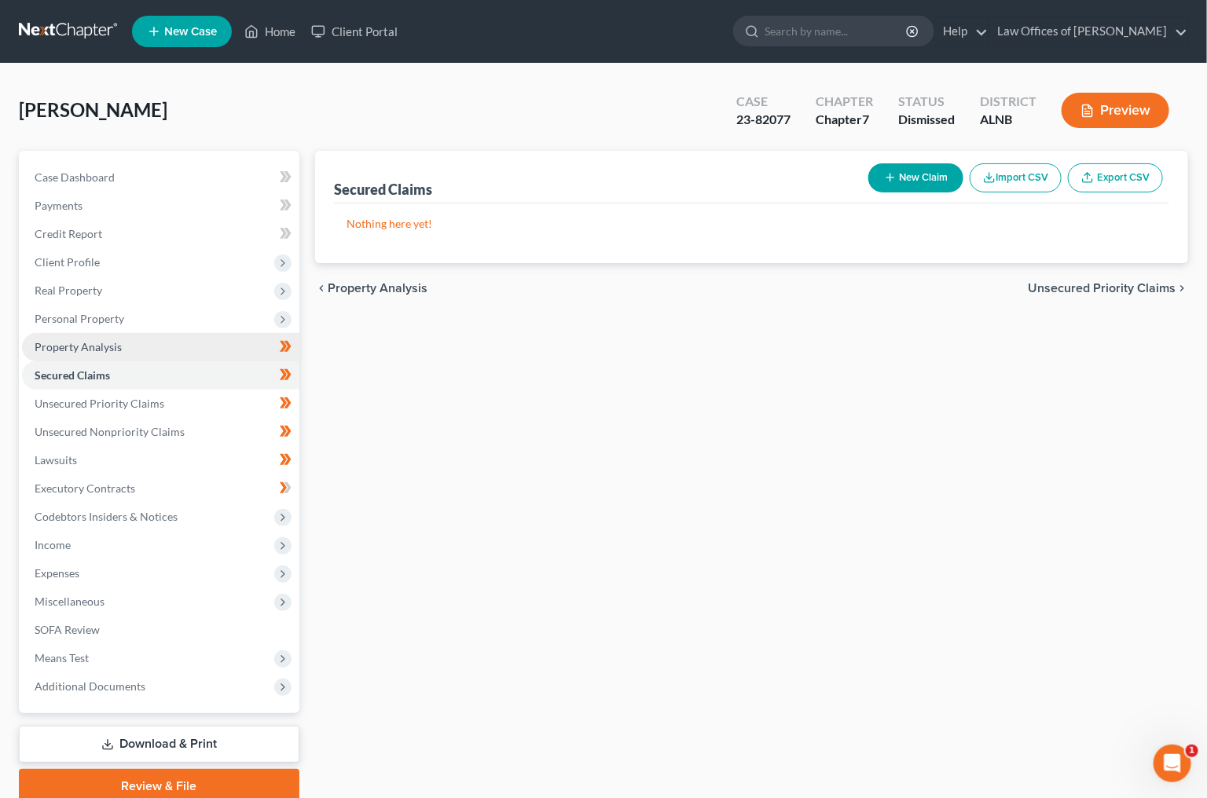
click at [145, 343] on link "Property Analysis" at bounding box center [160, 347] width 277 height 28
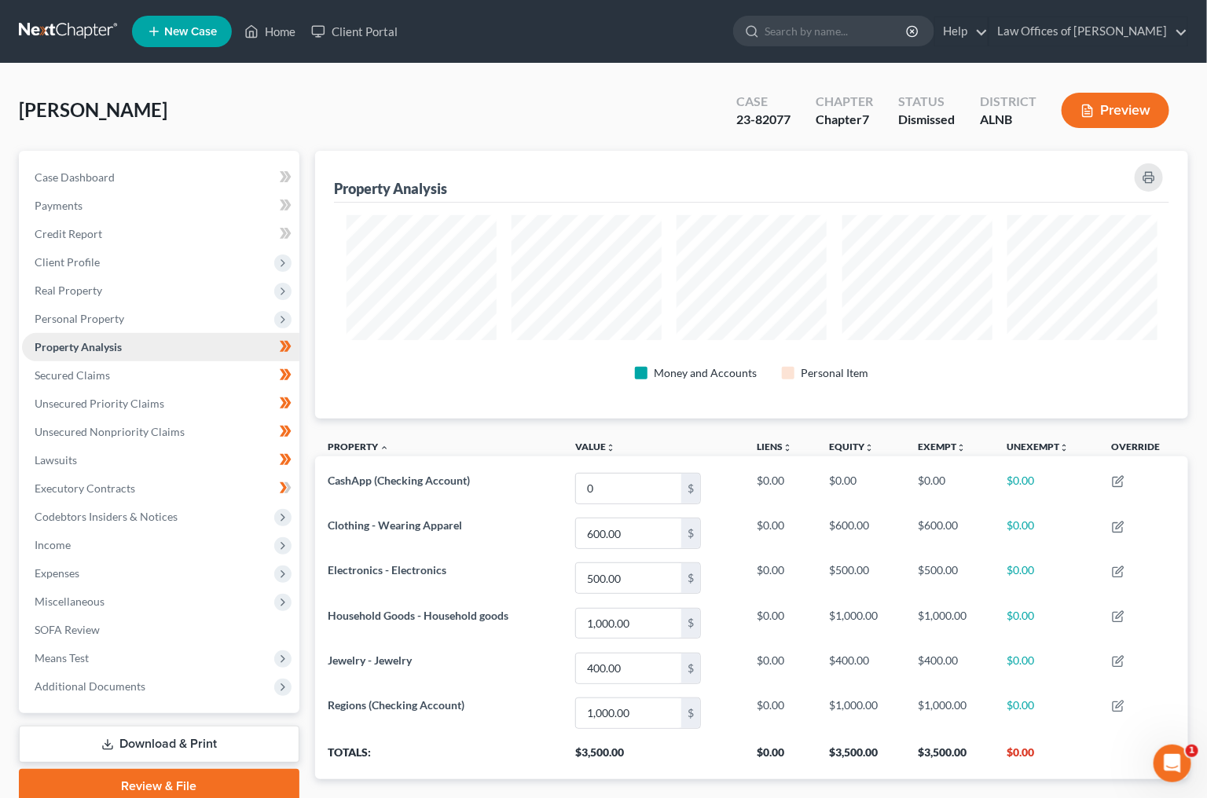
scroll to position [267, 872]
click at [145, 426] on span "Unsecured Nonpriority Claims" at bounding box center [110, 431] width 150 height 13
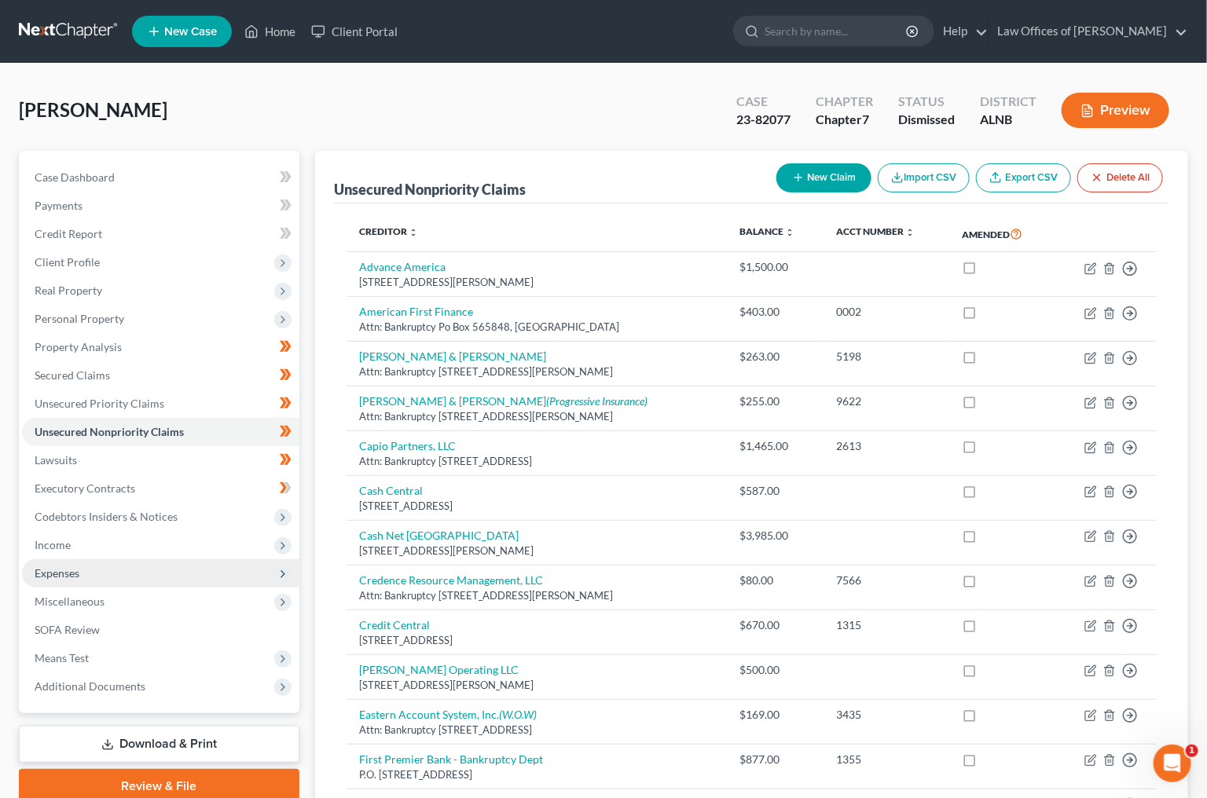
click at [155, 559] on span "Expenses" at bounding box center [160, 573] width 277 height 28
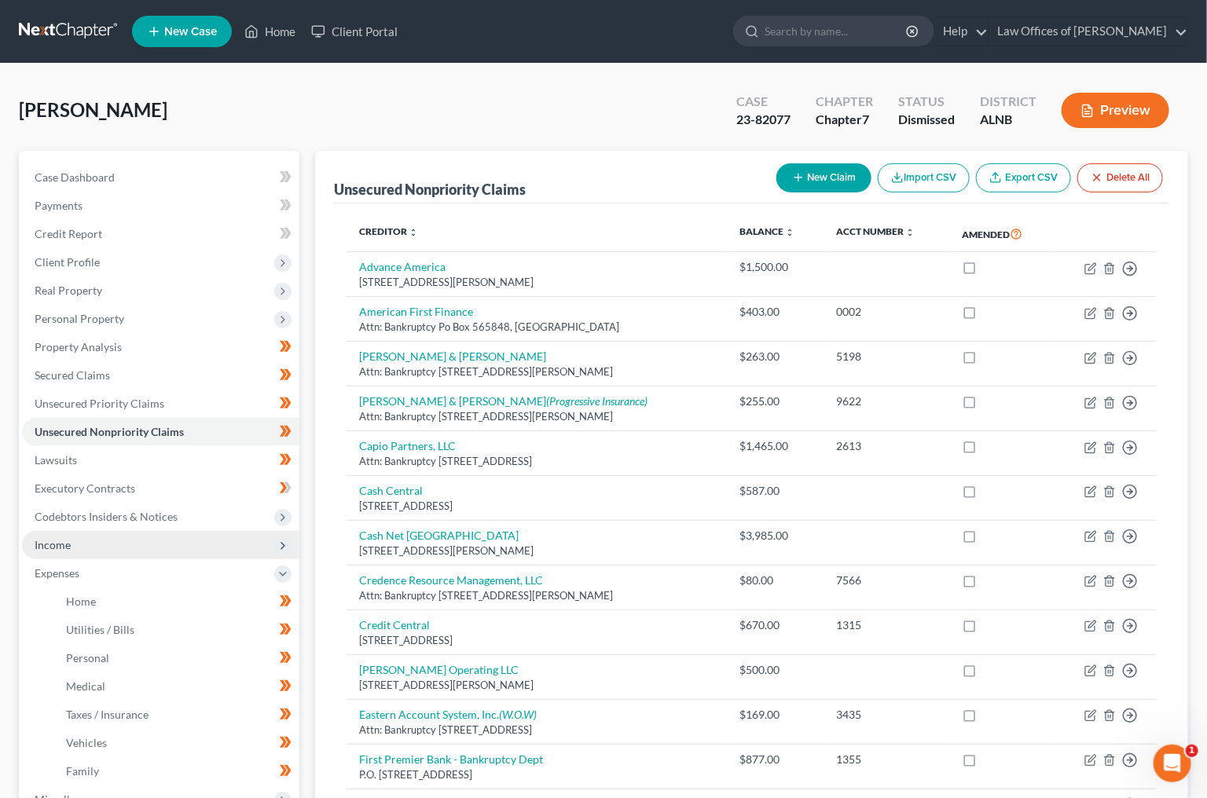
click at [180, 533] on span "Income" at bounding box center [160, 545] width 277 height 28
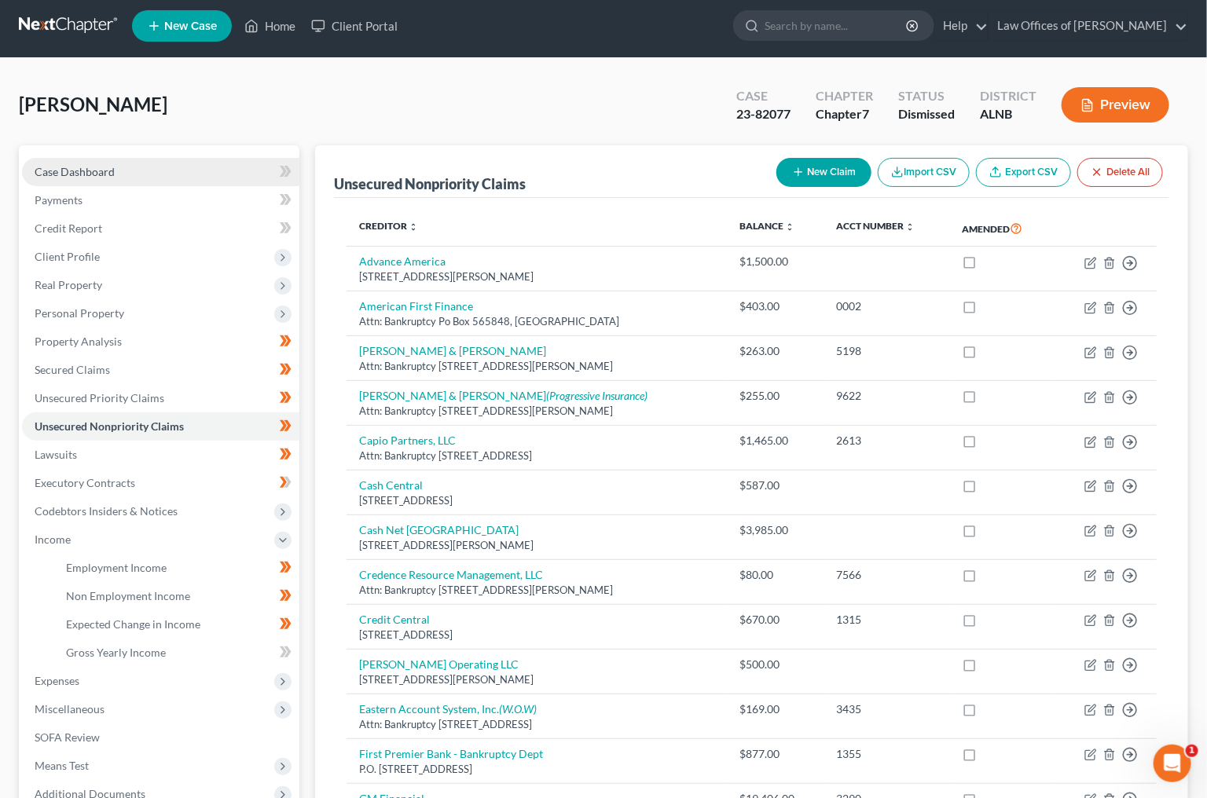
click at [103, 175] on span "Case Dashboard" at bounding box center [75, 171] width 80 height 13
select select "1"
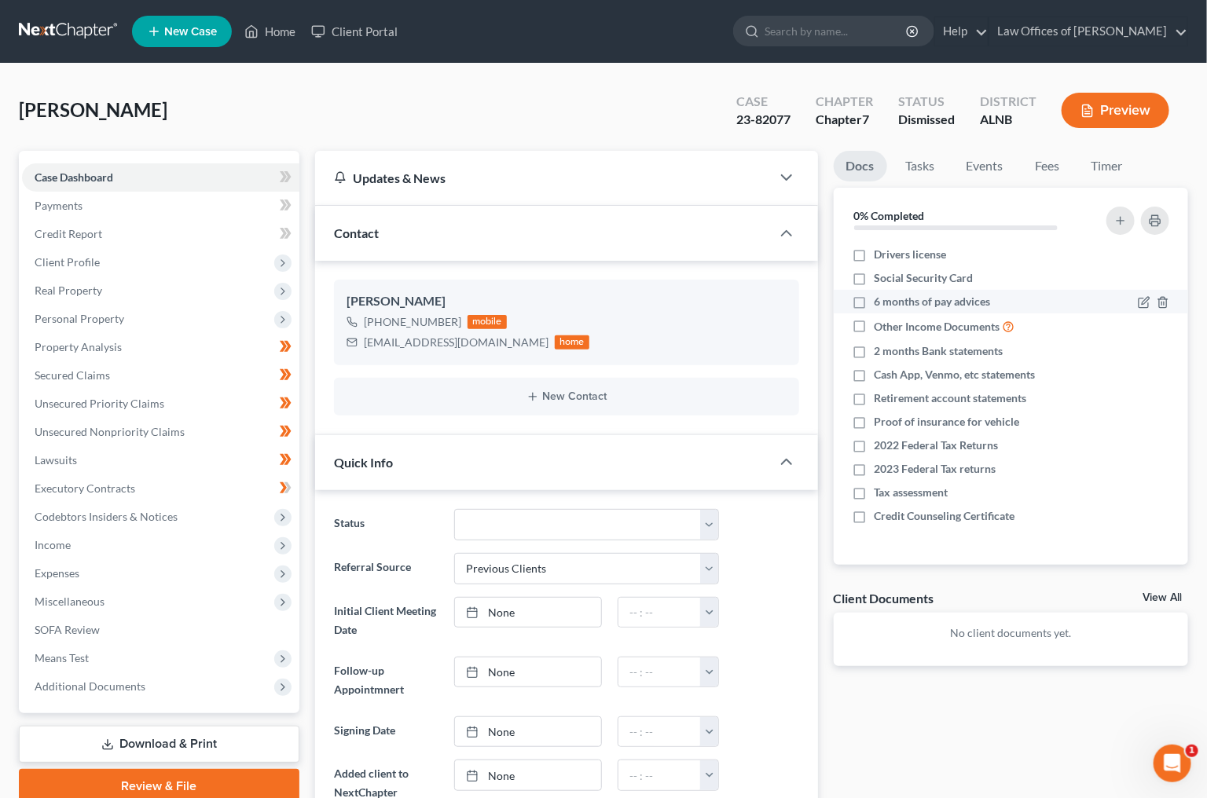
click at [874, 301] on label "6 months of pay advices" at bounding box center [932, 302] width 116 height 16
click at [881, 301] on input "6 months of pay advices" at bounding box center [886, 299] width 10 height 10
checkbox input "true"
click at [874, 274] on label "Social Security Card" at bounding box center [923, 278] width 99 height 16
click at [881, 274] on input "Social Security Card" at bounding box center [886, 275] width 10 height 10
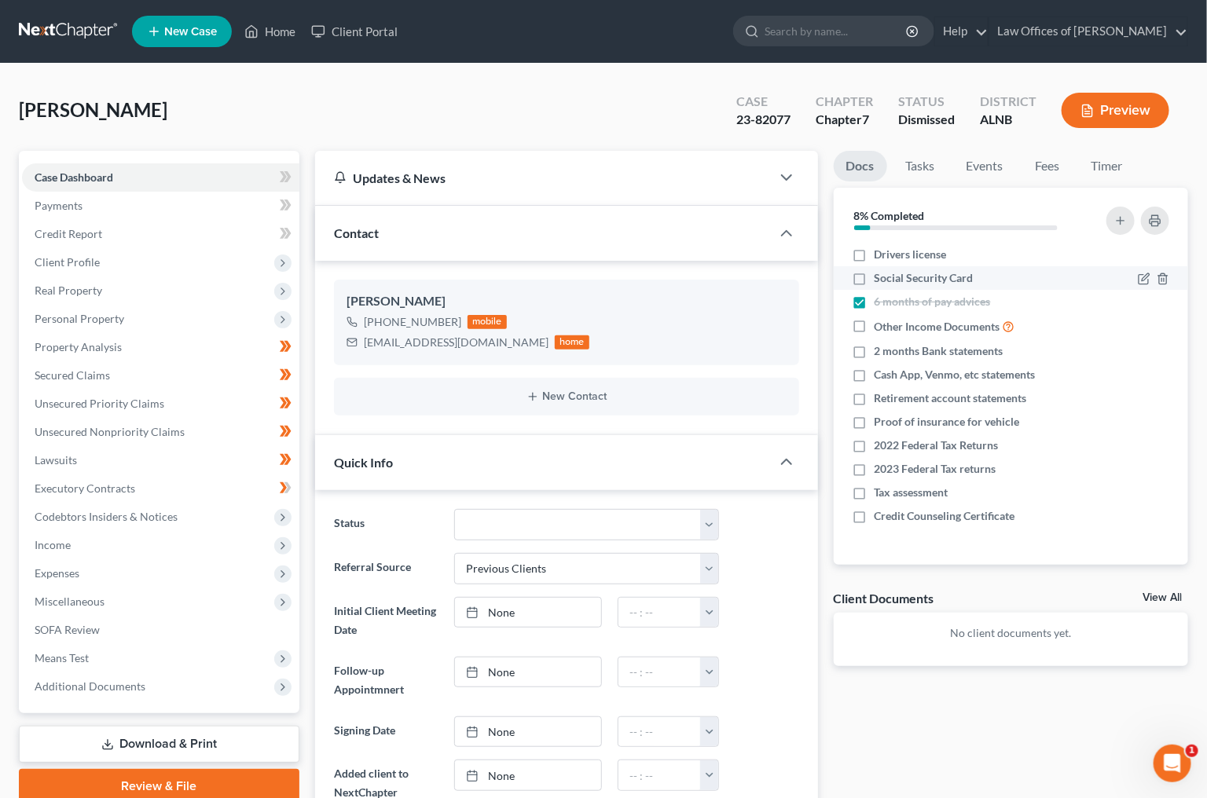
checkbox input "true"
click at [874, 251] on label "Drivers license" at bounding box center [910, 255] width 72 height 16
click at [881, 251] on input "Drivers license" at bounding box center [886, 252] width 10 height 10
checkbox input "true"
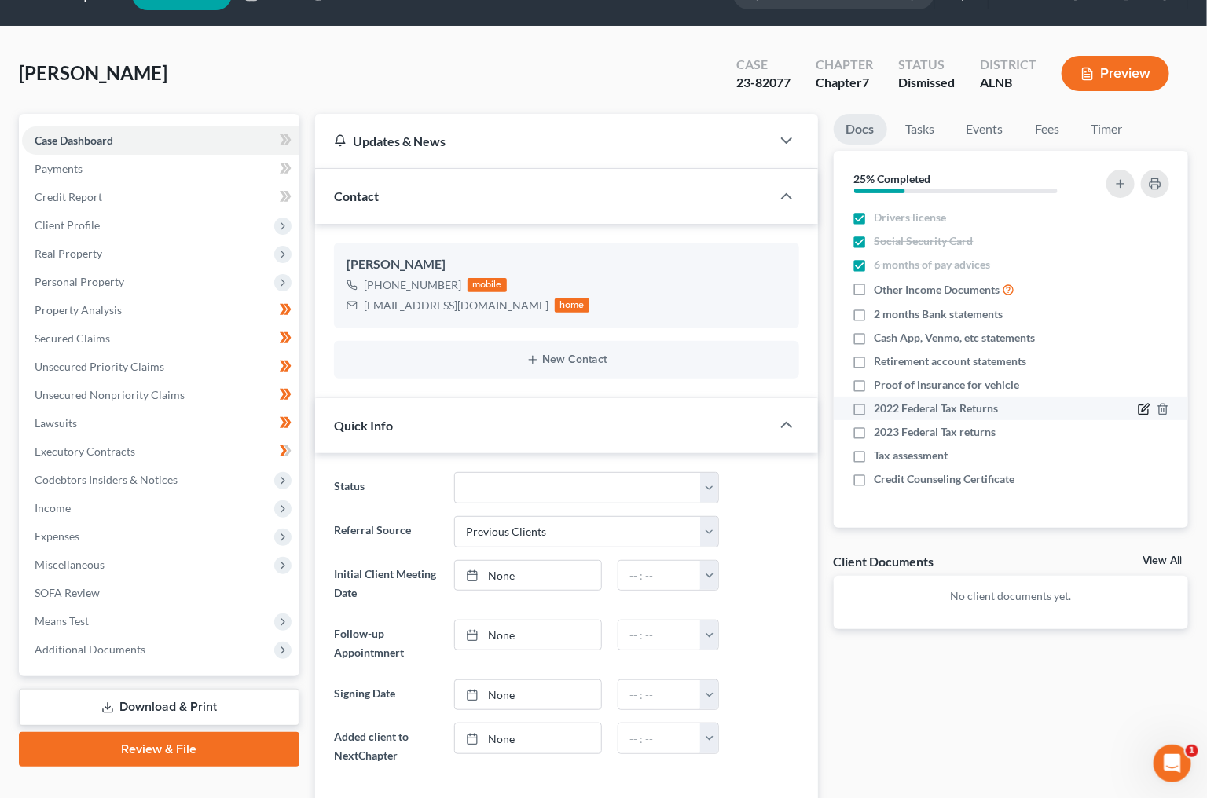
click at [1143, 409] on icon "button" at bounding box center [1144, 408] width 7 height 7
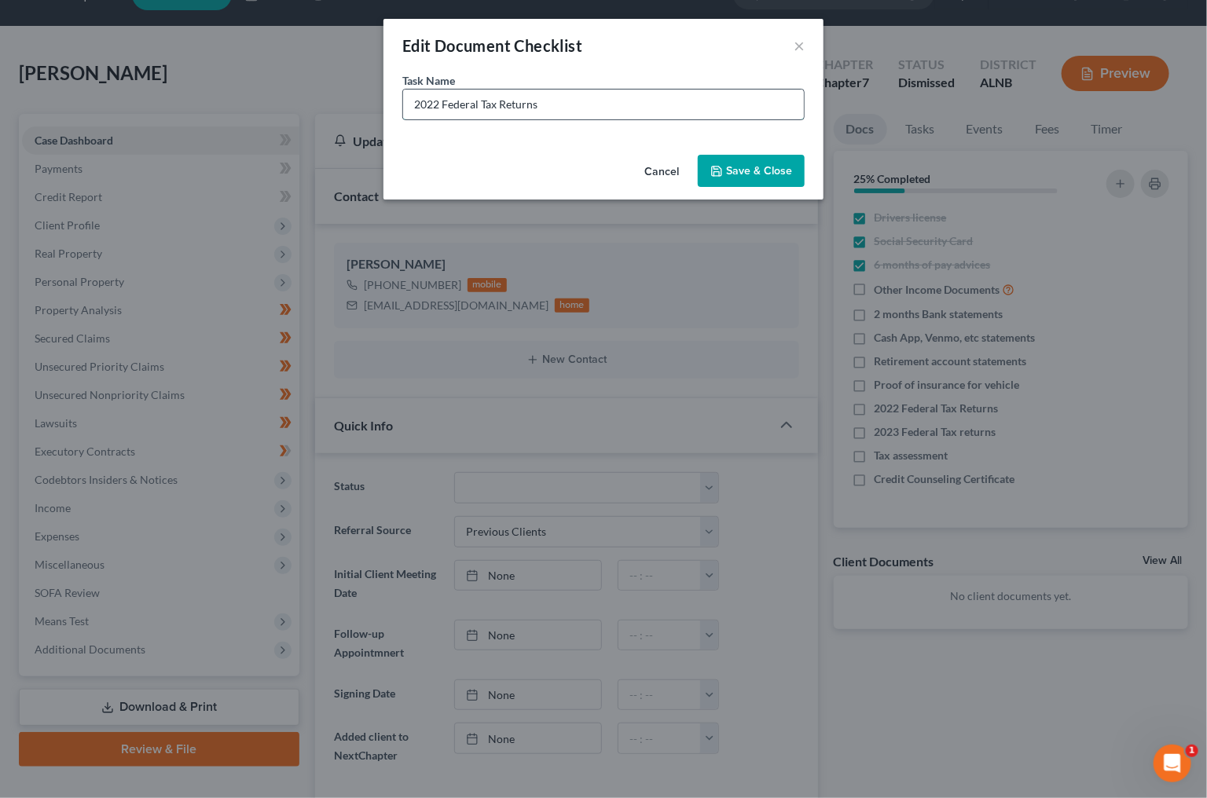
click at [432, 97] on input "2022 Federal Tax Returns" at bounding box center [603, 105] width 401 height 30
type input "2024 Federal Tax Returns"
click at [750, 172] on button "Save & Close" at bounding box center [751, 171] width 107 height 33
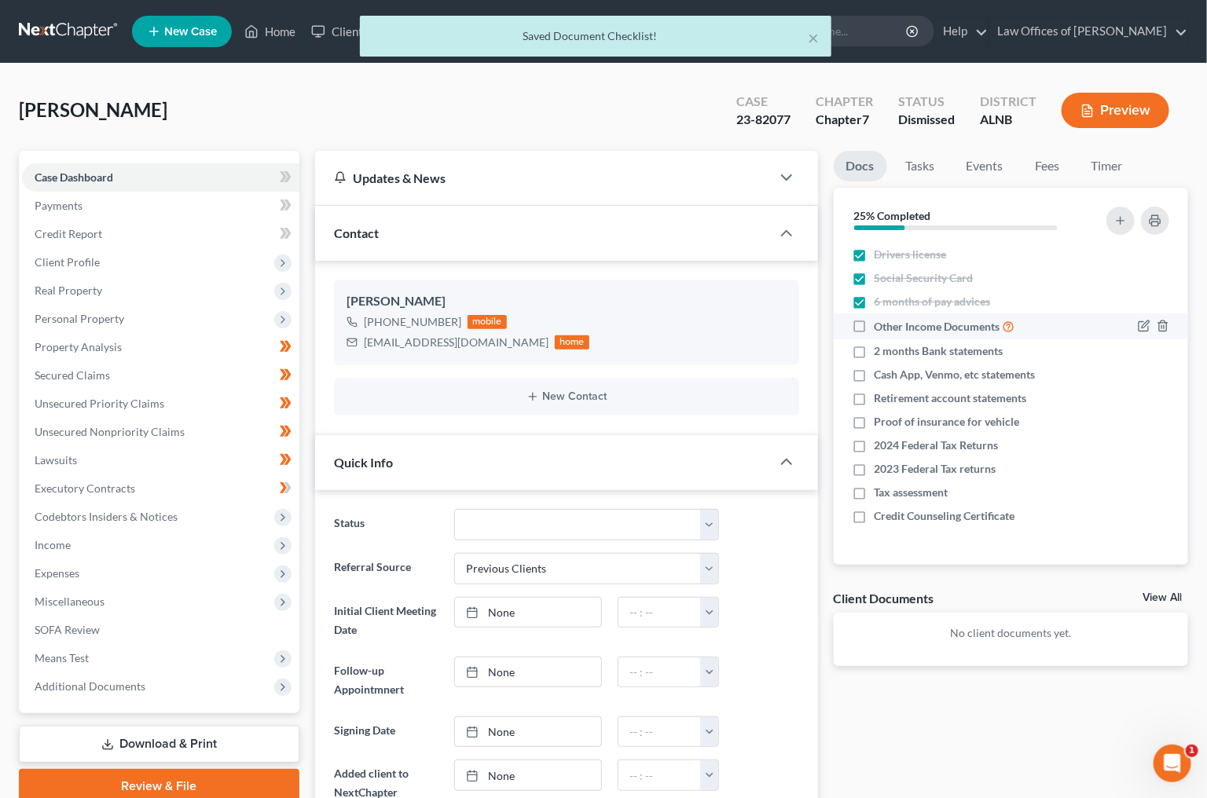
scroll to position [0, 0]
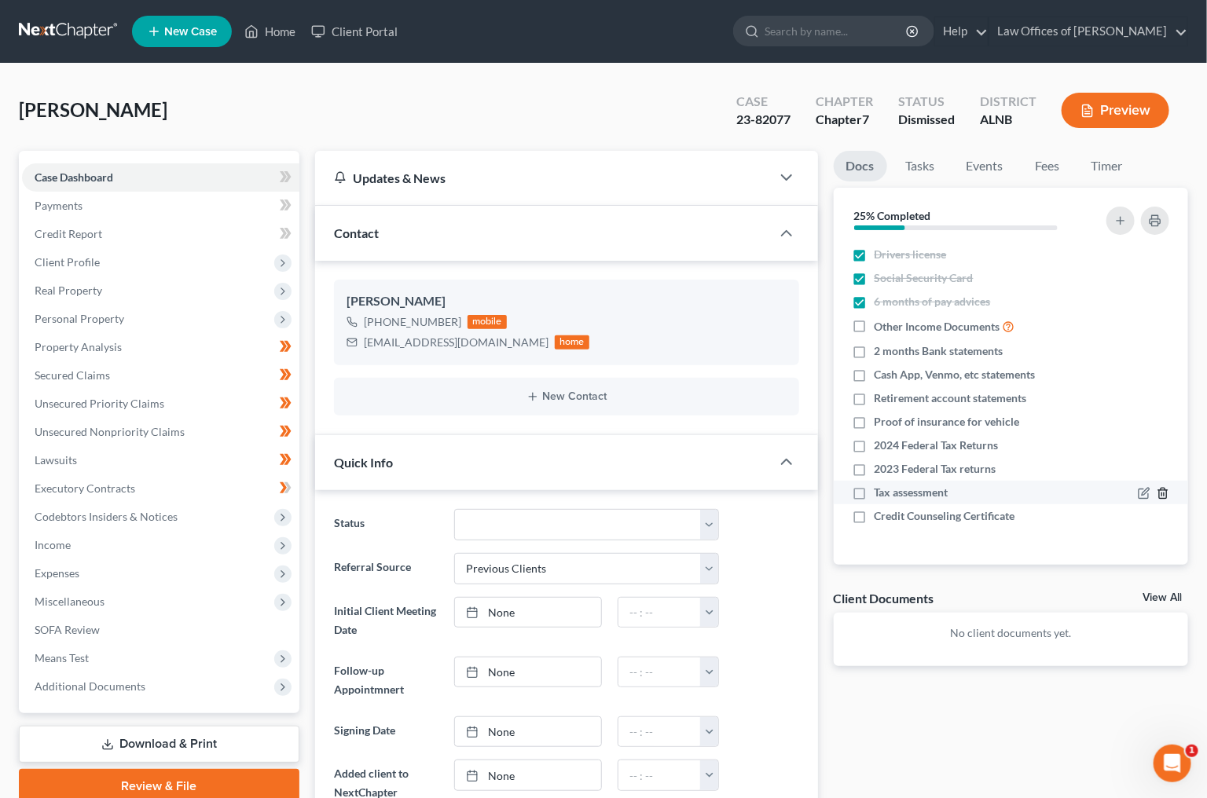
click at [1168, 491] on icon "button" at bounding box center [1162, 493] width 13 height 13
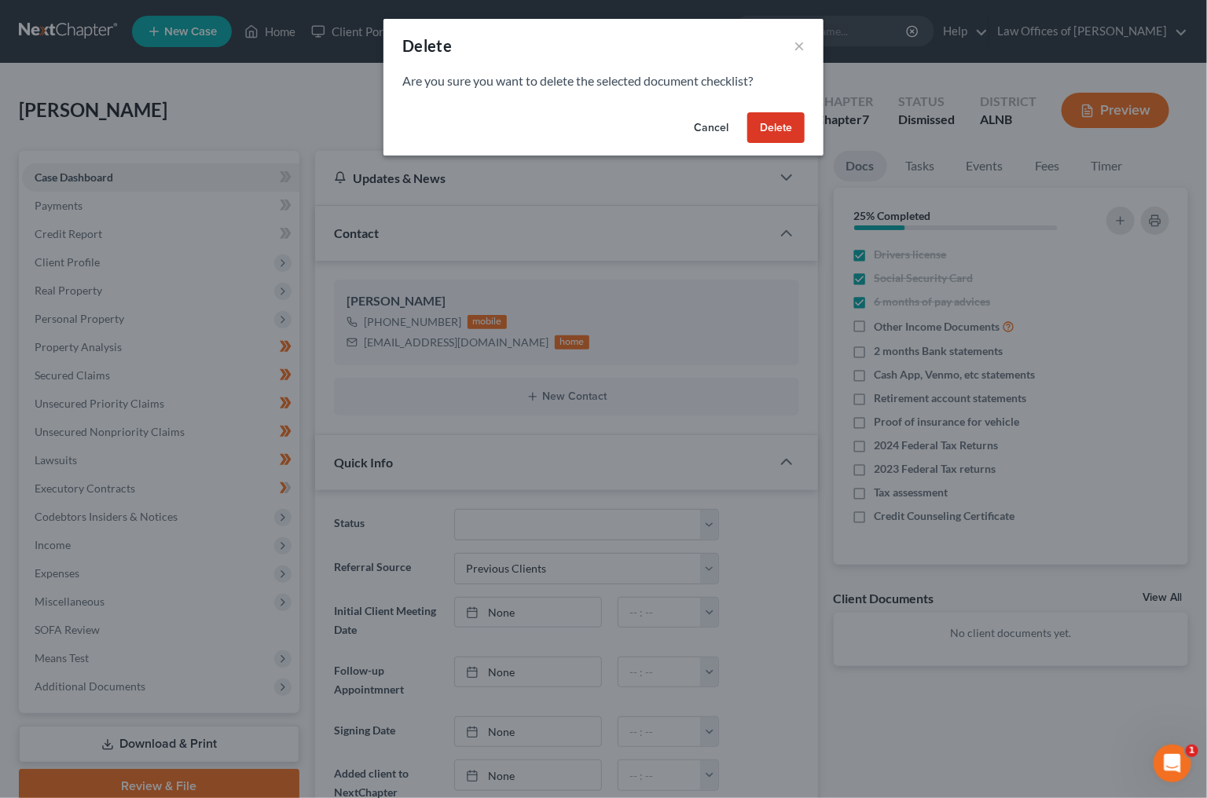
click at [802, 134] on button "Delete" at bounding box center [775, 127] width 57 height 31
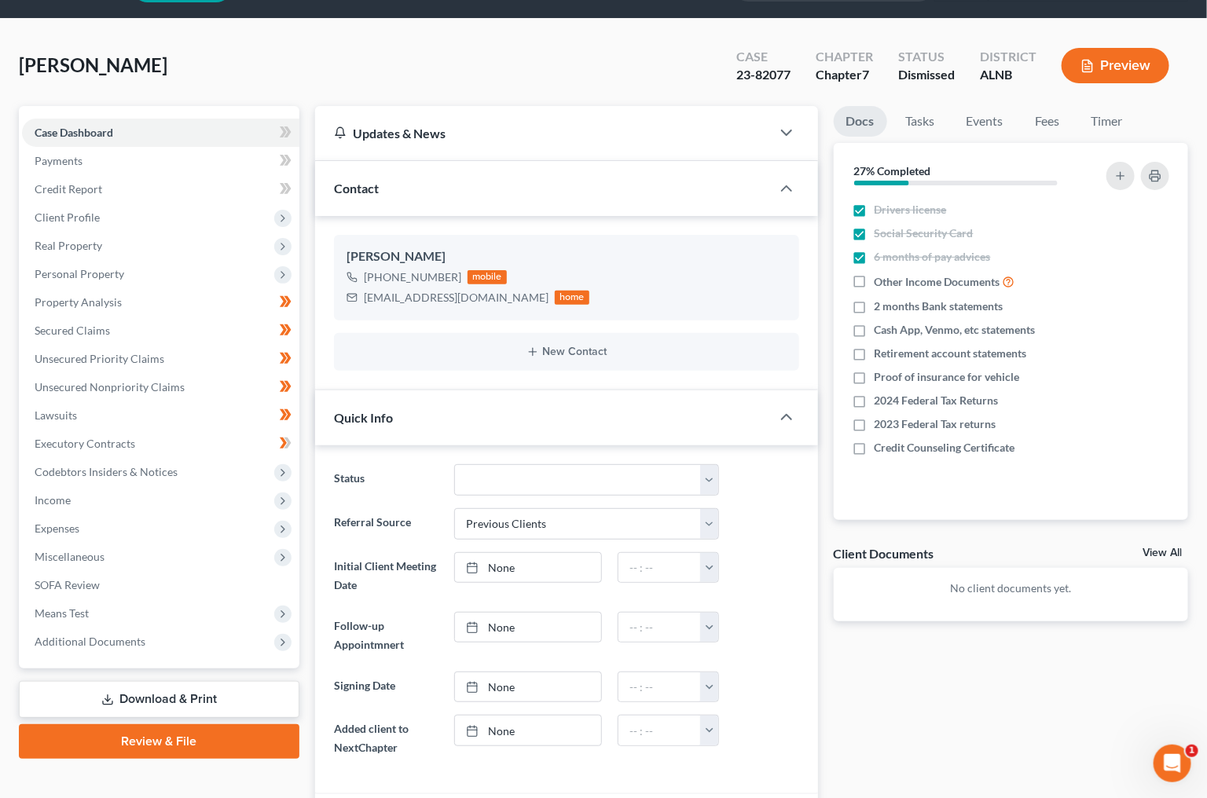
scroll to position [66, 0]
